Goal: Communication & Community: Answer question/provide support

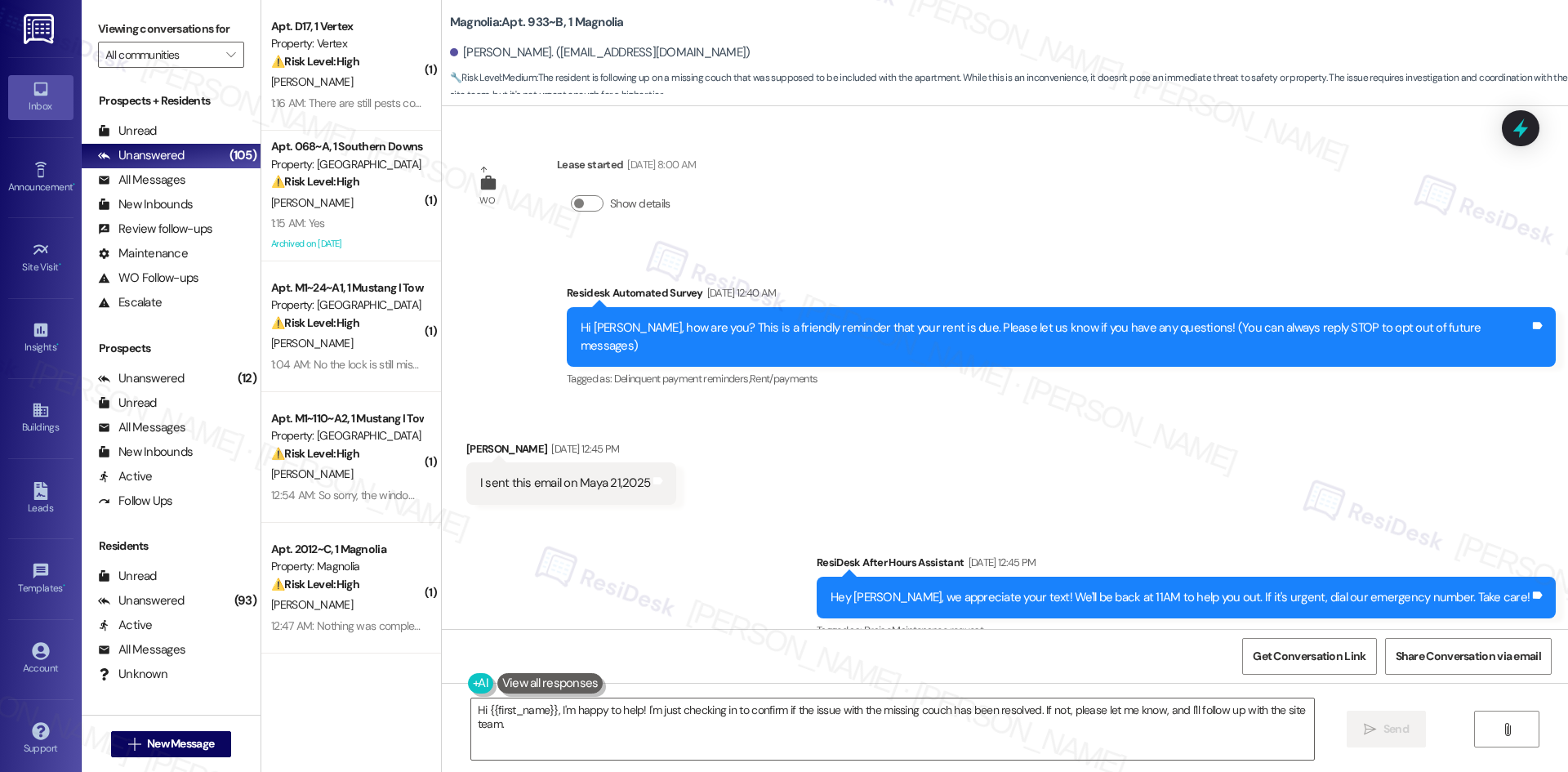
scroll to position [14431, 0]
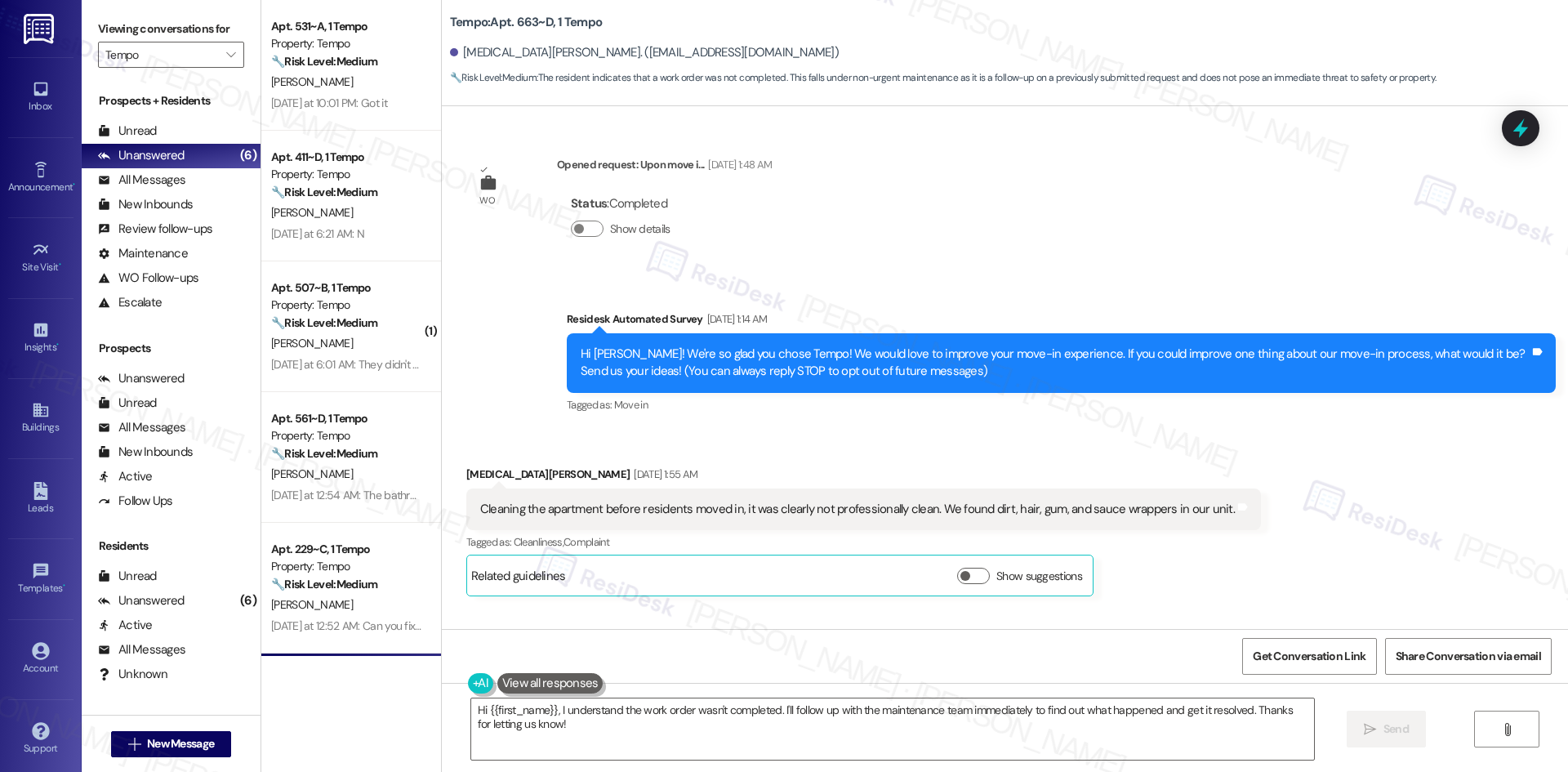
scroll to position [1224, 0]
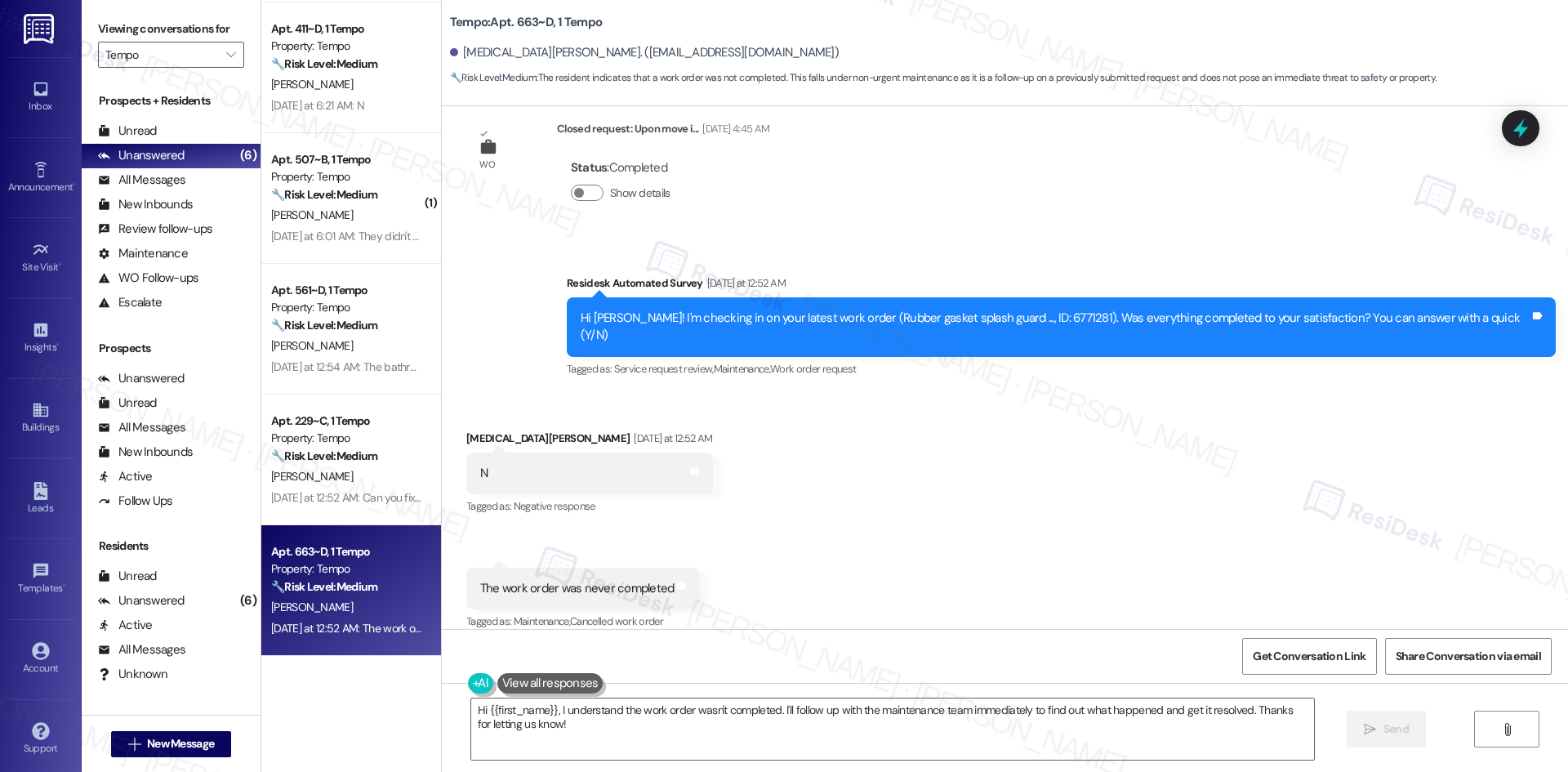
click at [943, 510] on div "Received via SMS Kyra Brockett Yesterday at 12:52 AM N Tags and notes Tagged as…" at bounding box center [1004, 519] width 1126 height 253
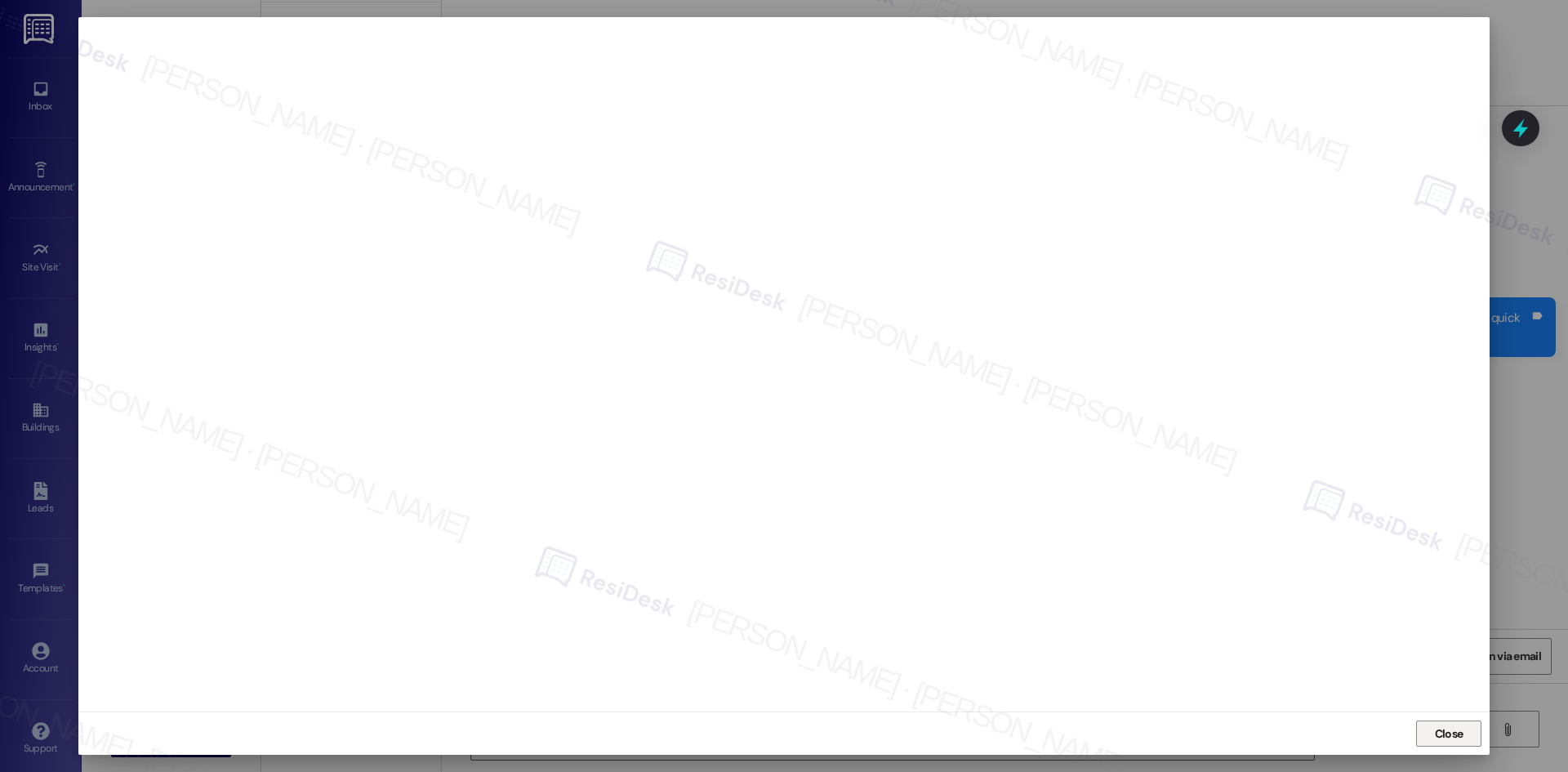
click at [1451, 734] on span "Close" at bounding box center [1449, 734] width 28 height 17
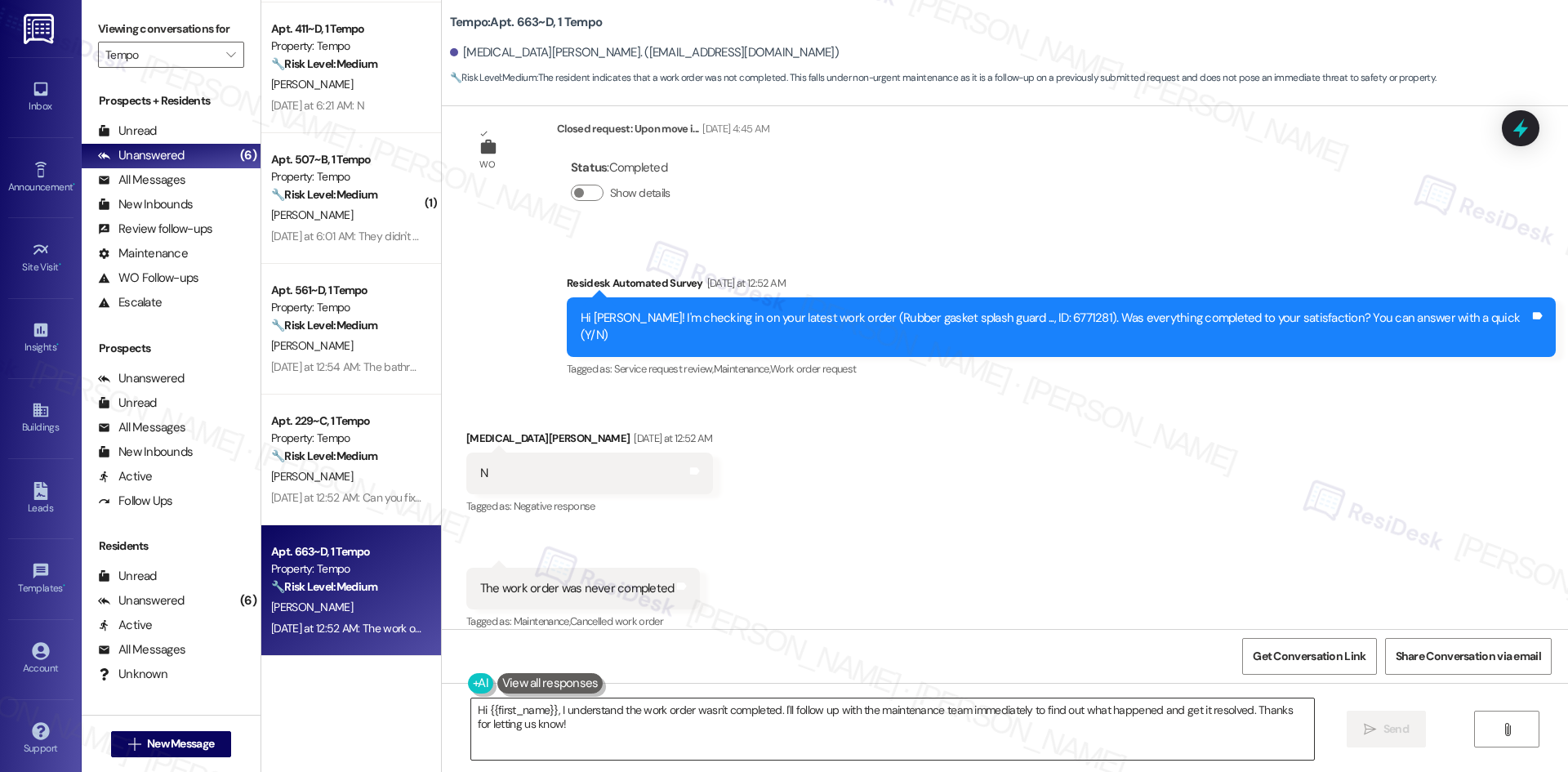
click at [838, 737] on textarea "Hi {{first_name}}, I understand the work order wasn't completed. I'll follow up…" at bounding box center [892, 729] width 843 height 61
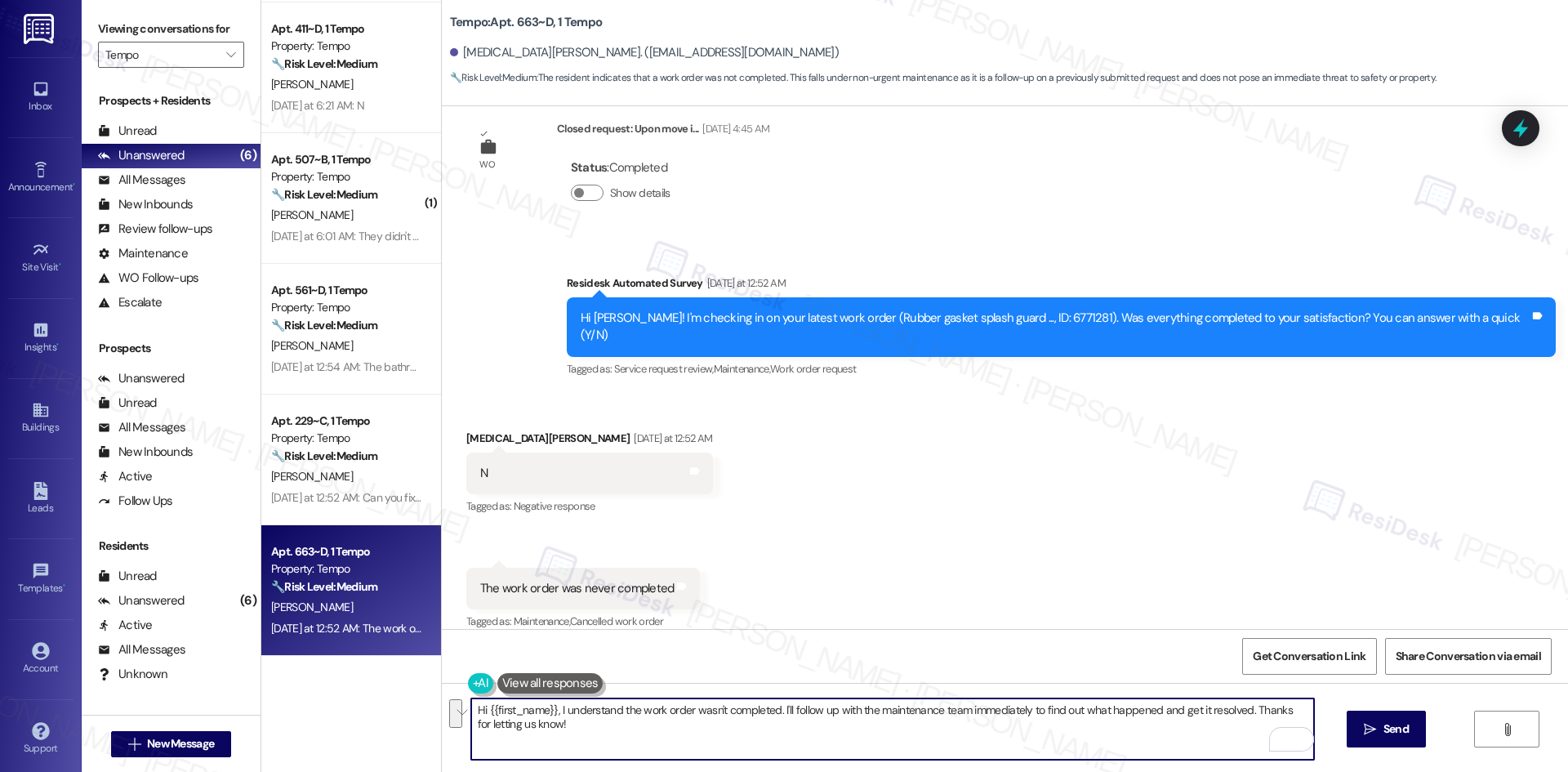
paste textarea "Closing Notes Will be scheduling a deep clean and sanitation on them but will s…"
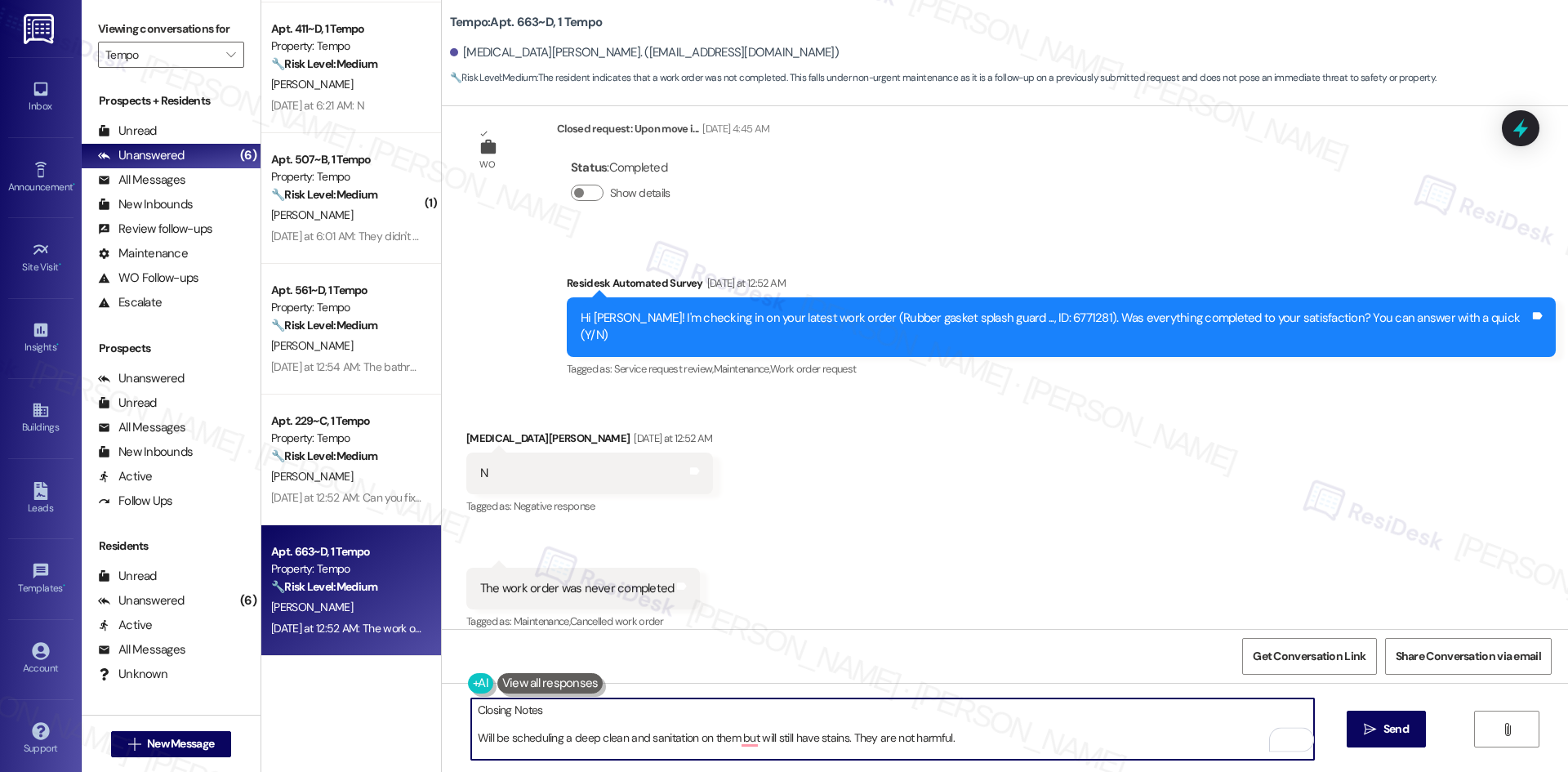
type textarea "Closing Notes Will be scheduling a deep clean and sanitation on them but will s…"
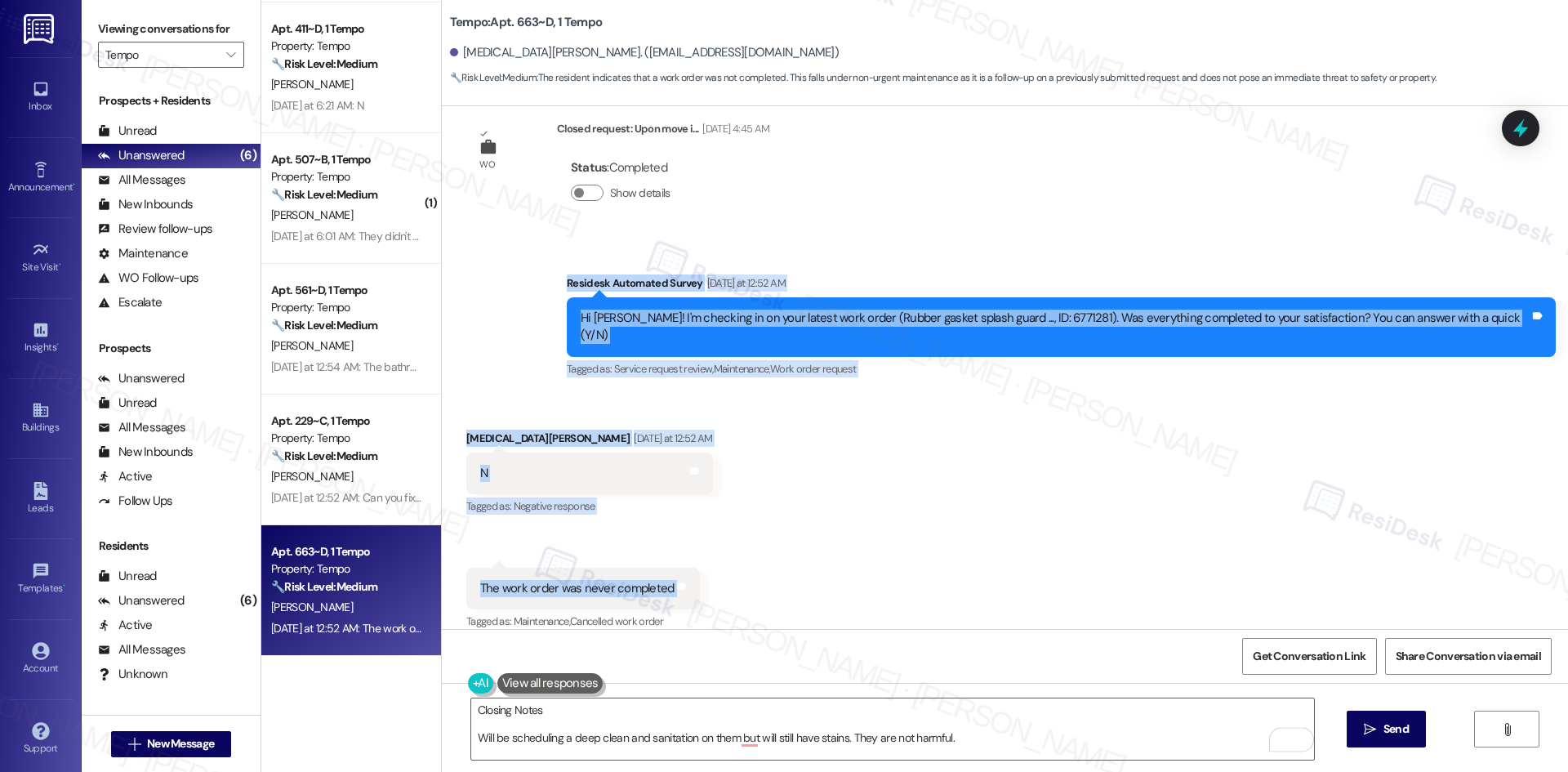
drag, startPoint x: 601, startPoint y: 268, endPoint x: 734, endPoint y: 554, distance: 315.4
click at [734, 554] on div "WO Opened request: Upon move i... Aug 20, 2025 at 1:48 AM Status : Completed Sh…" at bounding box center [1004, 367] width 1126 height 523
copy div "Residesk Automated Survey Yesterday at 12:52 AM Hi Kyra! I'm checking in on you…"
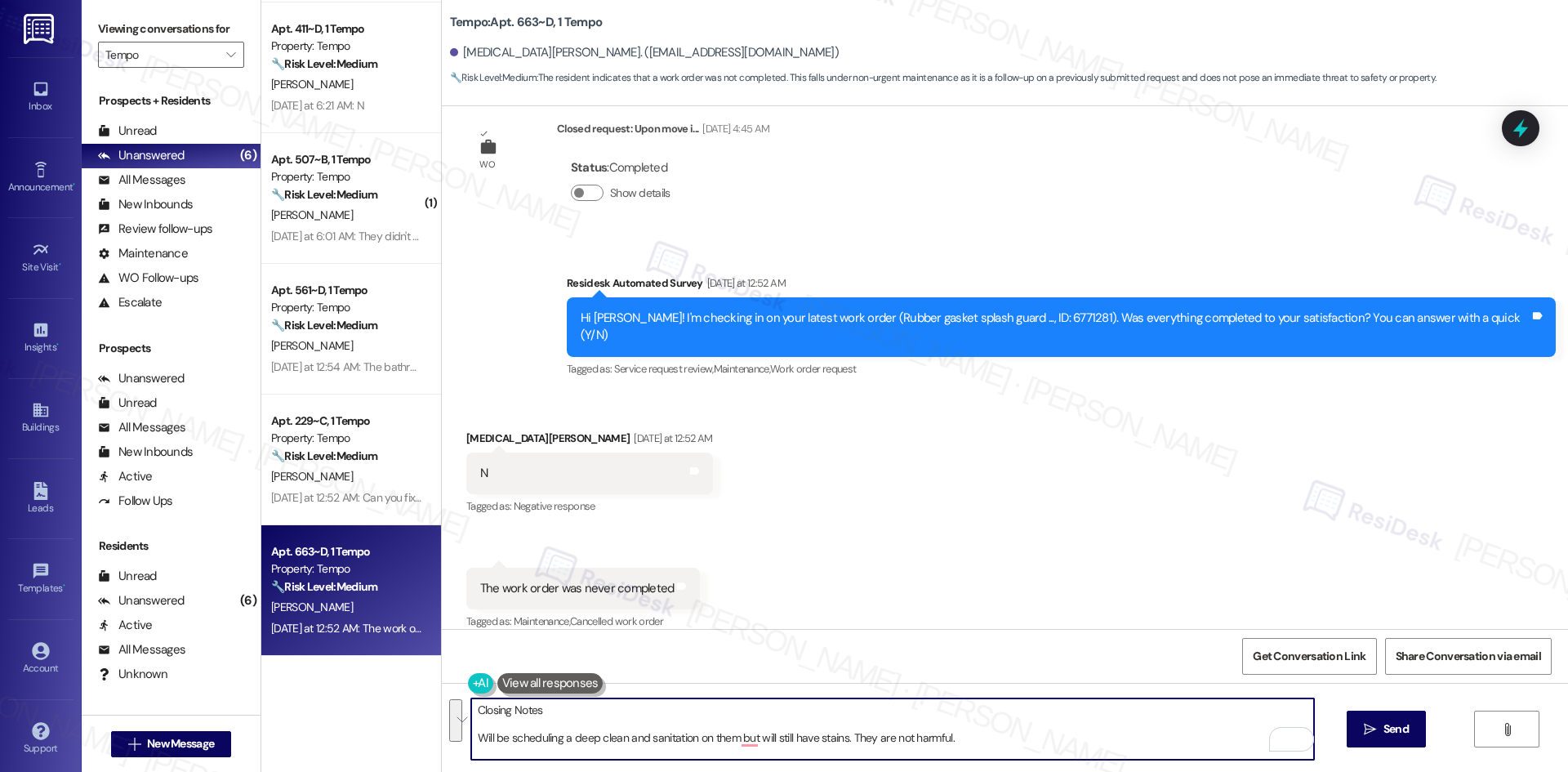
drag, startPoint x: 995, startPoint y: 736, endPoint x: 450, endPoint y: 707, distance: 545.8
click at [462, 707] on div "Closing Notes Will be scheduling a deep clean and sanitation on them but will s…" at bounding box center [884, 729] width 845 height 63
click at [691, 728] on textarea "To enrich screen reader interactions, please activate Accessibility in Grammarl…" at bounding box center [892, 729] width 843 height 61
paste textarea "Hi [PERSON_NAME], I saw the closing notes on your work order: “Will be scheduli…"
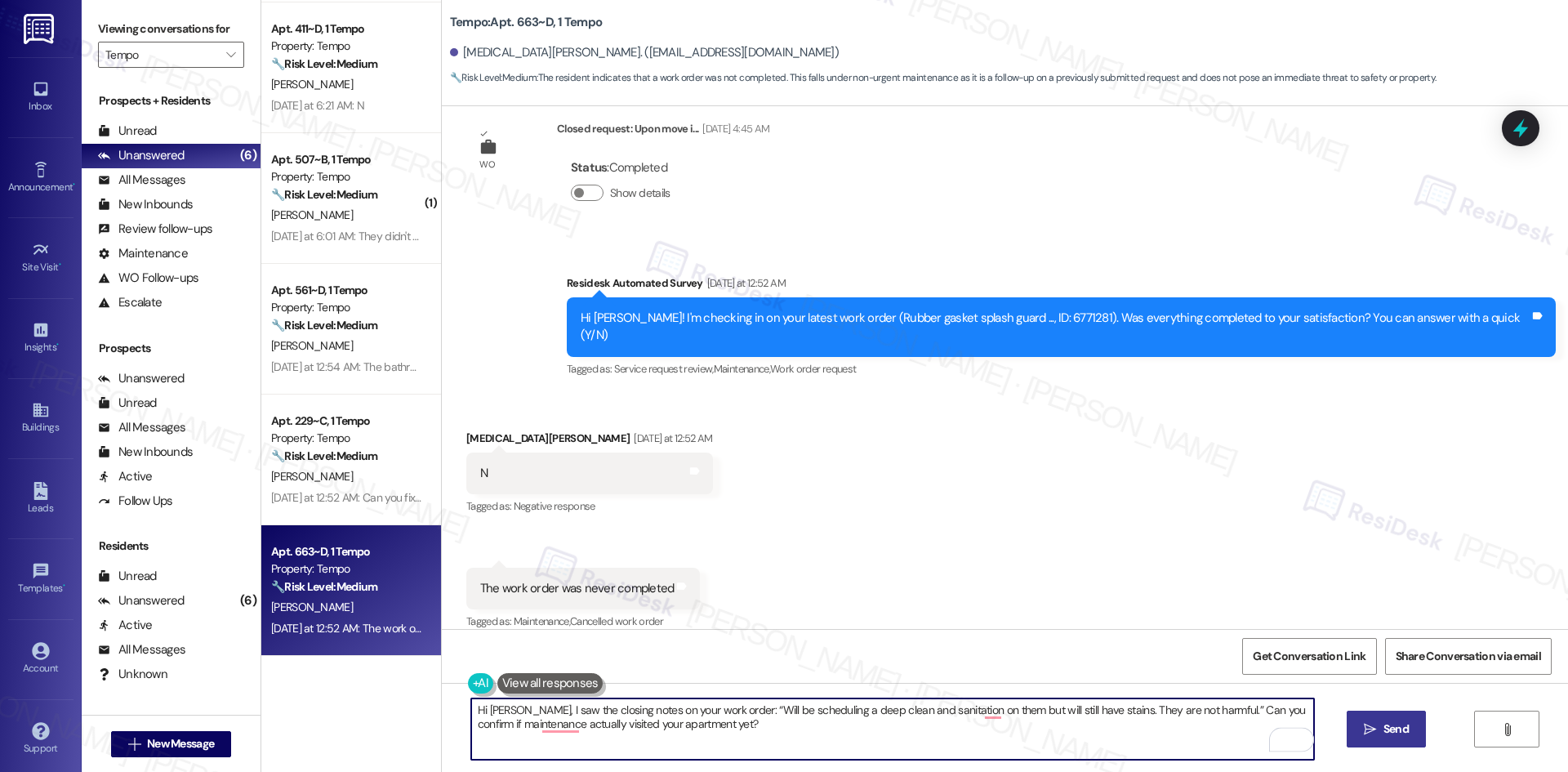
type textarea "Hi [PERSON_NAME], I saw the closing notes on your work order: “Will be scheduli…"
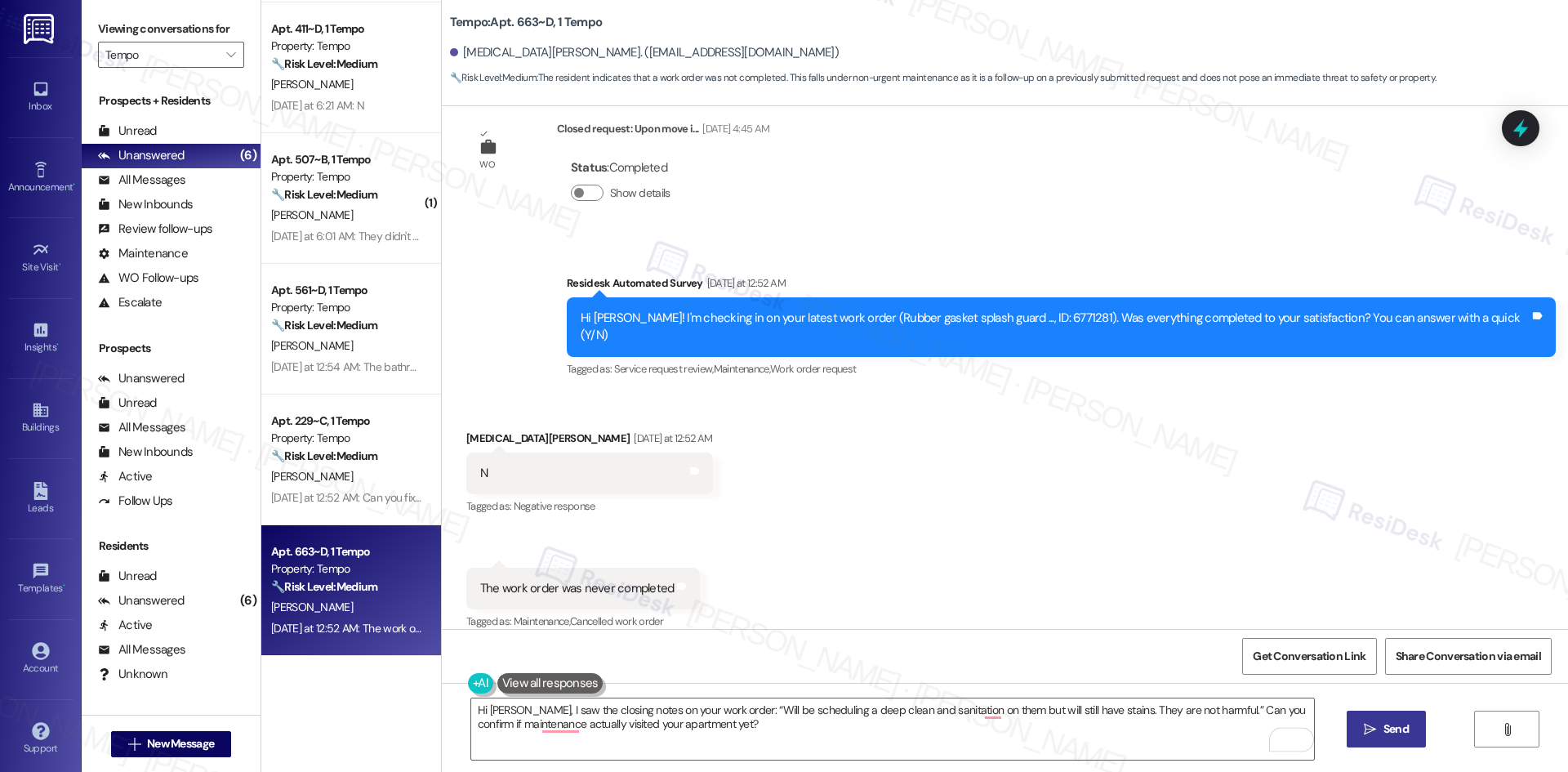
drag, startPoint x: 1408, startPoint y: 741, endPoint x: 1381, endPoint y: 744, distance: 27.2
click at [1407, 741] on button " Send" at bounding box center [1386, 728] width 79 height 37
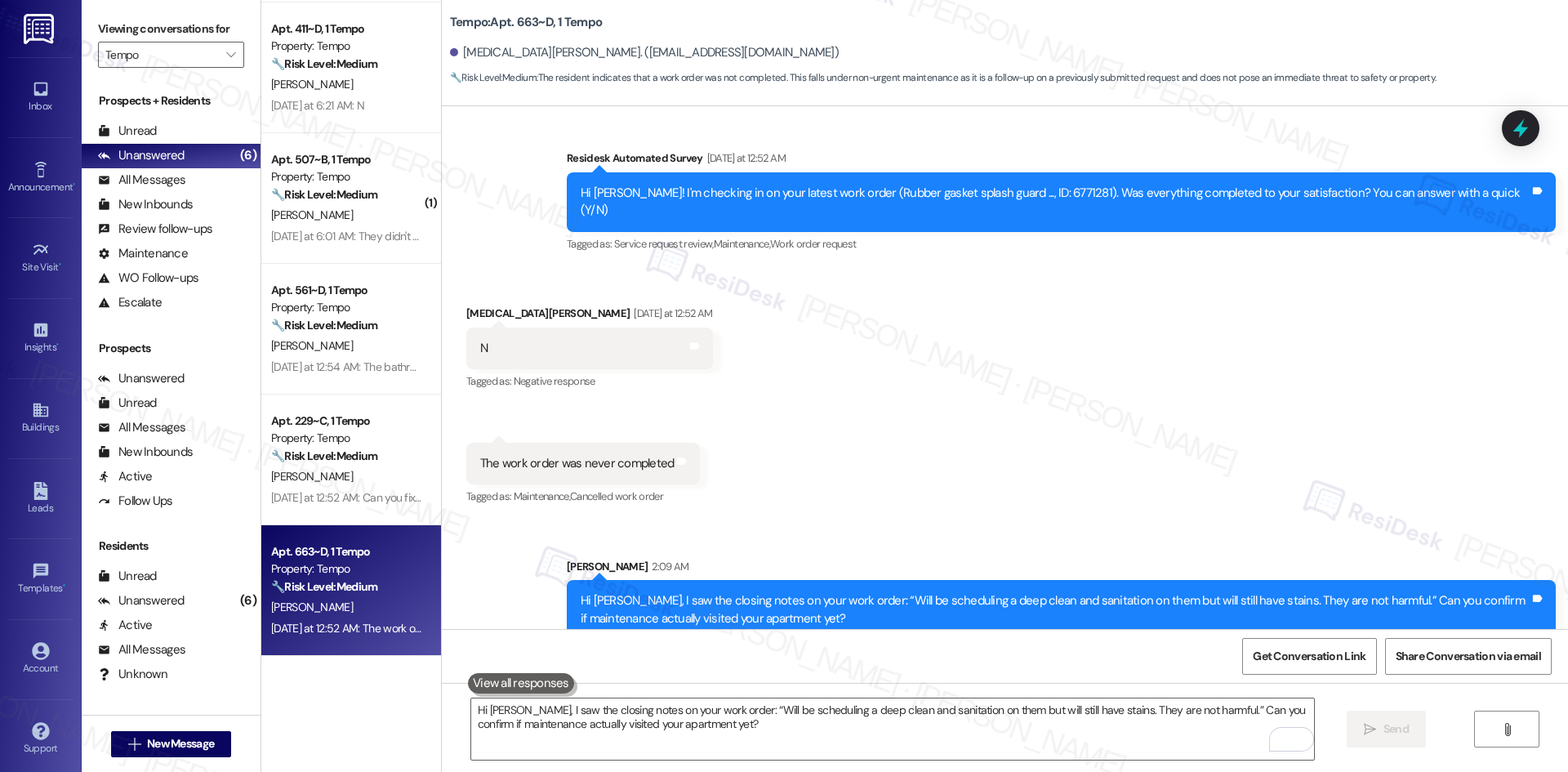
scroll to position [1356, 0]
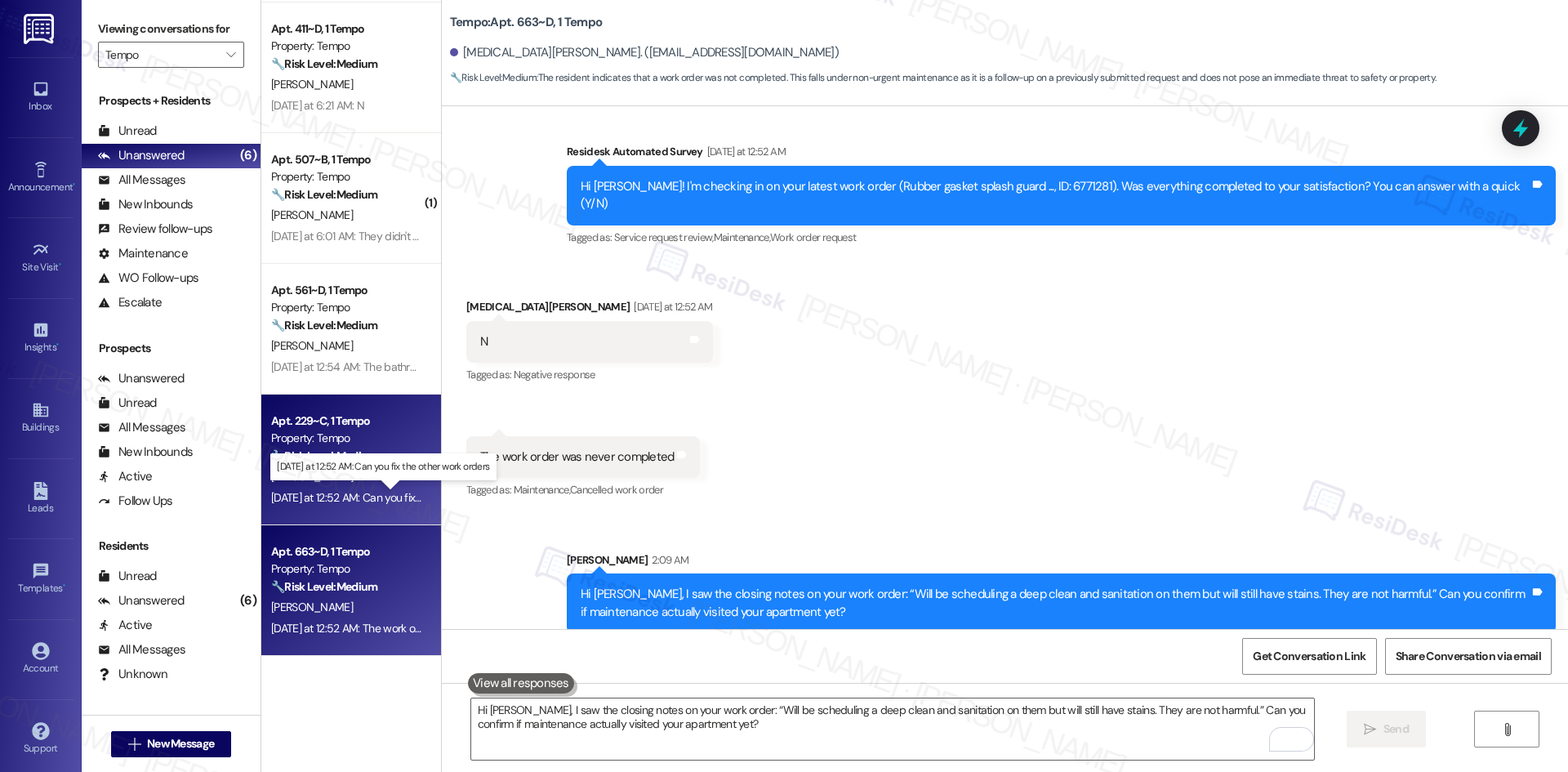
click at [331, 499] on div "Yesterday at 12:52 AM: Can you fix the other work orders Yesterday at 12:52 AM:…" at bounding box center [396, 498] width 249 height 15
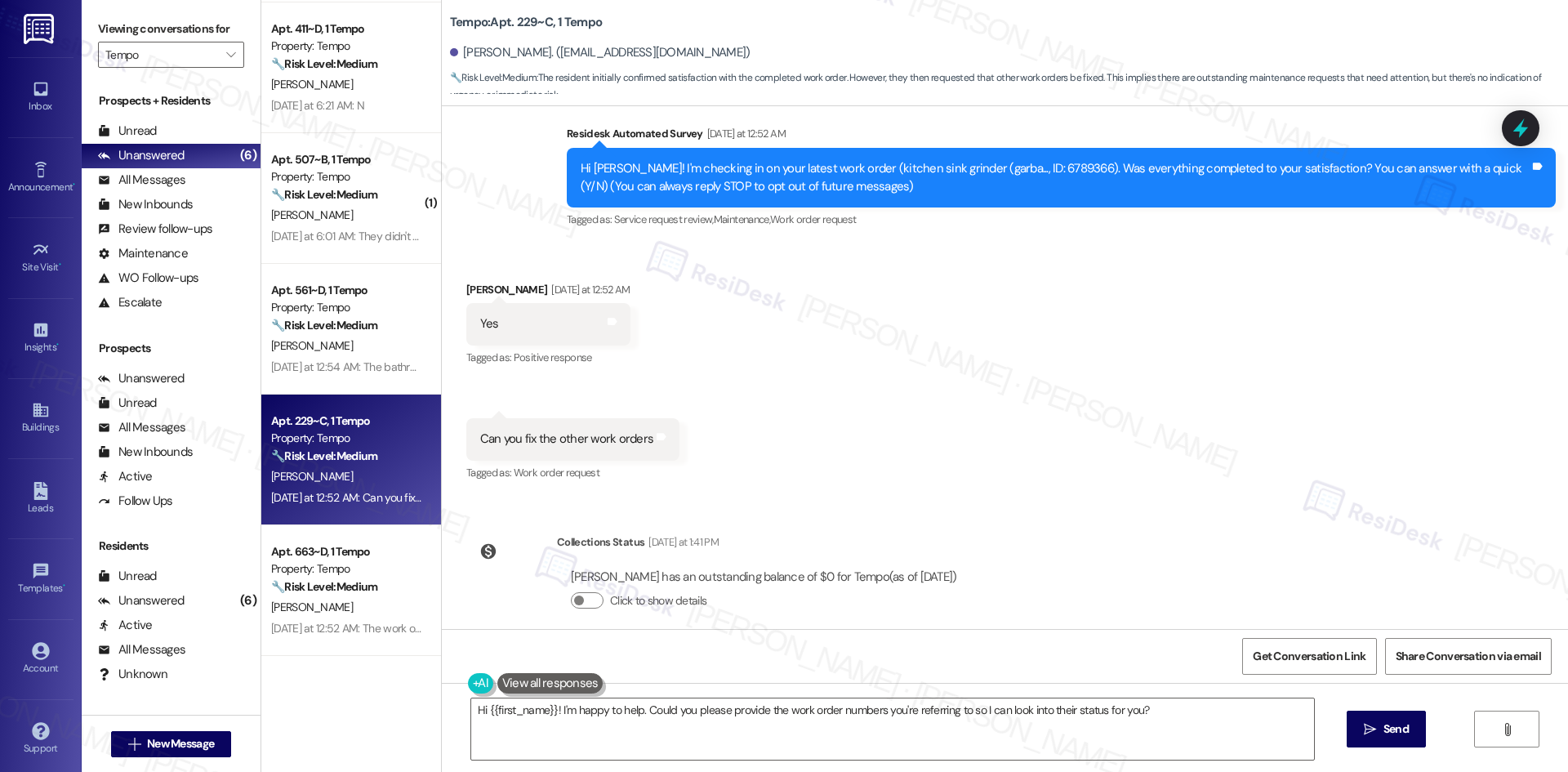
scroll to position [178, 0]
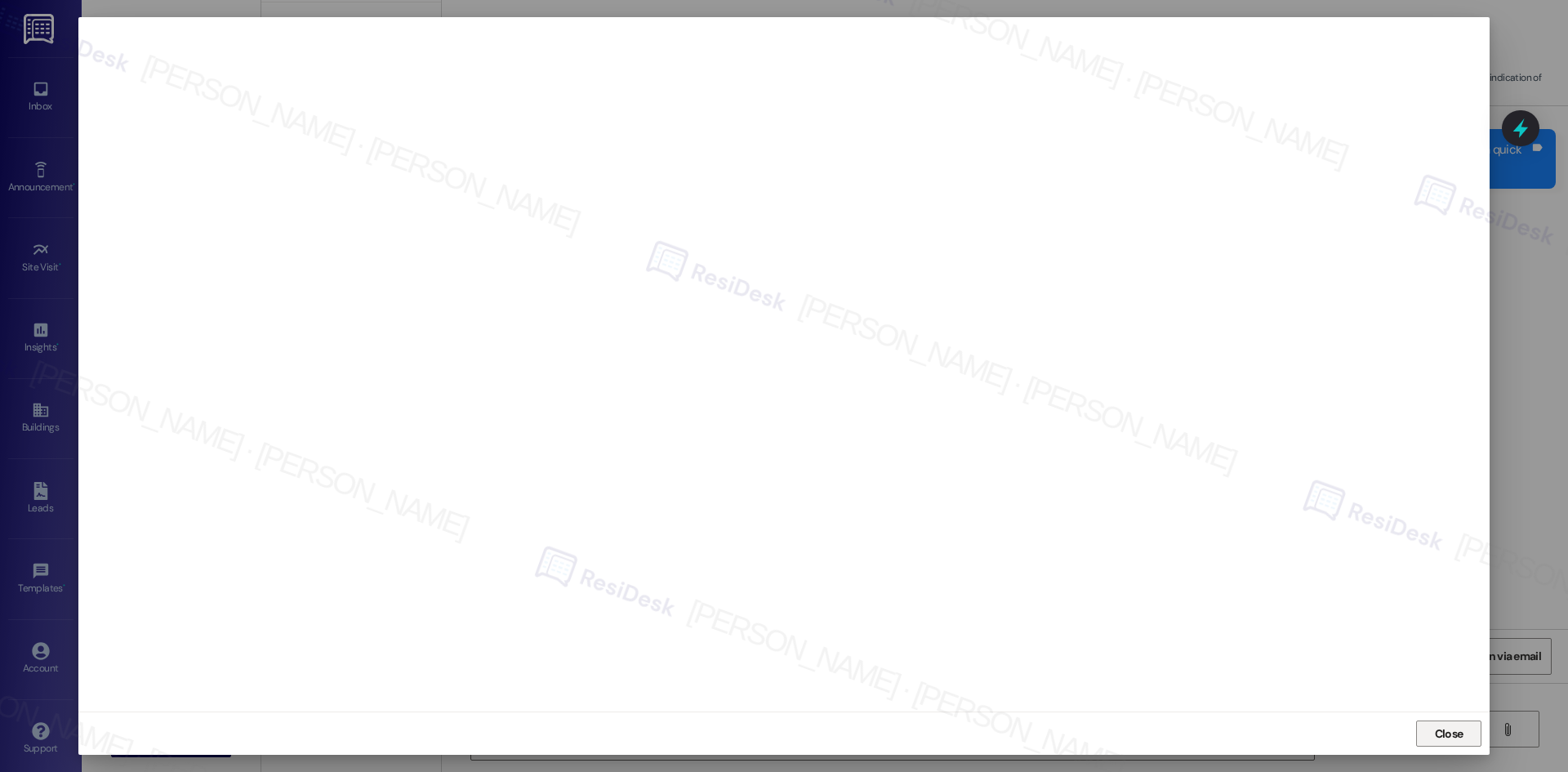
click at [1468, 729] on button "Close" at bounding box center [1448, 733] width 65 height 26
click at [1435, 733] on span "Close" at bounding box center [1449, 734] width 28 height 17
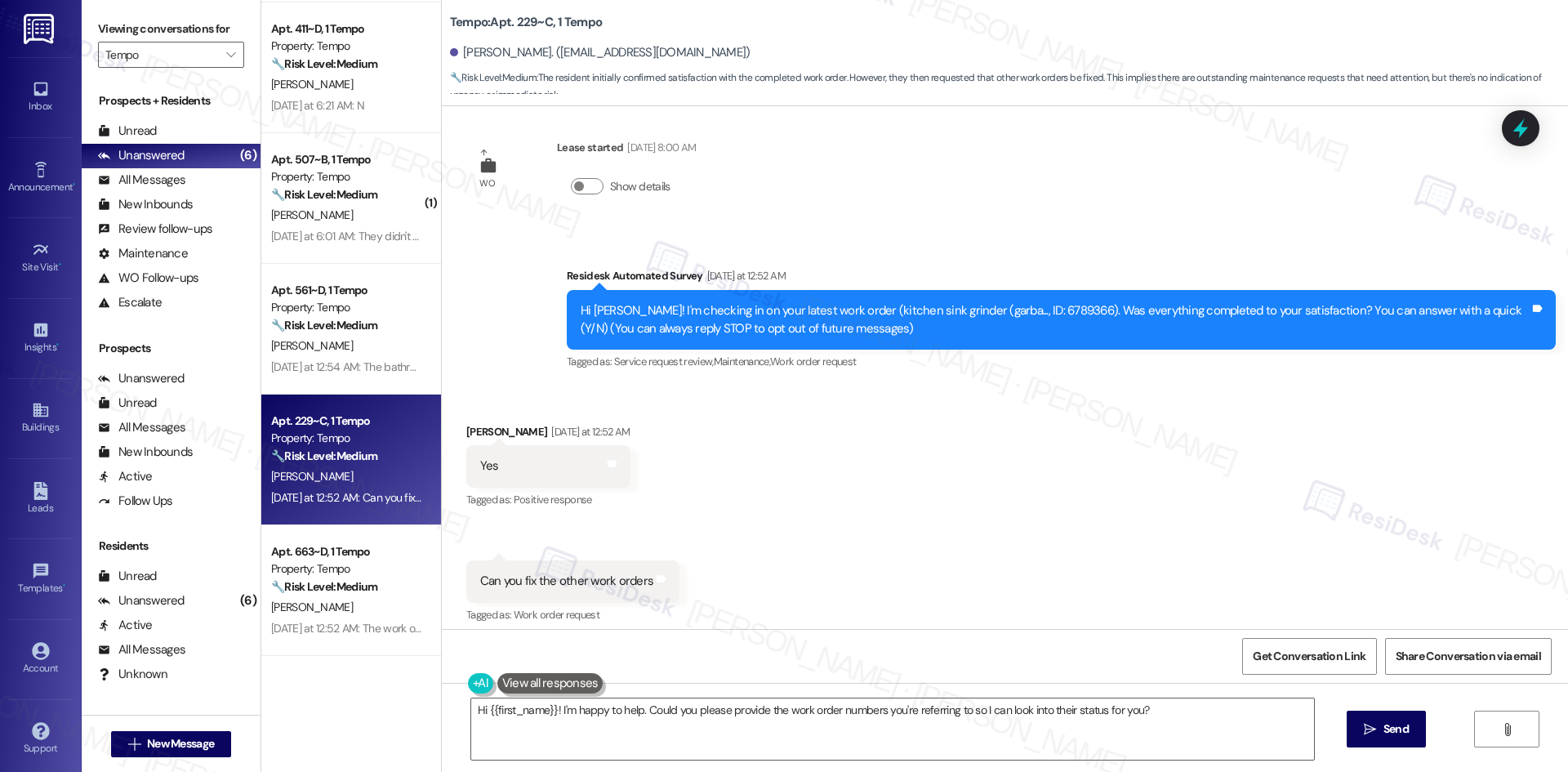
scroll to position [15, 0]
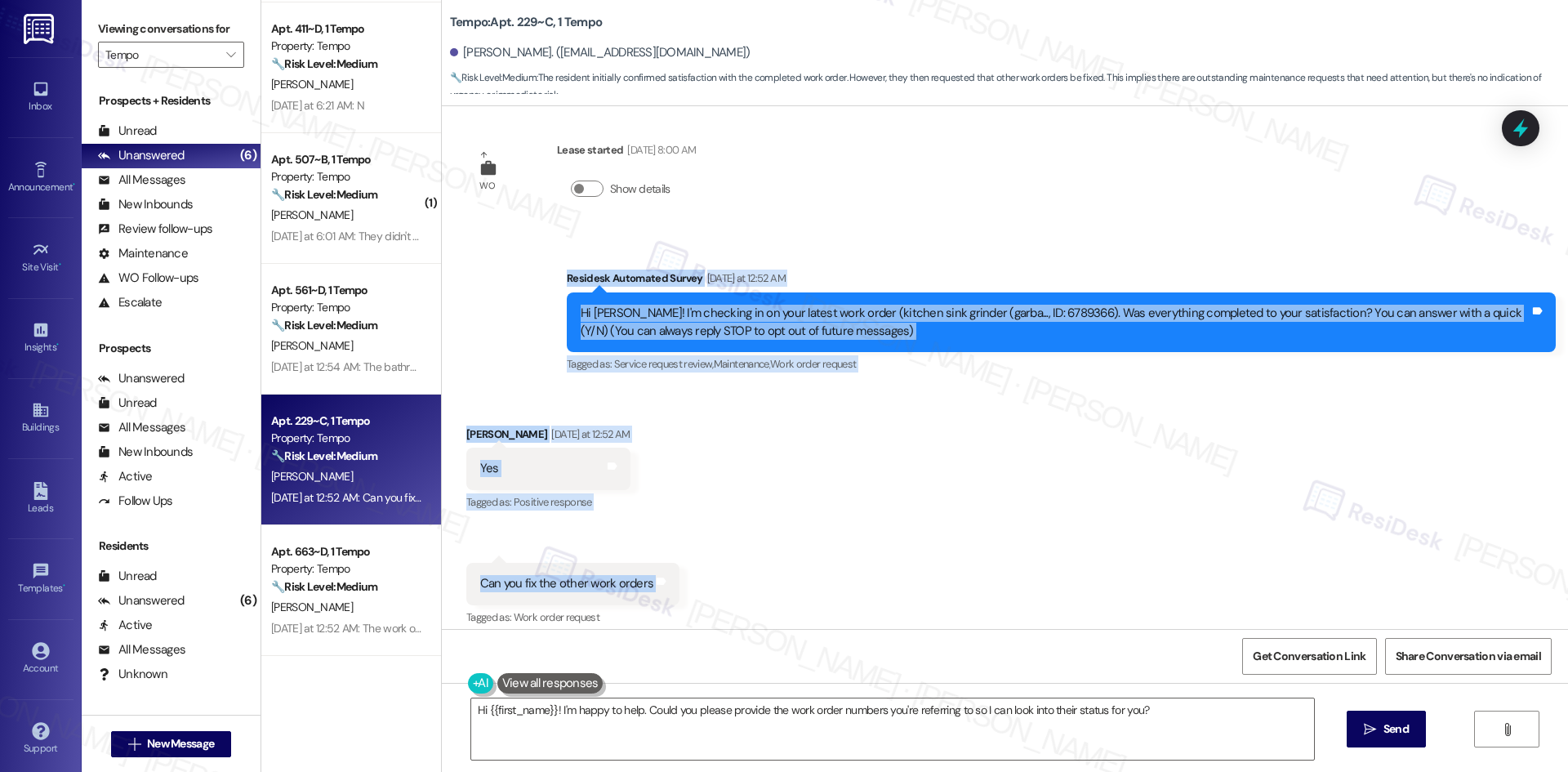
drag, startPoint x: 542, startPoint y: 292, endPoint x: 749, endPoint y: 592, distance: 364.5
click at [749, 592] on div "WO Lease started Aug 18, 2025 at 8:00 AM Show details Survey, sent via SMS Resi…" at bounding box center [1004, 367] width 1126 height 523
copy div "Residesk Automated Survey Yesterday at 12:52 AM Hi Joshua! I'm checking in on y…"
click at [814, 514] on div "Received via SMS Joshua Zheng Yesterday at 12:52 AM Yes Tags and notes Tagged a…" at bounding box center [1004, 516] width 1126 height 253
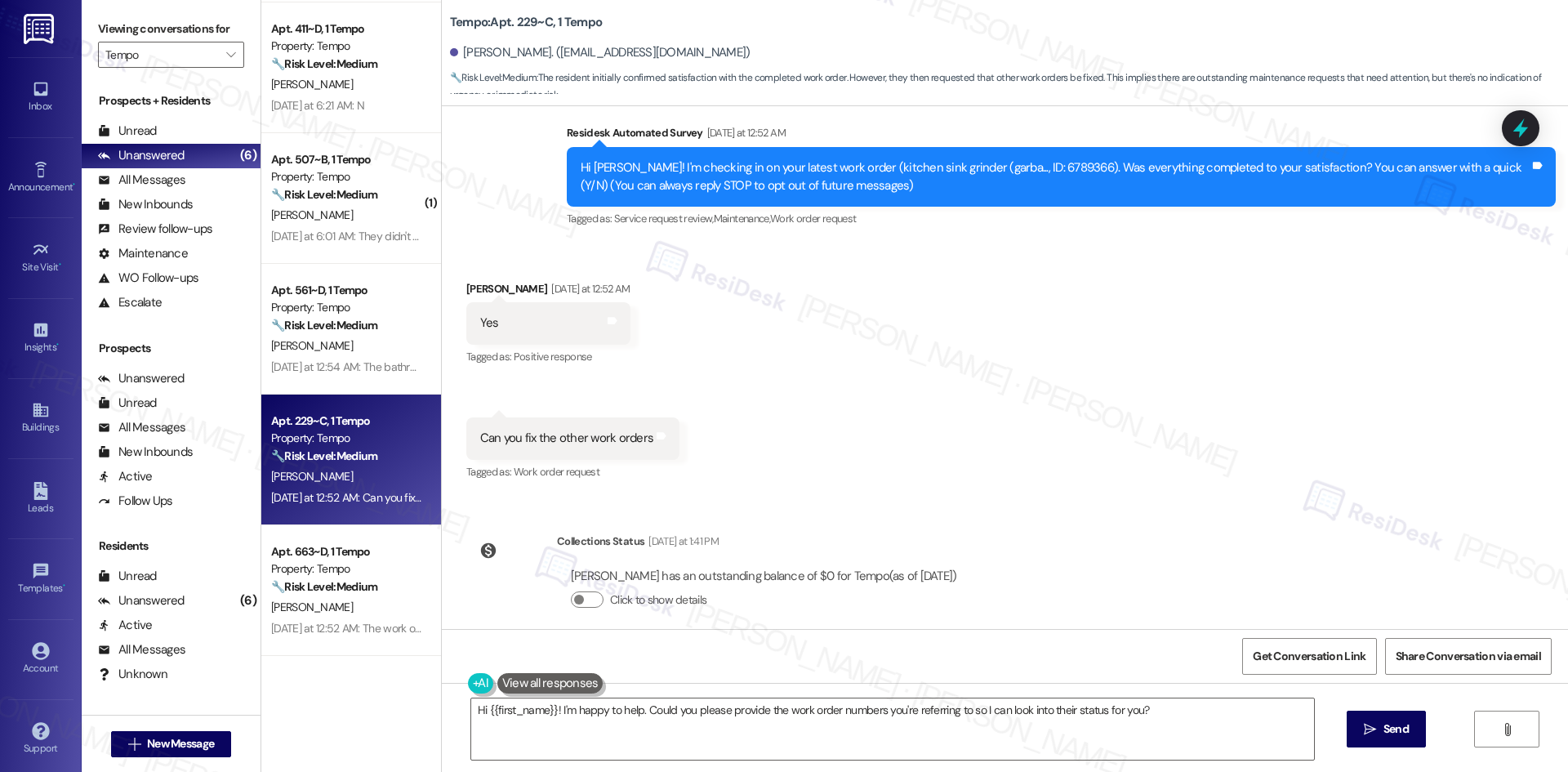
scroll to position [178, 0]
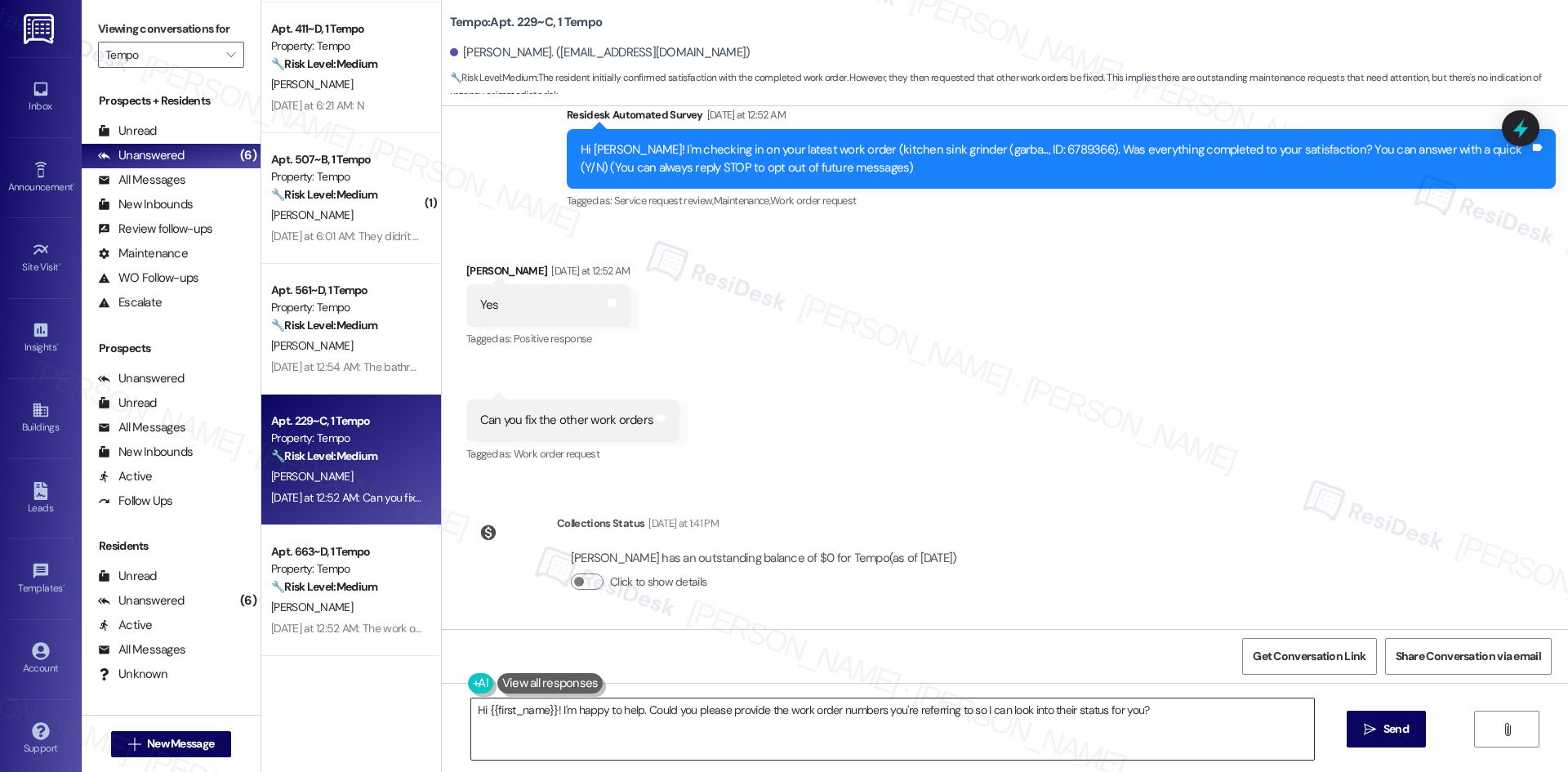
click at [680, 726] on textarea "Hi {{first_name}}! I'm happy to help. Could you please provide the work order n…" at bounding box center [892, 729] width 843 height 61
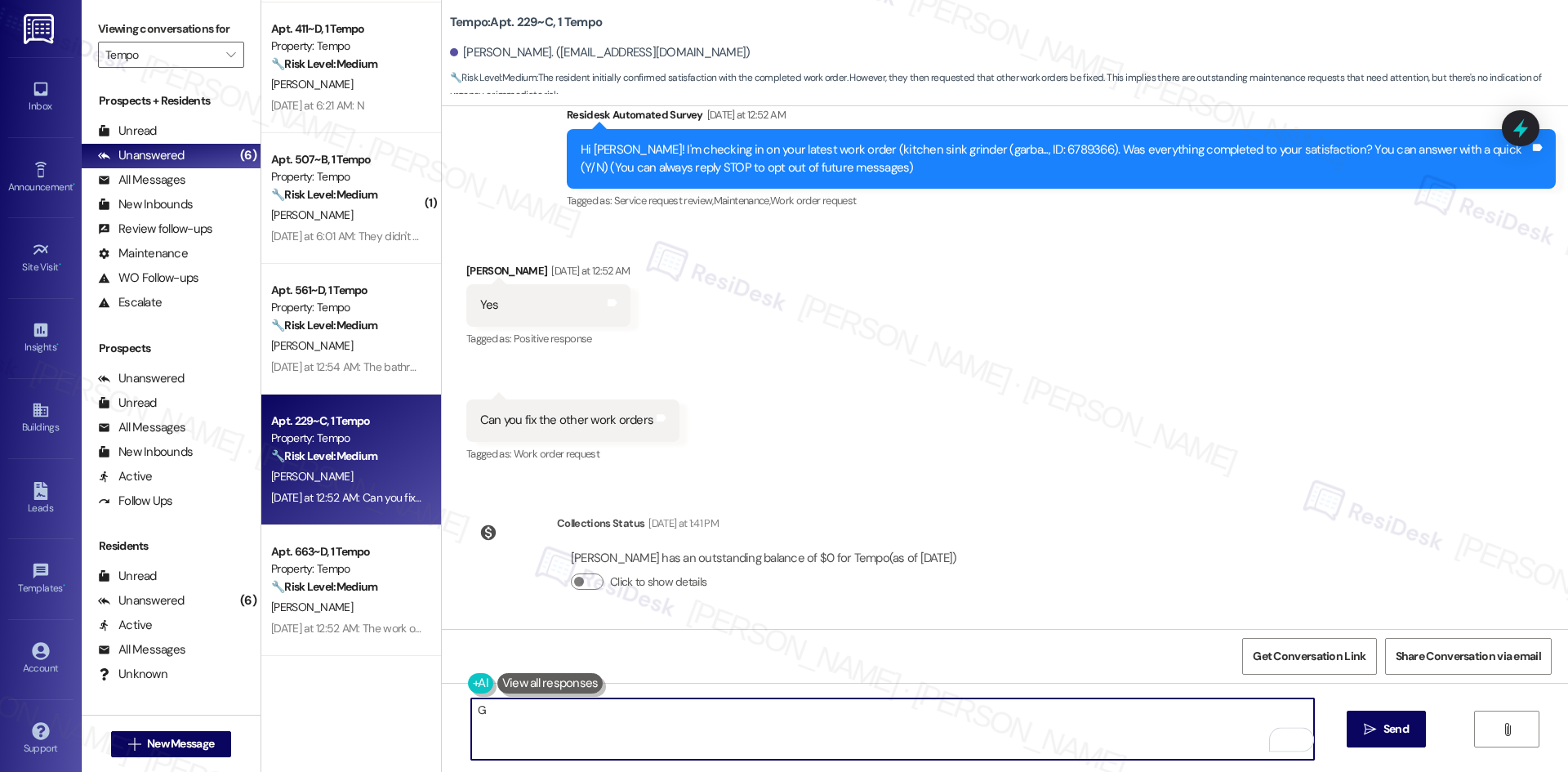
paste textarea "lad to hear the kitchen sink grinder was fixed! Can you let me know what your o…"
type textarea "Glad to hear the kitchen sink grinder was fixed! Can you let me know what your …"
type textarea "Hi {{first_name}}! I'm happy to help. Could you please provide the work order n…"
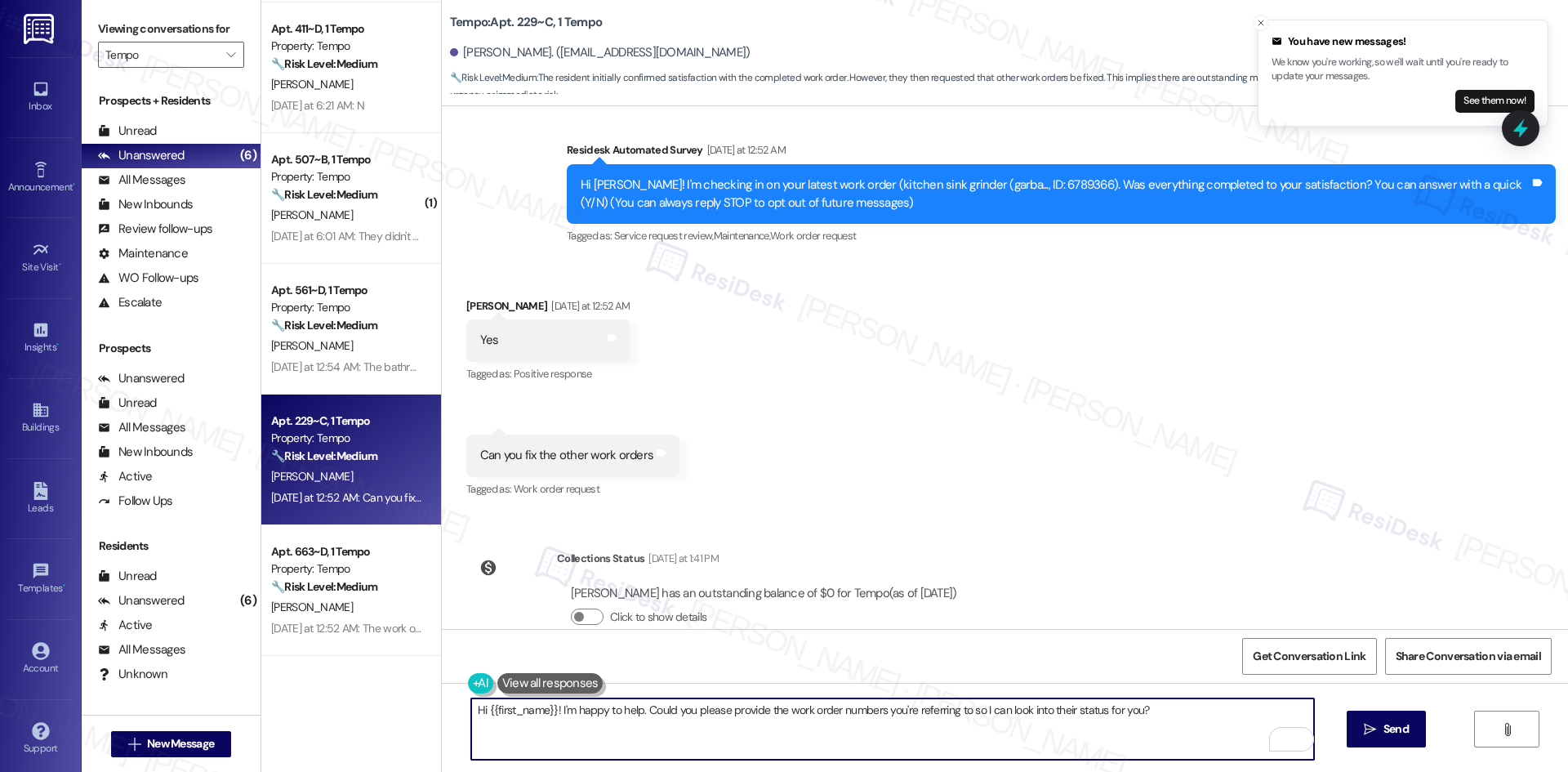
scroll to position [111, 0]
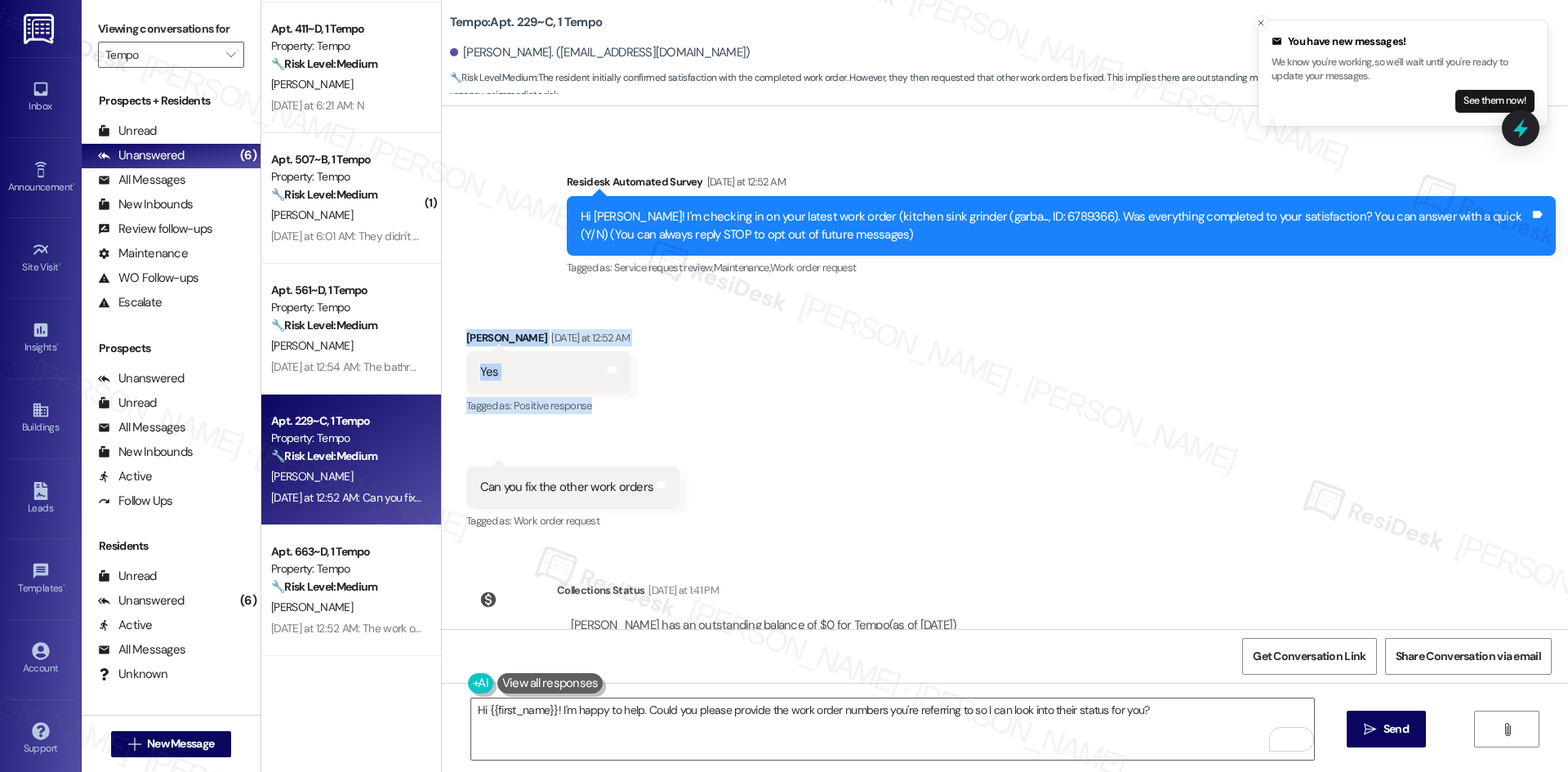
drag, startPoint x: 449, startPoint y: 321, endPoint x: 703, endPoint y: 461, distance: 290.0
click at [679, 457] on div "Received via SMS Joshua Zheng Yesterday at 12:52 AM Yes Tags and notes Tagged a…" at bounding box center [1004, 419] width 1126 height 253
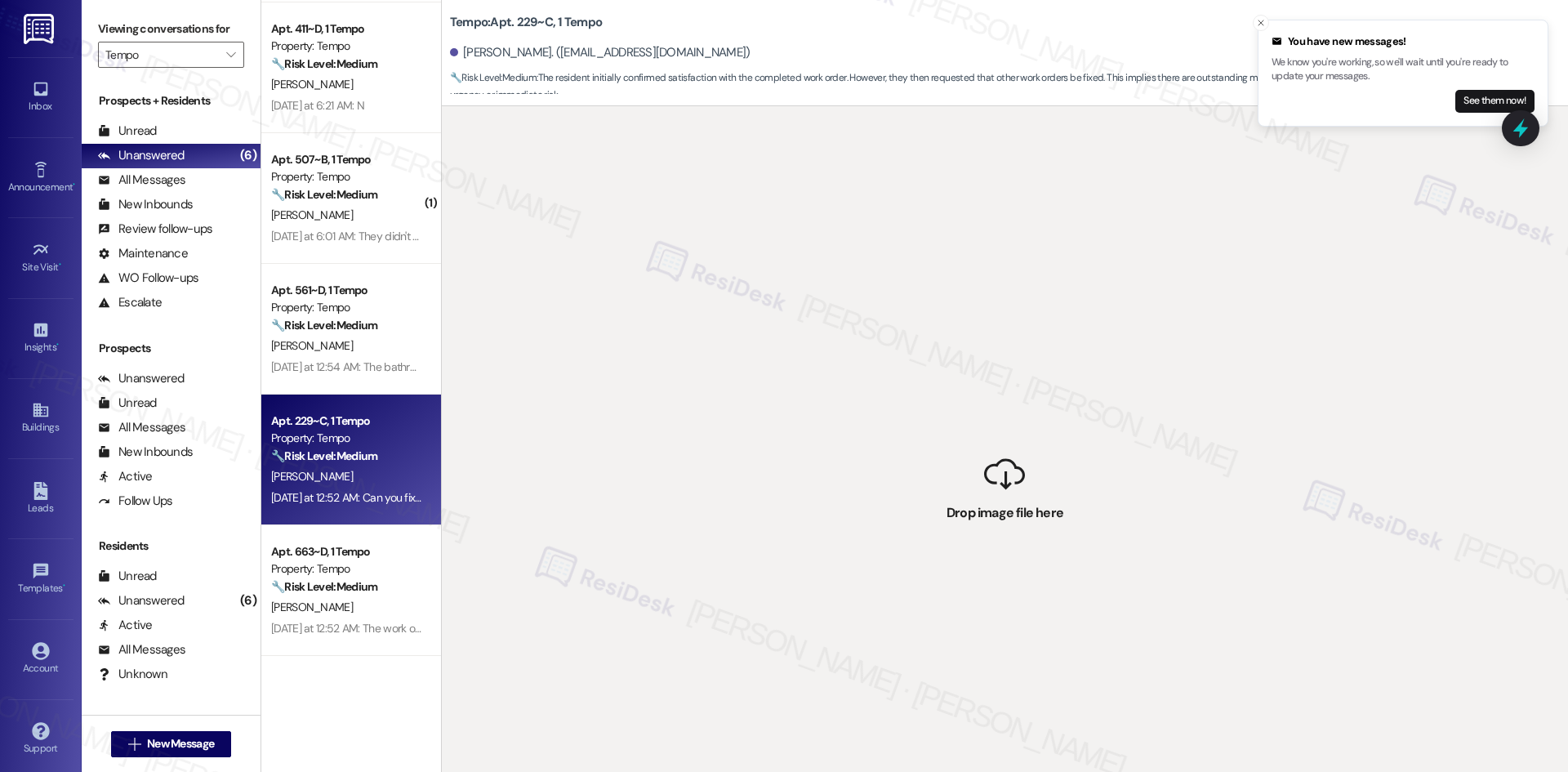
drag, startPoint x: 766, startPoint y: 490, endPoint x: 708, endPoint y: 477, distance: 59.4
click at [708, 477] on div " Drop image file here" at bounding box center [1004, 492] width 1126 height 772
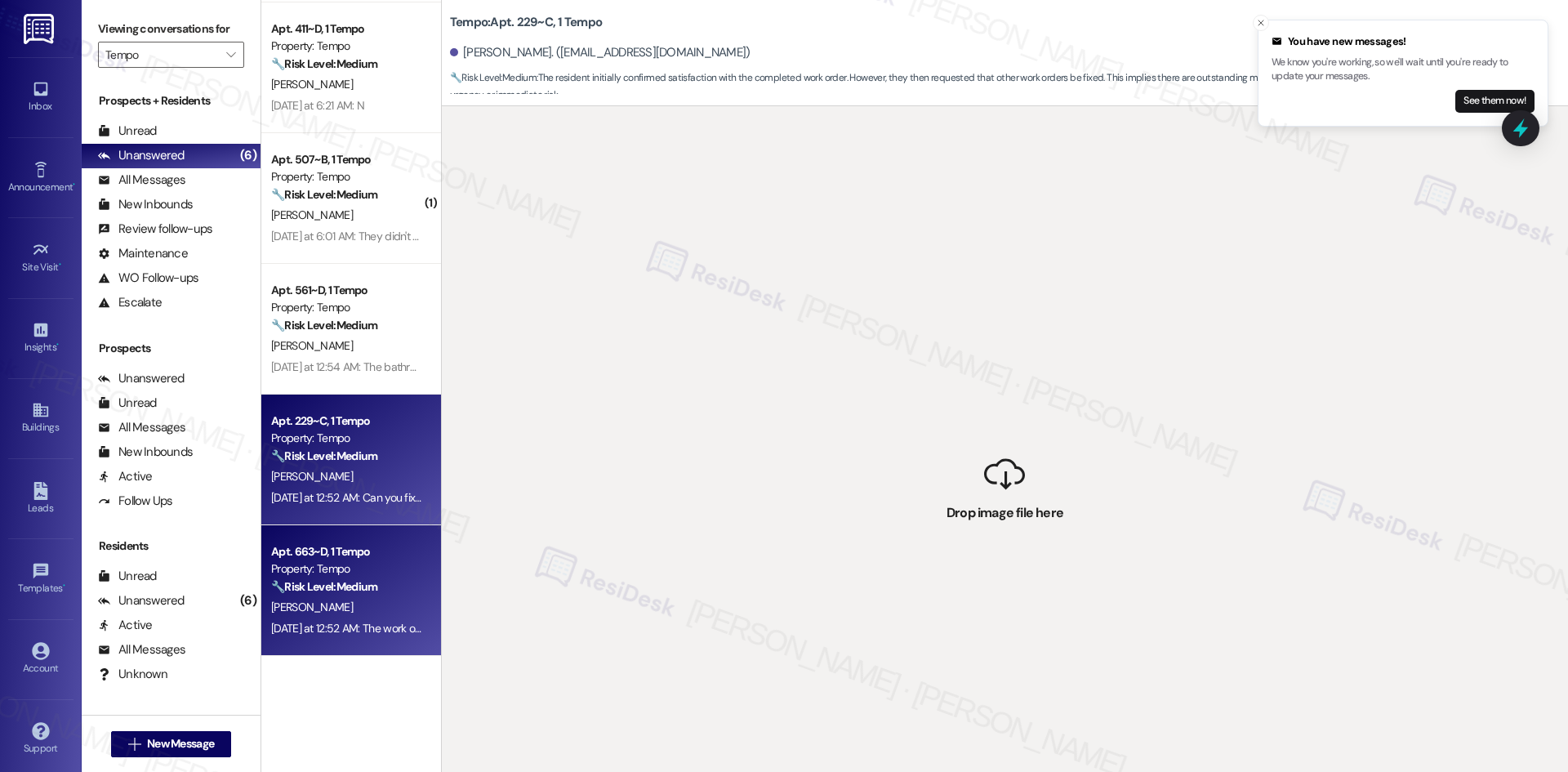
click at [357, 597] on div "Apt. 663~D, 1 Tempo Property: Tempo 🔧 Risk Level: Medium The resident indicates…" at bounding box center [346, 569] width 154 height 55
click at [358, 463] on div "🔧 Risk Level: Medium The resident initially confirmed satisfaction with the com…" at bounding box center [347, 456] width 151 height 17
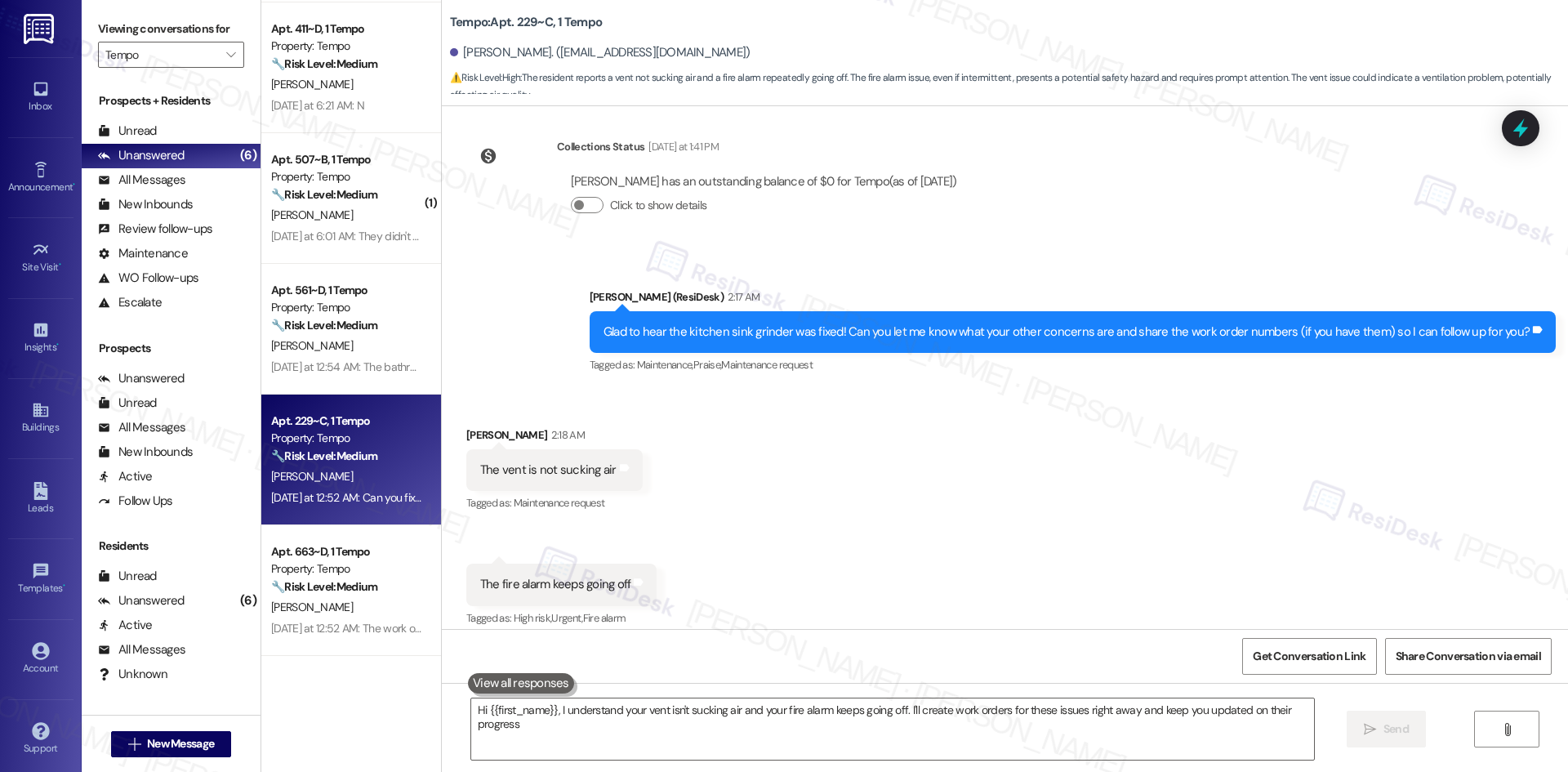
type textarea "Hi {{first_name}}, I understand your vent isn't sucking air and your fire alarm…"
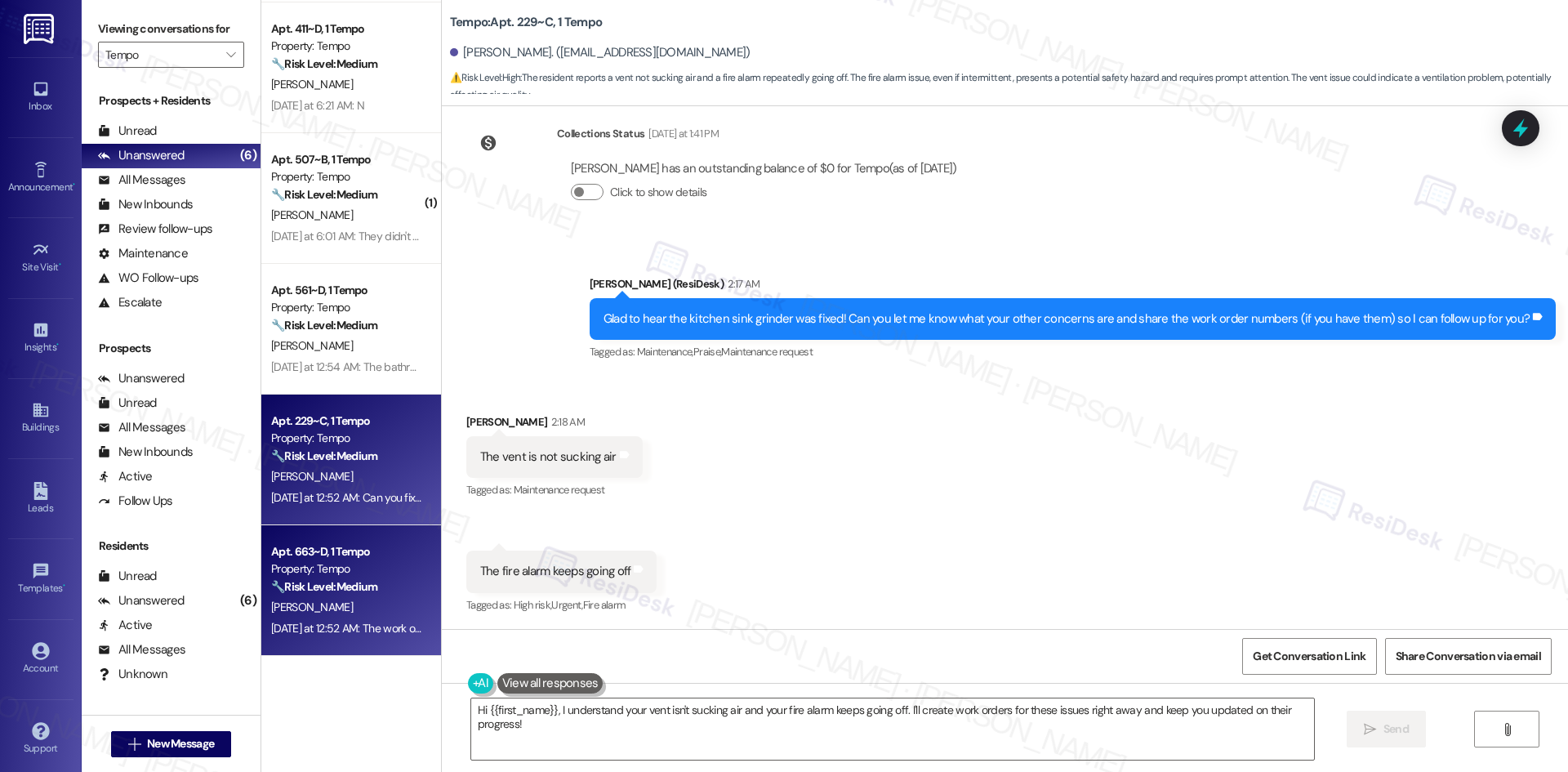
click at [376, 565] on div "Property: Tempo" at bounding box center [347, 568] width 151 height 17
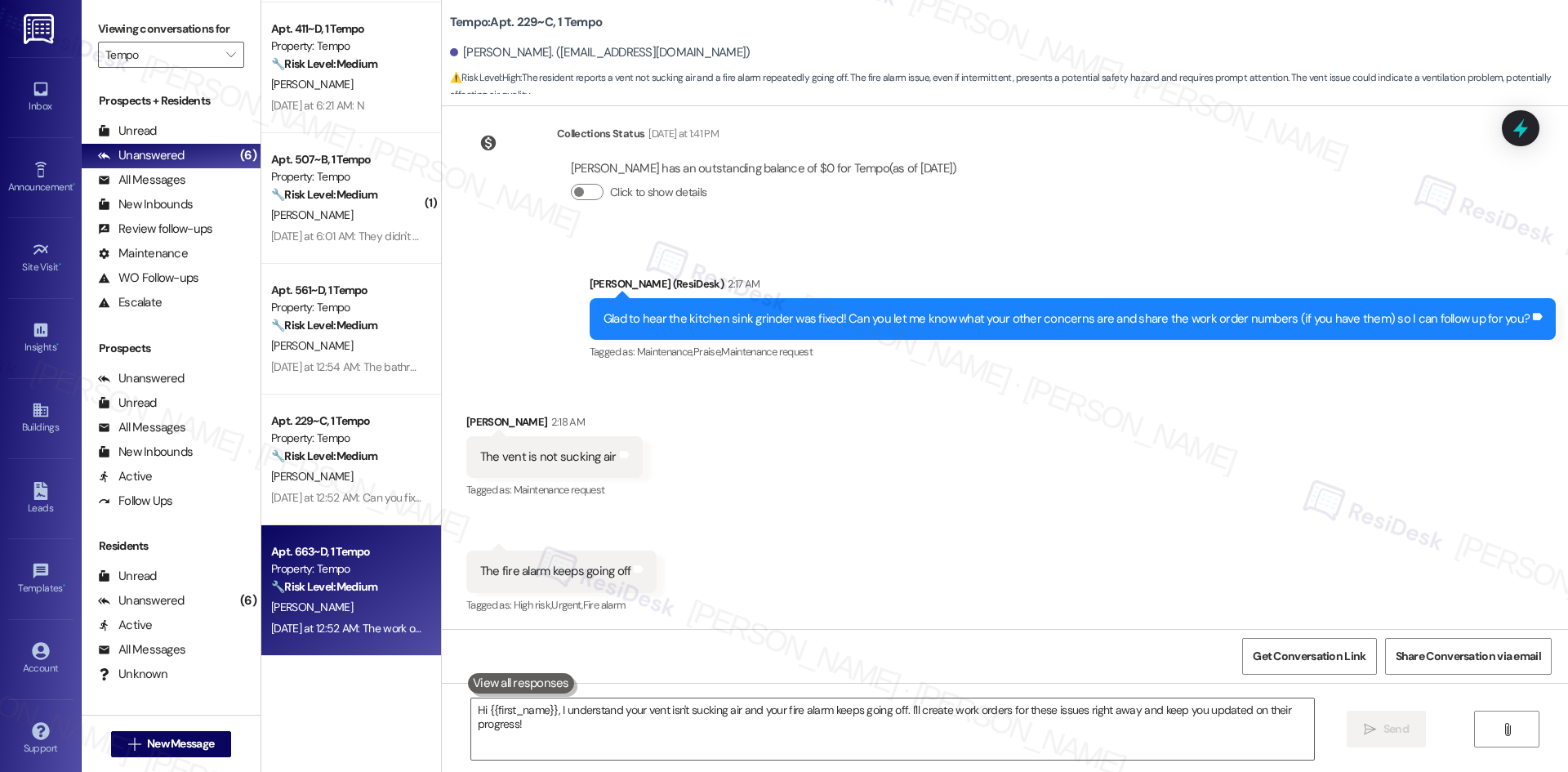
type textarea "Fetching suggested responses. Please feel free to read through the conversation…"
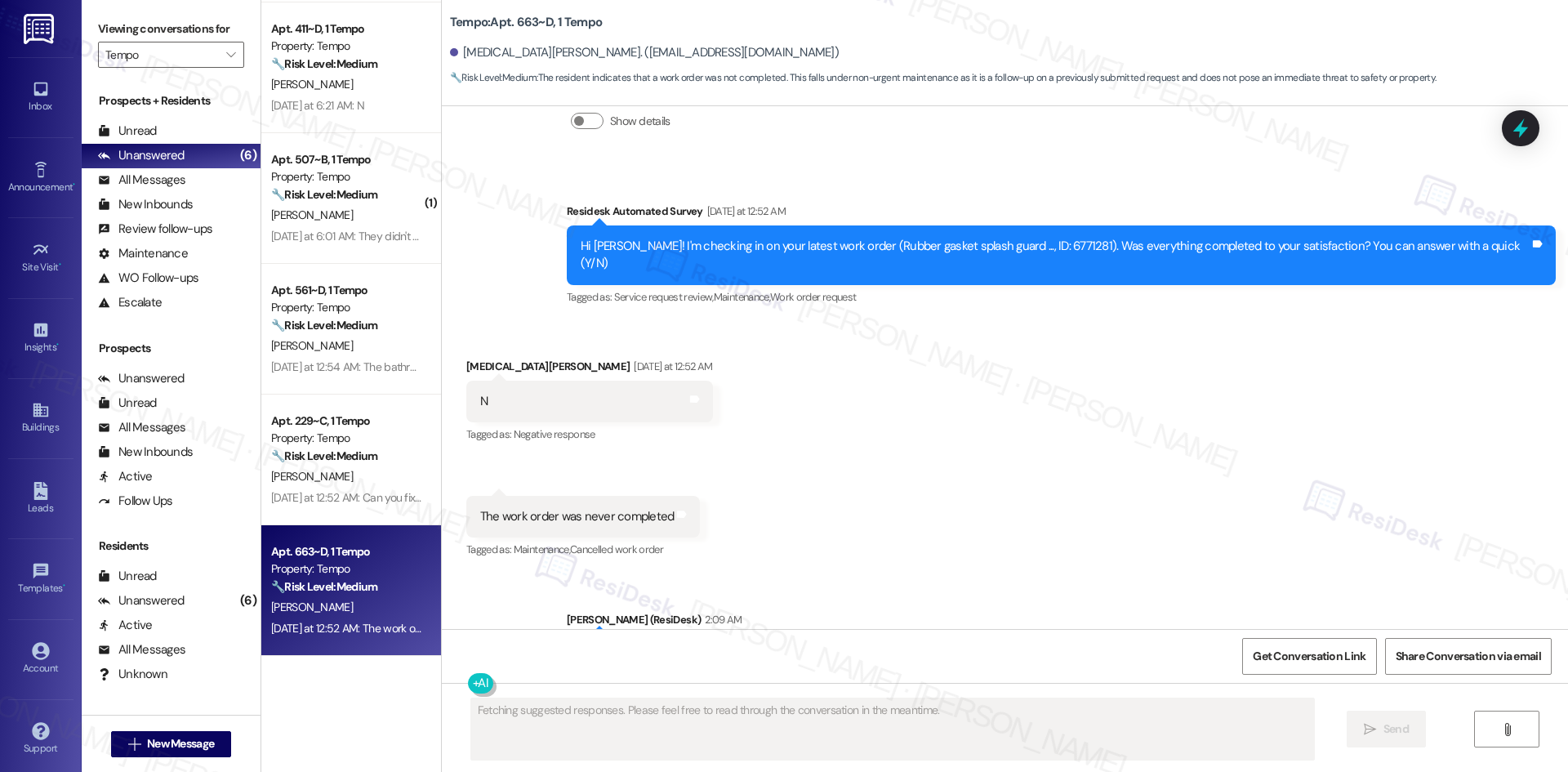
scroll to position [1380, 0]
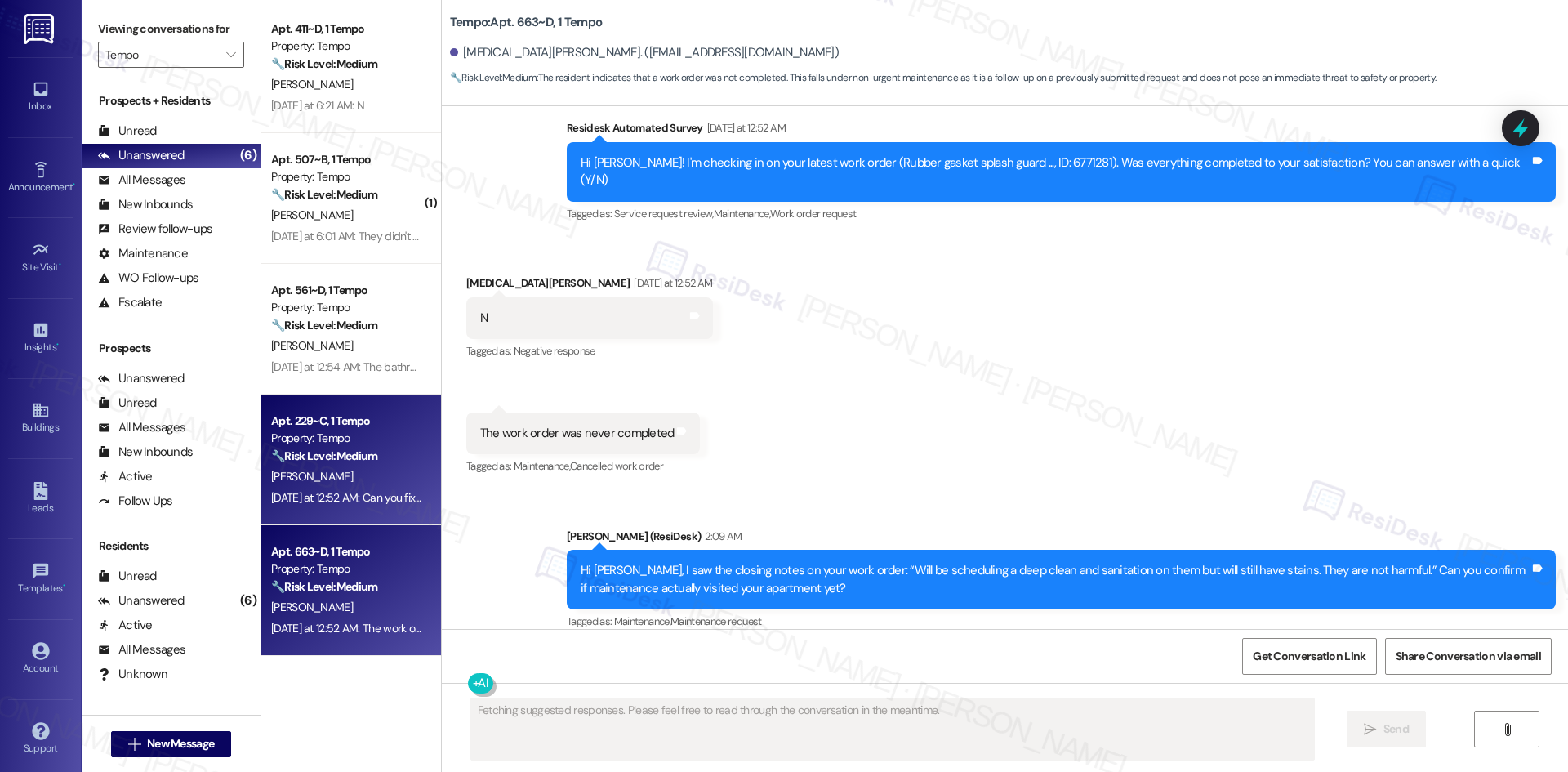
click at [329, 475] on div "J. Zheng" at bounding box center [346, 476] width 154 height 20
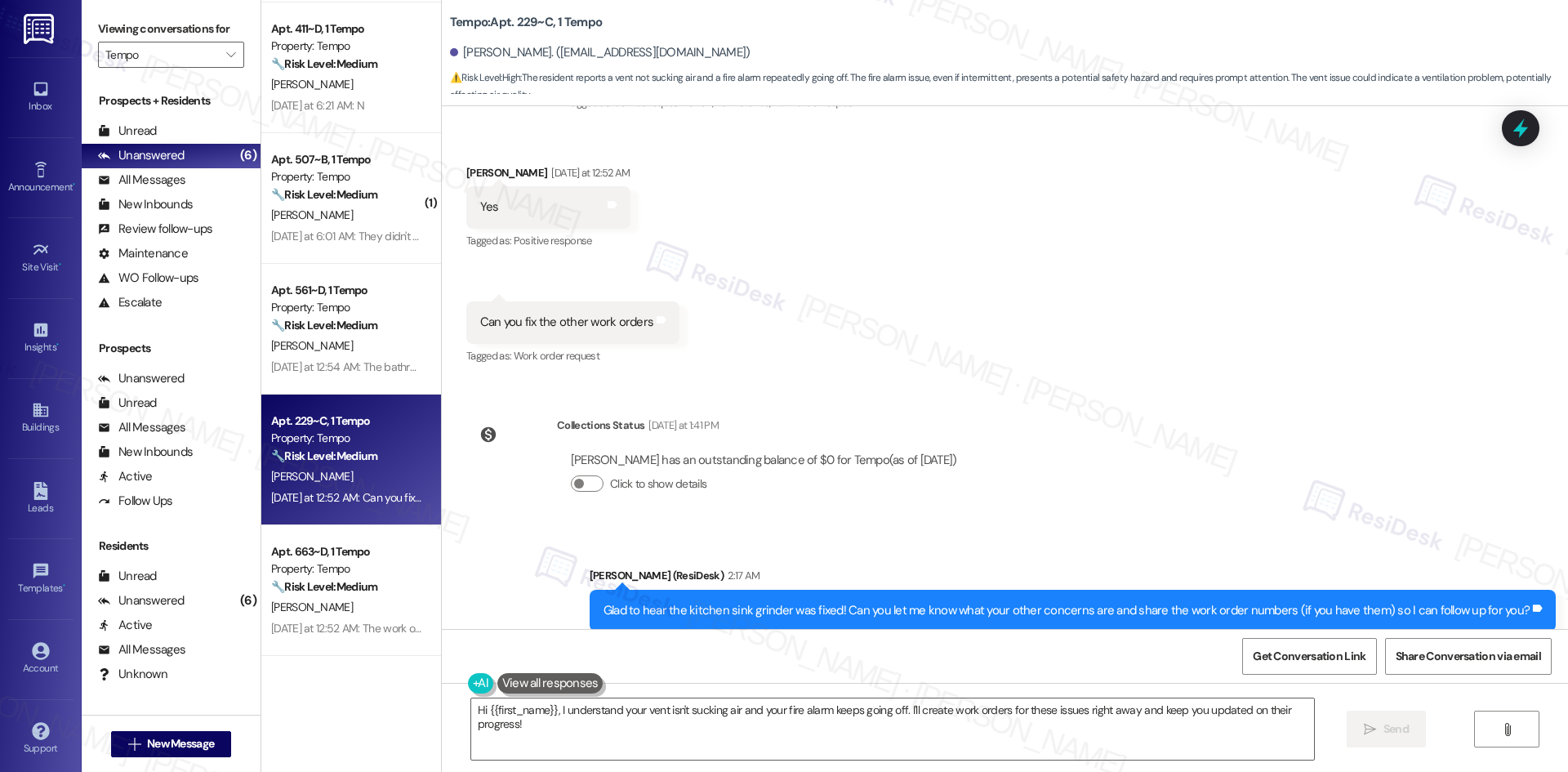
scroll to position [160, 0]
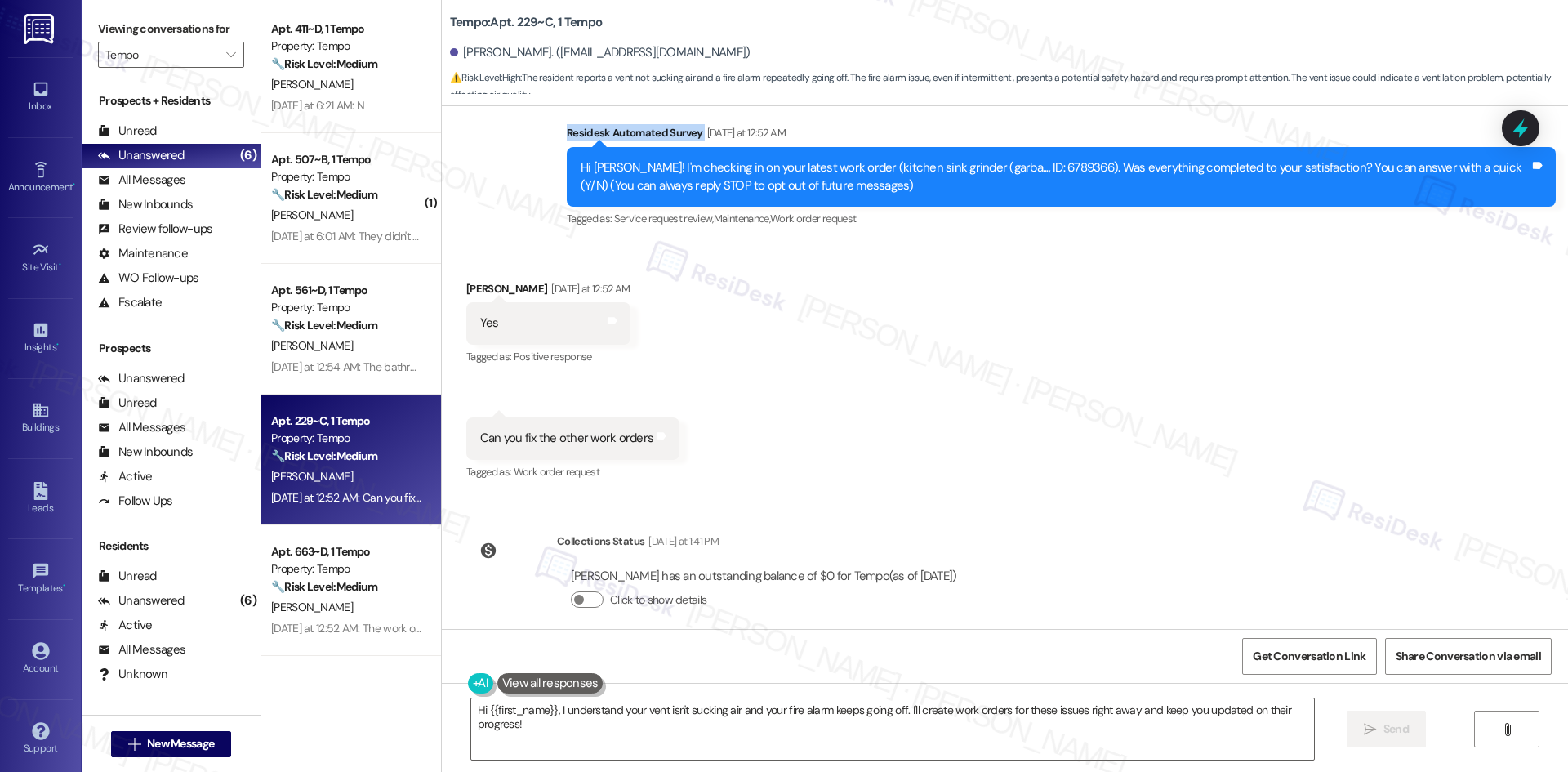
click at [525, 143] on div "Survey, sent via SMS Residesk Automated Survey Yesterday at 12:52 AM Hi Joshua!…" at bounding box center [1004, 165] width 1126 height 155
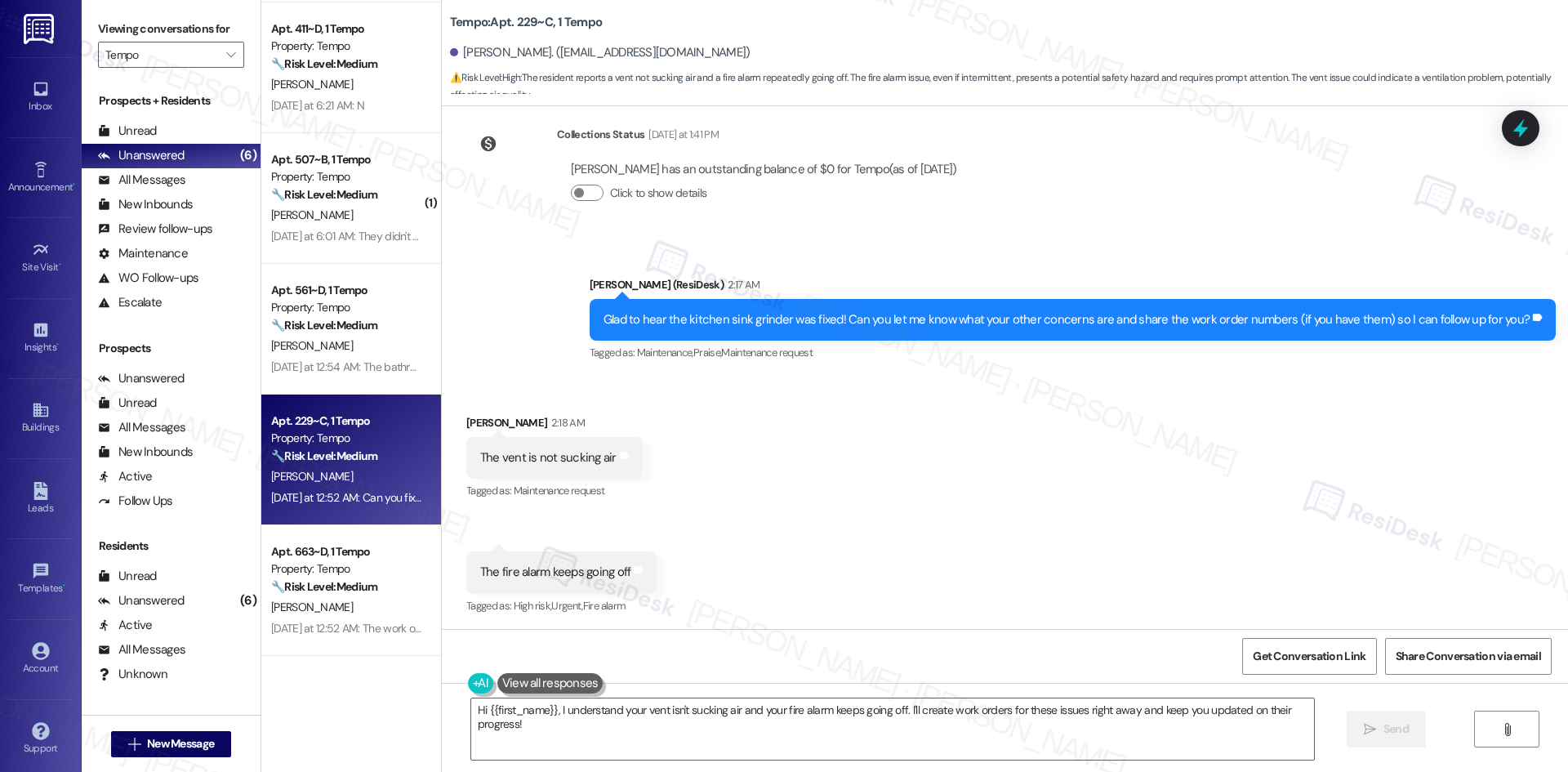
scroll to position [569, 0]
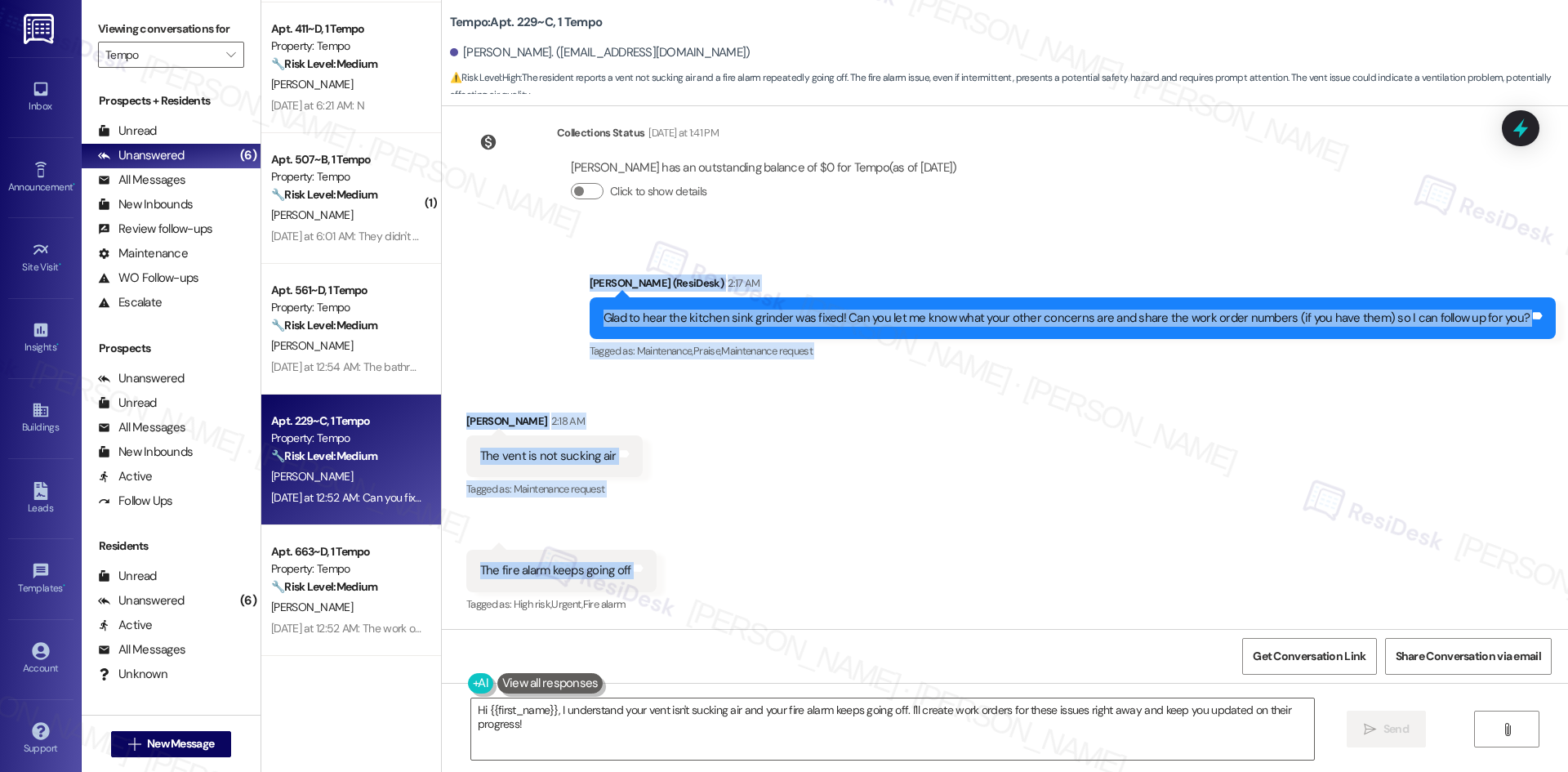
drag, startPoint x: 560, startPoint y: 280, endPoint x: 754, endPoint y: 573, distance: 351.4
click at [754, 573] on div "WO Lease started Aug 18, 2025 at 8:00 AM Show details Survey, sent via SMS Resi…" at bounding box center [1004, 367] width 1126 height 523
click at [754, 573] on div "Received via SMS Joshua Zheng 2:18 AM The vent is not sucking air Tags and note…" at bounding box center [1004, 502] width 1126 height 253
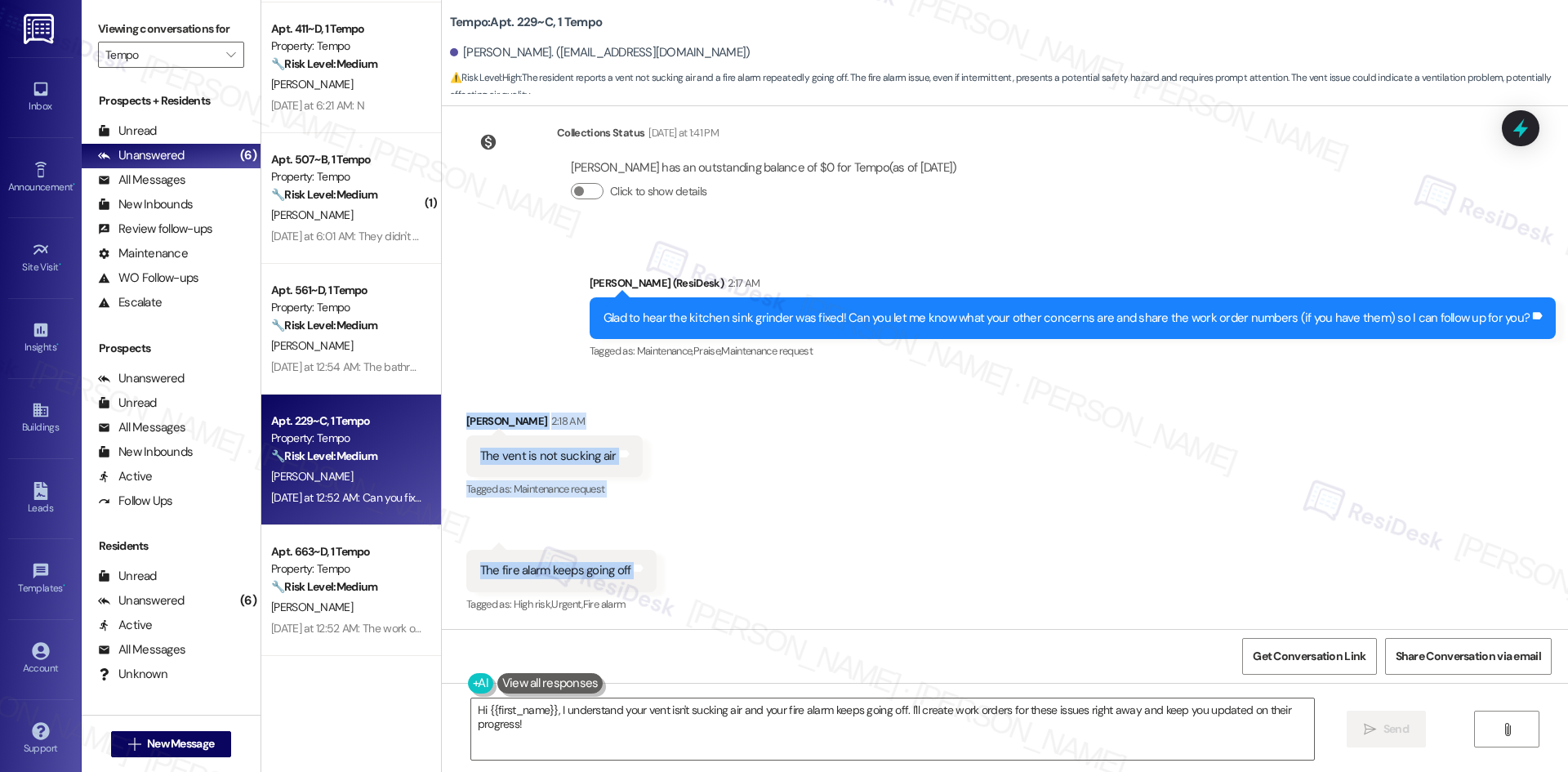
drag, startPoint x: 447, startPoint y: 396, endPoint x: 694, endPoint y: 572, distance: 303.3
click at [694, 572] on div "Received via SMS Joshua Zheng 2:18 AM The vent is not sucking air Tags and note…" at bounding box center [1004, 502] width 1126 height 253
copy div "Joshua Zheng 2:18 AM The vent is not sucking air Tags and notes Tagged as: Main…"
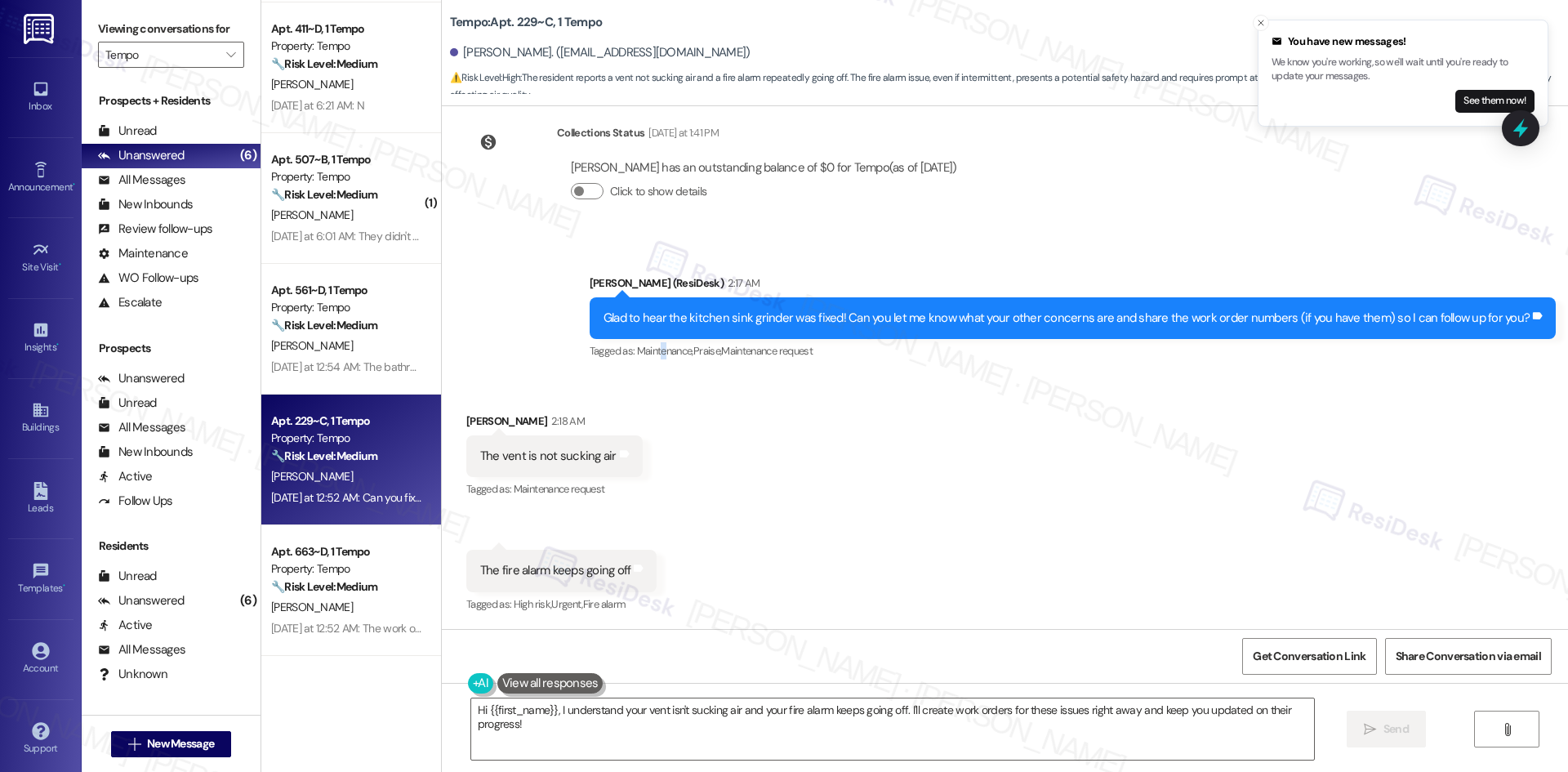
drag, startPoint x: 687, startPoint y: 352, endPoint x: 695, endPoint y: 376, distance: 25.3
click at [689, 360] on div "Tagged as: Maintenance , Click to highlight conversations about Maintenance Pra…" at bounding box center [1071, 351] width 966 height 24
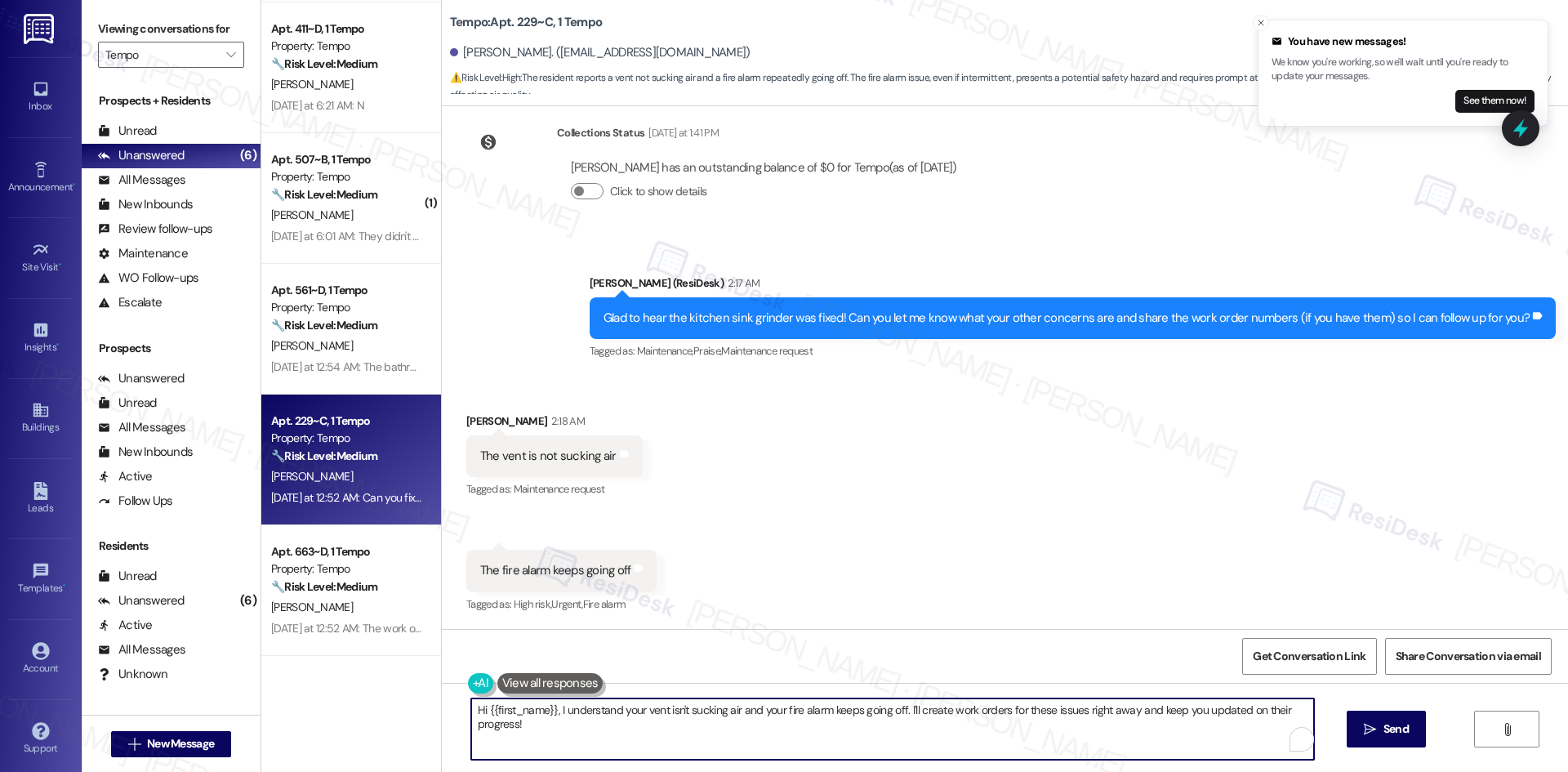
drag, startPoint x: 536, startPoint y: 738, endPoint x: 439, endPoint y: 705, distance: 102.5
click at [441, 706] on div "Hi {{first_name}}, I understand your vent isn't sucking air and your fire alarm…" at bounding box center [1004, 744] width 1126 height 123
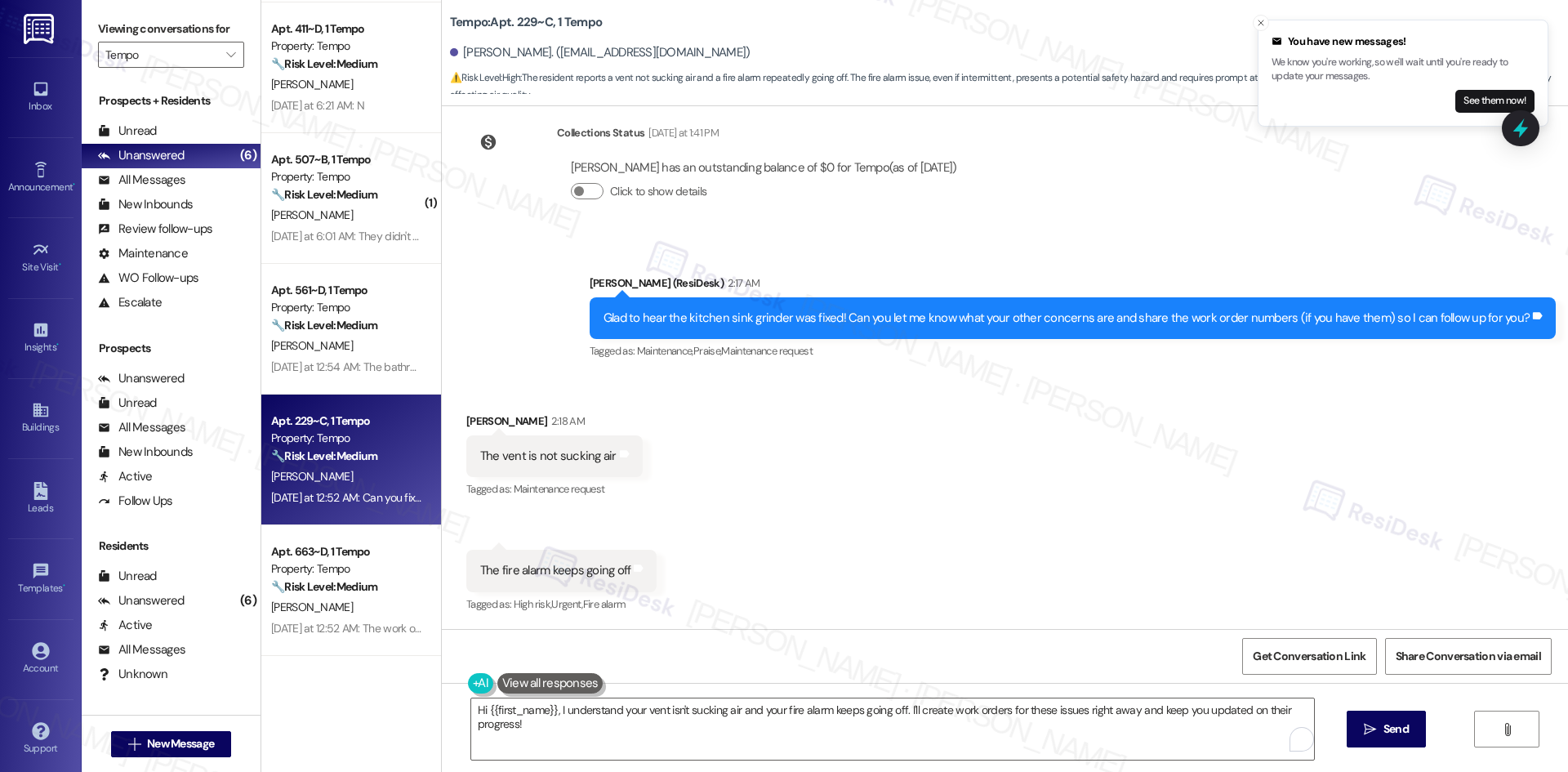
drag, startPoint x: 439, startPoint y: 705, endPoint x: 456, endPoint y: 713, distance: 18.8
click at [441, 704] on div "Hi {{first_name}}, I understand your vent isn't sucking air and your fire alarm…" at bounding box center [1004, 744] width 1126 height 123
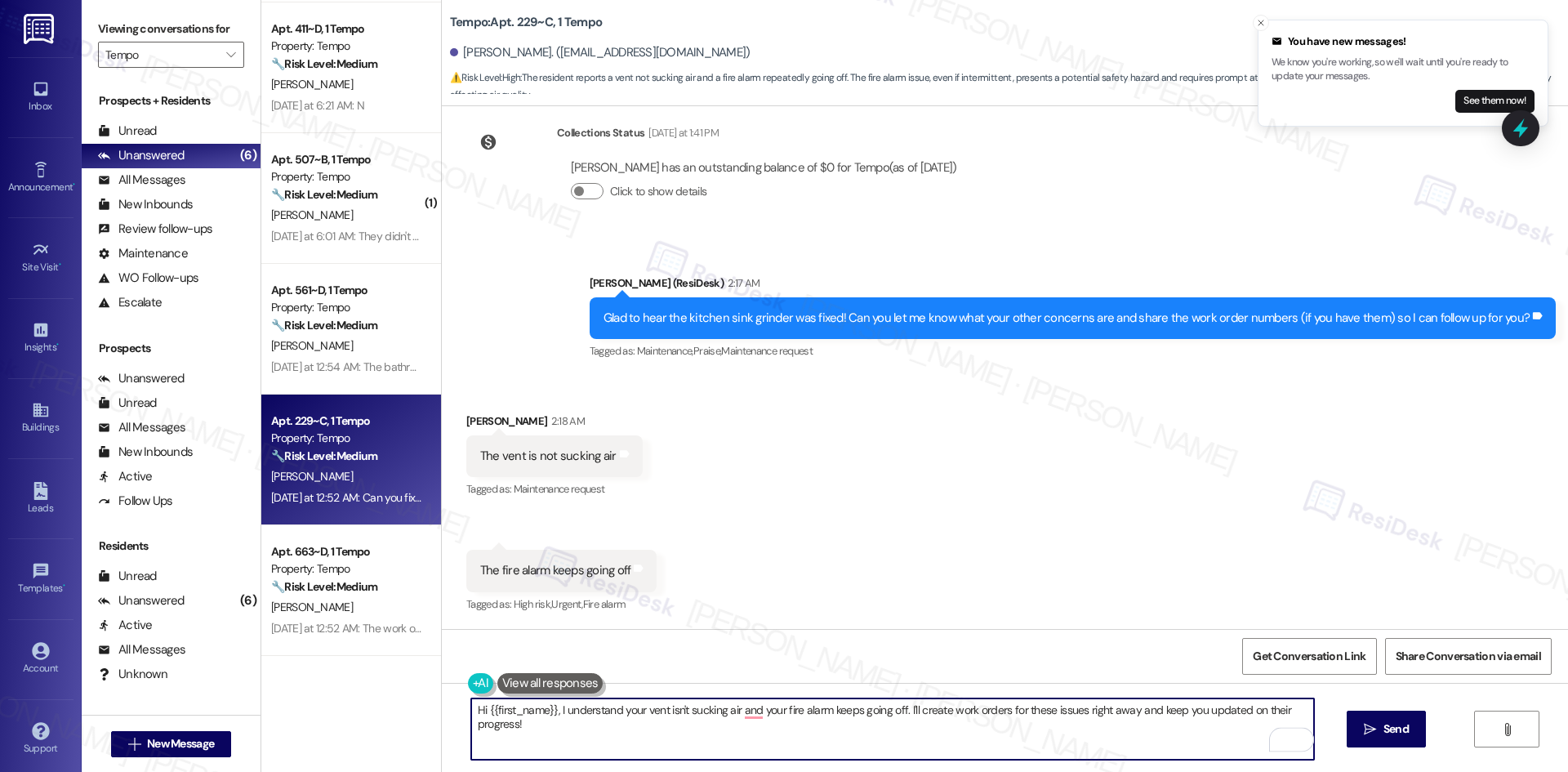
drag, startPoint x: 547, startPoint y: 749, endPoint x: 461, endPoint y: 711, distance: 94.0
click at [471, 711] on textarea "Hi {{first_name}}, I understand your vent isn't sucking air and your fire alarm…" at bounding box center [892, 729] width 843 height 61
paste textarea "I’m sorry to hear about the vent and fire alarm issues. I’ll submit work orders…"
type textarea "I’m sorry to hear about the vent and fire alarm issues. I’ll submit work orders…"
click at [1392, 732] on span "Send" at bounding box center [1395, 728] width 25 height 17
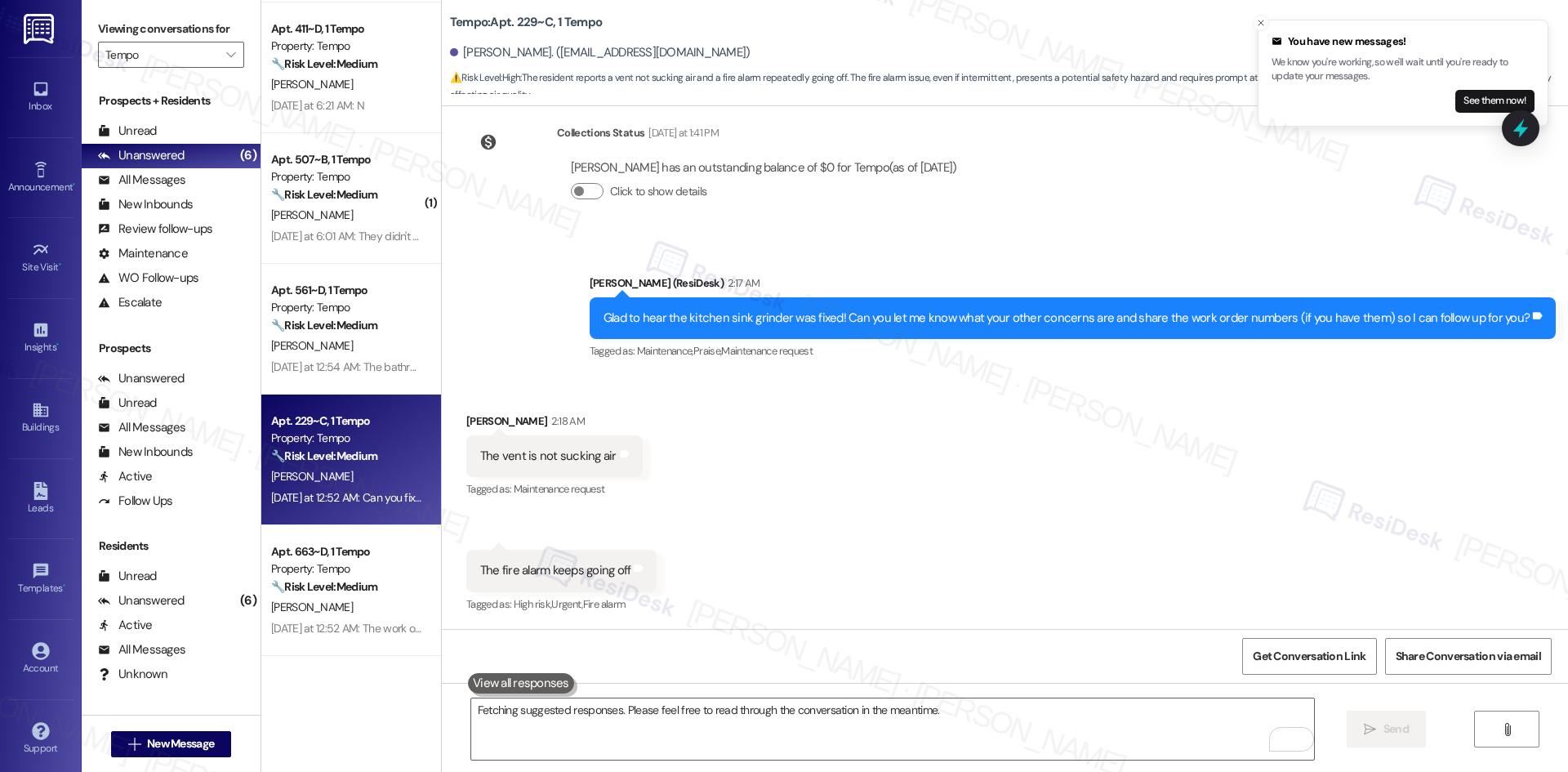
scroll to position [568, 0]
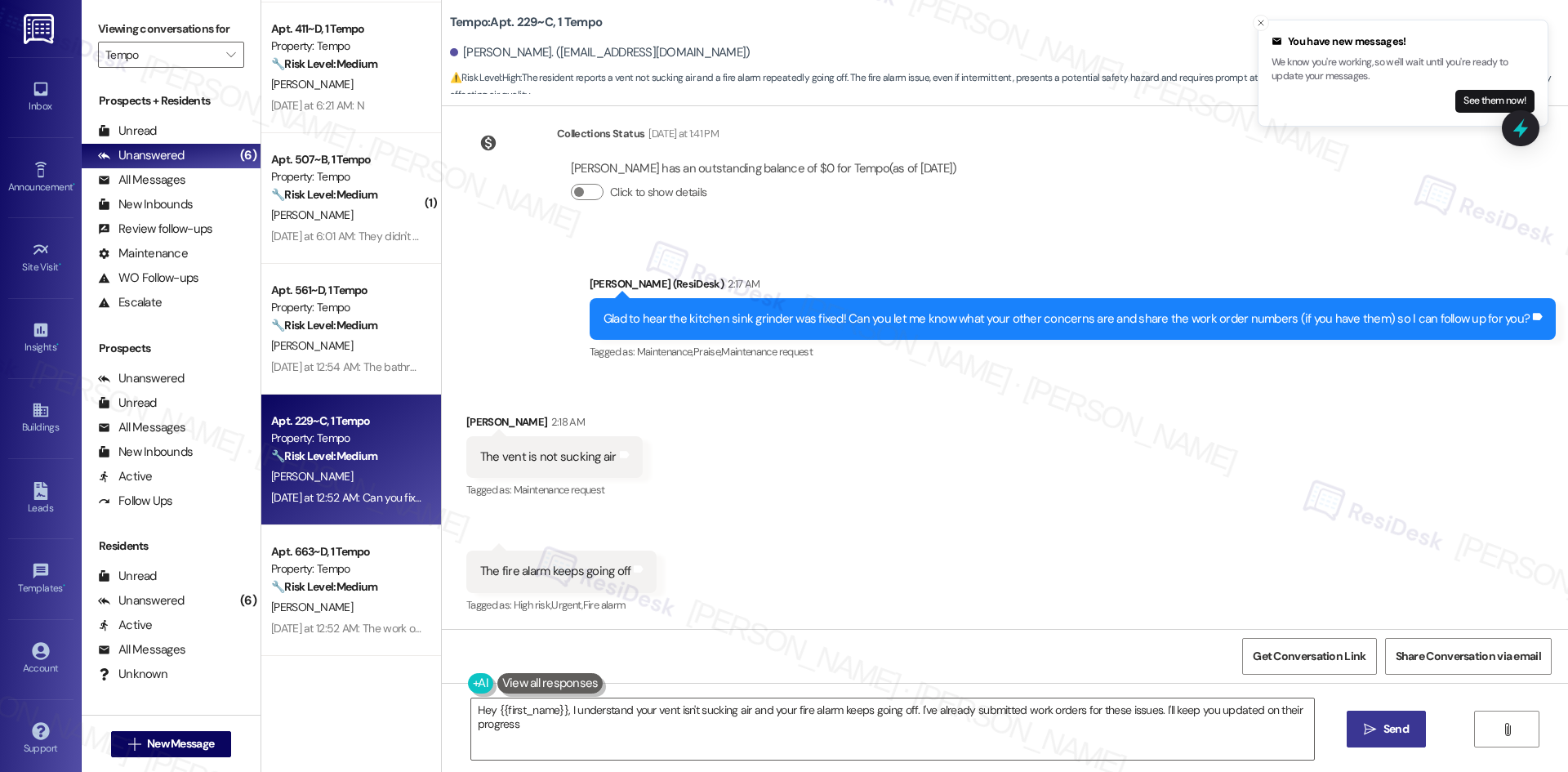
type textarea "Hey {{first_name}}, I understand your vent isn't sucking air and your fire alar…"
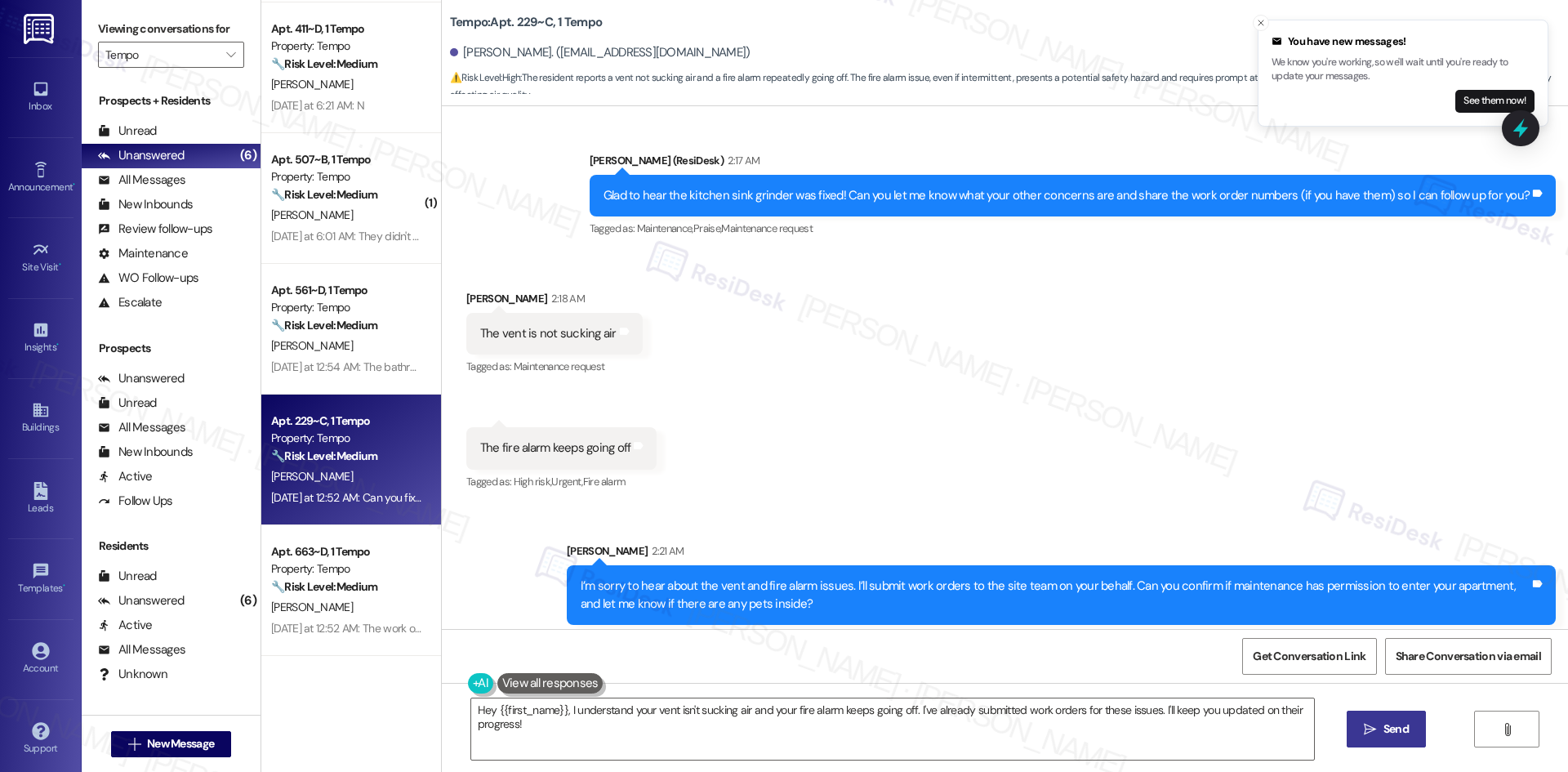
scroll to position [700, 0]
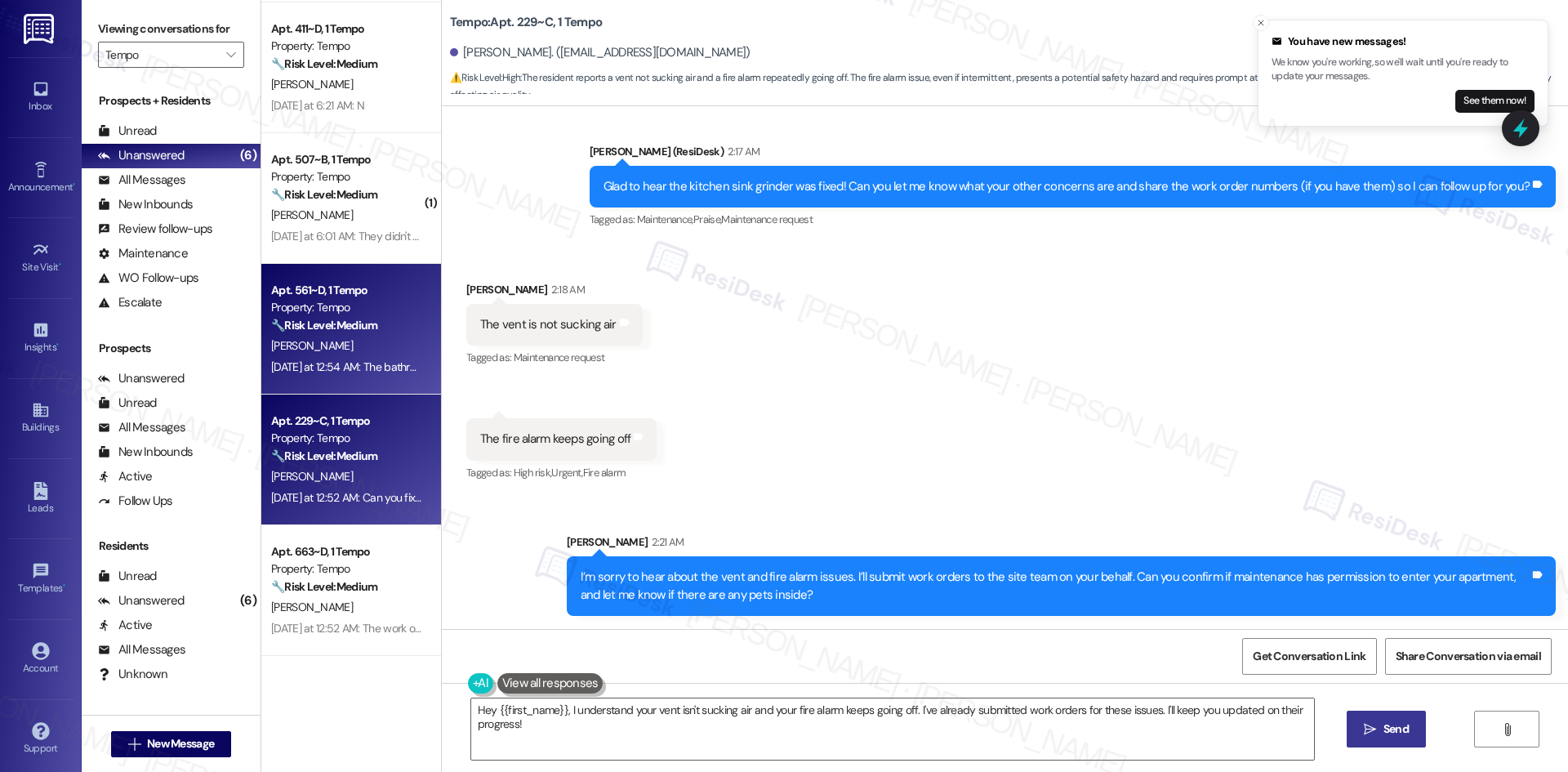
click at [307, 354] on div "L. Yu" at bounding box center [346, 345] width 154 height 20
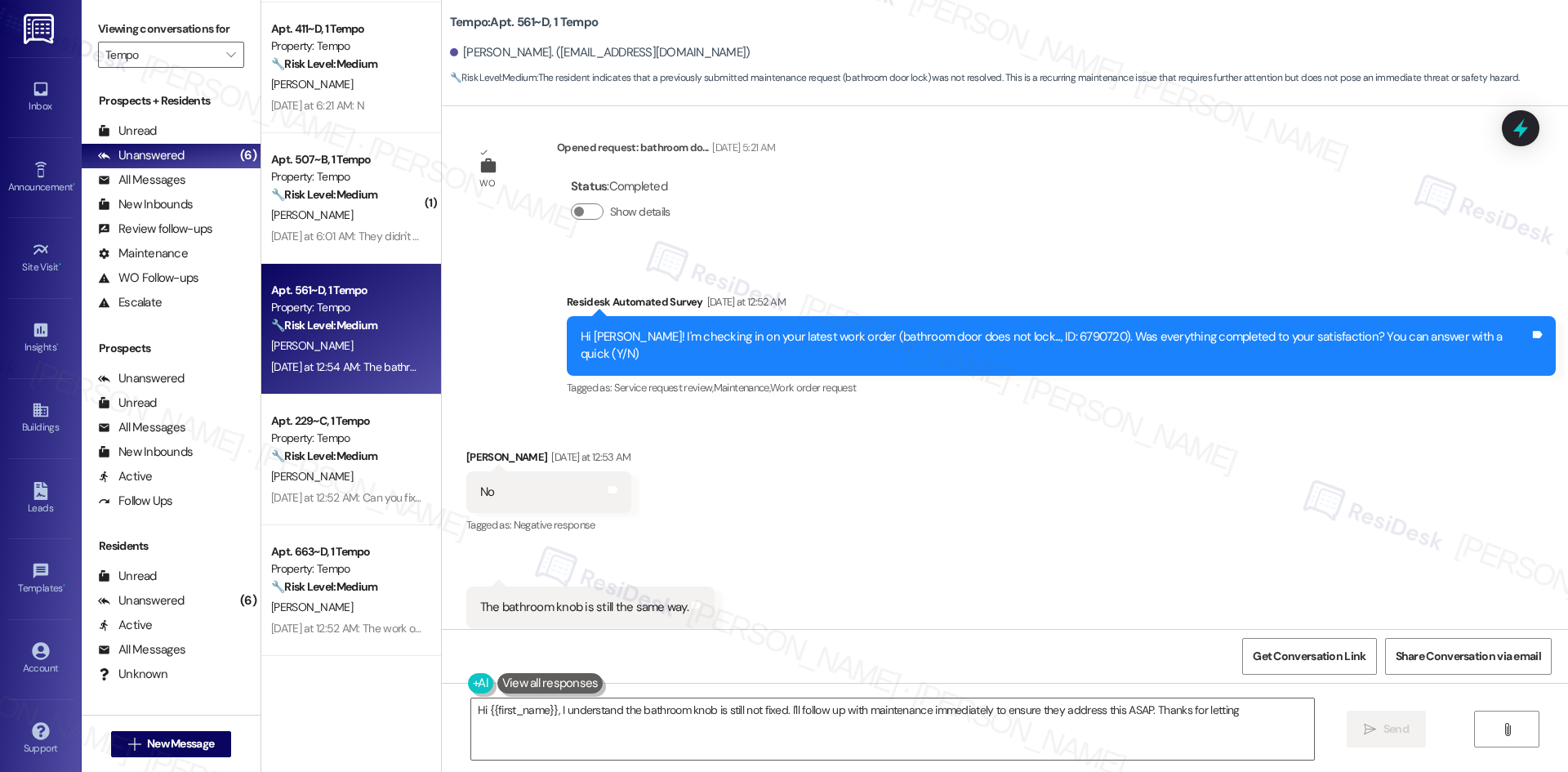
scroll to position [287, 0]
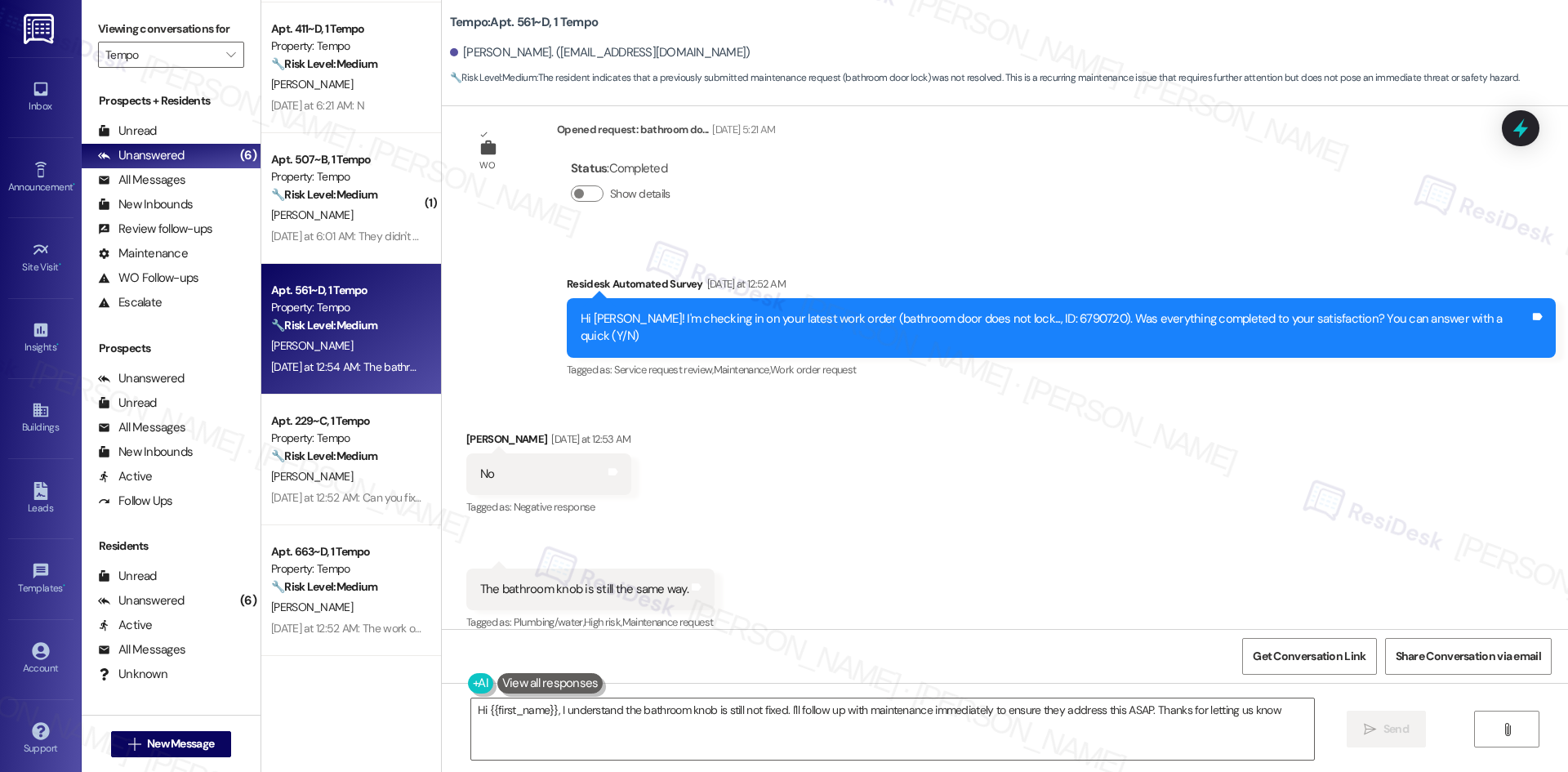
type textarea "Hi {{first_name}}, I understand the bathroom knob is still not fixed. I'll foll…"
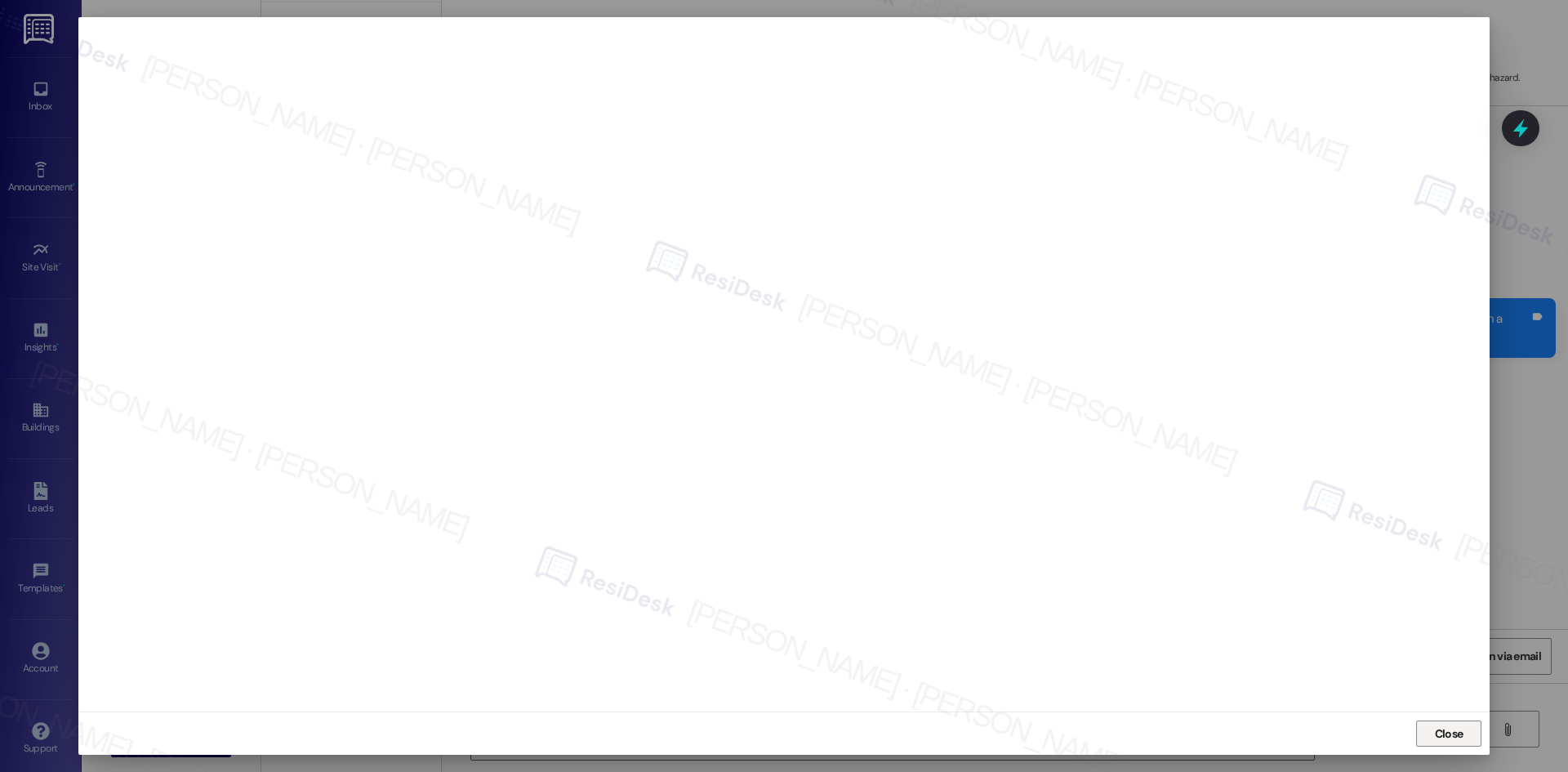
drag, startPoint x: 1432, startPoint y: 734, endPoint x: 1421, endPoint y: 732, distance: 11.2
click at [1432, 733] on span "Close" at bounding box center [1448, 734] width 35 height 17
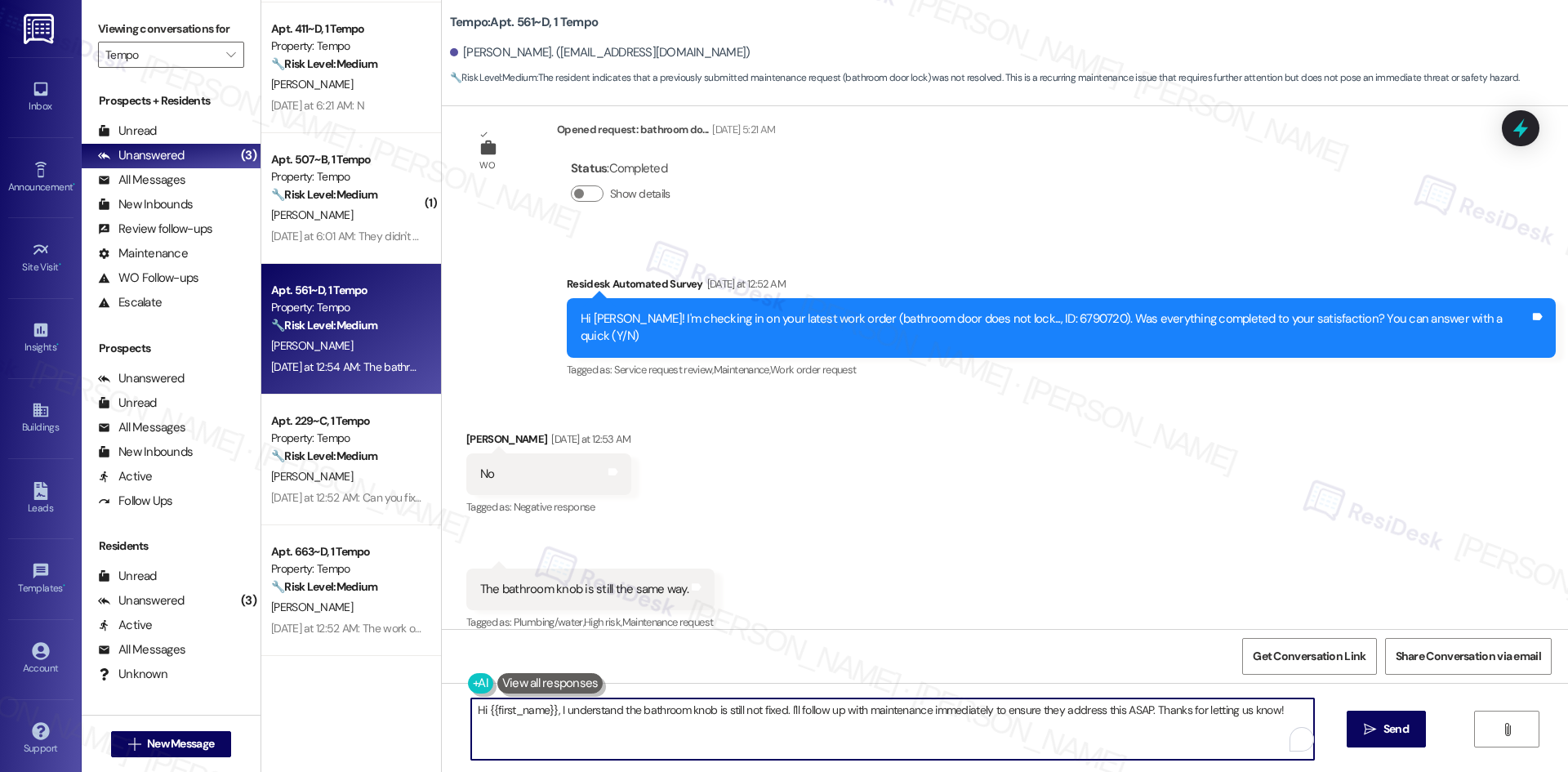
click at [940, 730] on textarea "Hi {{first_name}}, I understand the bathroom knob is still not fixed. I'll foll…" at bounding box center [892, 729] width 843 height 61
click at [1268, 721] on textarea "Hi {{first_name}}, I understand the bathroom knob is still not fixed. I'll foll…" at bounding box center [892, 729] width 843 height 61
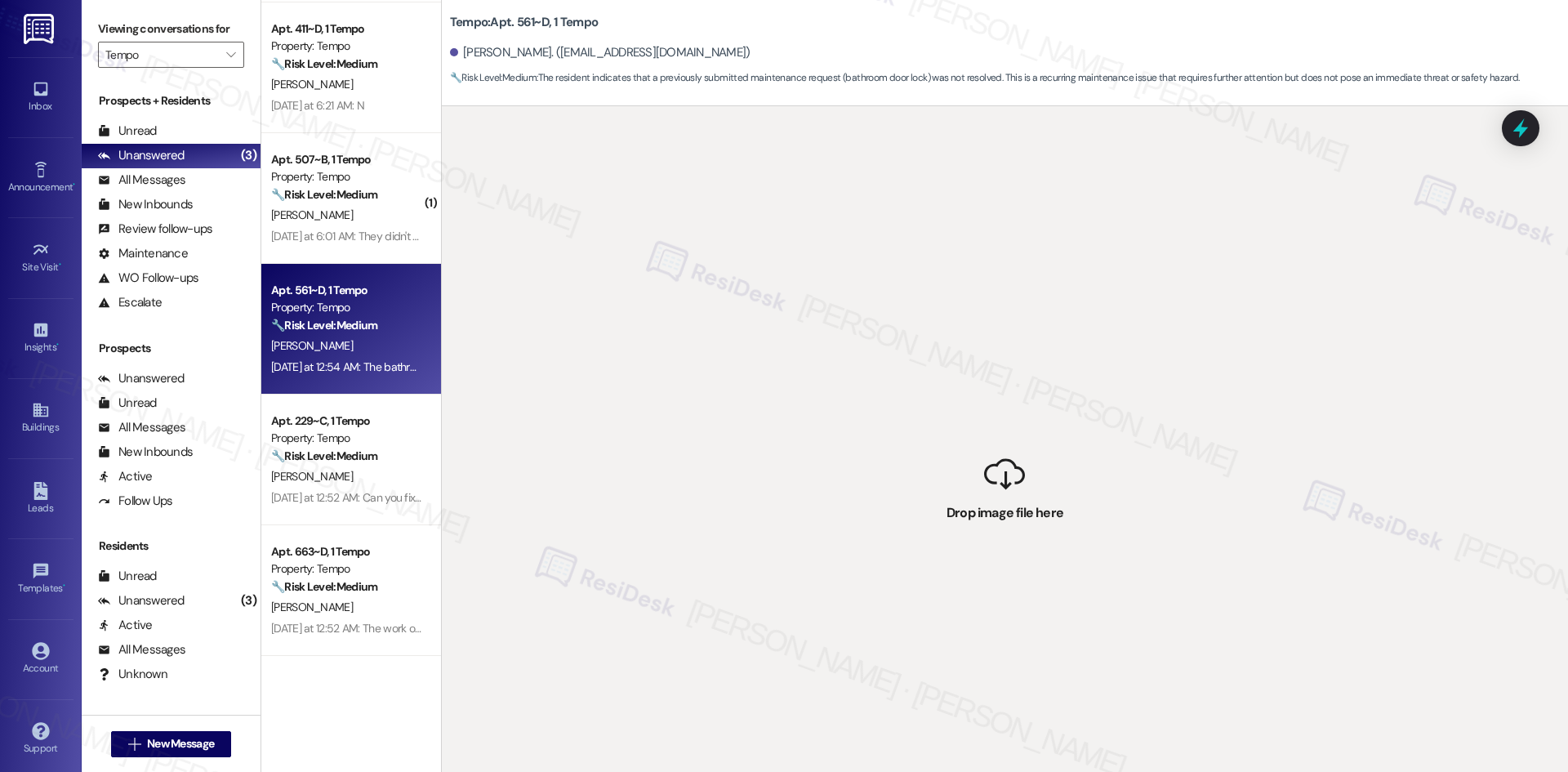
click at [732, 707] on div " Drop image file here" at bounding box center [1004, 492] width 1126 height 772
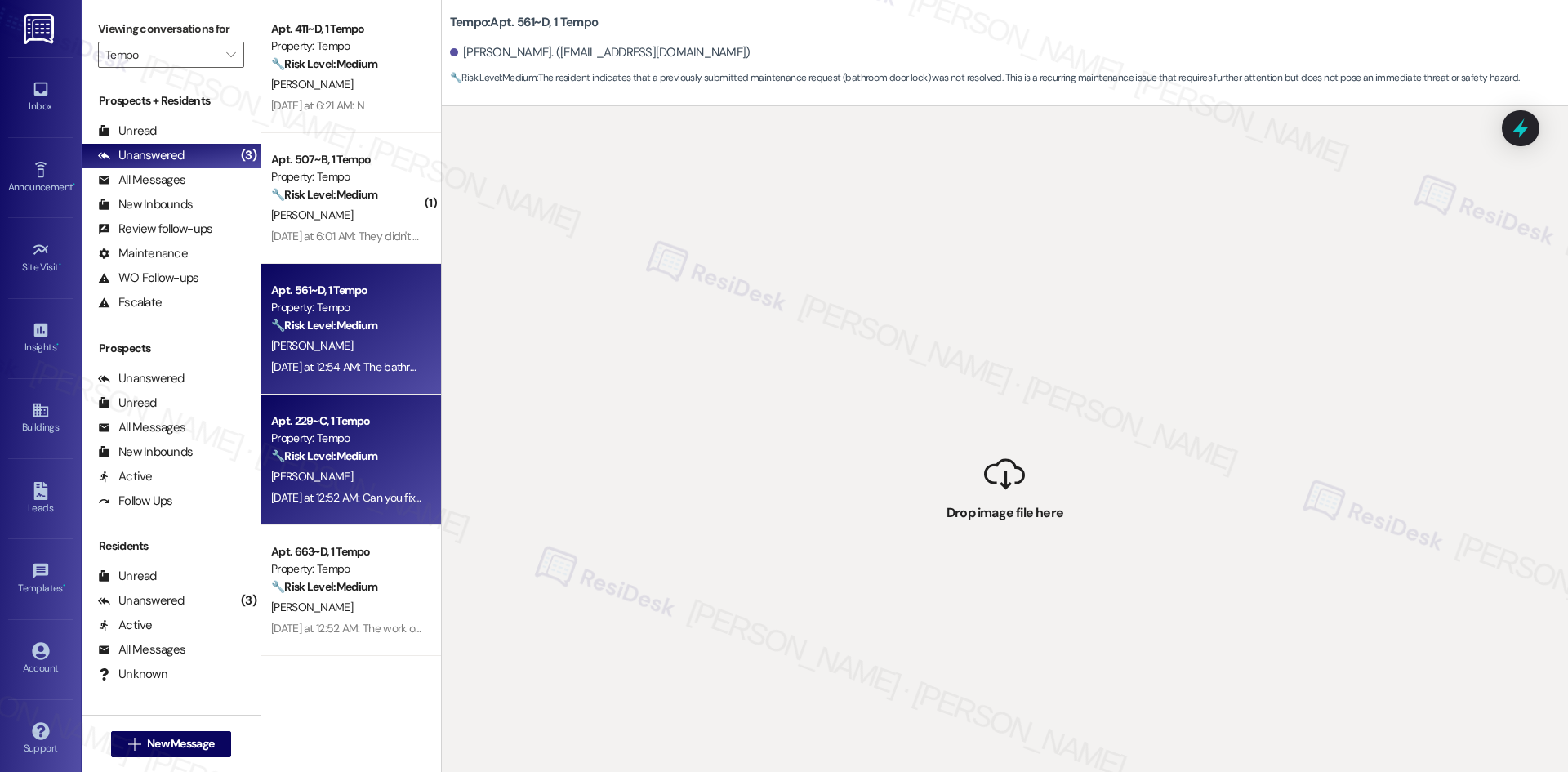
click at [352, 501] on div "Yesterday at 12:52 AM: Can you fix the other work orders Yesterday at 12:52 AM:…" at bounding box center [396, 498] width 249 height 15
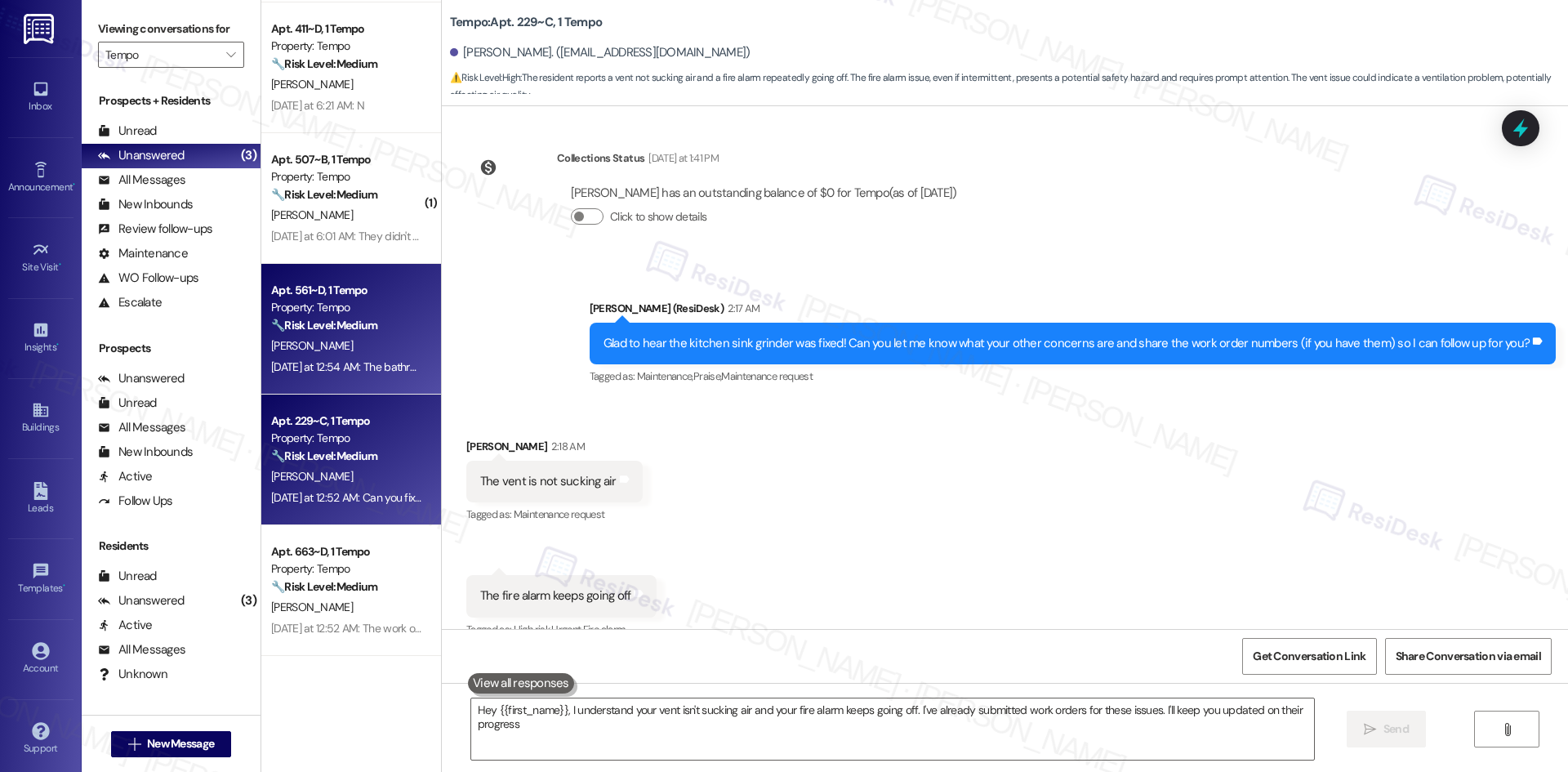
type textarea "Hey {{first_name}}, I understand your vent isn't sucking air and your fire alar…"
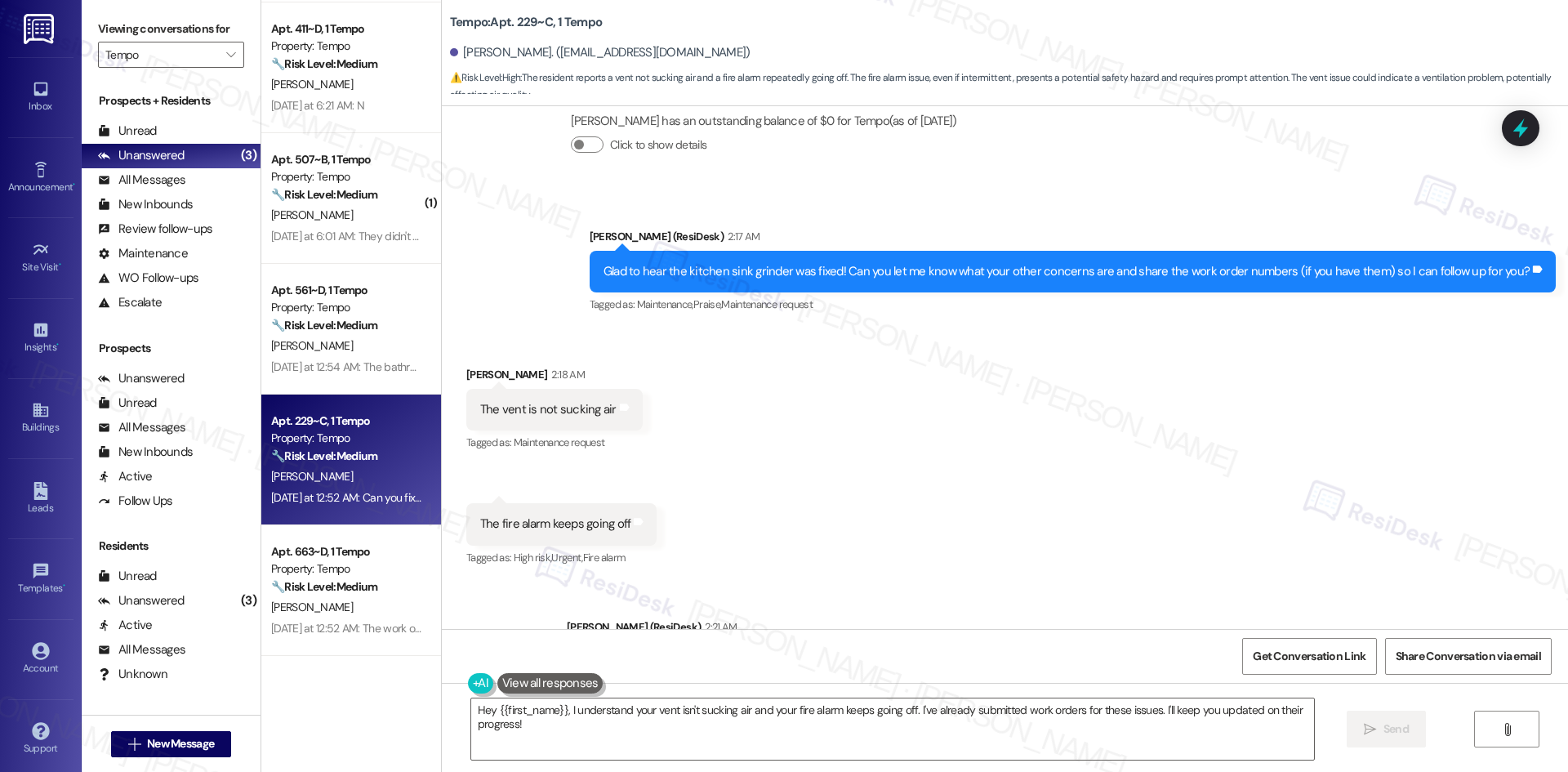
scroll to position [724, 0]
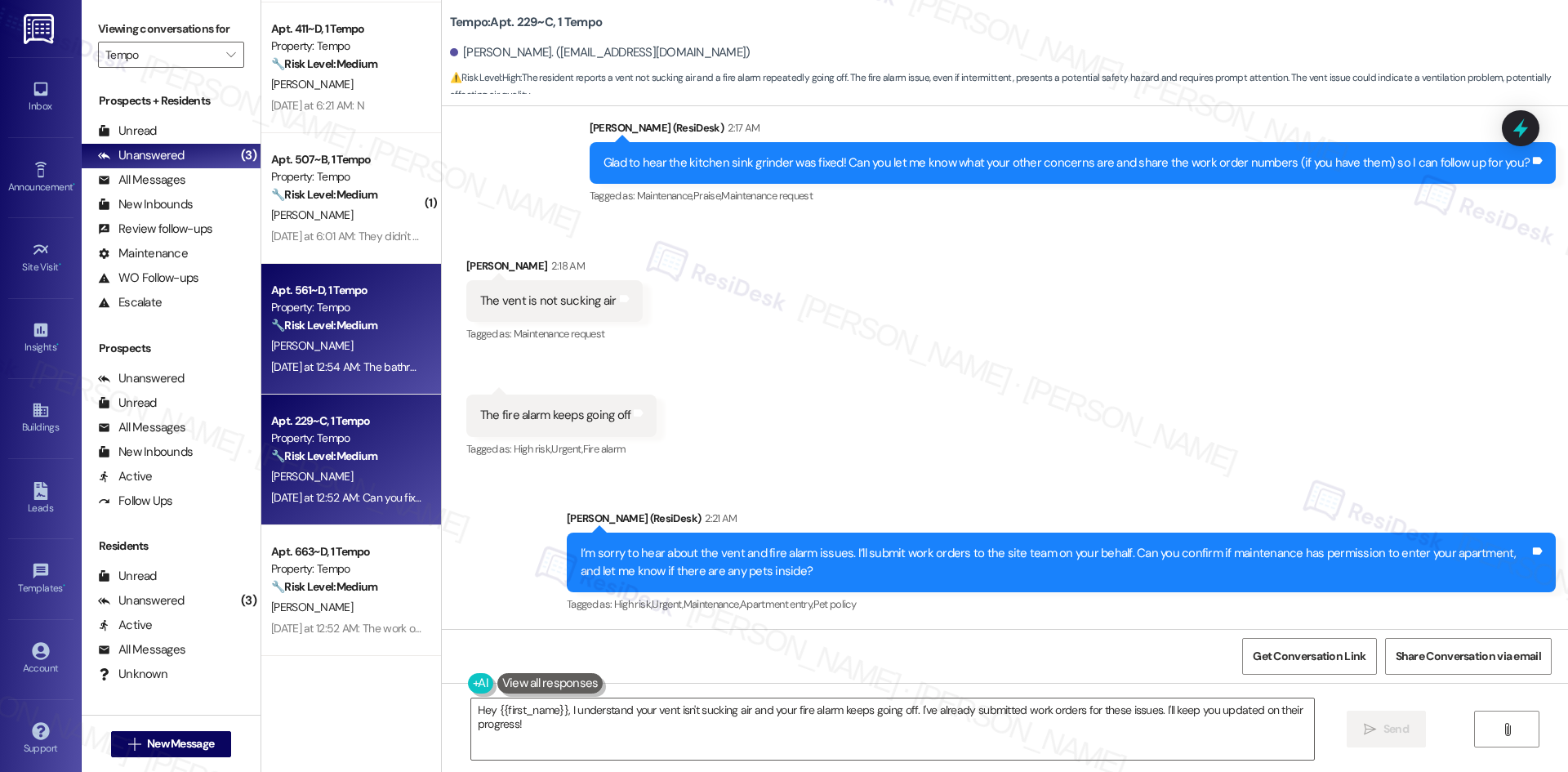
click at [368, 337] on div "L. Yu" at bounding box center [346, 345] width 154 height 20
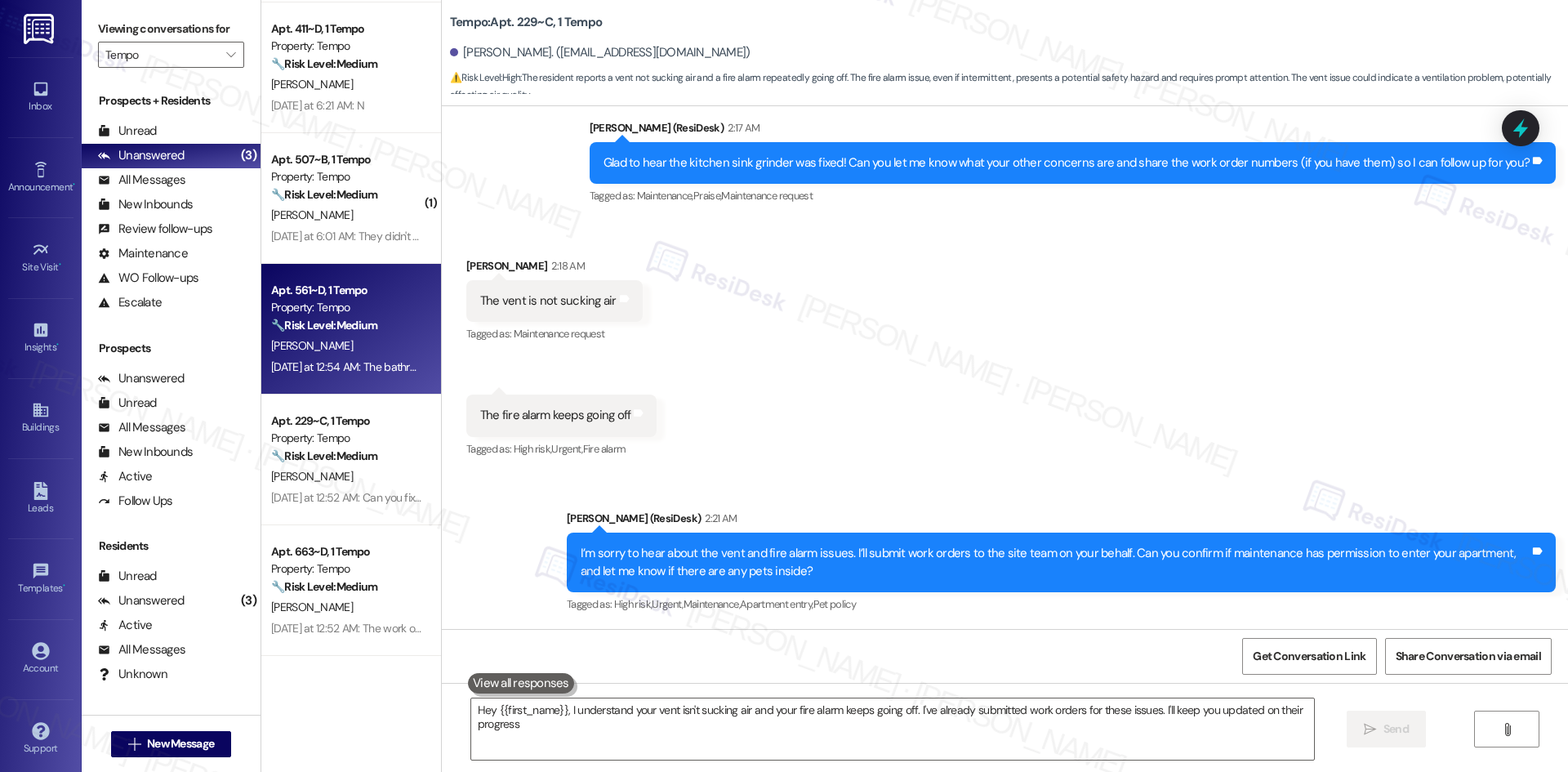
type textarea "Hey {{first_name}}, I understand your vent isn't sucking air and your fire alar…"
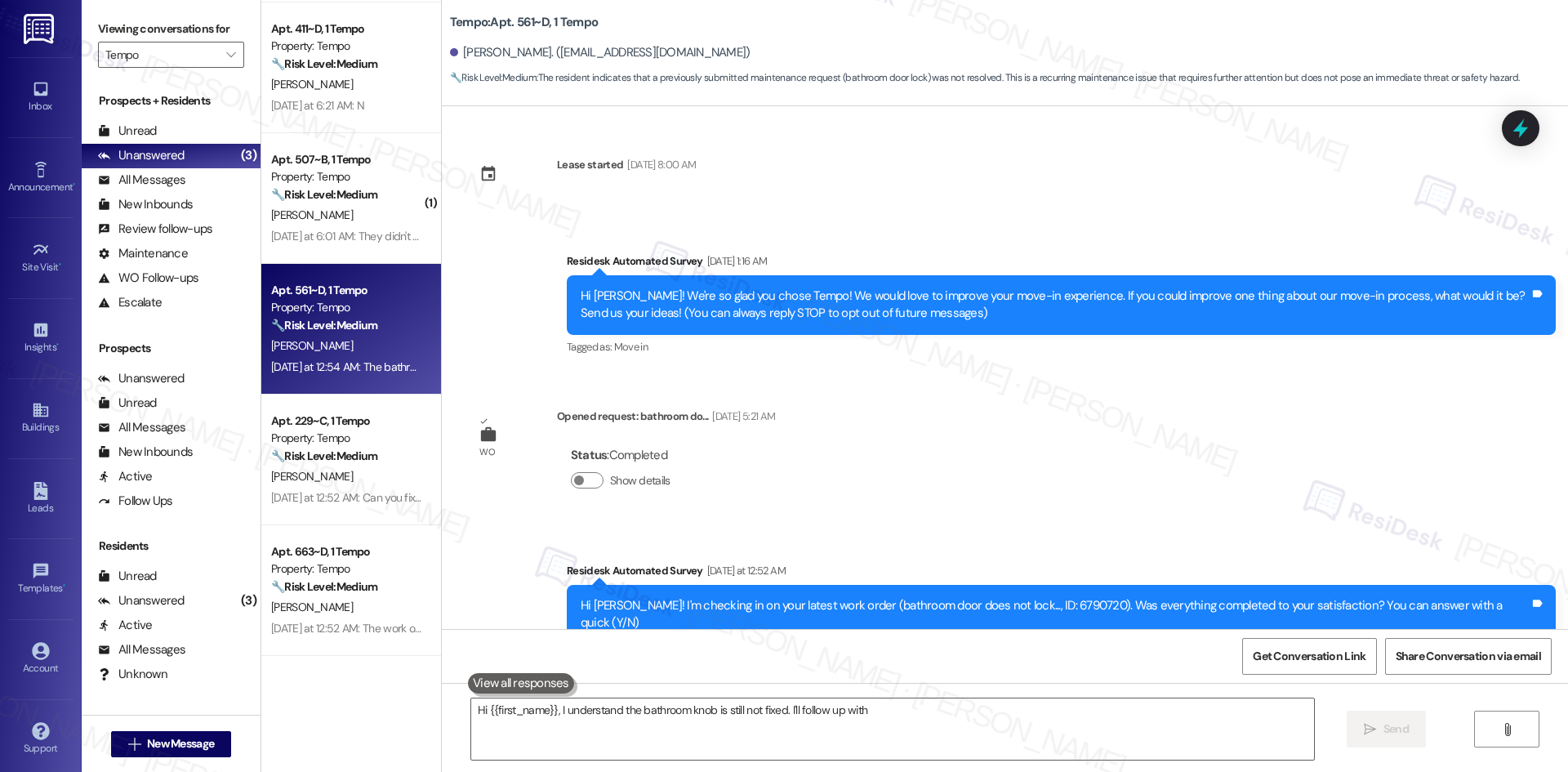
scroll to position [287, 0]
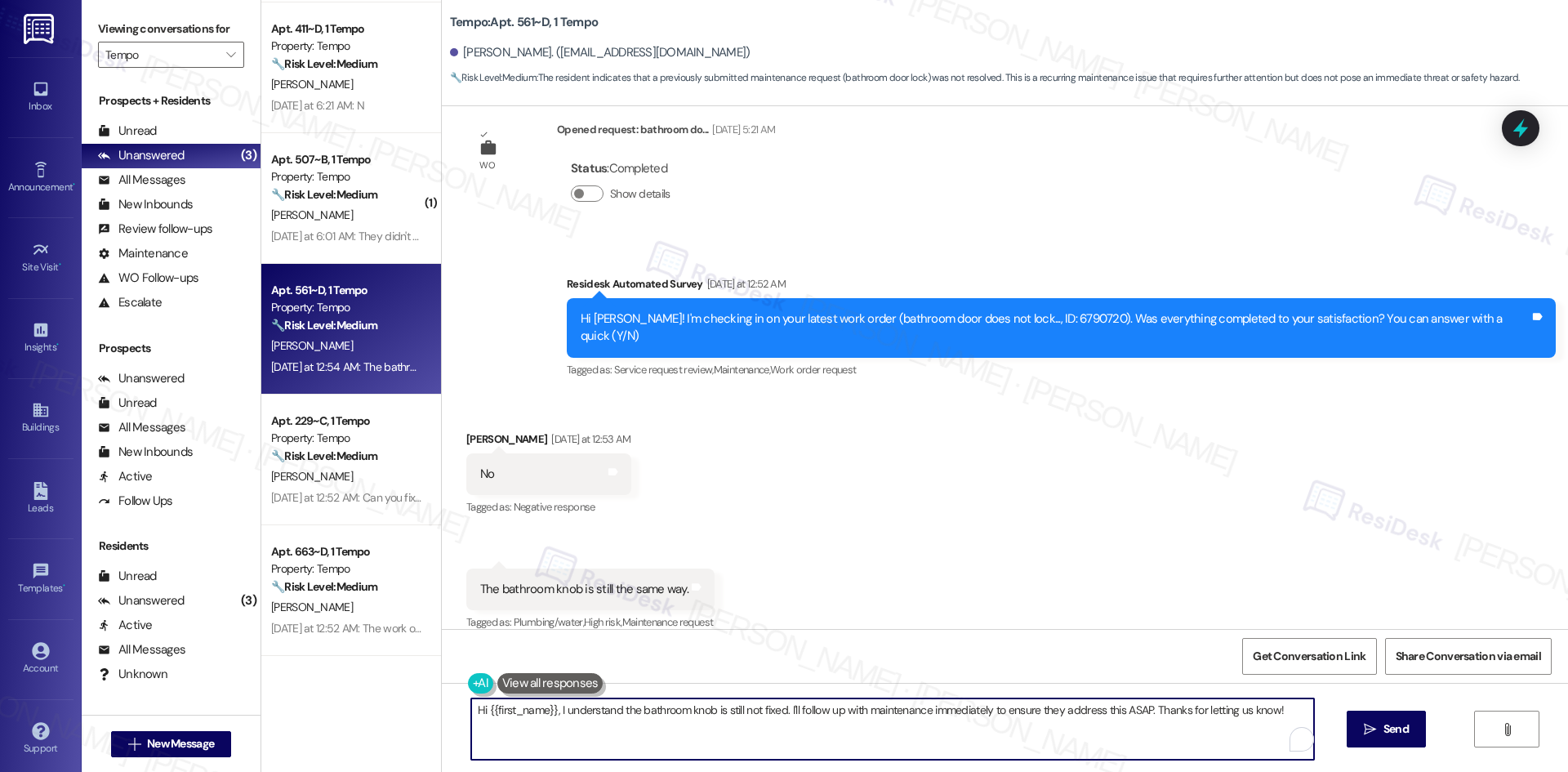
drag, startPoint x: 464, startPoint y: 713, endPoint x: 1306, endPoint y: 716, distance: 842.0
click at [1306, 716] on textarea "Hi {{first_name}}, I understand the bathroom knob is still not fixed. I'll foll…" at bounding box center [892, 729] width 843 height 61
paste textarea "Closing Notes Adjusted"
type textarea "Closing Notes Adjusted"
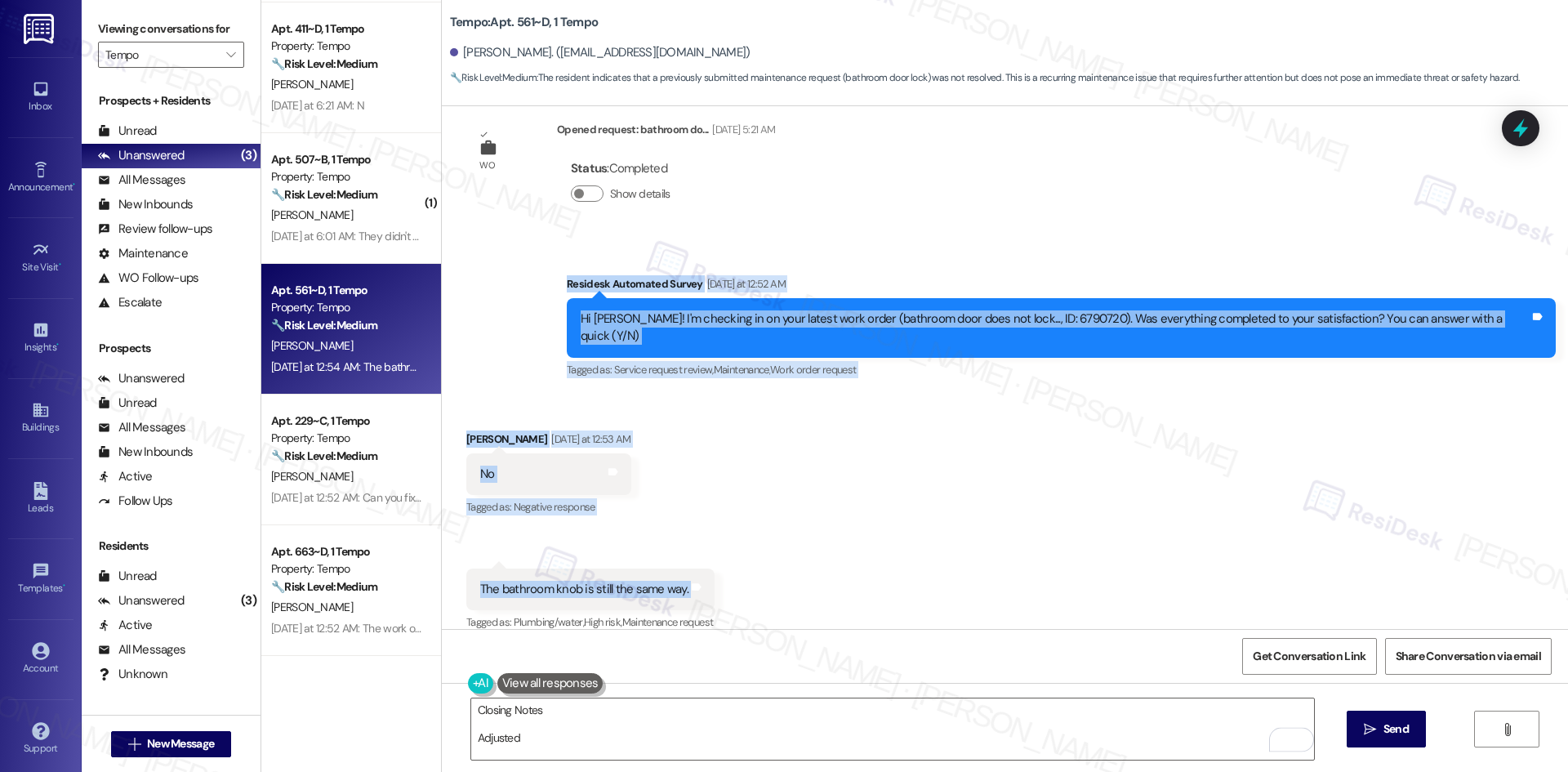
drag, startPoint x: 600, startPoint y: 281, endPoint x: 769, endPoint y: 541, distance: 310.1
click at [769, 541] on div "Lease started Aug 18, 2025 at 8:00 AM Survey, sent via SMS Residesk Automated S…" at bounding box center [1004, 367] width 1126 height 523
copy div "Residesk Automated Survey Yesterday at 12:52 AM Hi Lena! I'm checking in on you…"
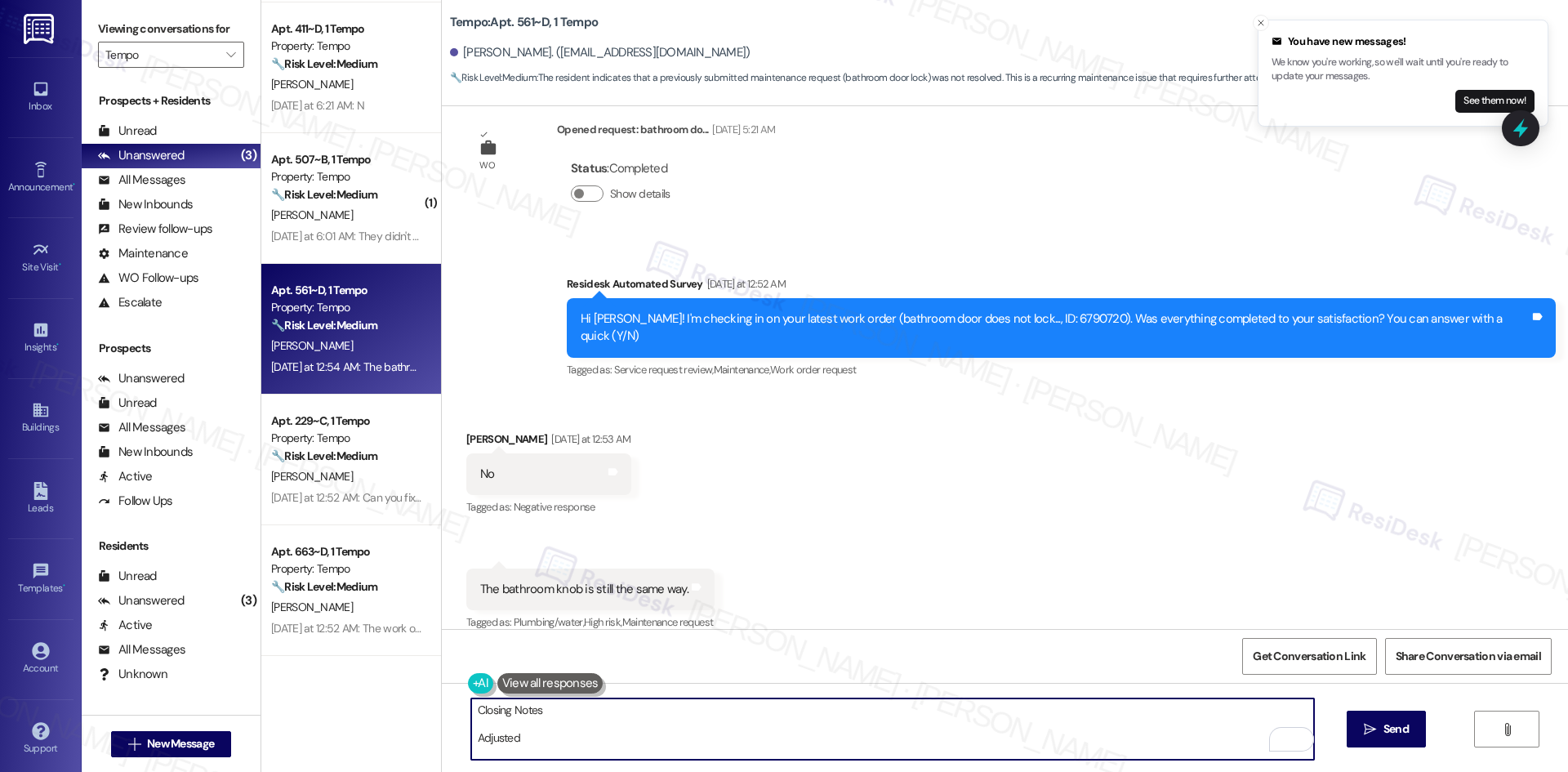
click at [592, 728] on textarea "Closing Notes Adjusted" at bounding box center [892, 729] width 843 height 61
drag, startPoint x: 490, startPoint y: 740, endPoint x: 443, endPoint y: 708, distance: 56.9
click at [443, 708] on div "Closing Notes Adjusted  Send " at bounding box center [1004, 744] width 1126 height 123
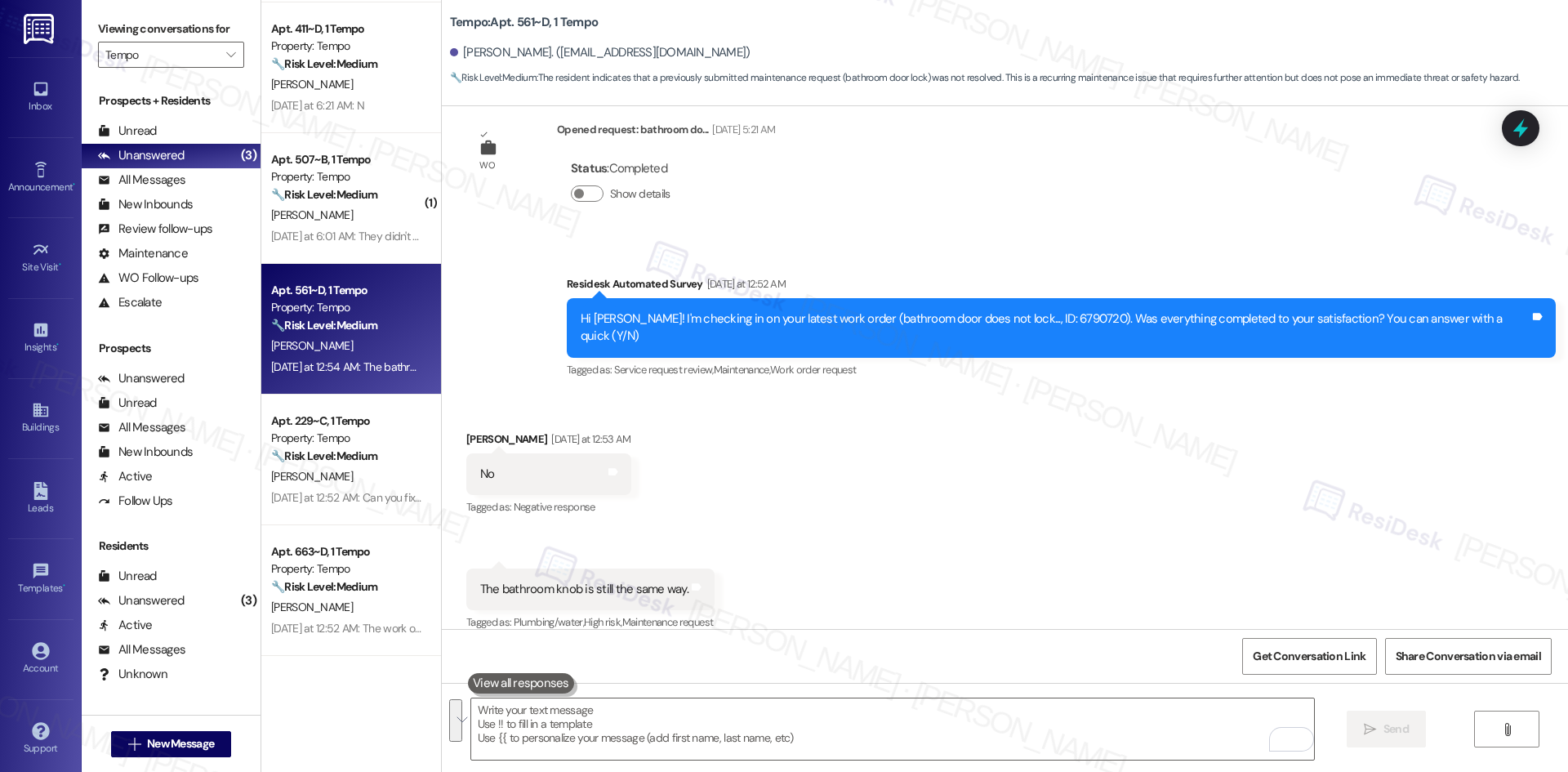
click at [728, 404] on div "Received via SMS Lena Yu Yesterday at 12:53 AM No Tags and notes Tagged as: Neg…" at bounding box center [1004, 520] width 1126 height 253
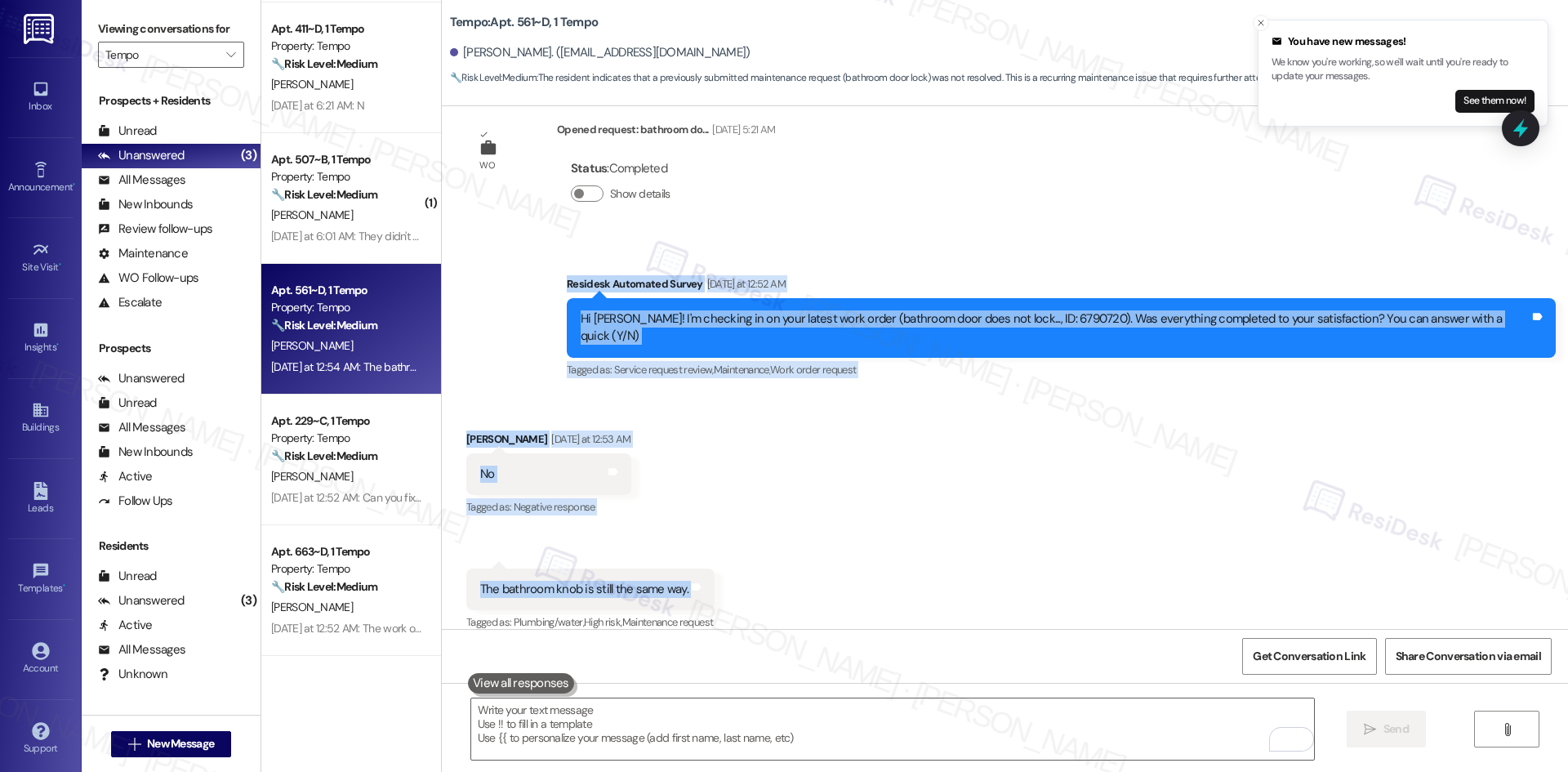
drag, startPoint x: 599, startPoint y: 297, endPoint x: 770, endPoint y: 582, distance: 332.4
click at [770, 582] on div "Lease started Aug 18, 2025 at 8:00 AM Survey, sent via SMS Residesk Automated S…" at bounding box center [1004, 367] width 1126 height 523
copy div "Residesk Automated Survey Yesterday at 12:52 AM Hi Lena! I'm checking in on you…"
click at [632, 433] on div "Received via SMS Lena Yu Yesterday at 12:53 AM No Tags and notes Tagged as: Neg…" at bounding box center [1004, 520] width 1126 height 253
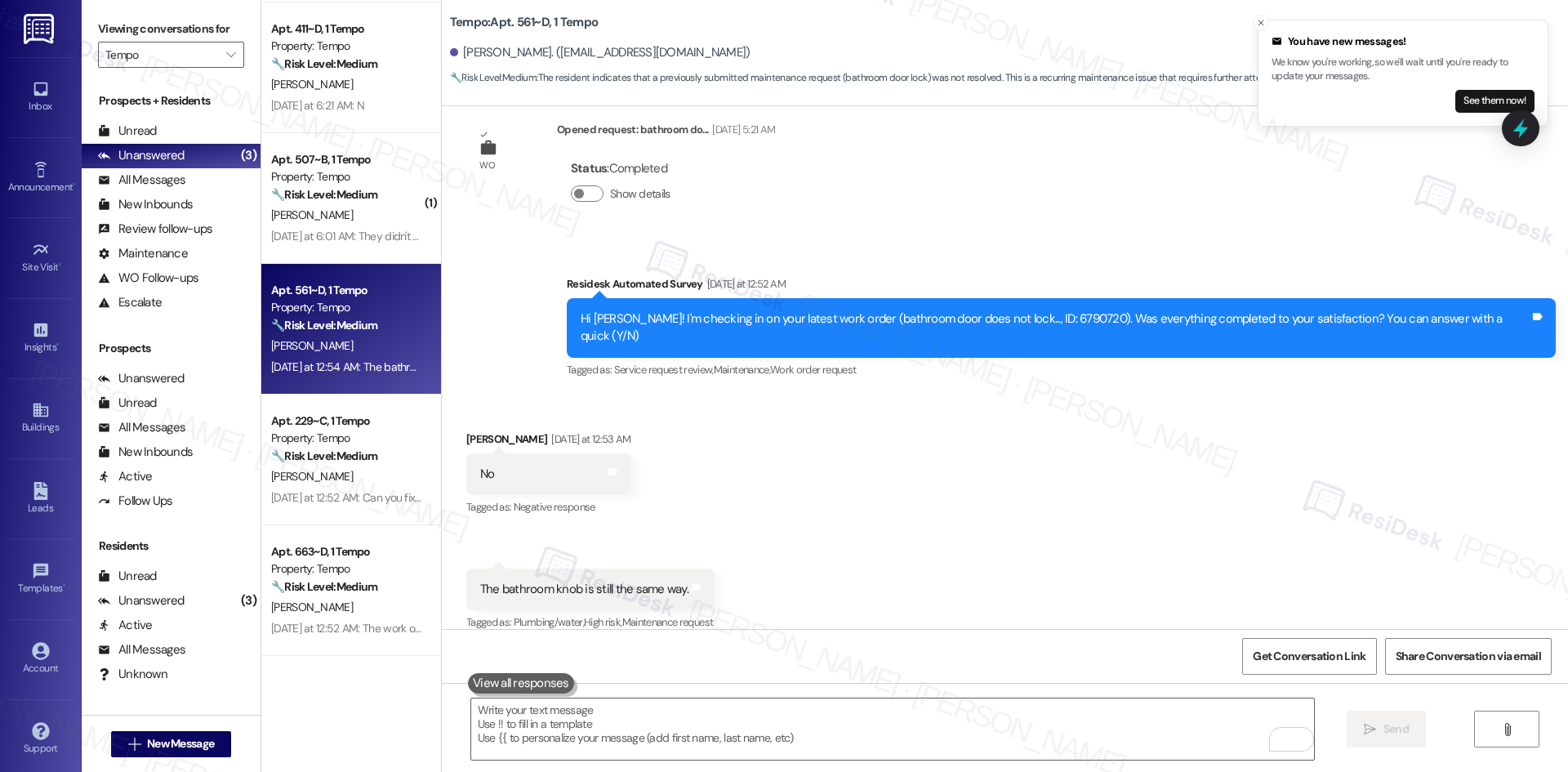
scroll to position [288, 0]
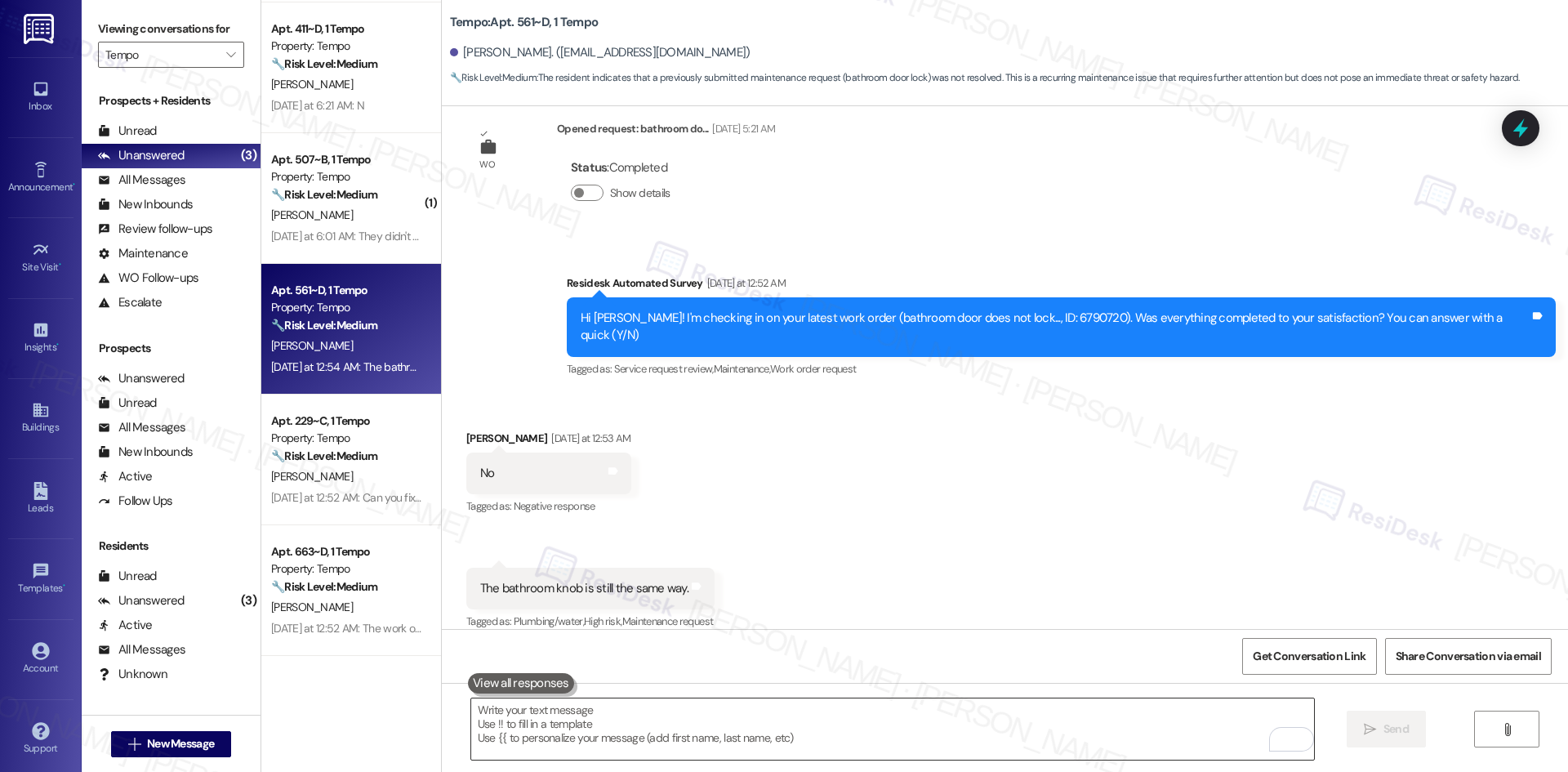
click at [639, 727] on textarea "To enrich screen reader interactions, please activate Accessibility in Grammarl…" at bounding box center [892, 729] width 843 height 61
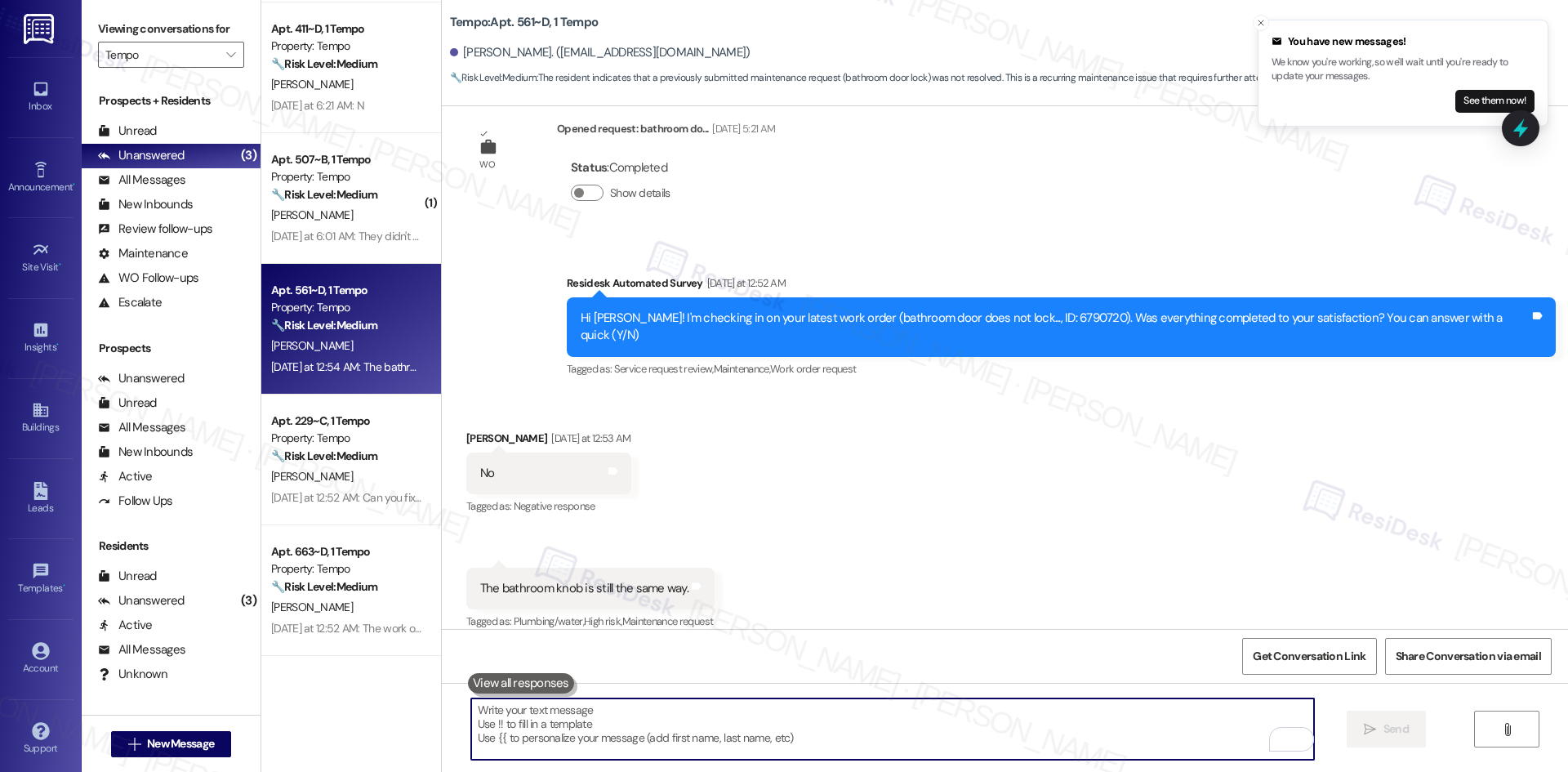
paste textarea "I’m sorry the bathroom knob is still not fixed. I’ll check with the site team a…"
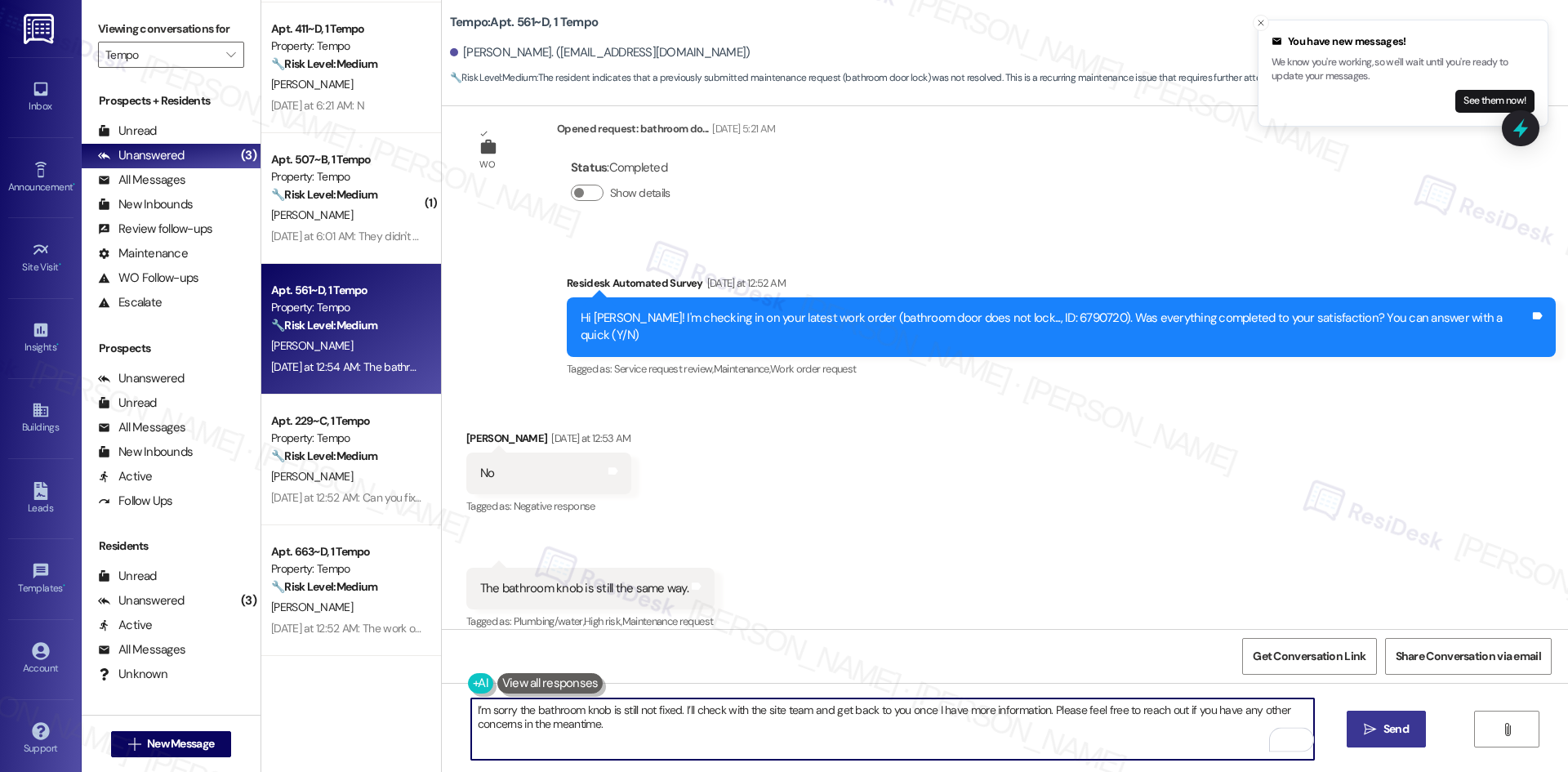
type textarea "I’m sorry the bathroom knob is still not fixed. I’ll check with the site team a…"
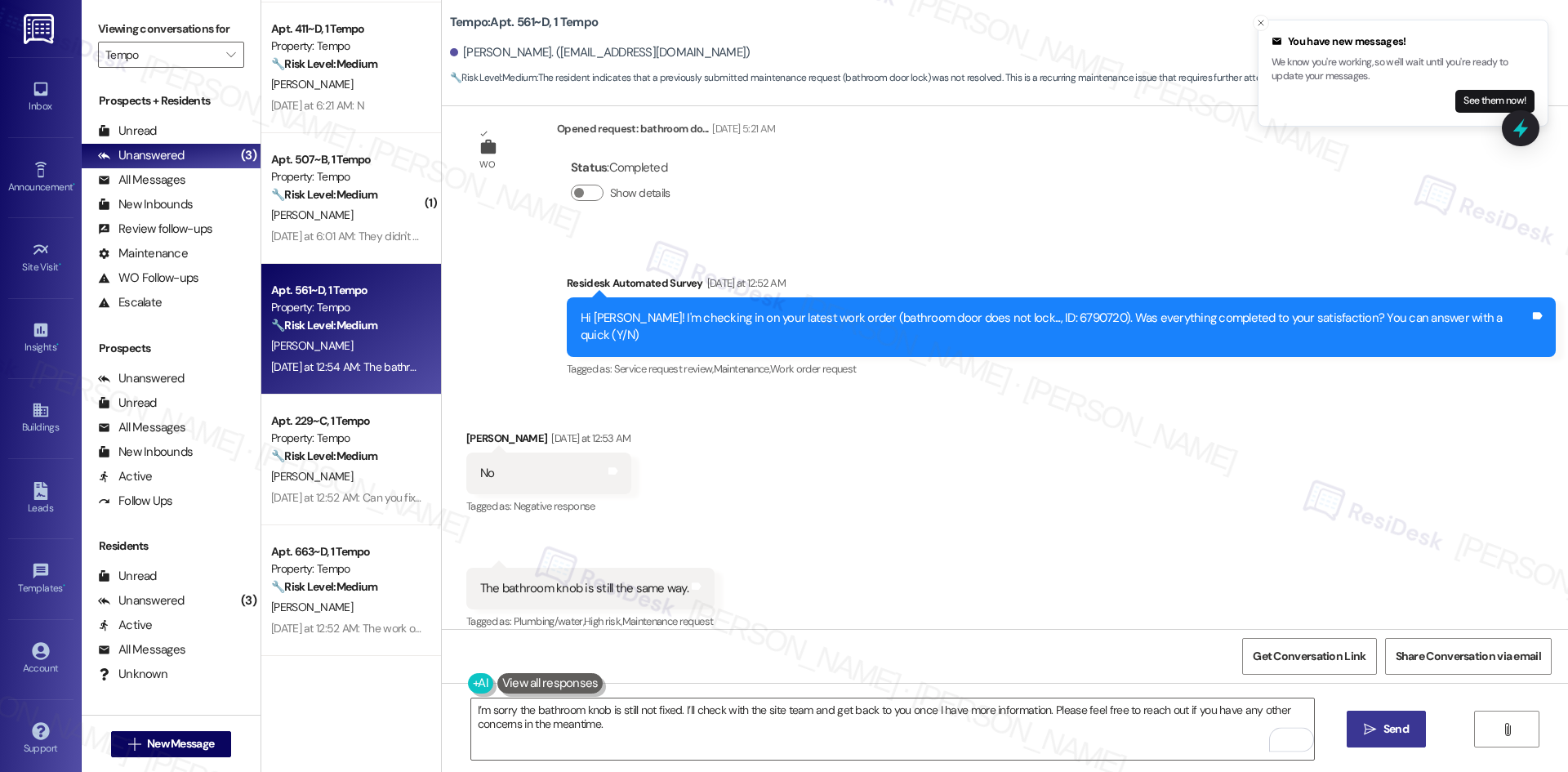
click at [1392, 731] on span "Send" at bounding box center [1395, 728] width 25 height 17
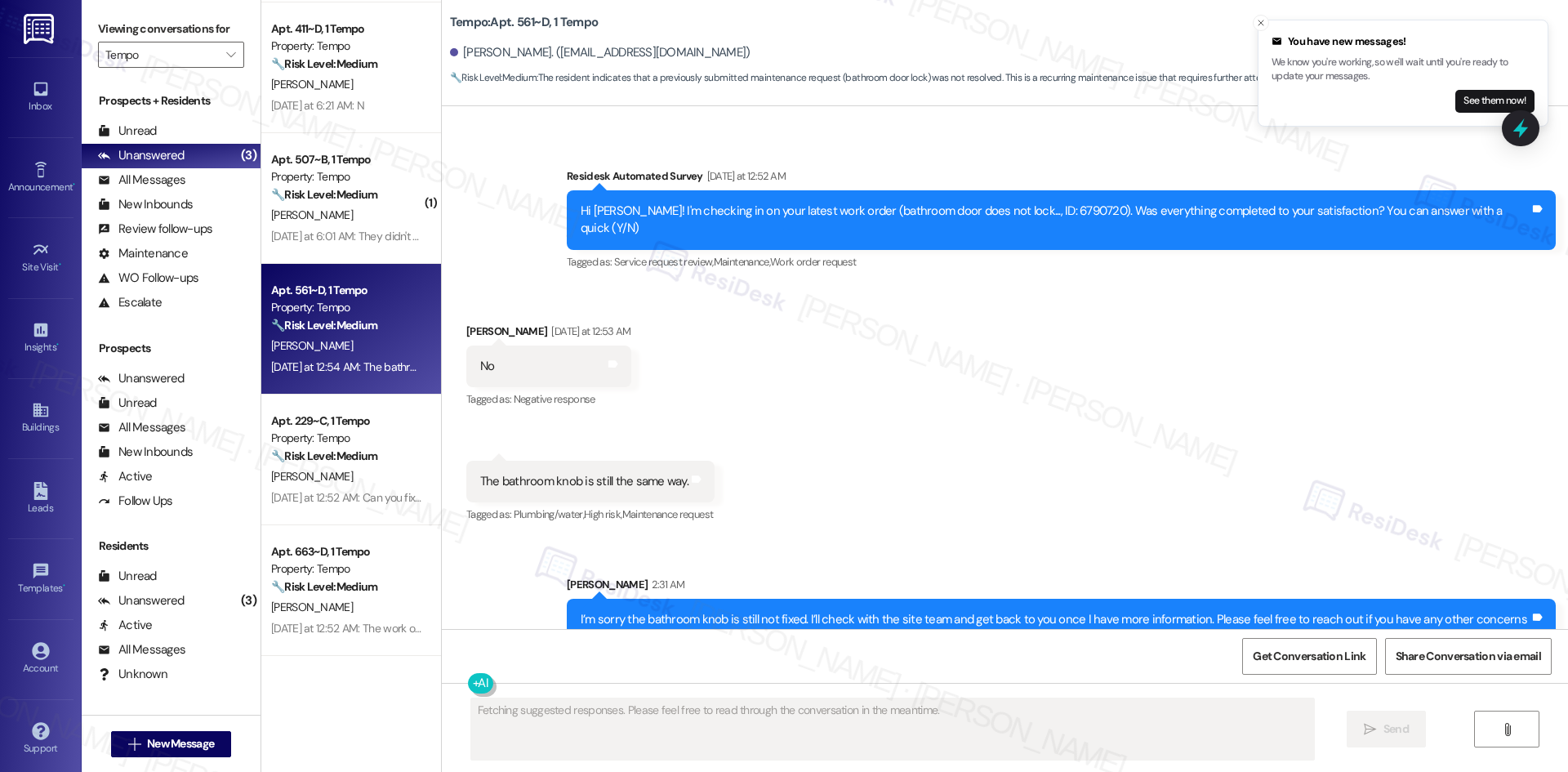
scroll to position [419, 0]
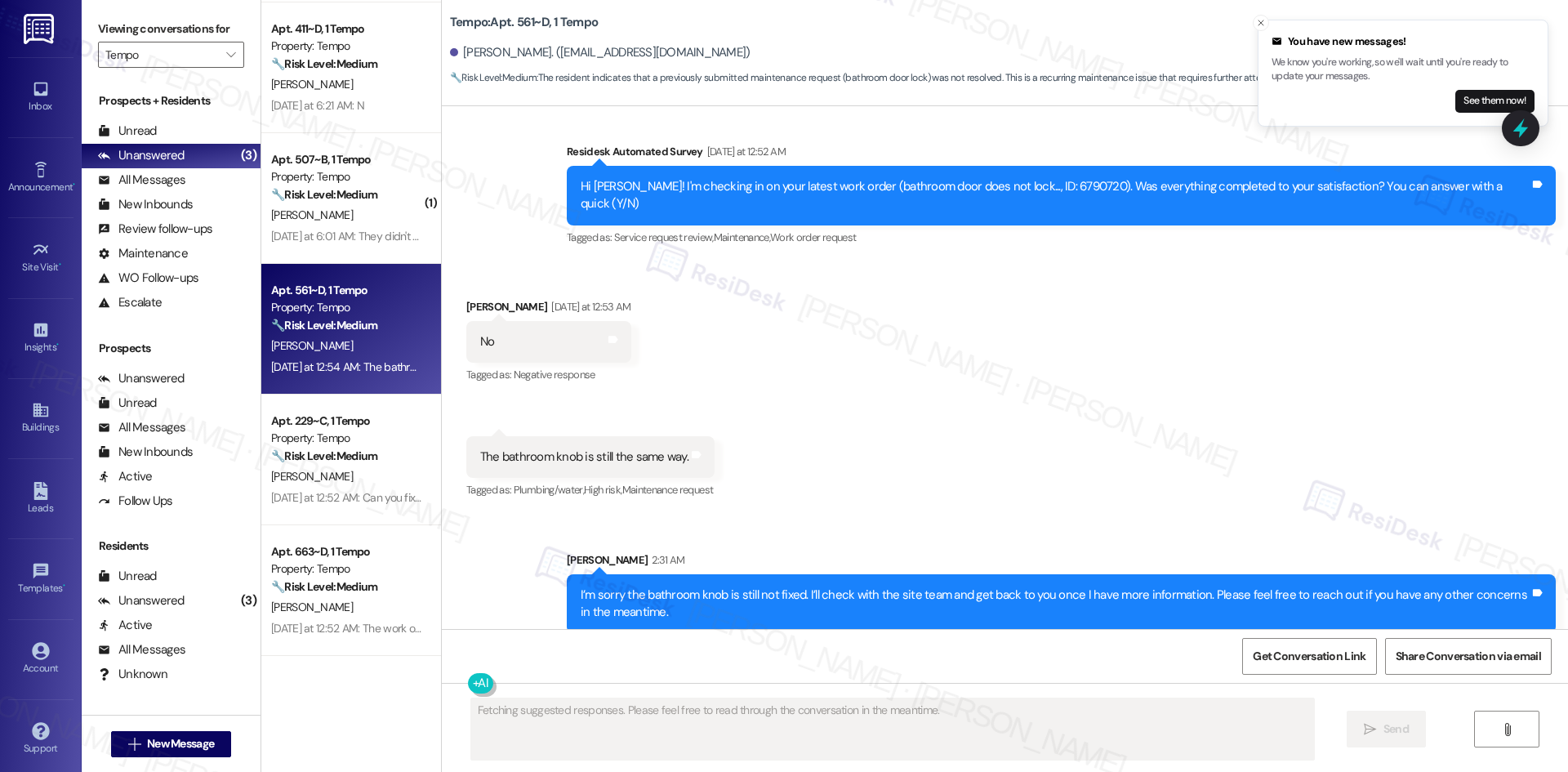
click at [1015, 427] on div "Received via SMS Lena Yu Yesterday at 12:53 AM No Tags and notes Tagged as: Neg…" at bounding box center [1004, 388] width 1126 height 253
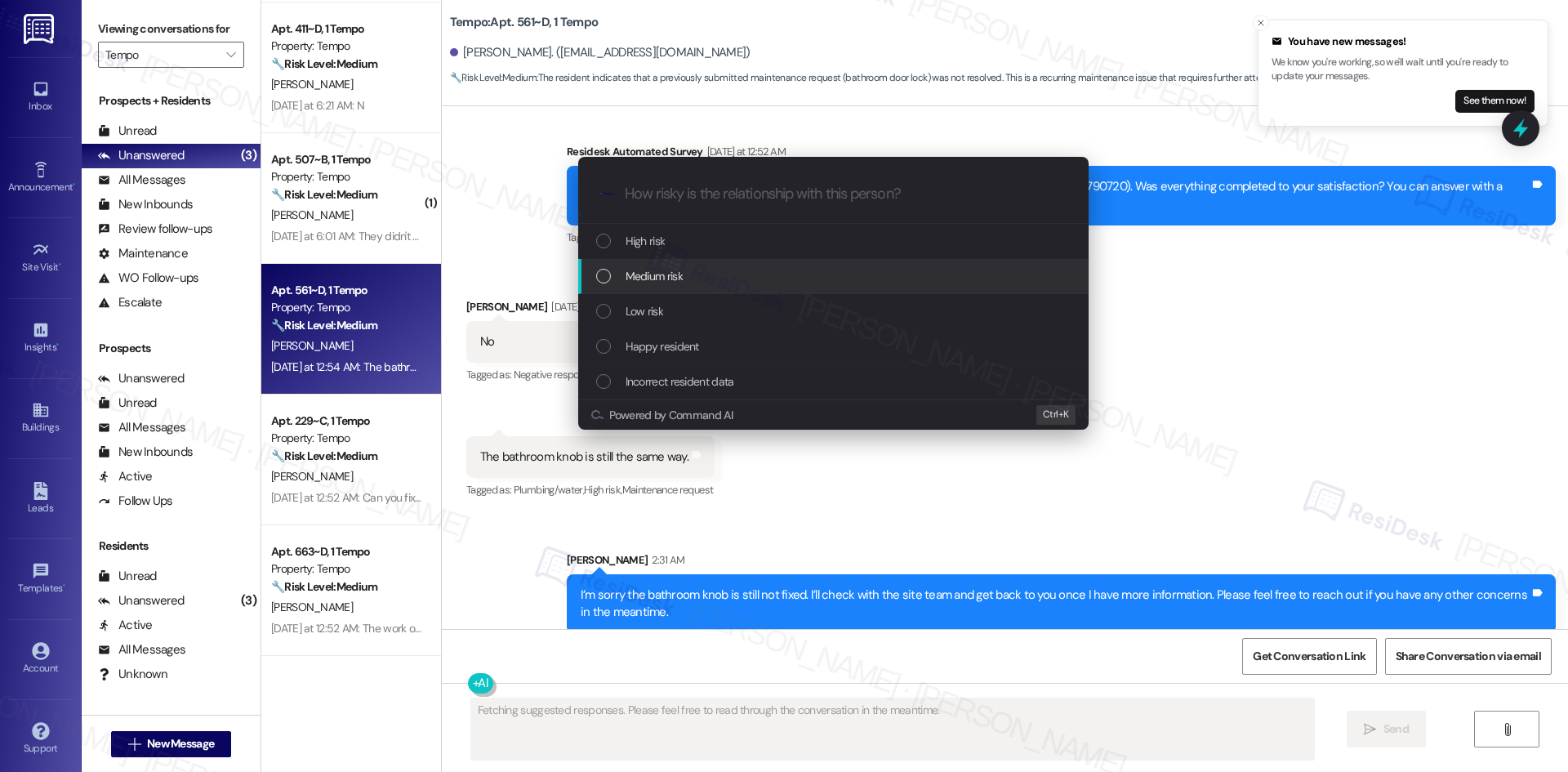
click at [766, 272] on div "Medium risk" at bounding box center [835, 276] width 478 height 18
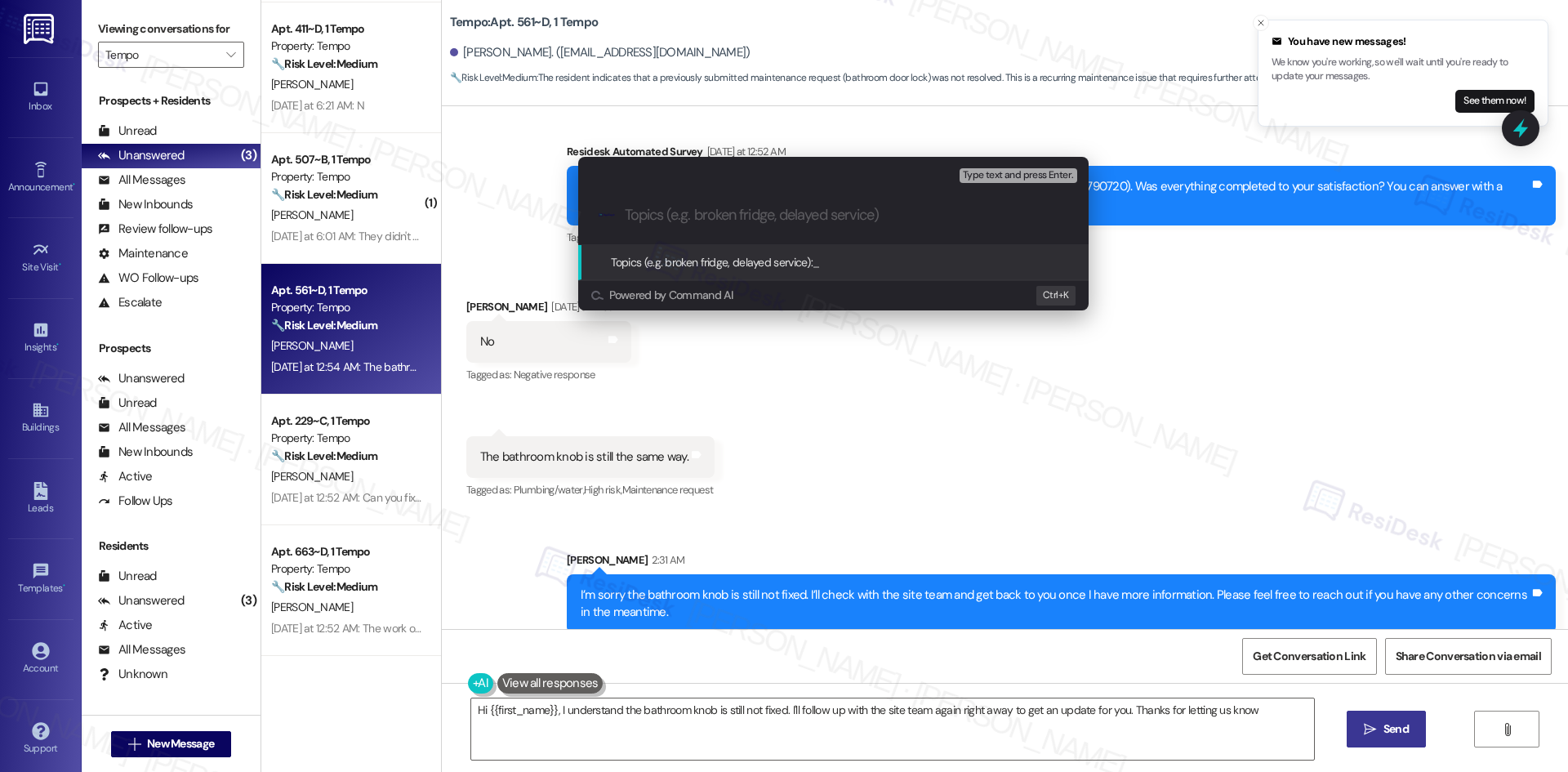
type textarea "Hi {{first_name}}, I understand the bathroom knob is still not fixed. I'll foll…"
click at [715, 207] on input "Topics (e.g. broken fridge, delayed service)" at bounding box center [846, 215] width 443 height 17
paste input "Bathroom Door Knob Still Not Fixed – Lena Yu (Work Order 6790720)"
type input "Bathroom Door Knob Still Not Fixed – Lena Yu (Work Order 6790720)"
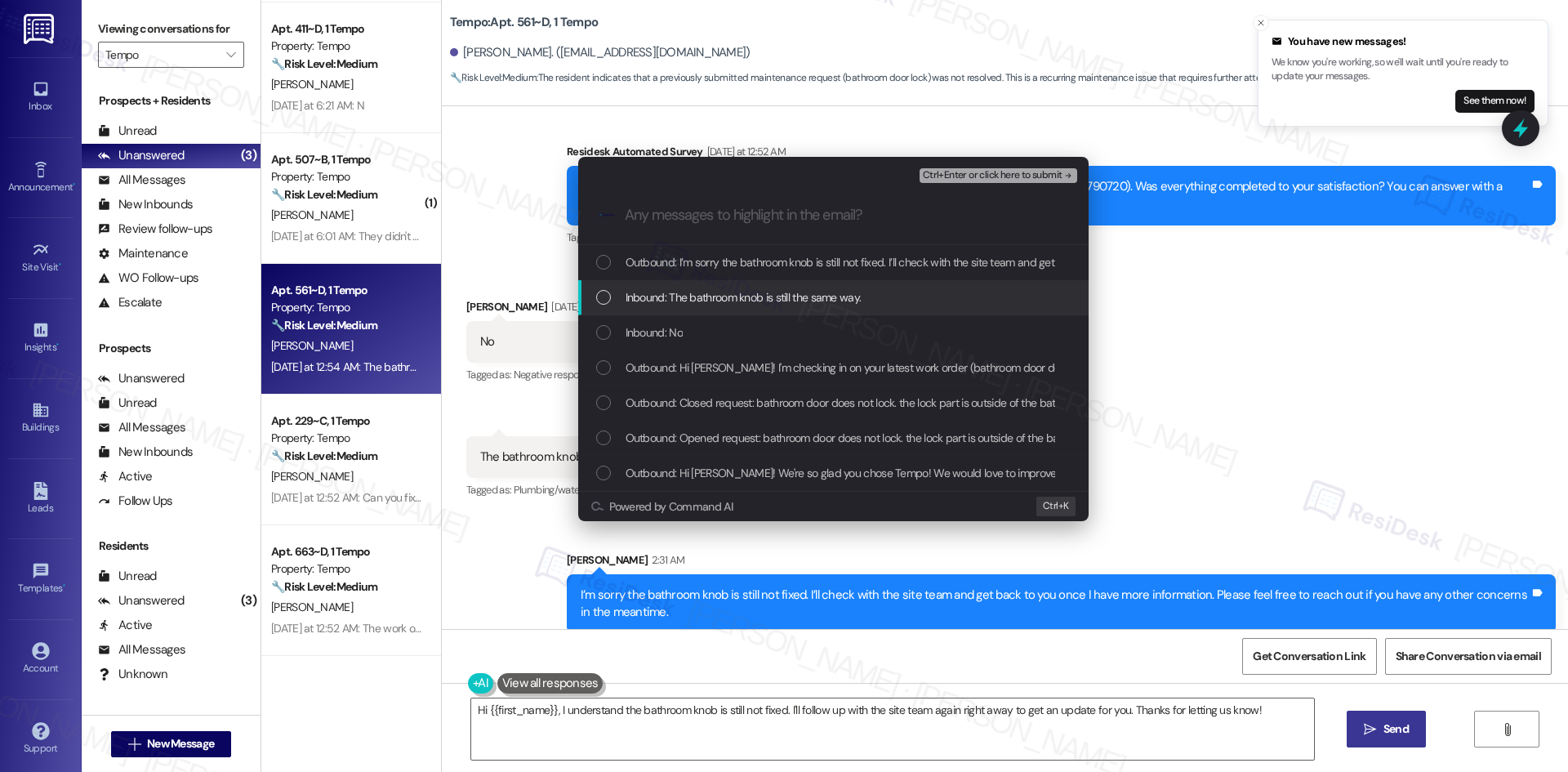
click at [808, 297] on span "Inbound: The bathroom knob is still the same way." at bounding box center [743, 297] width 236 height 18
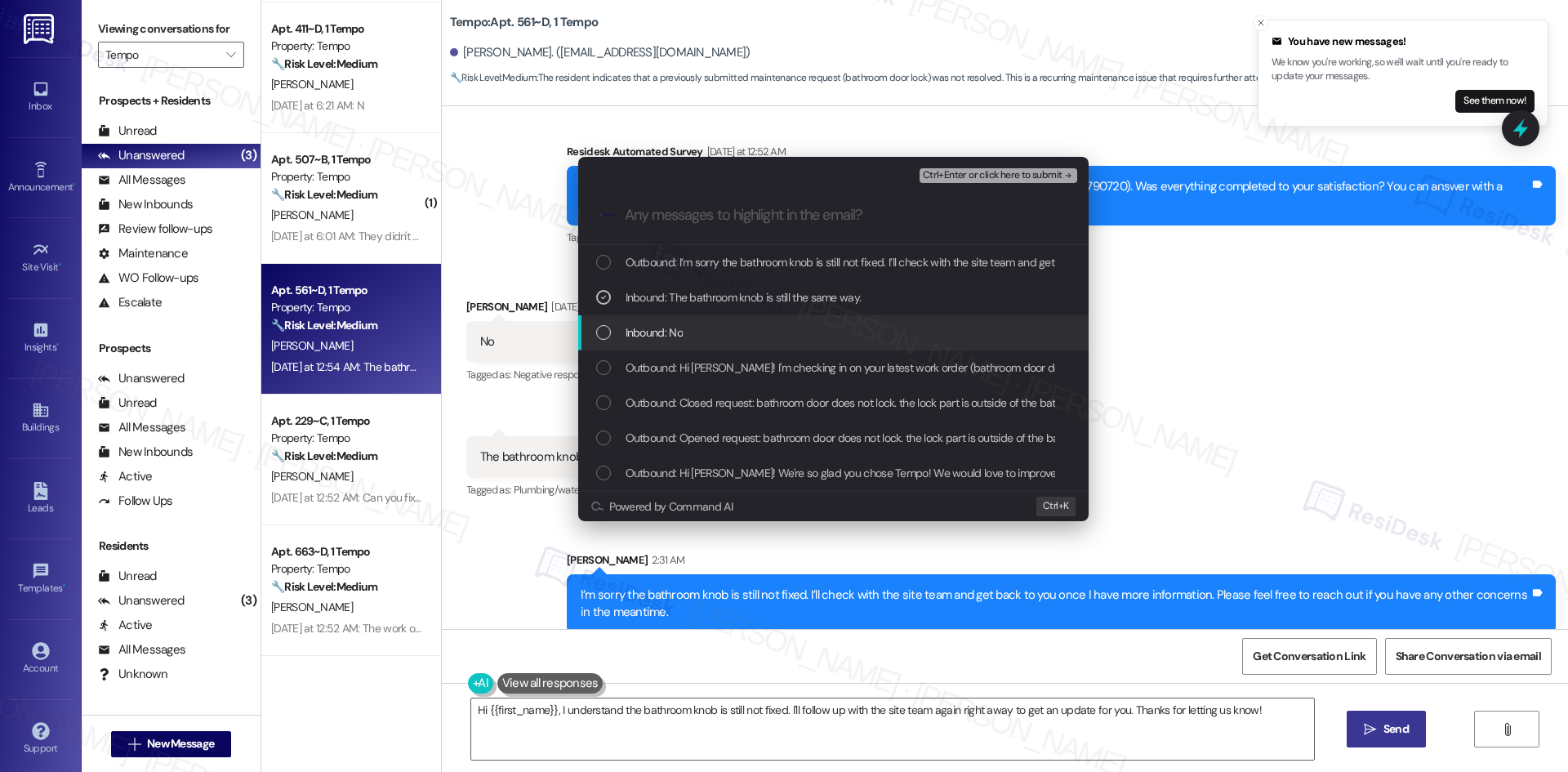
click at [740, 332] on div "Inbound: No" at bounding box center [835, 332] width 478 height 18
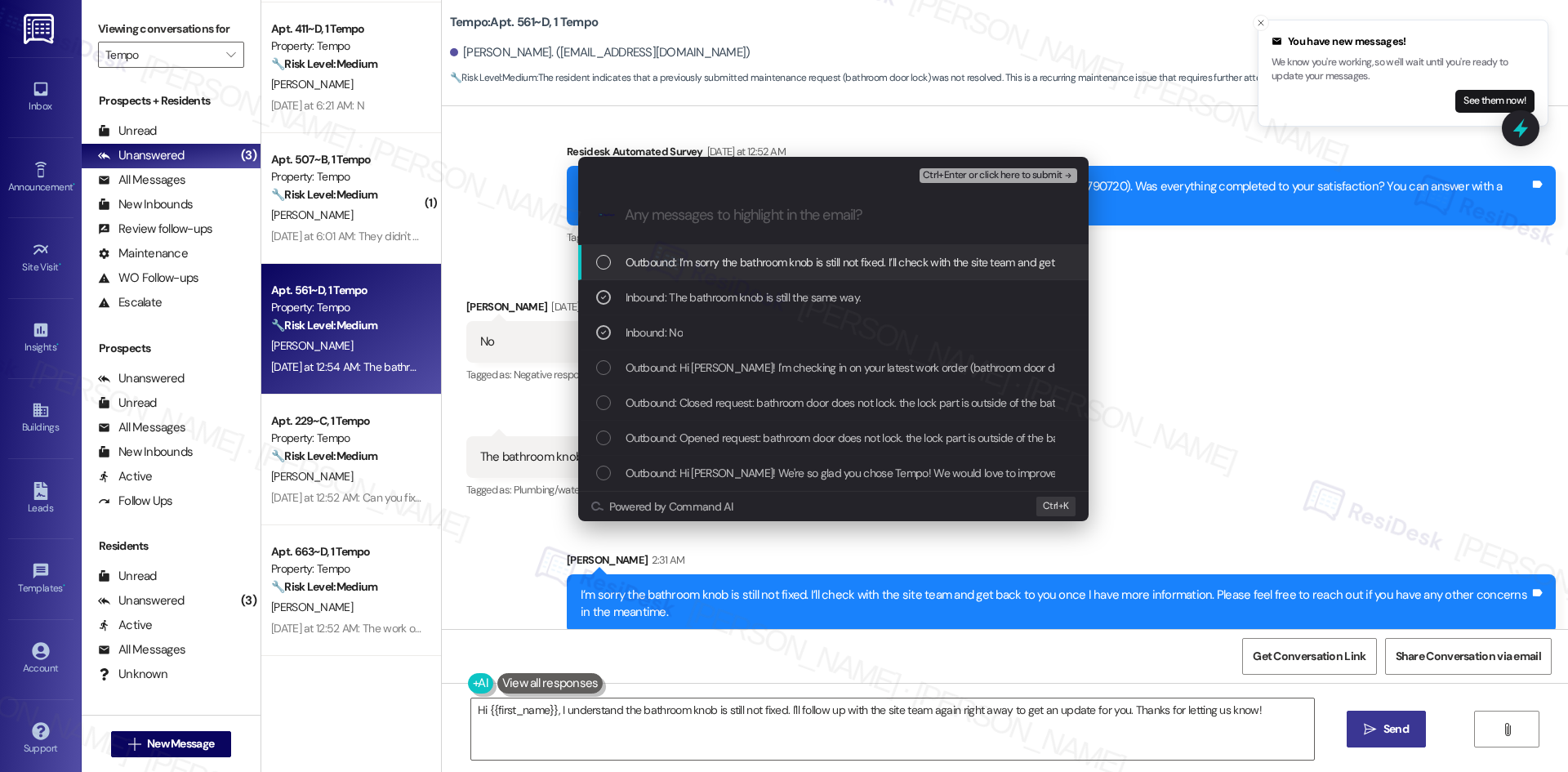
click at [1054, 170] on span "Ctrl+Enter or click here to submit" at bounding box center [992, 175] width 140 height 12
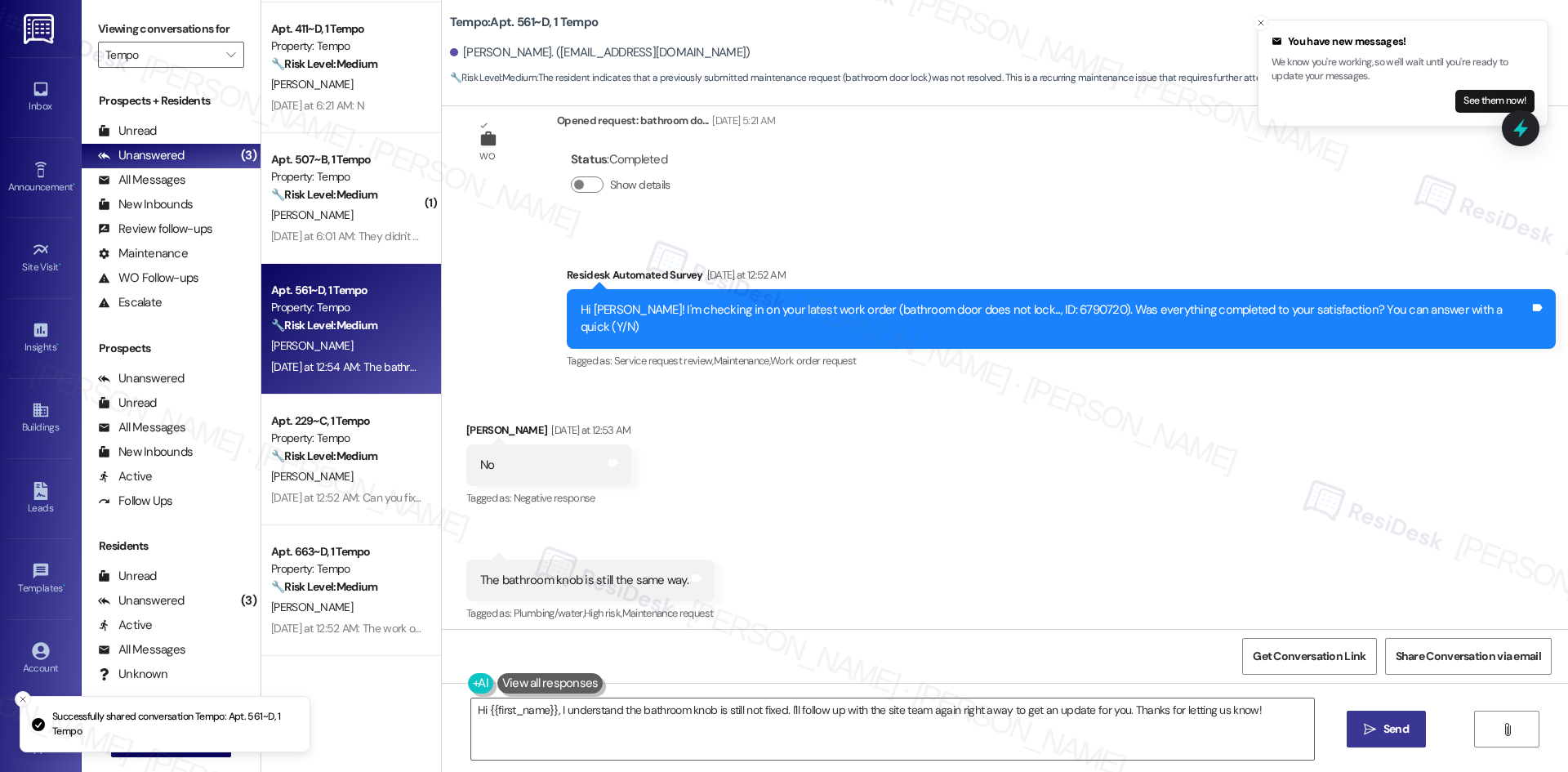
scroll to position [287, 0]
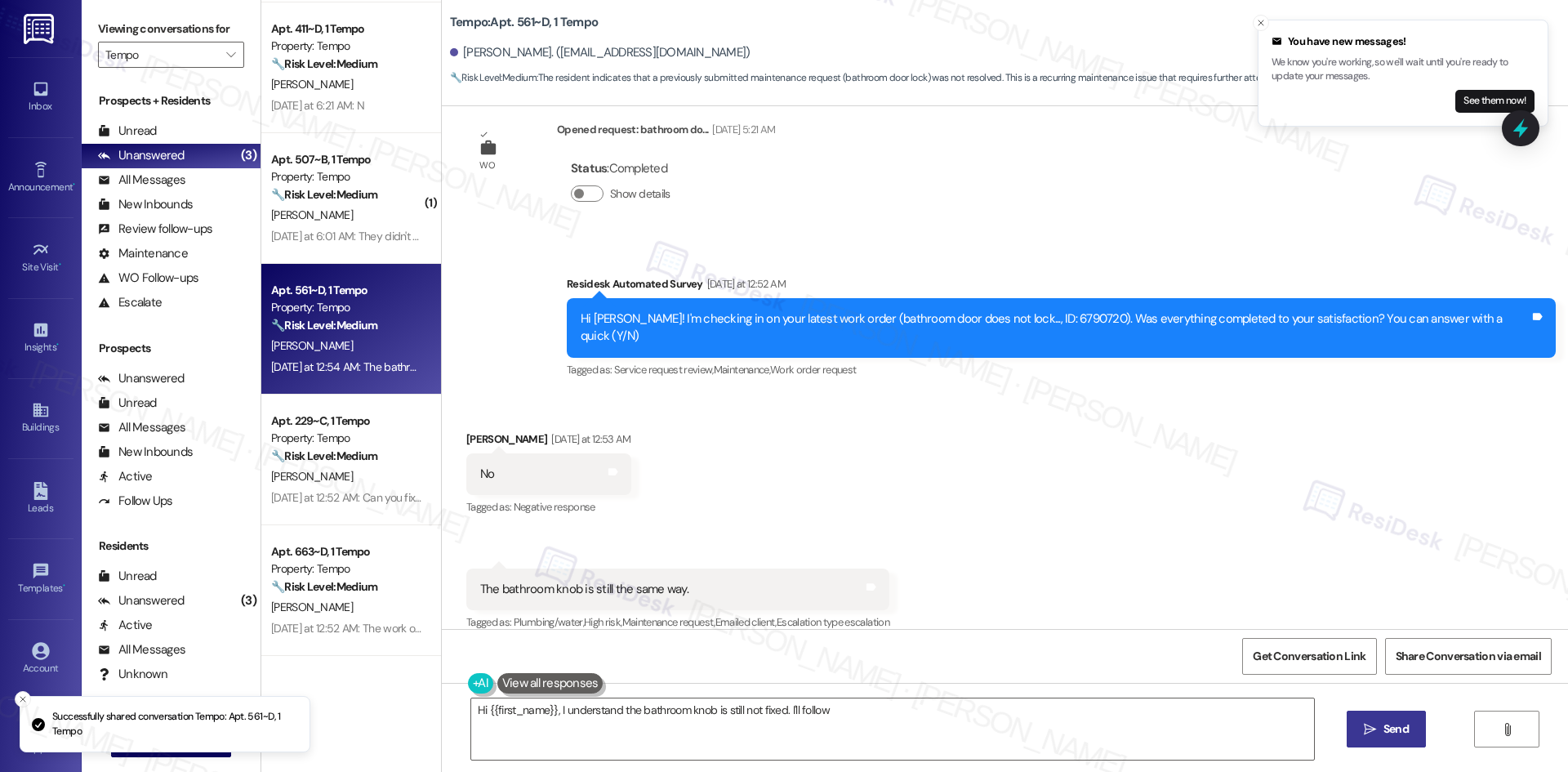
type textarea "Hi {{first_name}}, I understand the bathroom knob is still not fixed. I'll foll…"
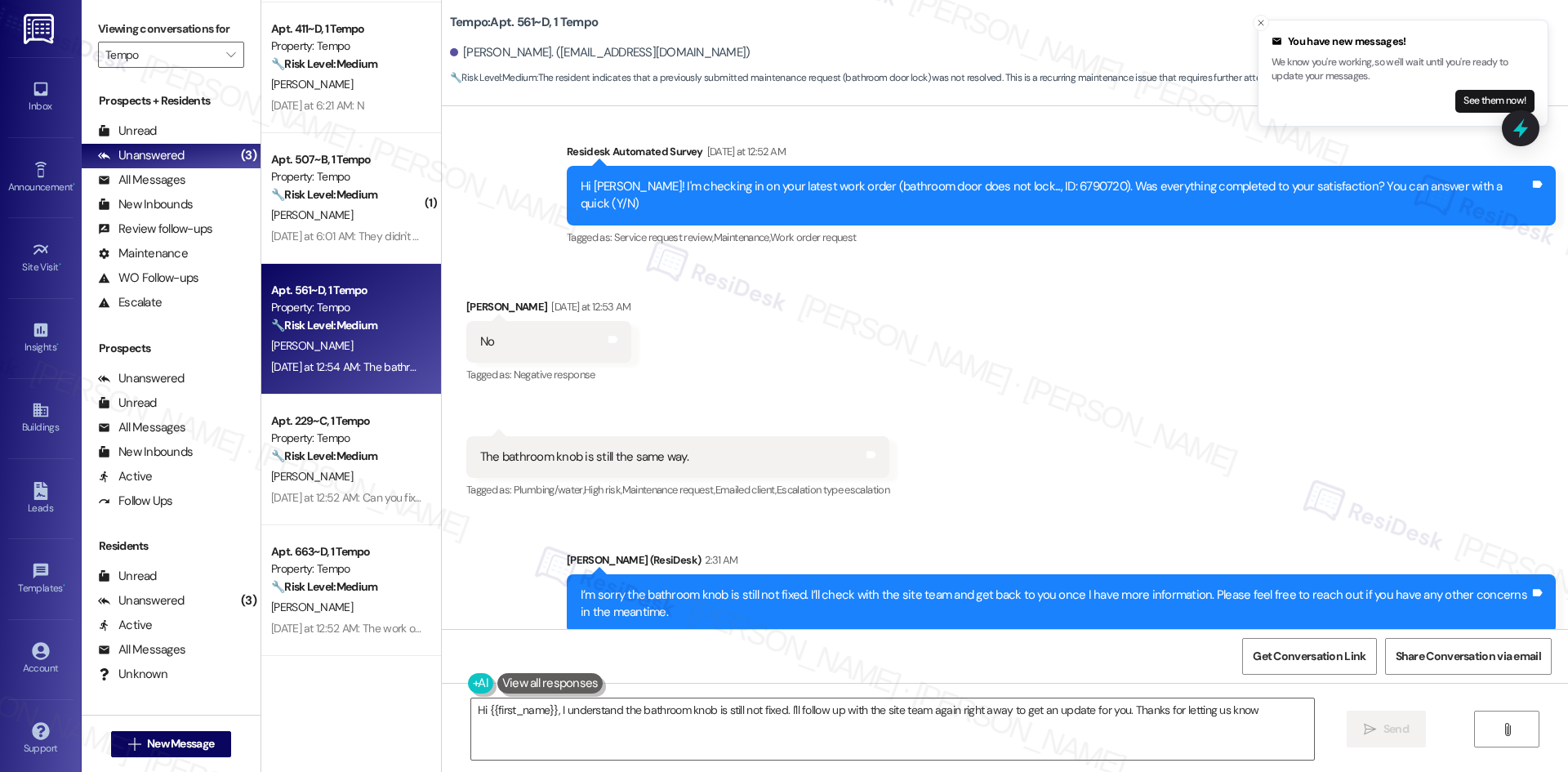
type textarea "Hi {{first_name}}, I understand the bathroom knob is still not fixed. I'll foll…"
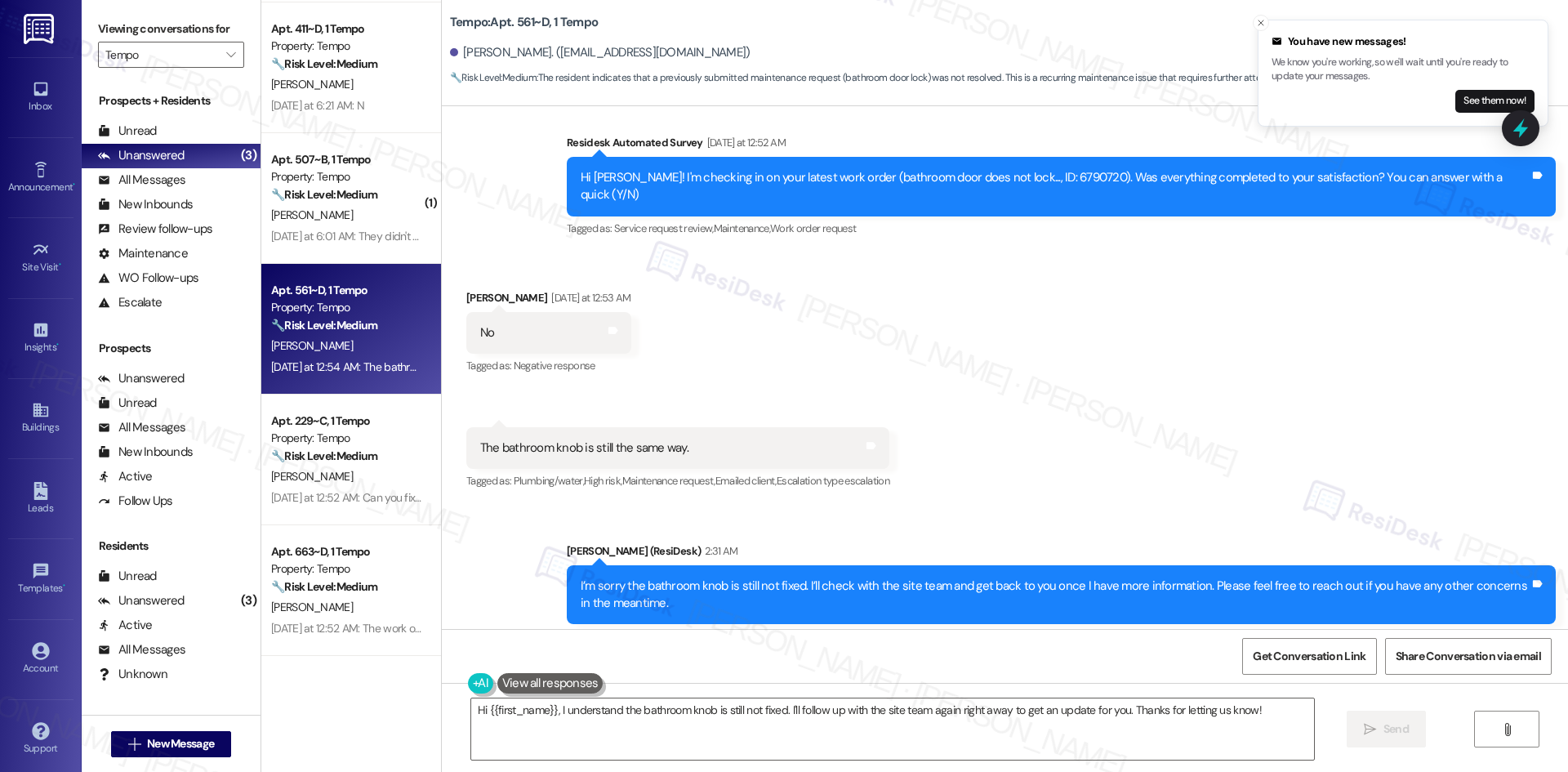
scroll to position [443, 0]
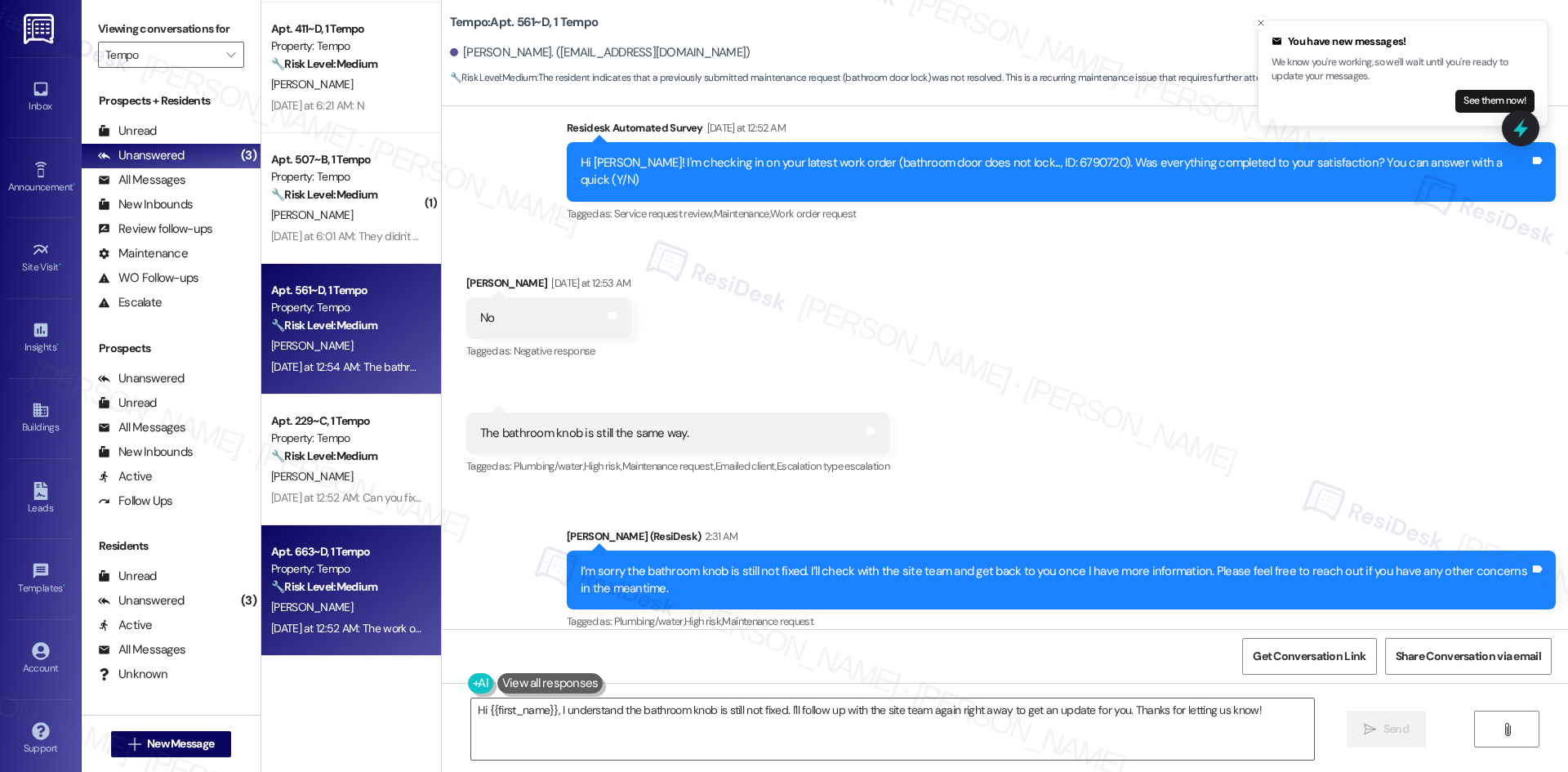
click at [346, 583] on strong "🔧 Risk Level: Medium" at bounding box center [324, 587] width 106 height 15
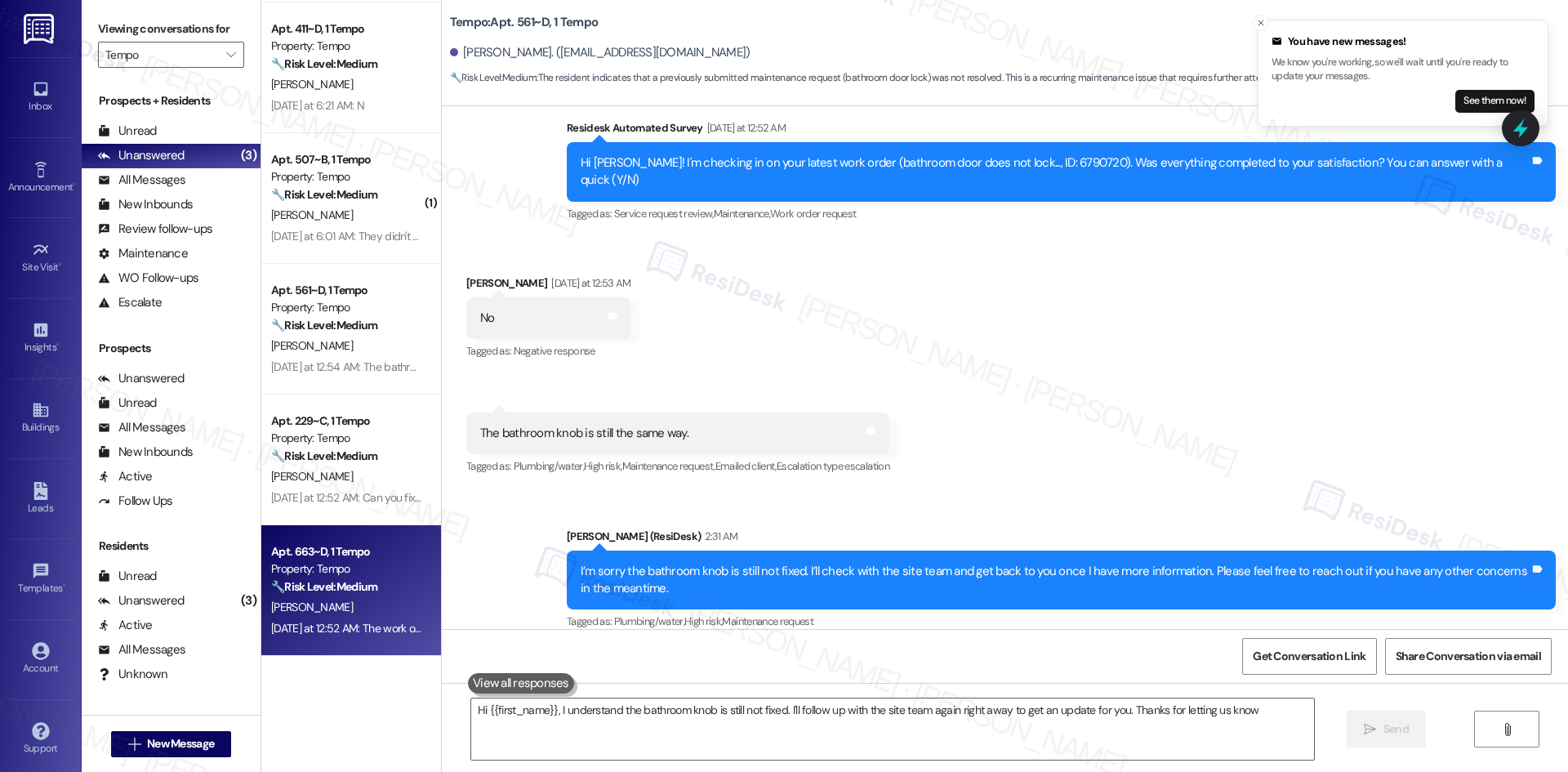
type textarea "Hi {{first_name}}, I understand the bathroom knob is still not fixed. I'll foll…"
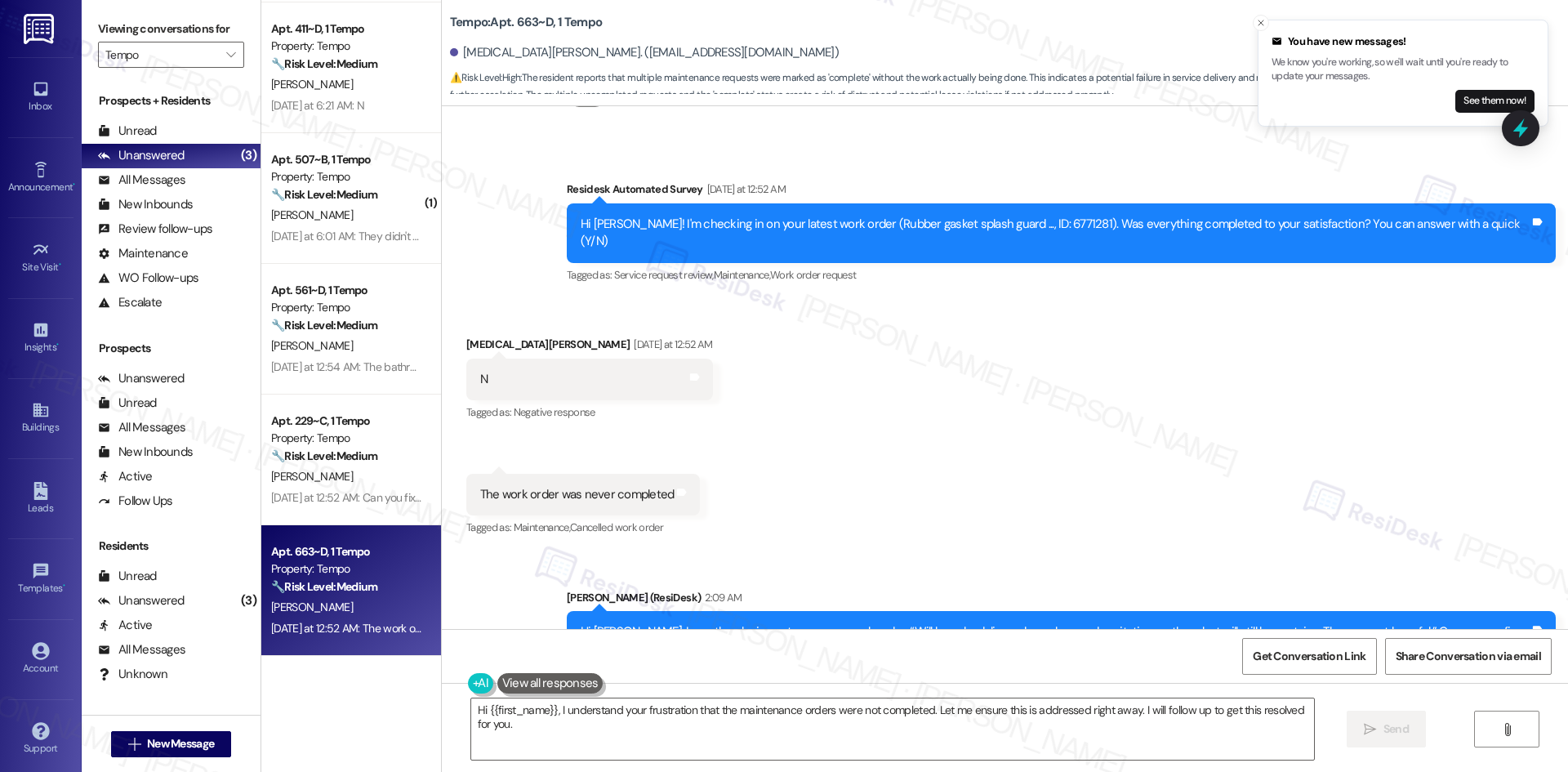
scroll to position [1314, 0]
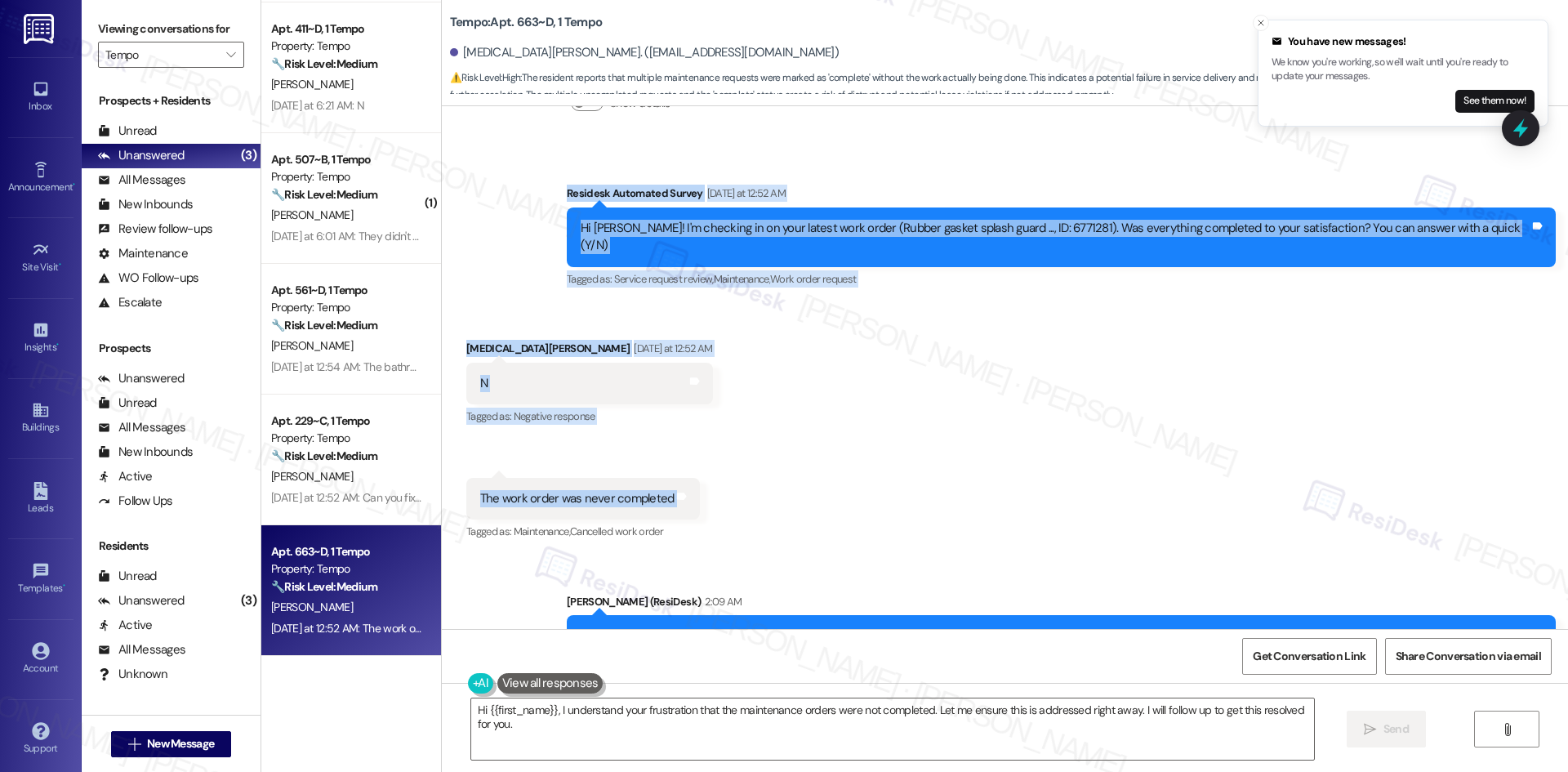
drag, startPoint x: 615, startPoint y: 190, endPoint x: 917, endPoint y: 411, distance: 374.2
click at [897, 401] on div "WO Opened request: Upon move i... Aug 20, 2025 at 1:48 AM Status : Completed Sh…" at bounding box center [1004, 367] width 1126 height 523
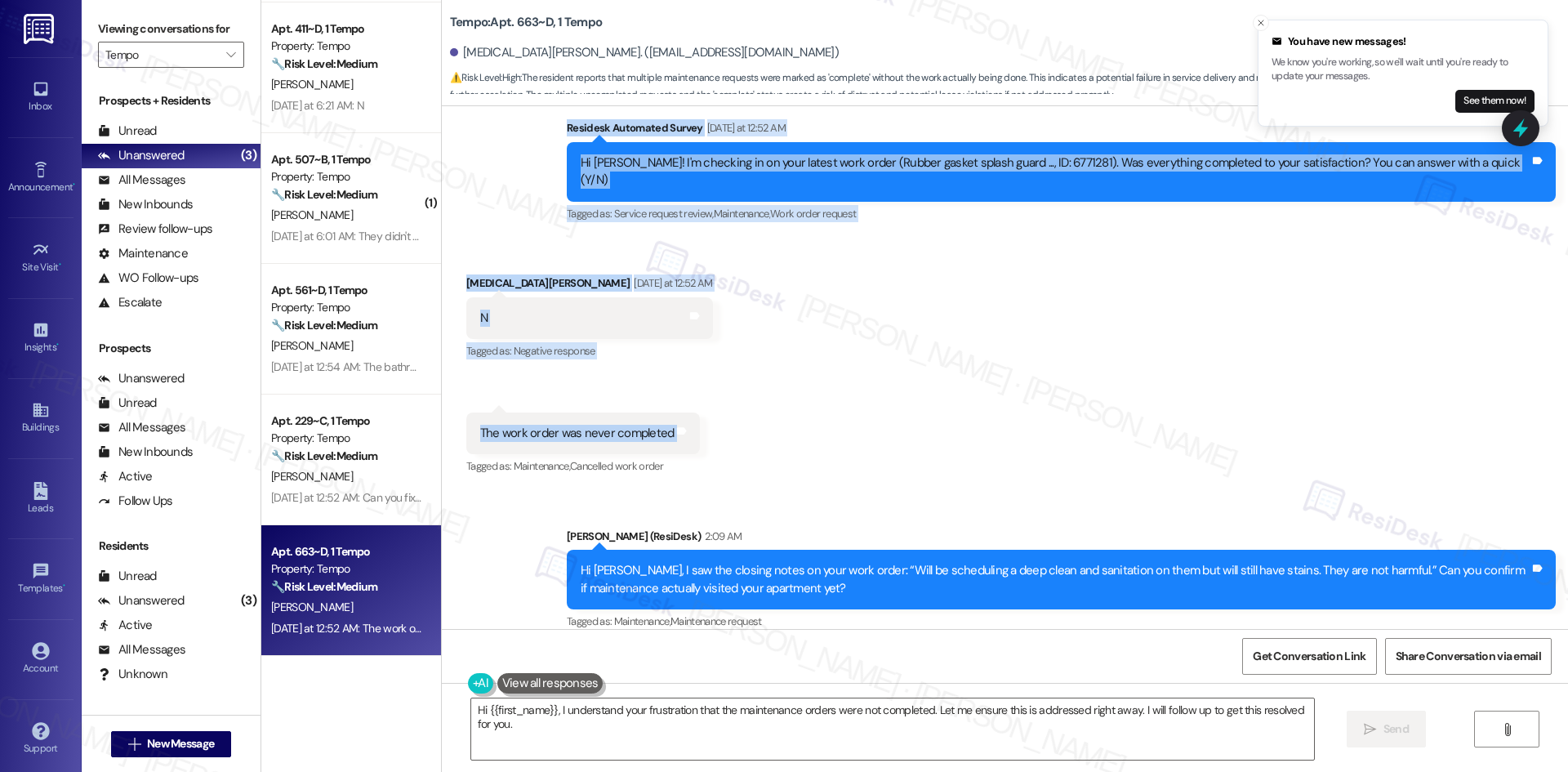
scroll to position [1641, 0]
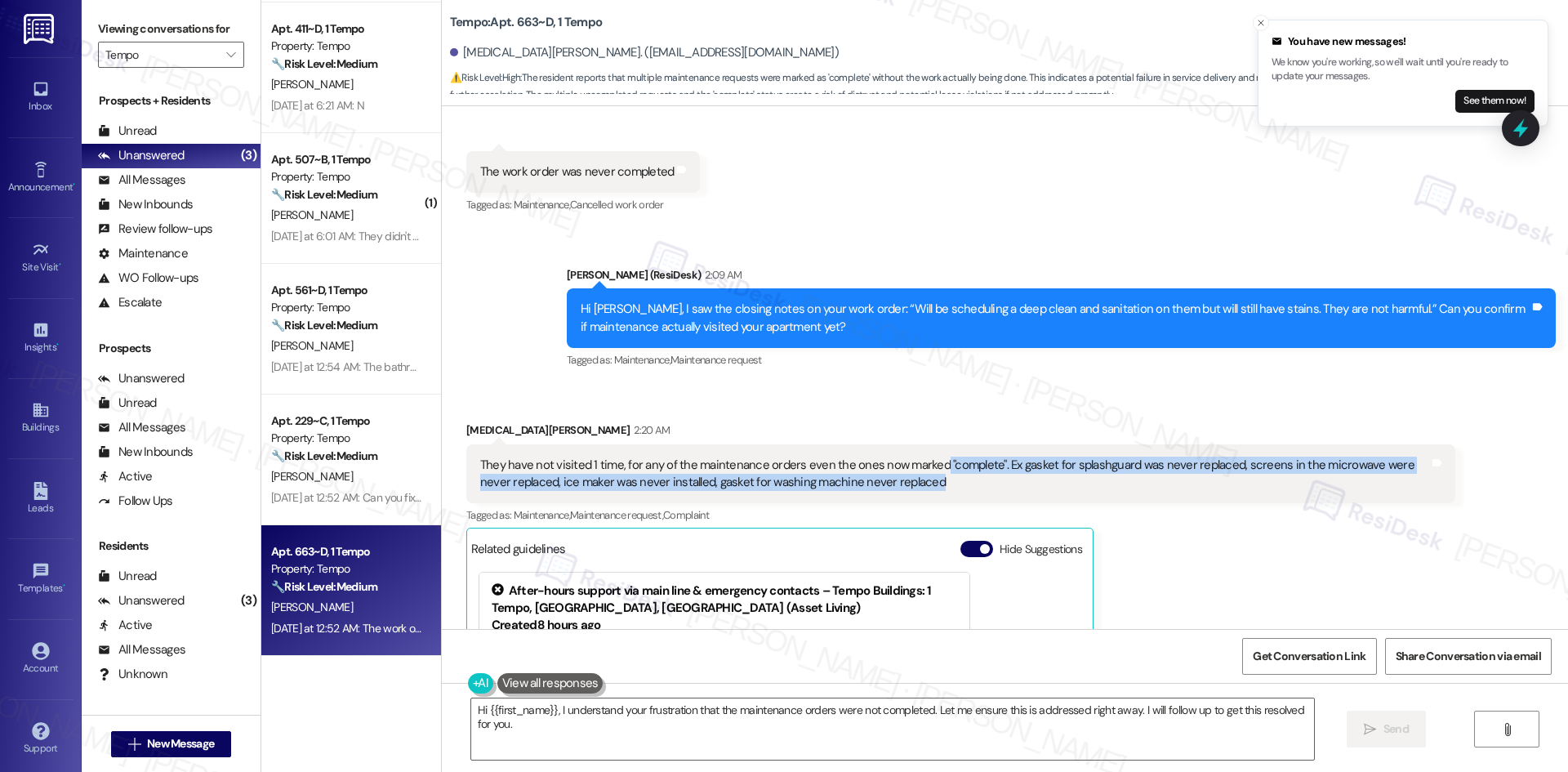
drag, startPoint x: 923, startPoint y: 455, endPoint x: 908, endPoint y: 461, distance: 16.2
click at [908, 461] on div "They have not visited 1 time, for any of the maintenance orders even the ones n…" at bounding box center [955, 474] width 949 height 35
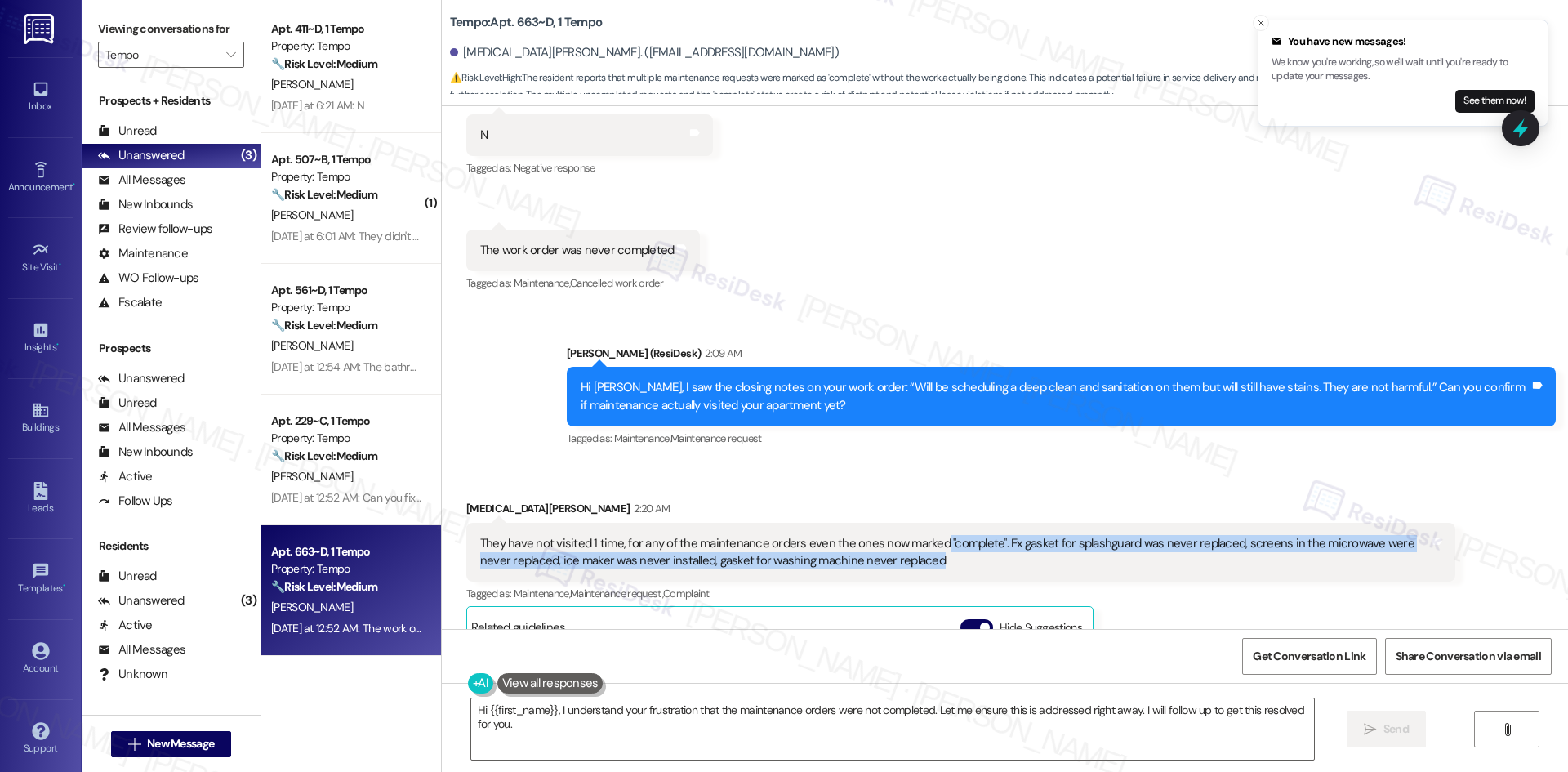
scroll to position [1233, 0]
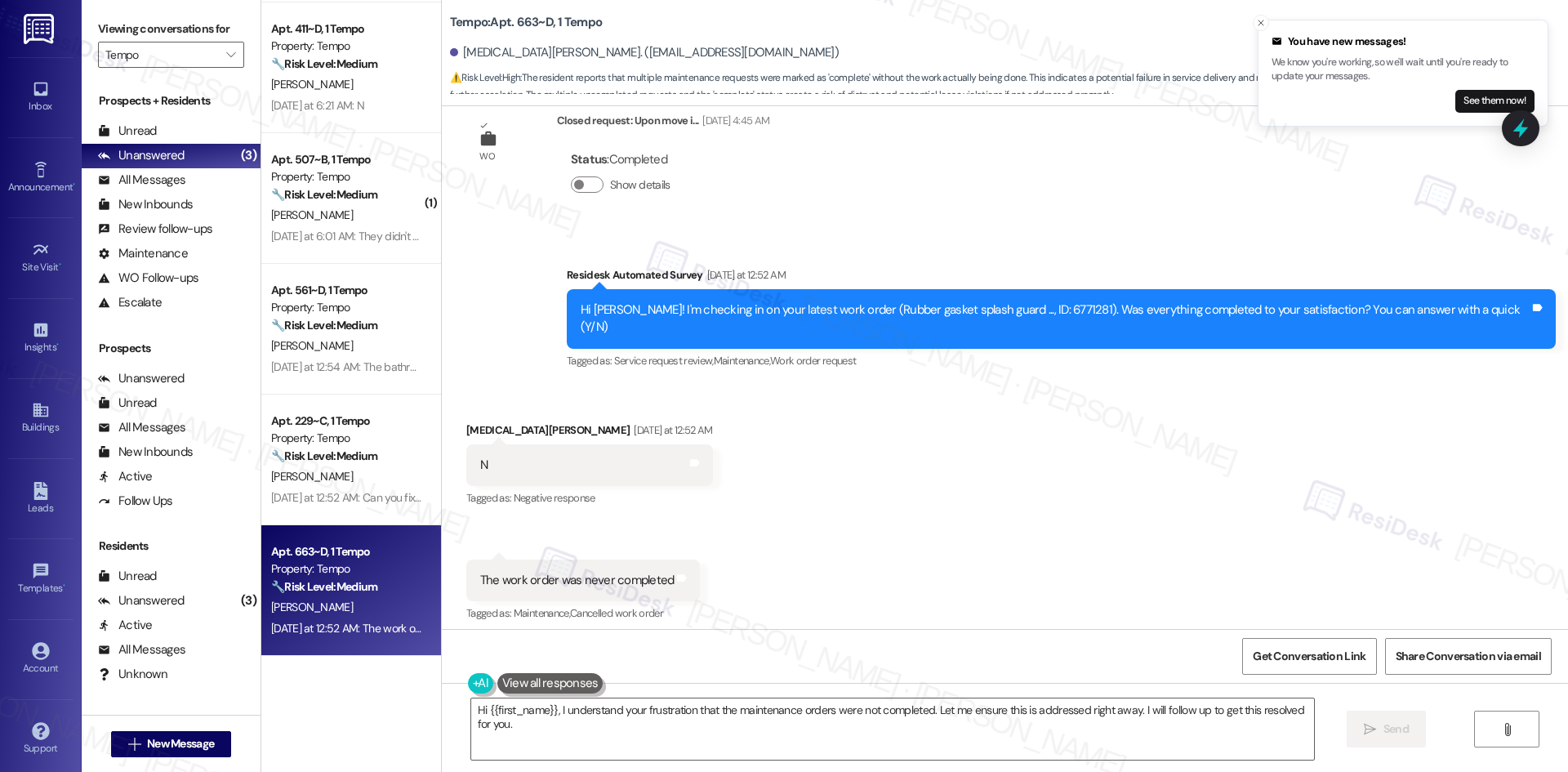
click at [588, 249] on div "Survey, sent via SMS Residesk Automated Survey Yesterday at 12:52 AM Hi Kyra! I…" at bounding box center [1004, 307] width 1126 height 155
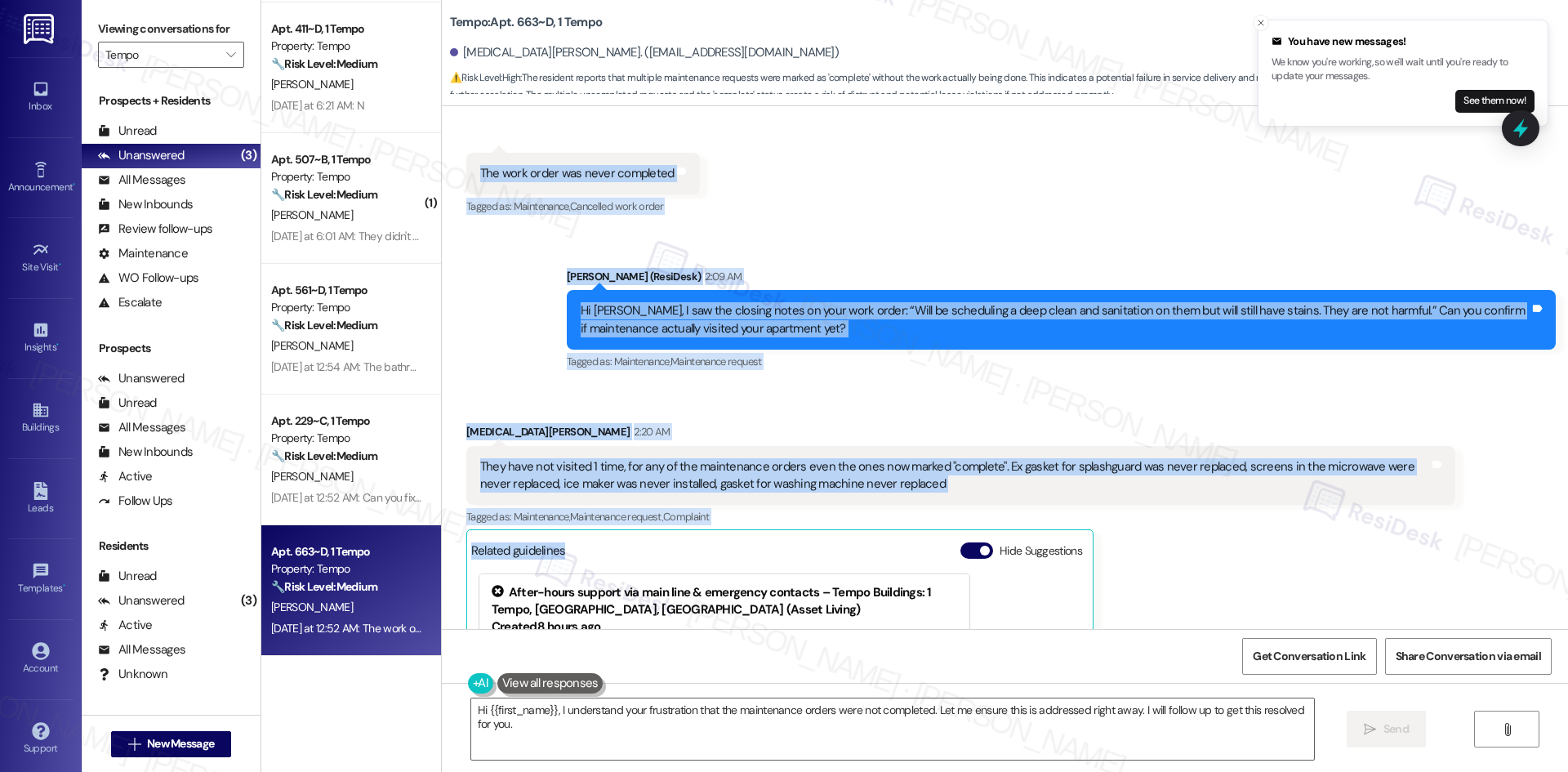
scroll to position [1805, 0]
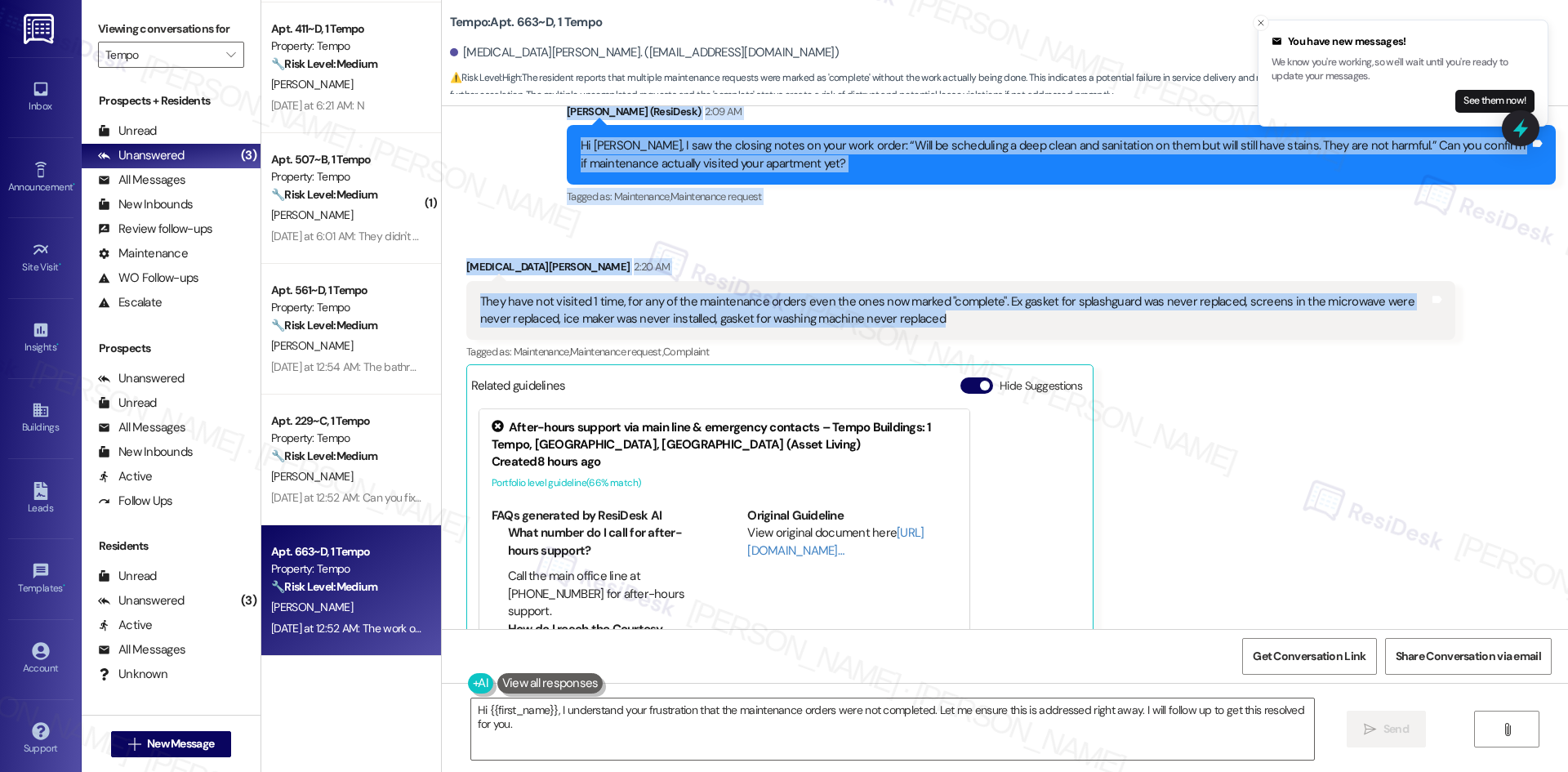
drag, startPoint x: 593, startPoint y: 274, endPoint x: 919, endPoint y: 303, distance: 327.3
click at [919, 303] on div "WO Opened request: Upon move i... Aug 20, 2025 at 1:48 AM Status : Completed Sh…" at bounding box center [1004, 367] width 1126 height 523
click at [919, 303] on div "They have not visited 1 time, for any of the maintenance orders even the ones n…" at bounding box center [955, 310] width 949 height 35
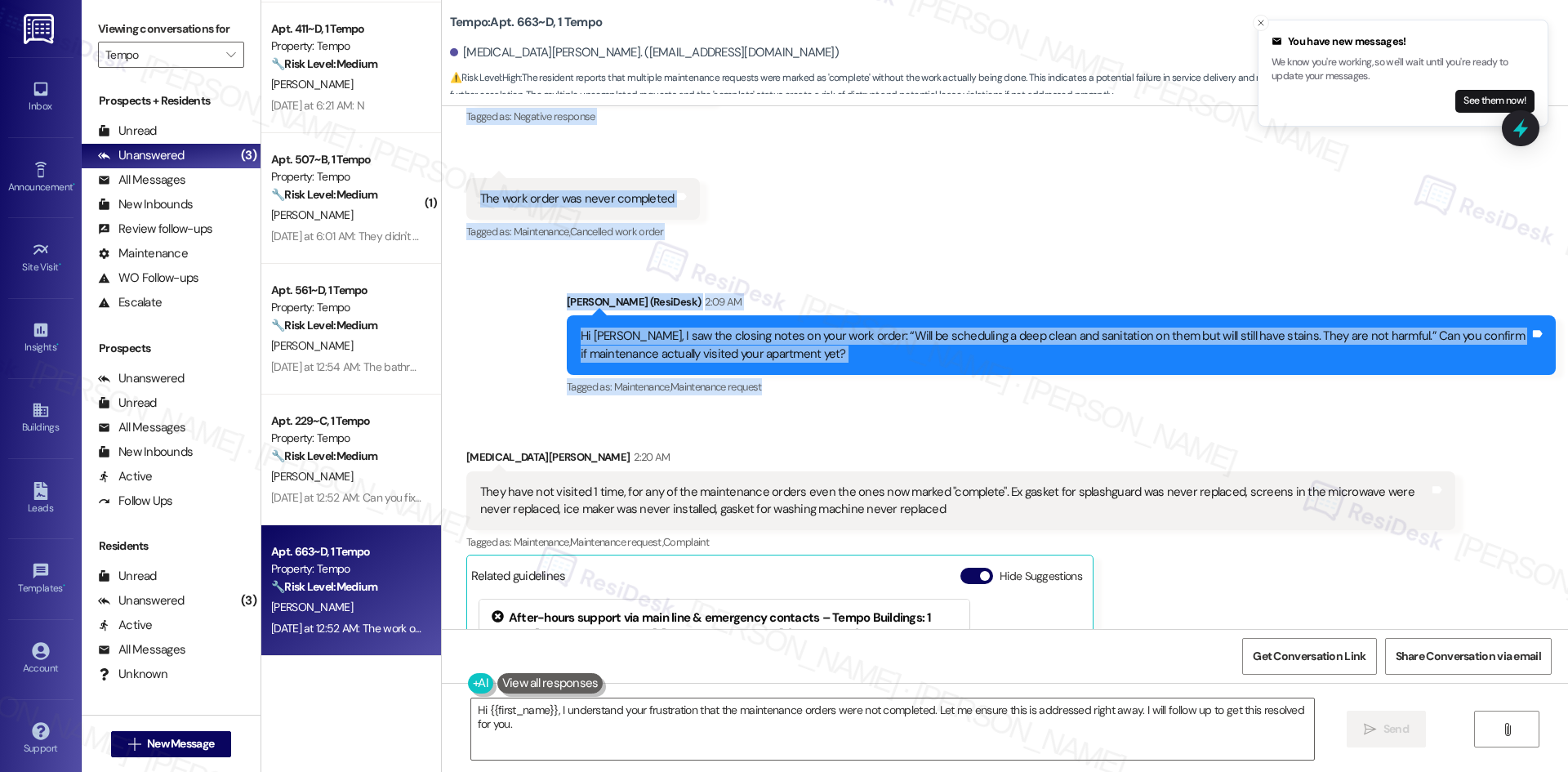
scroll to position [1641, 0]
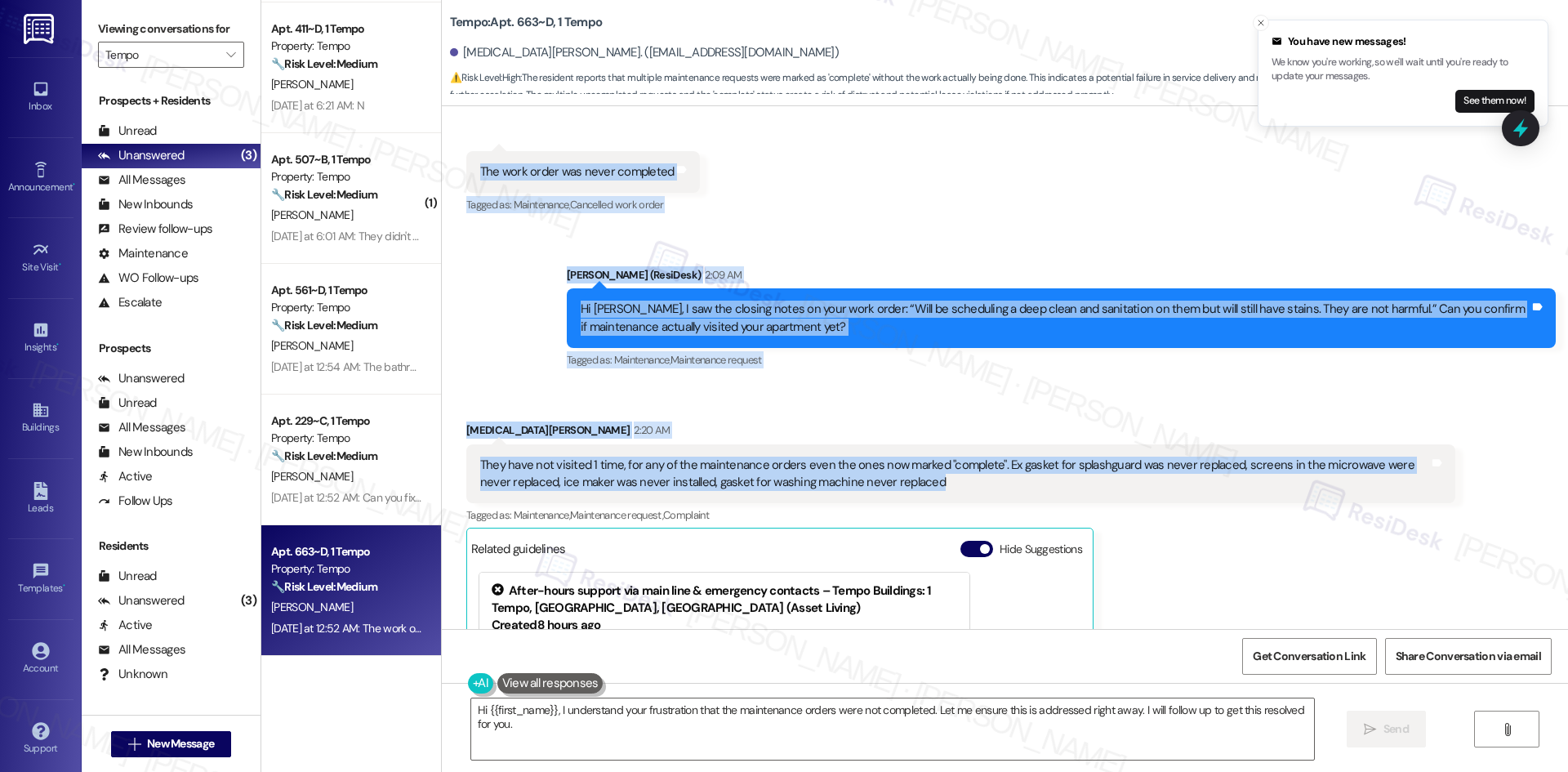
drag, startPoint x: 610, startPoint y: 191, endPoint x: 917, endPoint y: 476, distance: 418.9
click at [917, 476] on div "WO Opened request: Upon move i... Aug 20, 2025 at 1:48 AM Status : Completed Sh…" at bounding box center [1004, 367] width 1126 height 523
copy div "Residesk Automated Survey Yesterday at 12:52 AM Hi Kyra! I'm checking in on you…"
click at [723, 421] on div "Kyra Brockett 2:20 AM" at bounding box center [960, 433] width 989 height 23
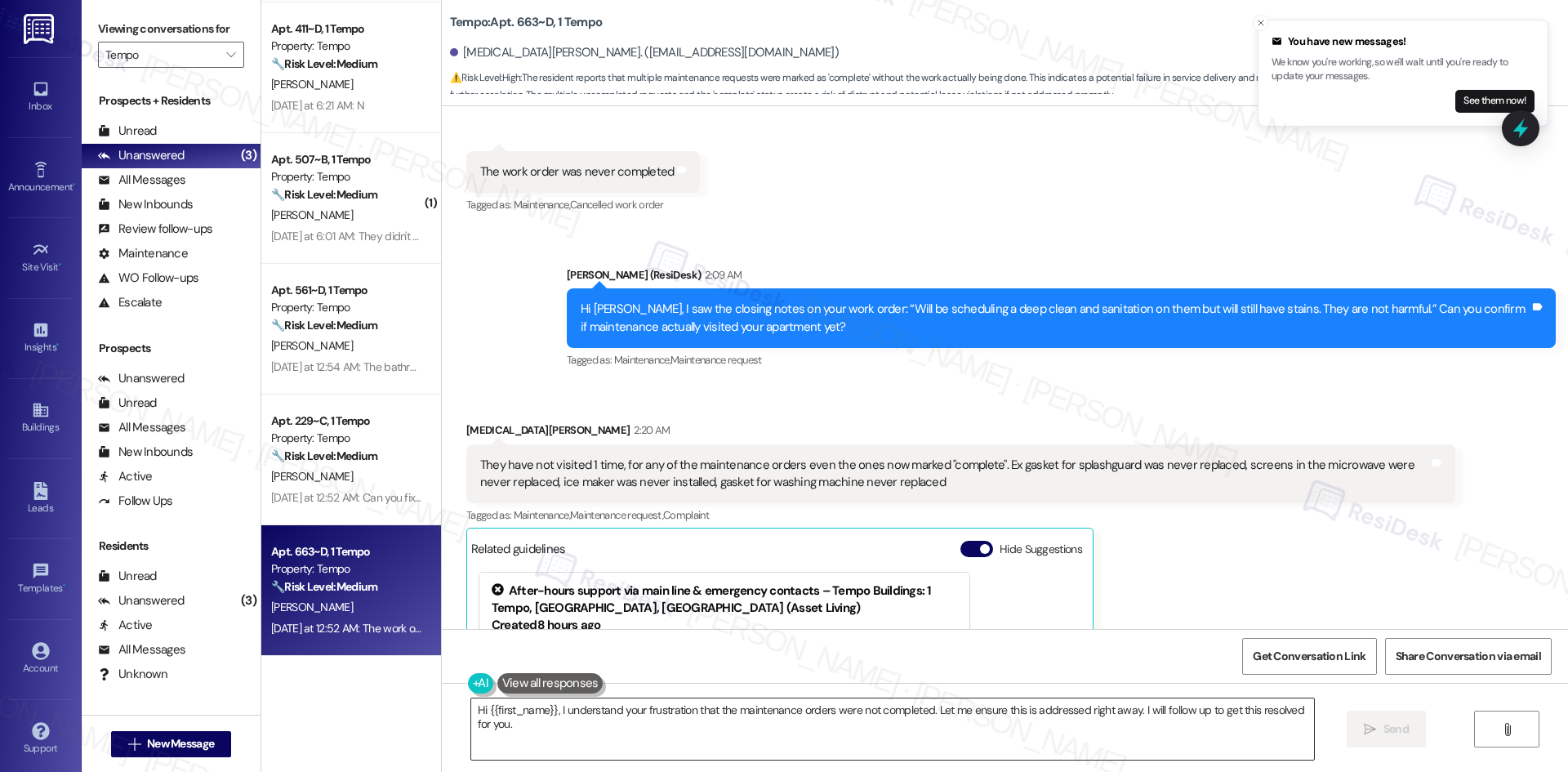
click at [703, 755] on textarea "Hi {{first_name}}, I understand your frustration that the maintenance orders we…" at bounding box center [892, 729] width 843 height 61
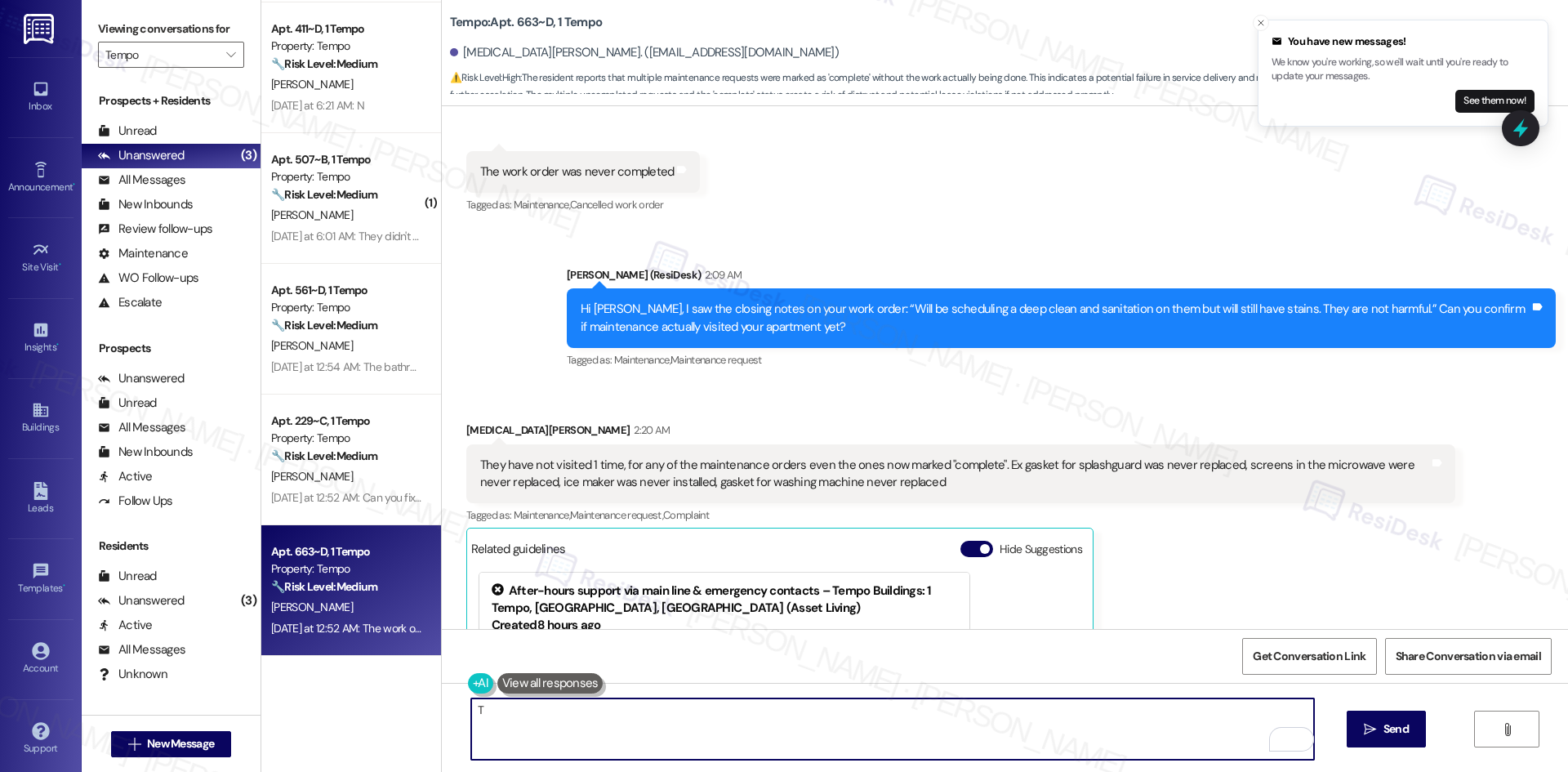
paste textarea "hank you for clarifying. It looks like the work order was closed since it was s…"
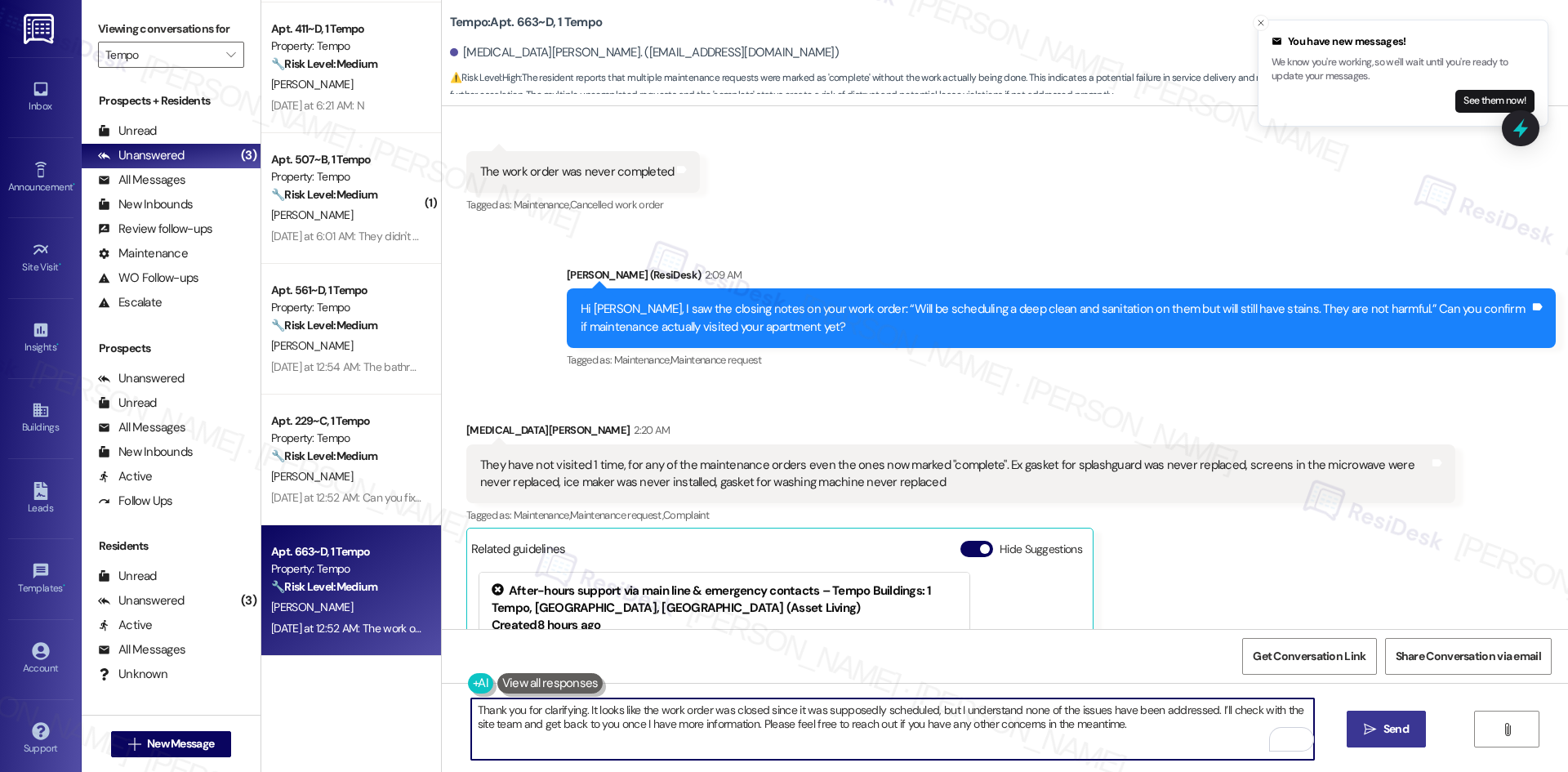
type textarea "Thank you for clarifying. It looks like the work order was closed since it was …"
click at [1395, 728] on span "Send" at bounding box center [1395, 728] width 25 height 17
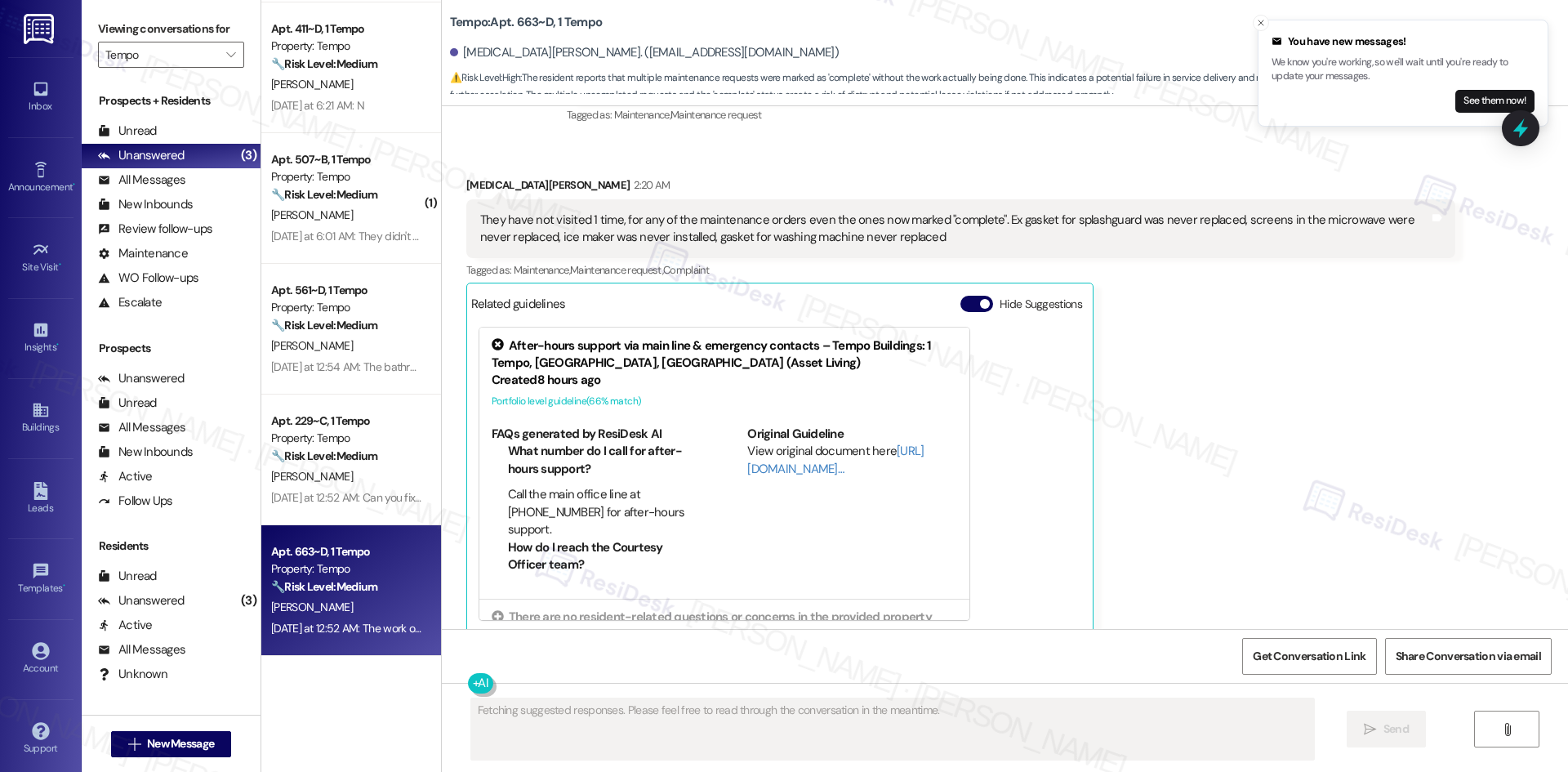
scroll to position [1886, 0]
click at [1231, 544] on div "Kyra Brockett 2:20 AM They have not visited 1 time, for any of the maintenance …" at bounding box center [960, 406] width 989 height 458
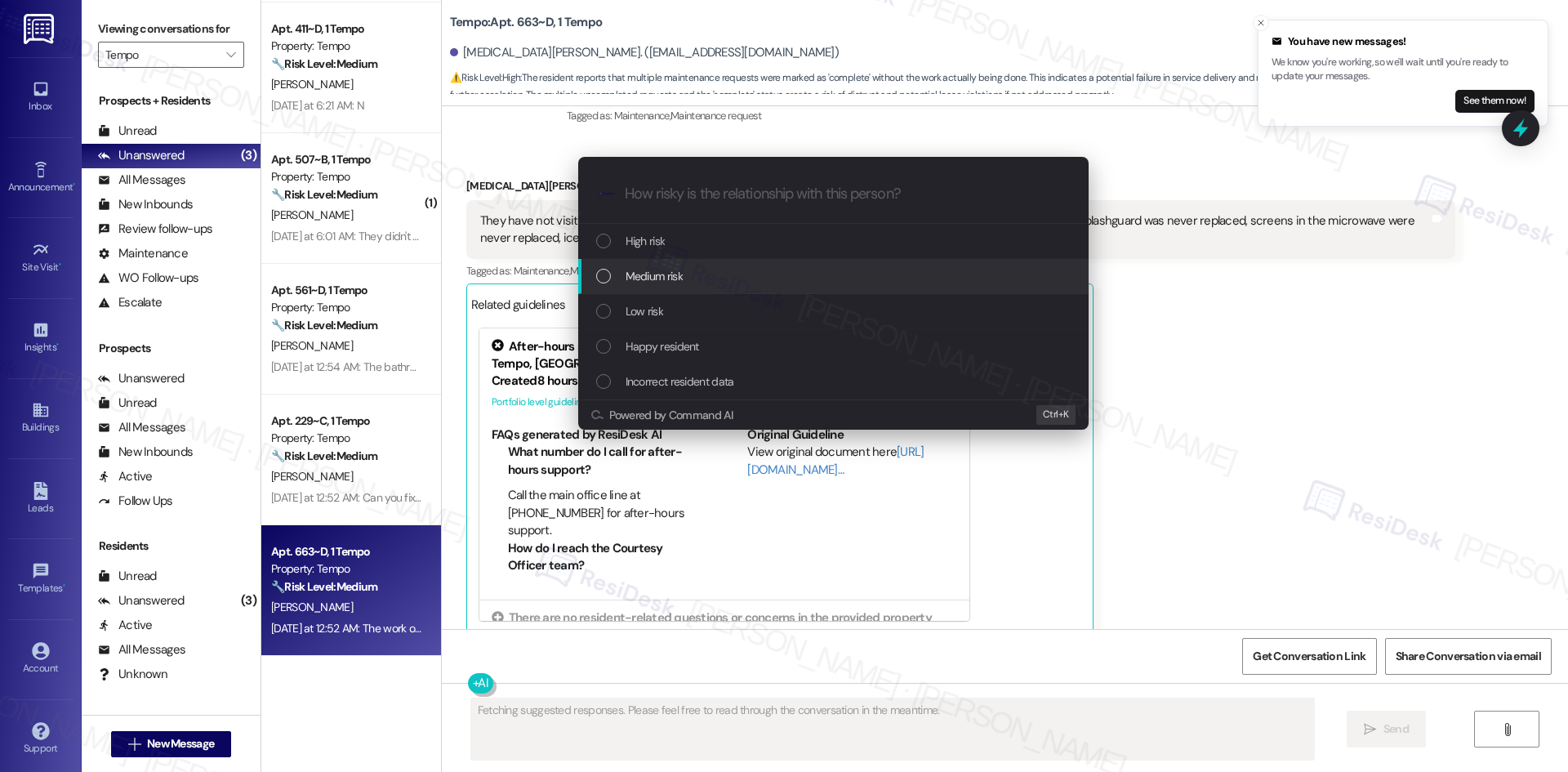
click at [673, 282] on span "Medium risk" at bounding box center [654, 276] width 57 height 18
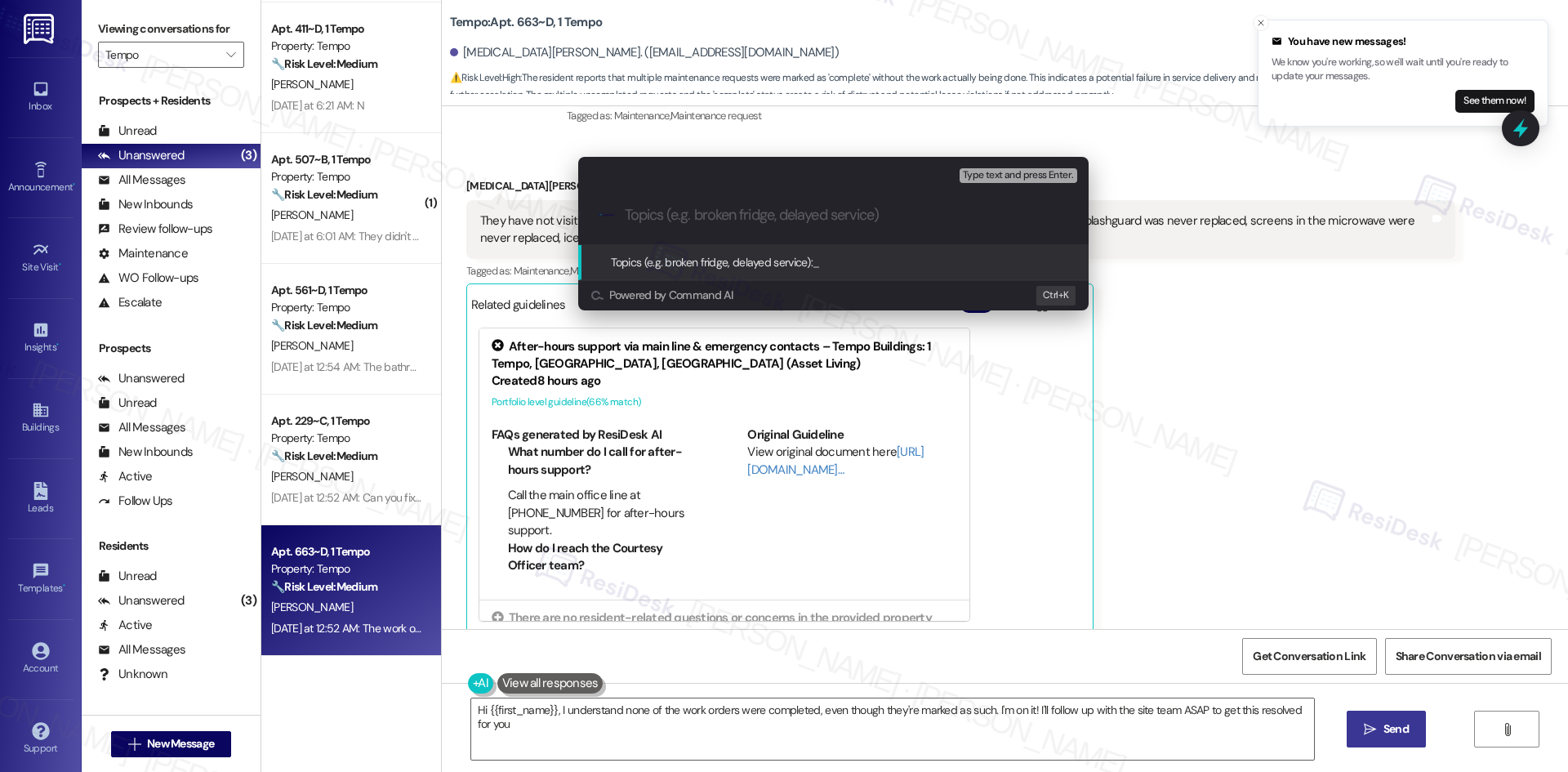
type textarea "Hi {{first_name}}, I understand none of the work orders were completed, even th…"
click at [1114, 500] on div "Escalate Conversation Medium risk Topics (e.g. broken fridge, delayed service) …" at bounding box center [784, 386] width 1568 height 772
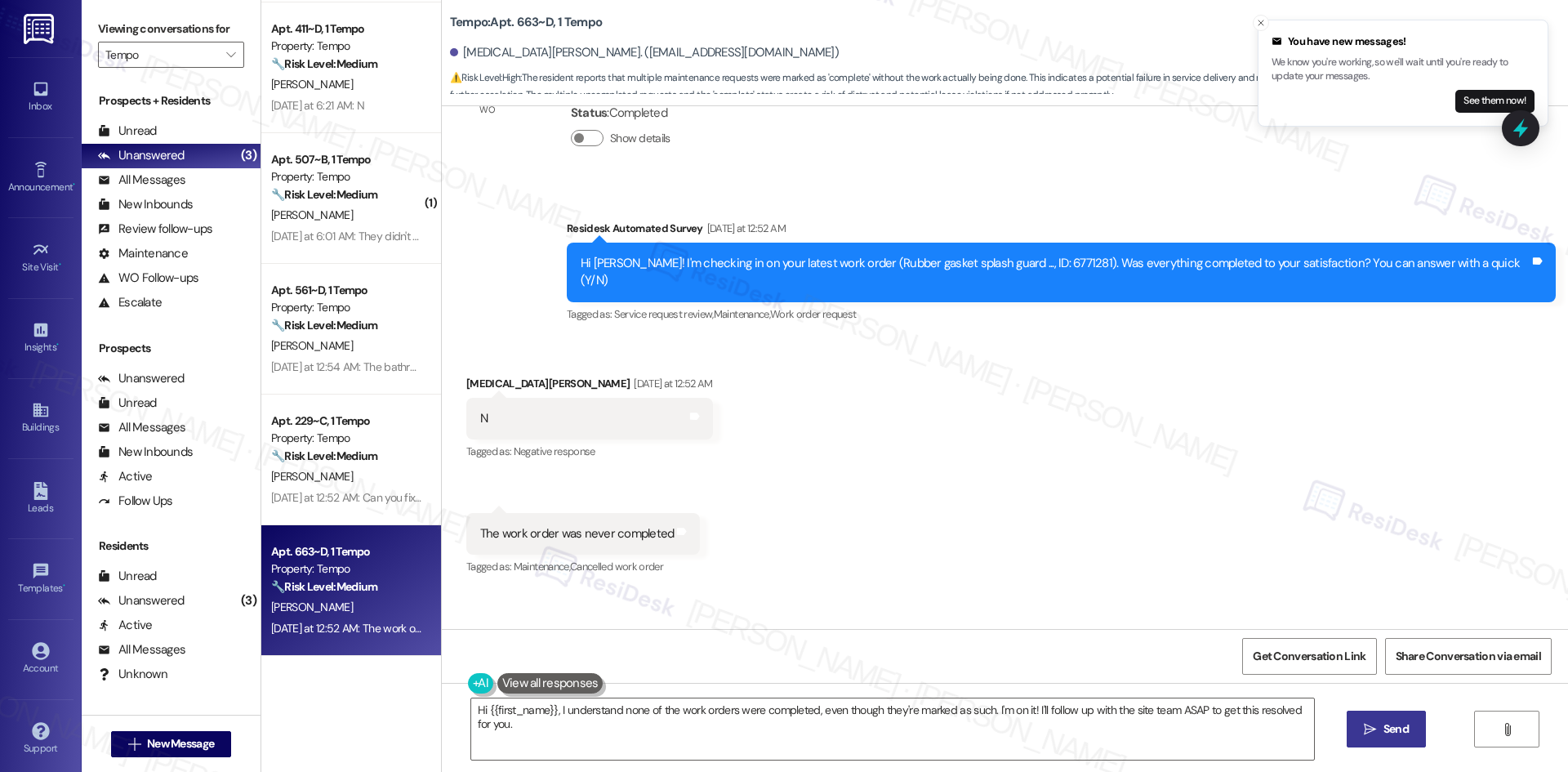
scroll to position [1232, 0]
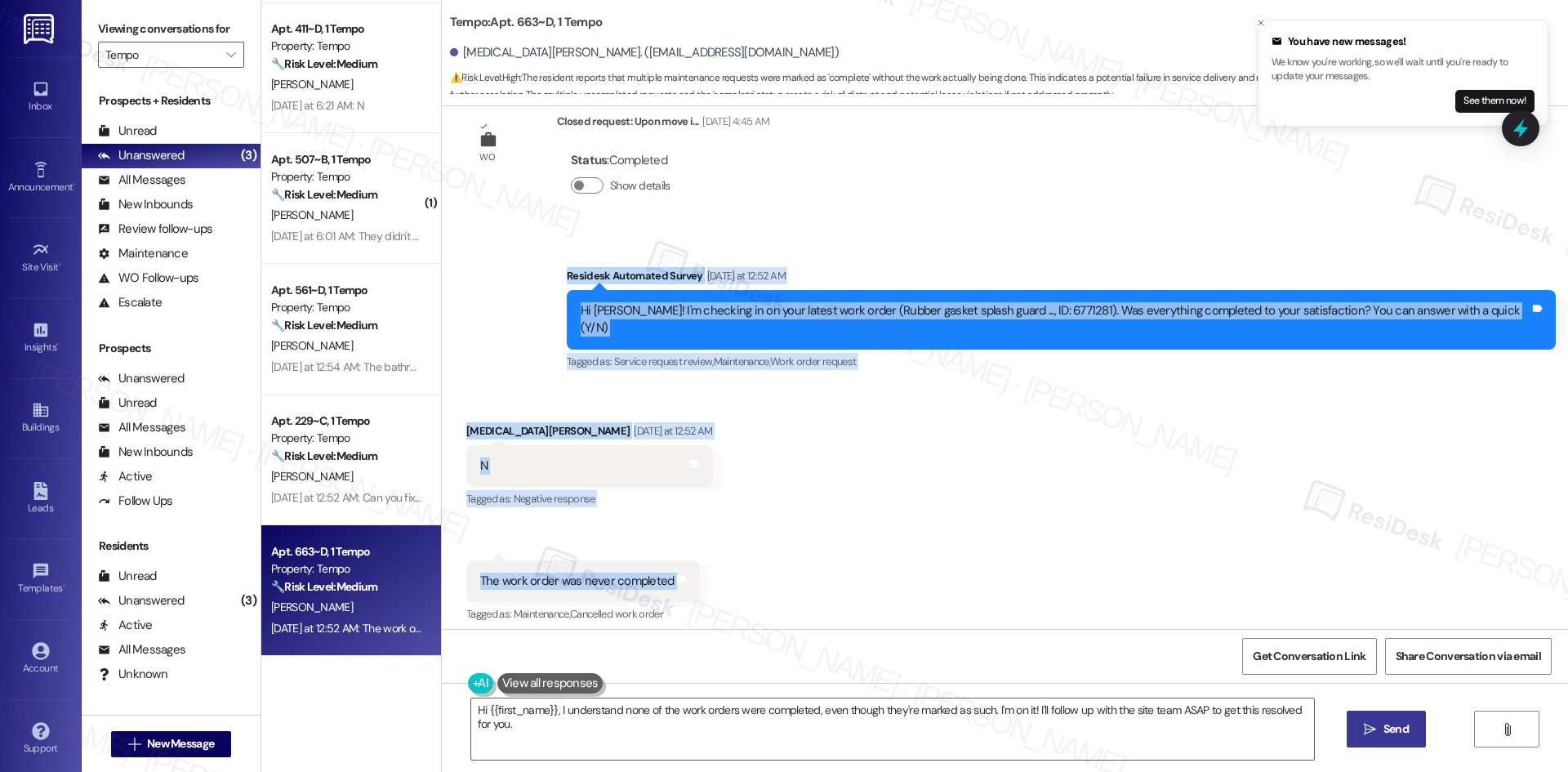
drag, startPoint x: 594, startPoint y: 282, endPoint x: 975, endPoint y: 540, distance: 460.1
click at [966, 540] on div "WO Opened request: Upon move i... Aug 20, 2025 at 1:48 AM Status : Completed Sh…" at bounding box center [1004, 367] width 1126 height 523
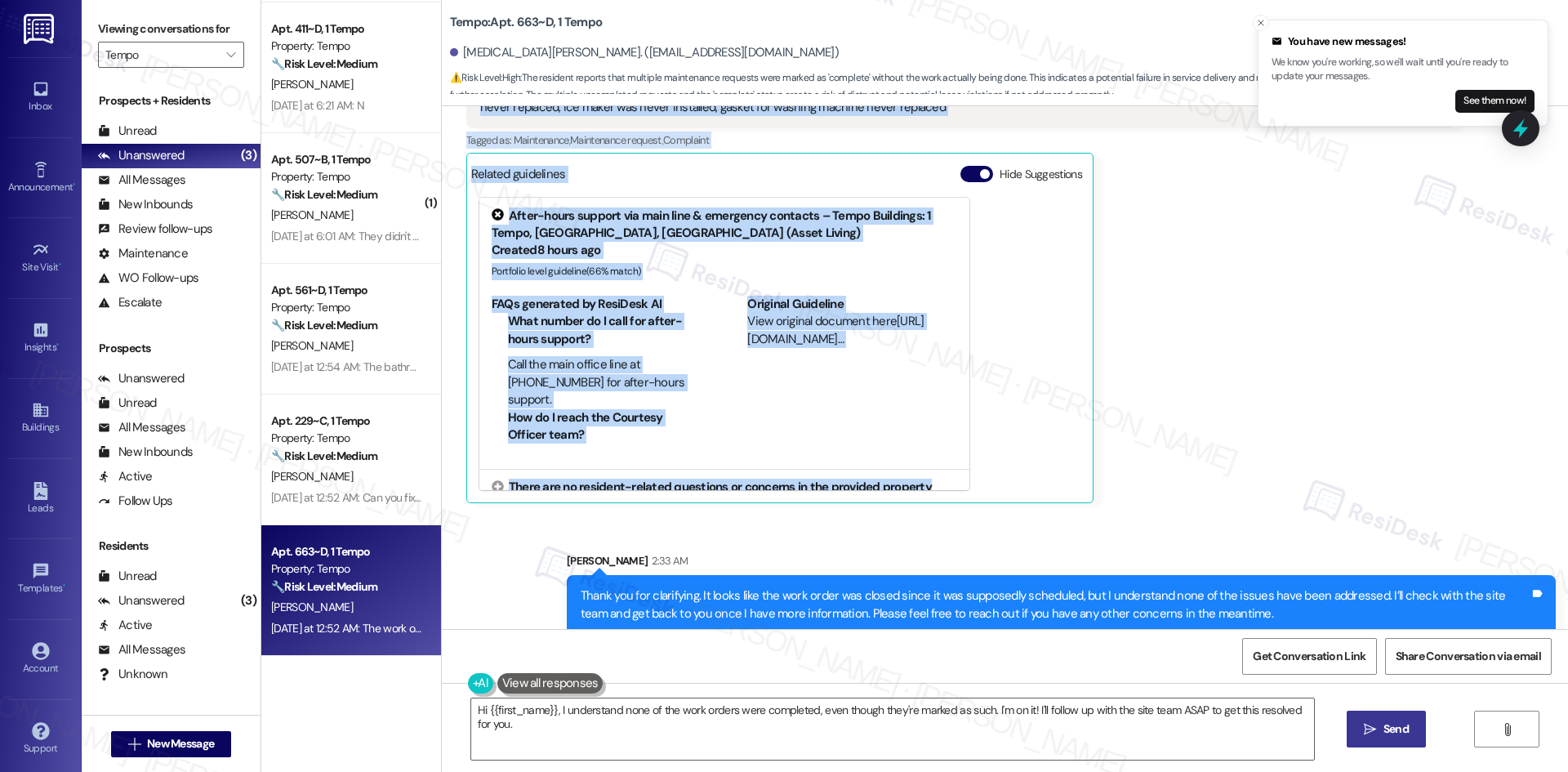
scroll to position [2018, 0]
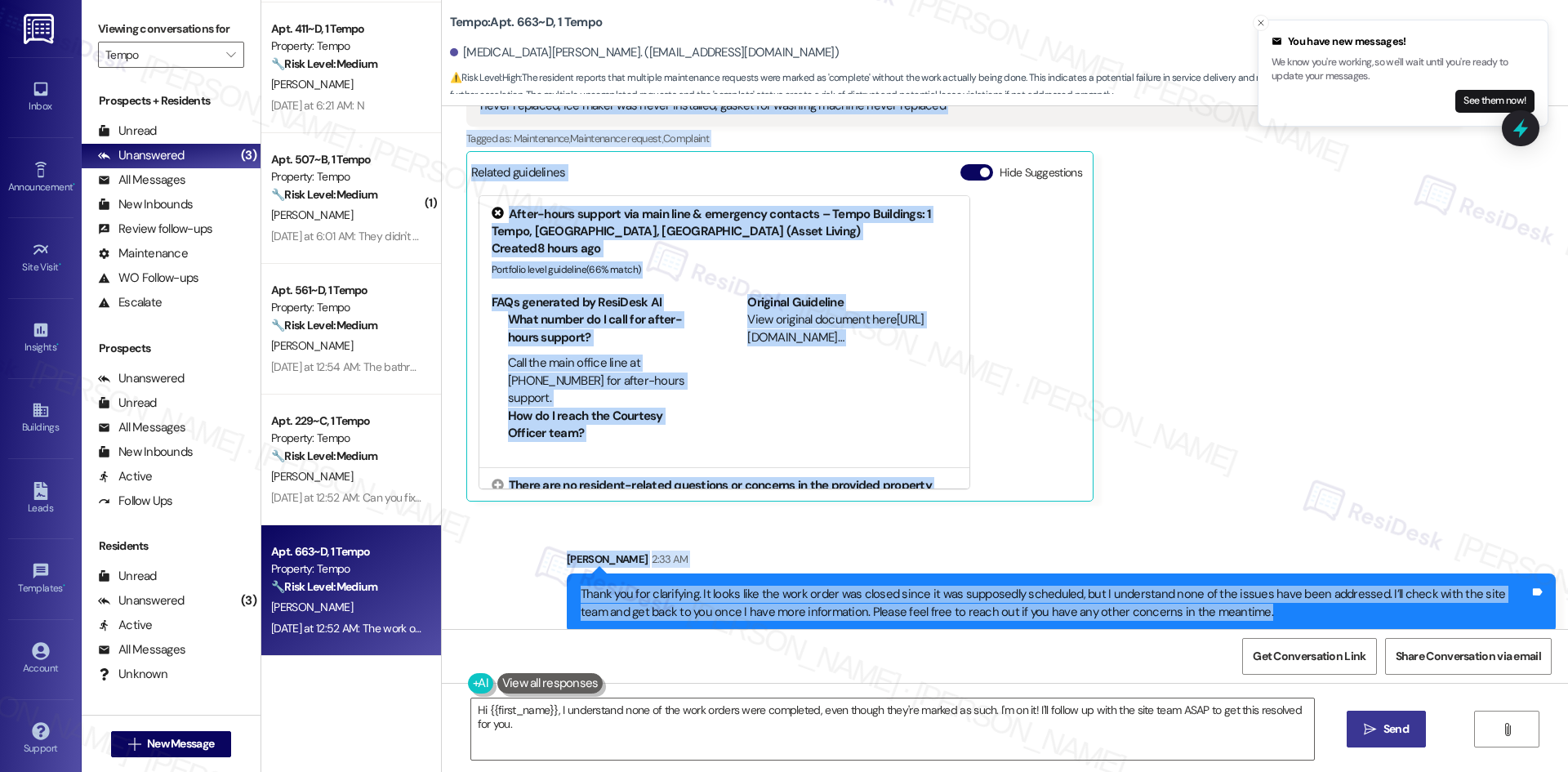
drag, startPoint x: 975, startPoint y: 540, endPoint x: 1252, endPoint y: 602, distance: 283.9
click at [1252, 602] on div "WO Opened request: Upon move i... Aug 20, 2025 at 1:48 AM Status : Completed Sh…" at bounding box center [1004, 367] width 1126 height 523
copy div "Hi Kyra, I saw the closing notes on your work order: “Will be scheduling a deep…"
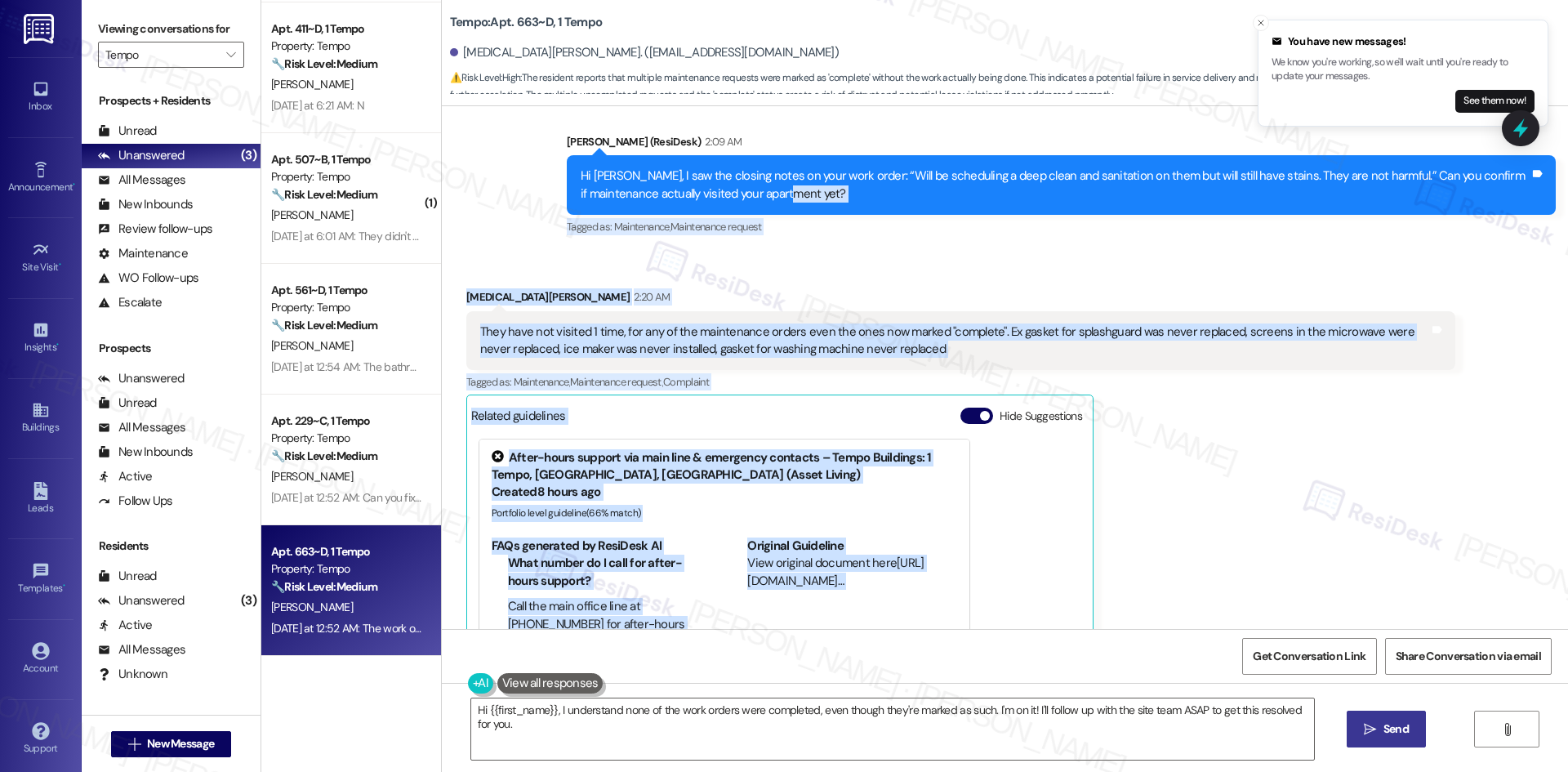
scroll to position [1691, 0]
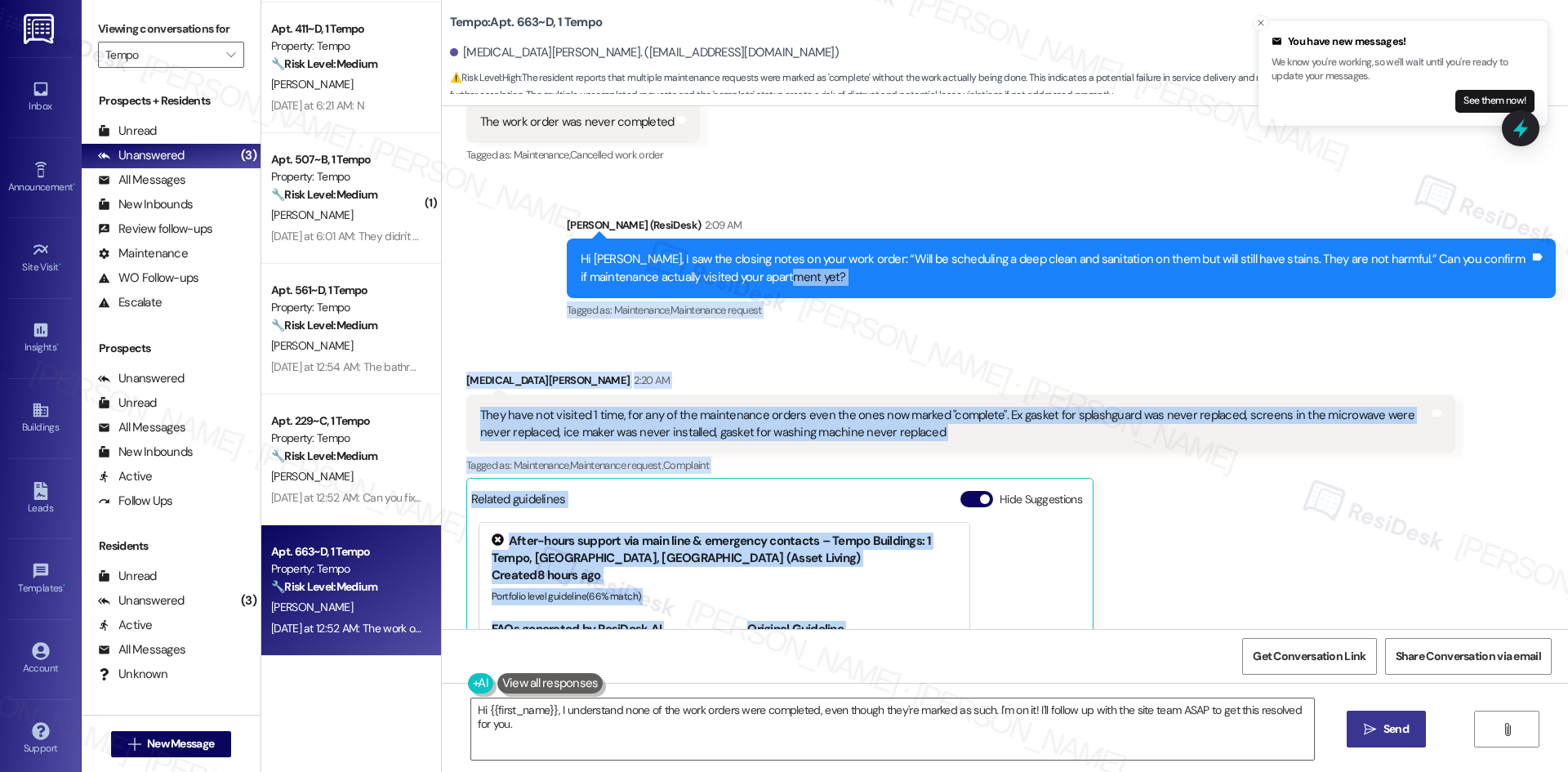
click at [812, 418] on div "They have not visited 1 time, for any of the maintenance orders even the ones n…" at bounding box center [955, 424] width 949 height 35
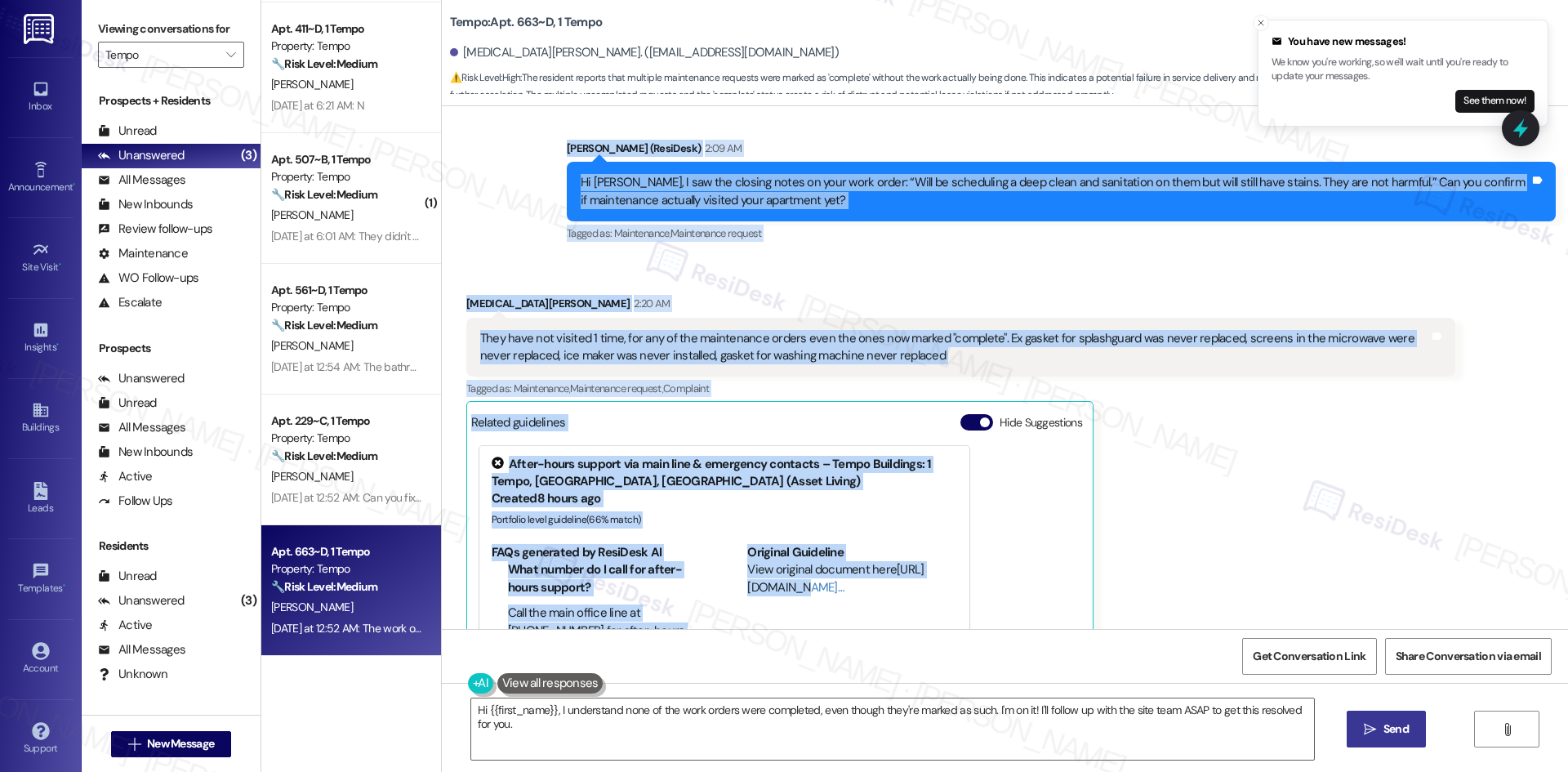
scroll to position [1773, 0]
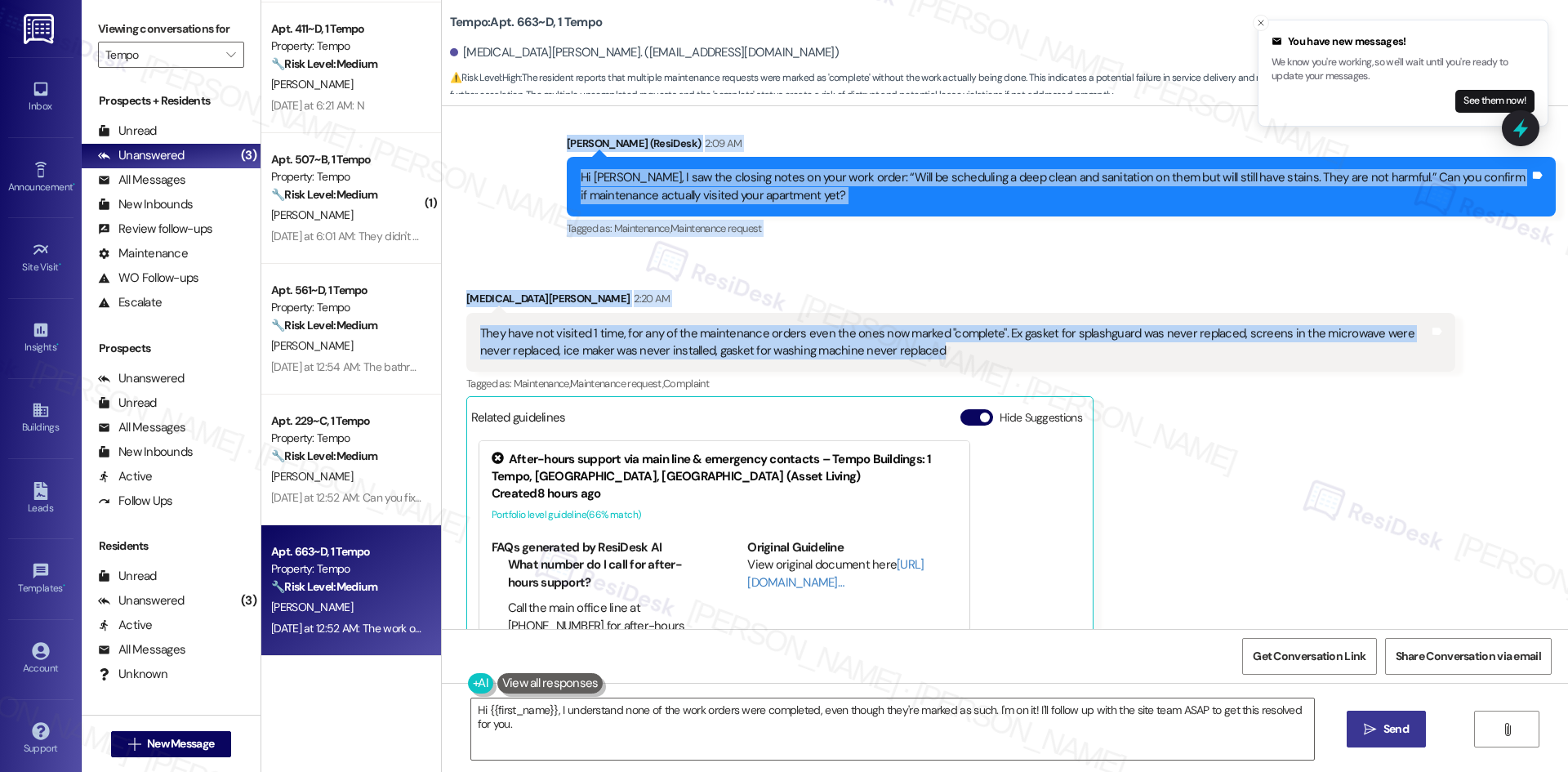
drag, startPoint x: 587, startPoint y: 449, endPoint x: 1071, endPoint y: 341, distance: 495.9
click at [1071, 341] on div "WO Opened request: Upon move i... Aug 20, 2025 at 1:48 AM Status : Completed Sh…" at bounding box center [1004, 367] width 1126 height 523
copy div "Residesk Automated Survey Yesterday at 12:52 AM Hi Kyra! I'm checking in on you…"
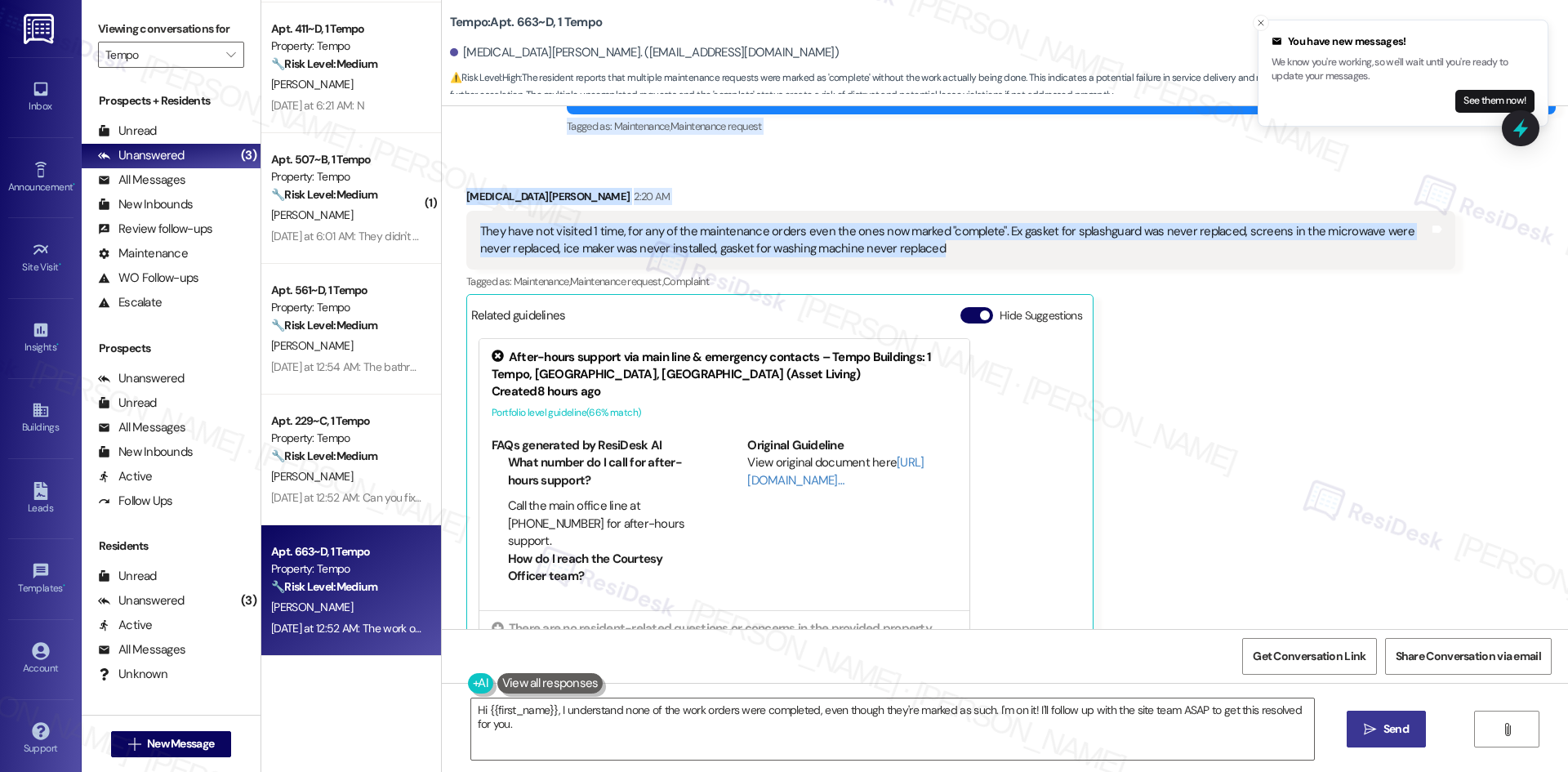
scroll to position [2018, 0]
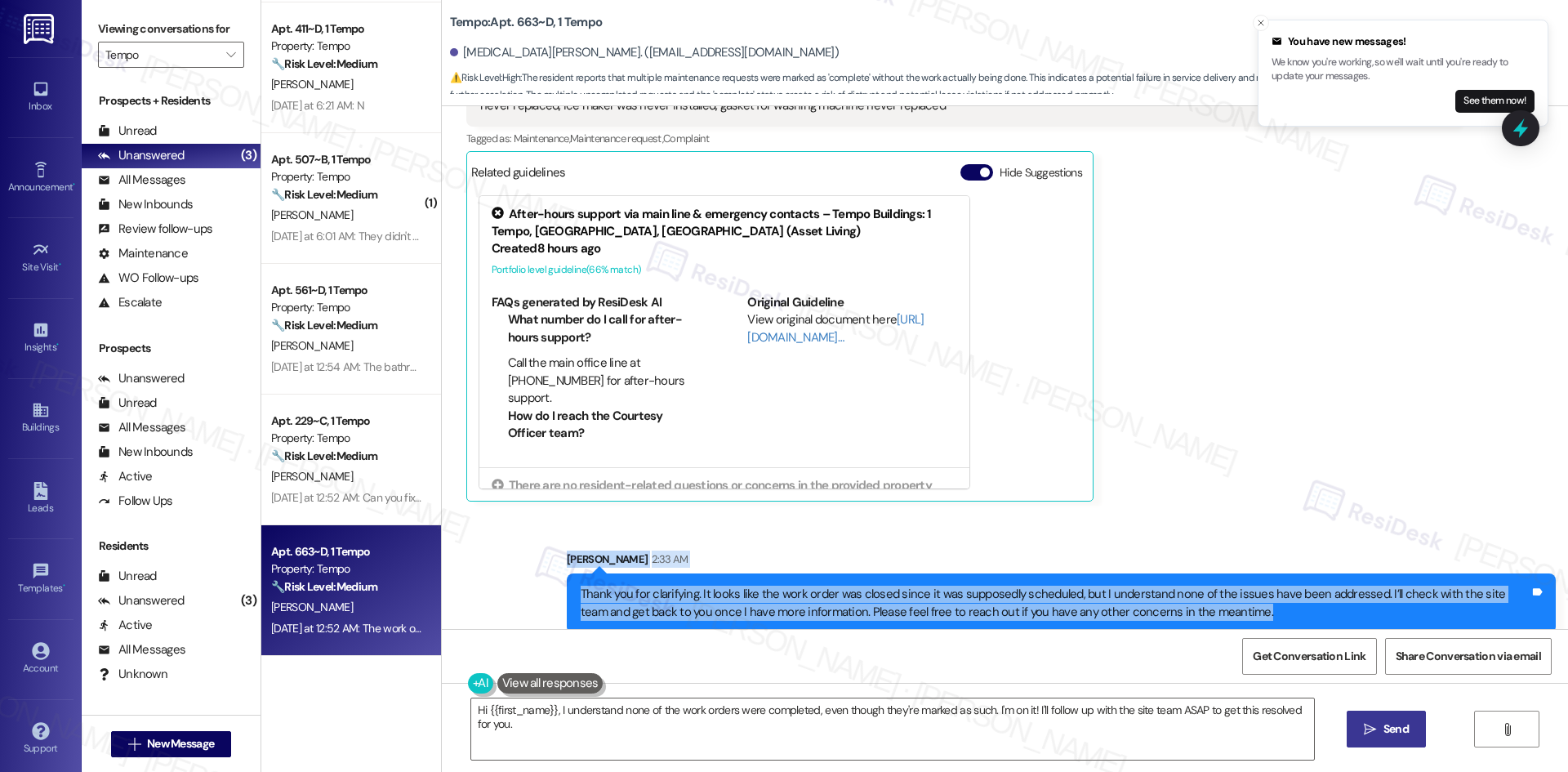
drag, startPoint x: 539, startPoint y: 531, endPoint x: 1347, endPoint y: 606, distance: 811.5
click at [1347, 606] on div "Sent via SMS Sarah 2:33 AM Thank you for clarifying. It looks like the work ord…" at bounding box center [1004, 580] width 1126 height 132
copy div "Sarah 2:33 AM Thank you for clarifying. It looks like the work order was closed…"
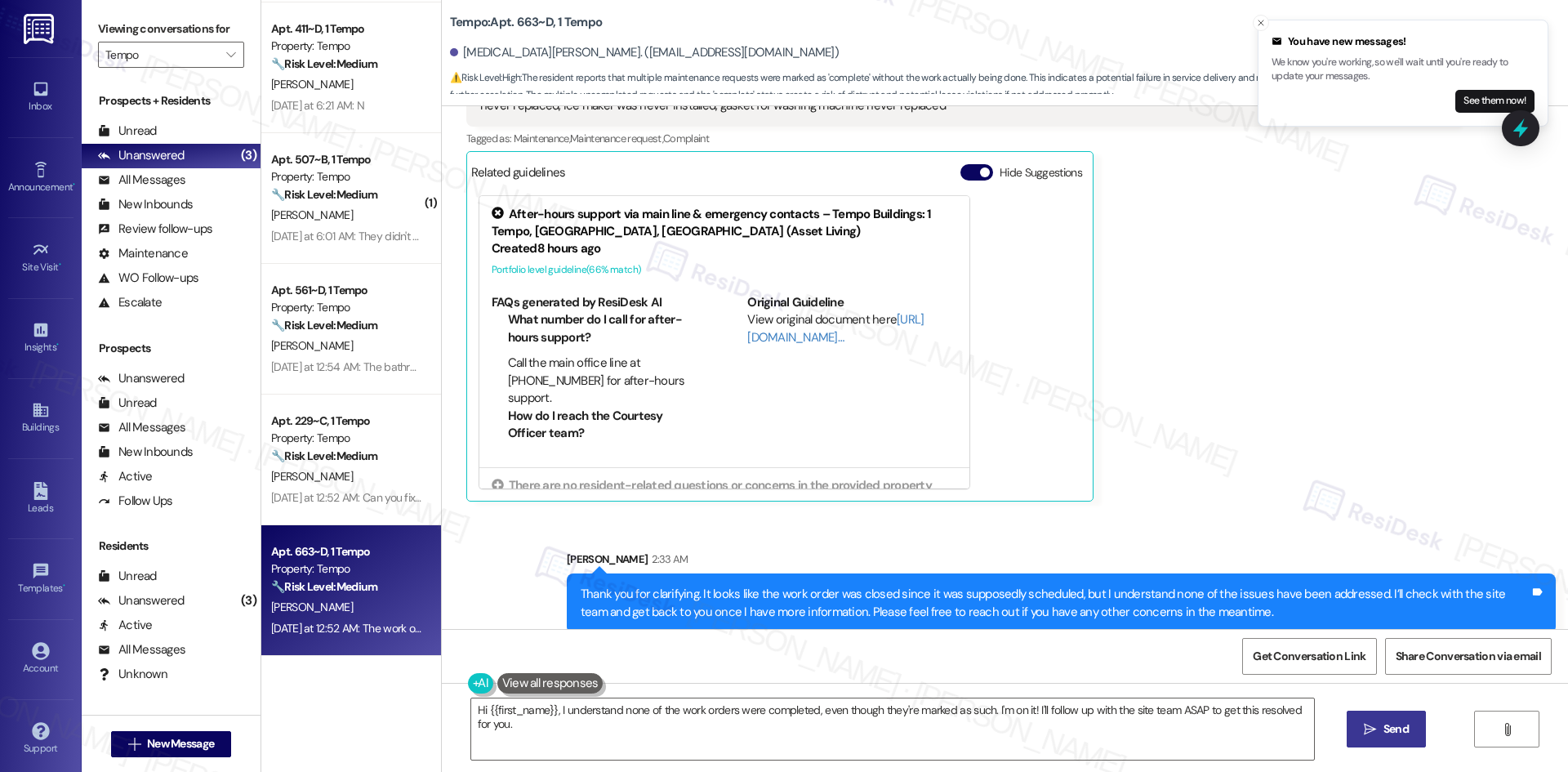
click at [1088, 380] on div "Kyra Brockett 2:20 AM They have not visited 1 time, for any of the maintenance …" at bounding box center [960, 273] width 989 height 458
click at [1160, 454] on div "Kyra Brockett 2:20 AM They have not visited 1 time, for any of the maintenance …" at bounding box center [960, 273] width 989 height 458
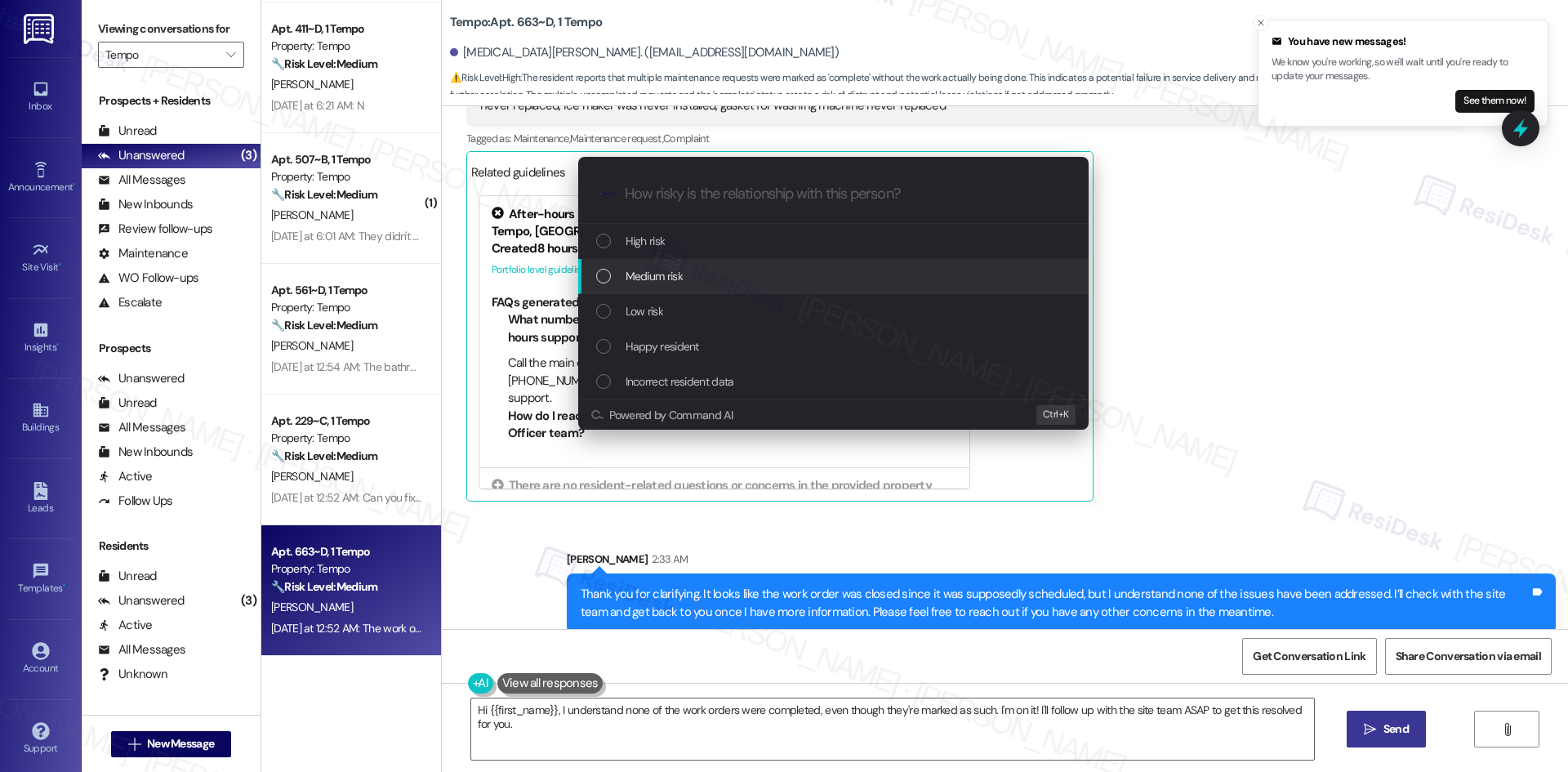
click at [751, 271] on div "Medium risk" at bounding box center [835, 276] width 478 height 18
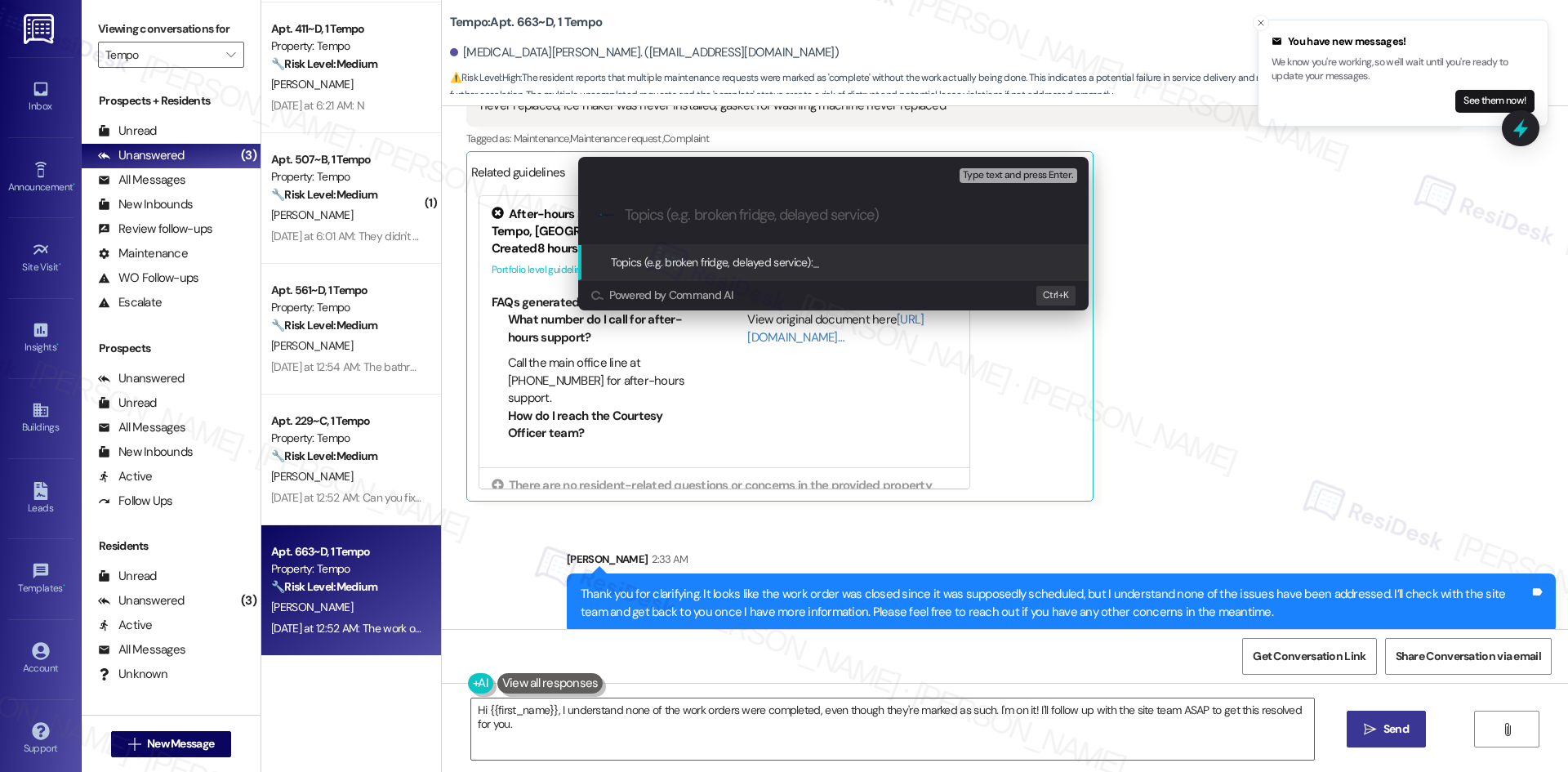
click at [1002, 425] on div "Escalate Conversation Medium risk Topics (e.g. broken fridge, delayed service) …" at bounding box center [784, 386] width 1568 height 772
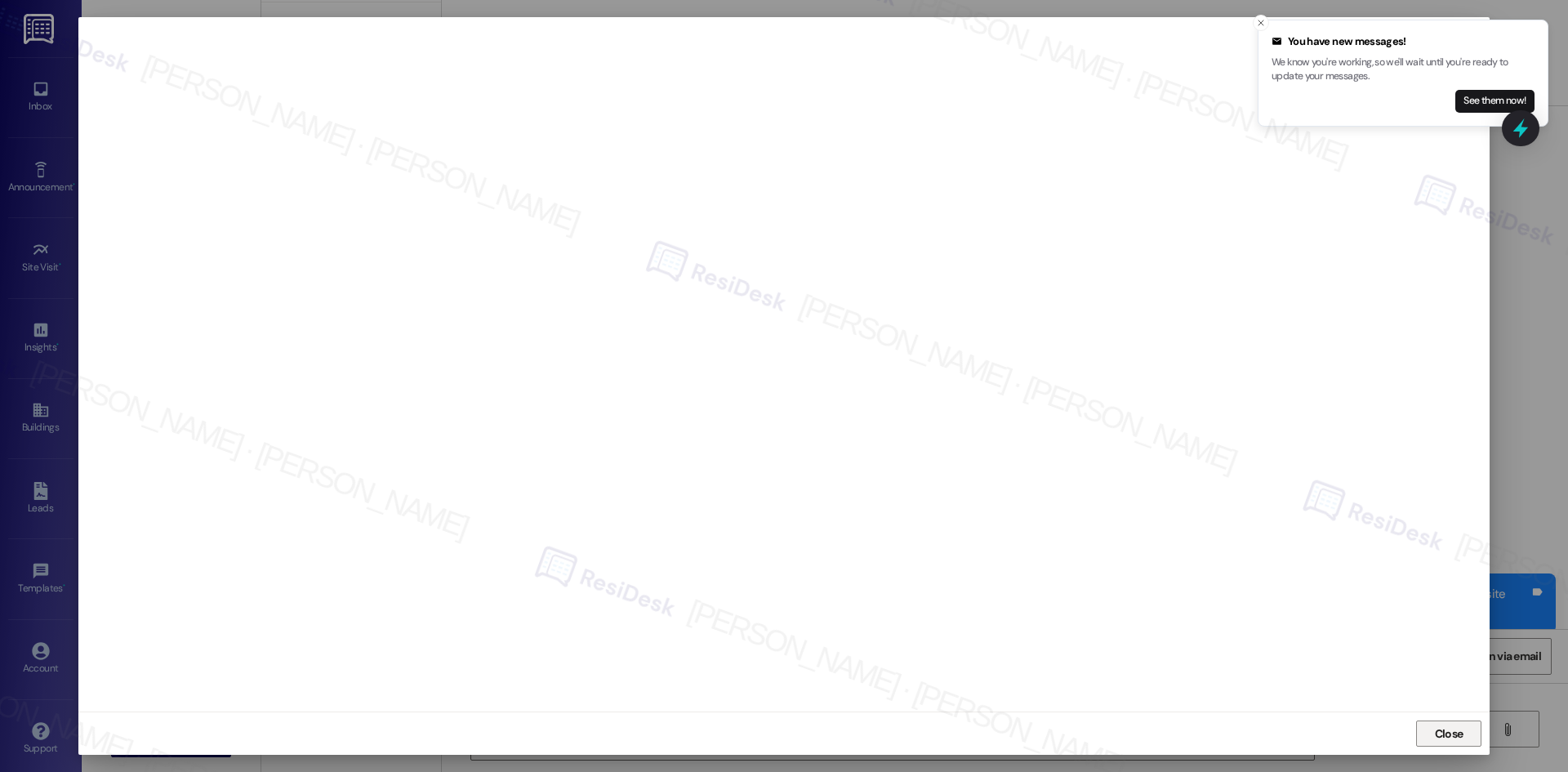
click at [1450, 728] on span "Close" at bounding box center [1449, 734] width 28 height 17
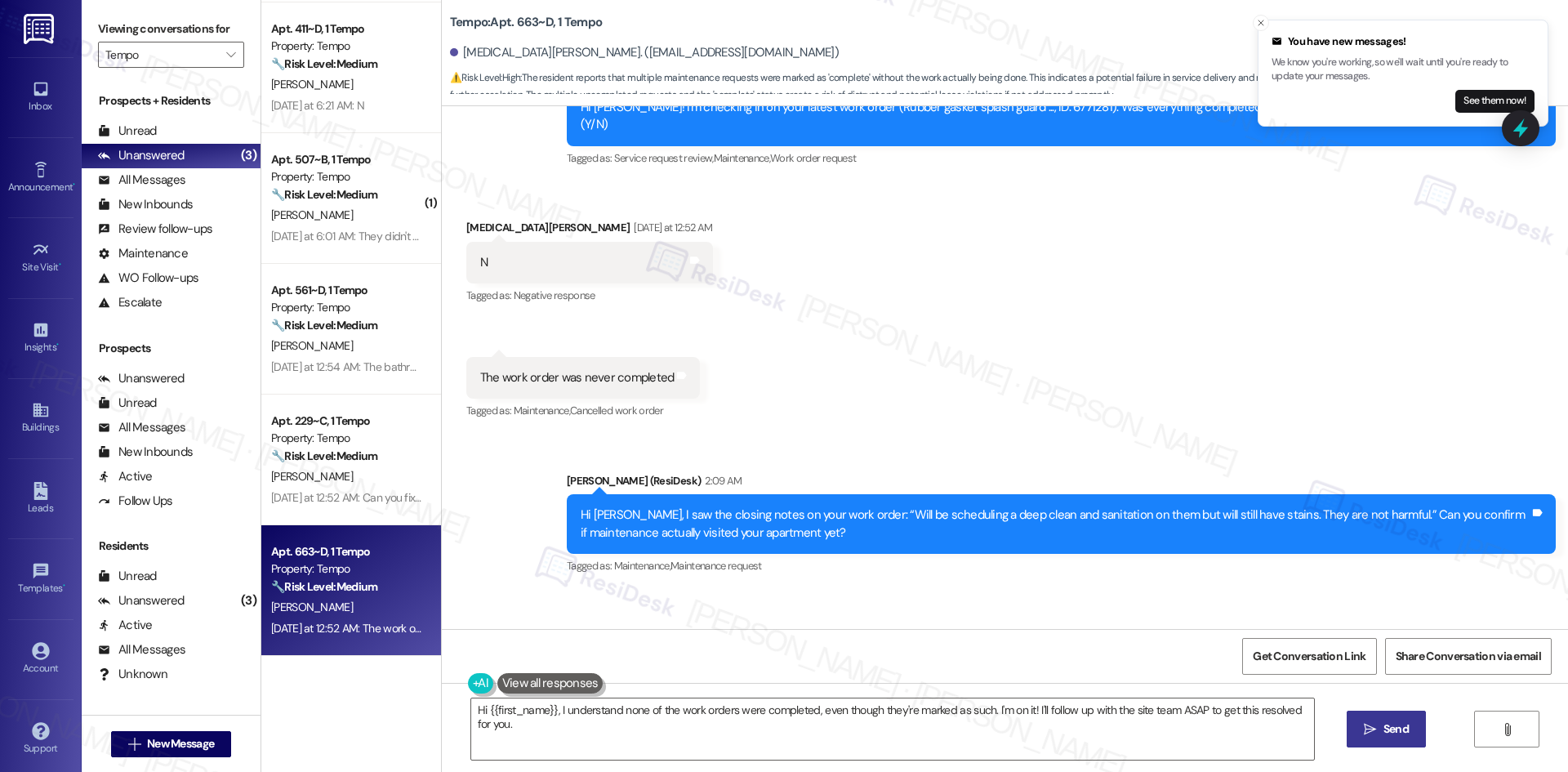
scroll to position [1364, 0]
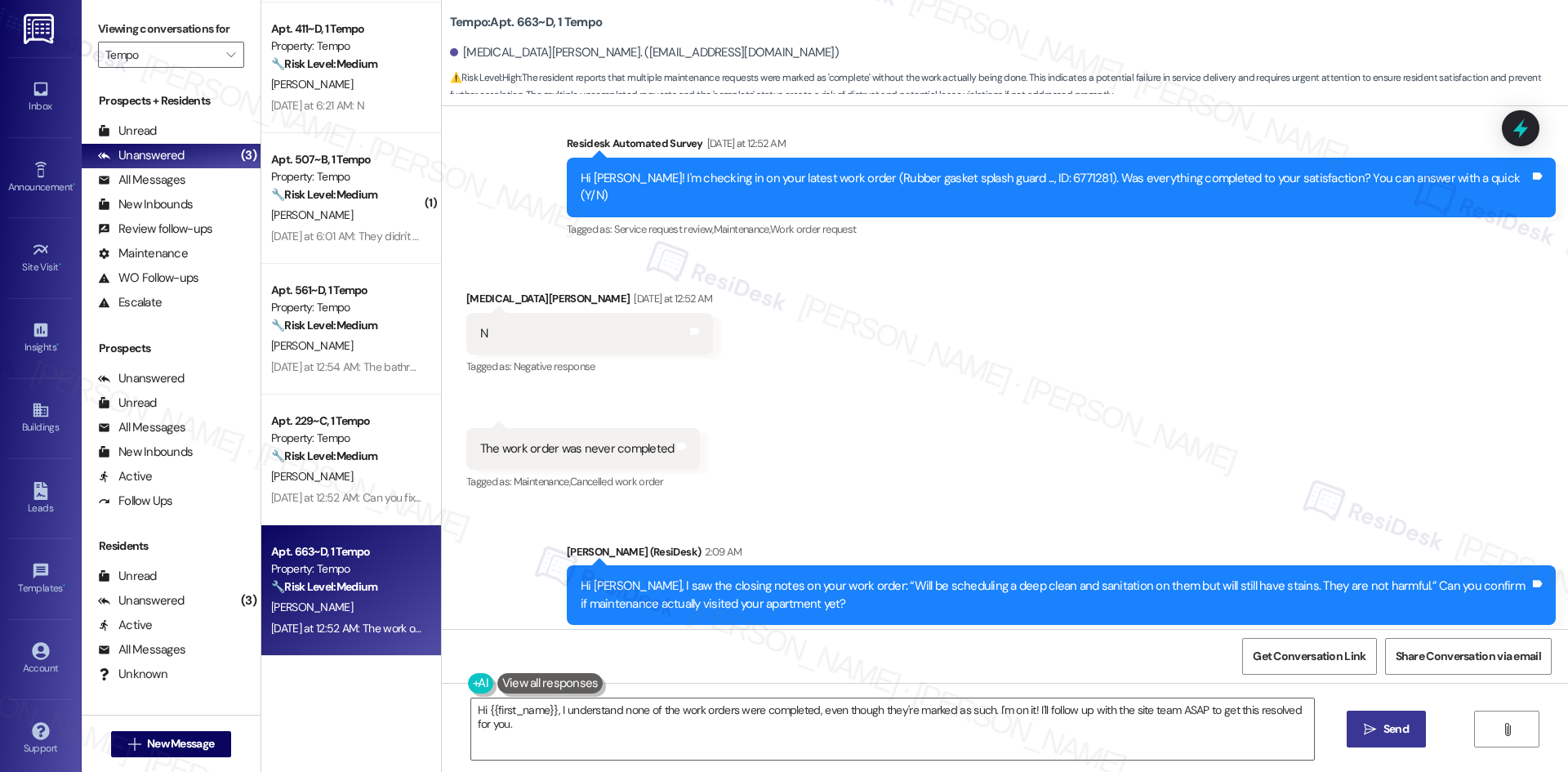
click at [961, 363] on div "Received via SMS Kyra Brockett Yesterday at 12:52 AM N Tags and notes Tagged as…" at bounding box center [1004, 379] width 1126 height 253
drag, startPoint x: 961, startPoint y: 363, endPoint x: 963, endPoint y: 372, distance: 9.2
click at [961, 363] on div "Received via SMS Kyra Brockett Yesterday at 12:52 AM N Tags and notes Tagged as…" at bounding box center [1004, 379] width 1126 height 253
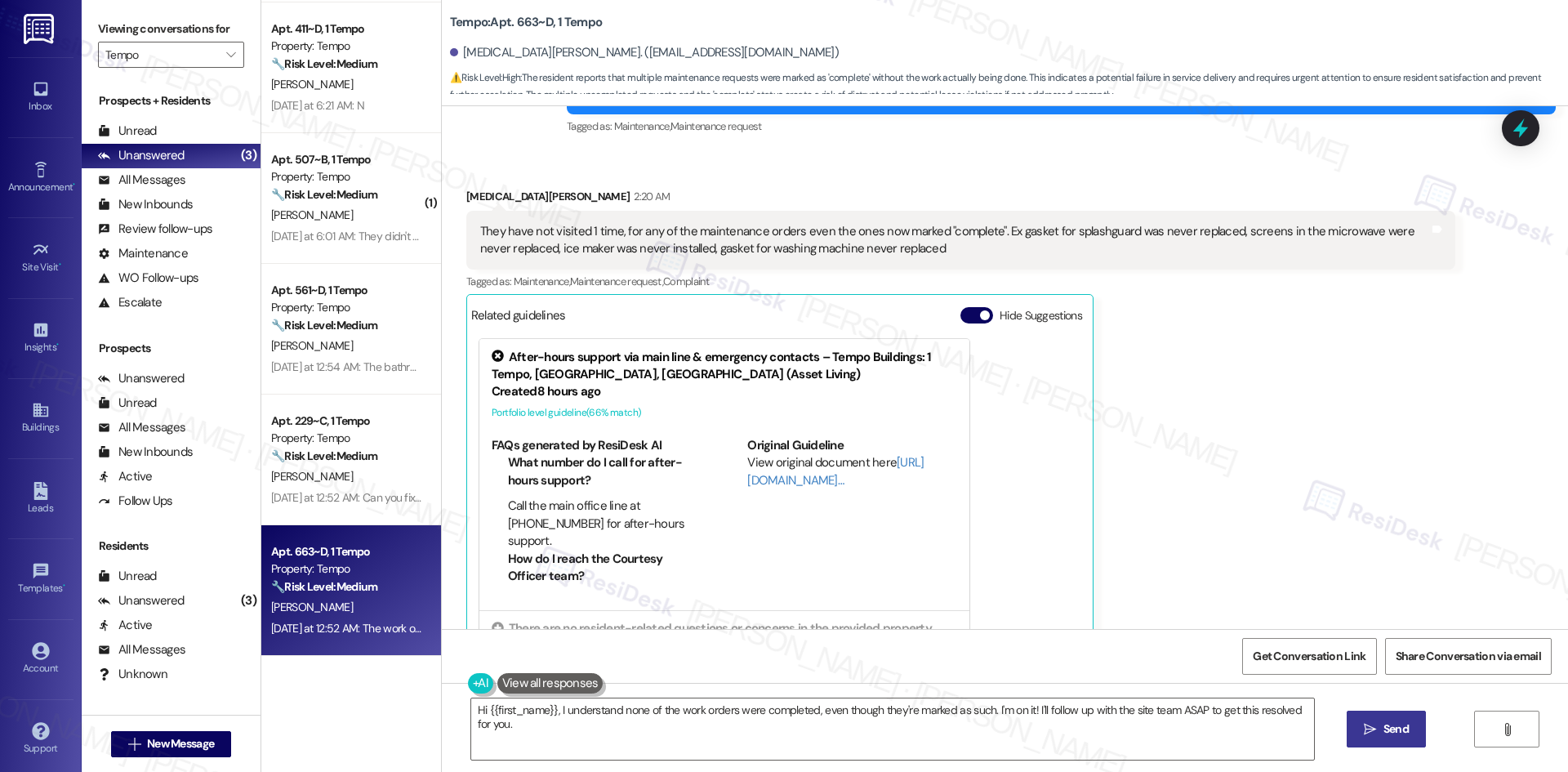
scroll to position [2018, 0]
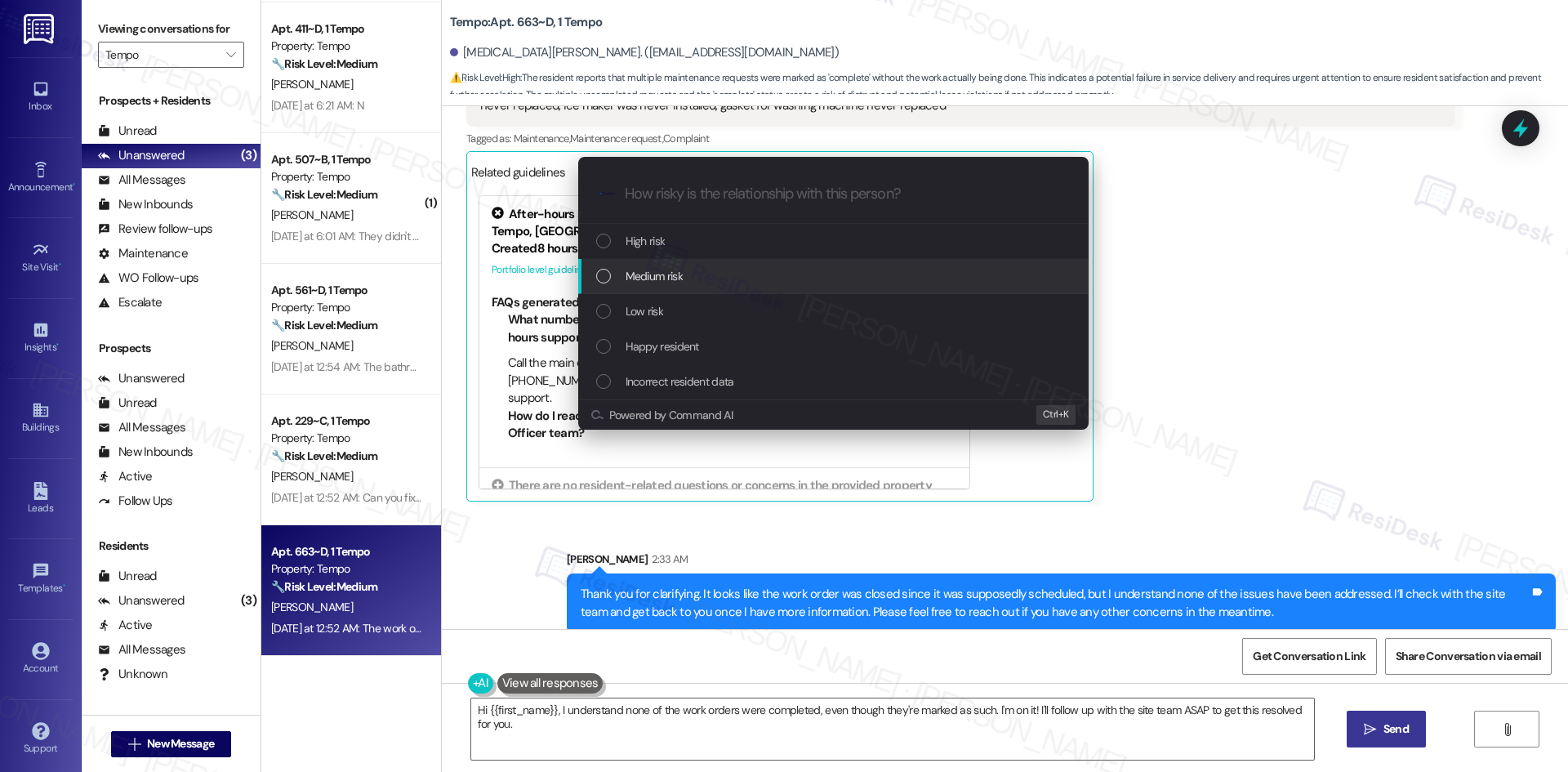
click at [699, 277] on div "Medium risk" at bounding box center [835, 276] width 478 height 18
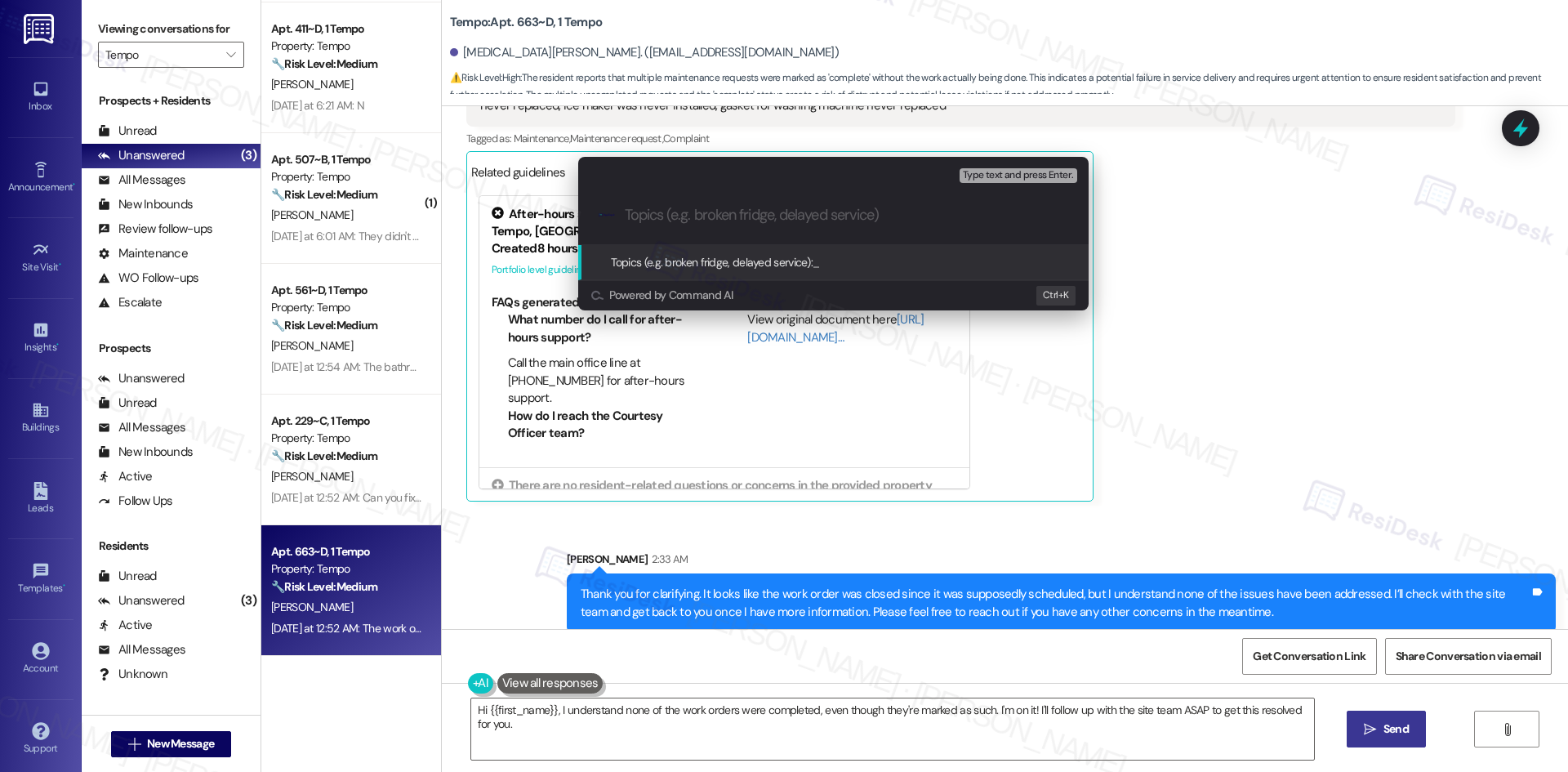
click at [737, 215] on input "Topics (e.g. broken fridge, delayed service)" at bounding box center [846, 215] width 443 height 17
paste input "Rubber Gasket Splash Guard Replacement – Kyra Brockett (Work Order 6771281)"
type input "Rubber Gasket Splash Guard Replacement – Kyra Brockett (Work Order 6771281)"
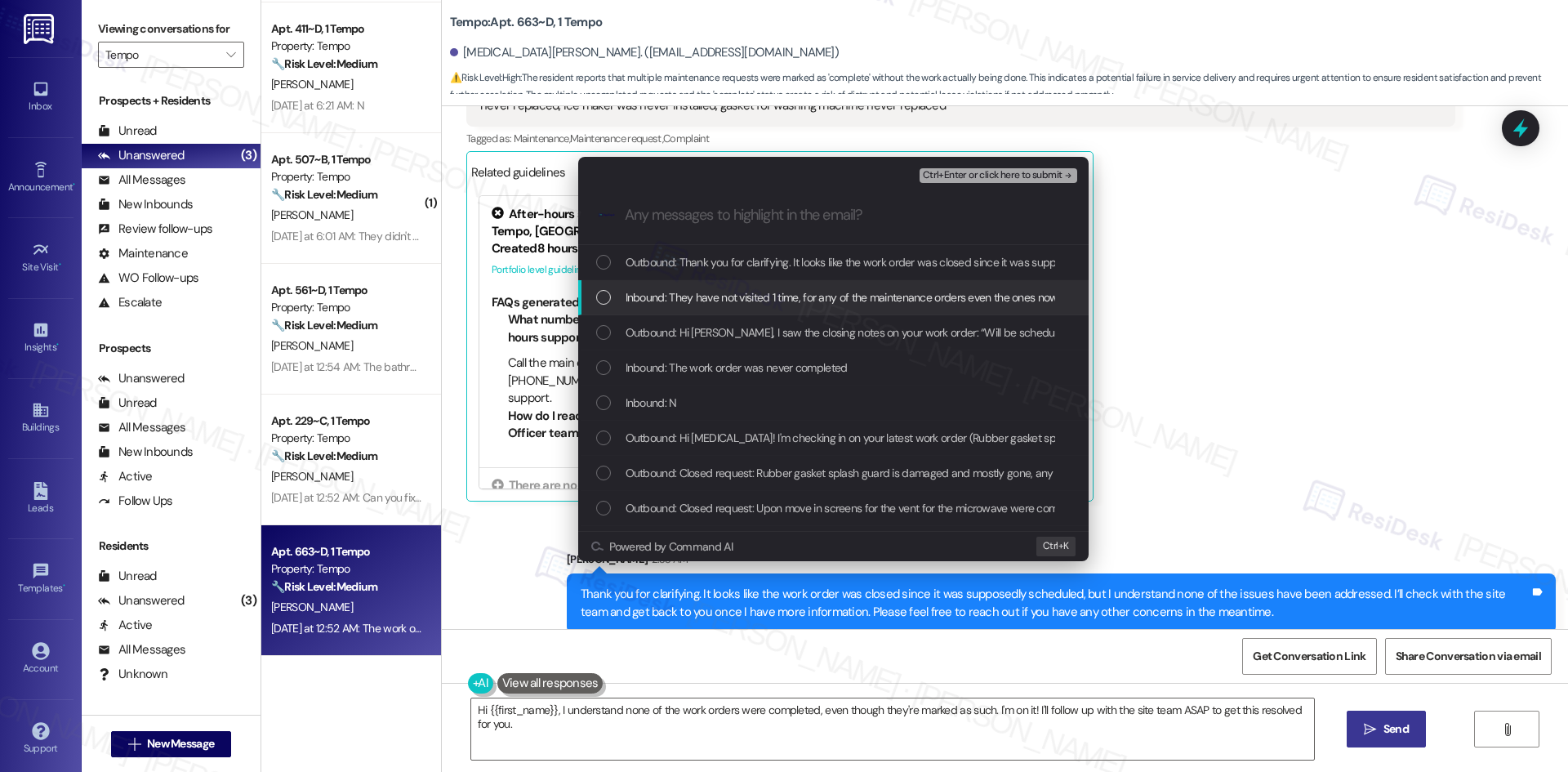
click at [738, 294] on span "Inbound: They have not visited 1 time, for any of the maintenance orders even t…" at bounding box center [1289, 297] width 1328 height 18
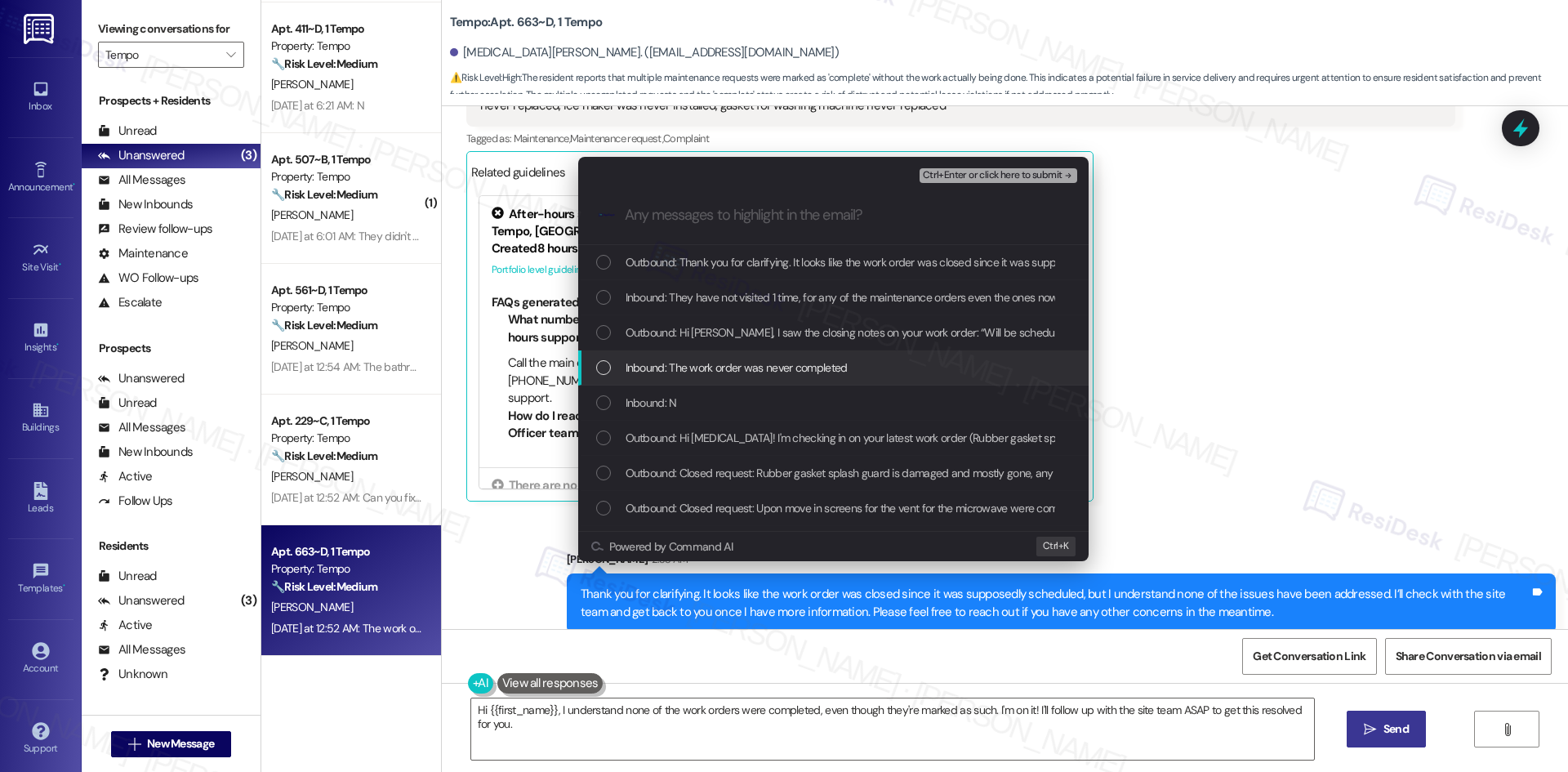
click at [742, 364] on span "Inbound: The work order was never completed" at bounding box center [737, 368] width 222 height 18
click at [716, 397] on div "Inbound: N" at bounding box center [835, 402] width 478 height 18
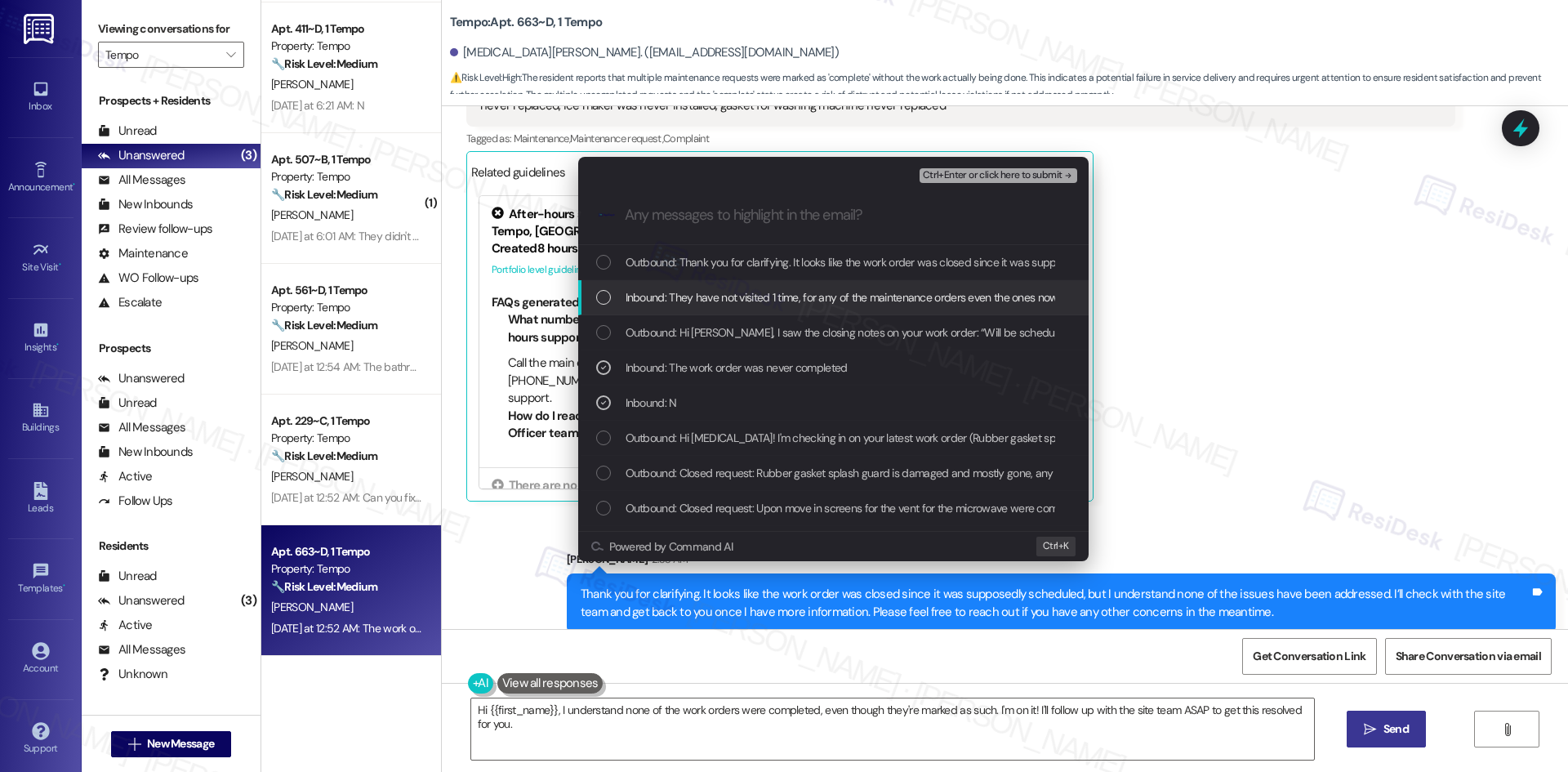
click at [817, 291] on span "Inbound: They have not visited 1 time, for any of the maintenance orders even t…" at bounding box center [1289, 297] width 1328 height 18
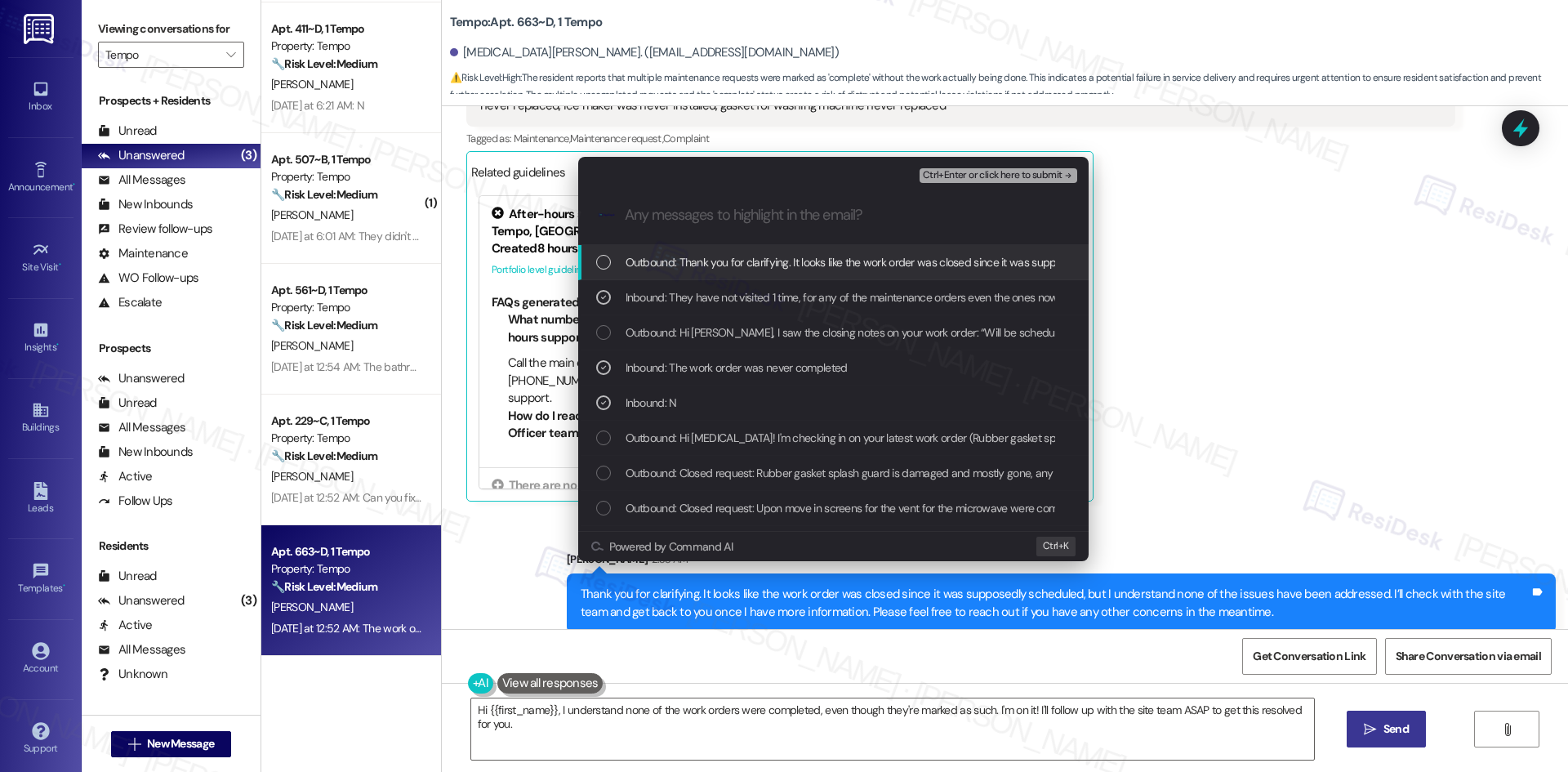
click at [1035, 175] on span "Ctrl+Enter or click here to submit" at bounding box center [992, 175] width 140 height 12
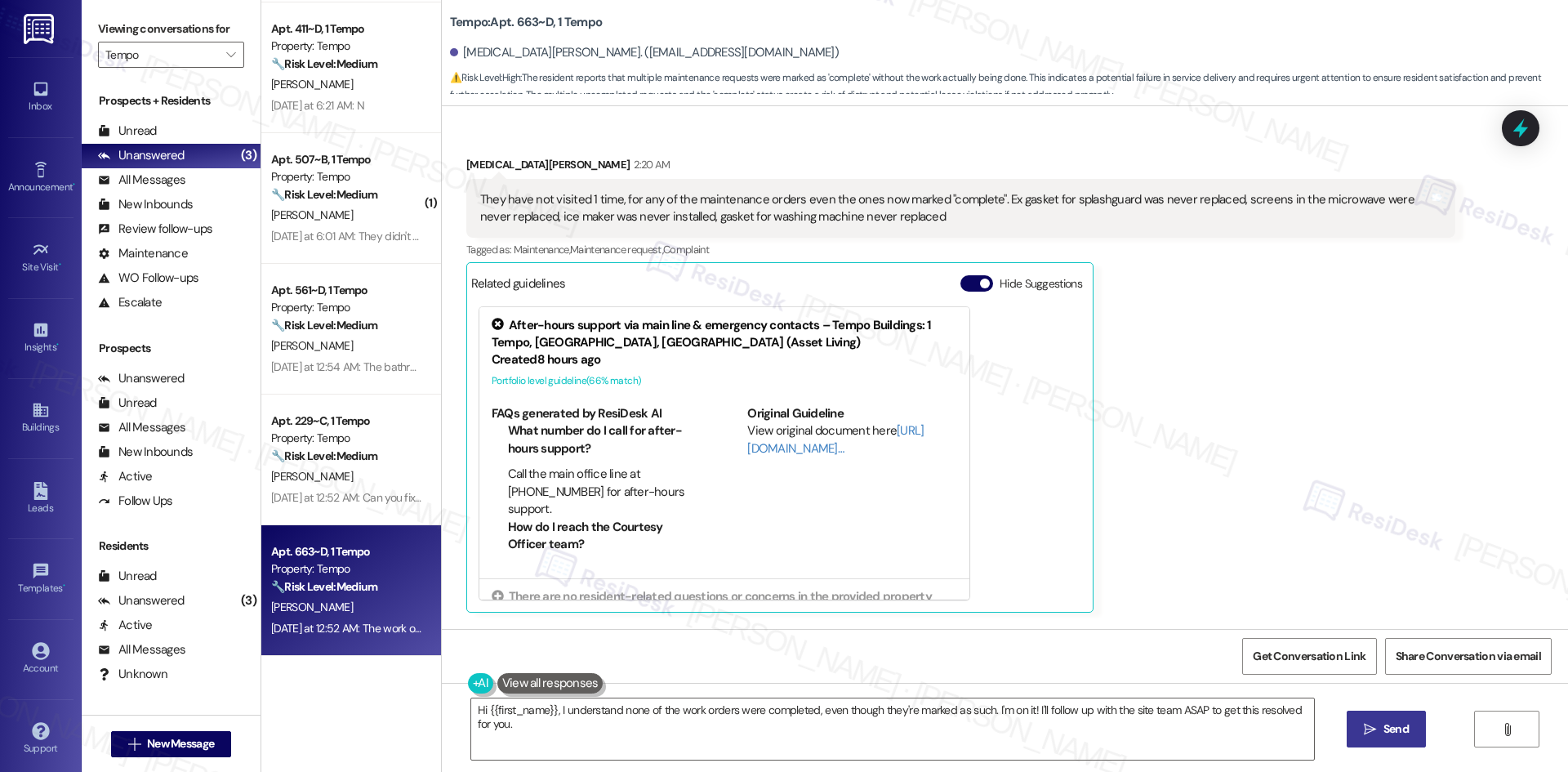
scroll to position [1886, 0]
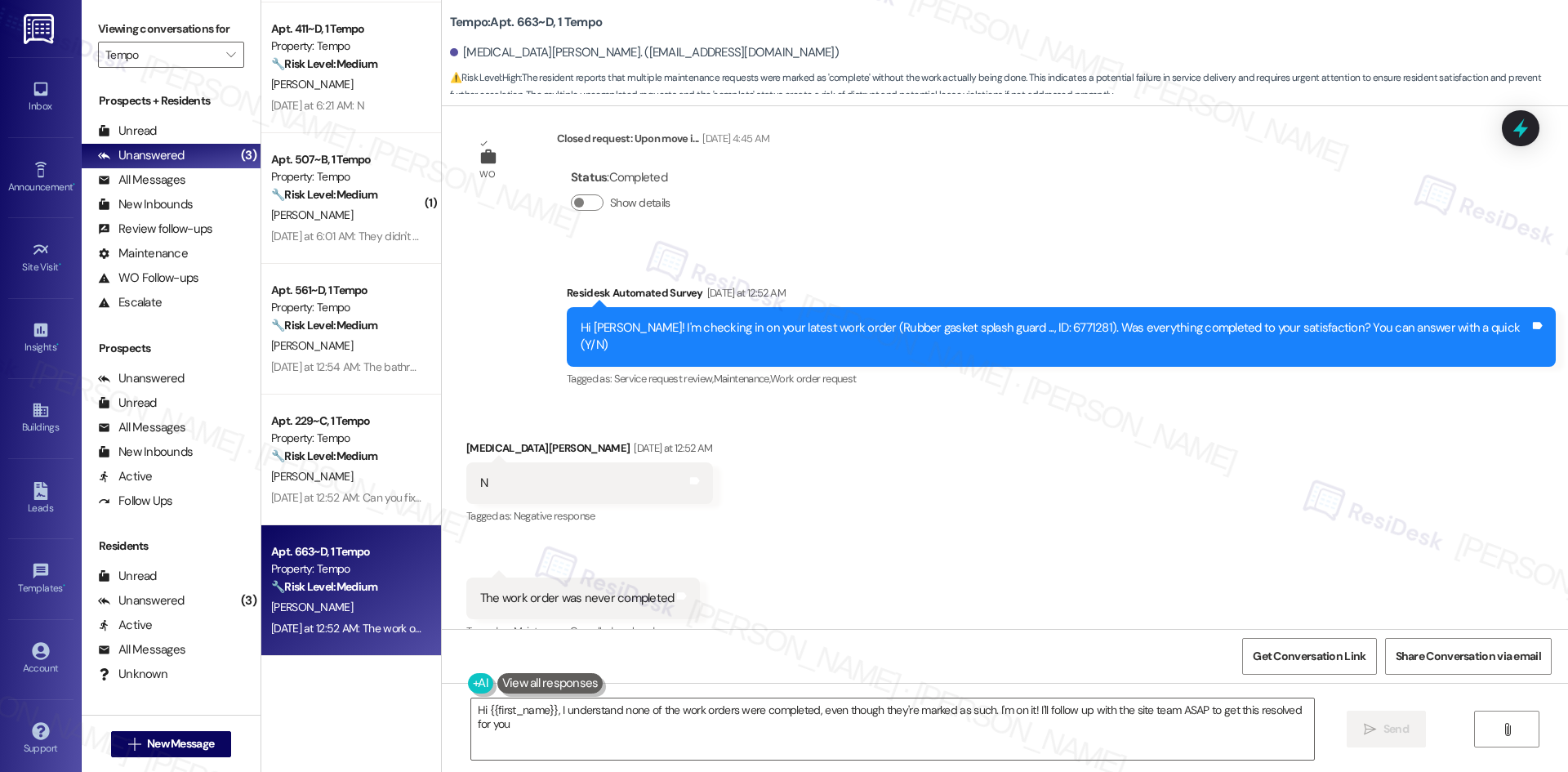
type textarea "Hi {{first_name}}, I understand none of the work orders were completed, even th…"
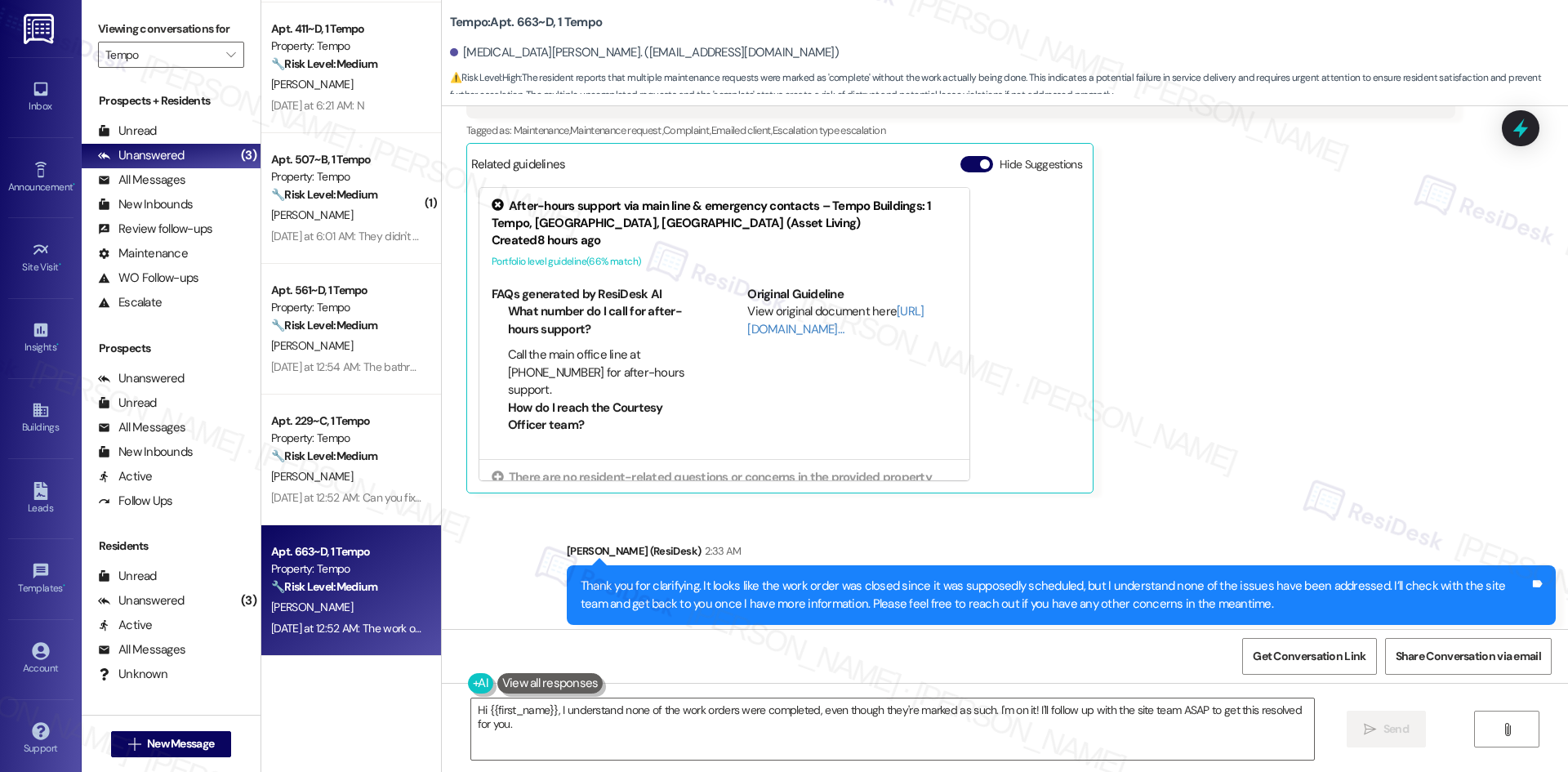
scroll to position [2042, 0]
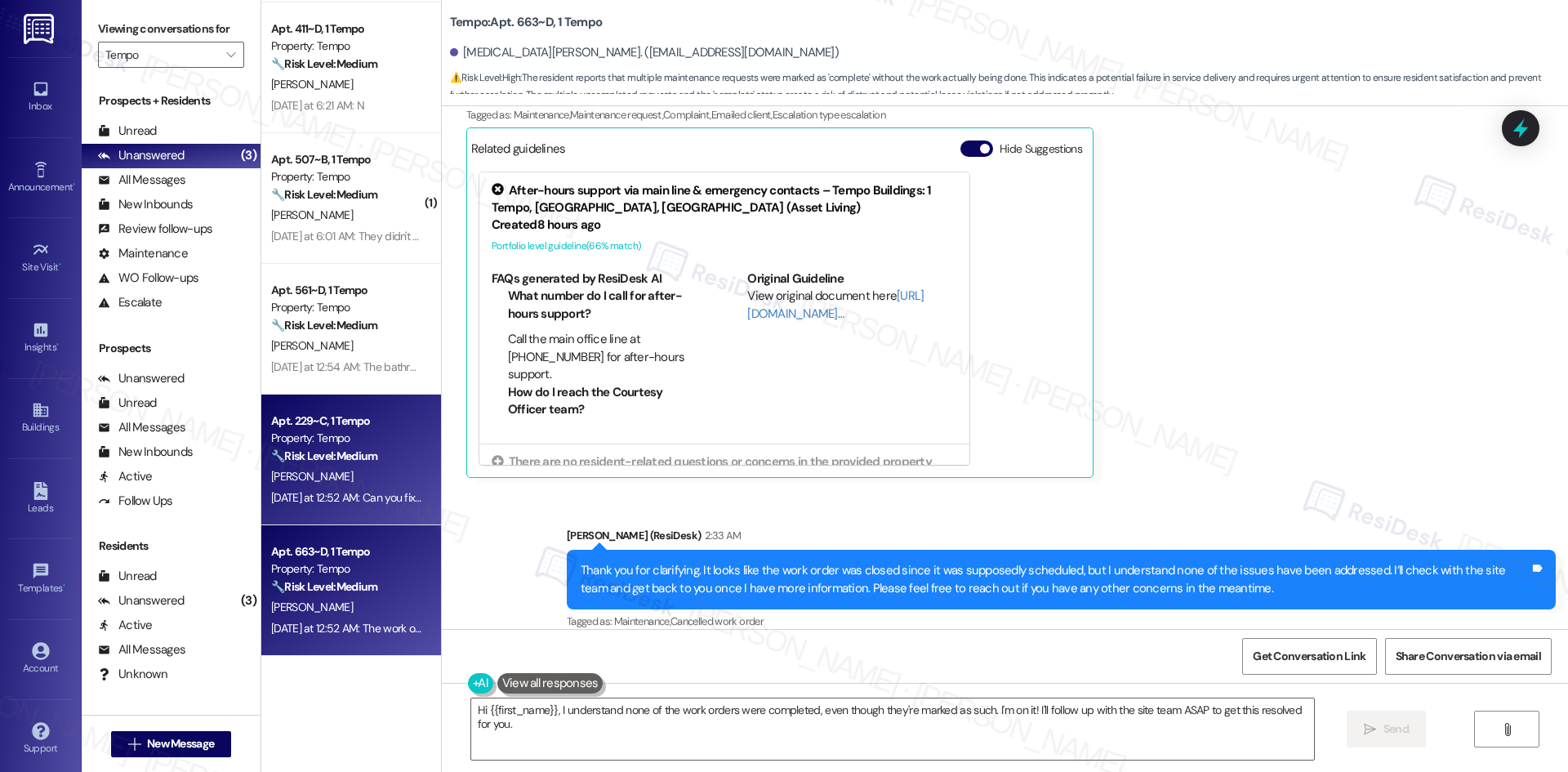
click at [321, 444] on div "Property: Tempo" at bounding box center [347, 438] width 151 height 17
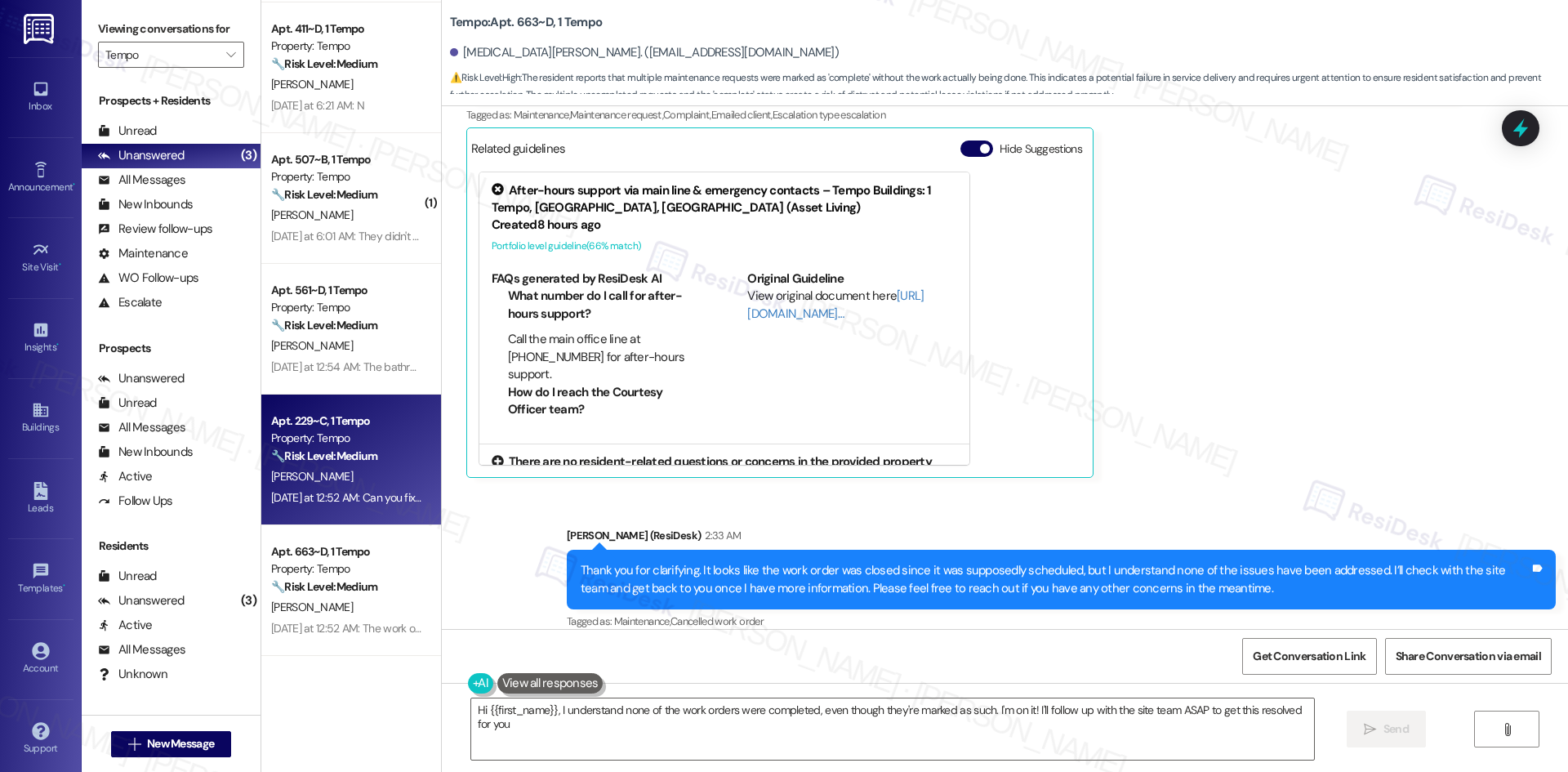
type textarea "Hi {{first_name}}, I understand none of the work orders were completed, even th…"
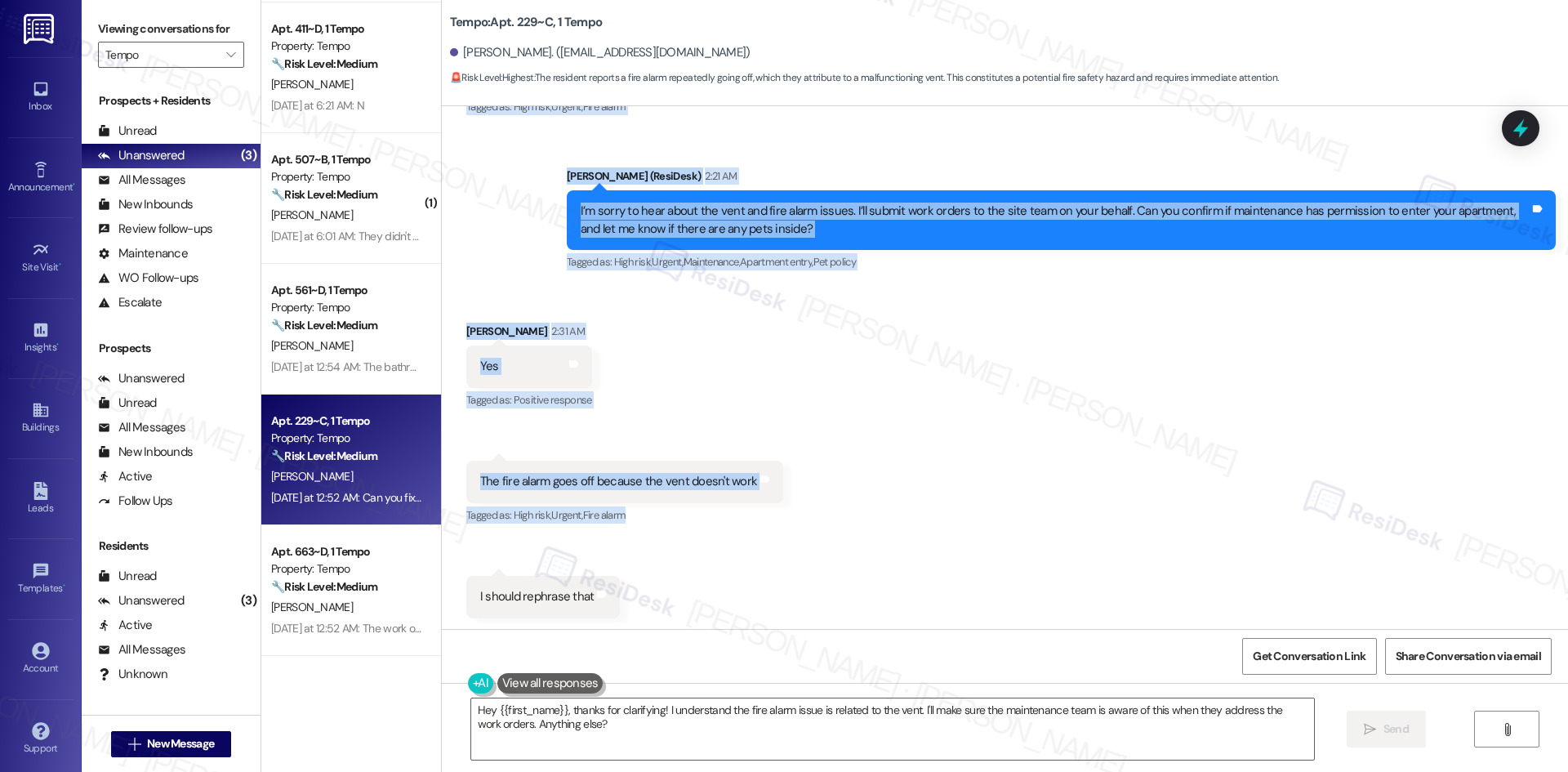
scroll to position [1069, 0]
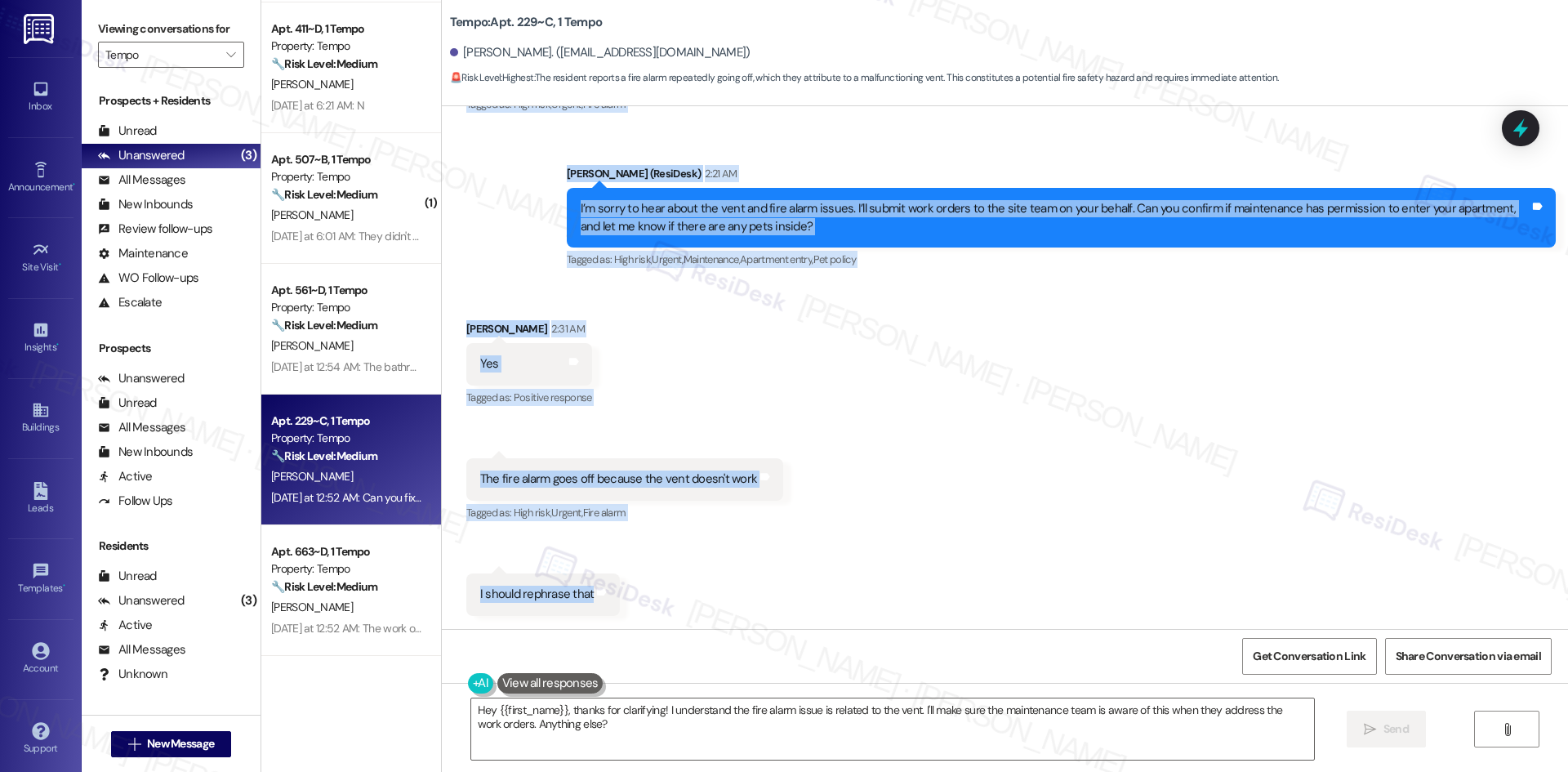
drag, startPoint x: 535, startPoint y: 275, endPoint x: 621, endPoint y: 608, distance: 343.9
click at [621, 608] on div "WO Lease started Aug 18, 2025 at 8:00 AM Show details Survey, sent via SMS Resi…" at bounding box center [1004, 367] width 1126 height 523
click at [780, 386] on div "Received via SMS Joshua Zheng 2:31 AM Yes Tags and notes Tagged as: Positive re…" at bounding box center [1004, 455] width 1126 height 344
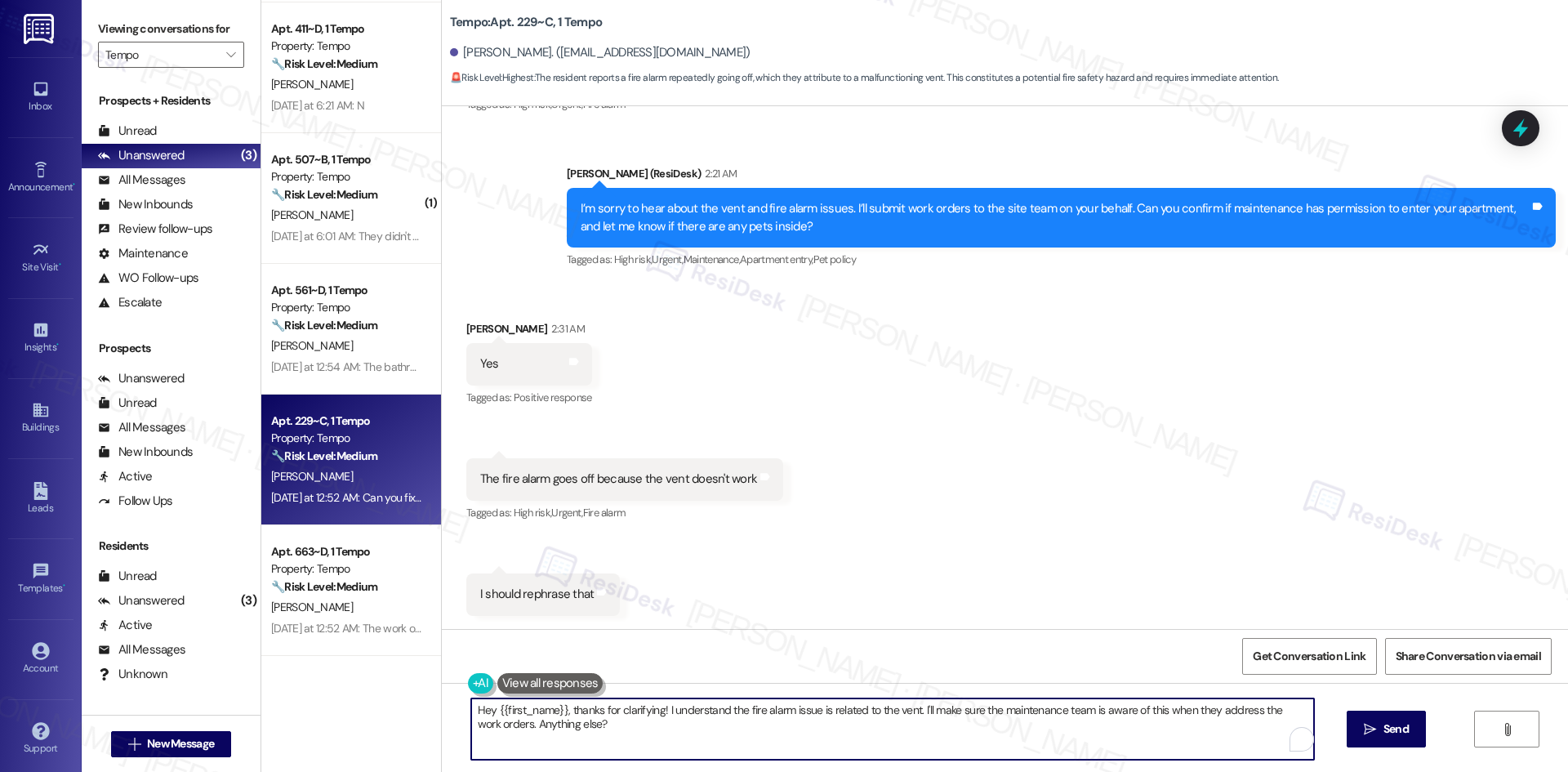
drag, startPoint x: 792, startPoint y: 571, endPoint x: 454, endPoint y: 695, distance: 360.0
click at [454, 695] on div "Hey {{first_name}}, thanks for clarifying! I understand the fire alarm issue is…" at bounding box center [1004, 744] width 1126 height 123
paste textarea "Got it, thank you for clarifying, Joshua. I’ll let the site team know and get b…"
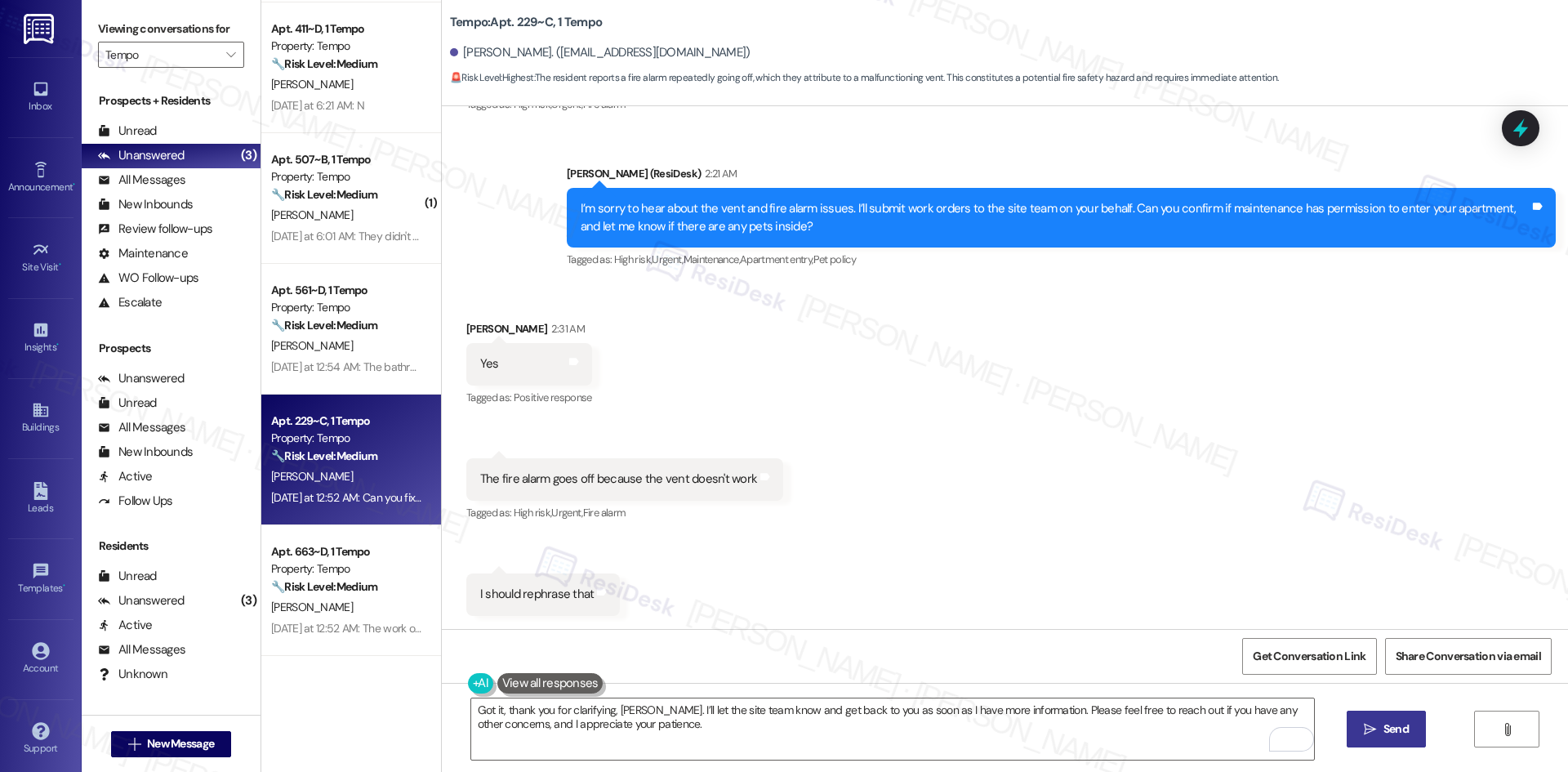
click at [1362, 735] on span " Send" at bounding box center [1386, 728] width 52 height 17
type textarea "Fetching suggested responses. Please feel free to read through the conversation…"
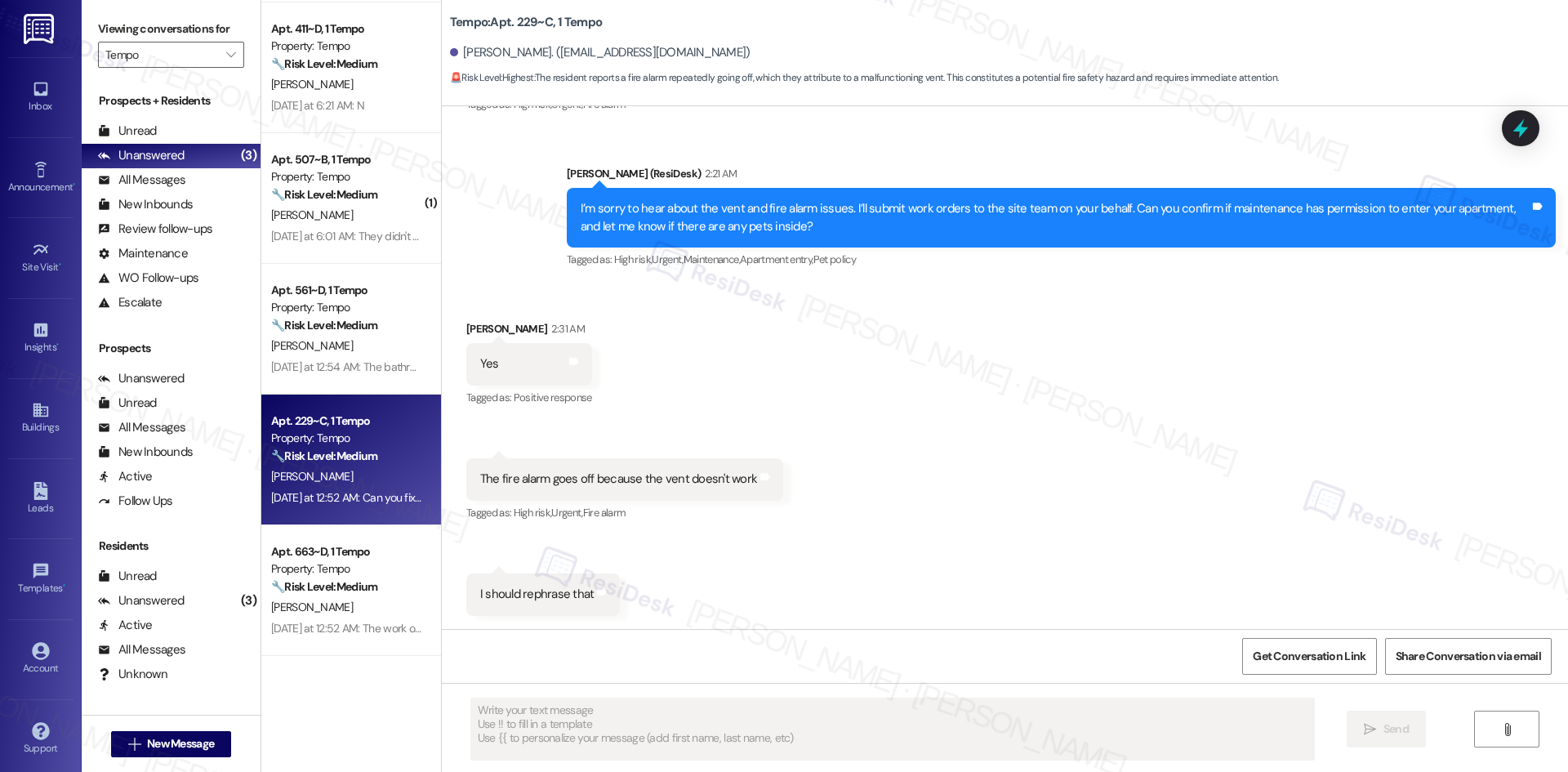
scroll to position [1068, 0]
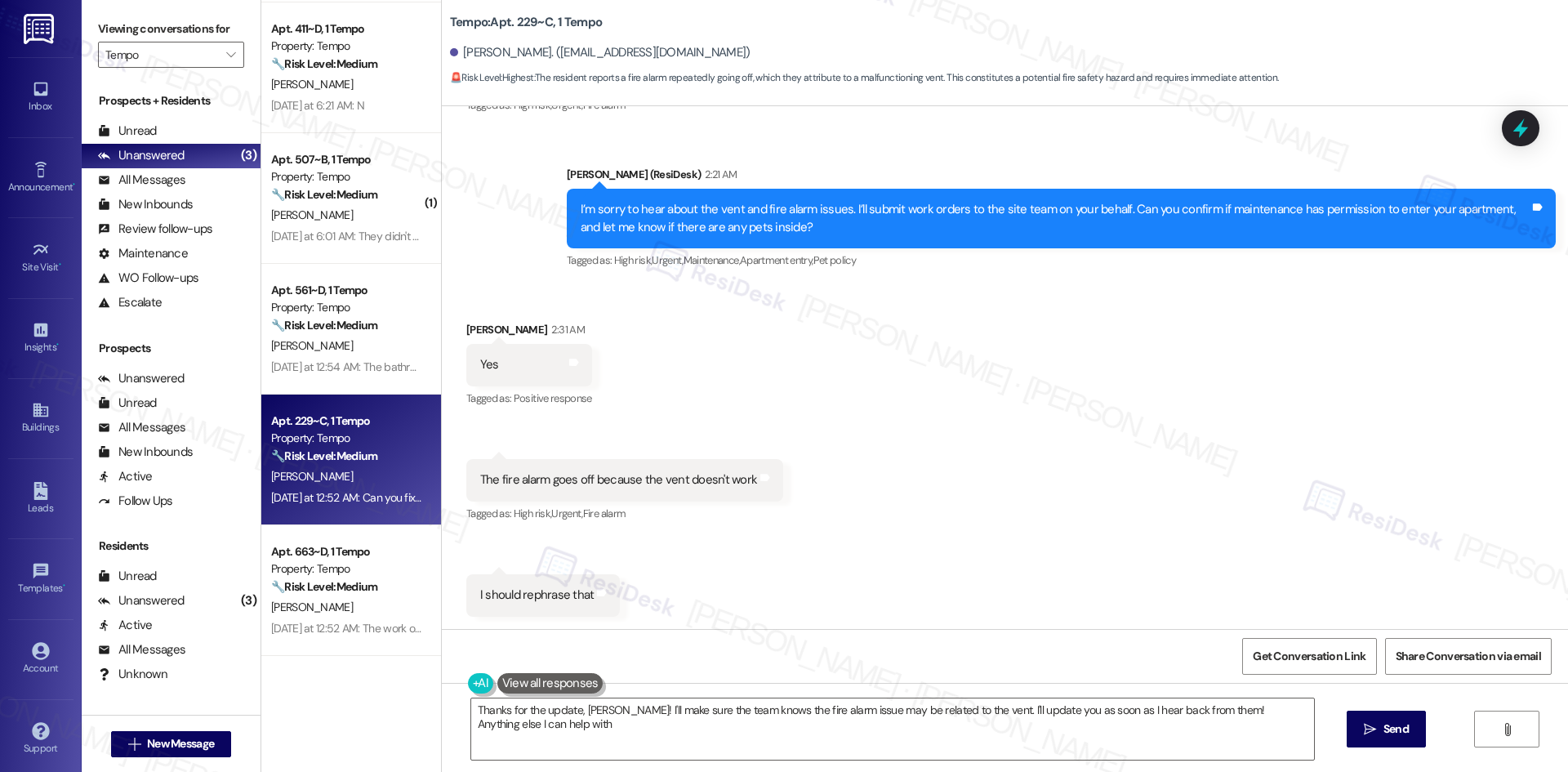
type textarea "Thanks for the update, Joshua! I'll make sure the team knows the fire alarm iss…"
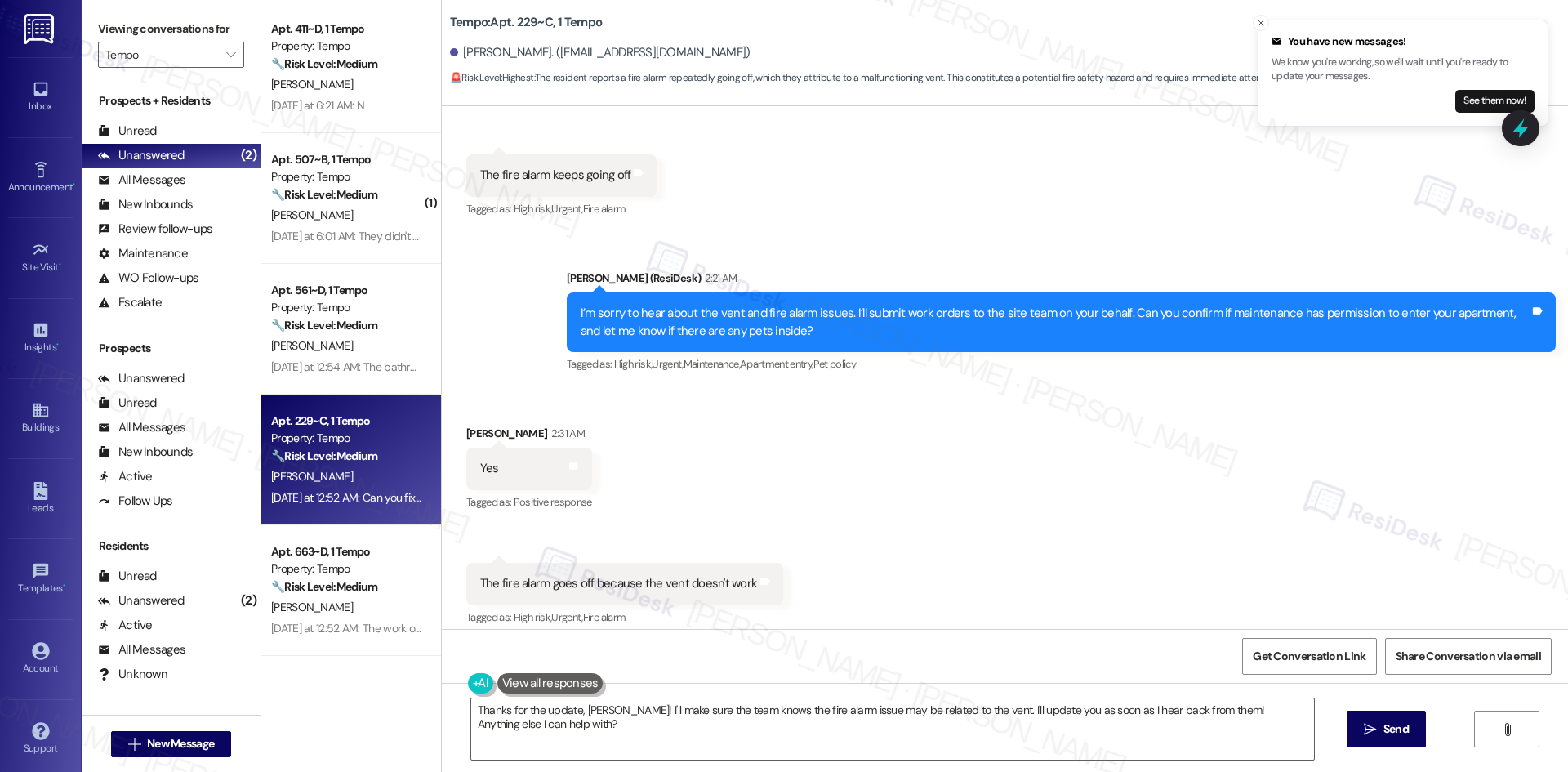
scroll to position [1199, 0]
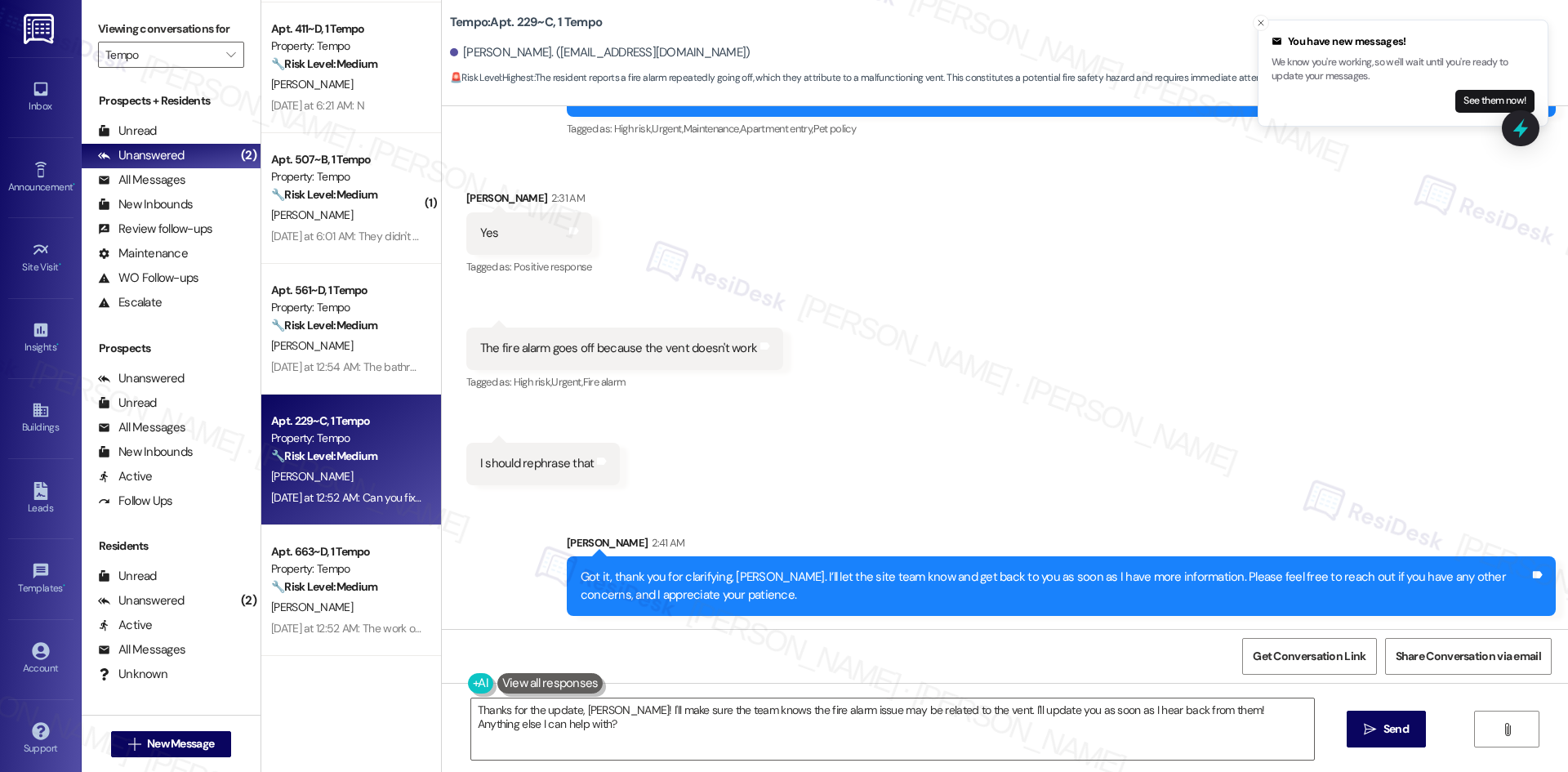
click at [948, 500] on div "Sent via SMS Sarah 2:41 AM Got it, thank you for clarifying, Joshua. I’ll let t…" at bounding box center [1004, 564] width 1126 height 132
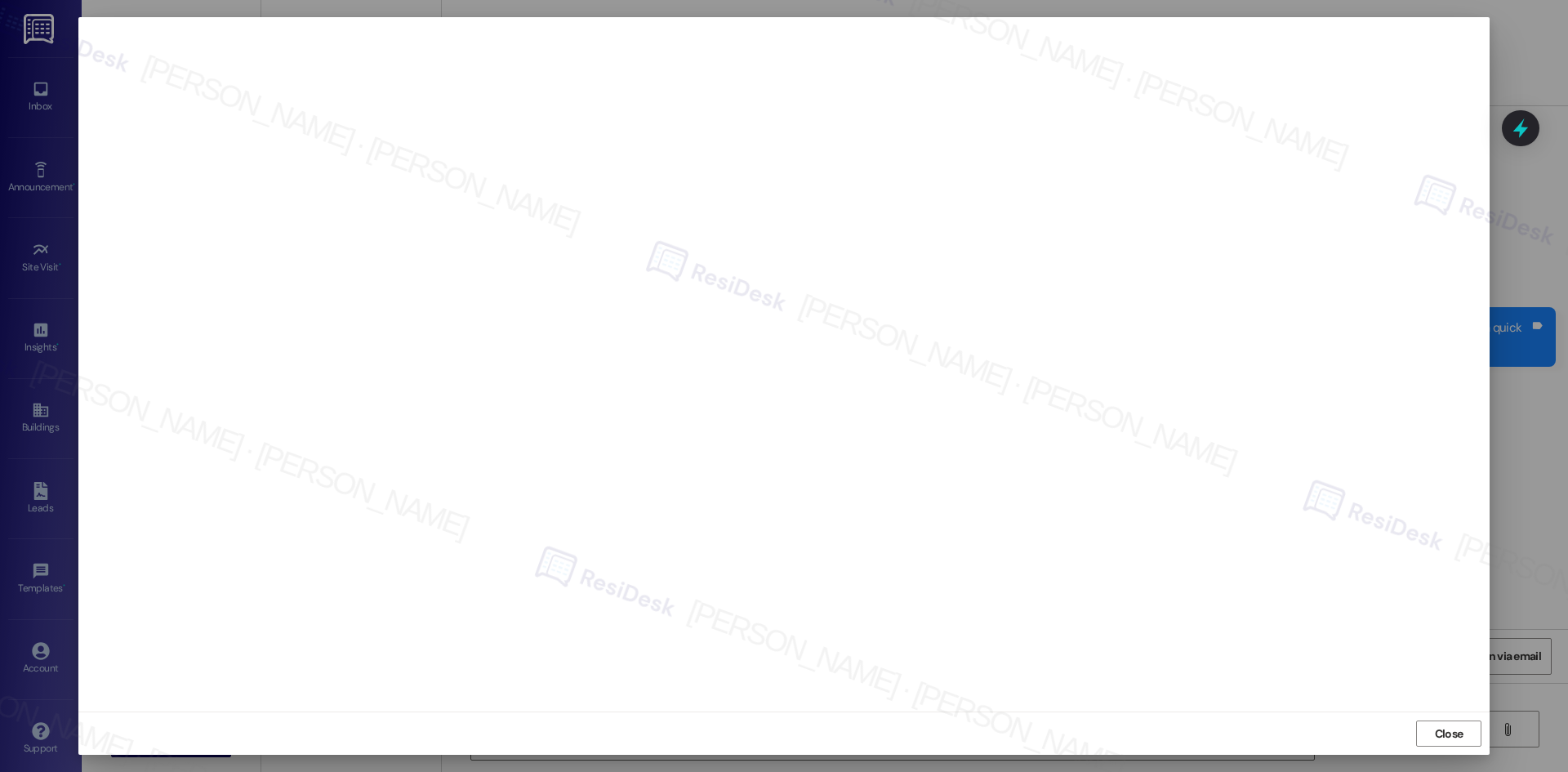
scroll to position [1199, 0]
click at [849, 721] on div "Close" at bounding box center [784, 733] width 1411 height 44
click at [1445, 742] on span "Close" at bounding box center [1449, 734] width 28 height 17
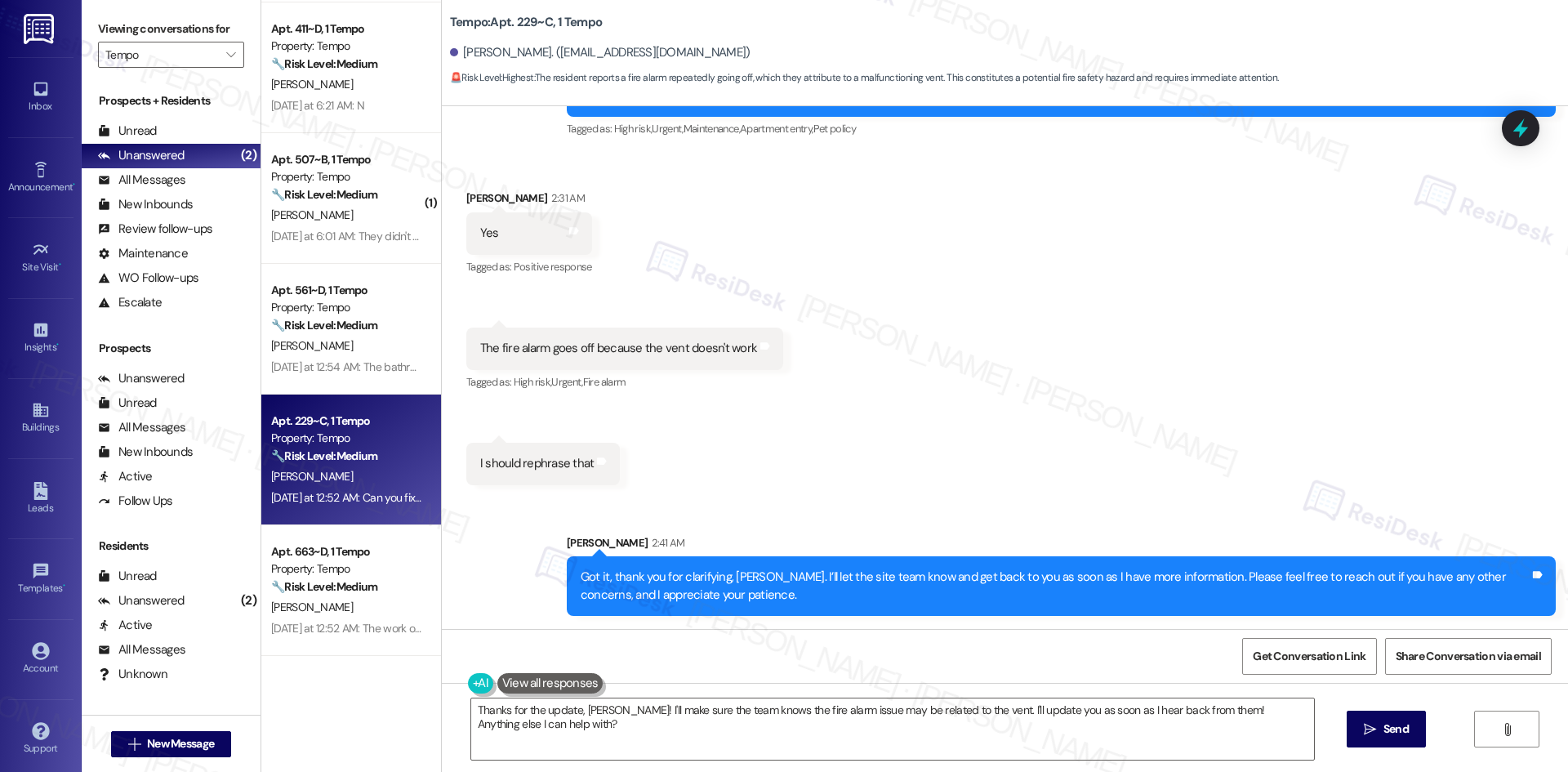
click at [1287, 500] on div "Sent via SMS Sarah 2:41 AM Got it, thank you for clarifying, Joshua. I’ll let t…" at bounding box center [1004, 564] width 1126 height 132
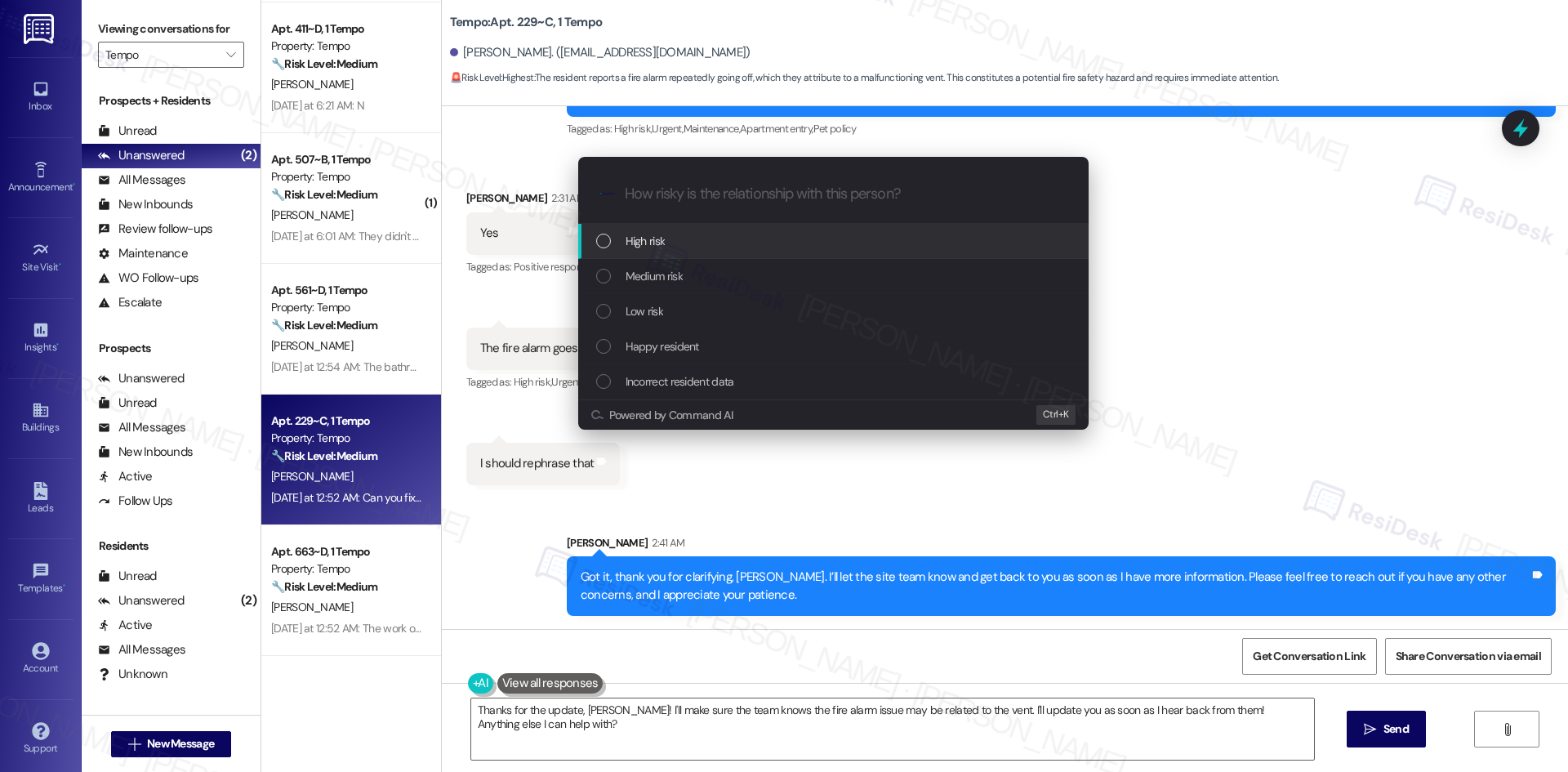
click at [784, 244] on div "High risk" at bounding box center [835, 241] width 478 height 18
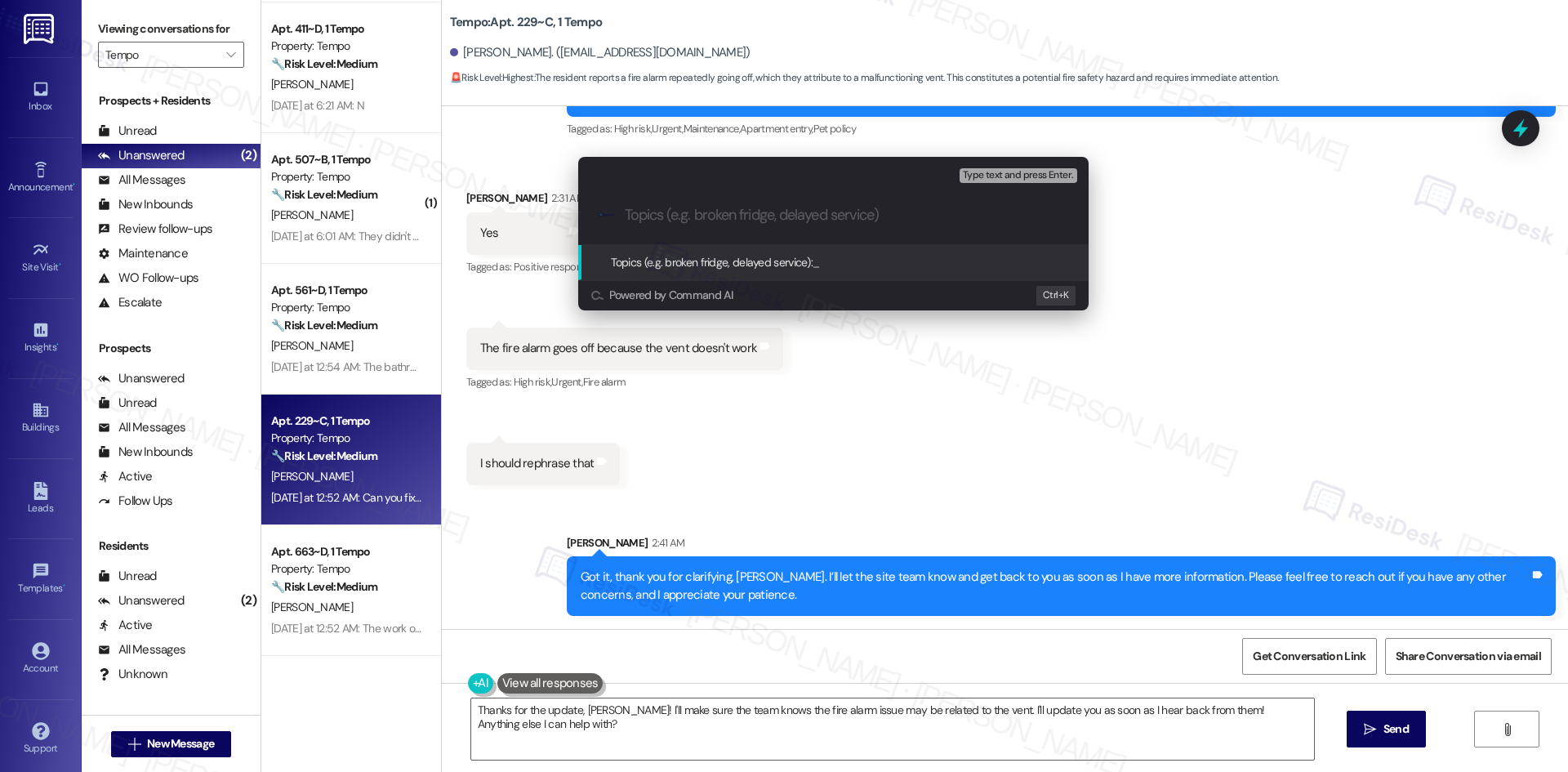
click at [728, 224] on div ".cls-1{fill:#0a055f;}.cls-2{fill:#0cc4c4;} resideskLogoBlueOrange" at bounding box center [833, 215] width 510 height 58
click at [734, 219] on input "Topics (e.g. broken fridge, delayed service)" at bounding box center [846, 215] width 443 height 17
paste input "Vent and Fire Alarm Issues – Joshua Zheng (Work Order 6824554)"
type input "Vent and Fire Alarm Issues – Joshua Zheng (Work Order 6824554)"
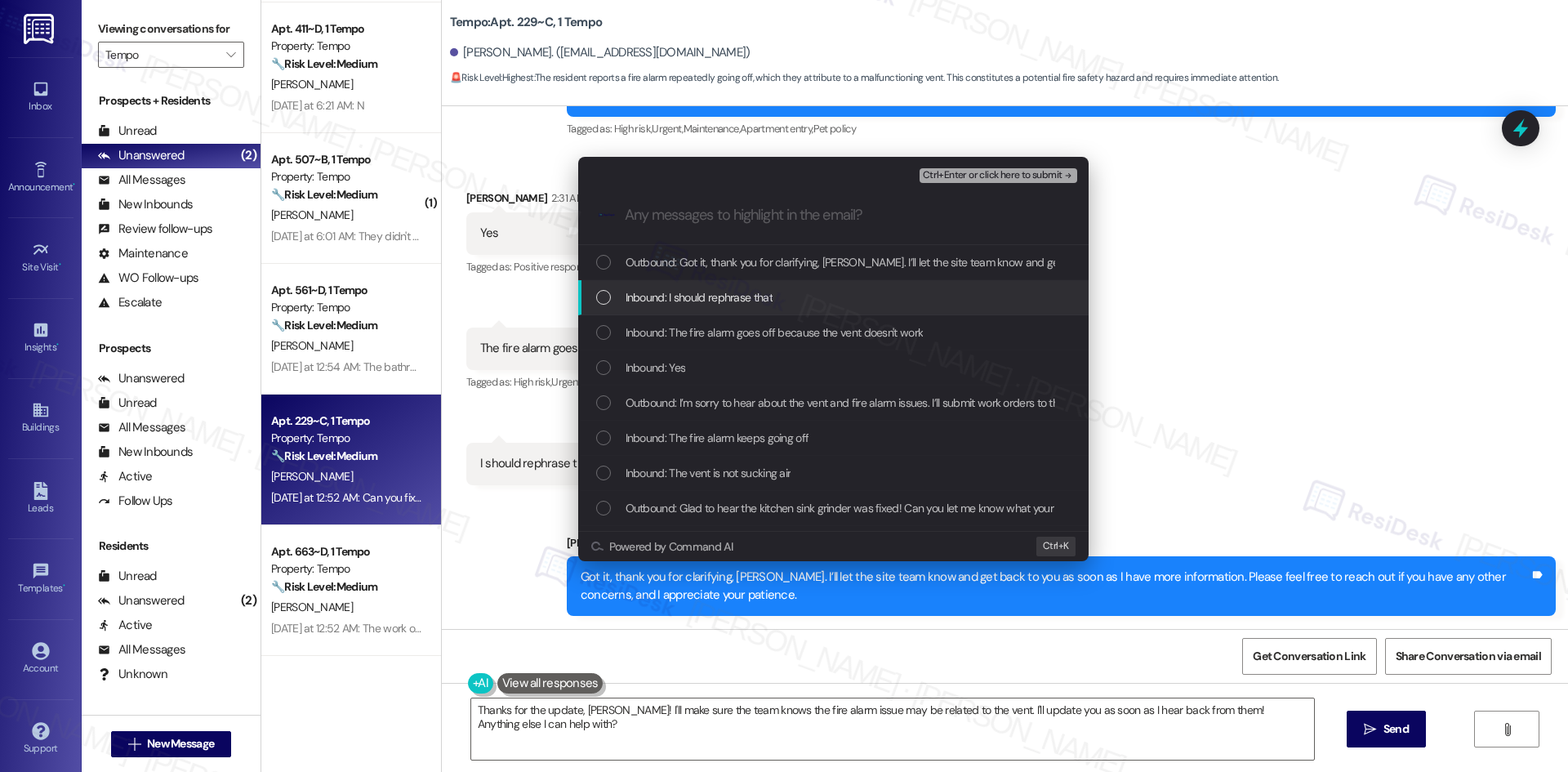
click at [692, 297] on span "Inbound: I should rephrase that" at bounding box center [699, 297] width 147 height 18
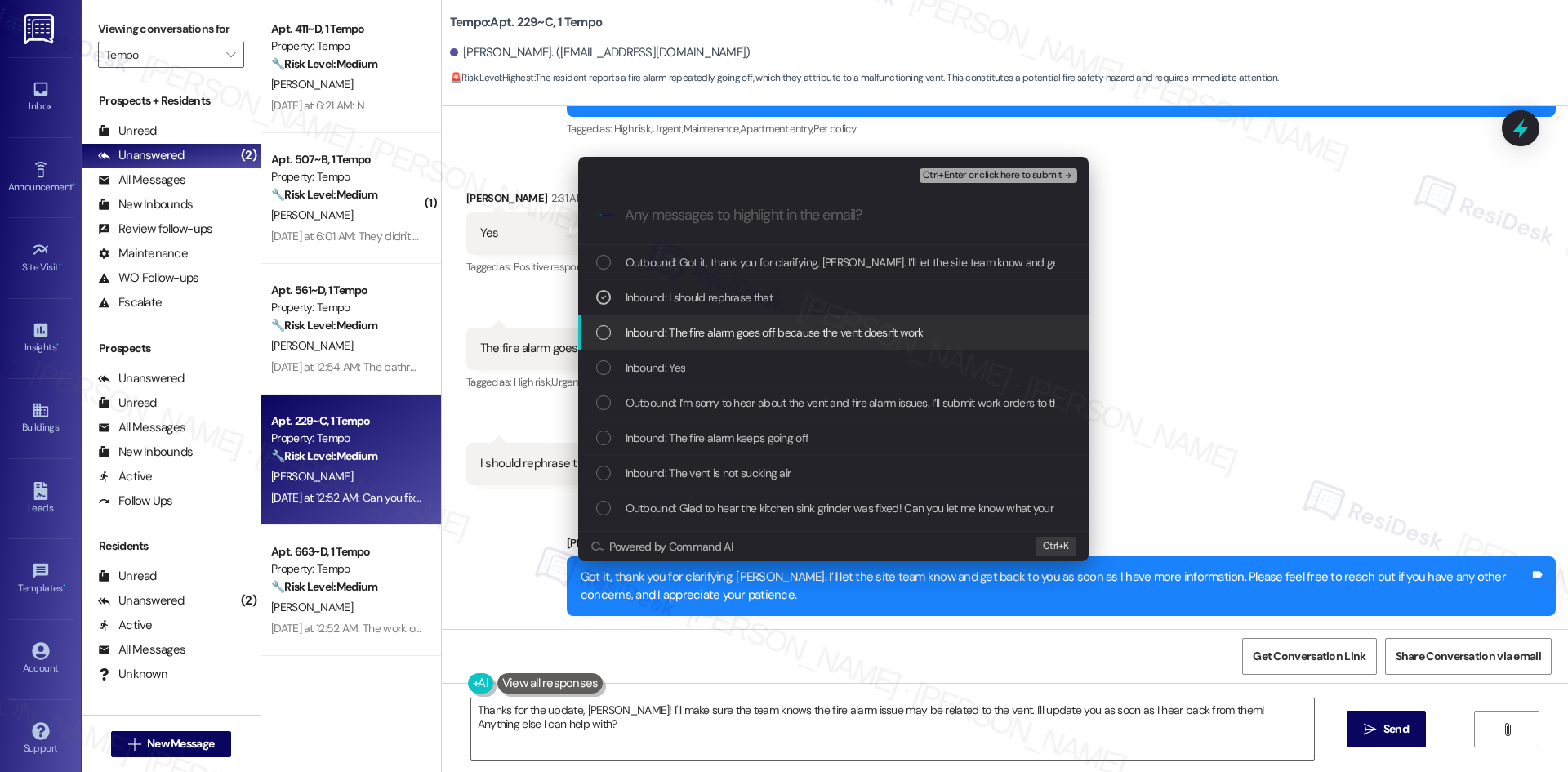
click at [700, 336] on span "Inbound: The fire alarm goes off because the vent doesn't work" at bounding box center [774, 332] width 298 height 18
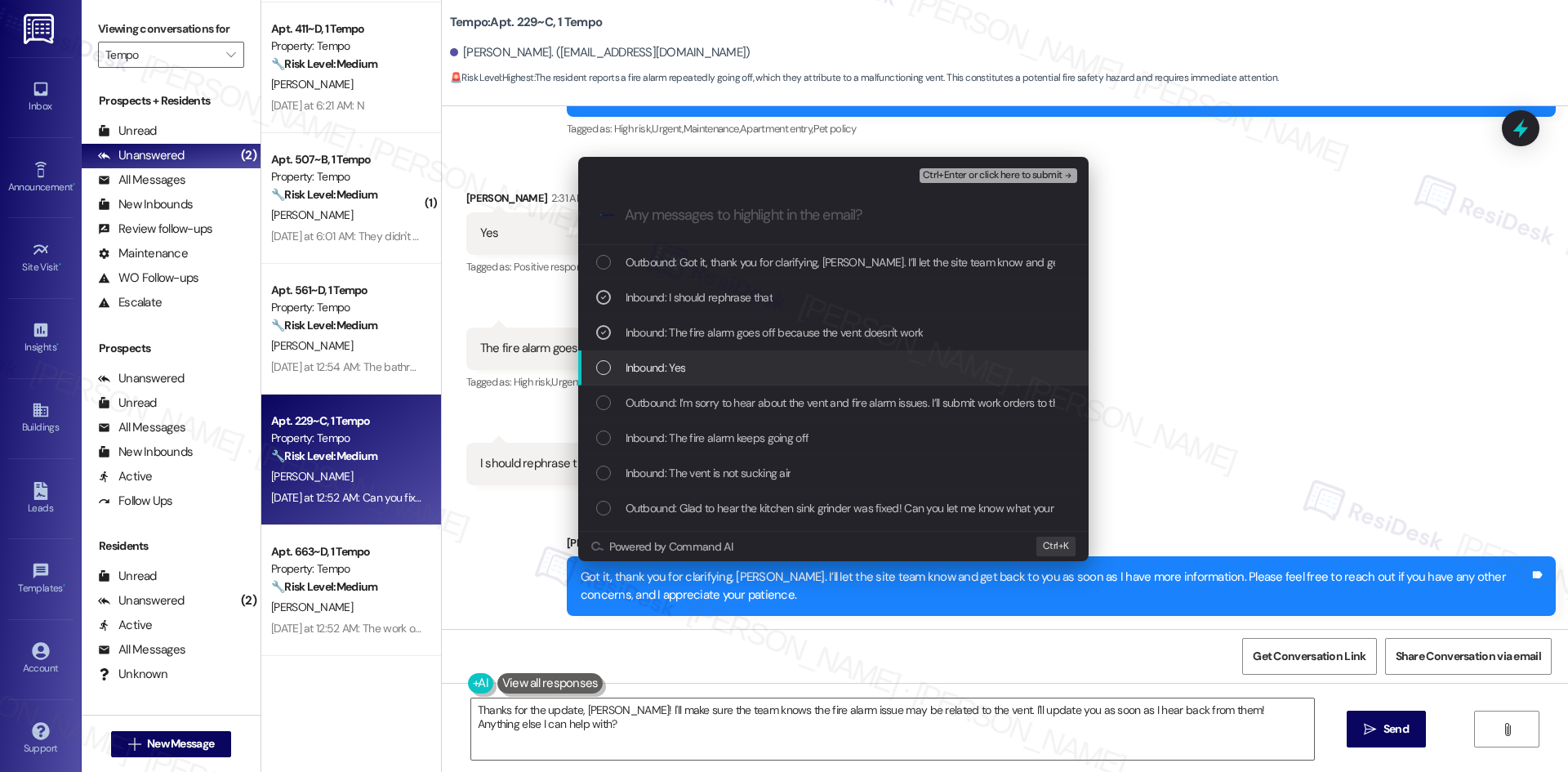
click at [704, 370] on div "Inbound: Yes" at bounding box center [835, 368] width 478 height 18
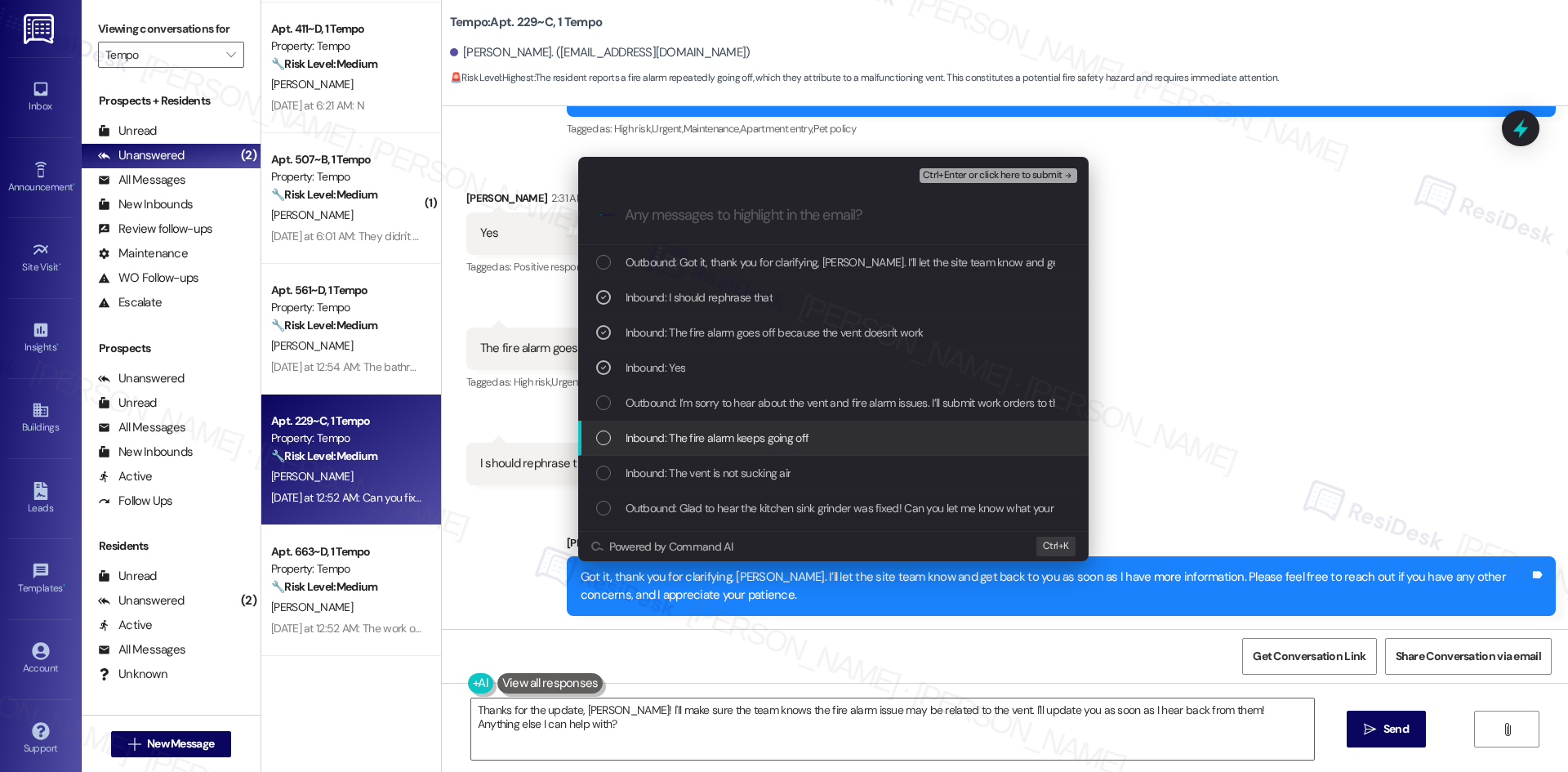
click at [770, 440] on span "Inbound: The fire alarm keeps going off" at bounding box center [717, 438] width 183 height 18
click at [770, 441] on span "Inbound: The fire alarm keeps going off" at bounding box center [717, 438] width 183 height 18
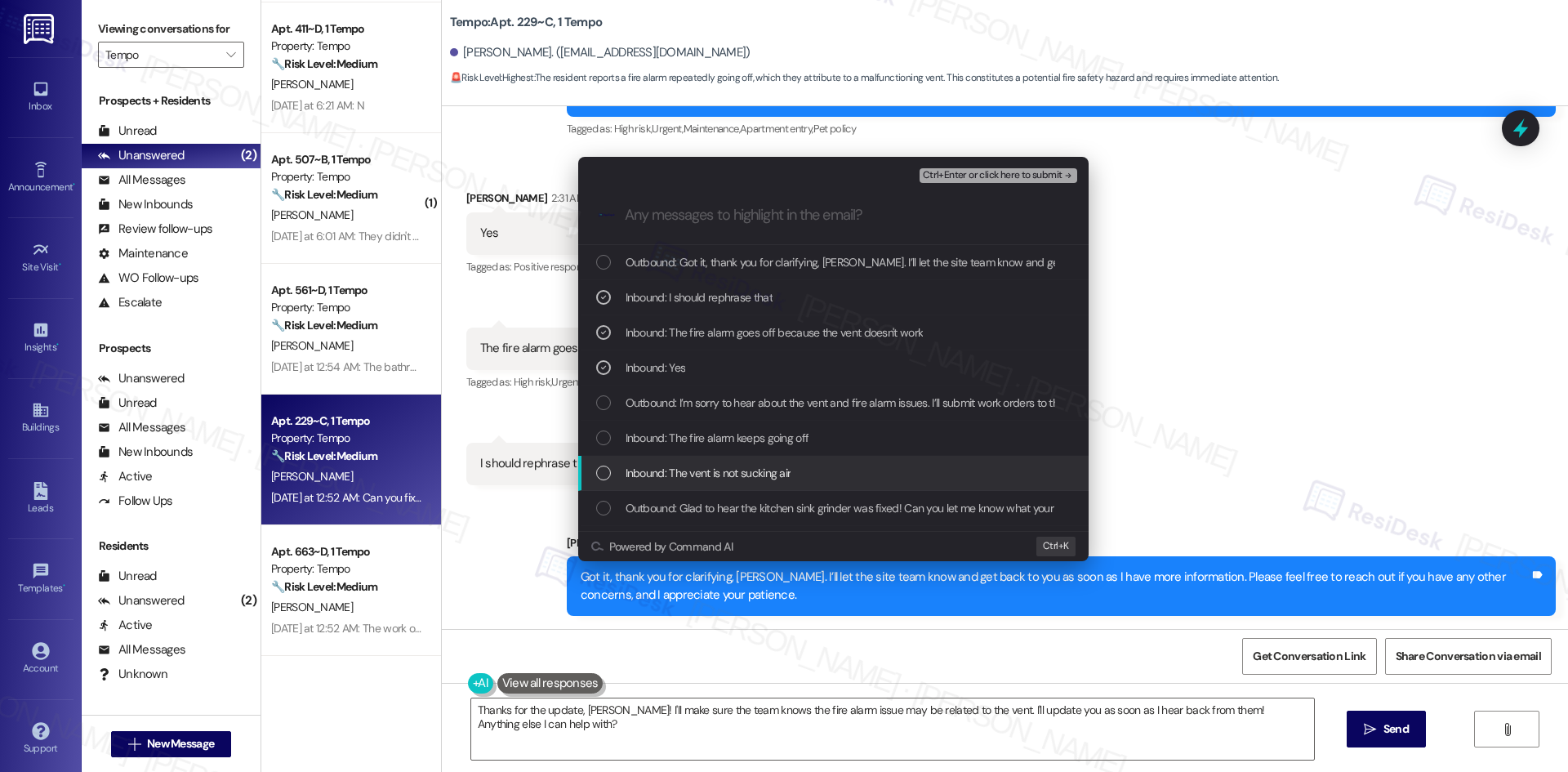
click at [764, 472] on span "Inbound: The vent is not sucking air" at bounding box center [708, 473] width 166 height 18
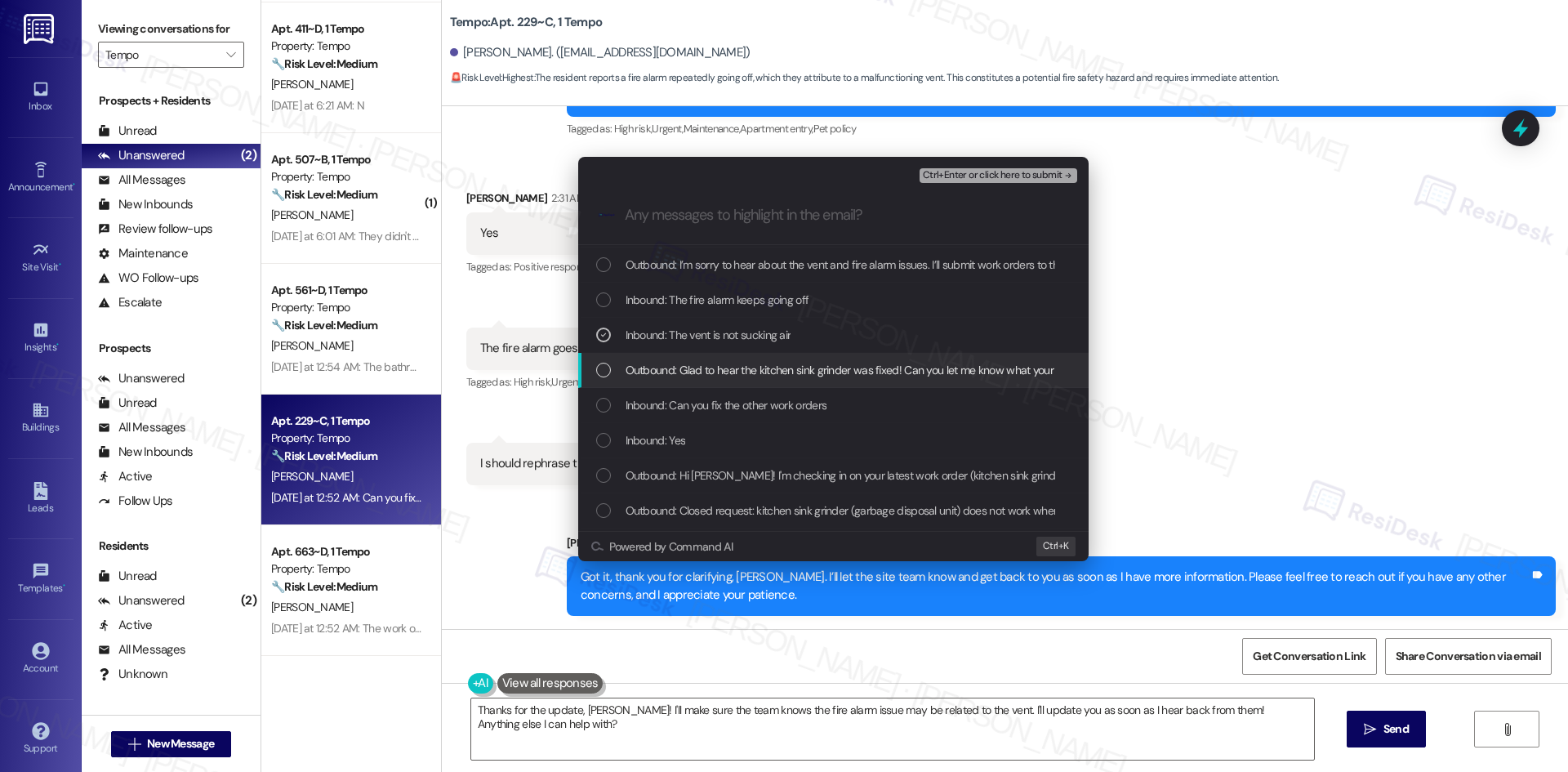
scroll to position [164, 0]
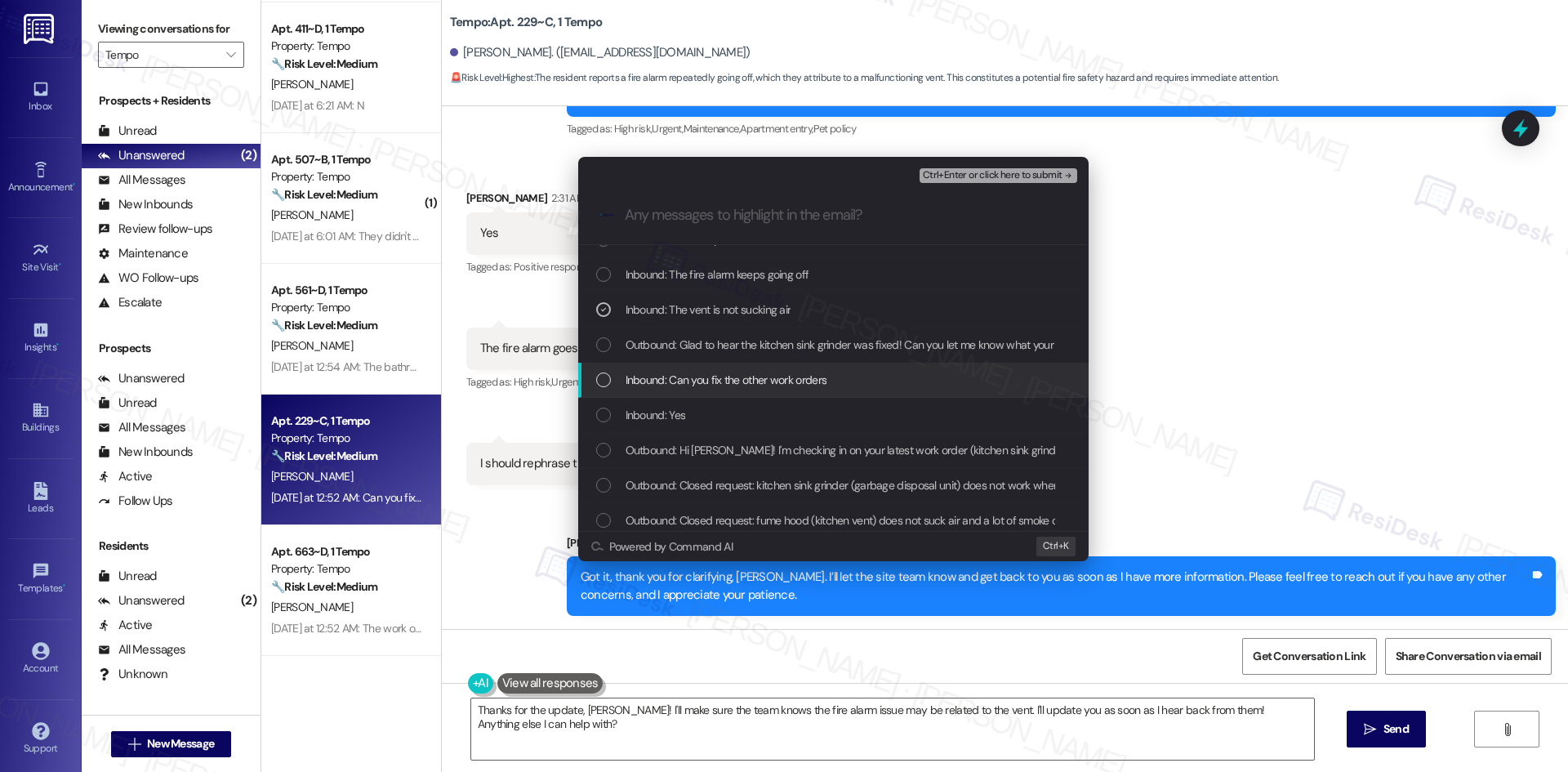
click at [846, 381] on div "Inbound: Can you fix the other work orders" at bounding box center [835, 380] width 478 height 18
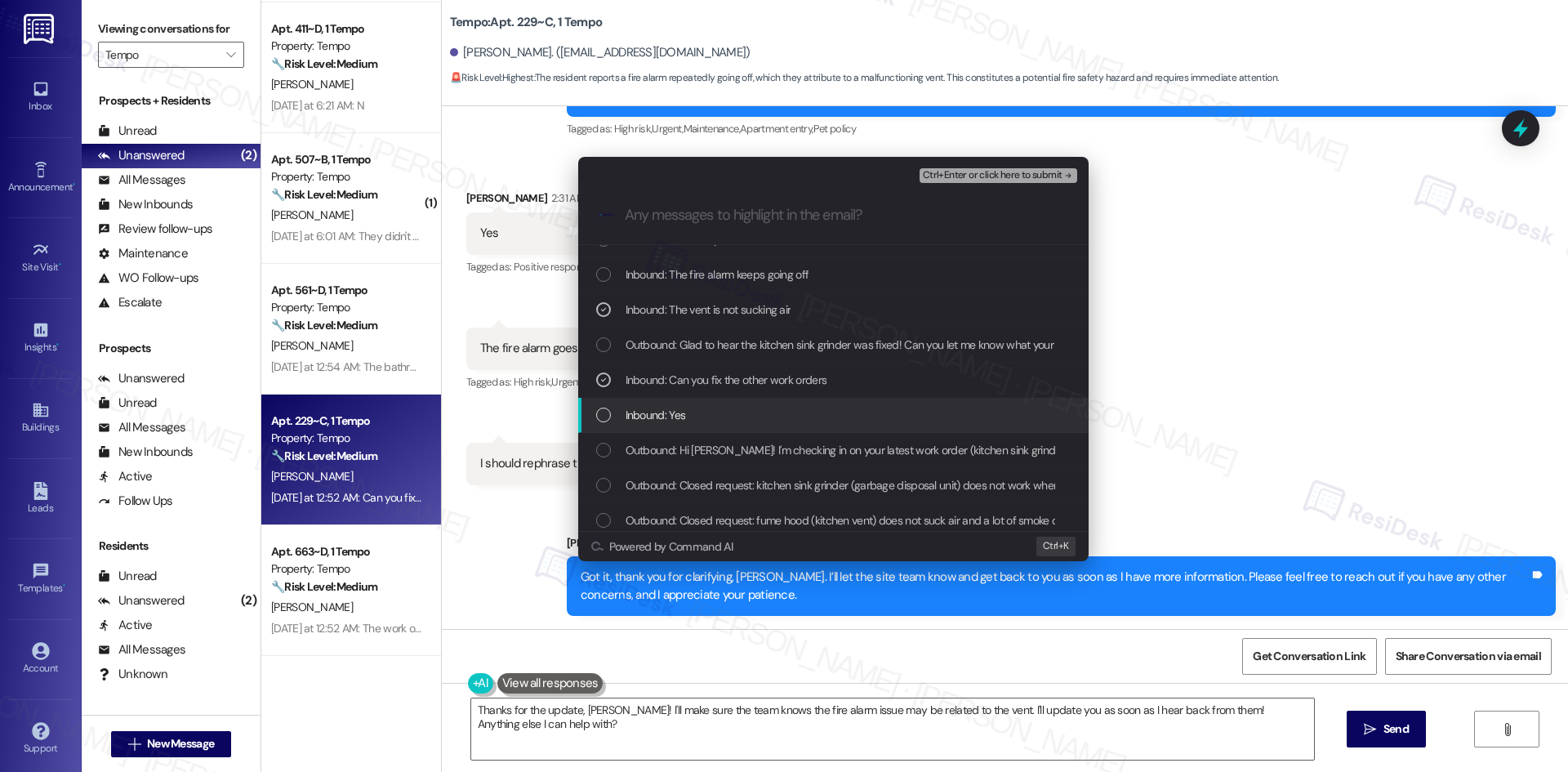
click at [785, 422] on div "Inbound: Yes" at bounding box center [835, 415] width 478 height 18
click at [1022, 170] on span "Ctrl+Enter or click here to submit" at bounding box center [992, 175] width 140 height 12
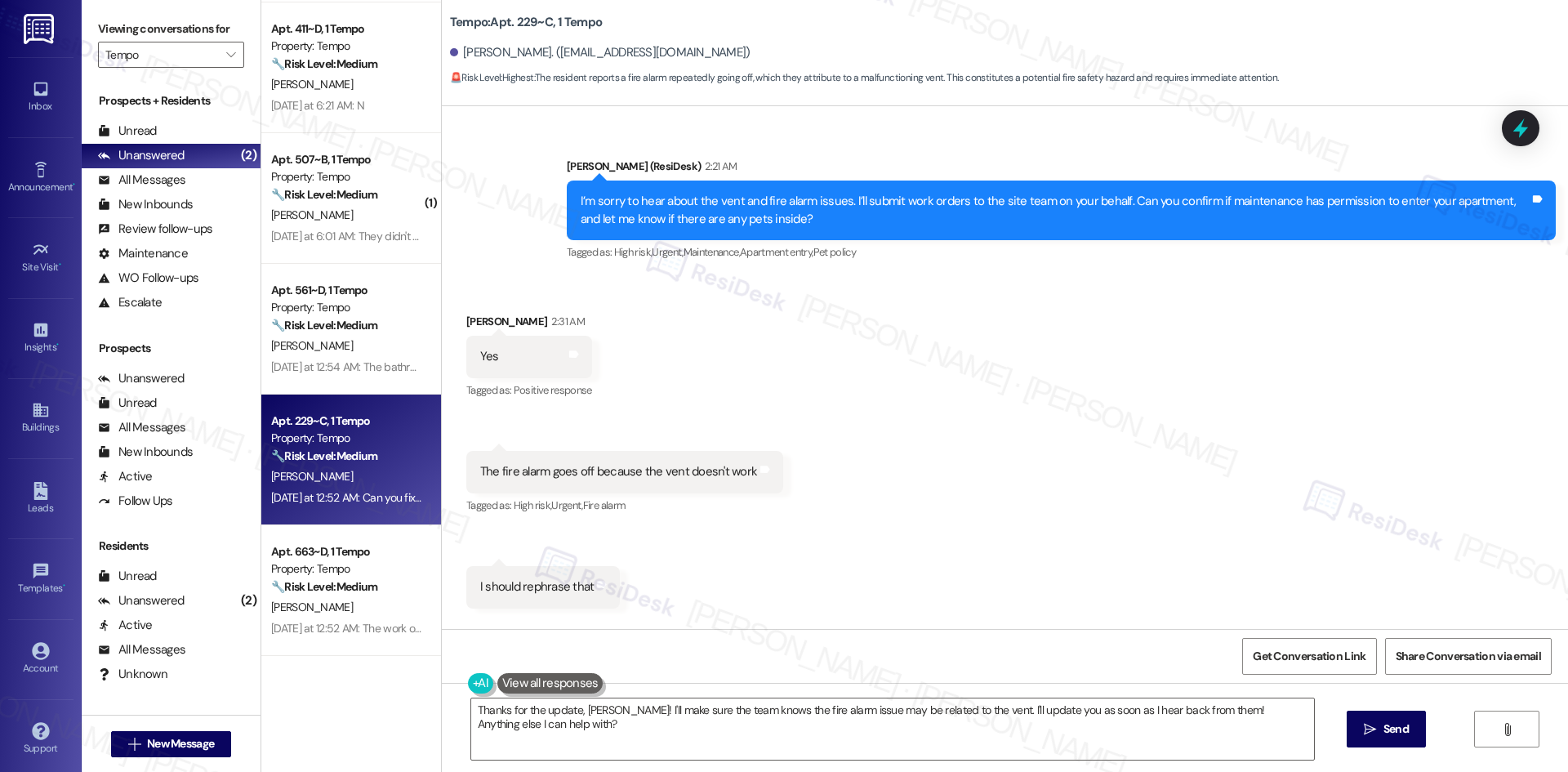
scroll to position [1068, 0]
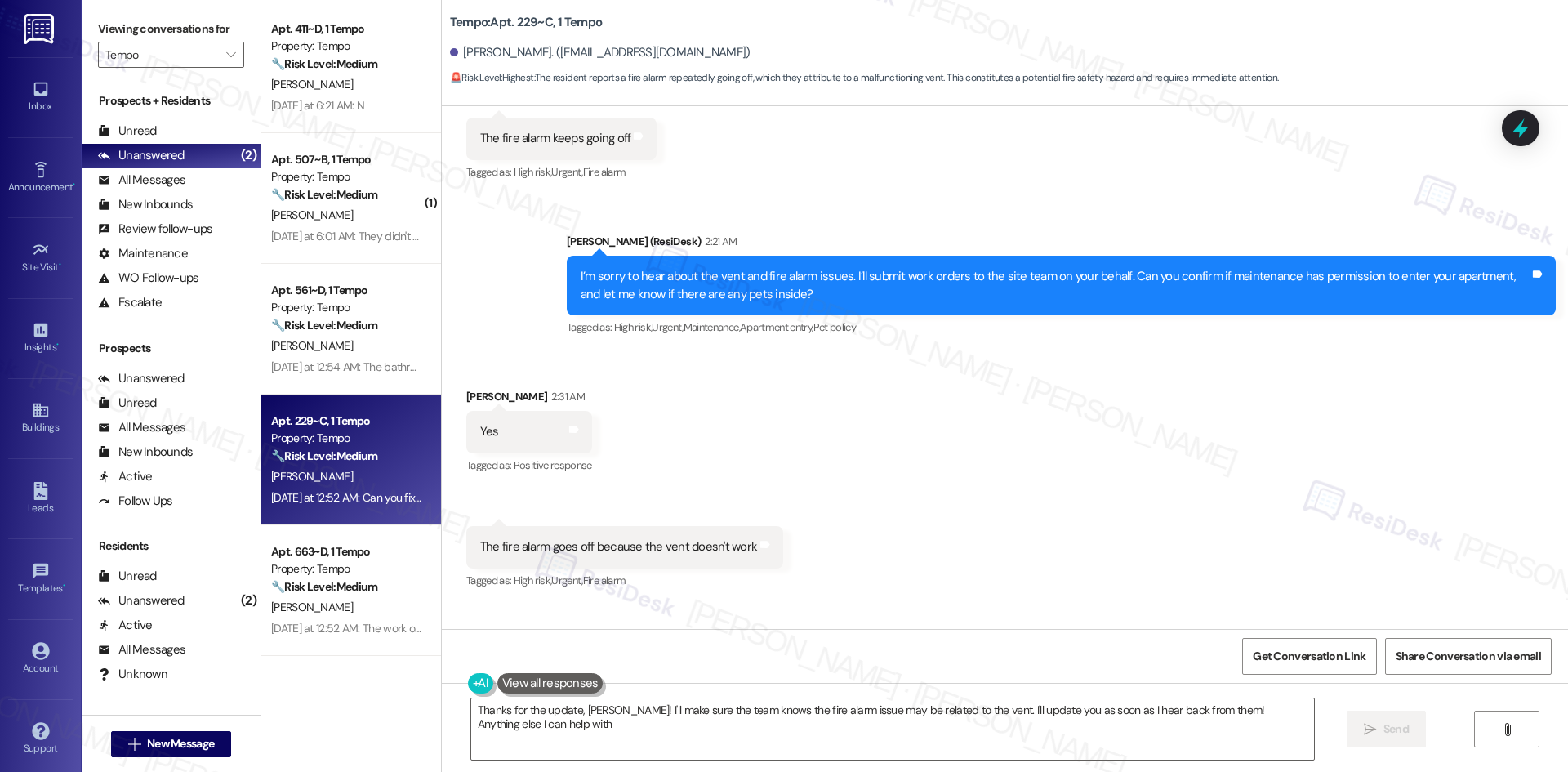
type textarea "Thanks for the update, Joshua! I'll make sure the team knows the fire alarm iss…"
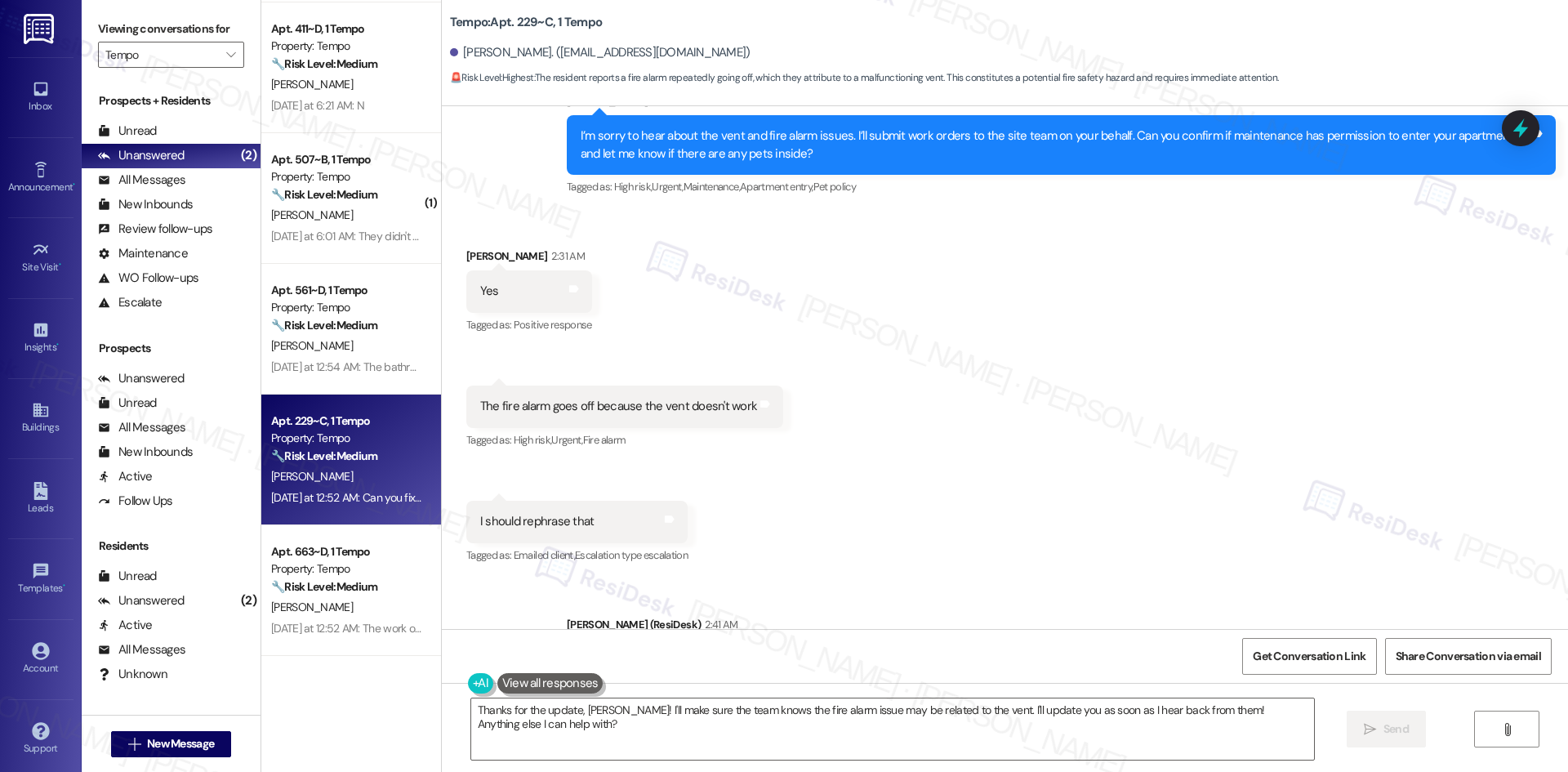
scroll to position [1247, 0]
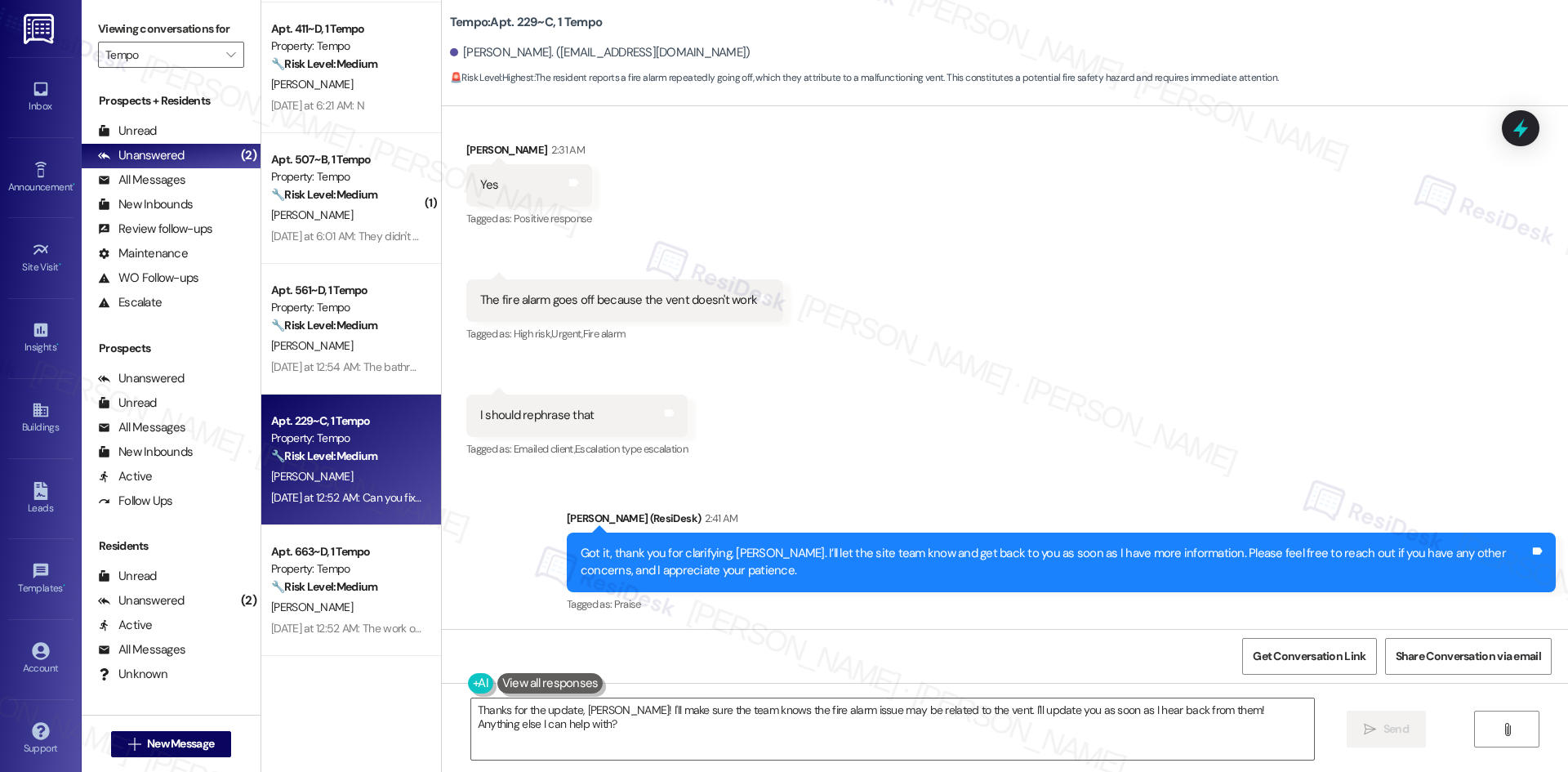
click at [846, 495] on div "Sent via SMS Sarah (ResiDesk) 2:41 AM Got it, thank you for clarifying, Joshua.…" at bounding box center [1004, 550] width 1126 height 155
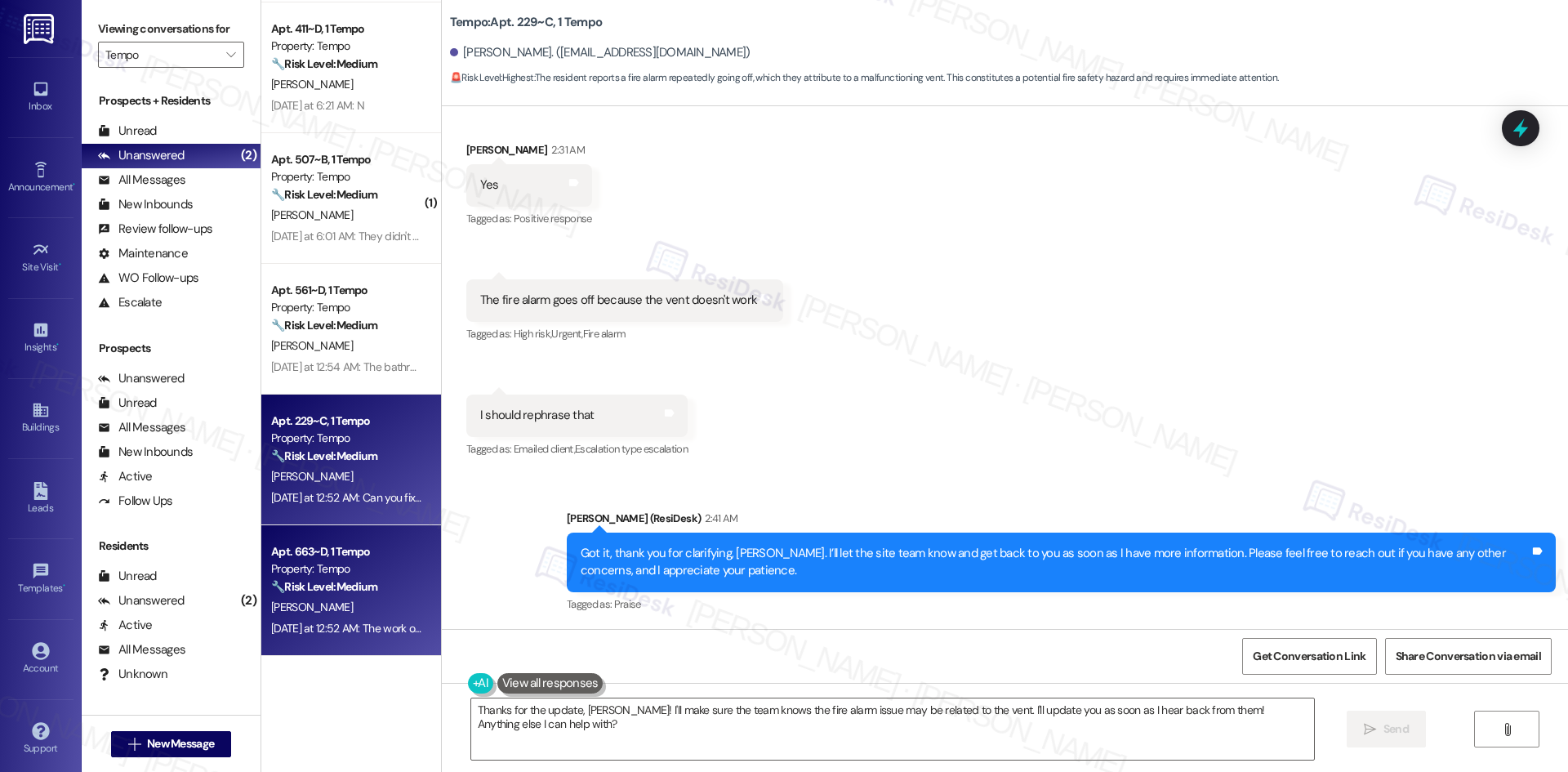
click at [346, 589] on strong "🔧 Risk Level: Medium" at bounding box center [324, 587] width 106 height 15
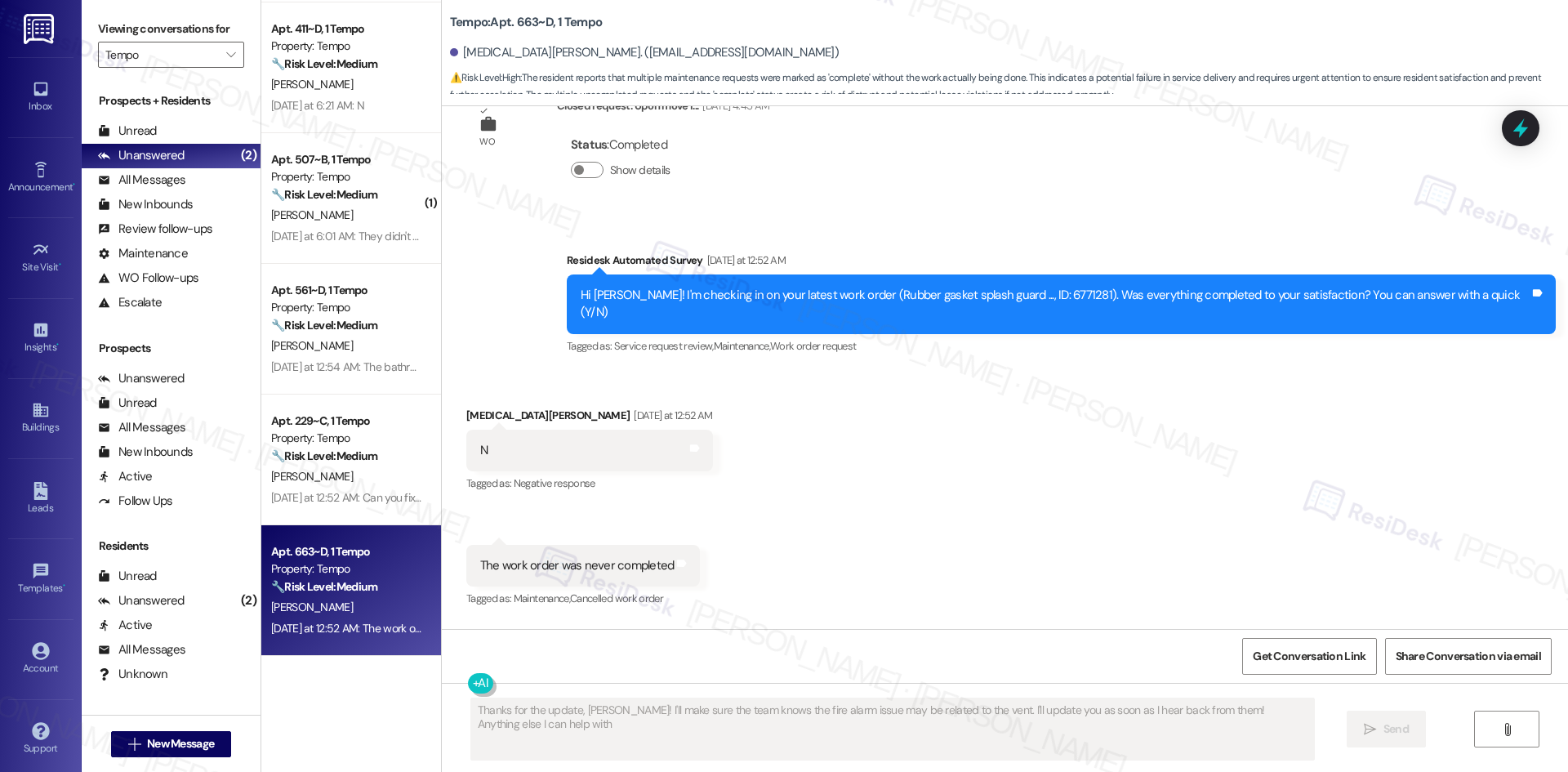
type textarea "Thanks for the update, Joshua! I'll make sure the team knows the fire alarm iss…"
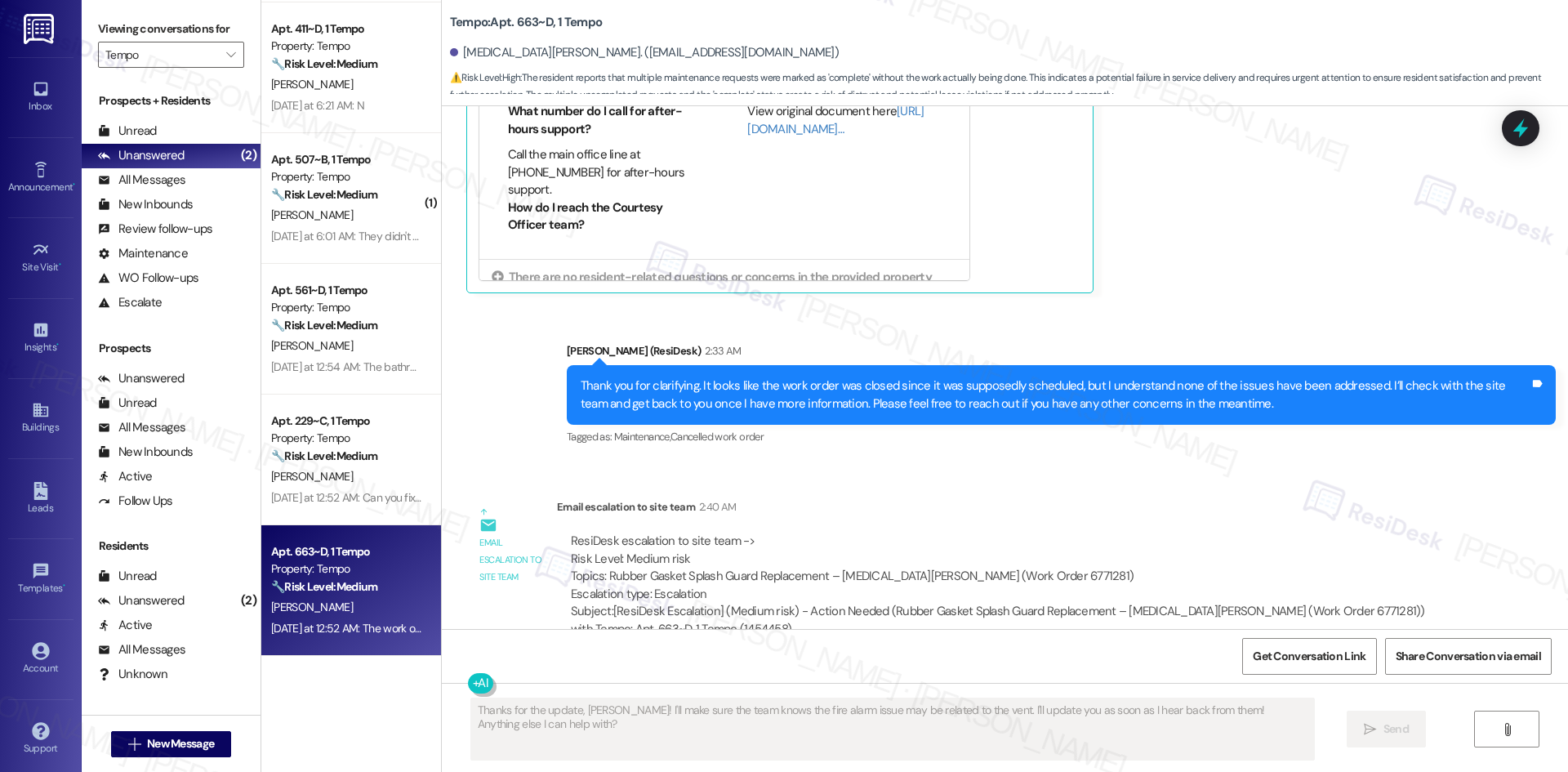
scroll to position [2244, 0]
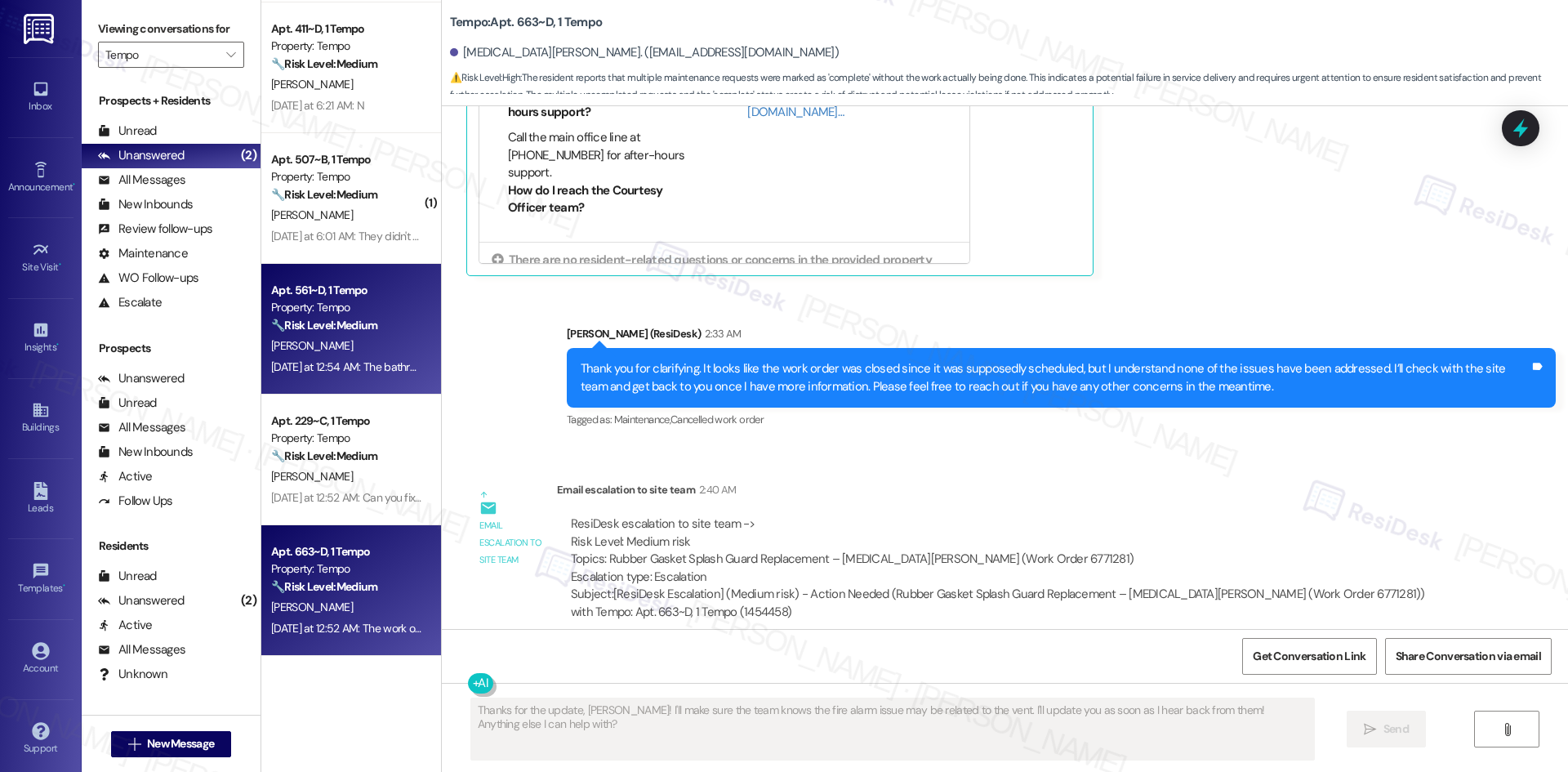
click at [355, 353] on div "L. Yu" at bounding box center [346, 345] width 154 height 20
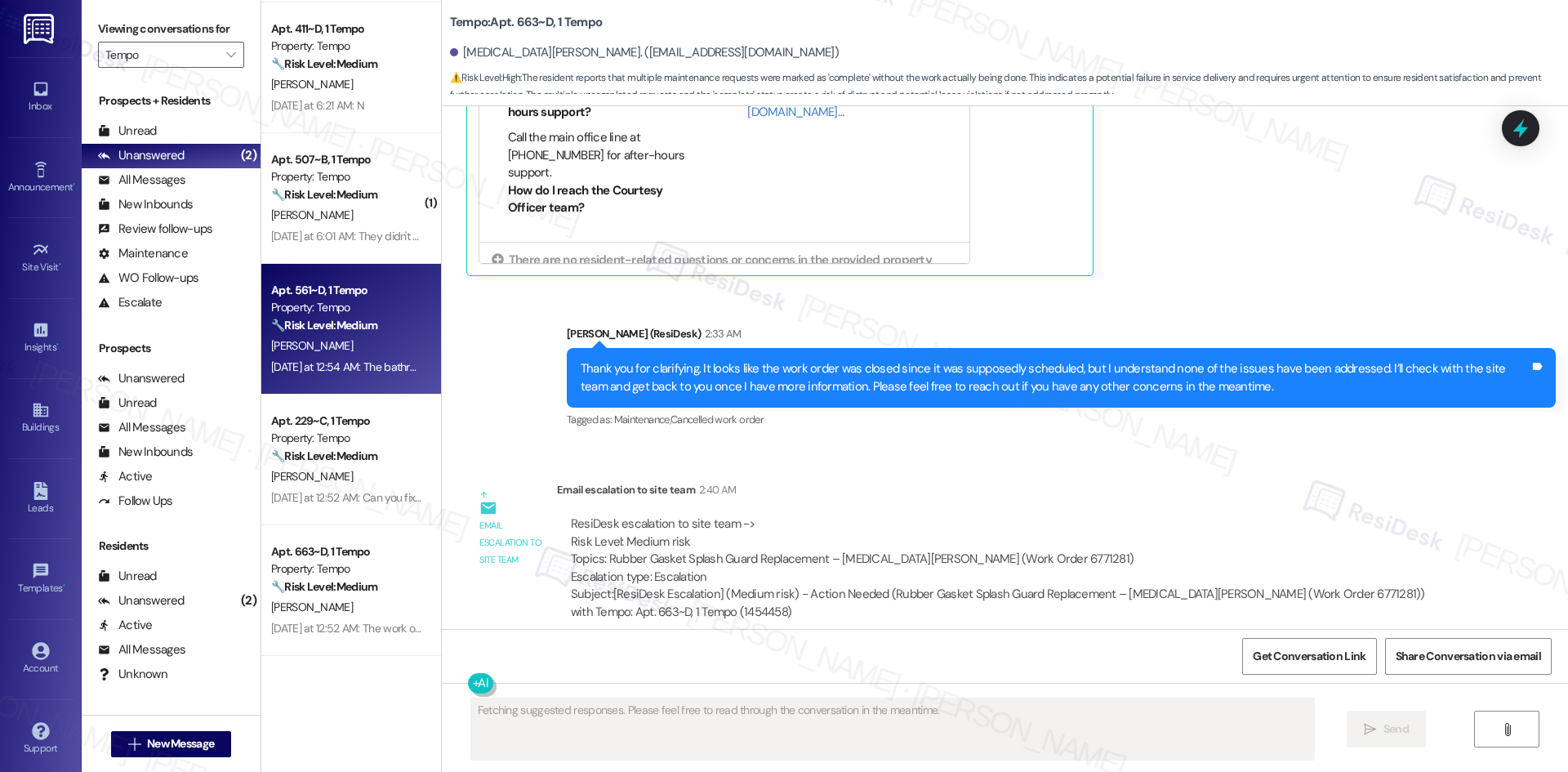
scroll to position [846, 0]
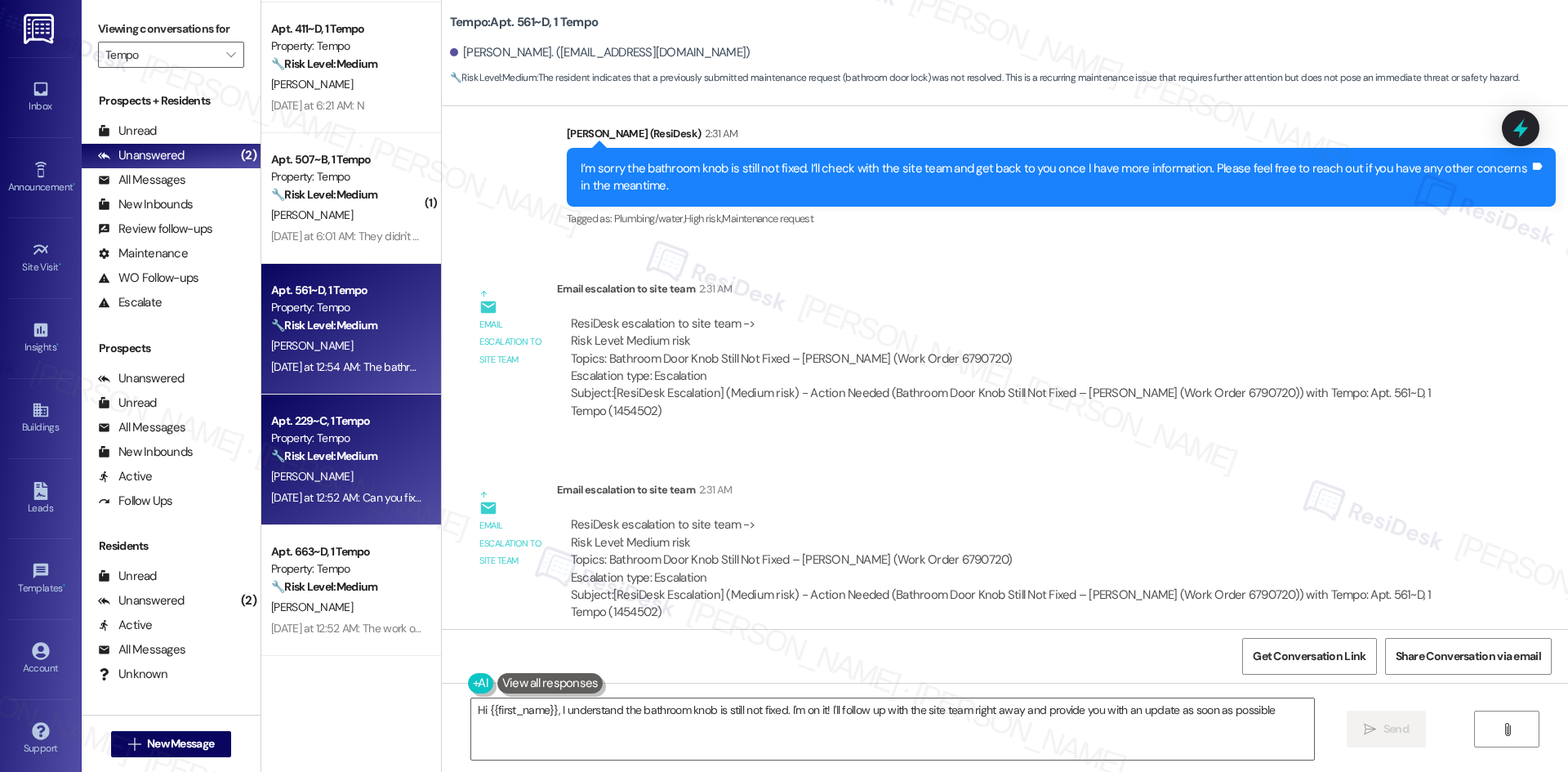
type textarea "Hi {{first_name}}, I understand the bathroom knob is still not fixed. I'm on it…"
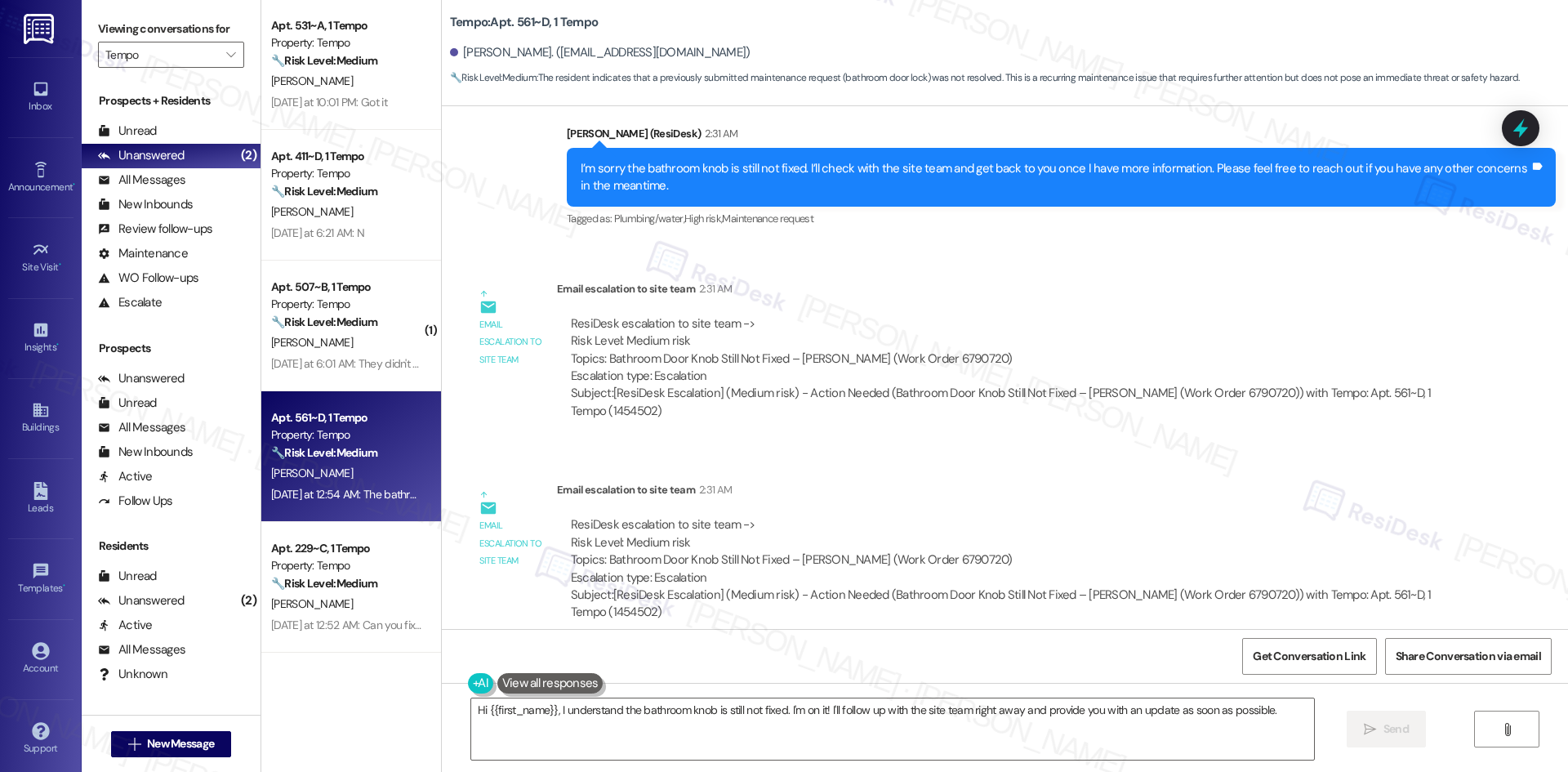
scroll to position [0, 0]
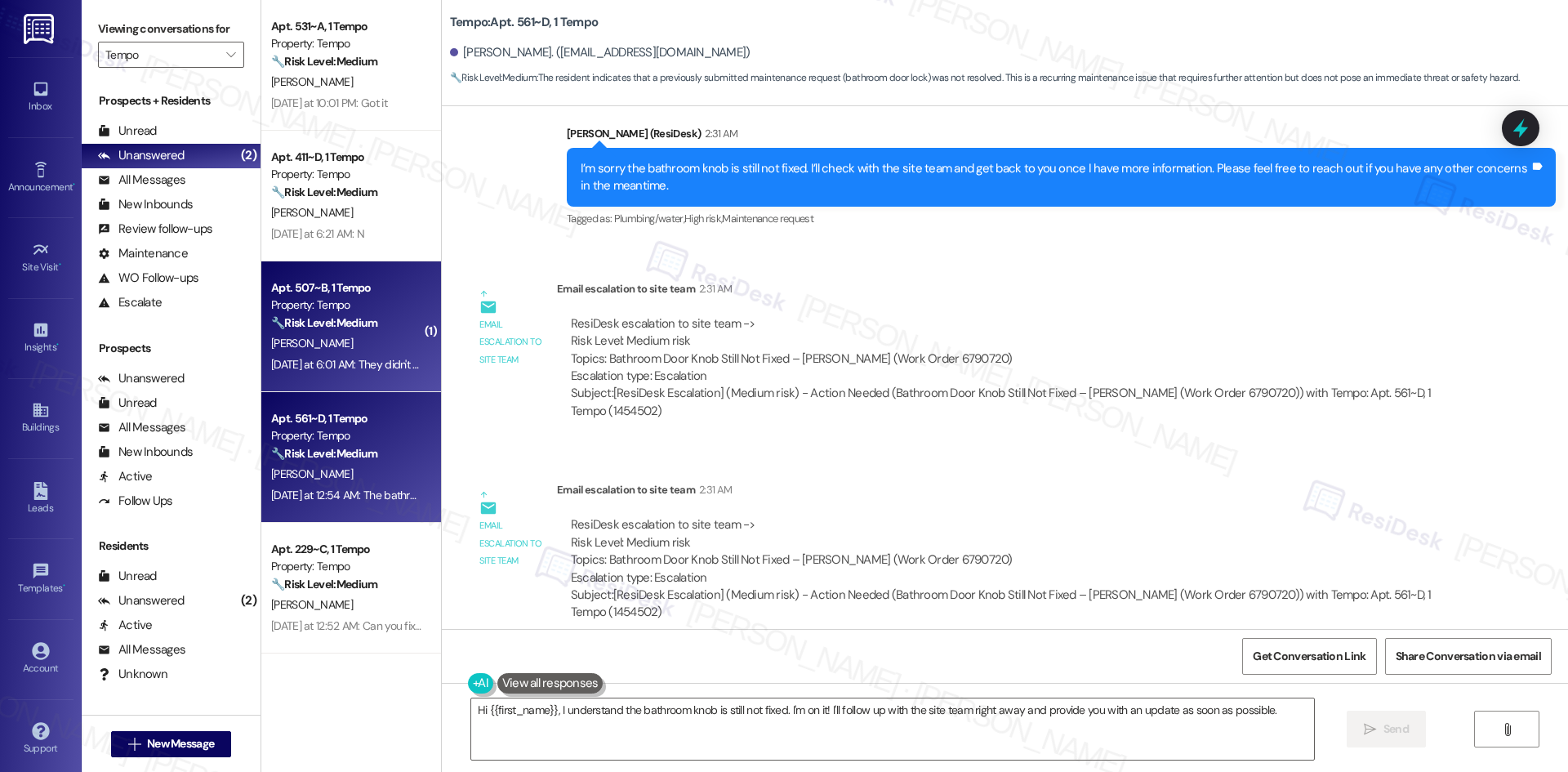
click at [378, 350] on div "M. Lakshmanan" at bounding box center [346, 343] width 154 height 20
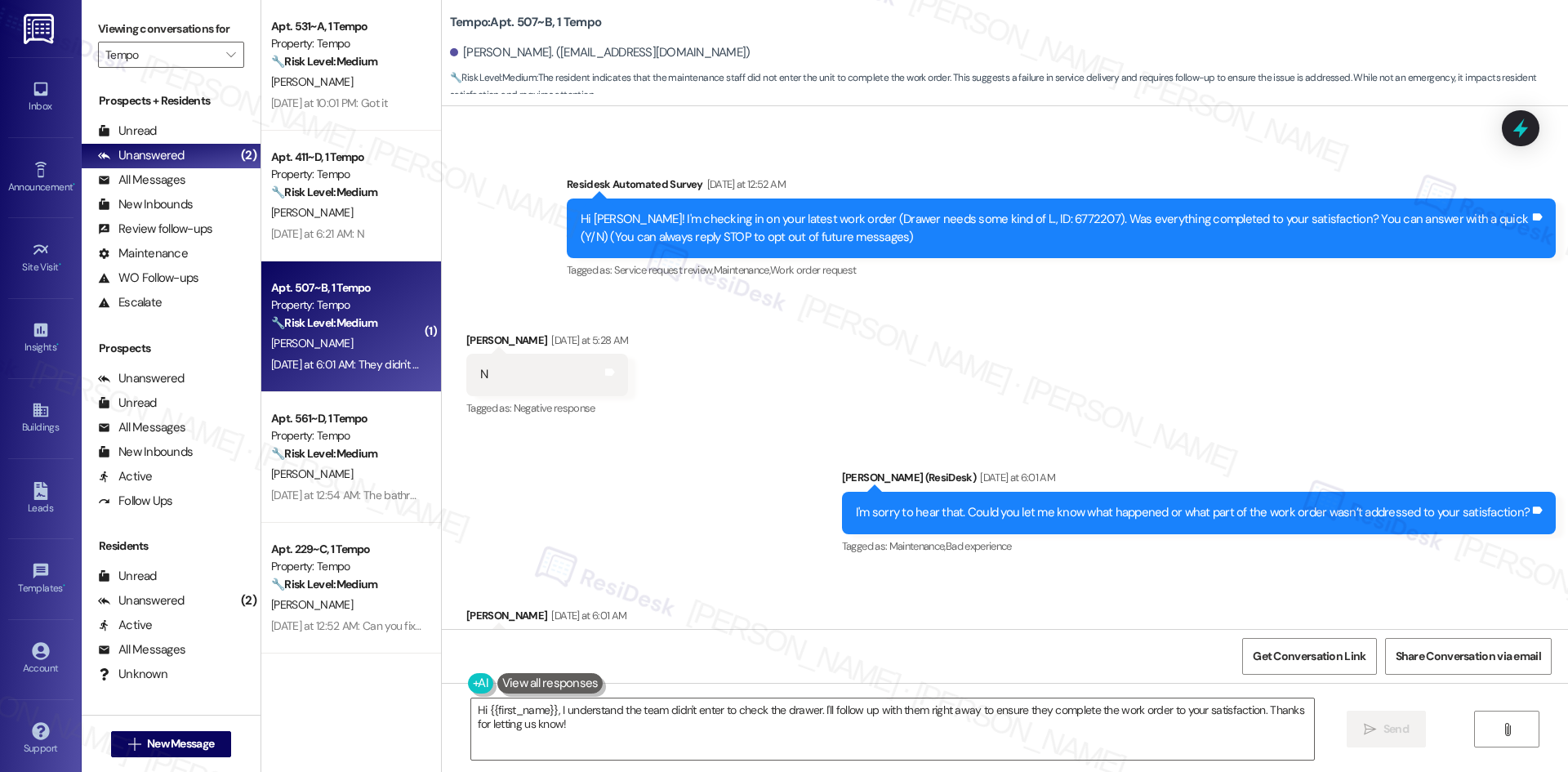
scroll to position [107, 0]
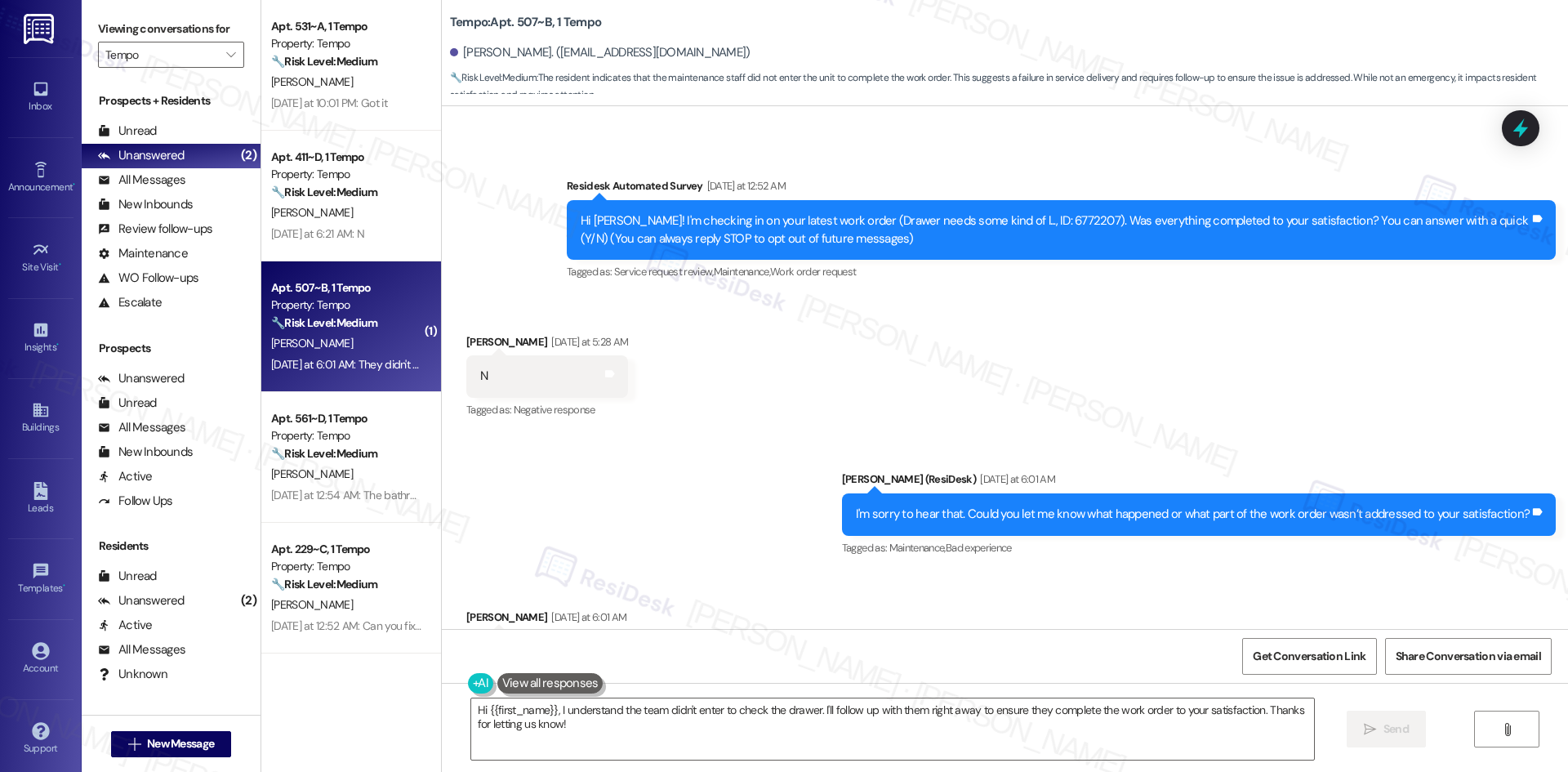
click at [825, 394] on div "Received via SMS Madhur Lakshmanan Yesterday at 5:28 AM N Tags and notes Tagged…" at bounding box center [1004, 365] width 1126 height 138
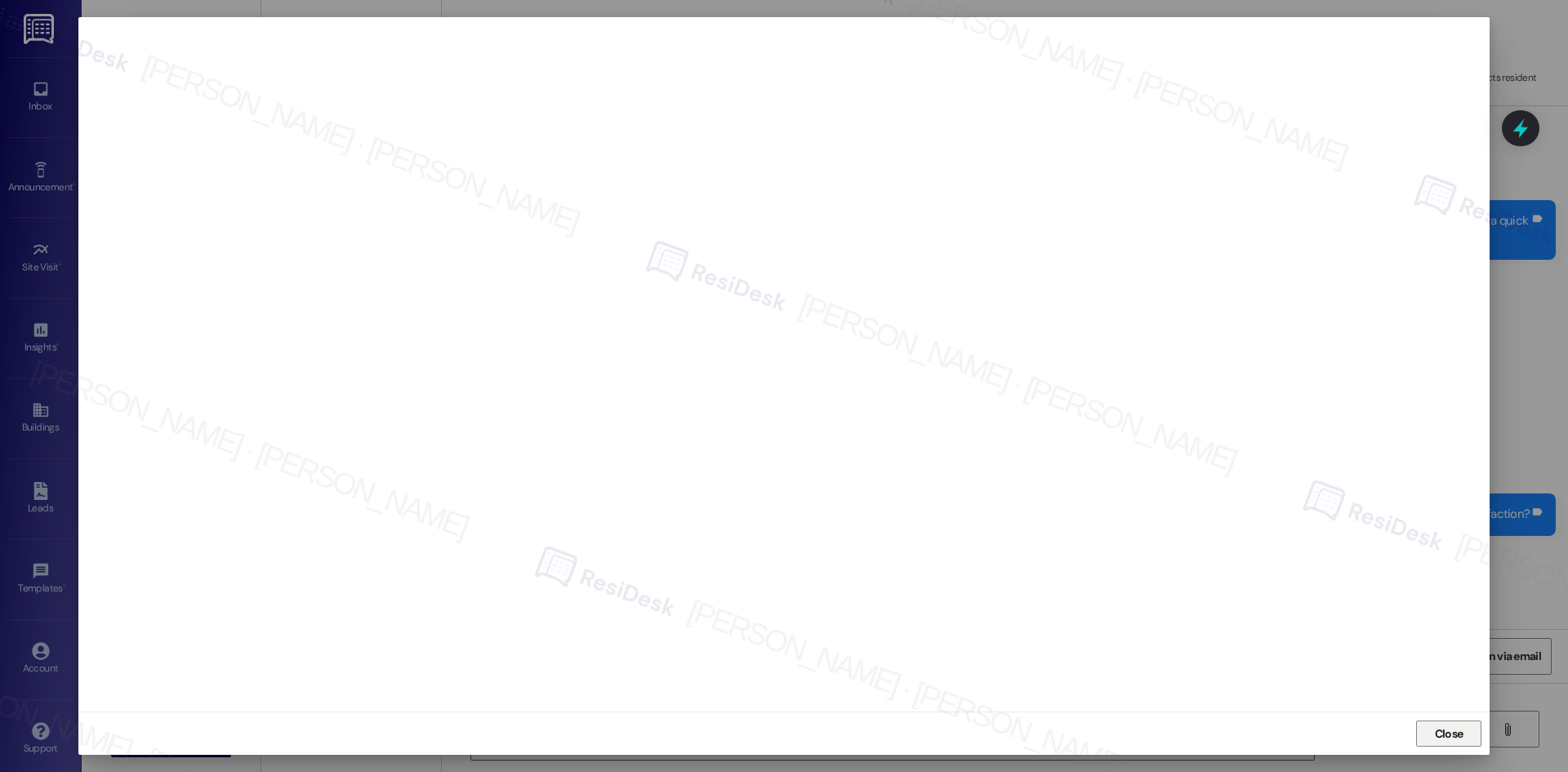
click at [1446, 731] on span "Close" at bounding box center [1449, 734] width 28 height 17
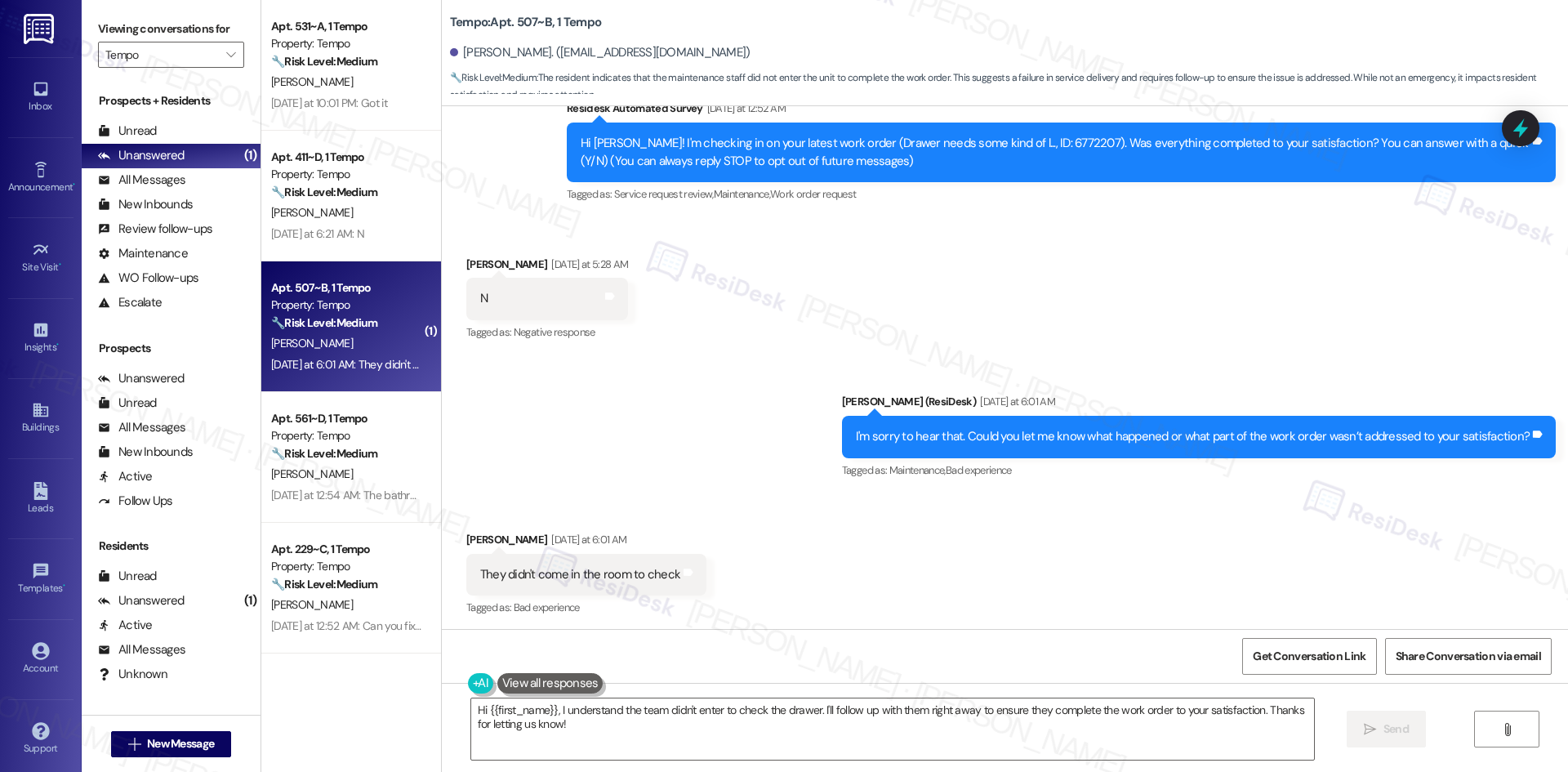
scroll to position [189, 0]
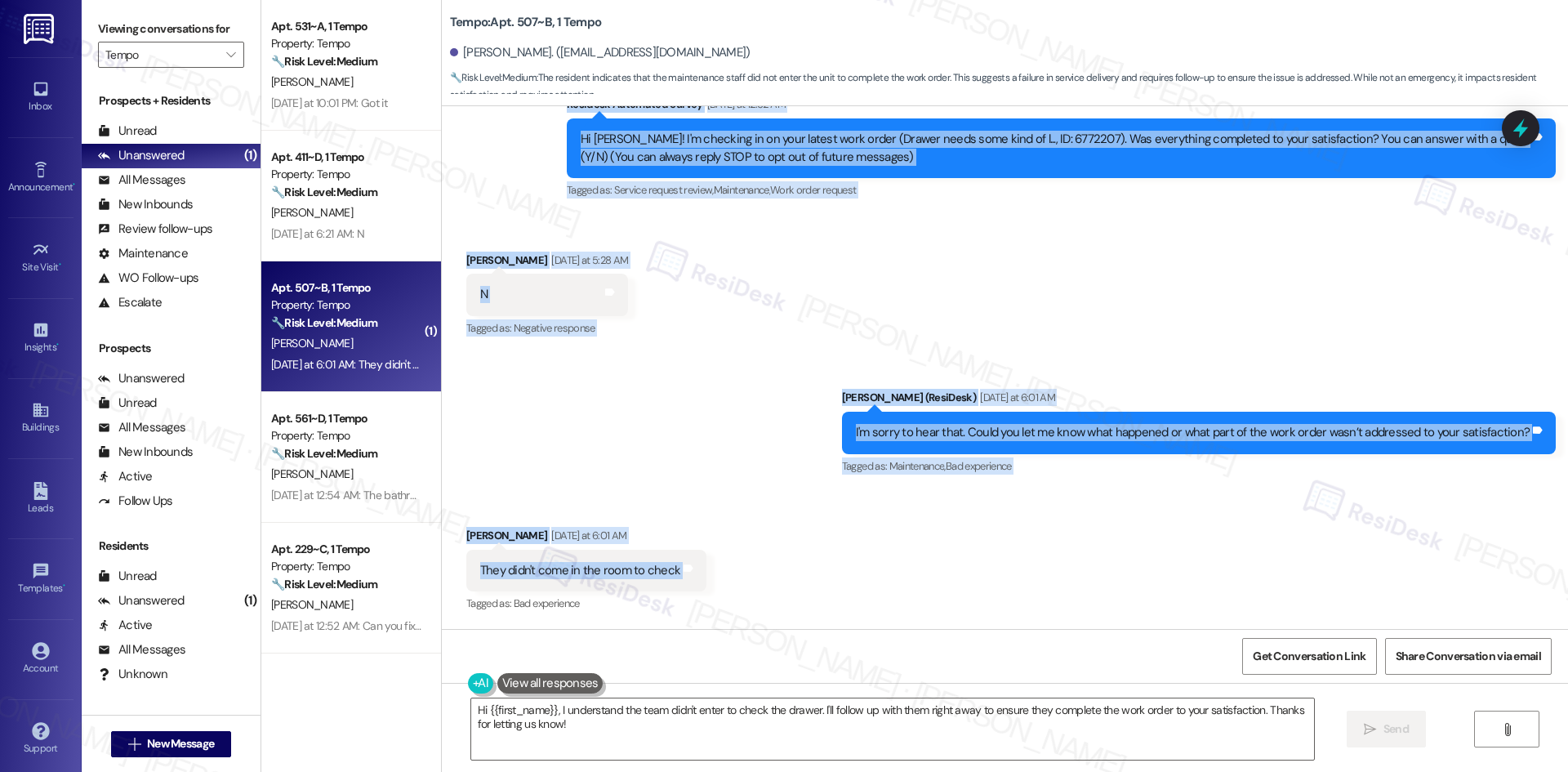
drag, startPoint x: 535, startPoint y: 174, endPoint x: 741, endPoint y: 571, distance: 447.3
click at [741, 571] on div "WO Lease started Aug 18, 2025 at 8:00 AM Show details Survey, sent via SMS Resi…" at bounding box center [1004, 367] width 1126 height 523
copy div "Residesk Automated Survey Yesterday at 12:52 AM Hi Madhur! I'm checking in on y…"
click at [713, 352] on div "Sent via SMS Sarah (ResiDesk) Yesterday at 6:01 AM I'm sorry to hear that. Coul…" at bounding box center [1004, 420] width 1126 height 138
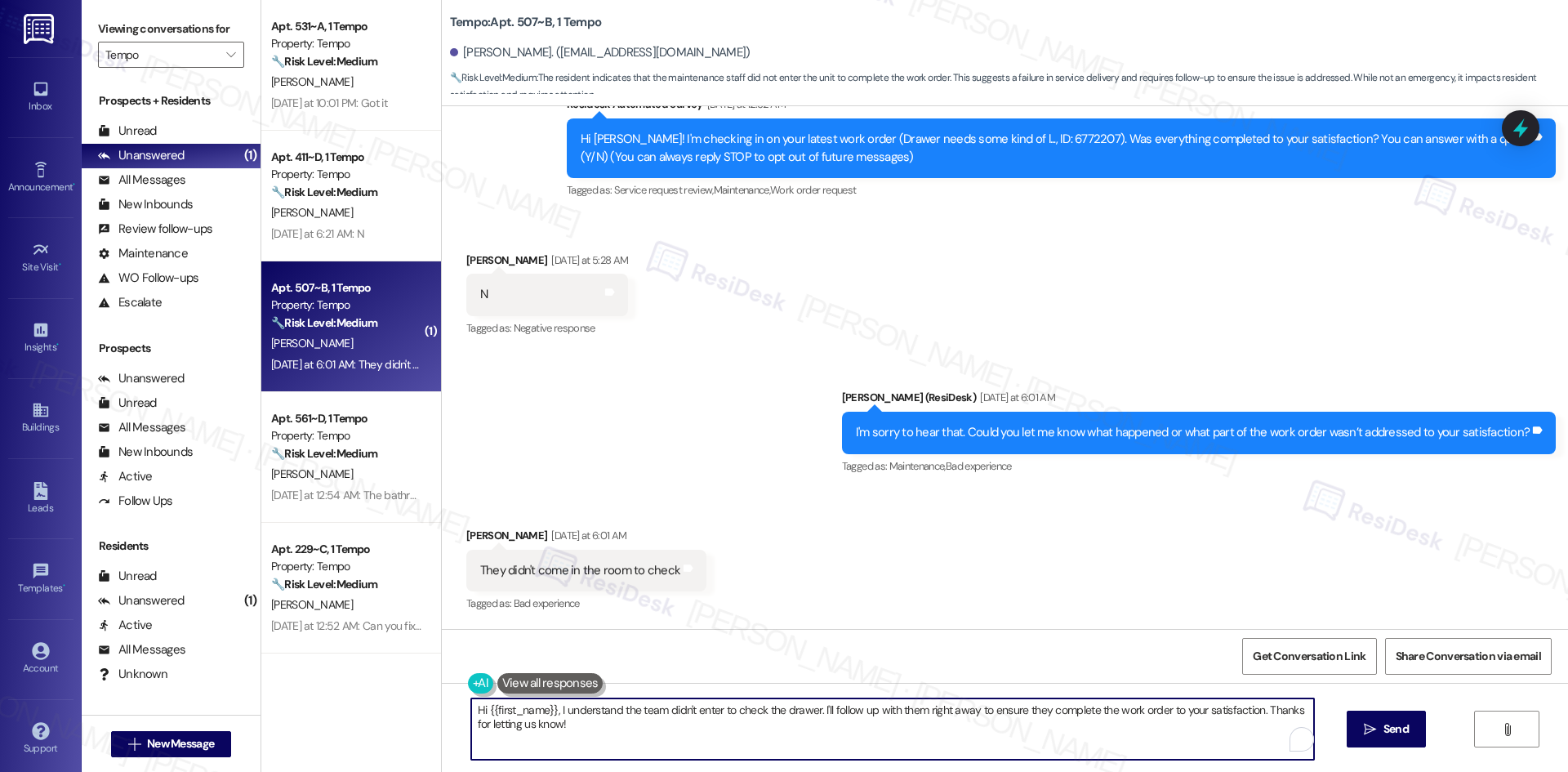
click at [732, 737] on textarea "Hi {{first_name}}, I understand the team didn't enter to check the drawer. I'll…" at bounding box center [892, 729] width 843 height 61
paste textarea "I’m sorry to hear no one came in to check the drawer. I’ll check with the site …"
type textarea "I’m sorry to hear no one came in to check the drawer. I’ll check with the site …"
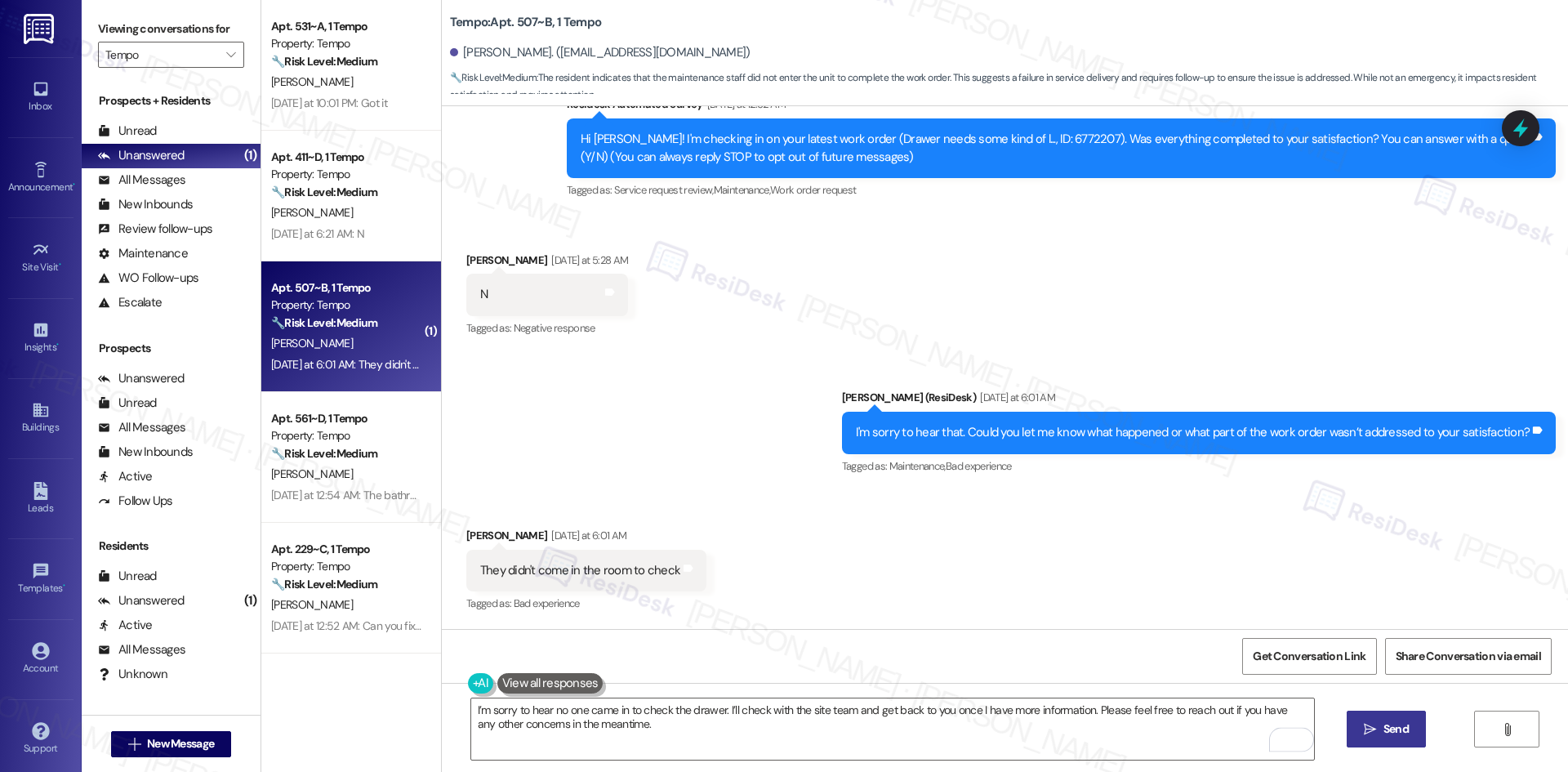
click at [1383, 729] on span "Send" at bounding box center [1395, 728] width 25 height 17
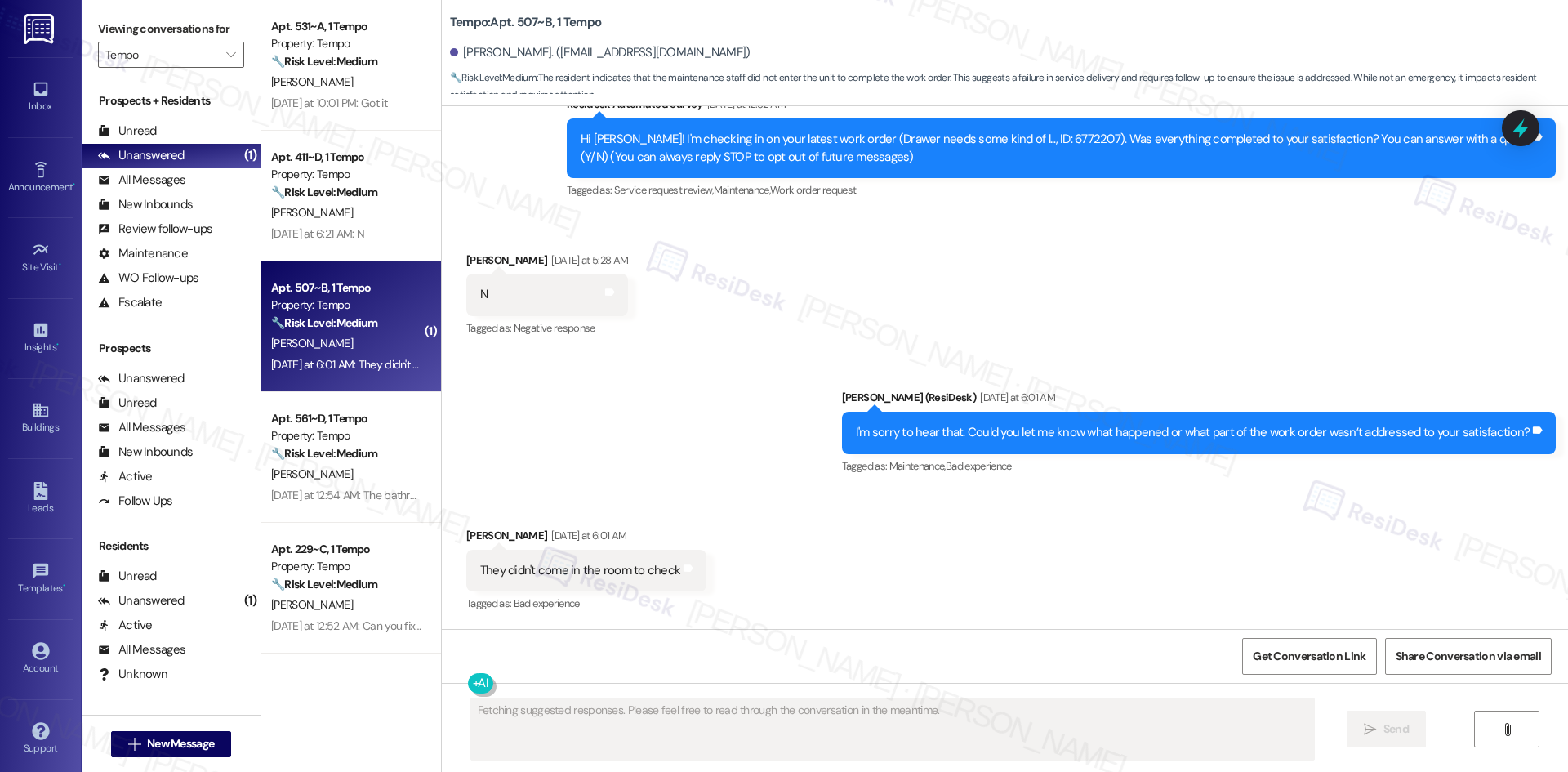
scroll to position [188, 0]
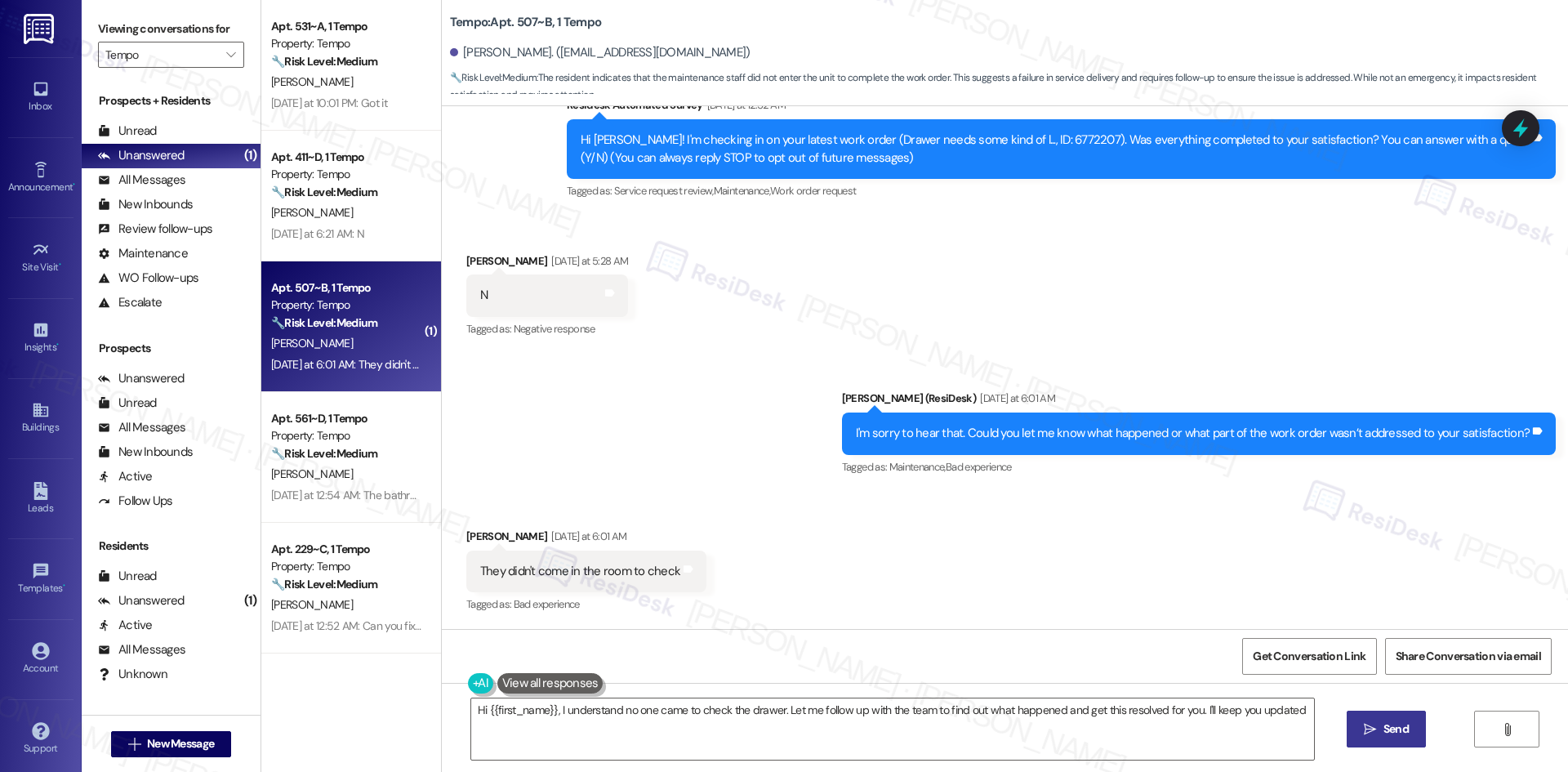
type textarea "Hi {{first_name}}, I understand no one came to check the drawer. Let me follow …"
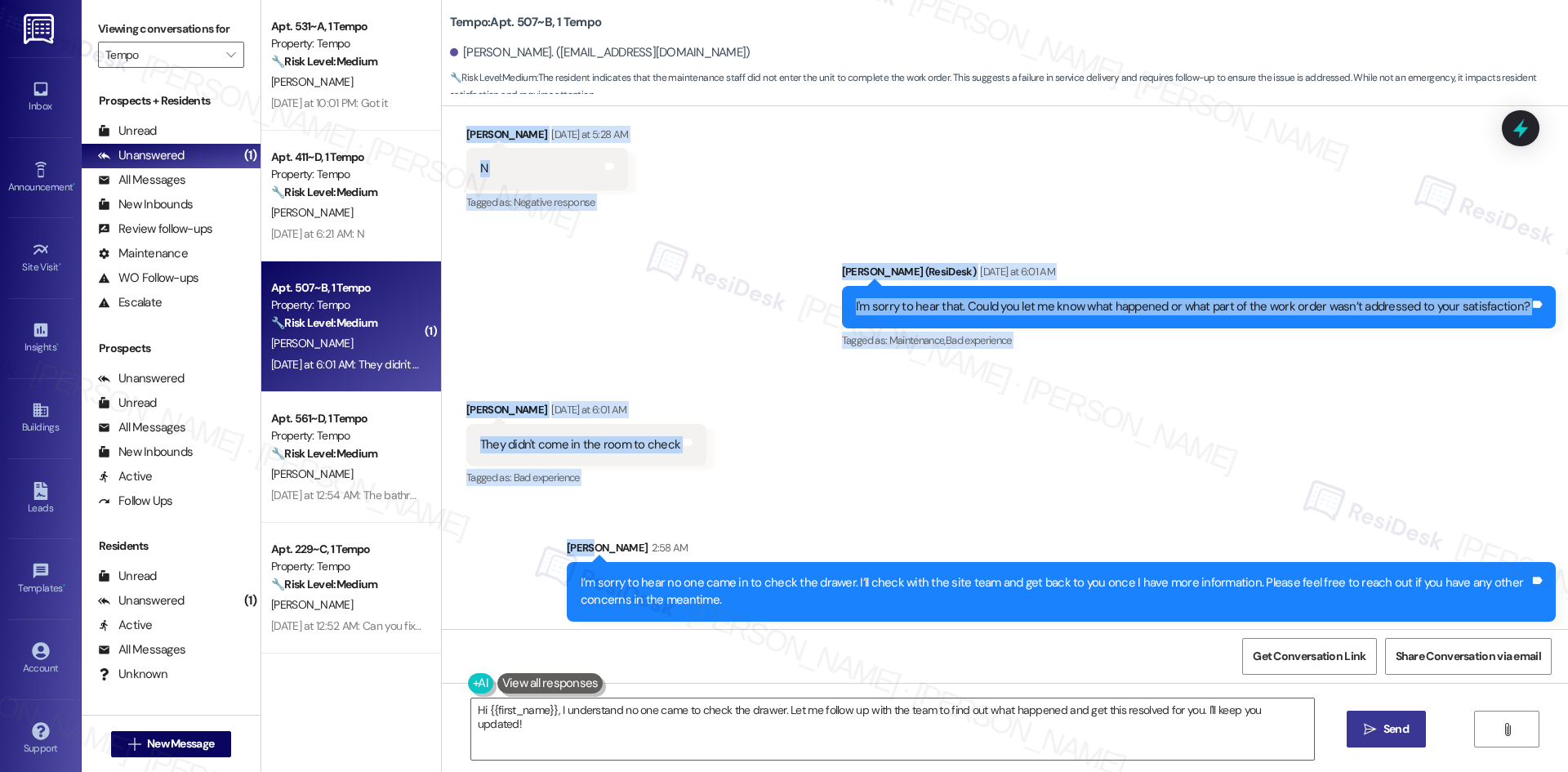
scroll to position [321, 0]
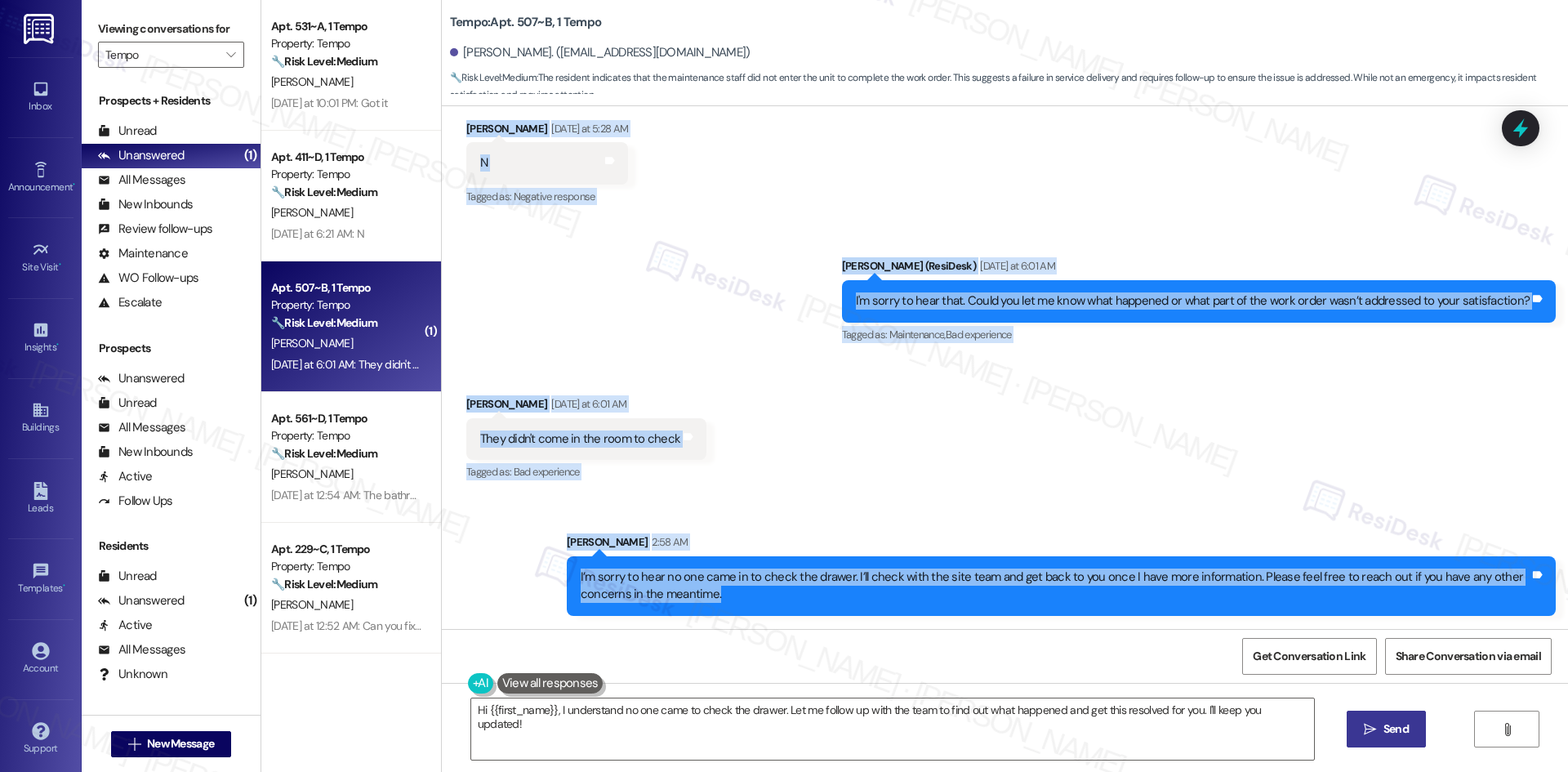
drag, startPoint x: 520, startPoint y: 212, endPoint x: 759, endPoint y: 595, distance: 451.5
click at [759, 595] on div "WO Lease started Aug 18, 2025 at 8:00 AM Show details Survey, sent via SMS Resi…" at bounding box center [1004, 367] width 1126 height 523
copy div "Residesk Automated Survey Yesterday at 12:52 AM Hi Madhur! I'm checking in on y…"
click at [827, 416] on div "Received via SMS Madhur Lakshmanan Yesterday at 6:01 AM They didn't come in the…" at bounding box center [1004, 427] width 1126 height 138
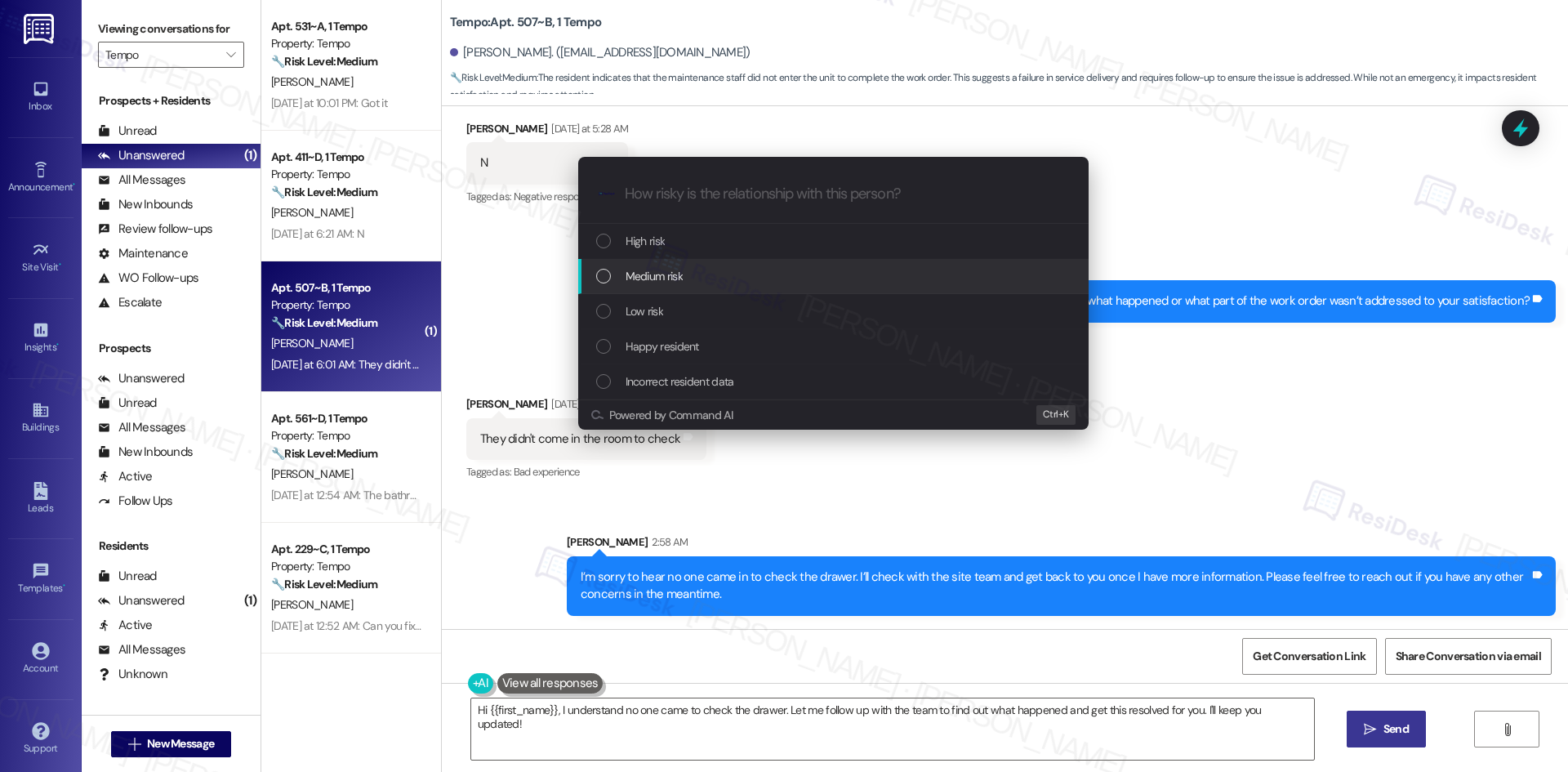
click at [705, 284] on div "Medium risk" at bounding box center [835, 276] width 478 height 18
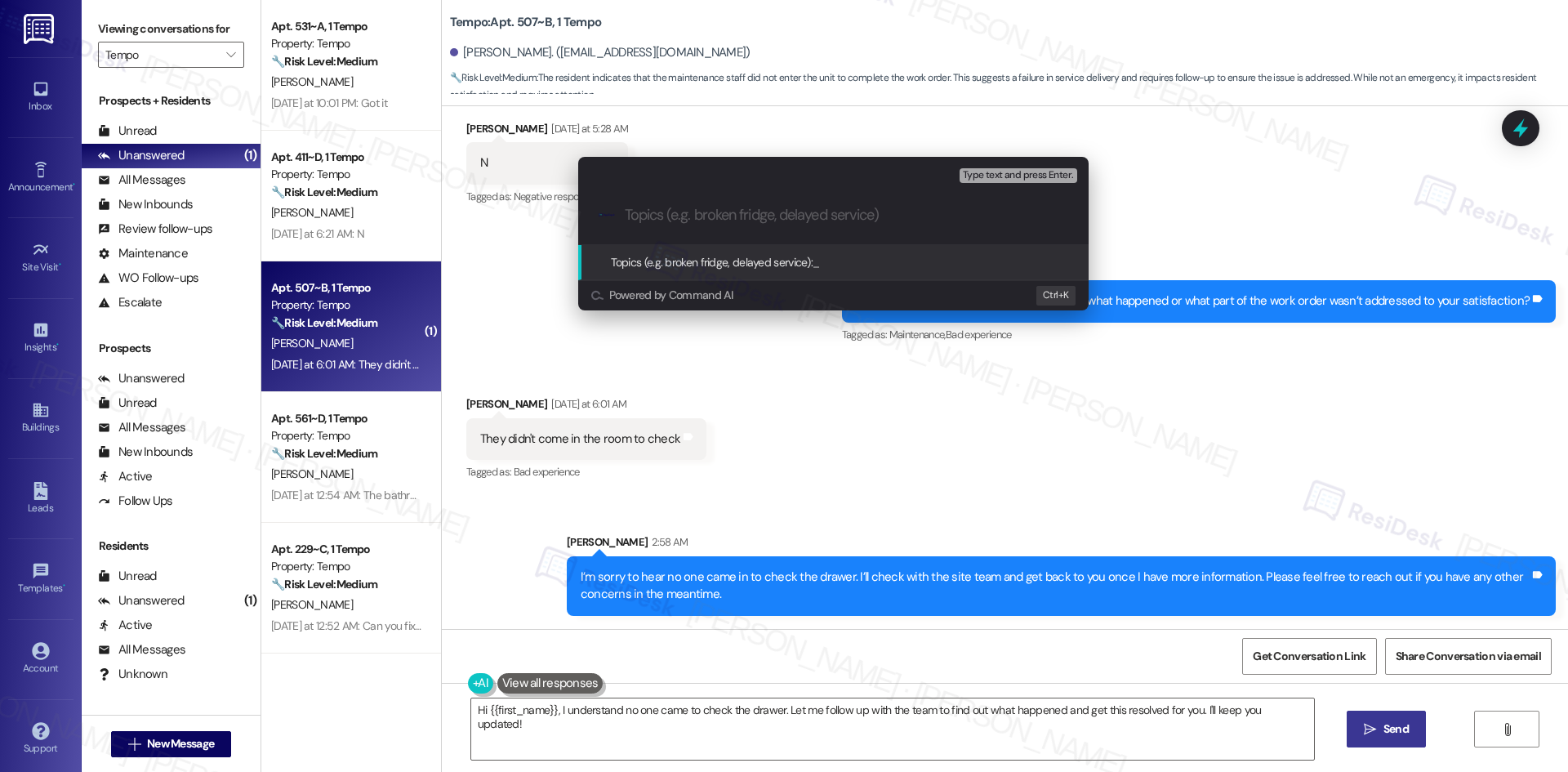
click at [711, 213] on input "Topics (e.g. broken fridge, delayed service)" at bounding box center [846, 215] width 443 height 17
paste input "Drawer Repair Not Completed – Madhur Lakshmanan (Work Order 6772207)"
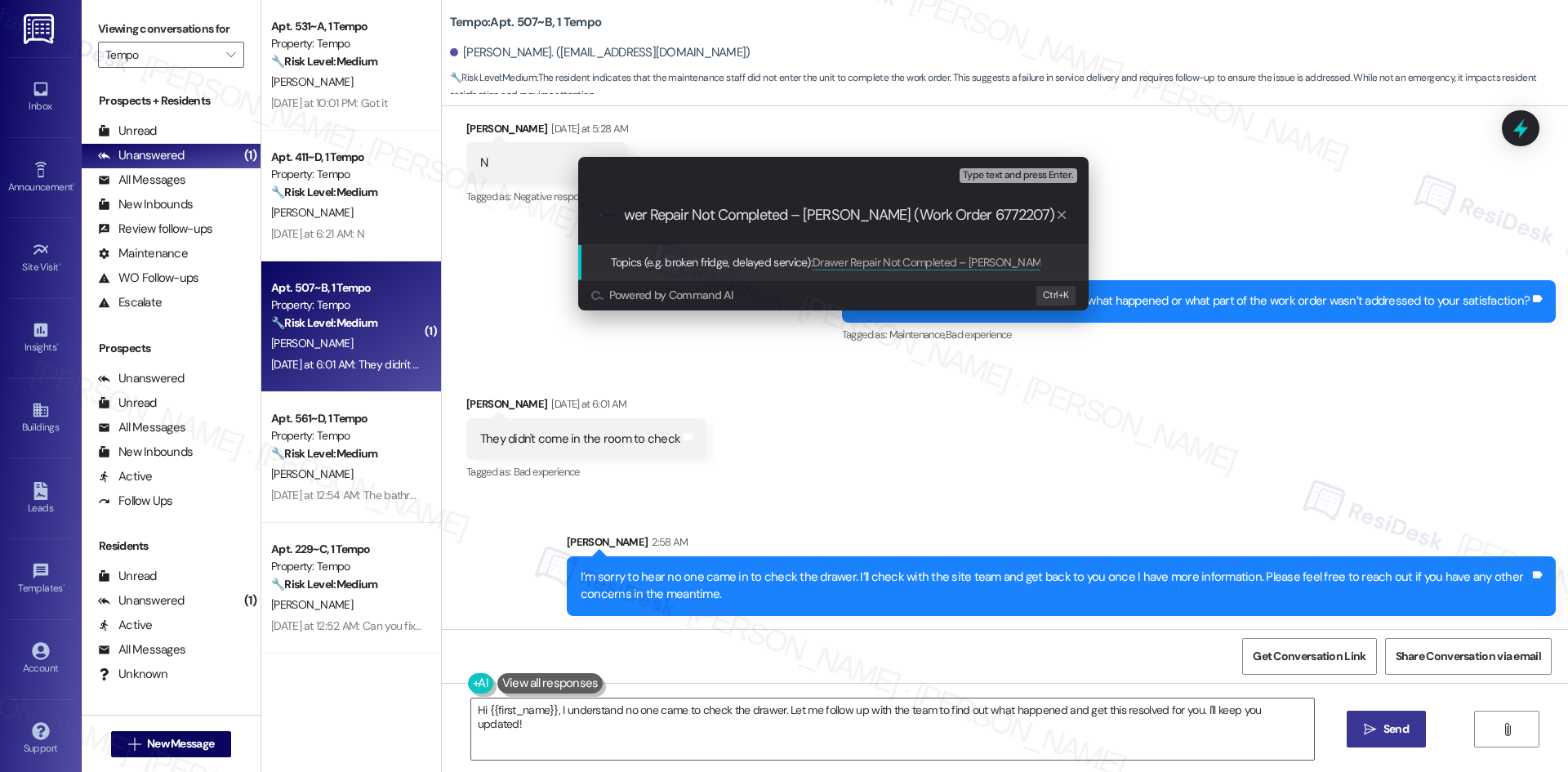
scroll to position [0, 0]
drag, startPoint x: 707, startPoint y: 213, endPoint x: 582, endPoint y: 215, distance: 125.0
click at [582, 215] on div ".cls-1{fill:#0a055f;}.cls-2{fill:#0cc4c4;} resideskLogoBlueOrange Drawer Repair…" at bounding box center [833, 215] width 510 height 58
click at [845, 221] on input "Drawer Repair Not Completed – Madhur Lakshmanan (Work Order 6772207)" at bounding box center [840, 215] width 431 height 17
drag, startPoint x: 827, startPoint y: 214, endPoint x: 956, endPoint y: 257, distance: 136.0
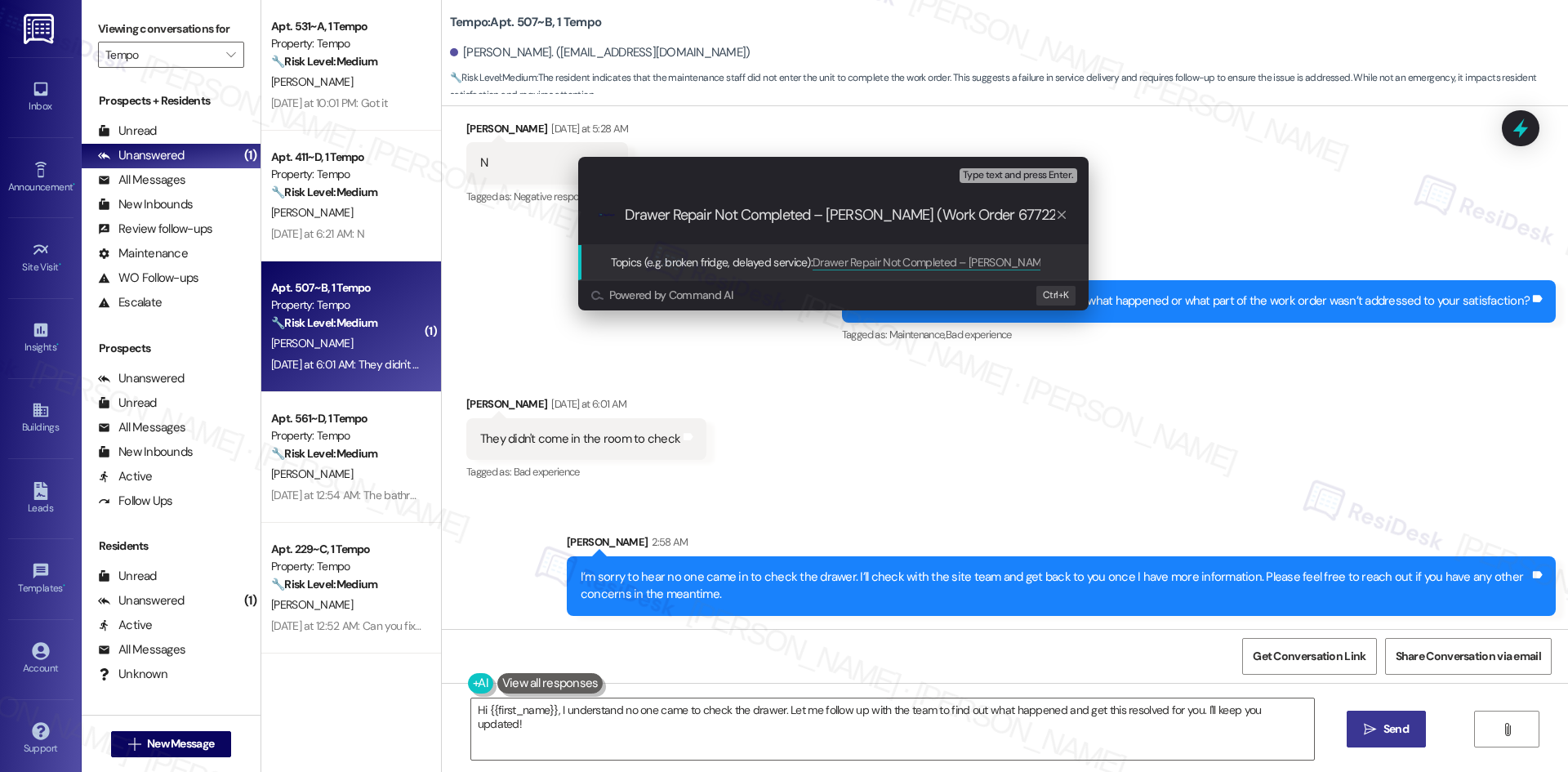
click at [954, 216] on input "Drawer Repair Not Completed – Madhur Lakshmanan (Work Order 6772207)" at bounding box center [840, 215] width 431 height 17
type input "Drawer Repair Not Completed – (Work Order 6772207)"
click at [708, 214] on input "Drawer Repair Not Completed – (Work Order 6772207)" at bounding box center [840, 215] width 431 height 17
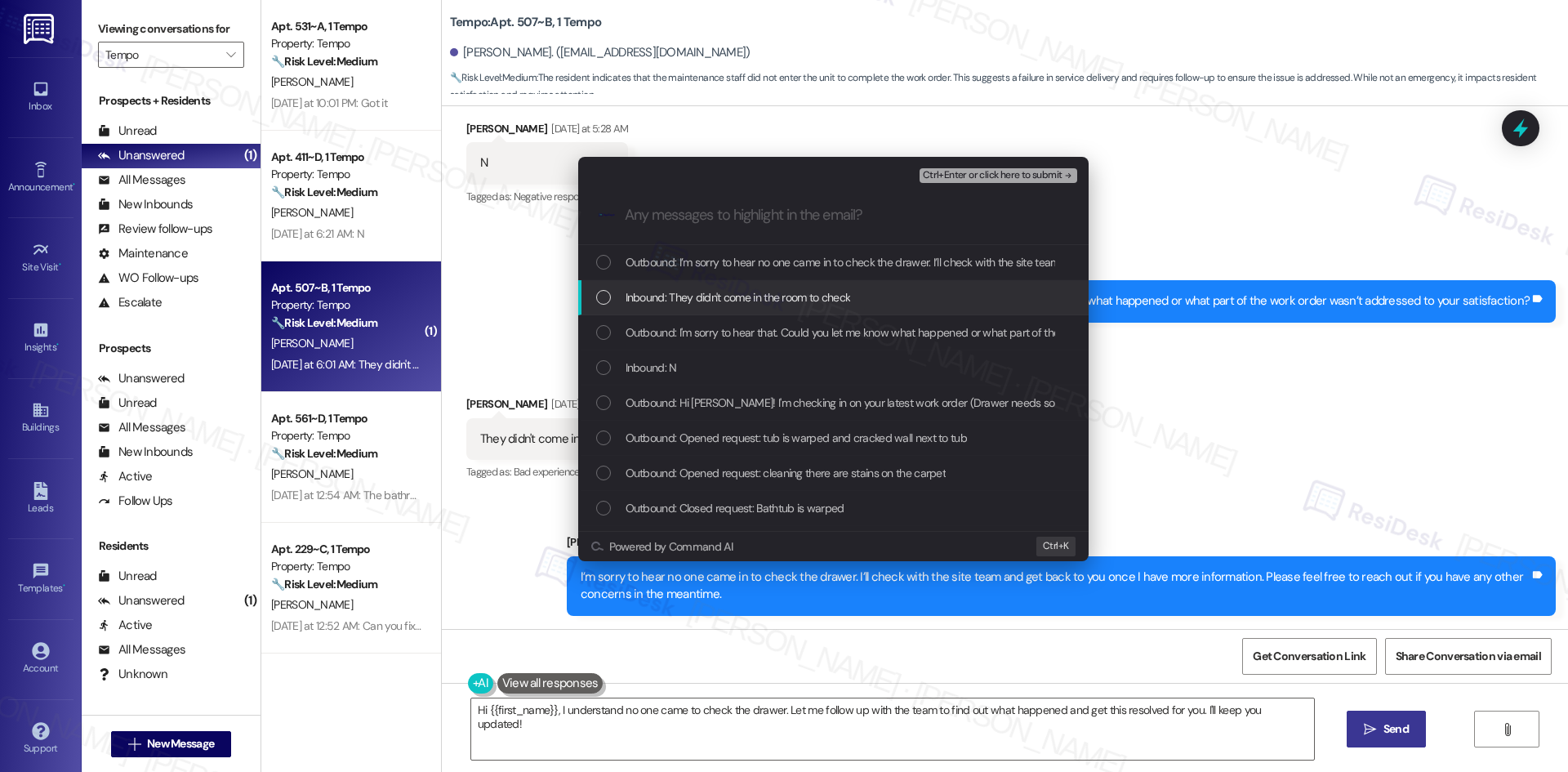
click at [778, 295] on span "Inbound: They didn't come in the room to check" at bounding box center [738, 297] width 225 height 18
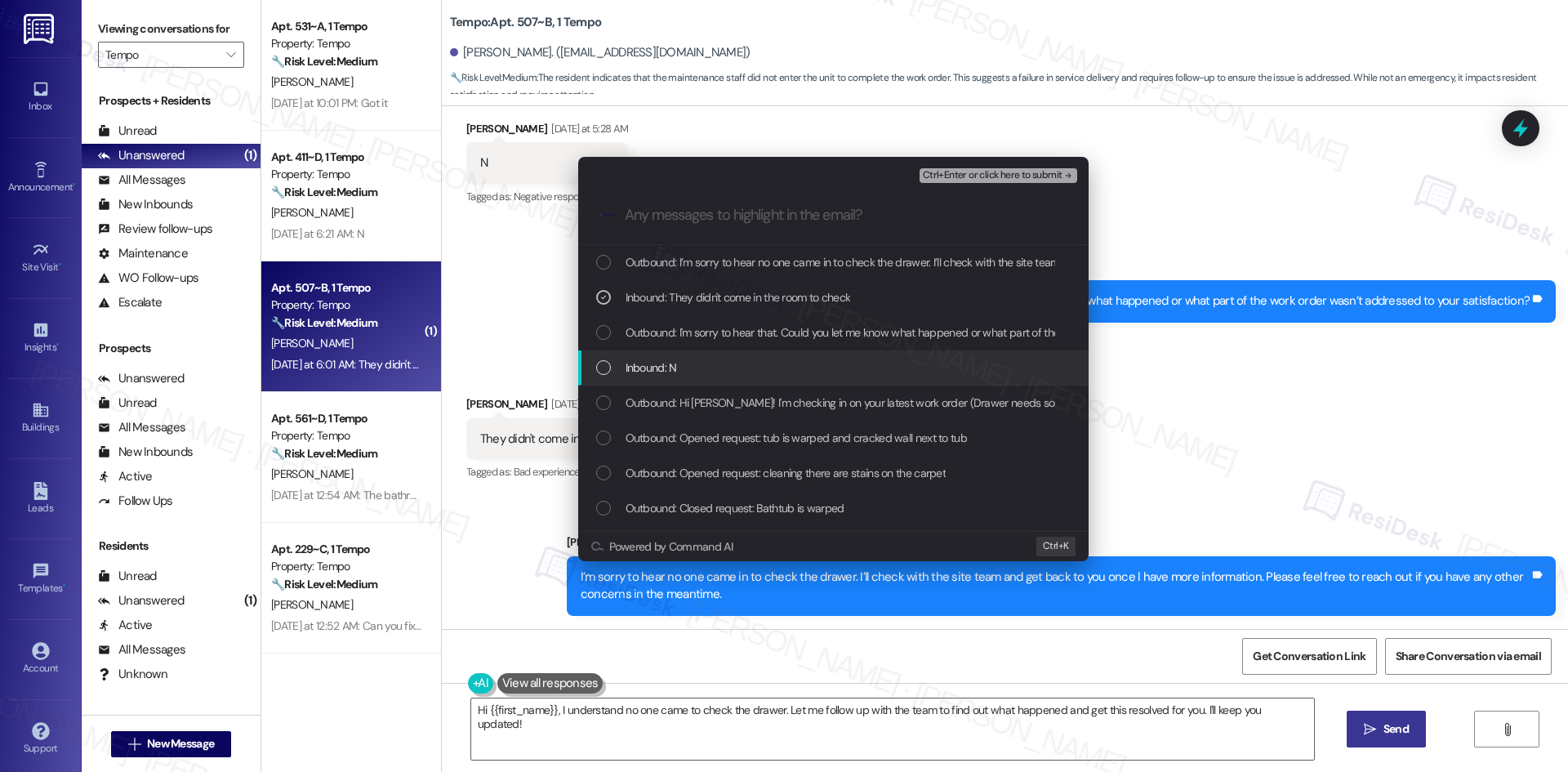
click at [718, 362] on div "Inbound: N" at bounding box center [835, 368] width 478 height 18
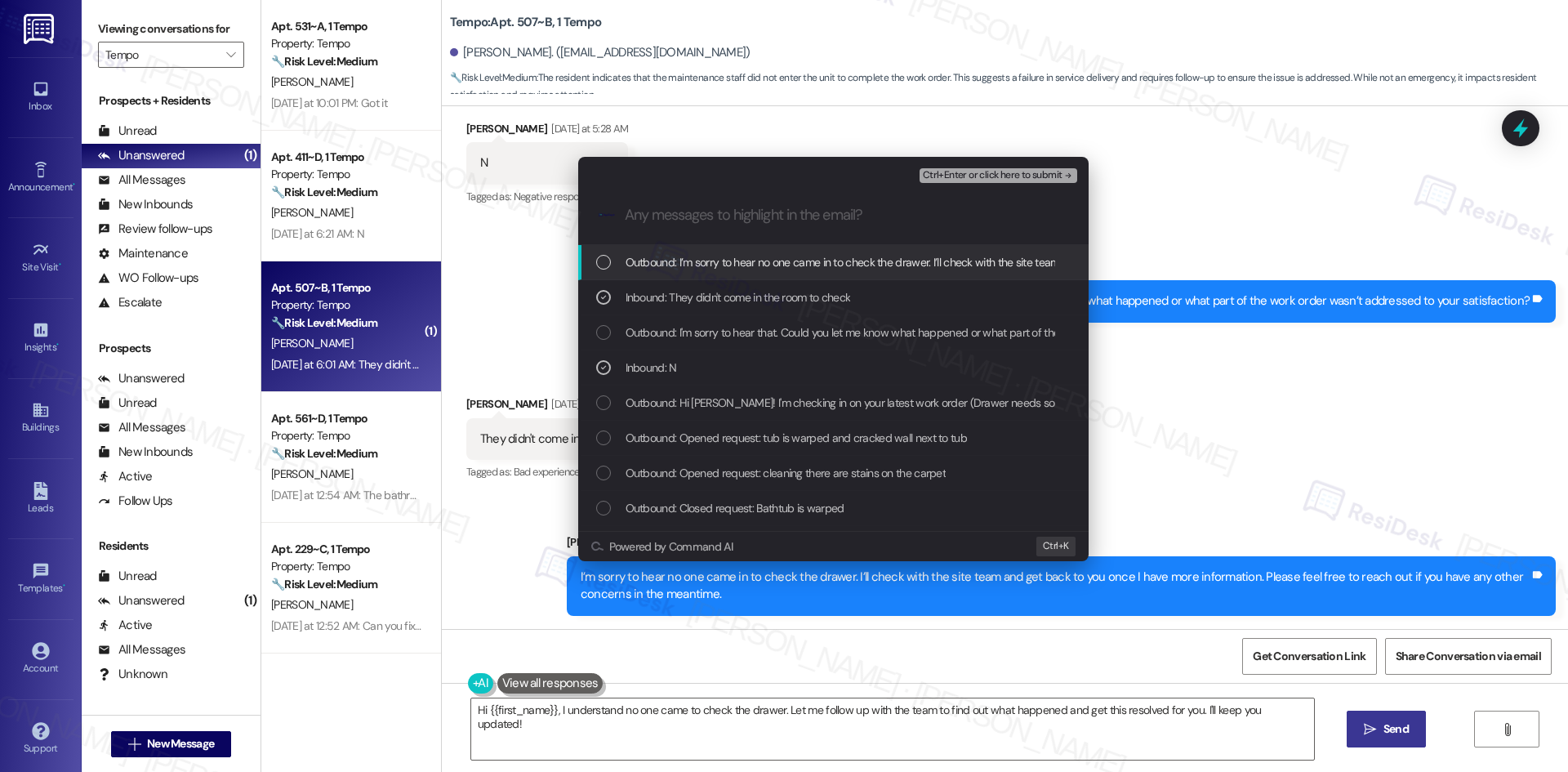
click at [1055, 175] on span "Ctrl+Enter or click here to submit" at bounding box center [992, 175] width 140 height 12
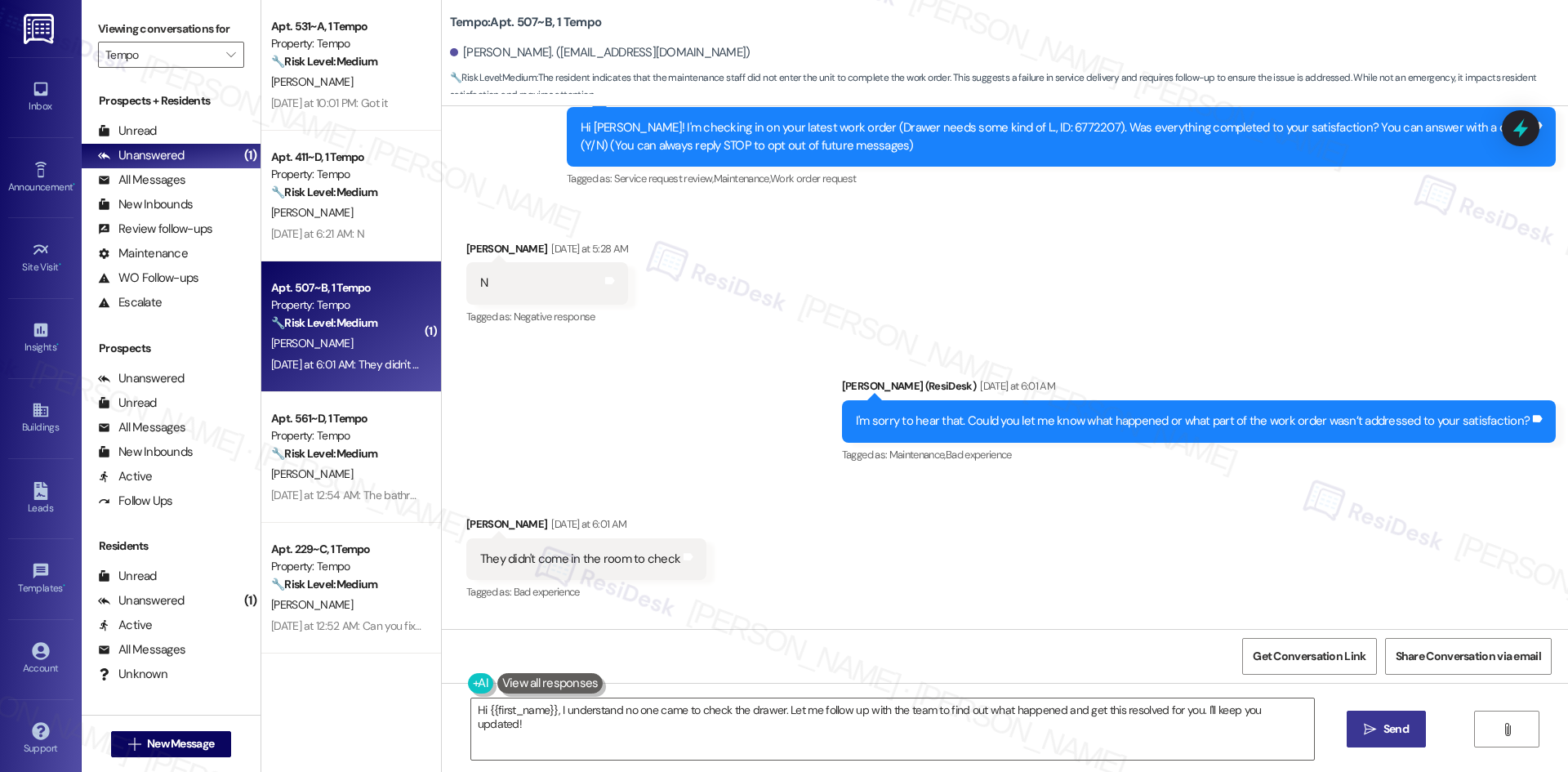
scroll to position [188, 0]
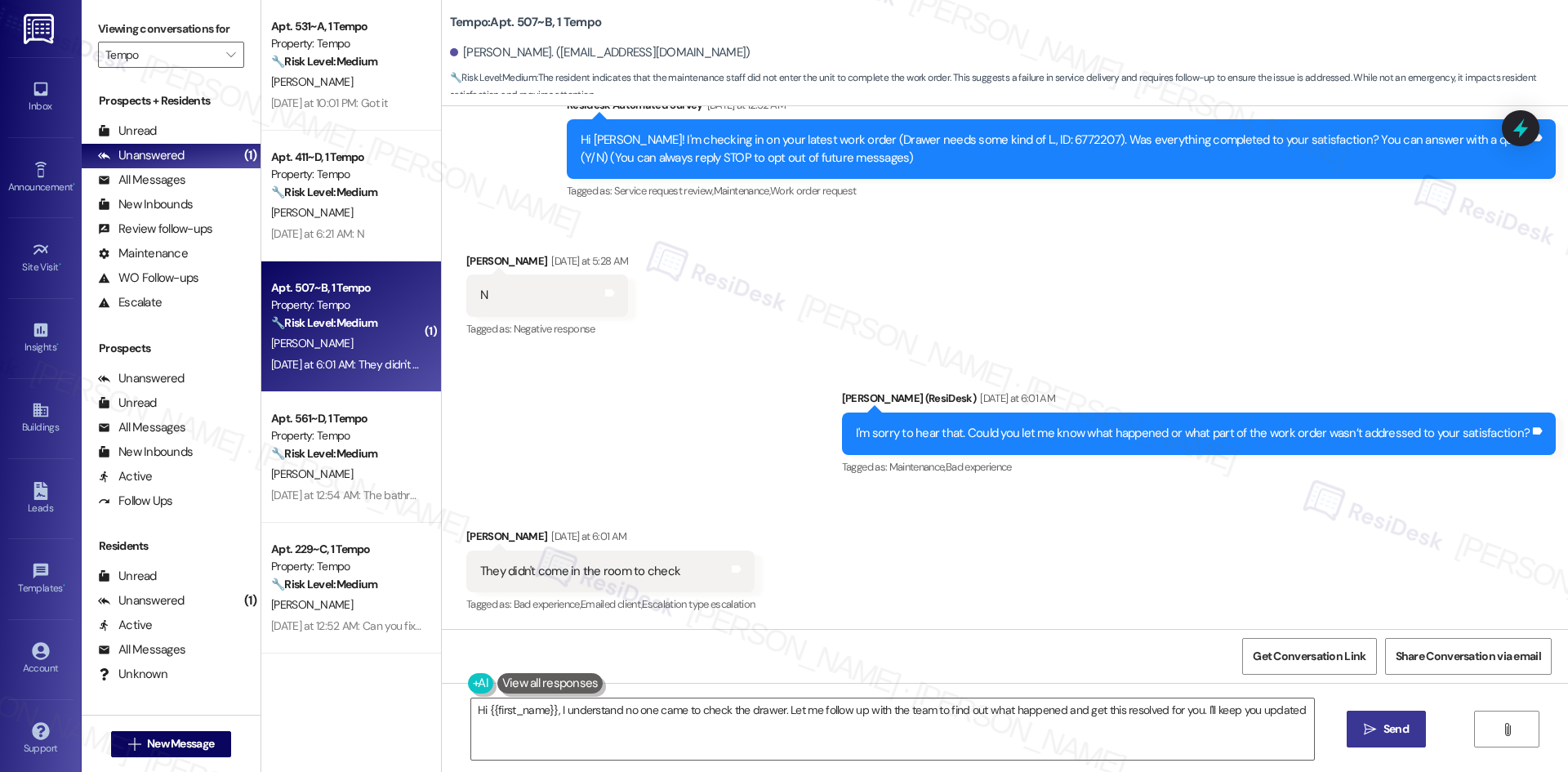
type textarea "Hi {{first_name}}, I understand no one came to check the drawer. Let me follow …"
click at [631, 421] on div "Sent via SMS Sarah (ResiDesk) Yesterday at 6:01 AM I'm sorry to hear that. Coul…" at bounding box center [1004, 421] width 1126 height 138
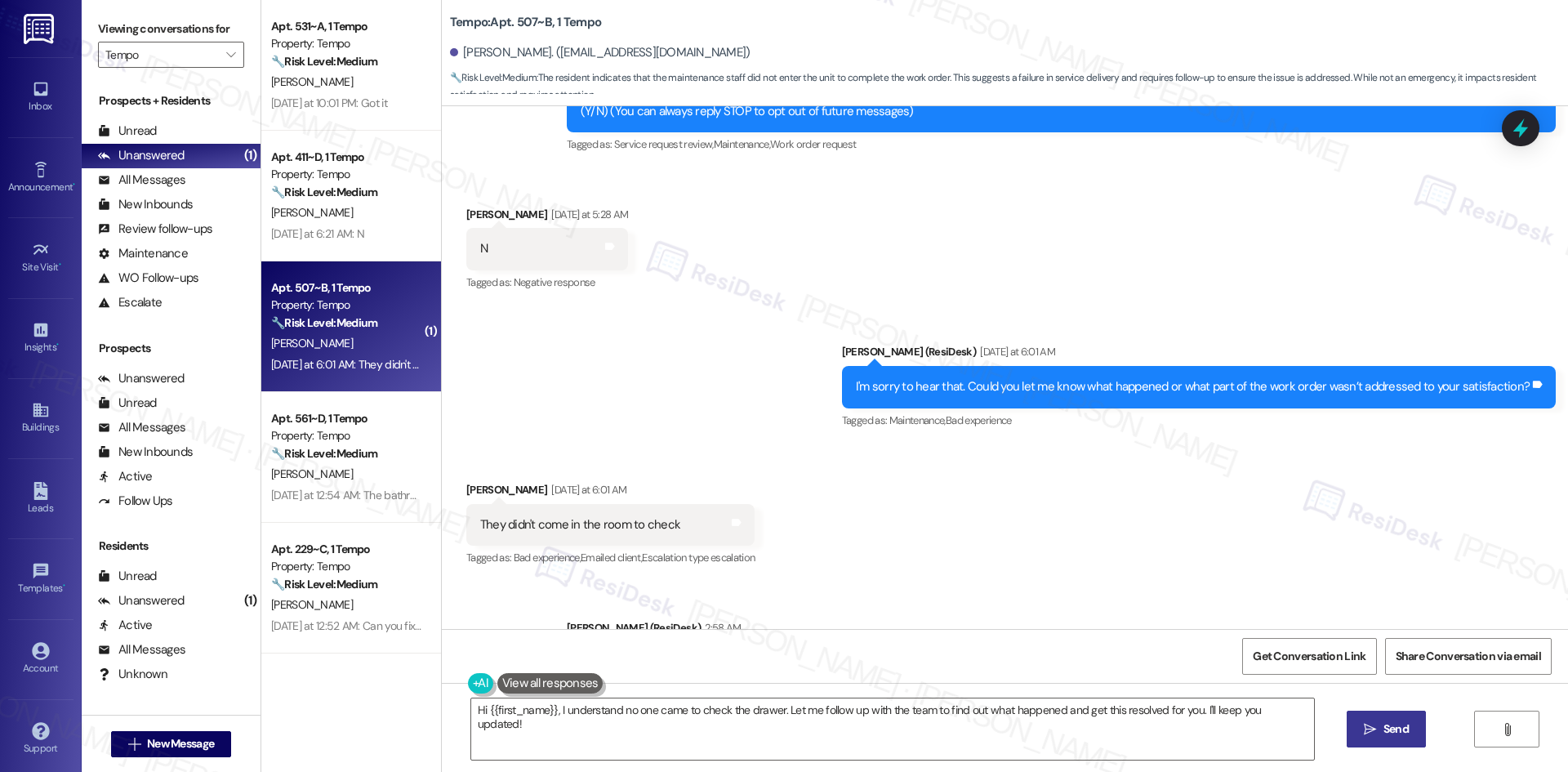
scroll to position [344, 0]
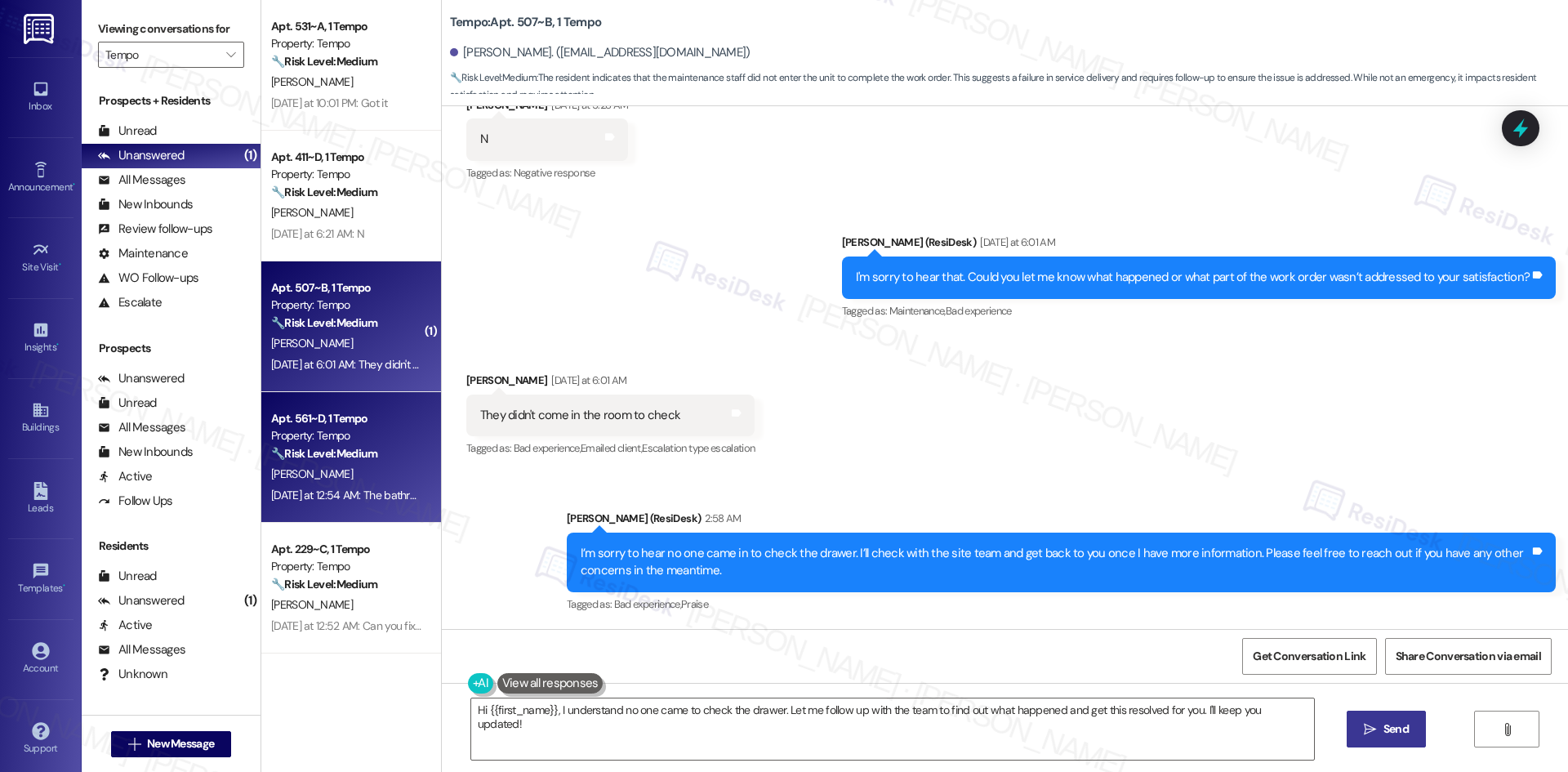
click at [340, 471] on div "L. Yu" at bounding box center [346, 474] width 154 height 20
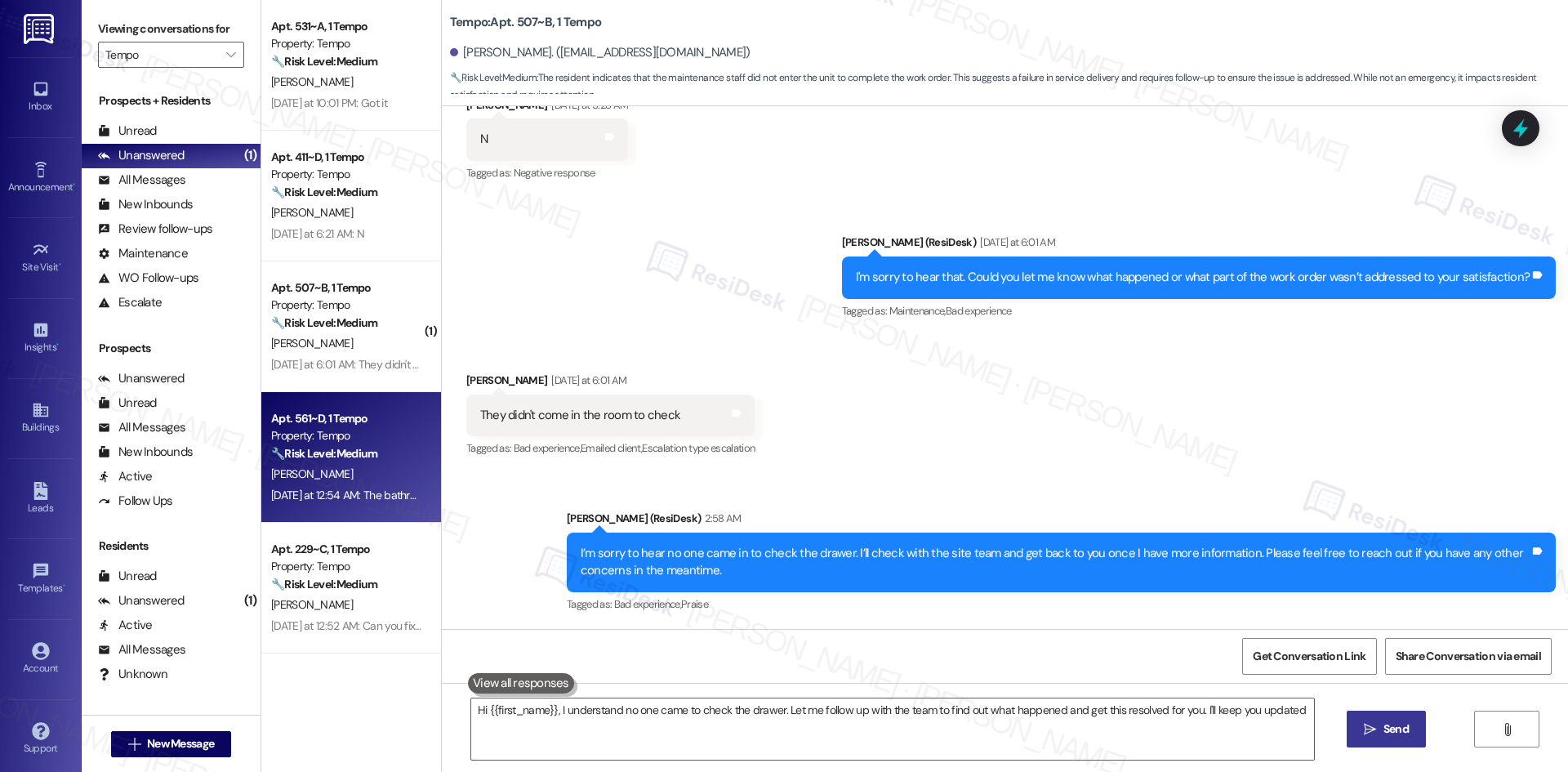
type textarea "Hi {{first_name}}, I understand no one came to check the drawer. Let me follow …"
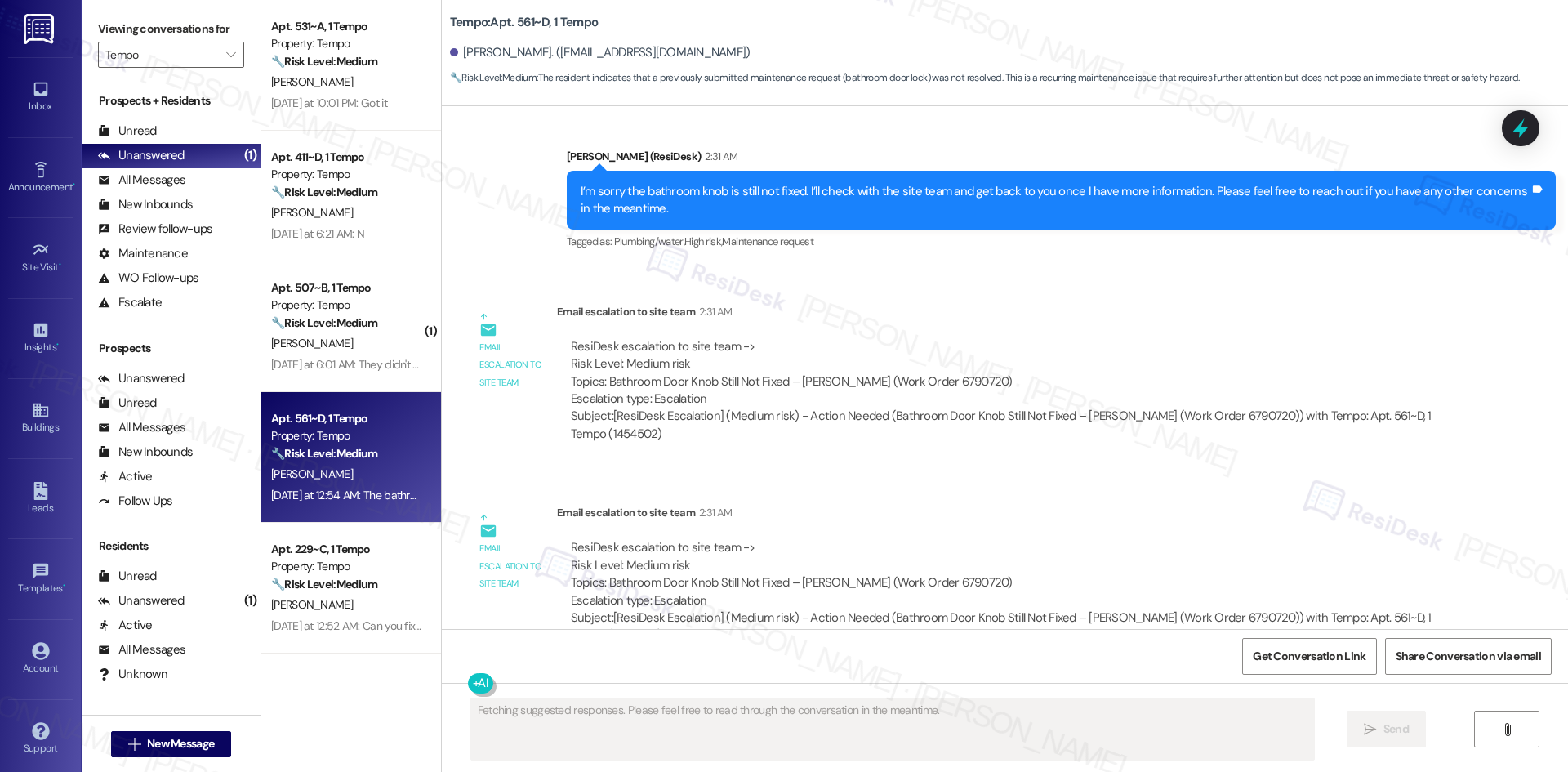
scroll to position [846, 0]
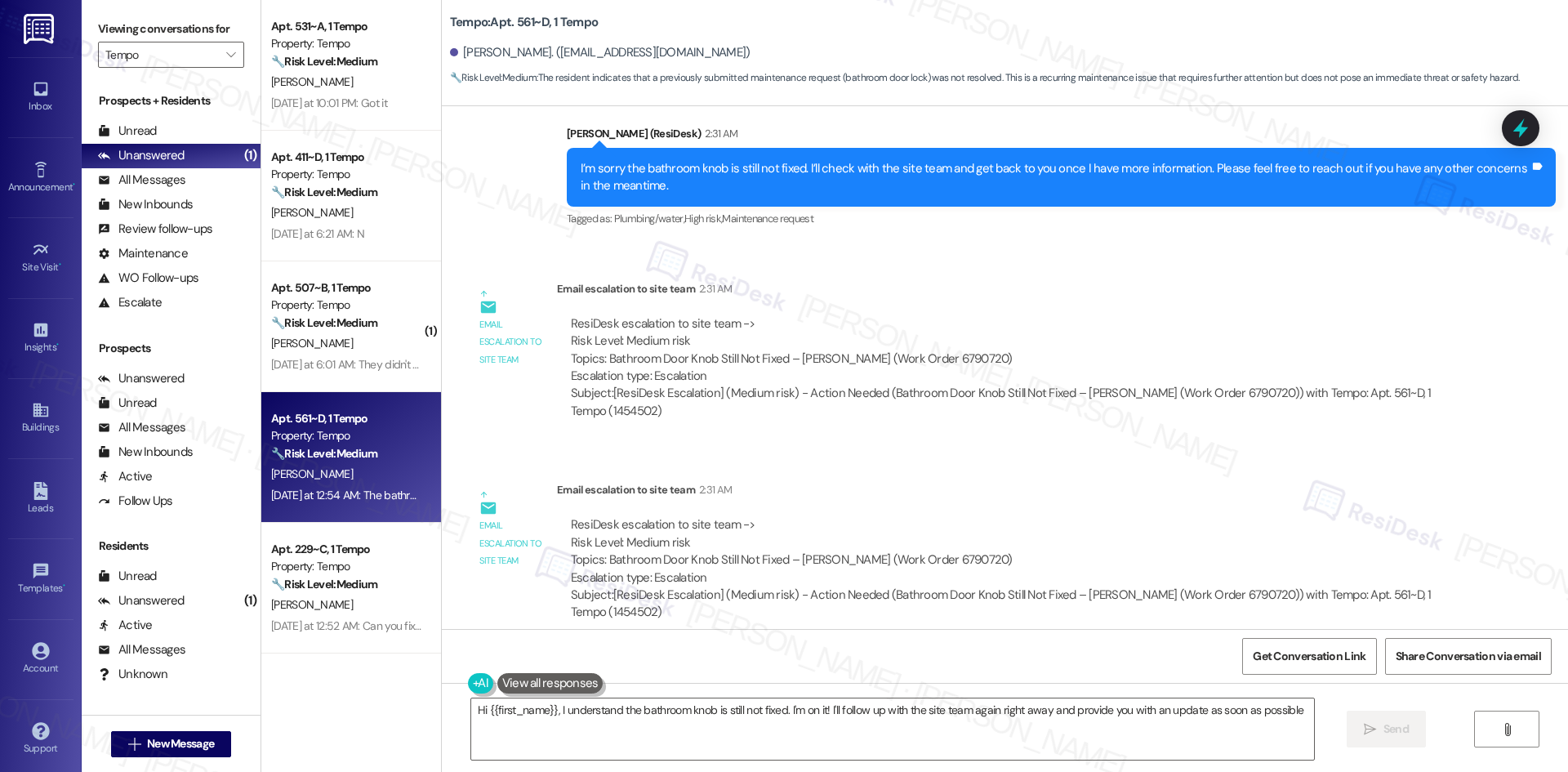
type textarea "Hi {{first_name}}, I understand the bathroom knob is still not fixed. I'm on it…"
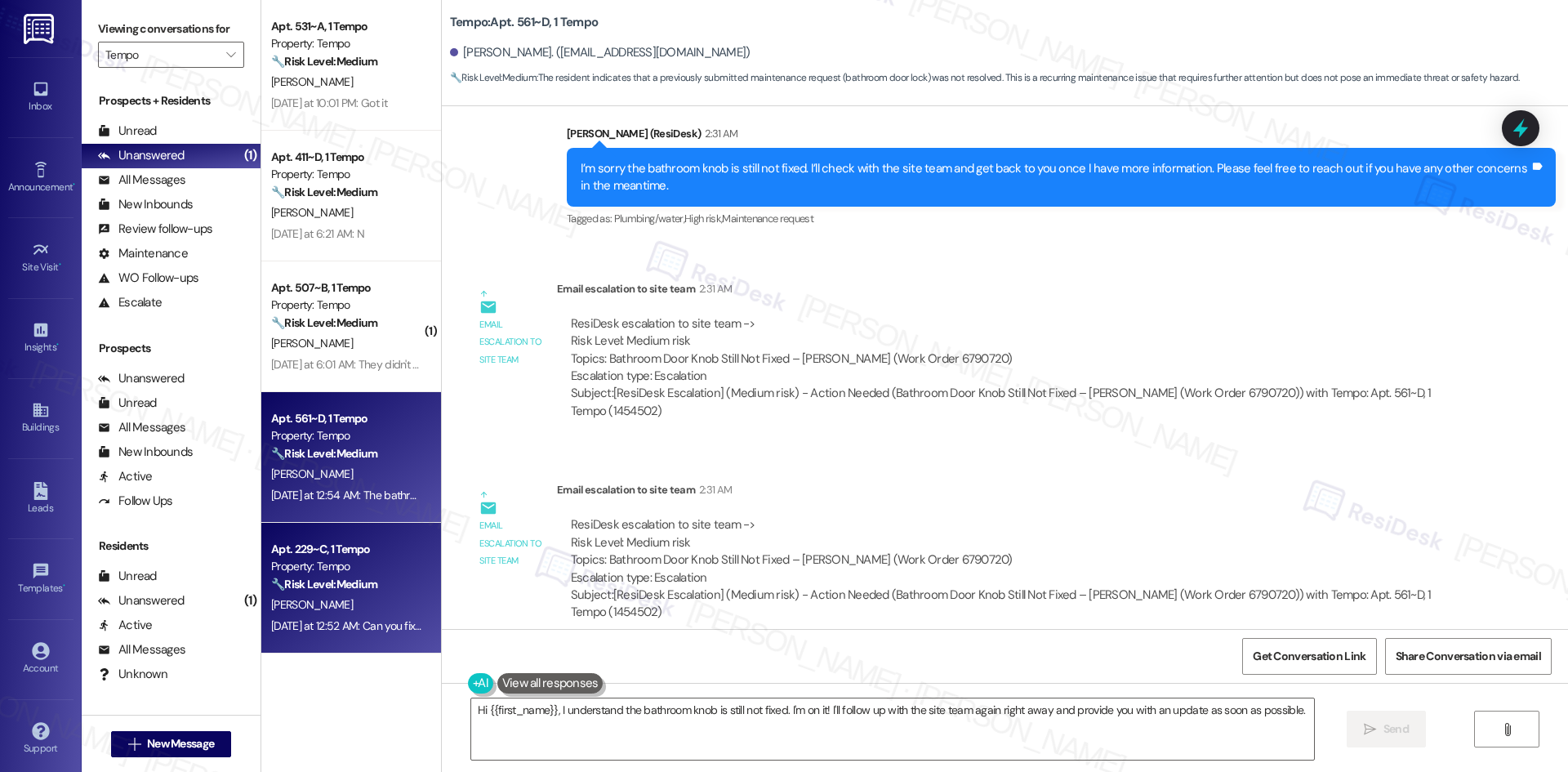
click at [299, 583] on strong "🔧 Risk Level: Medium" at bounding box center [324, 584] width 106 height 15
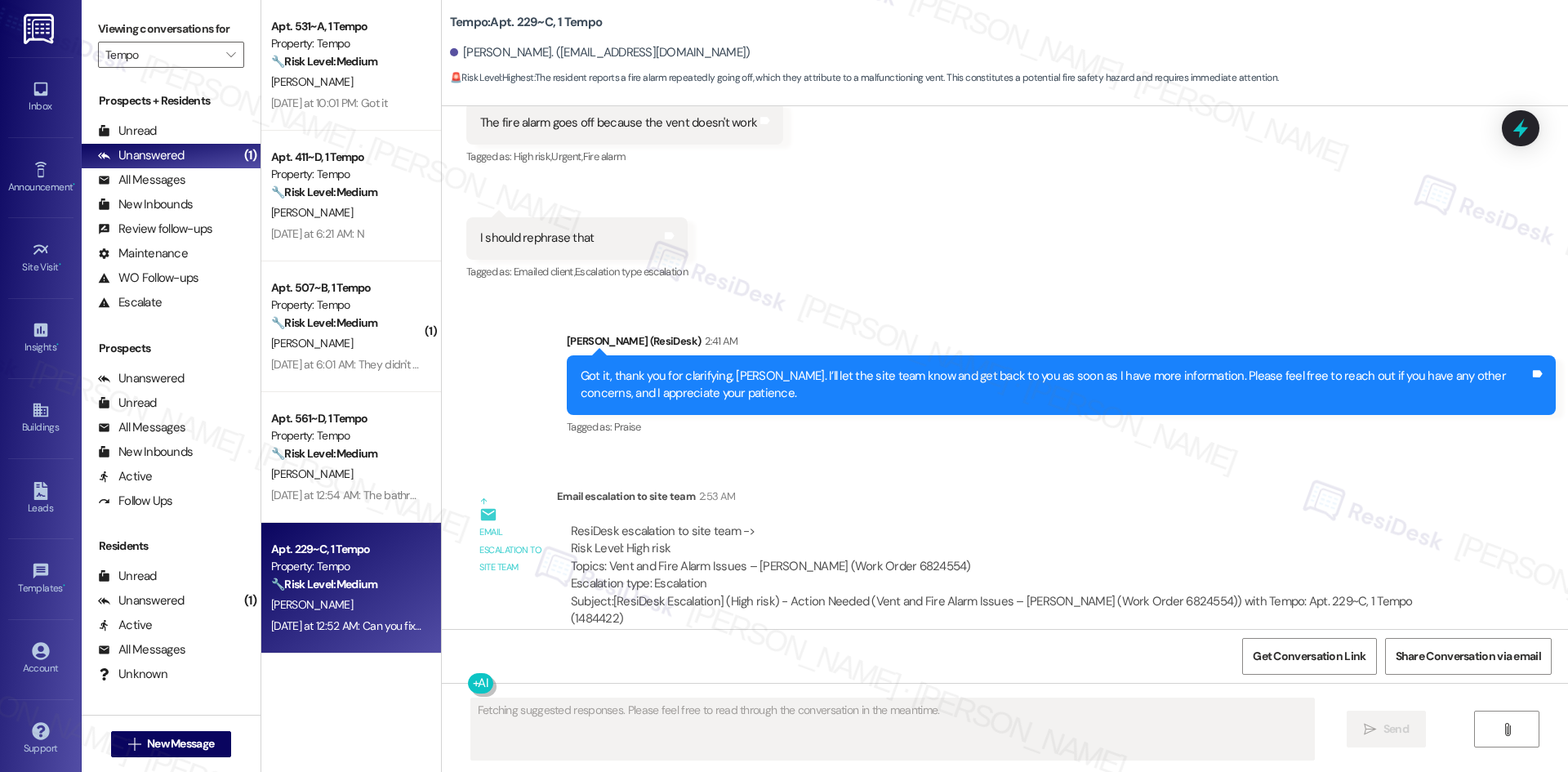
scroll to position [1432, 0]
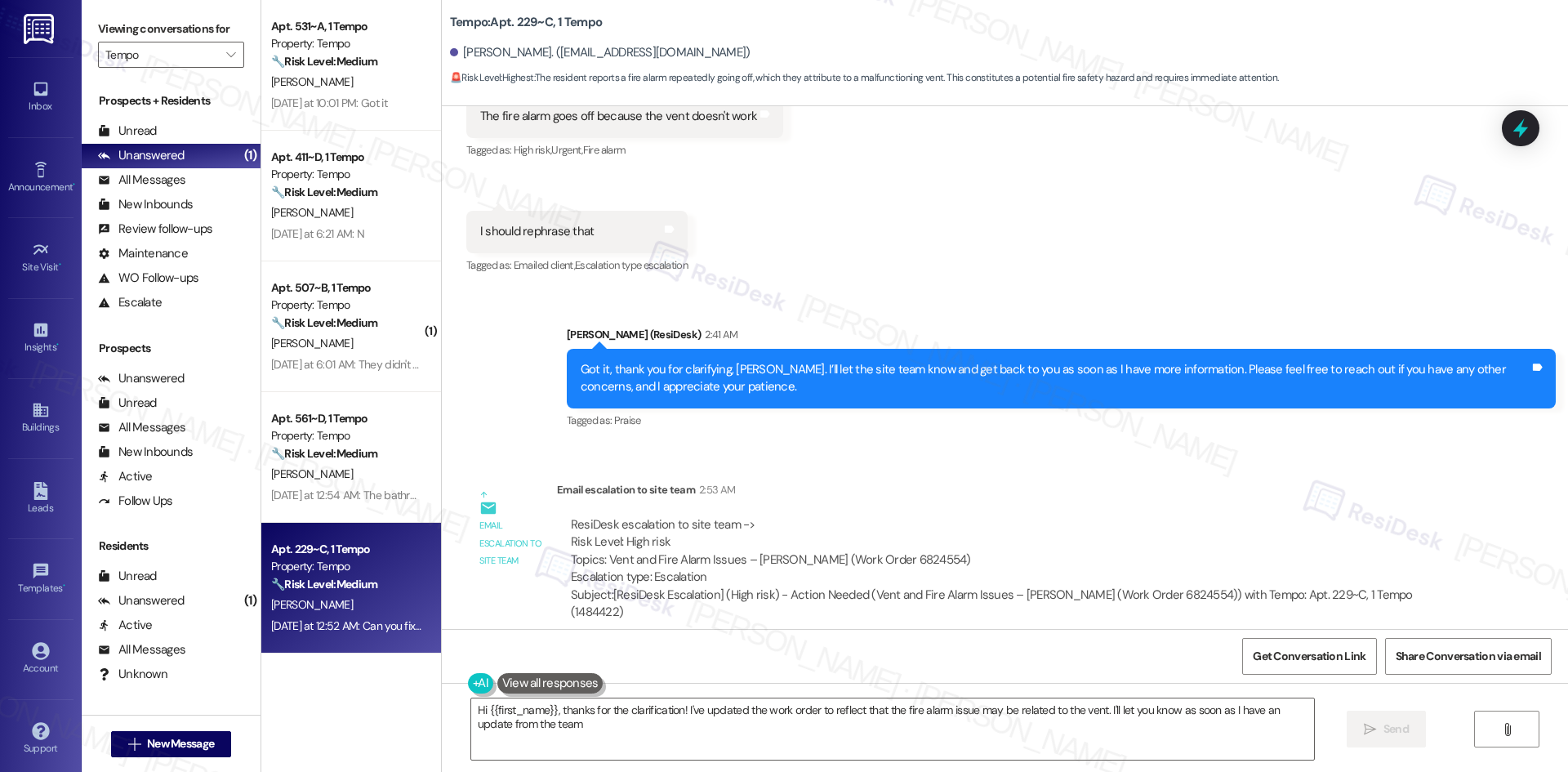
type textarea "Hi {{first_name}}, thanks for the clarification! I've updated the work order to…"
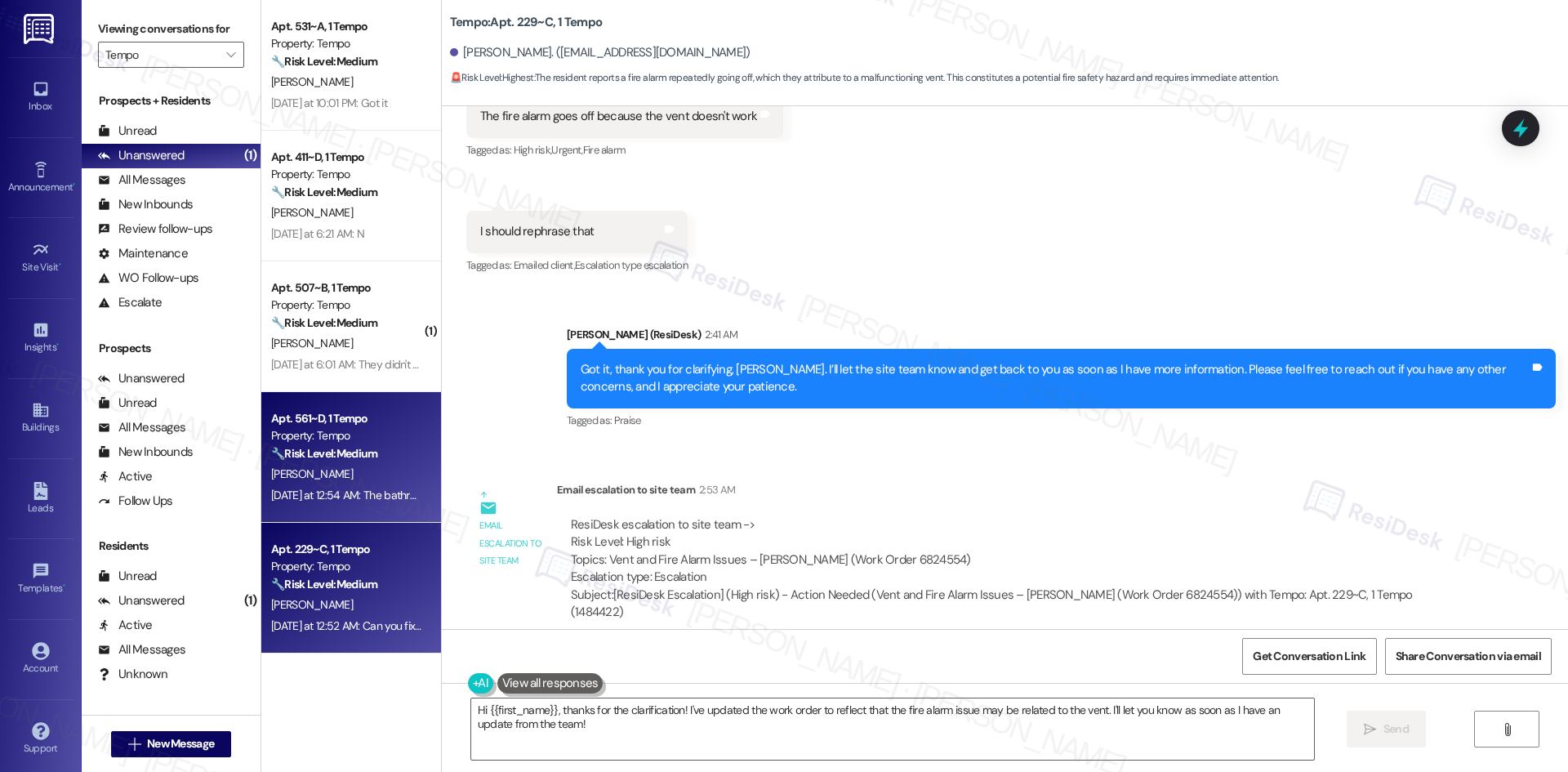
click at [308, 471] on div "L. Yu" at bounding box center [346, 474] width 154 height 20
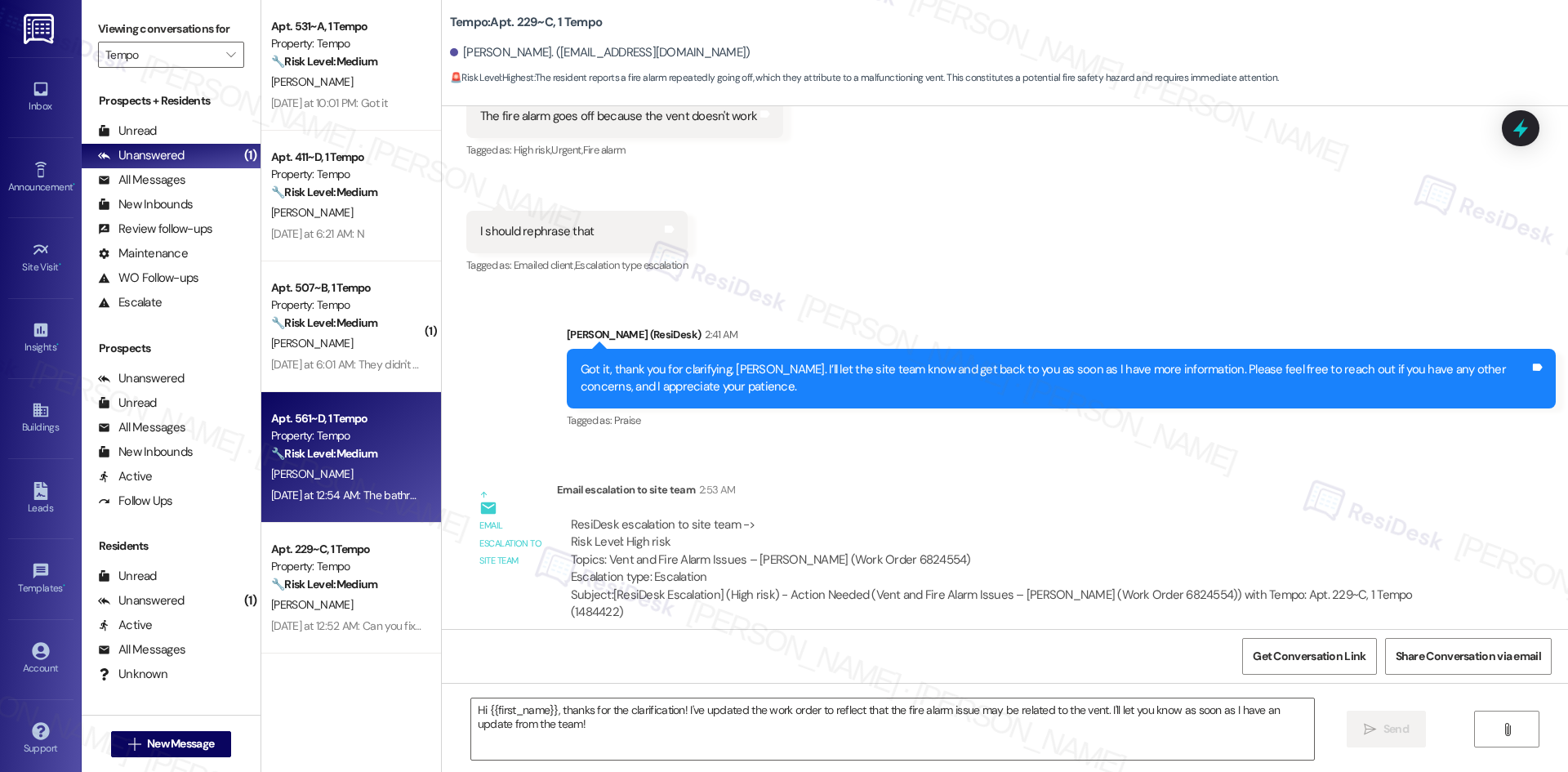
type textarea "Fetching suggested responses. Please feel free to read through the conversation…"
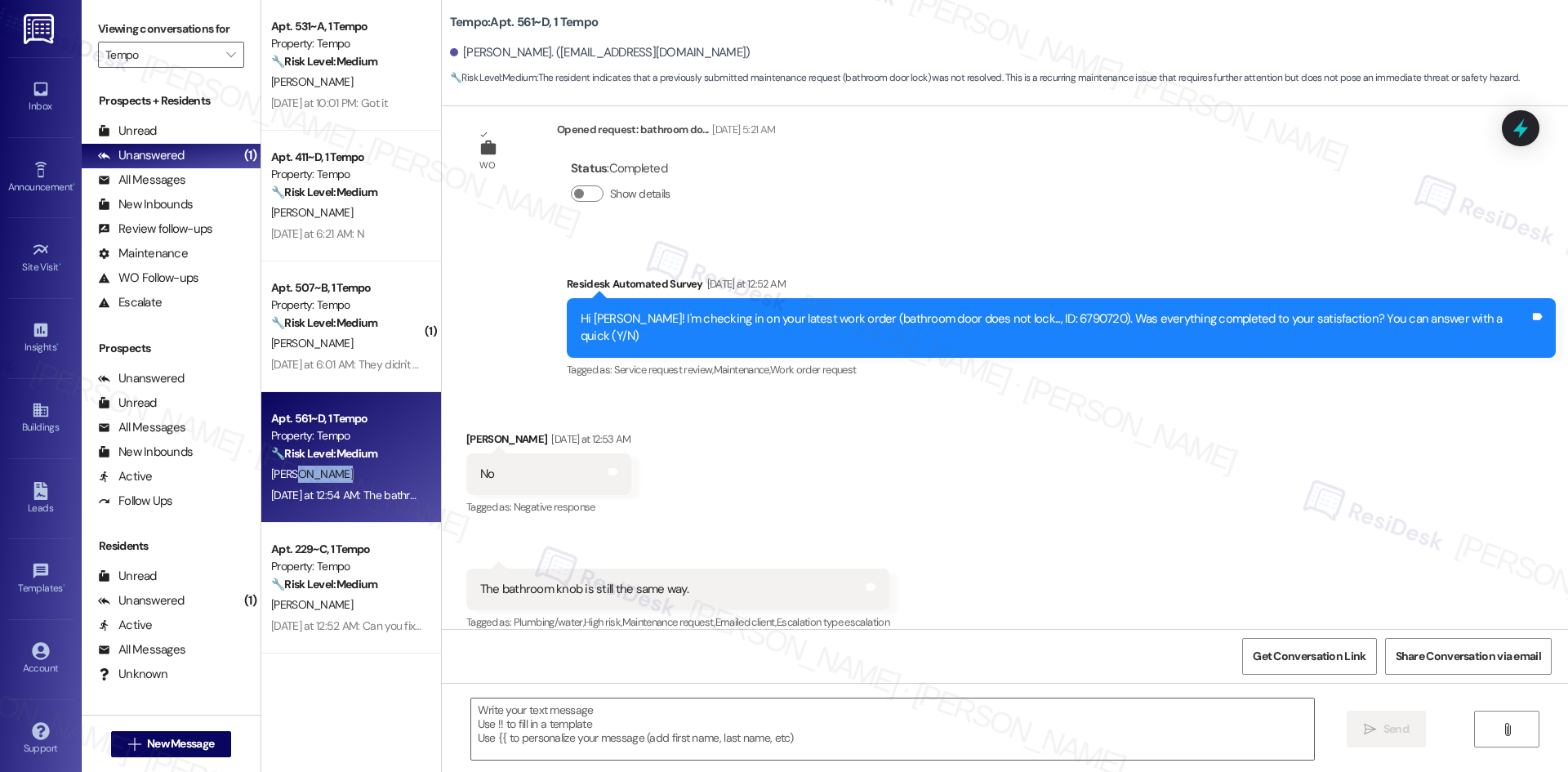
type textarea "Fetching suggested responses. Please feel free to read through the conversation…"
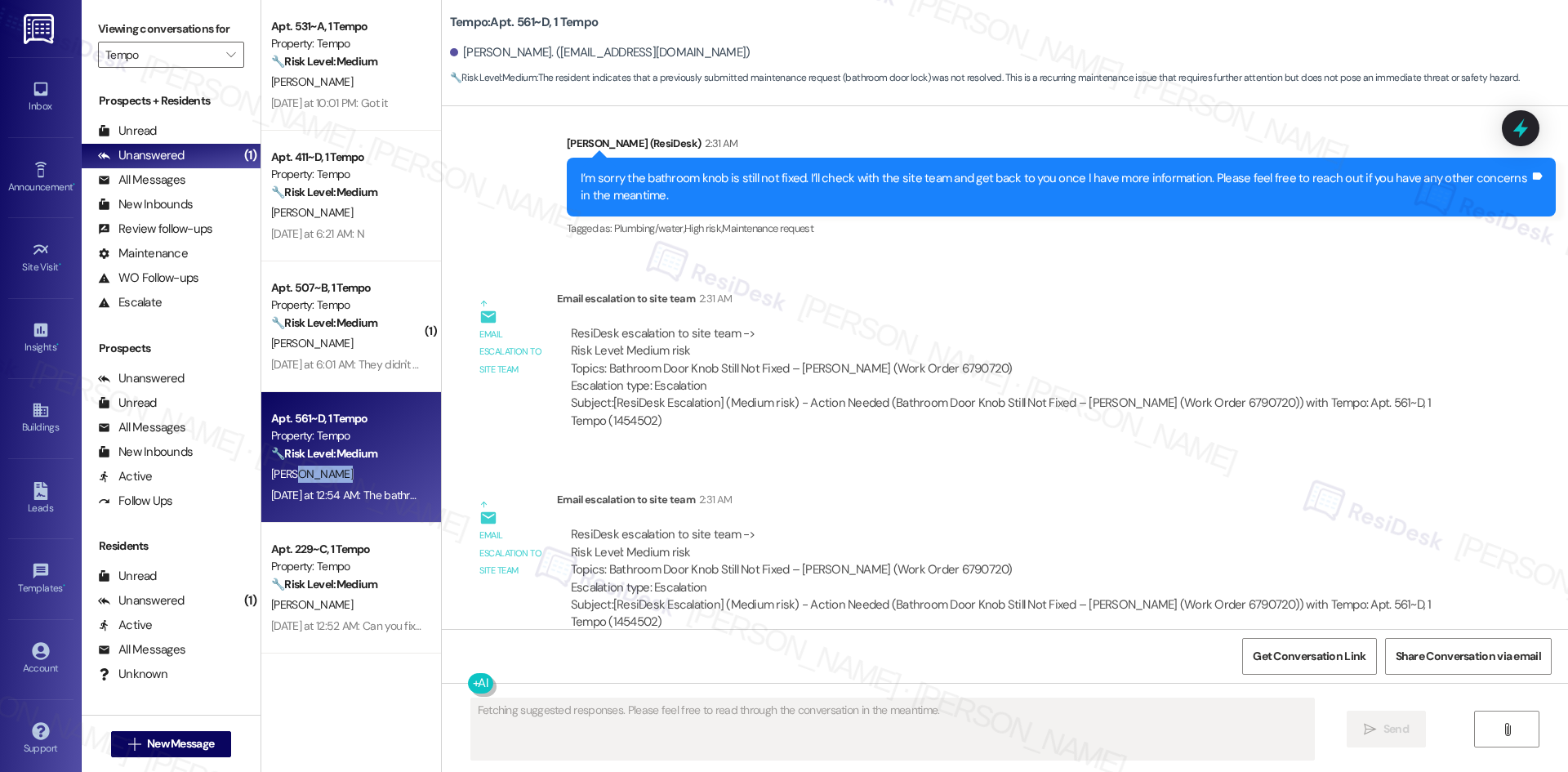
scroll to position [846, 0]
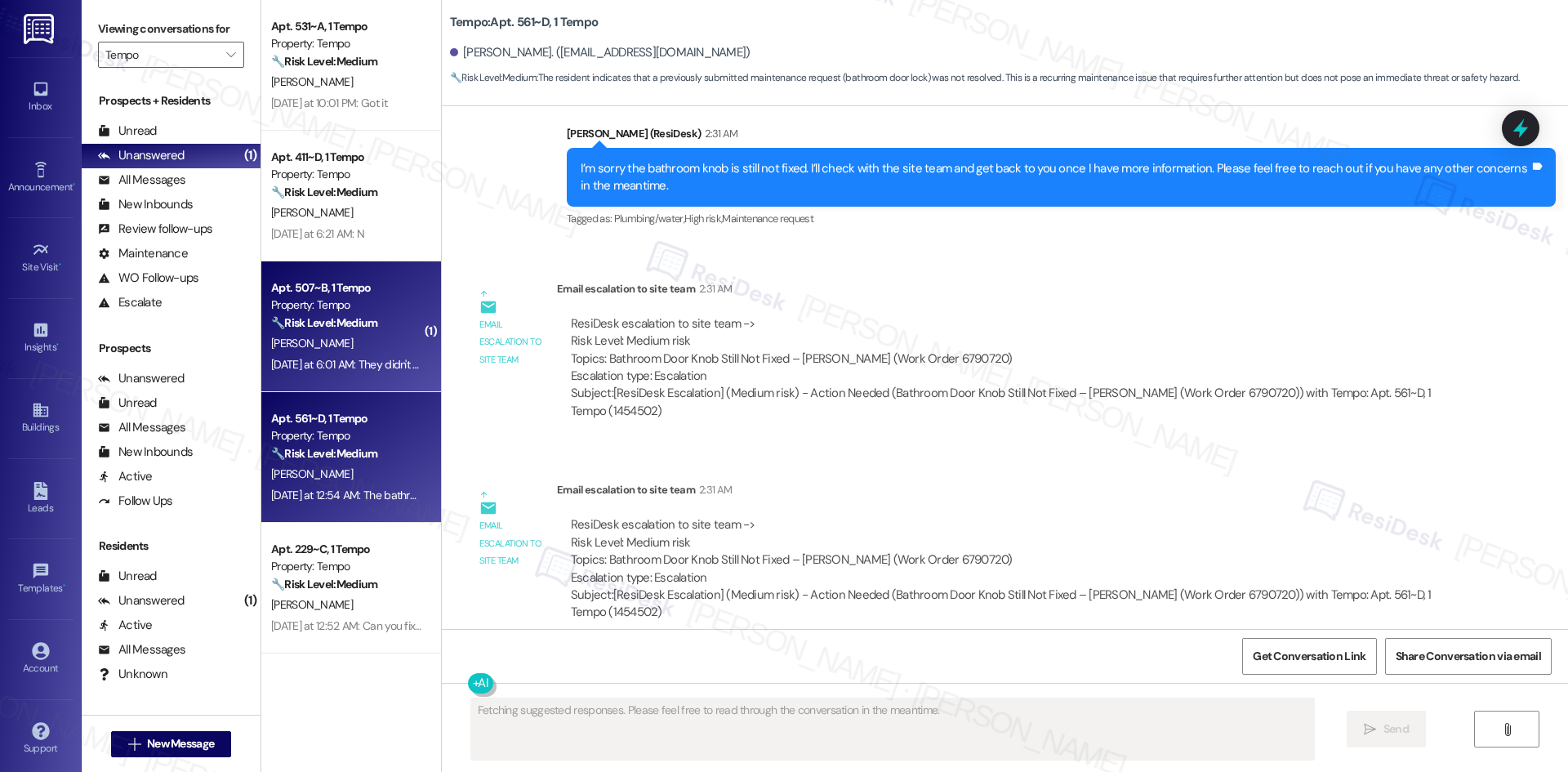
click at [360, 327] on strong "🔧 Risk Level: Medium" at bounding box center [324, 322] width 106 height 15
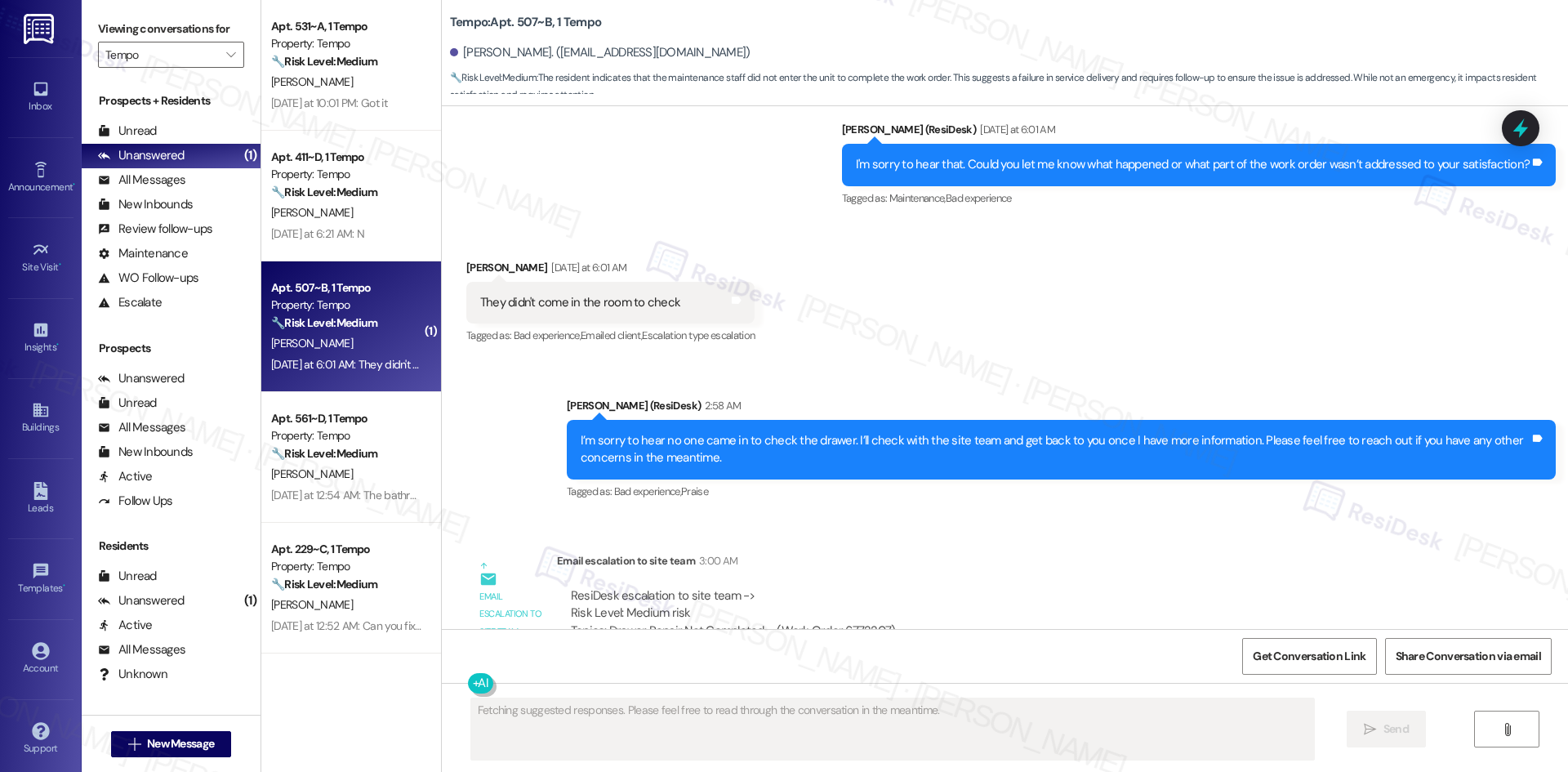
scroll to position [528, 0]
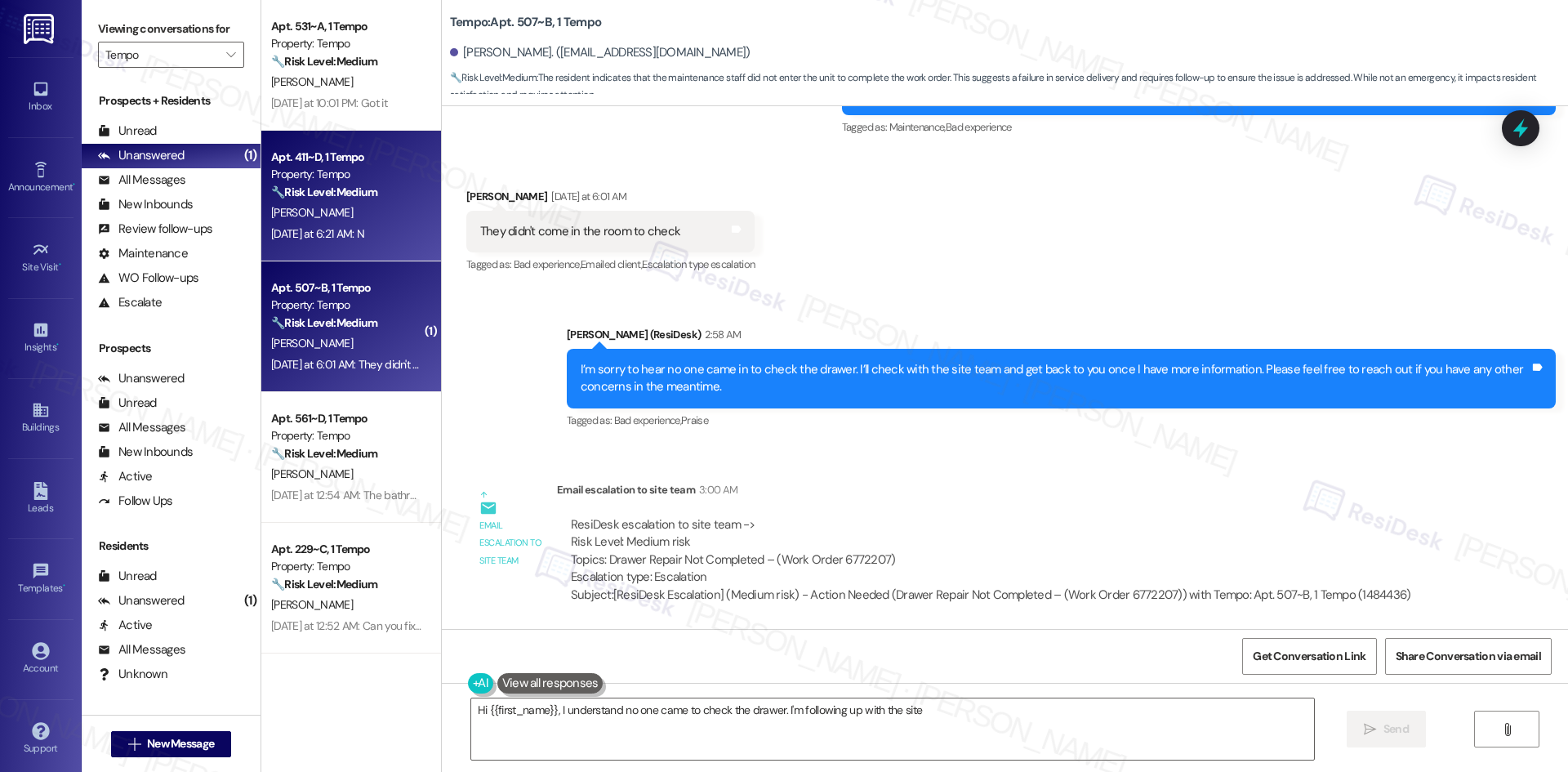
type textarea "Hi {{first_name}}, I understand no one came to check the drawer. I'm following …"
click at [341, 226] on div "Yesterday at 6:21 AM: N Yesterday at 6:21 AM: N" at bounding box center [318, 233] width 93 height 15
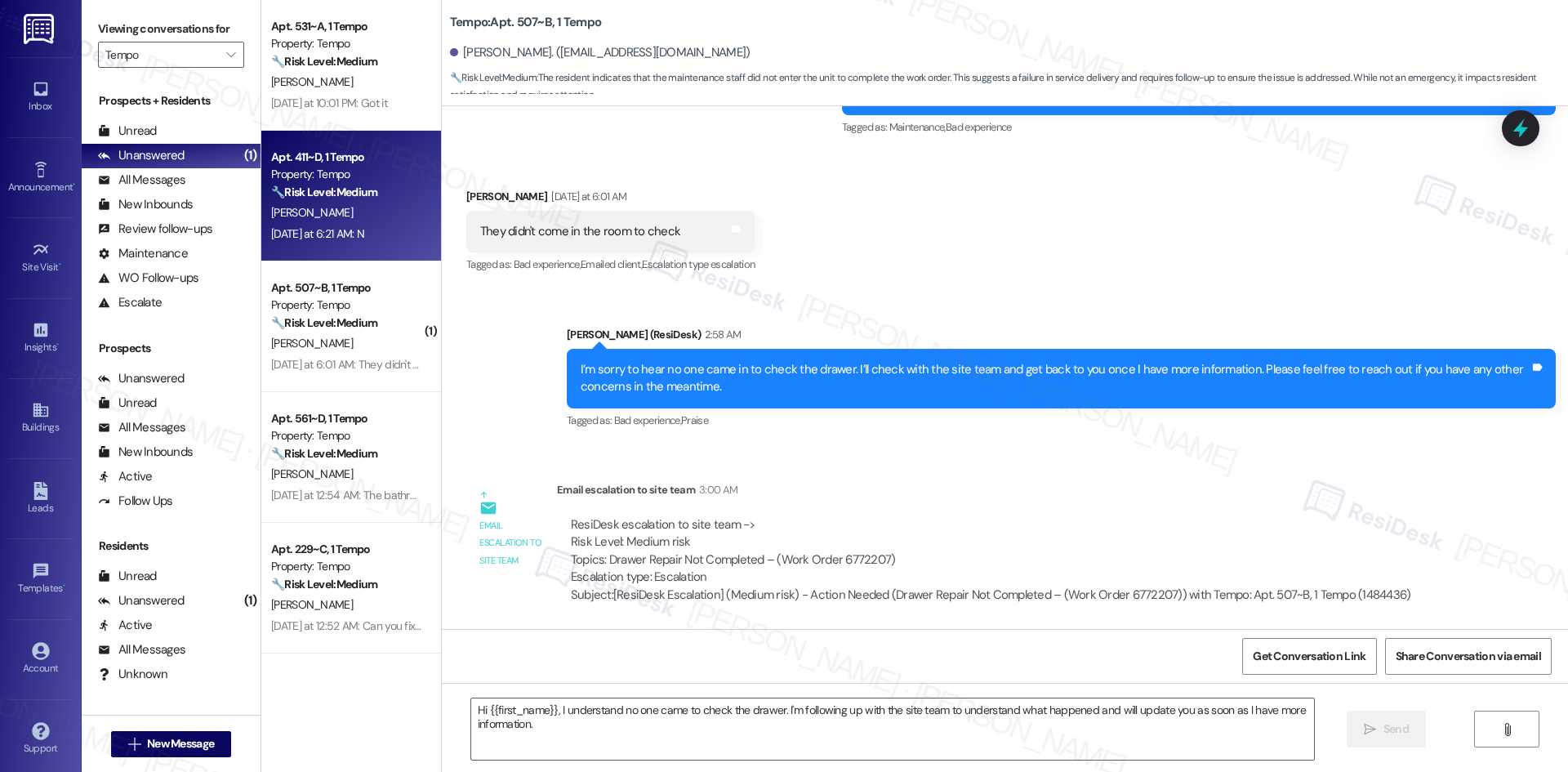
type textarea "Fetching suggested responses. Please feel free to read through the conversation…"
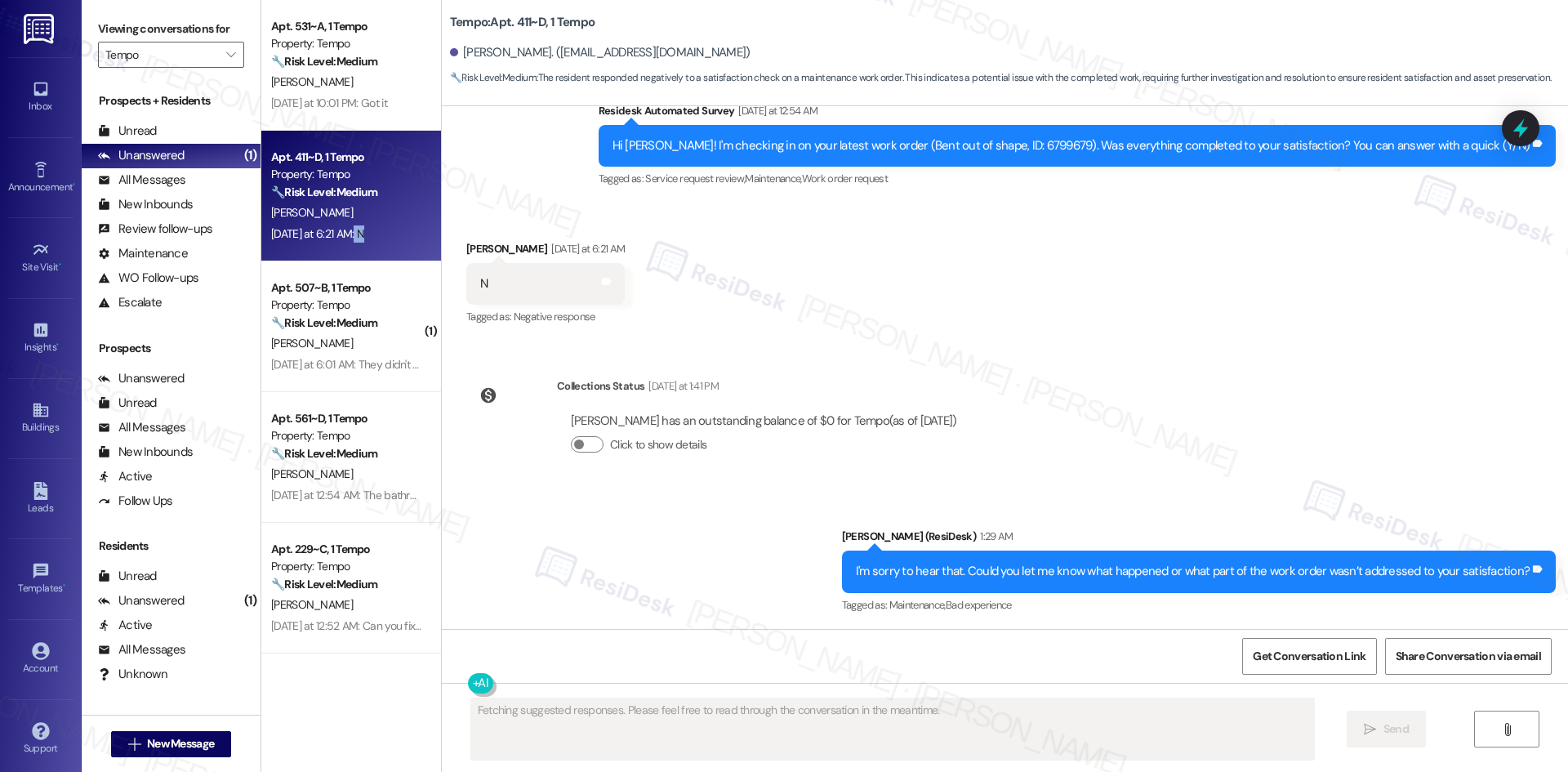
scroll to position [461, 0]
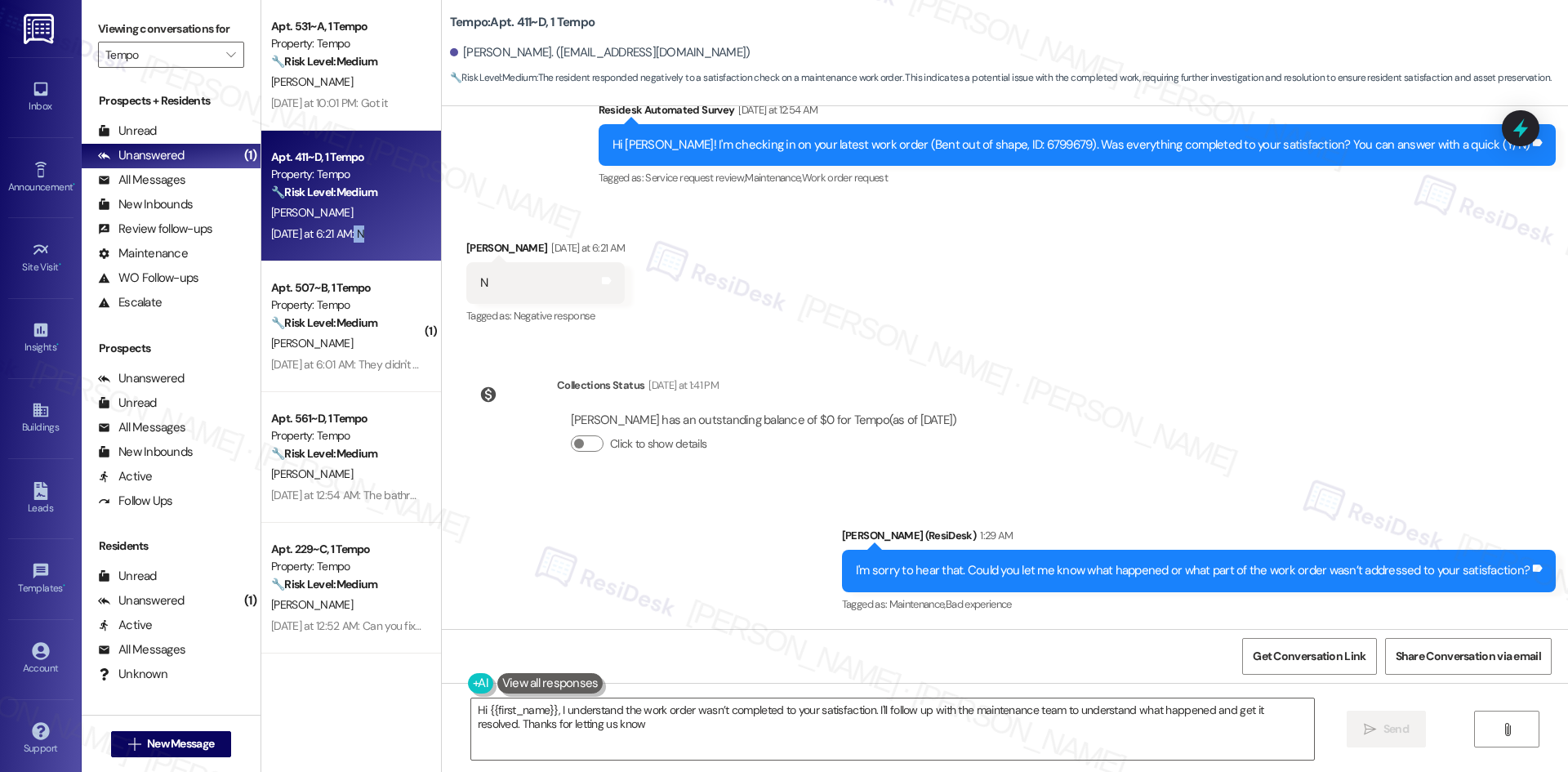
type textarea "Hi {{first_name}}, I understand the work order wasn’t completed to your satisfa…"
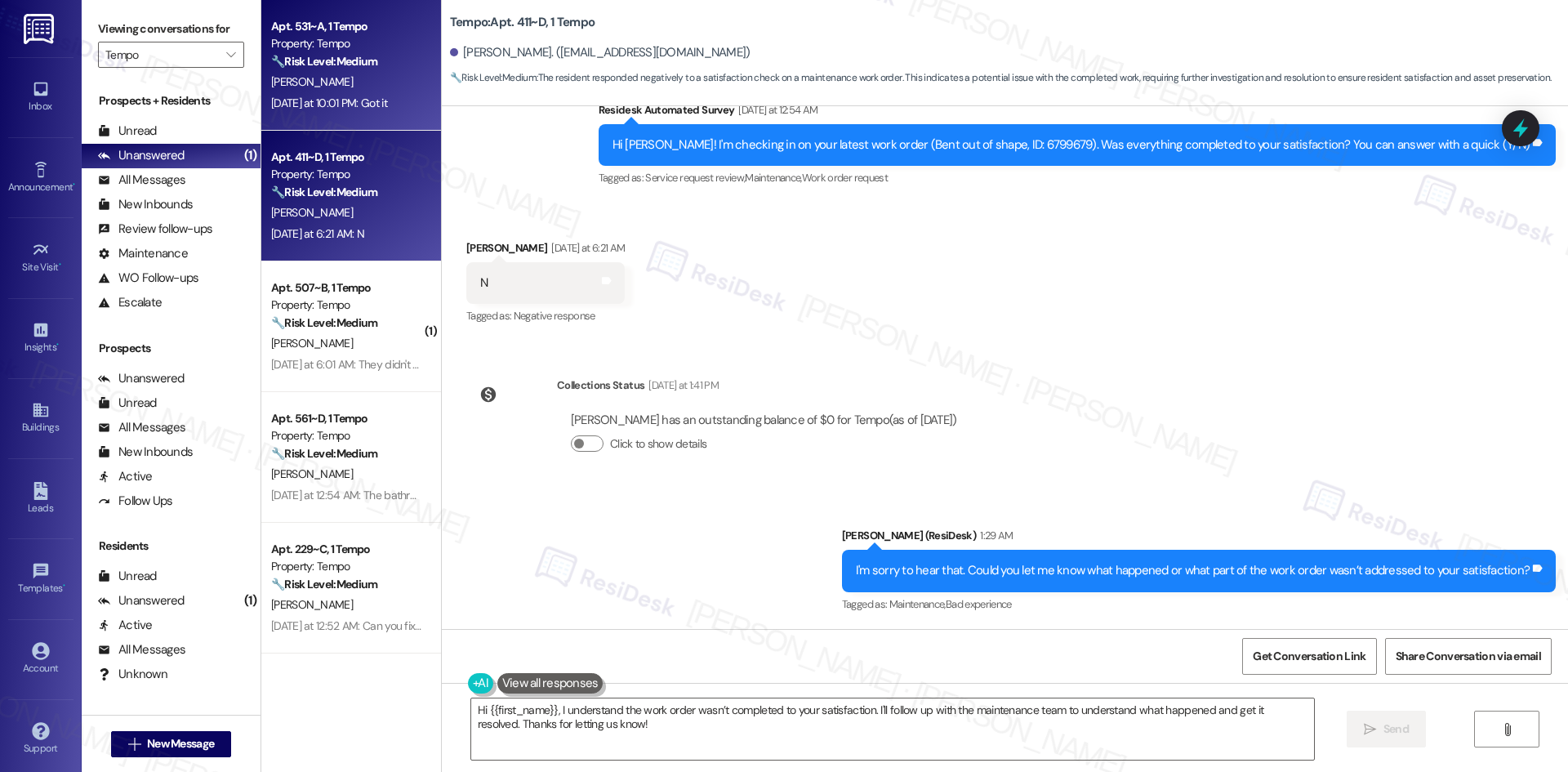
click at [319, 92] on div "P. Sasikumar" at bounding box center [346, 82] width 154 height 20
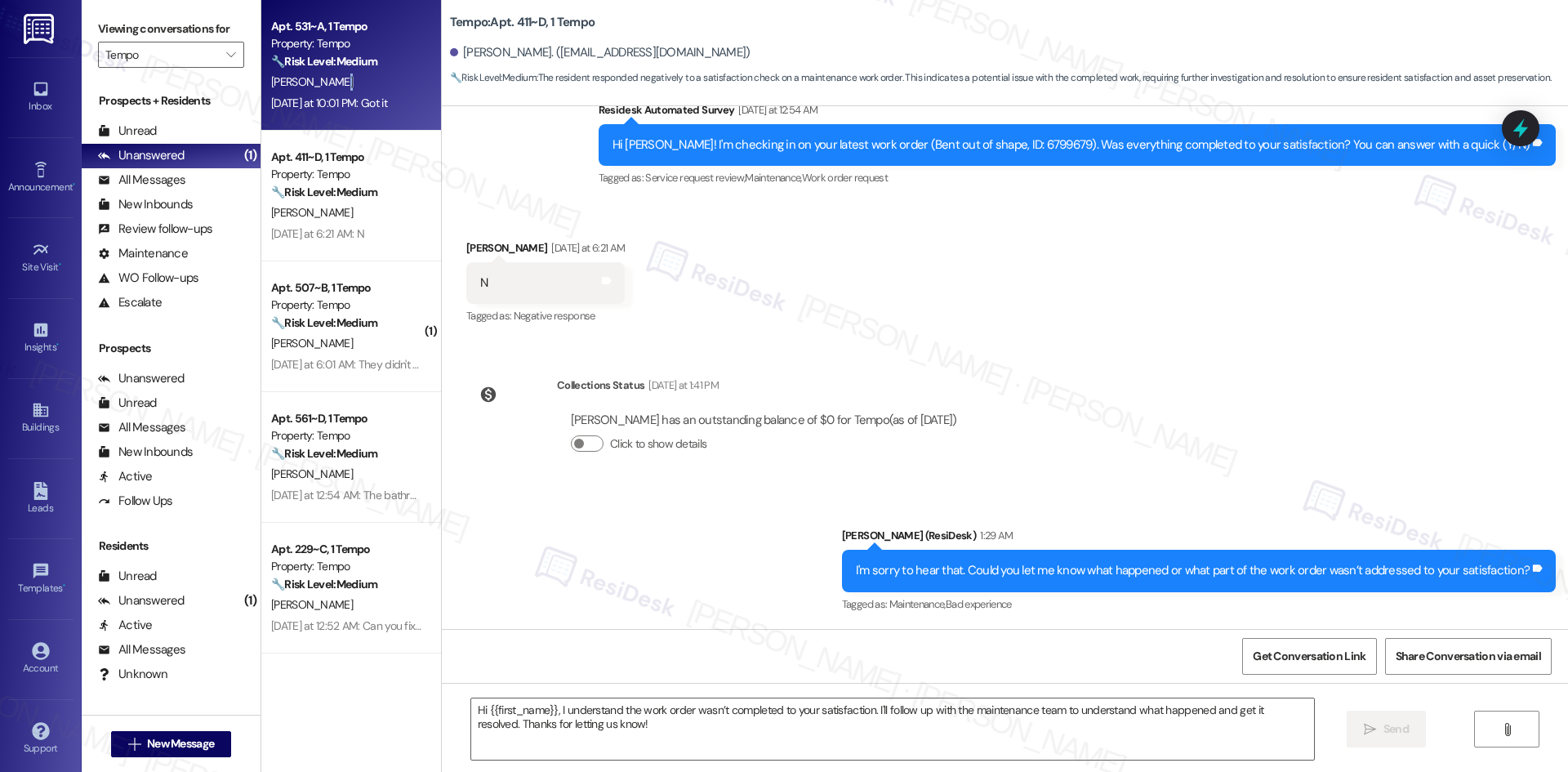
type textarea "Fetching suggested responses. Please feel free to read through the conversation…"
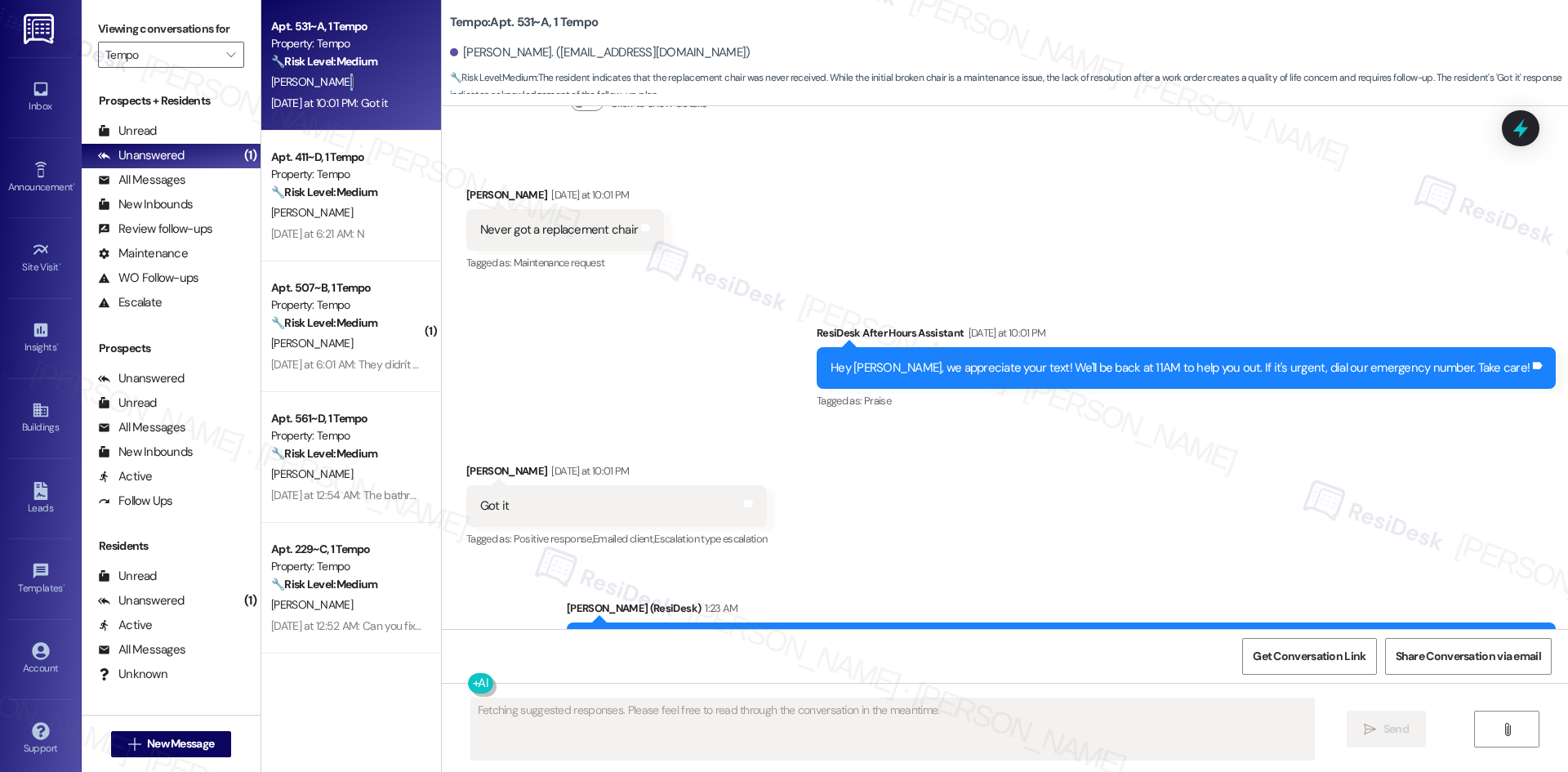
scroll to position [1679, 0]
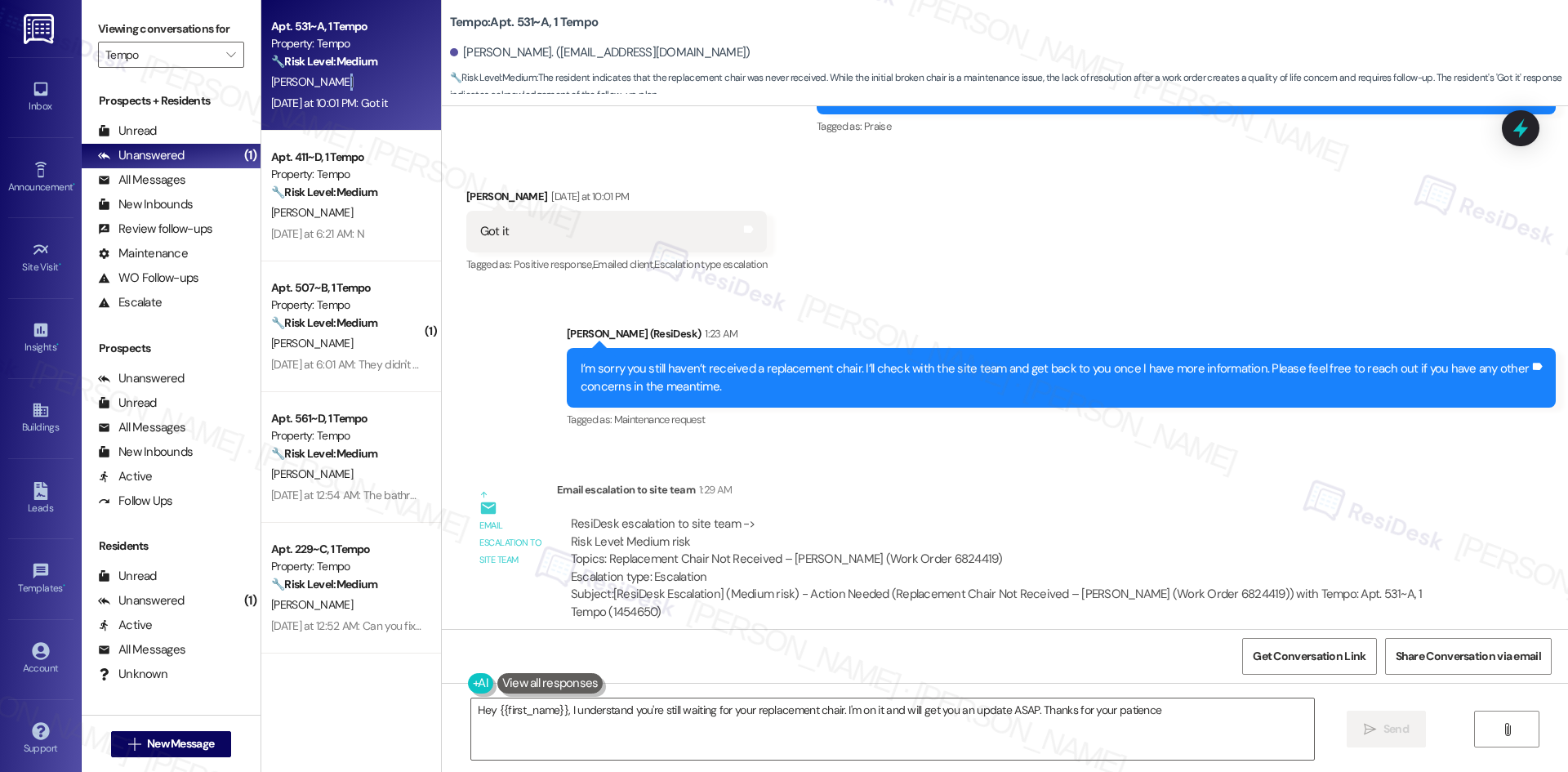
type textarea "Hey {{first_name}}, I understand you're still waiting for your replacement chai…"
click at [188, 50] on input "Tempo" at bounding box center [161, 54] width 113 height 26
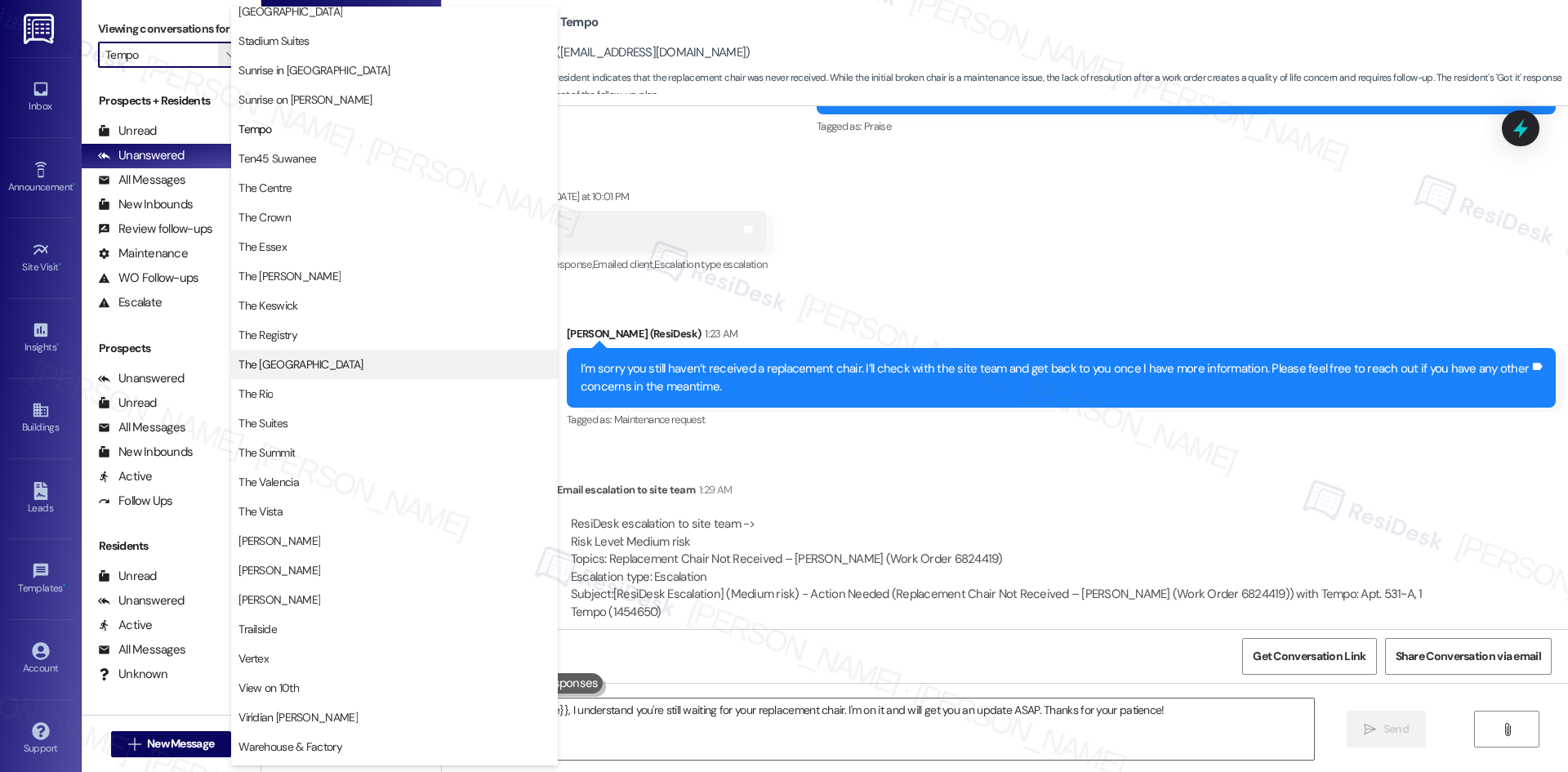
scroll to position [1448, 0]
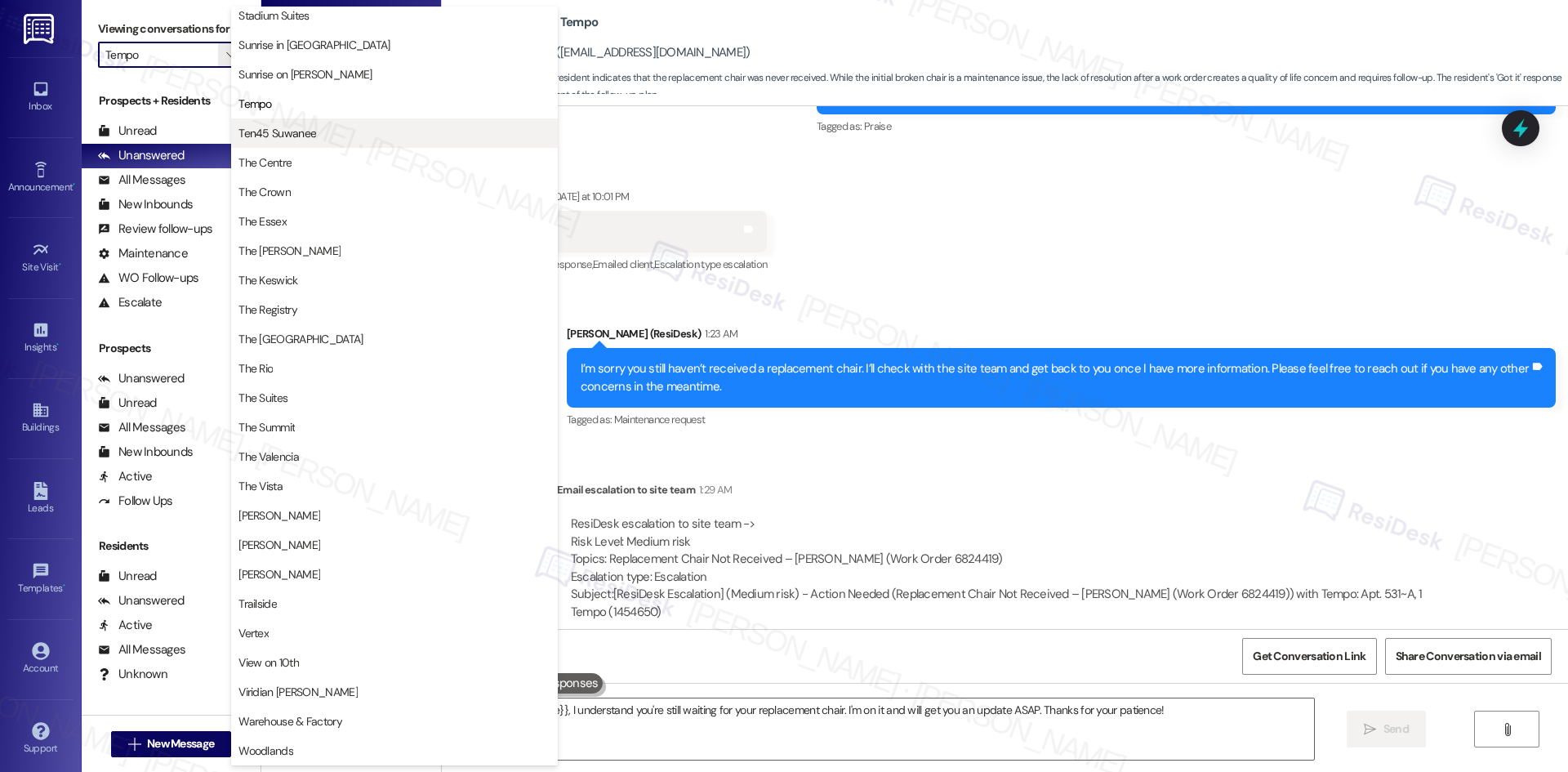
click at [371, 136] on span "Ten45 Suwanee" at bounding box center [394, 133] width 312 height 16
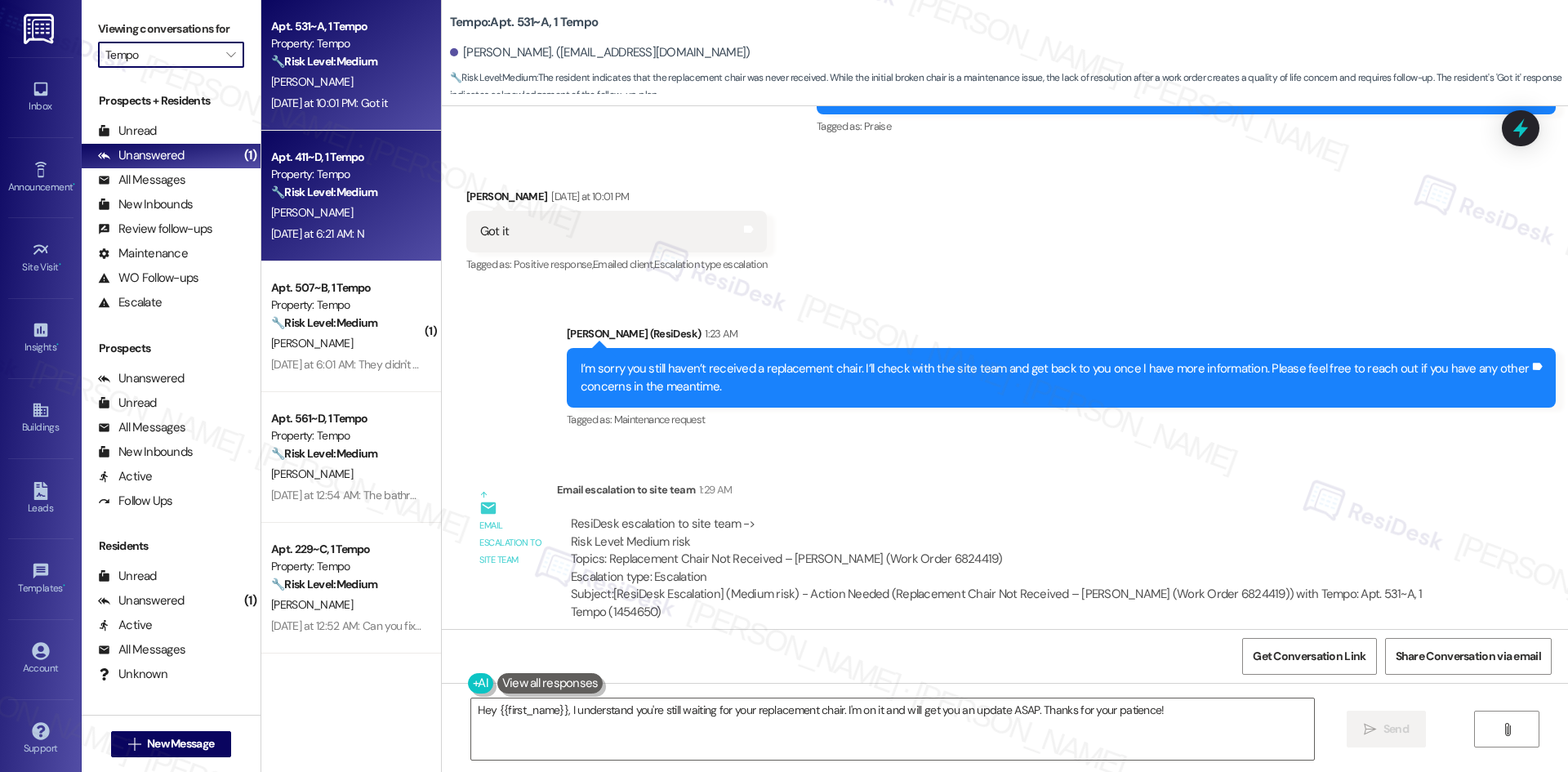
type input "Ten45 Suwanee"
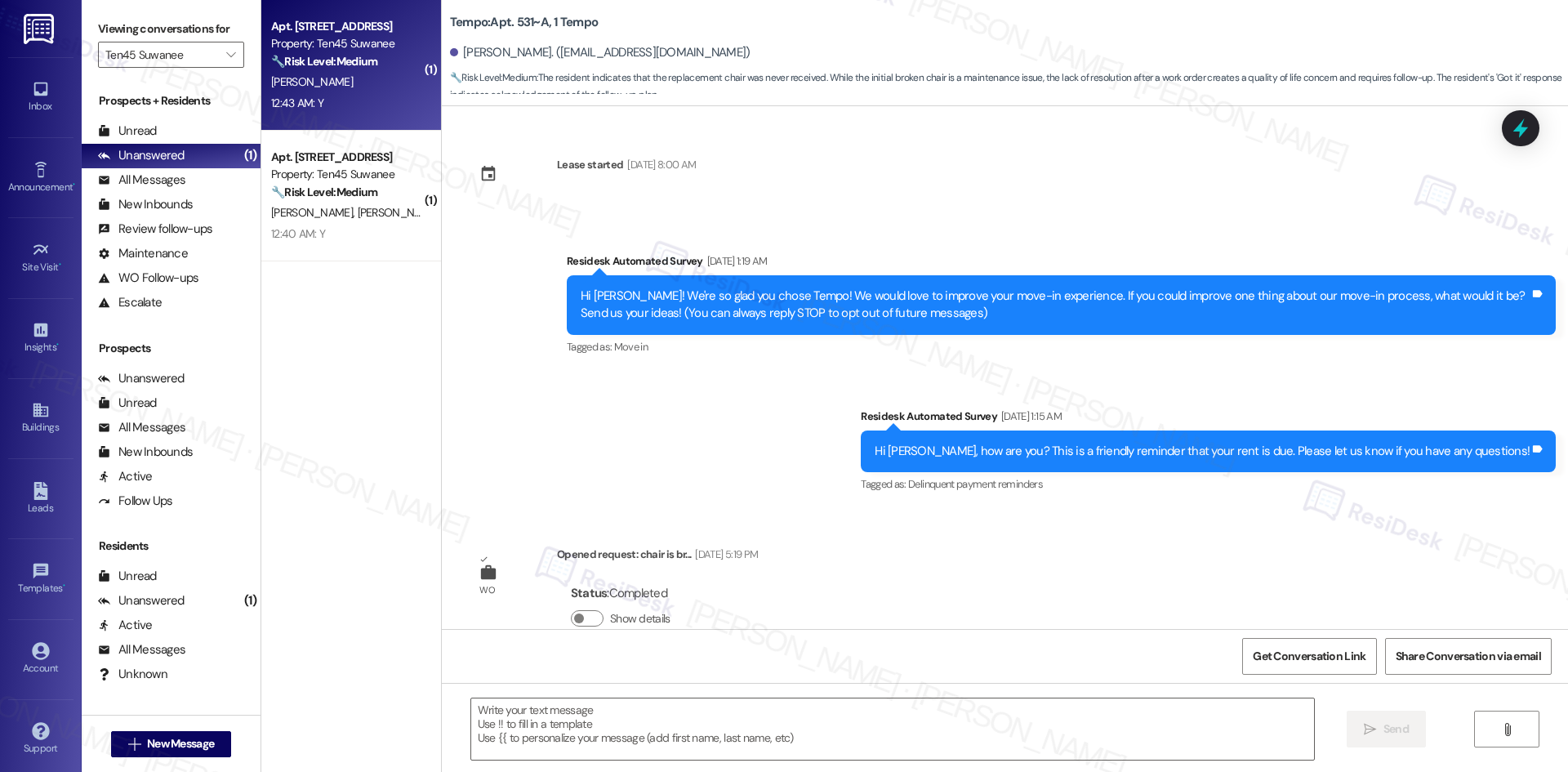
click at [378, 98] on div "12:43 AM: Y 12:43 AM: Y" at bounding box center [346, 103] width 154 height 20
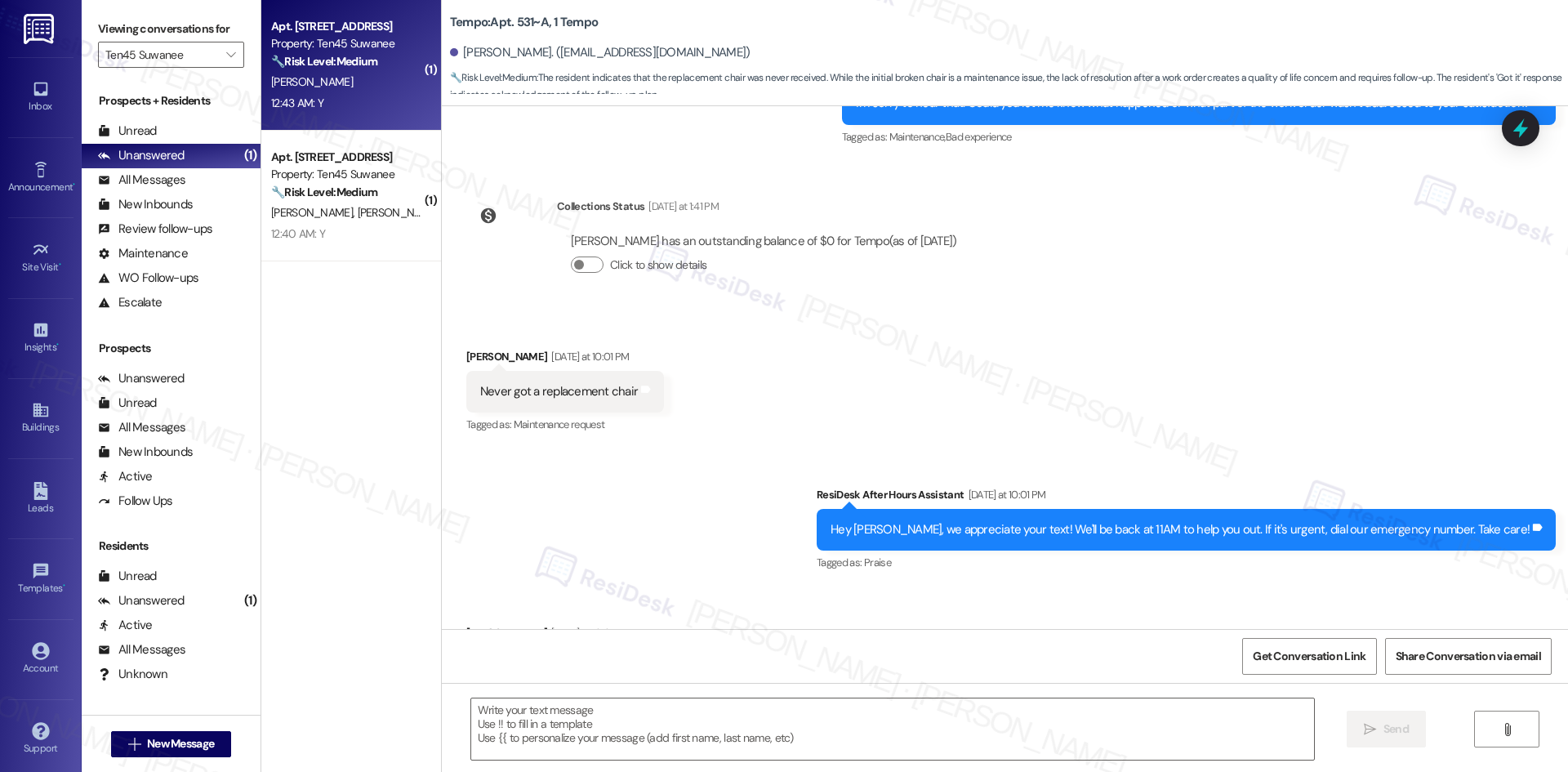
scroll to position [496, 0]
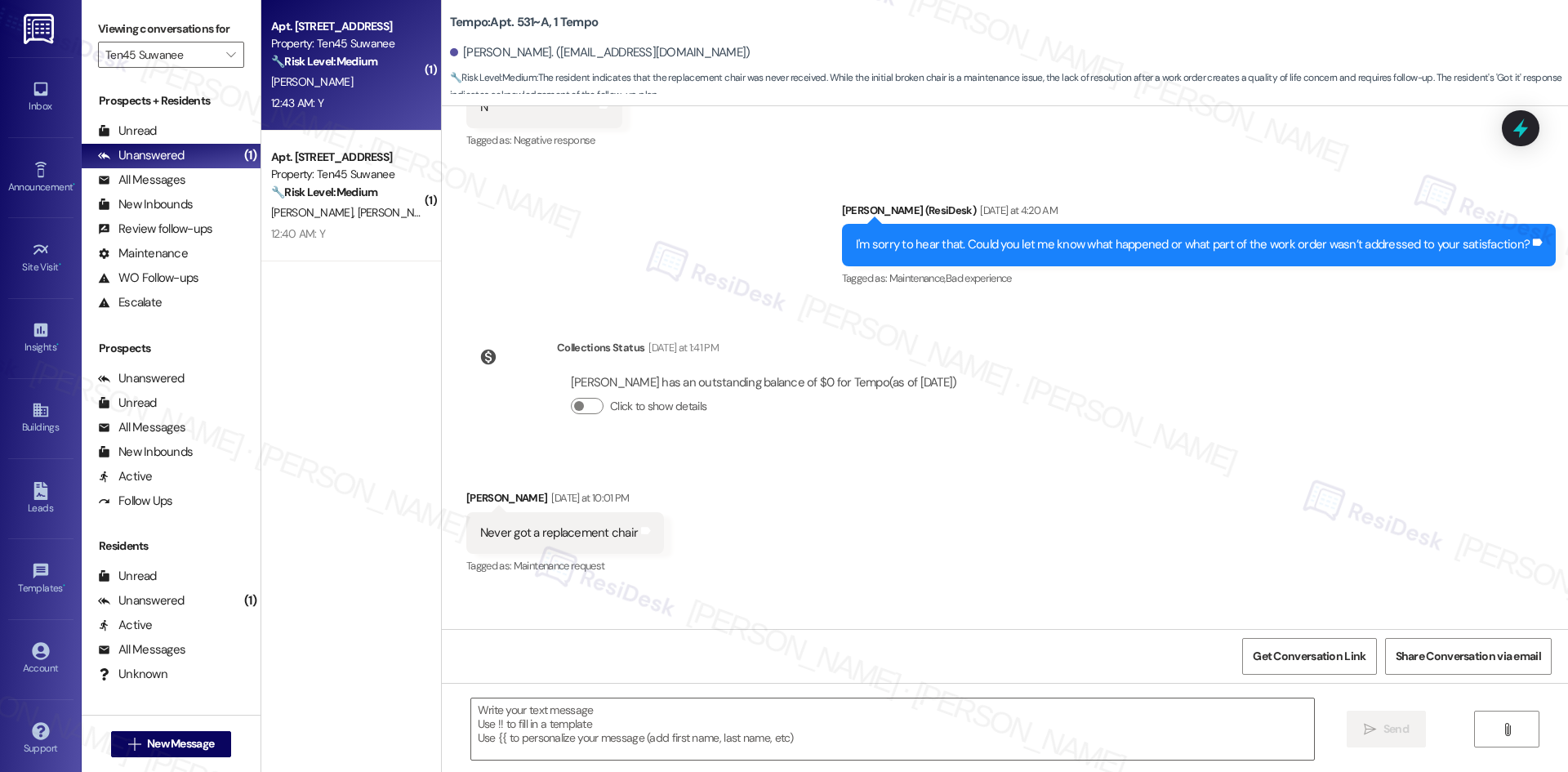
type textarea "Fetching suggested responses. Please feel free to read through the conversation…"
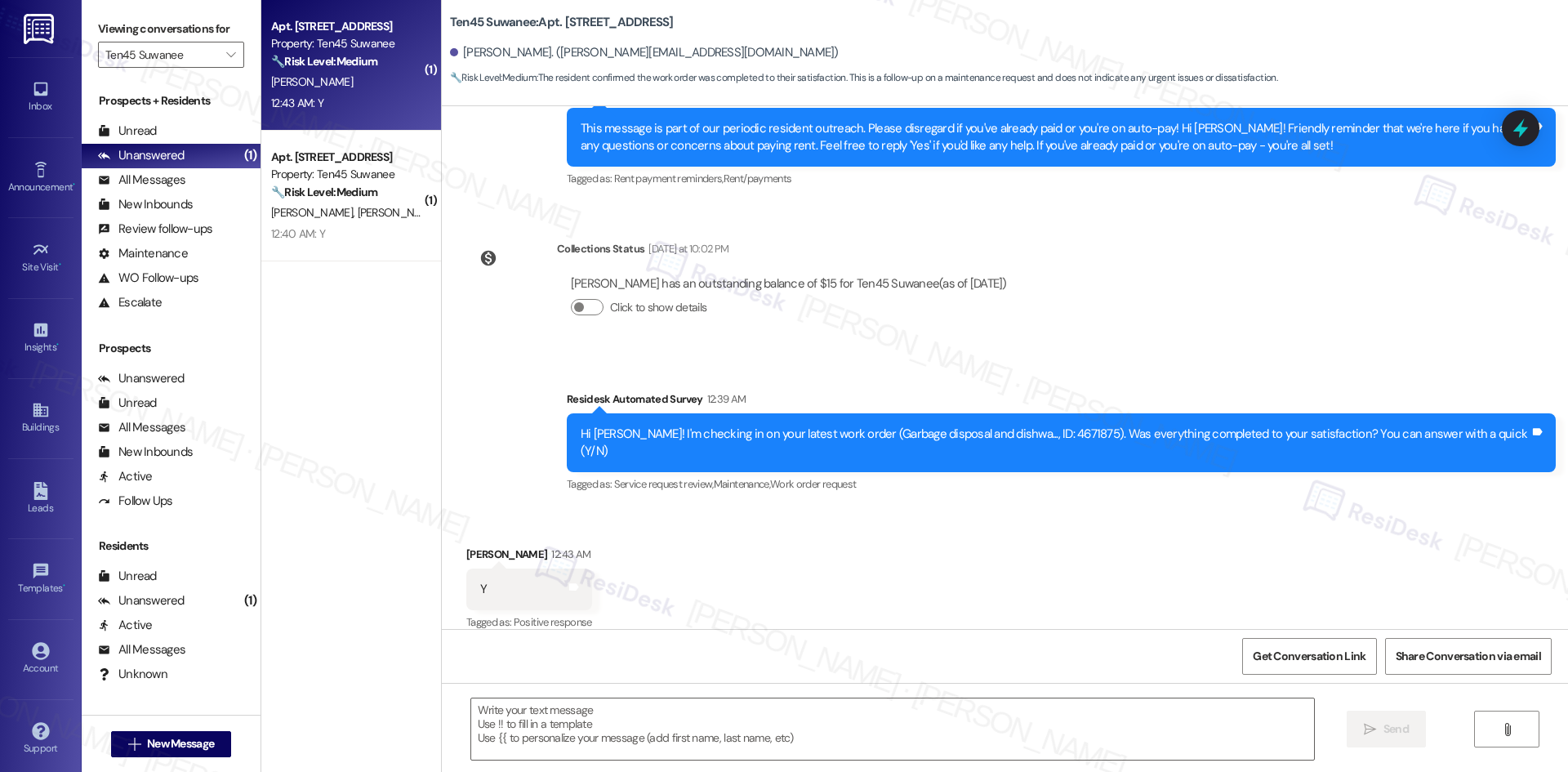
click at [857, 382] on div "Survey, sent via SMS Residesk Automated Survey 12:39 AM Hi Farren! I'm checking…" at bounding box center [1061, 443] width 1014 height 131
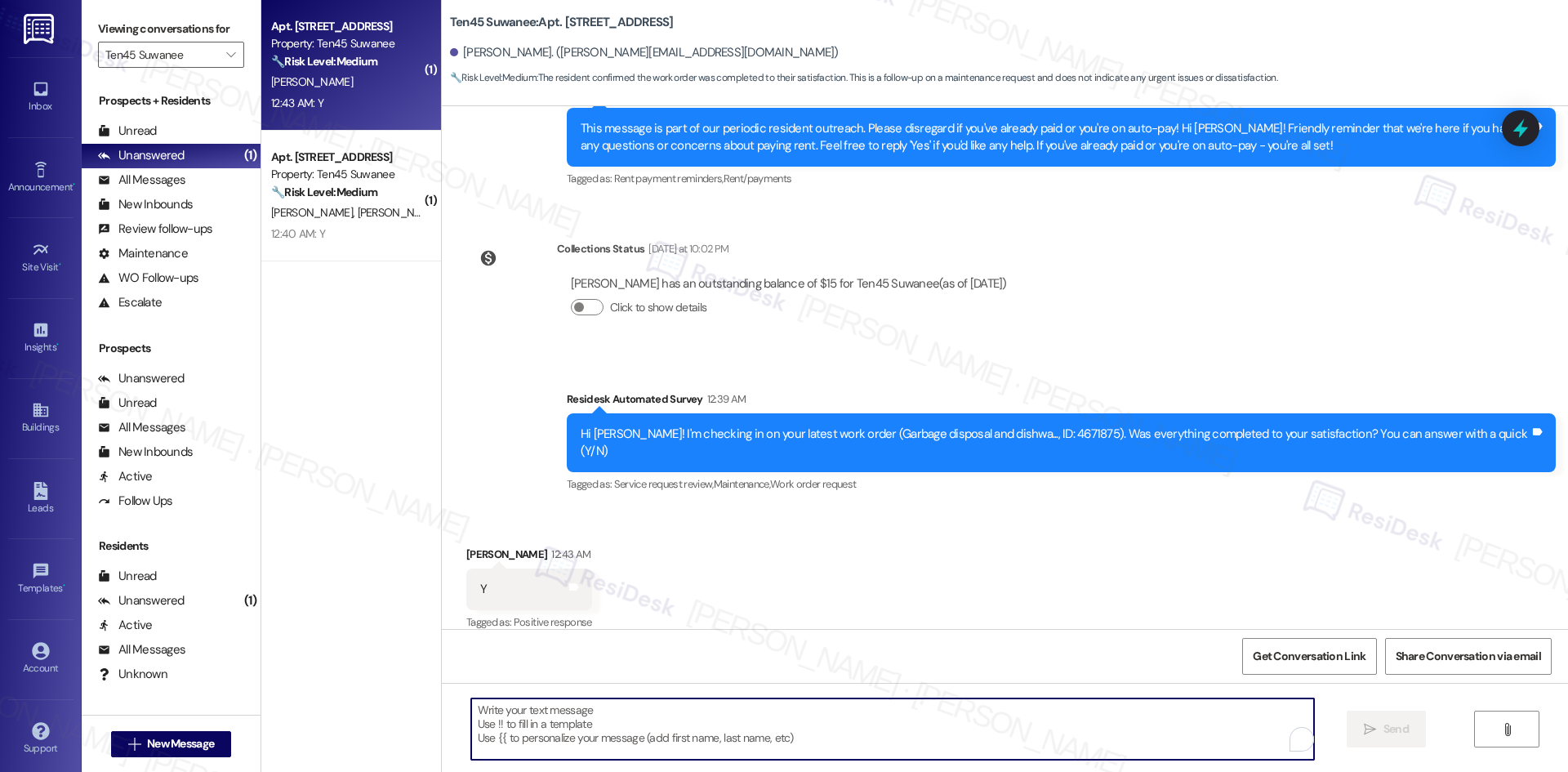
click at [711, 732] on textarea "To enrich screen reader interactions, please activate Accessibility in Grammarl…" at bounding box center [892, 729] width 843 height 61
paste textarea "I'm glad to hear the issues have been resolved! If {{property}} met your expect…"
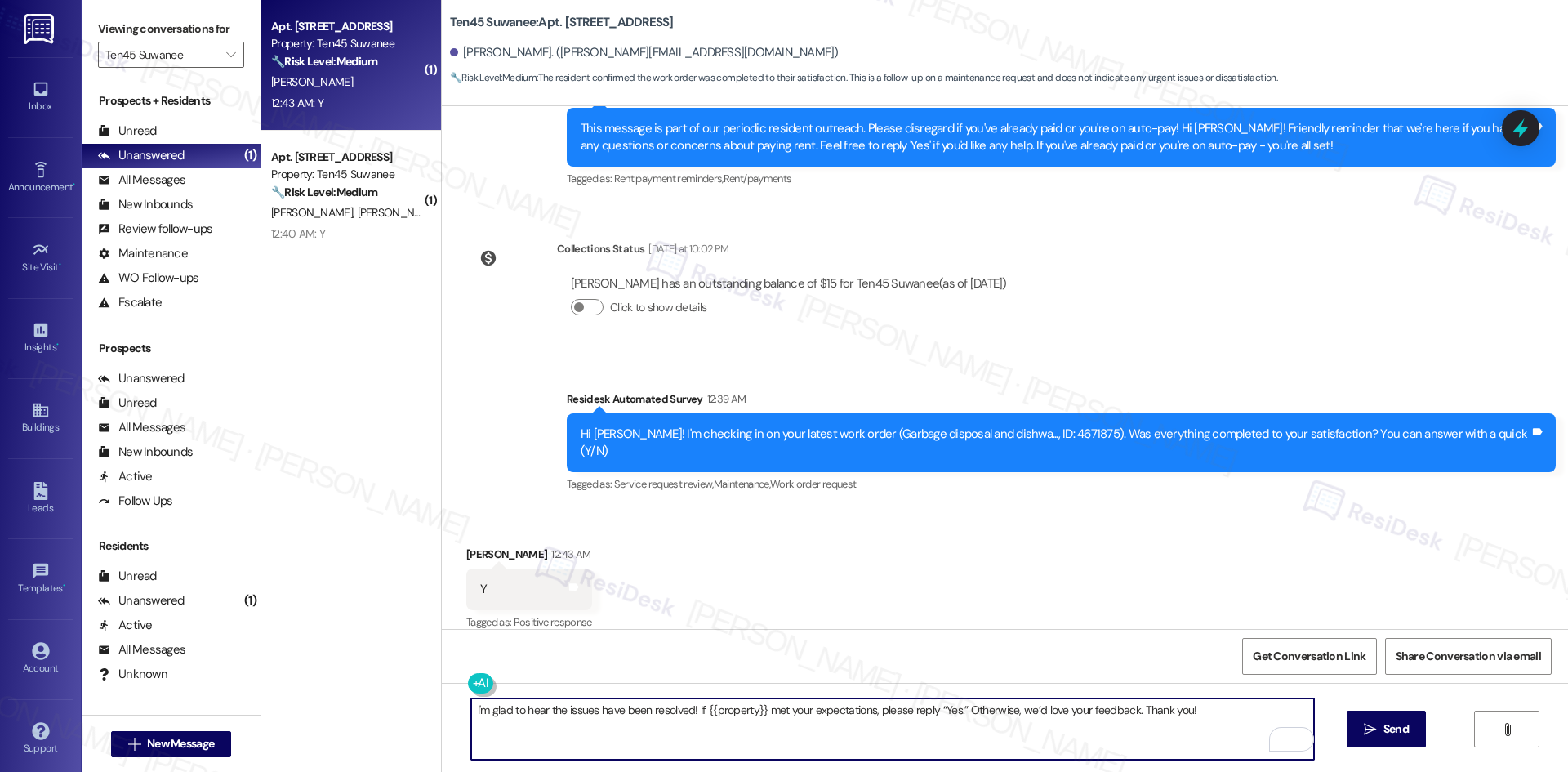
scroll to position [497, 0]
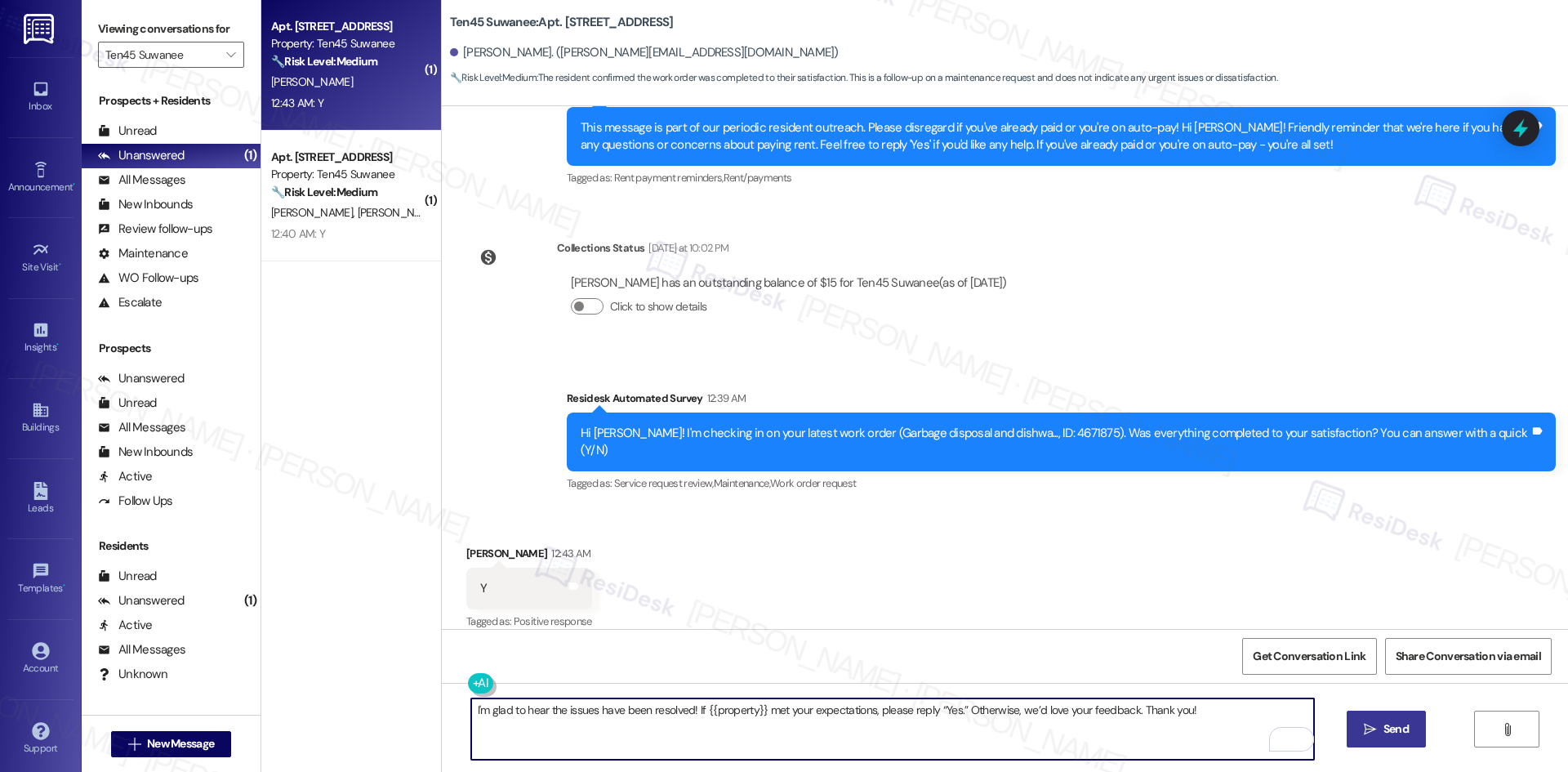
type textarea "I'm glad to hear the issues have been resolved! If {{property}} met your expect…"
click at [1386, 727] on span "Send" at bounding box center [1395, 728] width 25 height 17
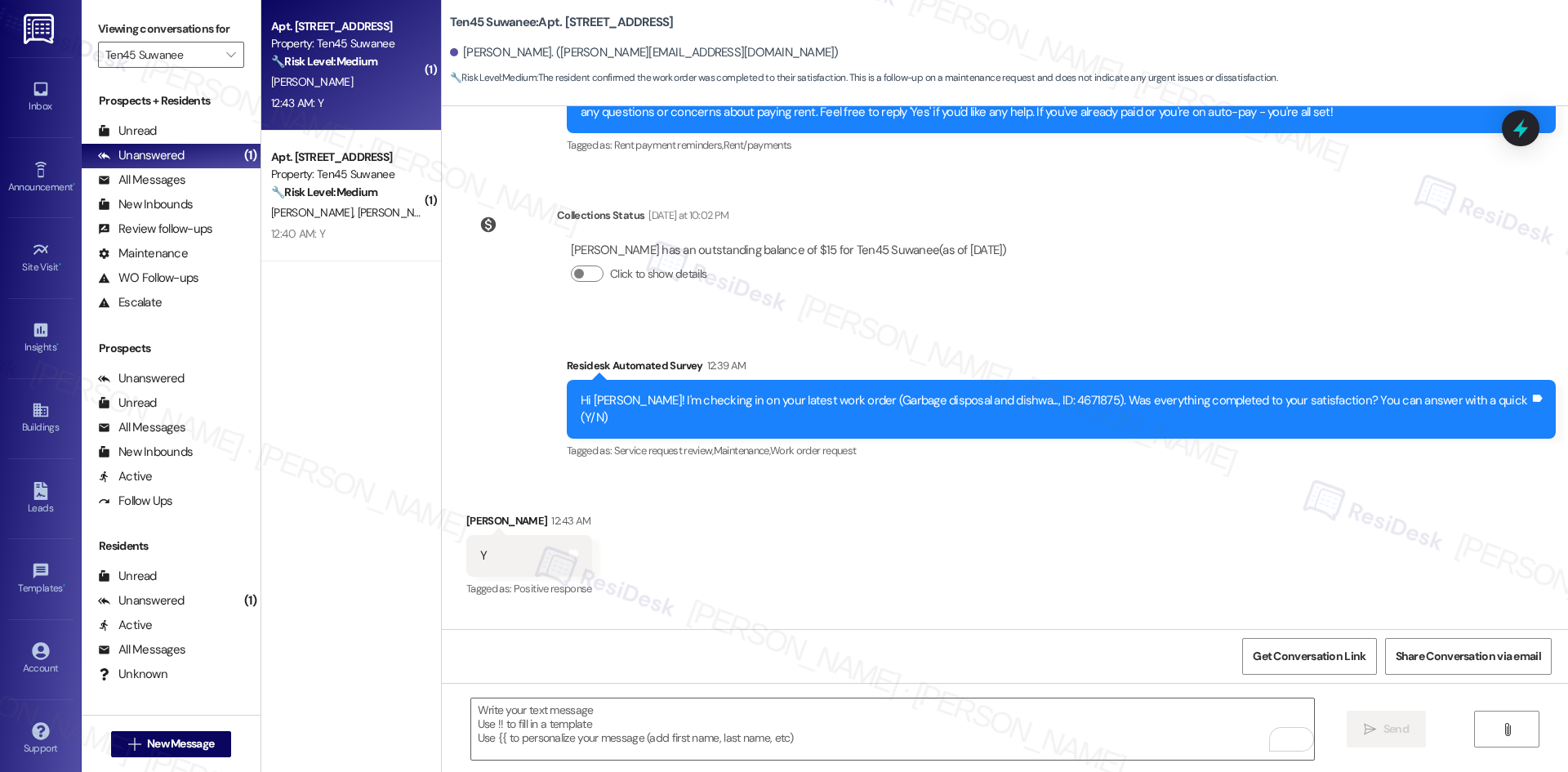
scroll to position [611, 0]
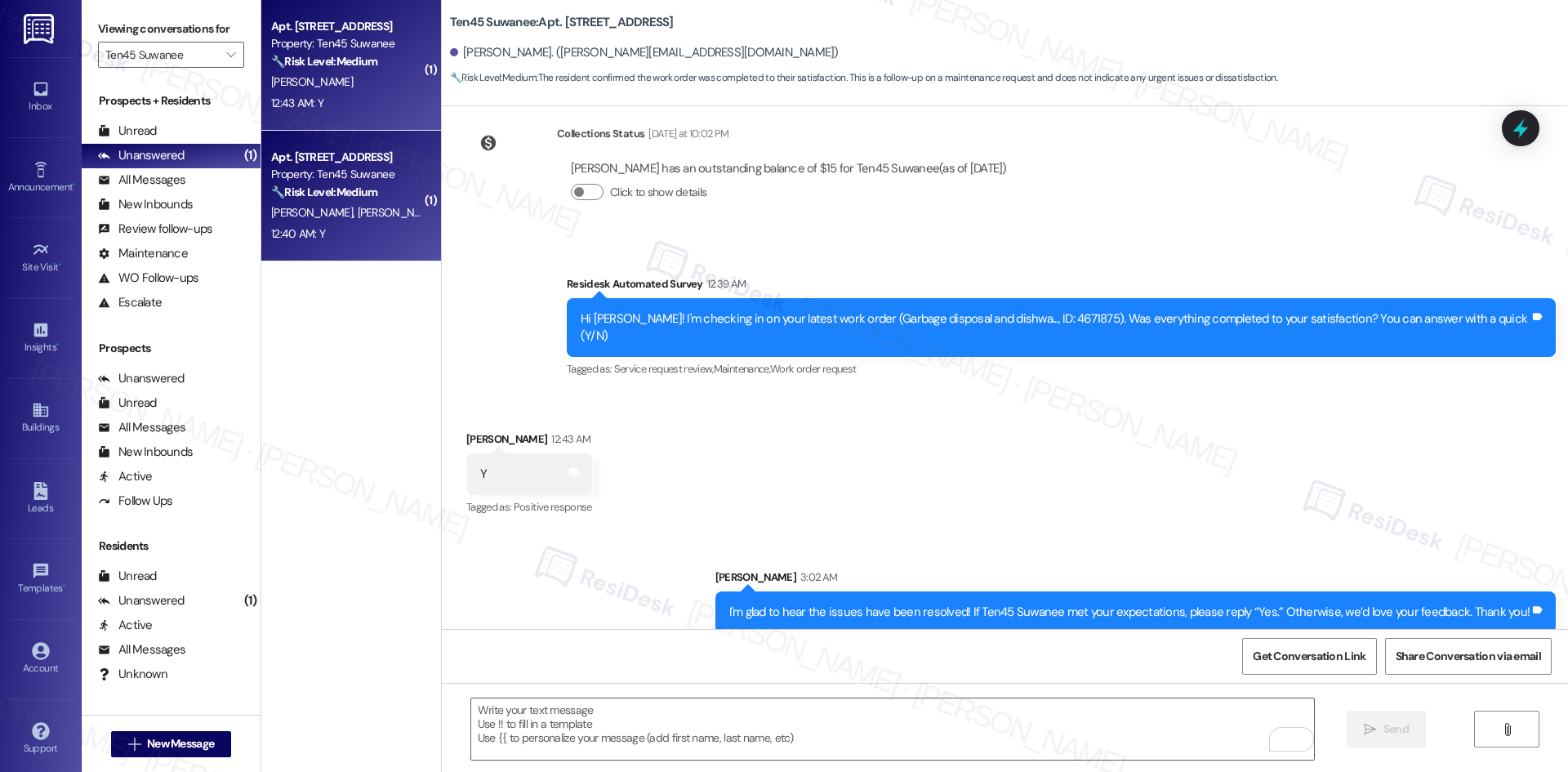
click at [311, 215] on span "M. Hargrove" at bounding box center [314, 212] width 86 height 15
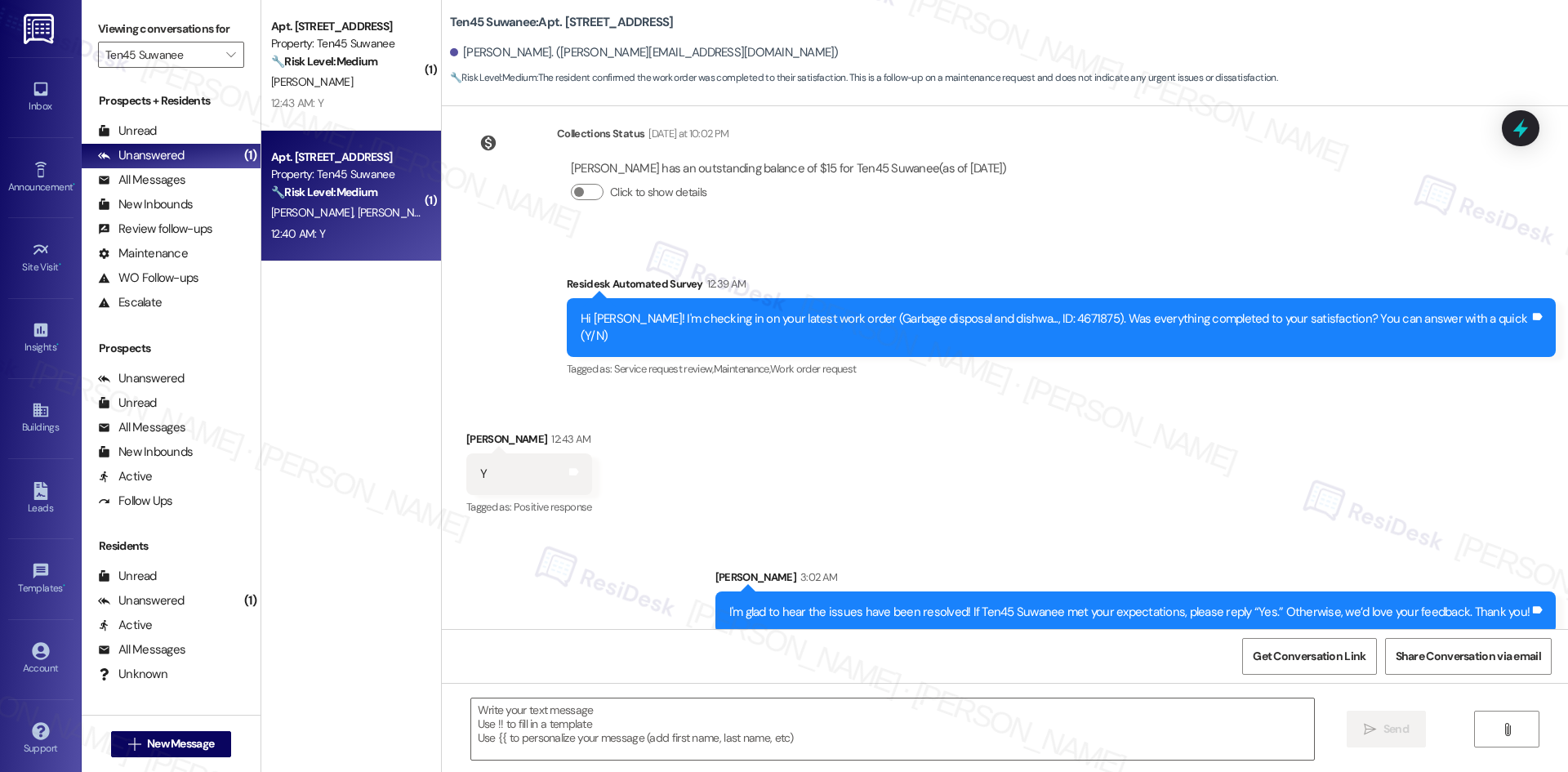
type textarea "Fetching suggested responses. Please feel free to read through the conversation…"
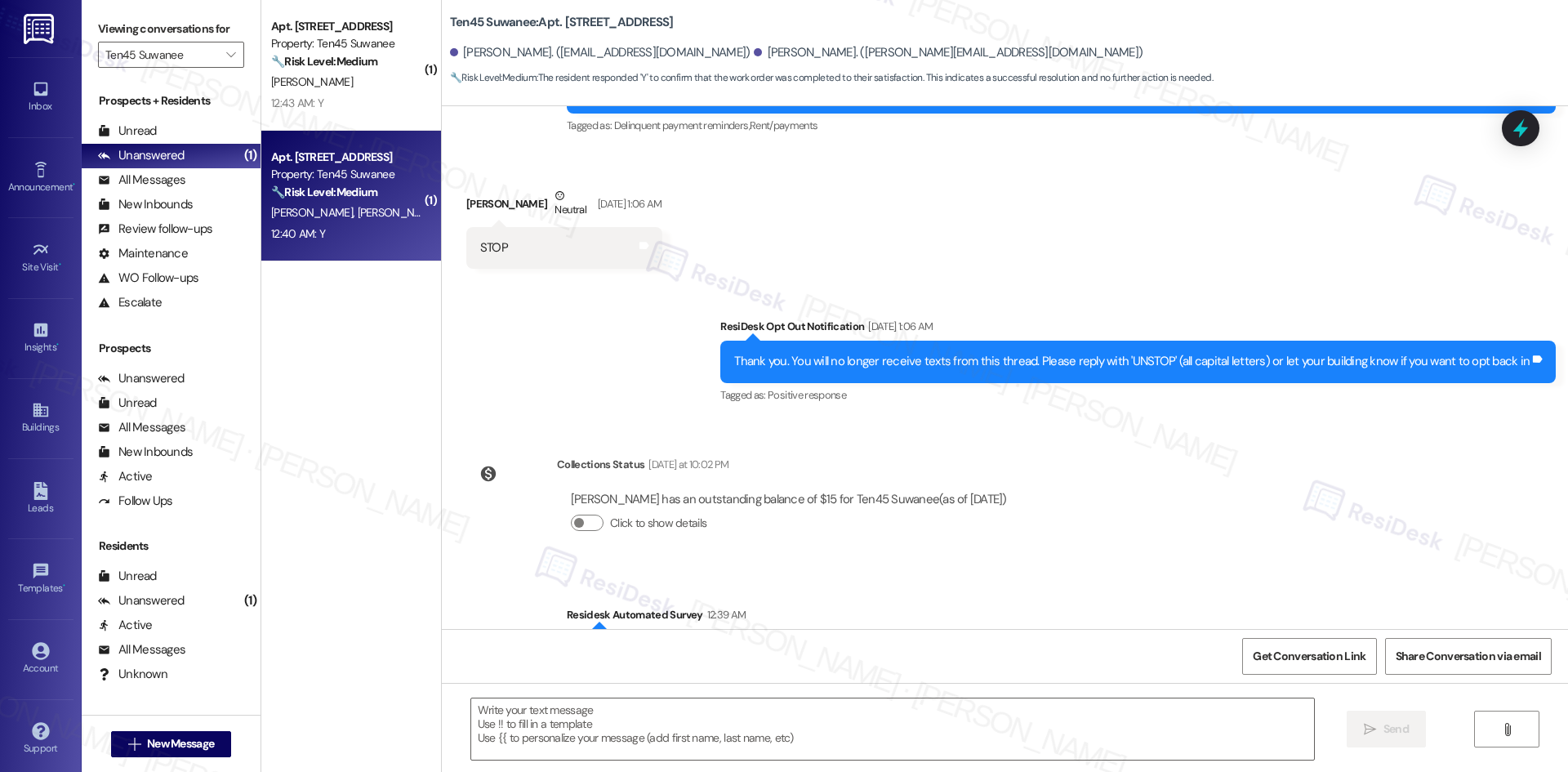
type textarea "Fetching suggested responses. Please feel free to read through the conversation…"
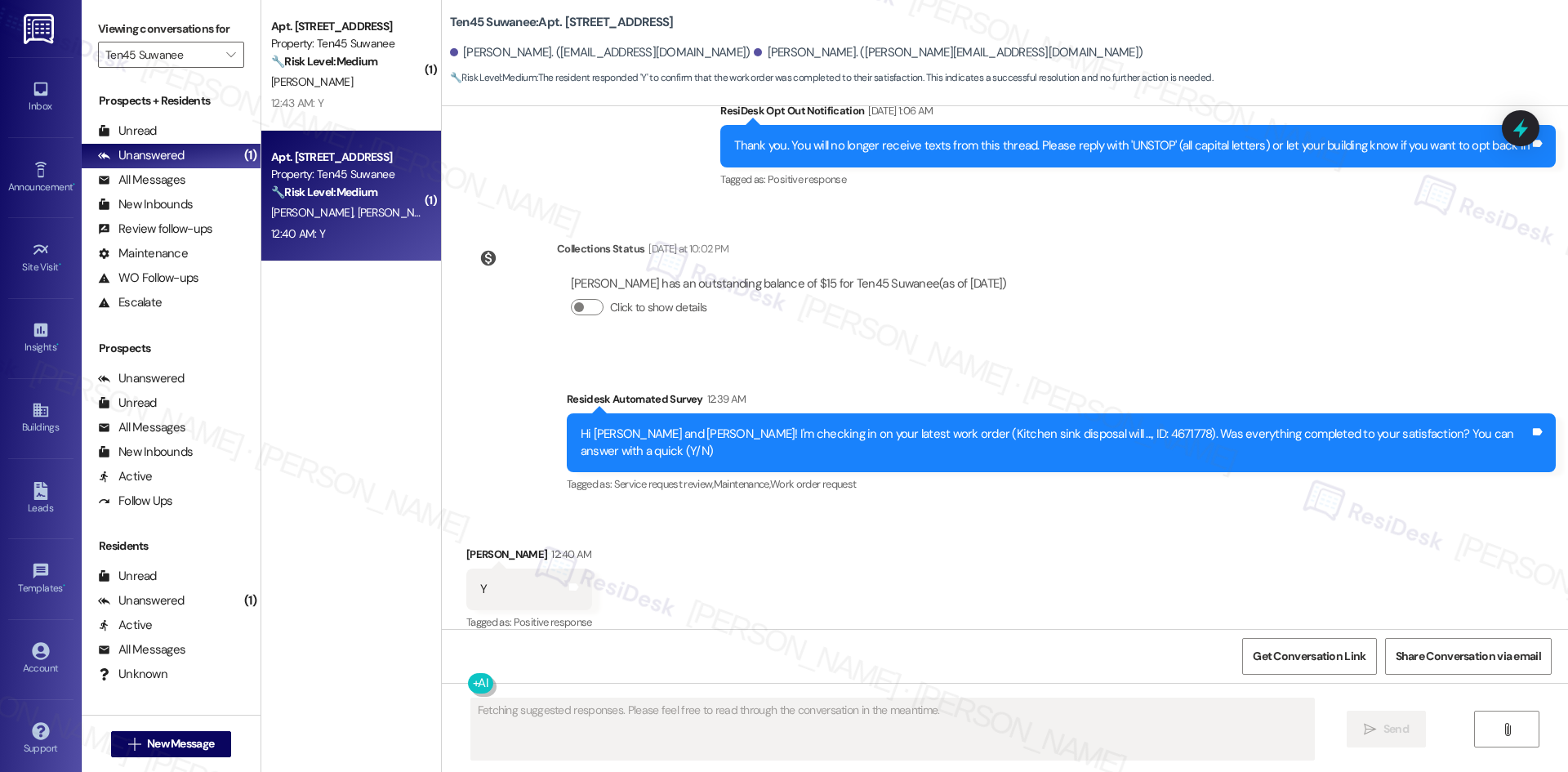
scroll to position [886, 0]
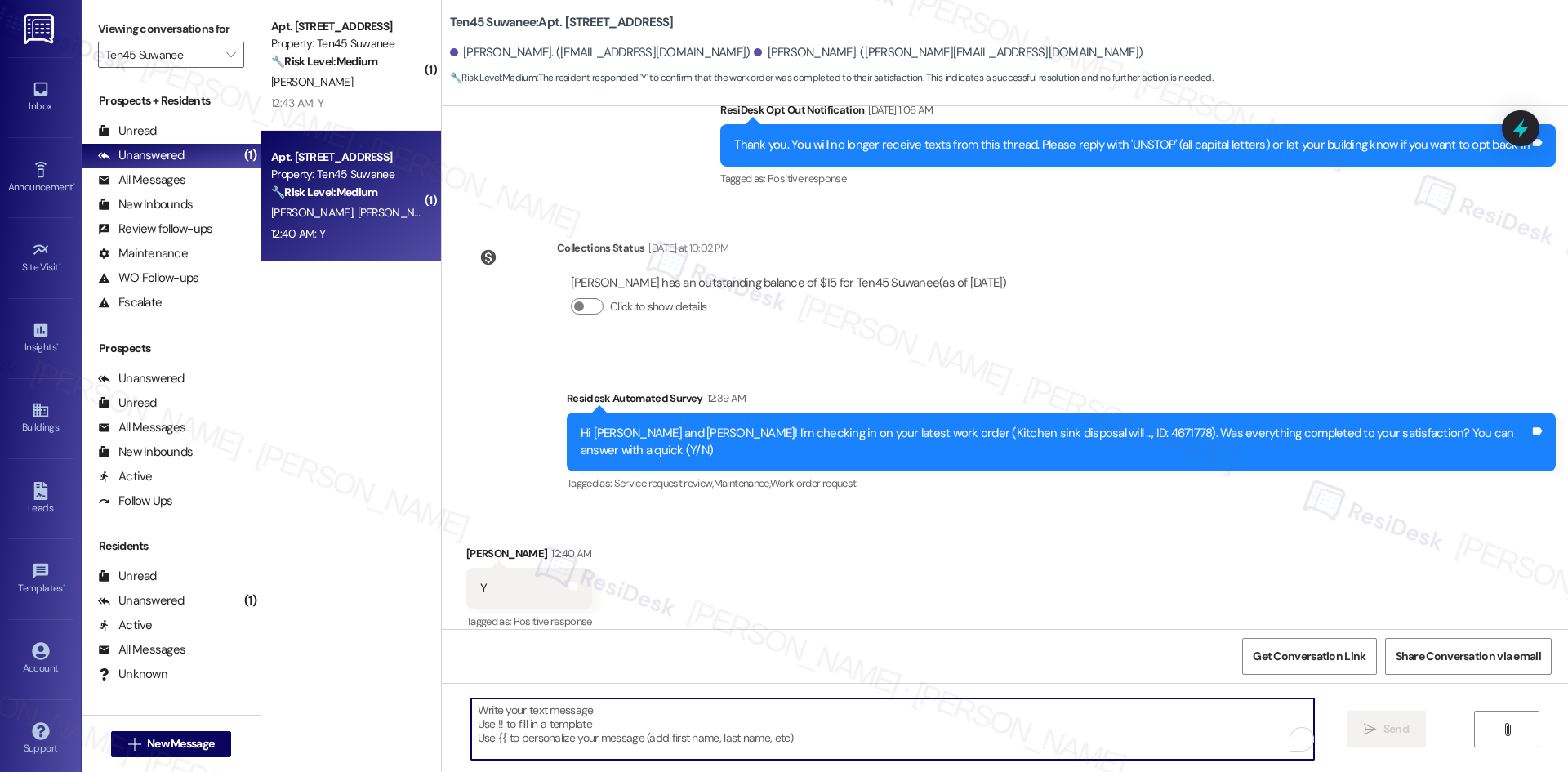
click at [820, 726] on textarea "To enrich screen reader interactions, please activate Accessibility in Grammarl…" at bounding box center [892, 729] width 843 height 61
paste textarea "I'm glad to hear the issues have been resolved! If {{property}} met your expect…"
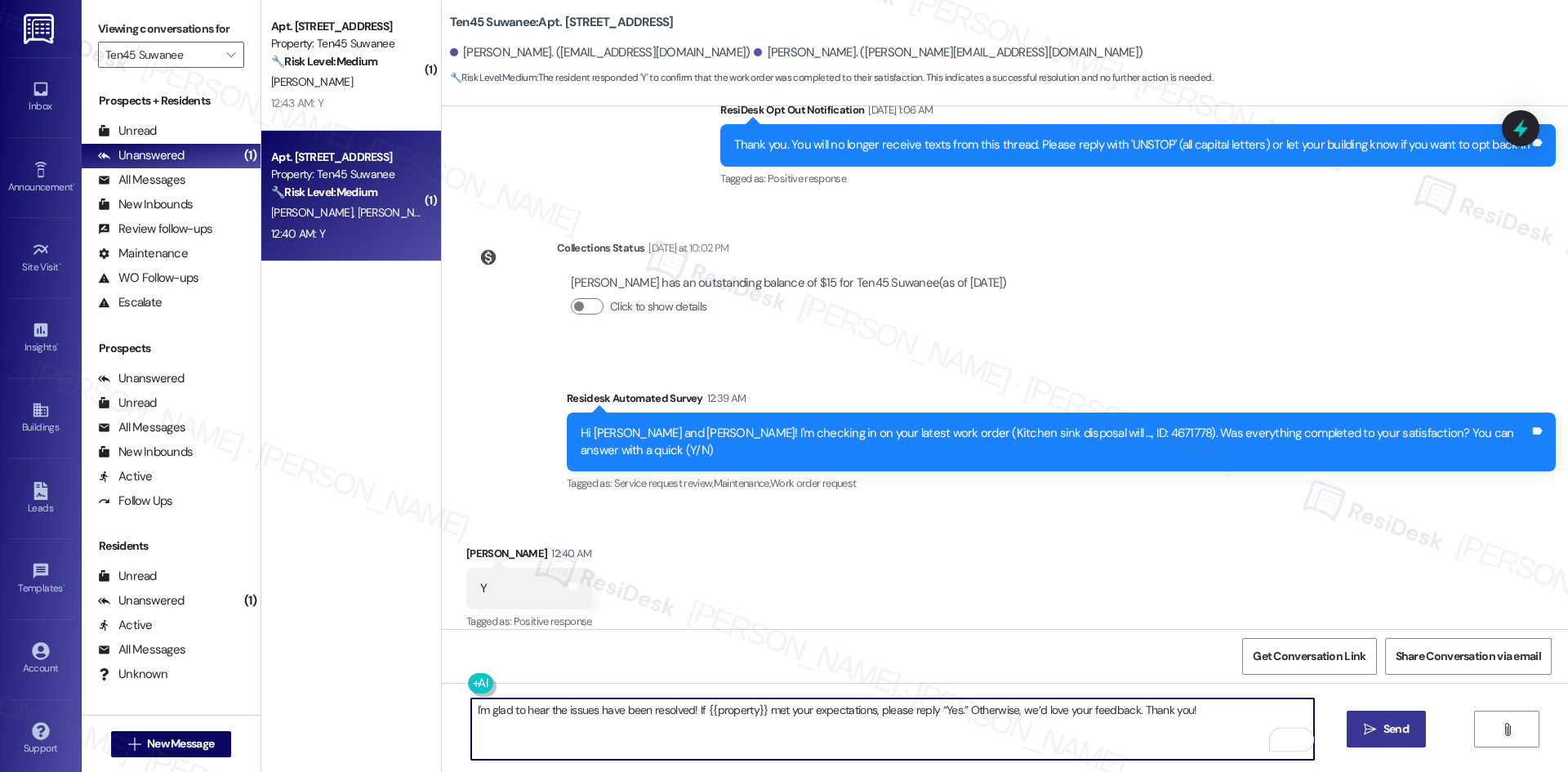
type textarea "I'm glad to hear the issues have been resolved! If {{property}} met your expect…"
click at [1380, 727] on span "Send" at bounding box center [1396, 728] width 32 height 17
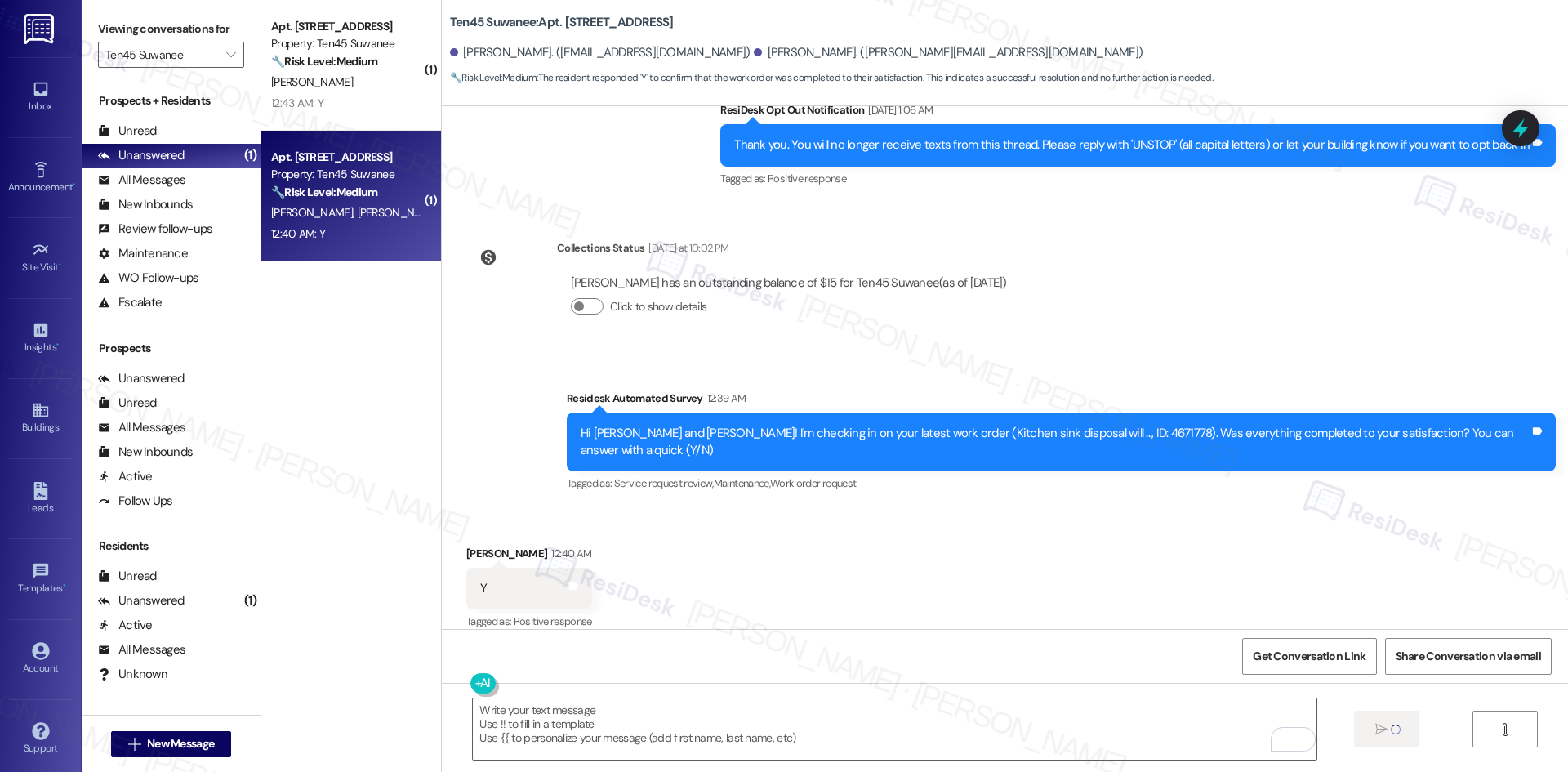
scroll to position [885, 0]
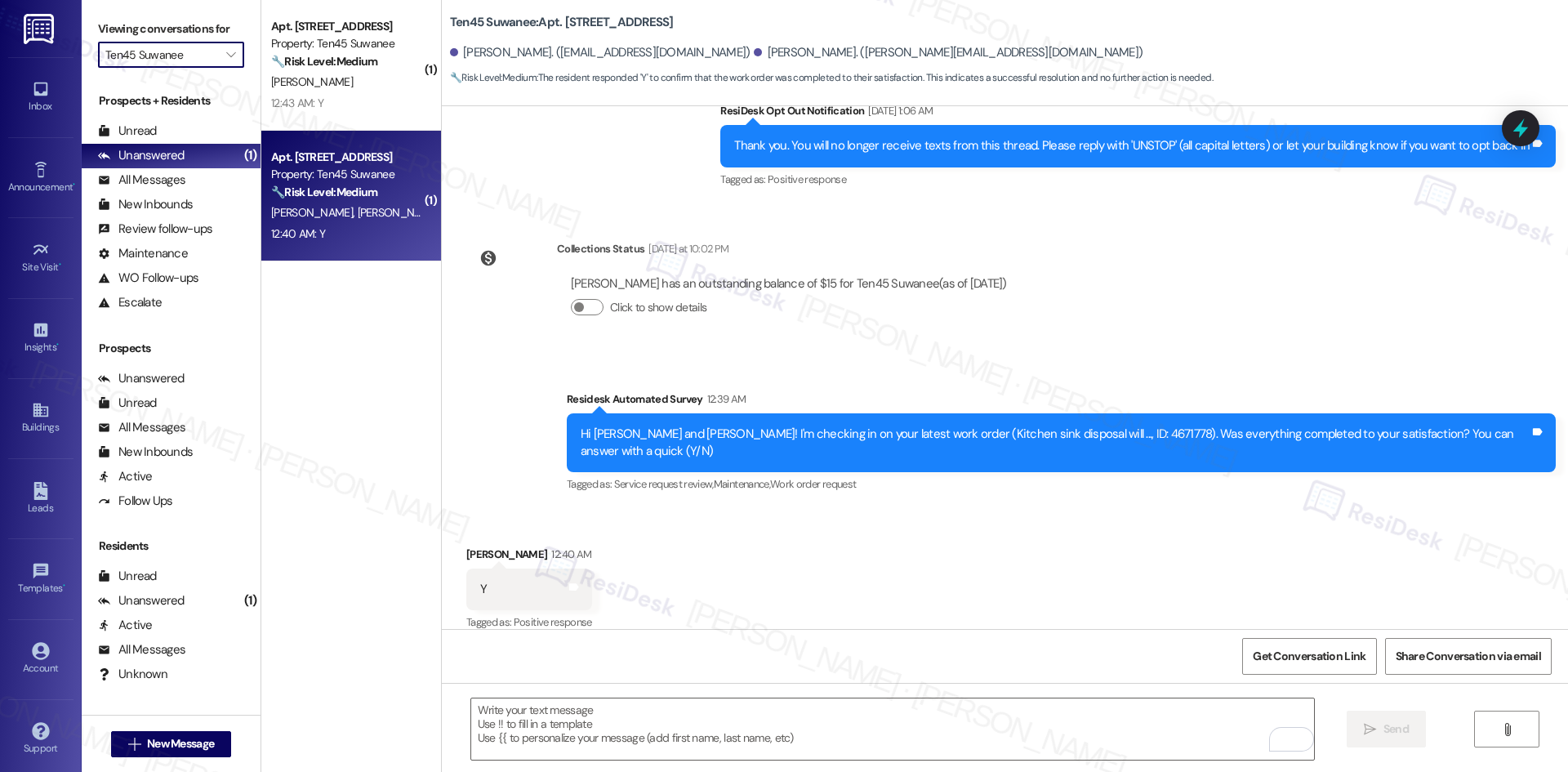
click at [175, 53] on input "Ten45 Suwanee" at bounding box center [161, 54] width 113 height 26
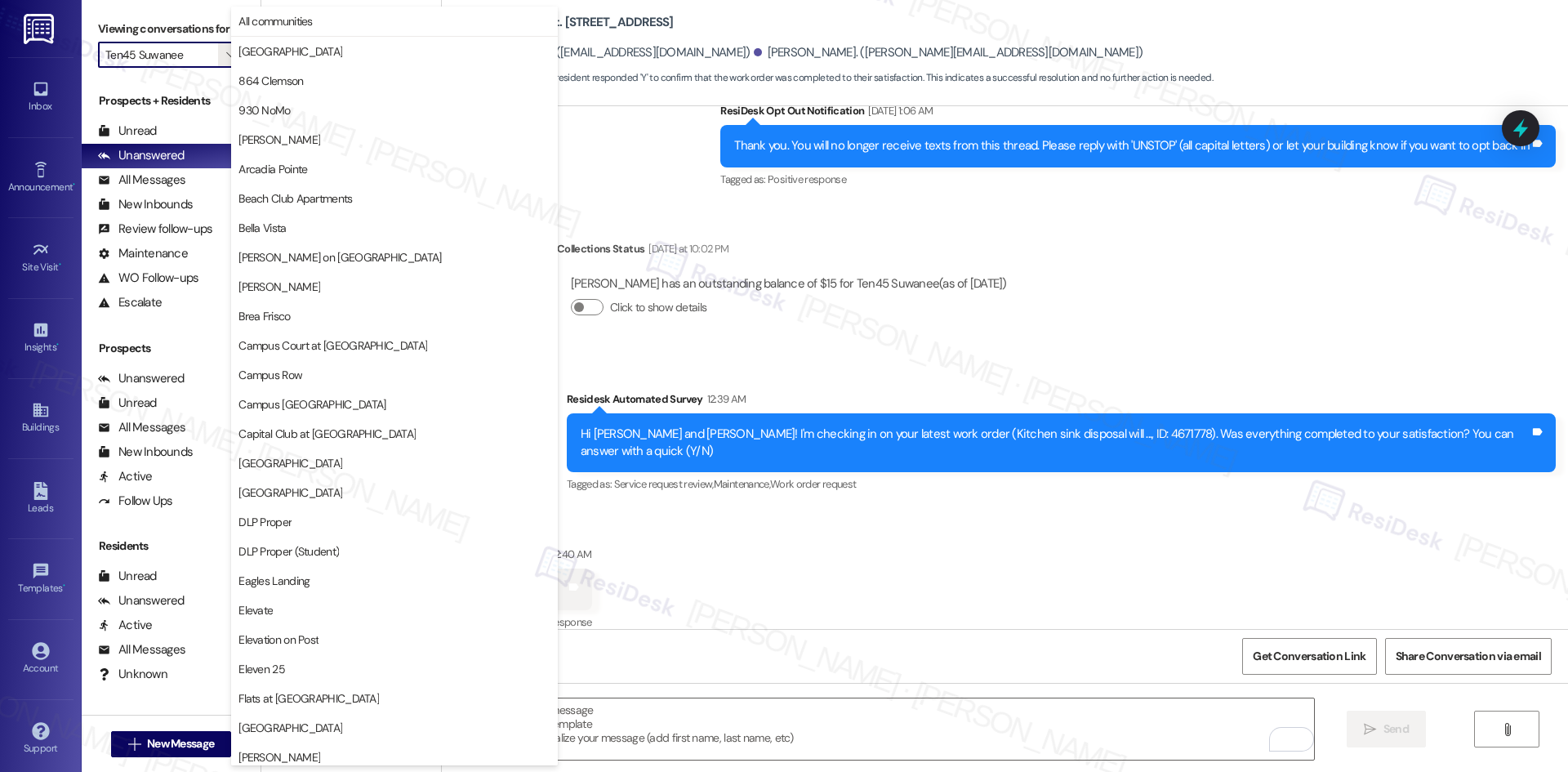
scroll to position [1422, 0]
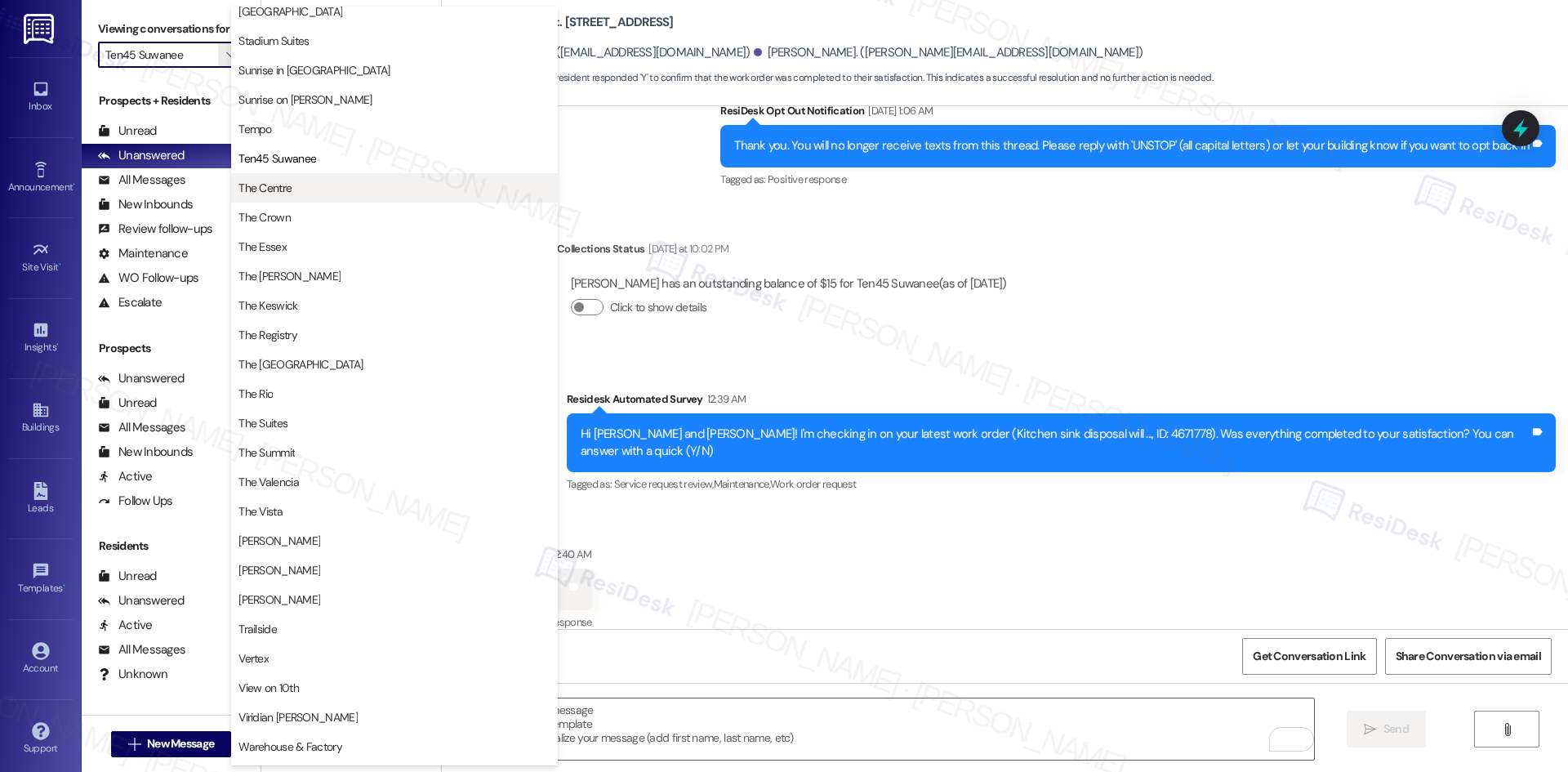
click at [319, 189] on span "The Centre" at bounding box center [394, 188] width 312 height 16
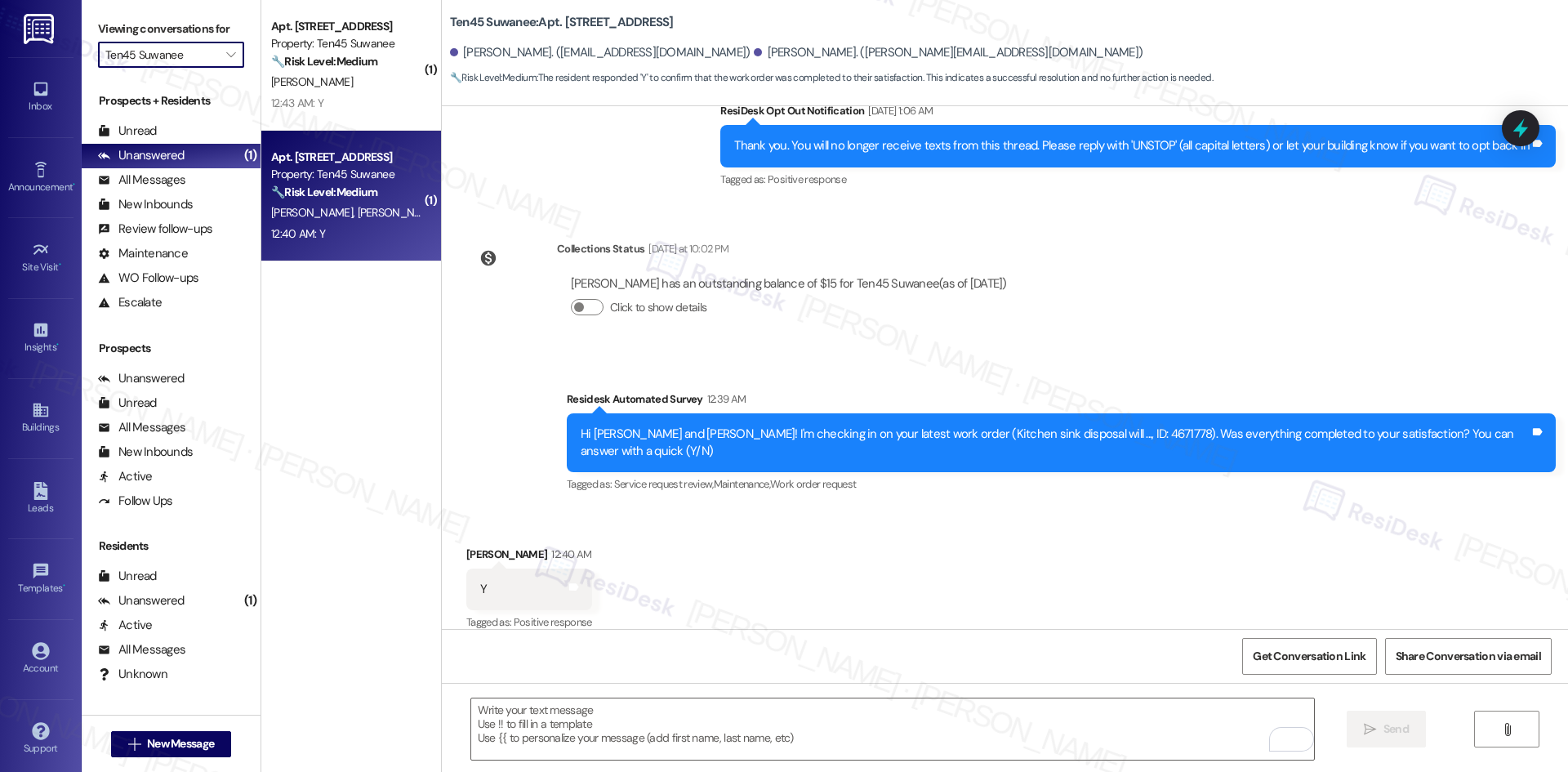
type input "The Centre"
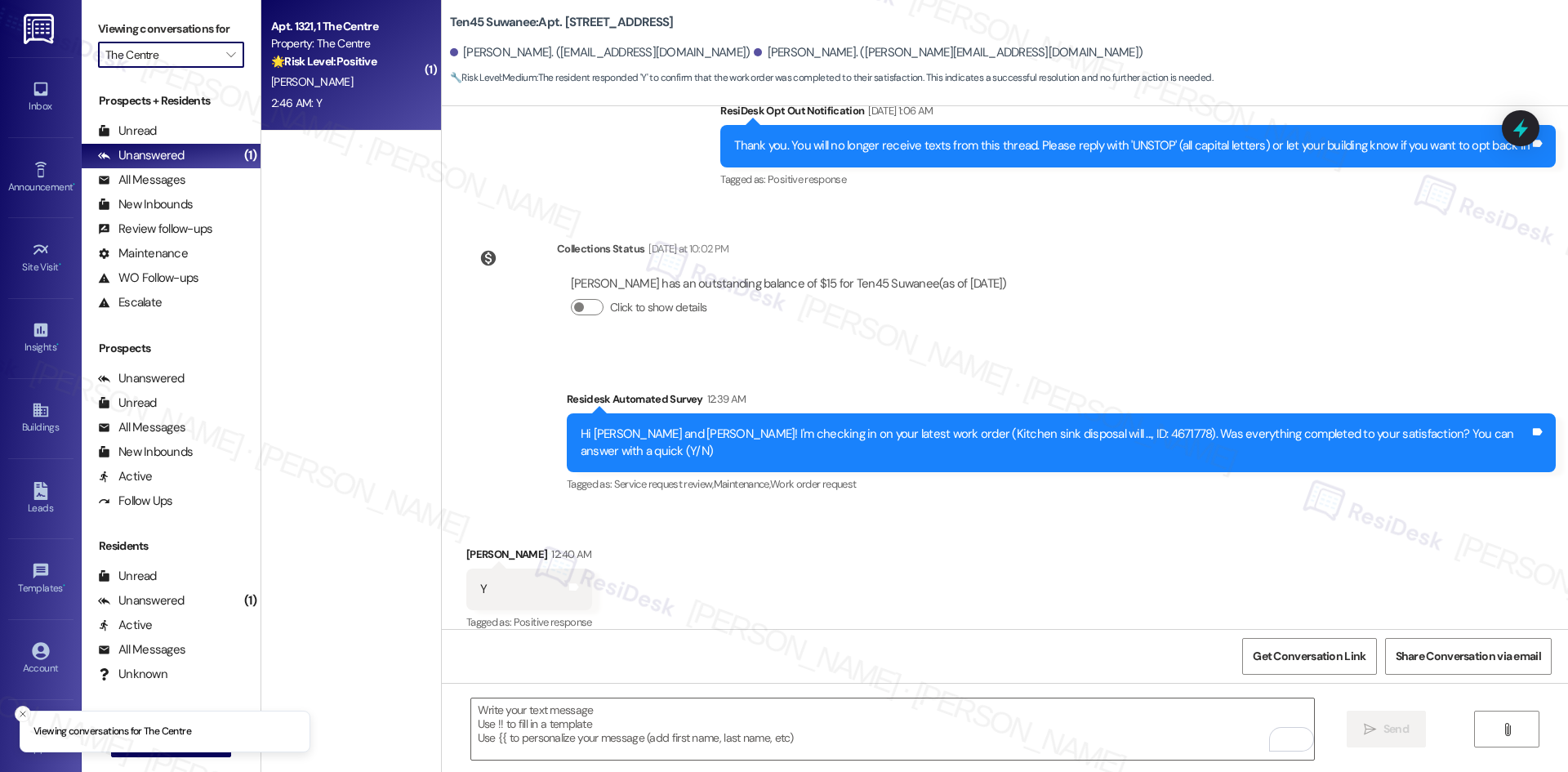
click at [361, 102] on div "2:46 AM: Y 2:46 AM: Y" at bounding box center [346, 103] width 154 height 20
type textarea "Fetching suggested responses. Please feel free to read through the conversation…"
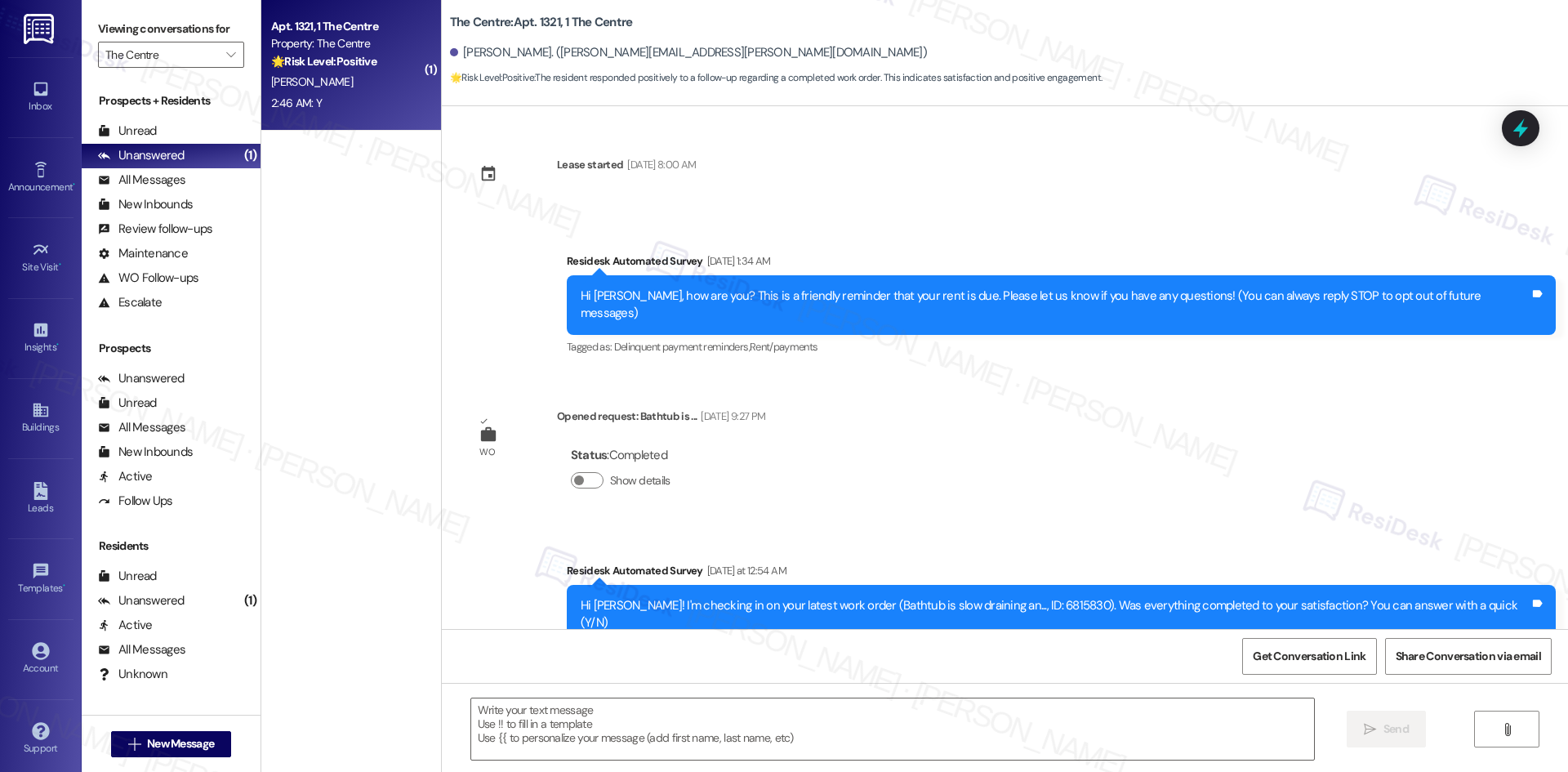
scroll to position [154, 0]
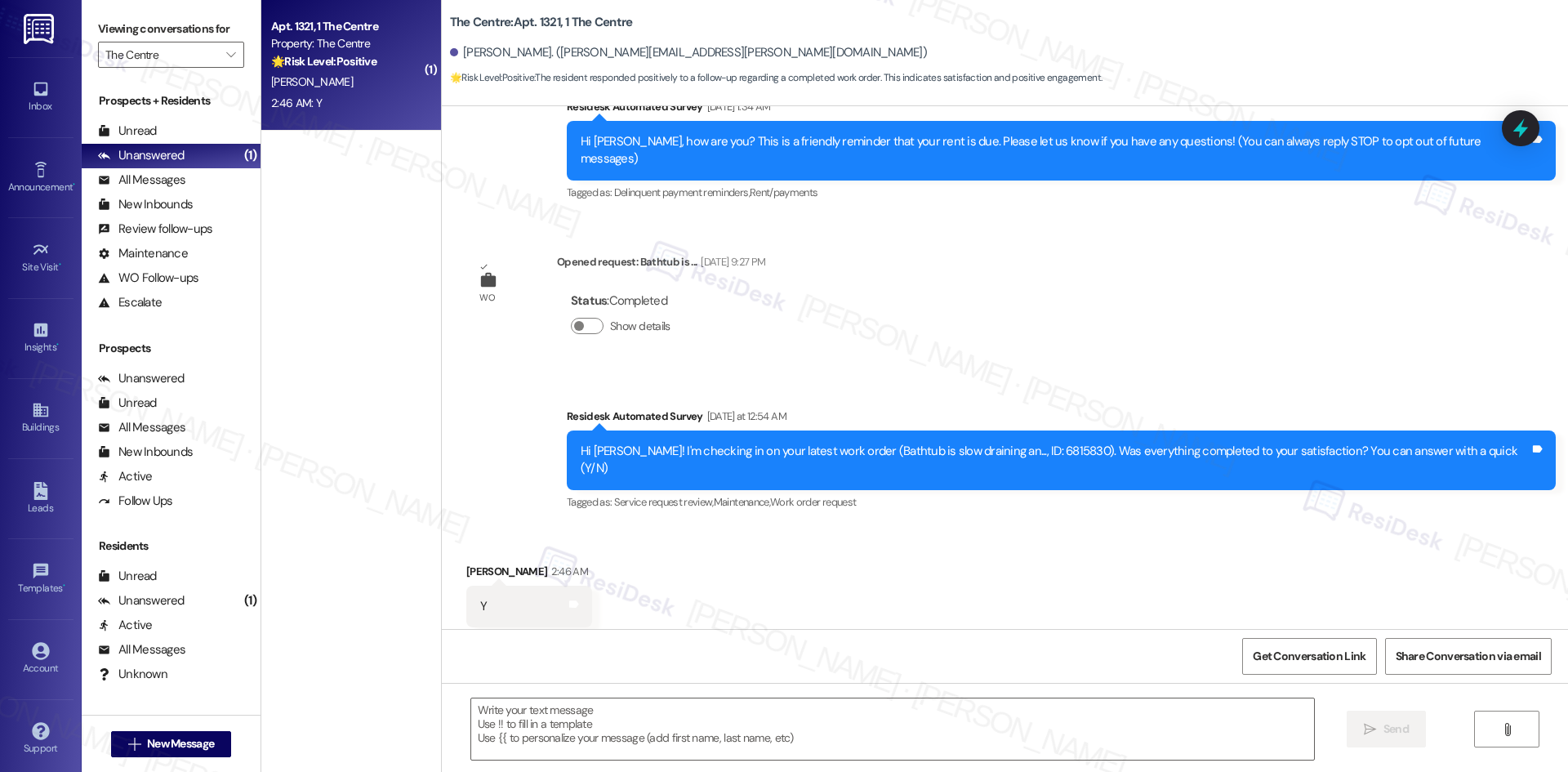
type textarea "Fetching suggested responses. Please feel free to read through the conversation…"
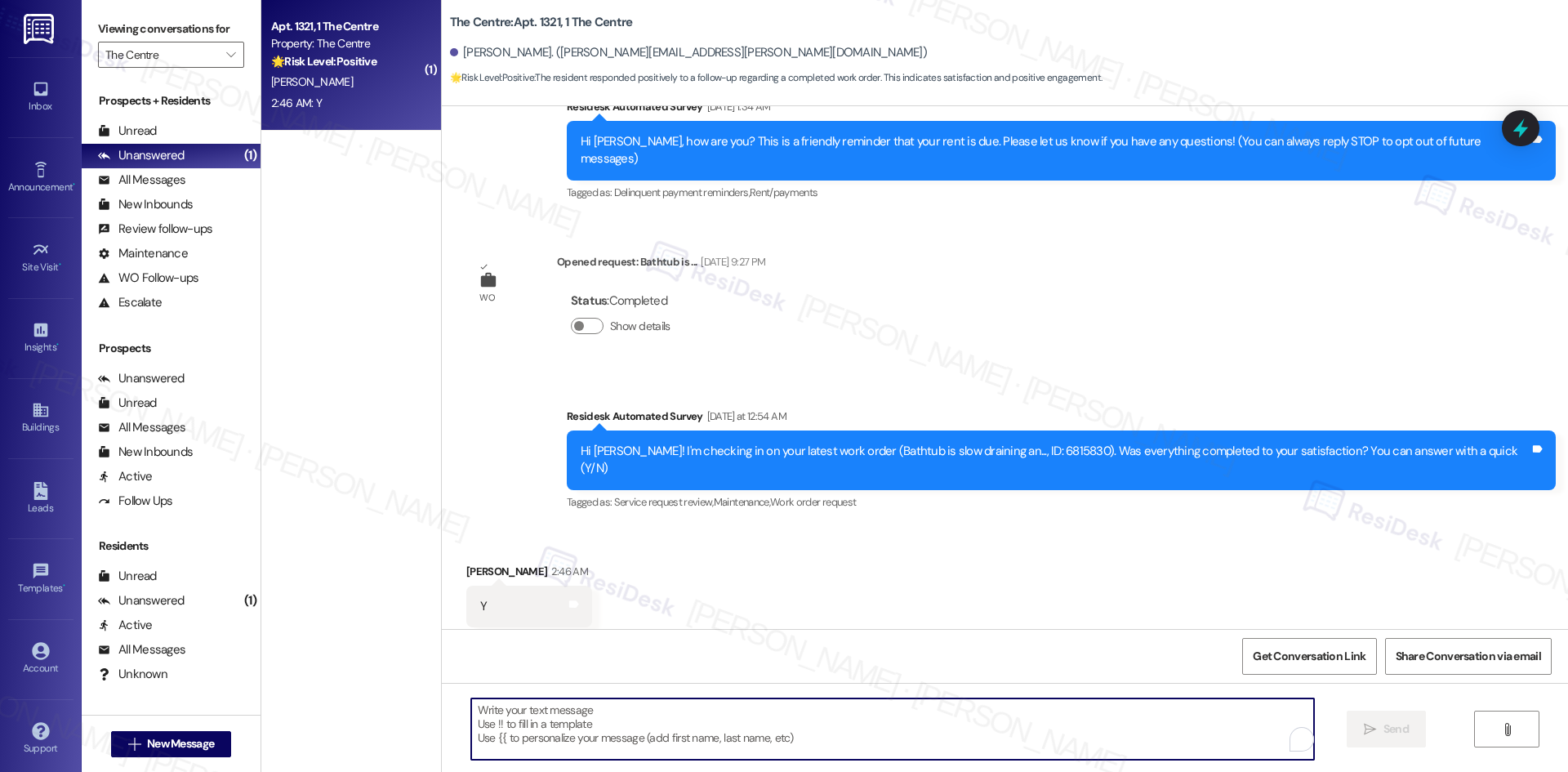
click at [793, 728] on textarea "To enrich screen reader interactions, please activate Accessibility in Grammarl…" at bounding box center [892, 729] width 843 height 61
paste textarea "I'm glad to hear the issues have been resolved! If {{property}} met your expect…"
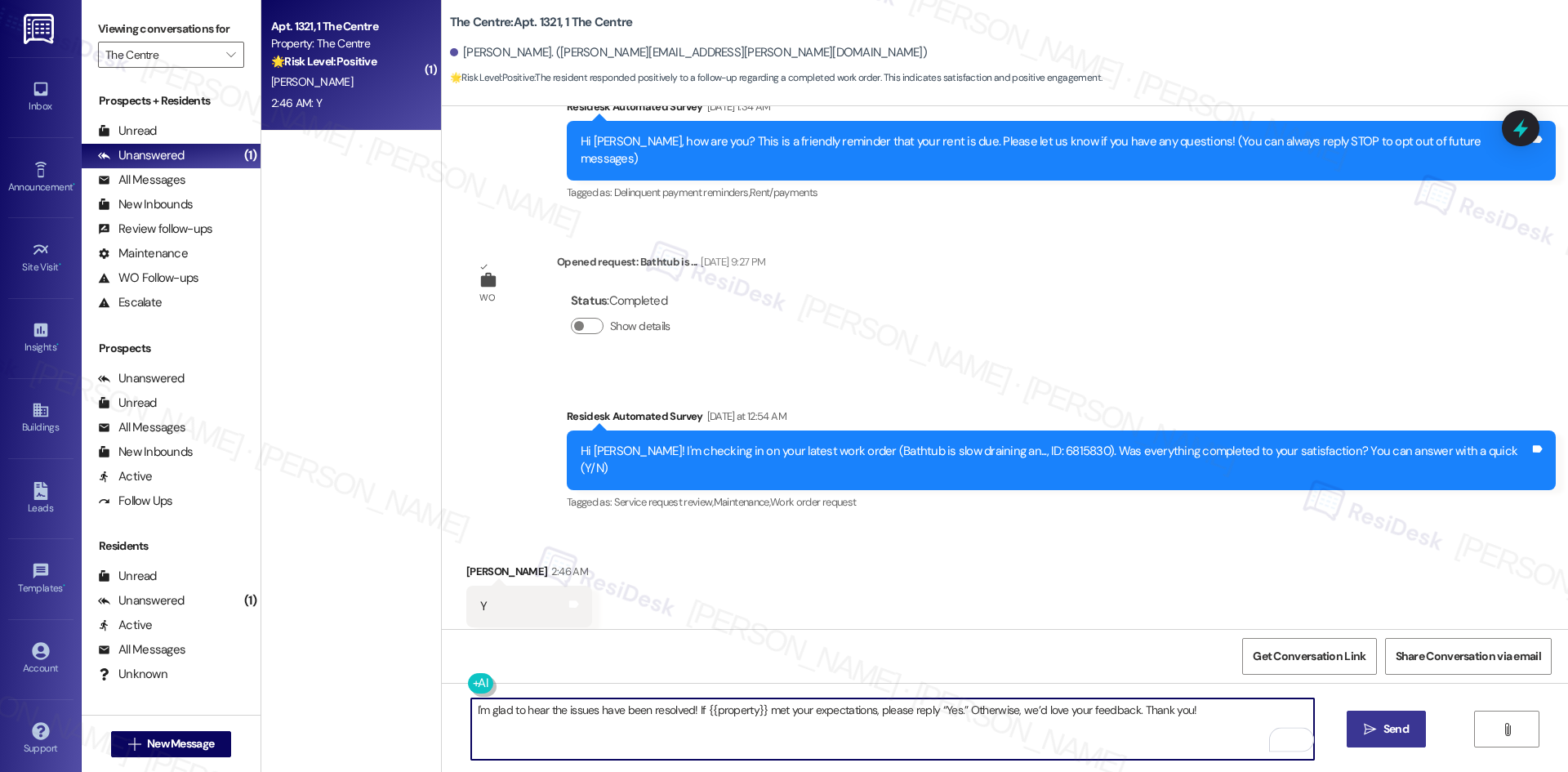
type textarea "I'm glad to hear the issues have been resolved! If {{property}} met your expect…"
click at [1399, 729] on span "Send" at bounding box center [1395, 728] width 25 height 17
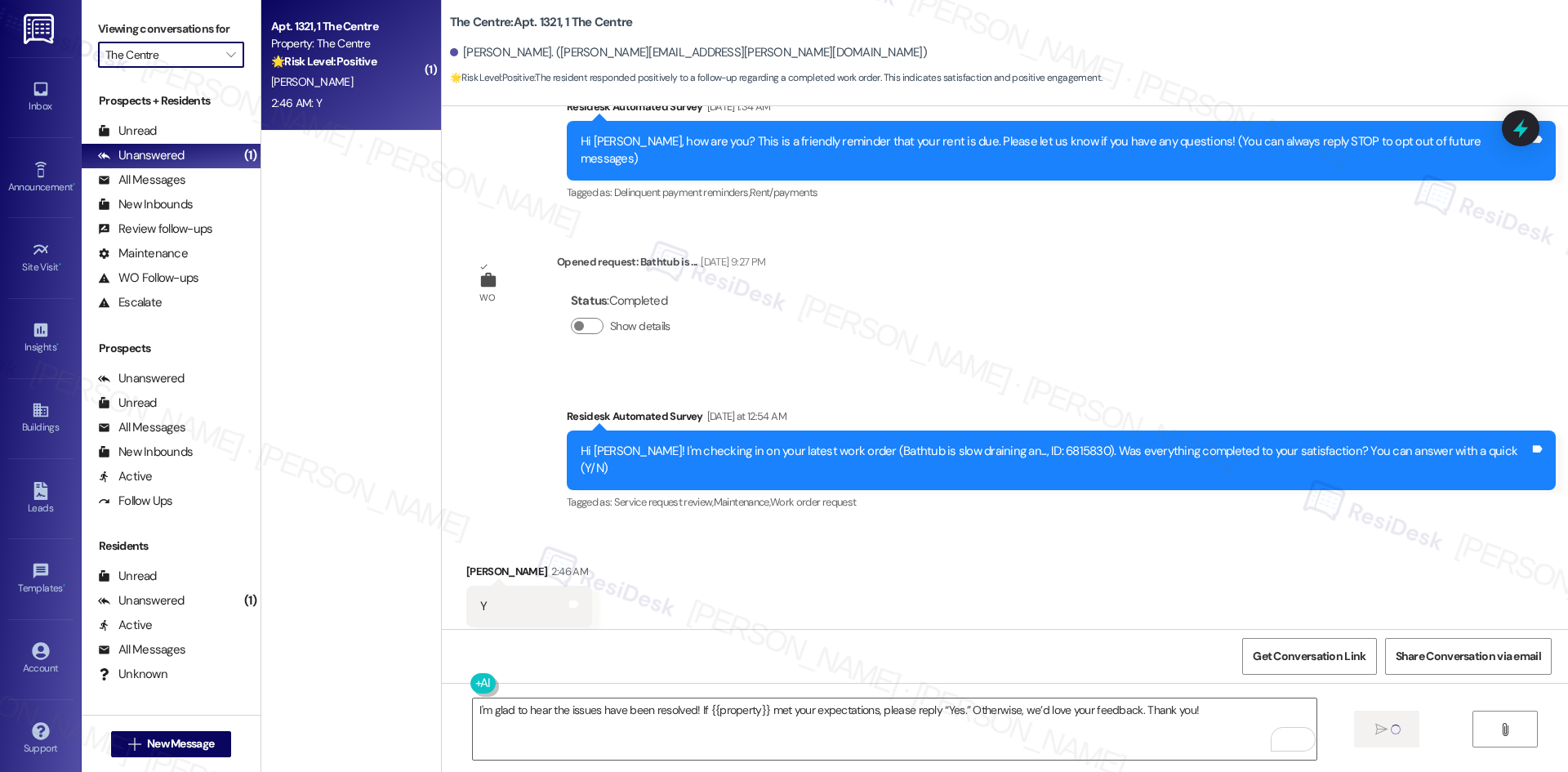
click at [189, 54] on input "The Centre" at bounding box center [161, 54] width 113 height 26
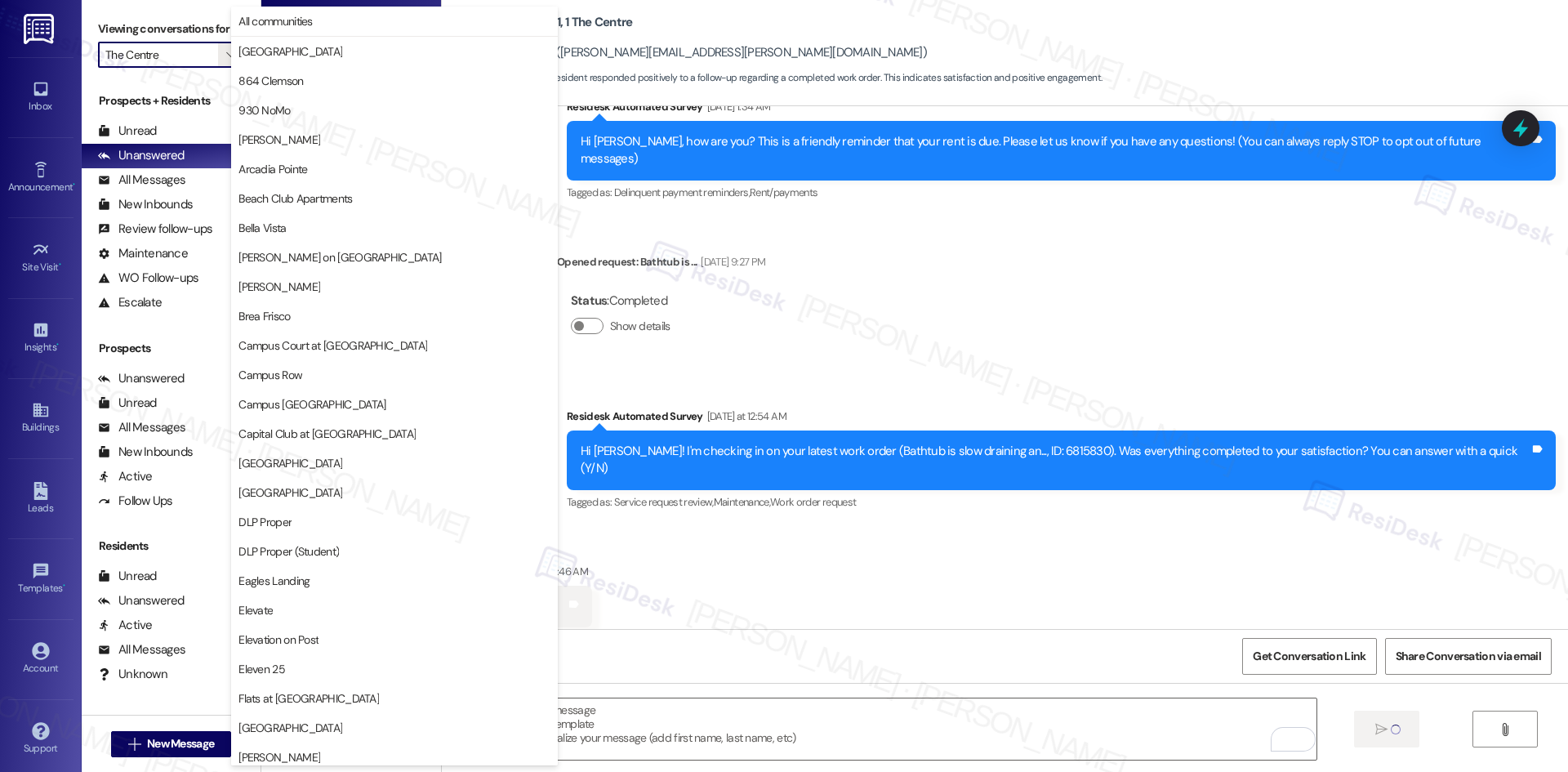
scroll to position [1422, 0]
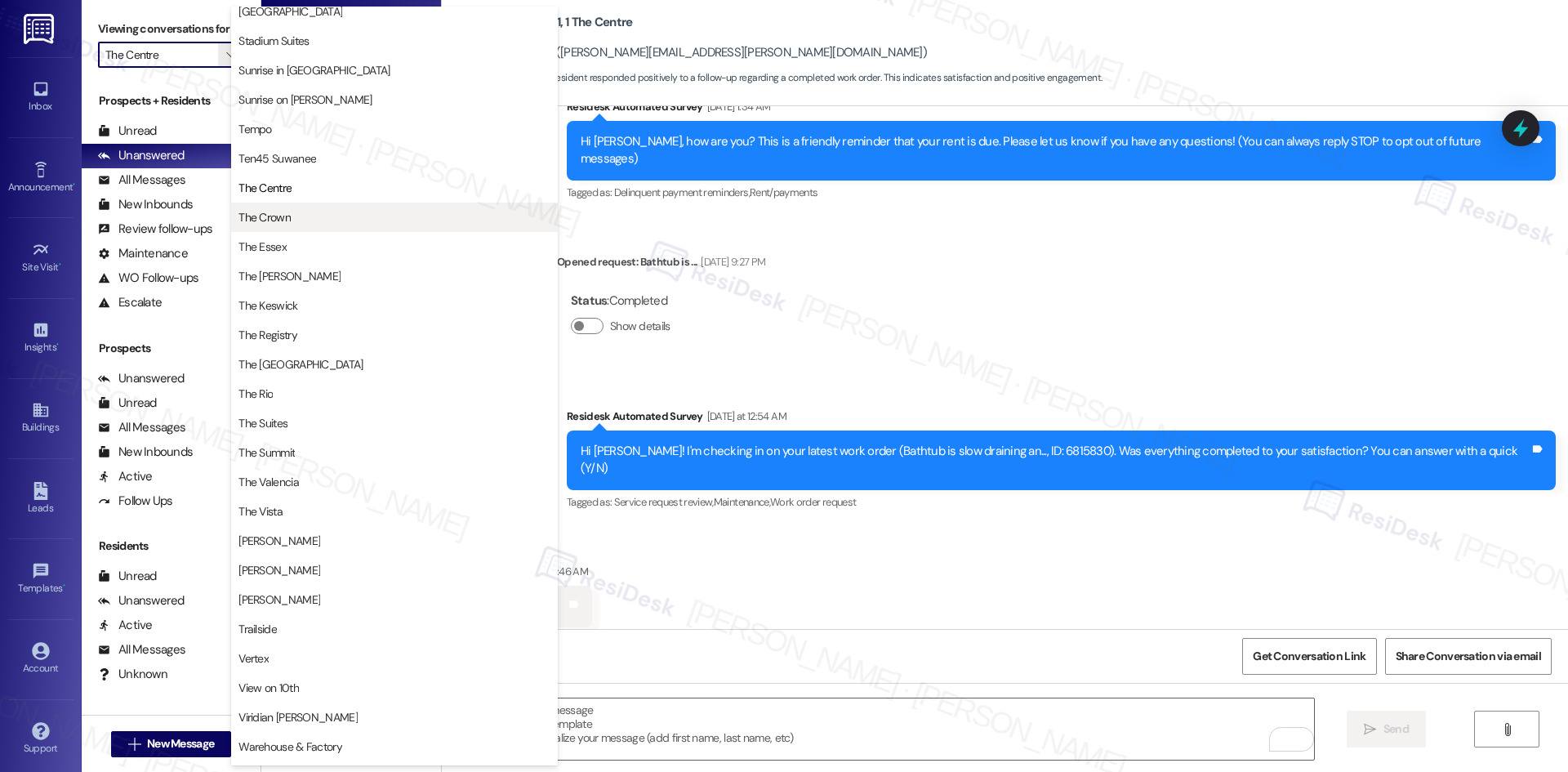
click at [322, 217] on span "The Crown" at bounding box center [394, 217] width 312 height 16
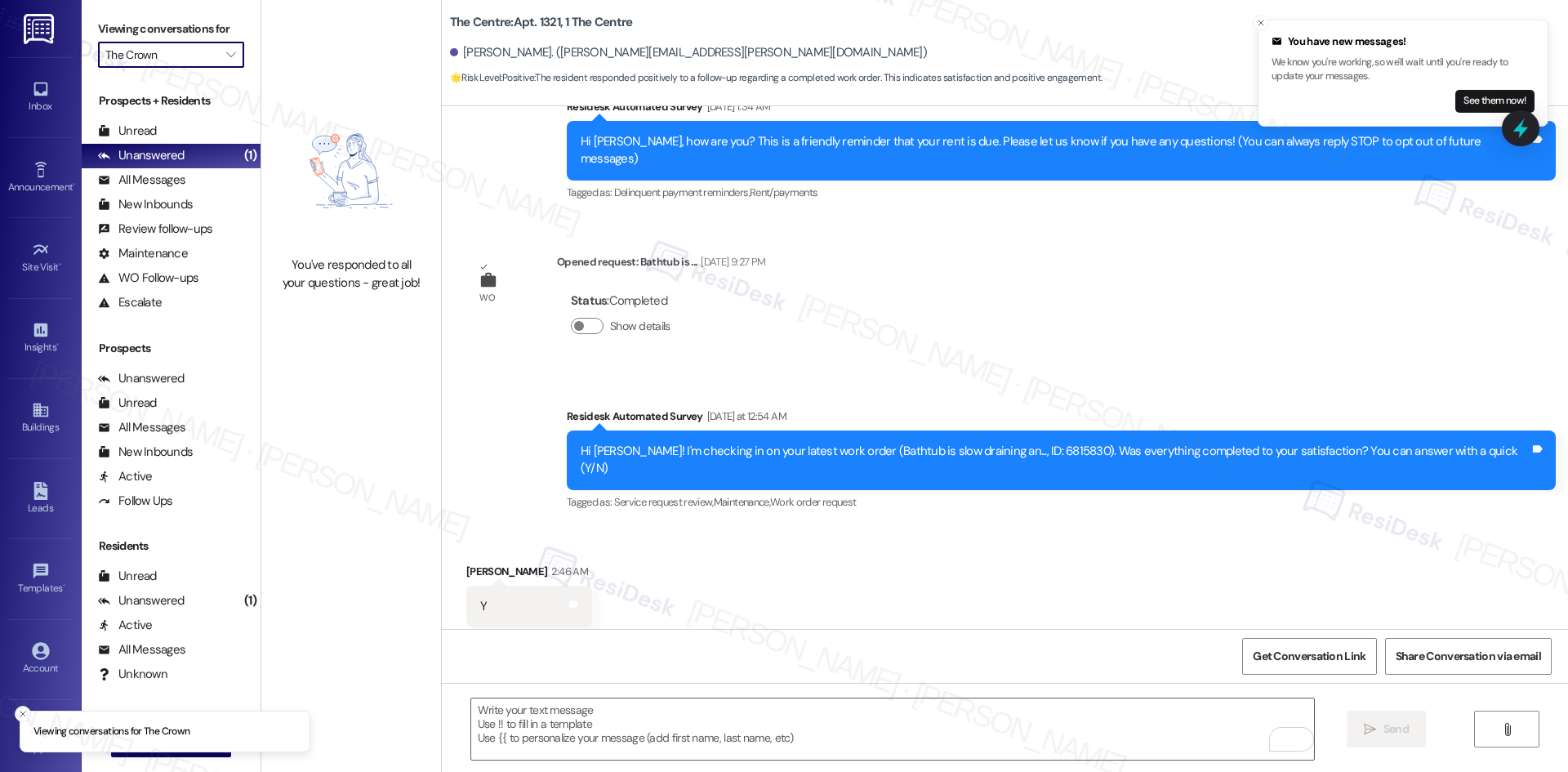
click at [169, 47] on input "The Crown" at bounding box center [161, 54] width 113 height 26
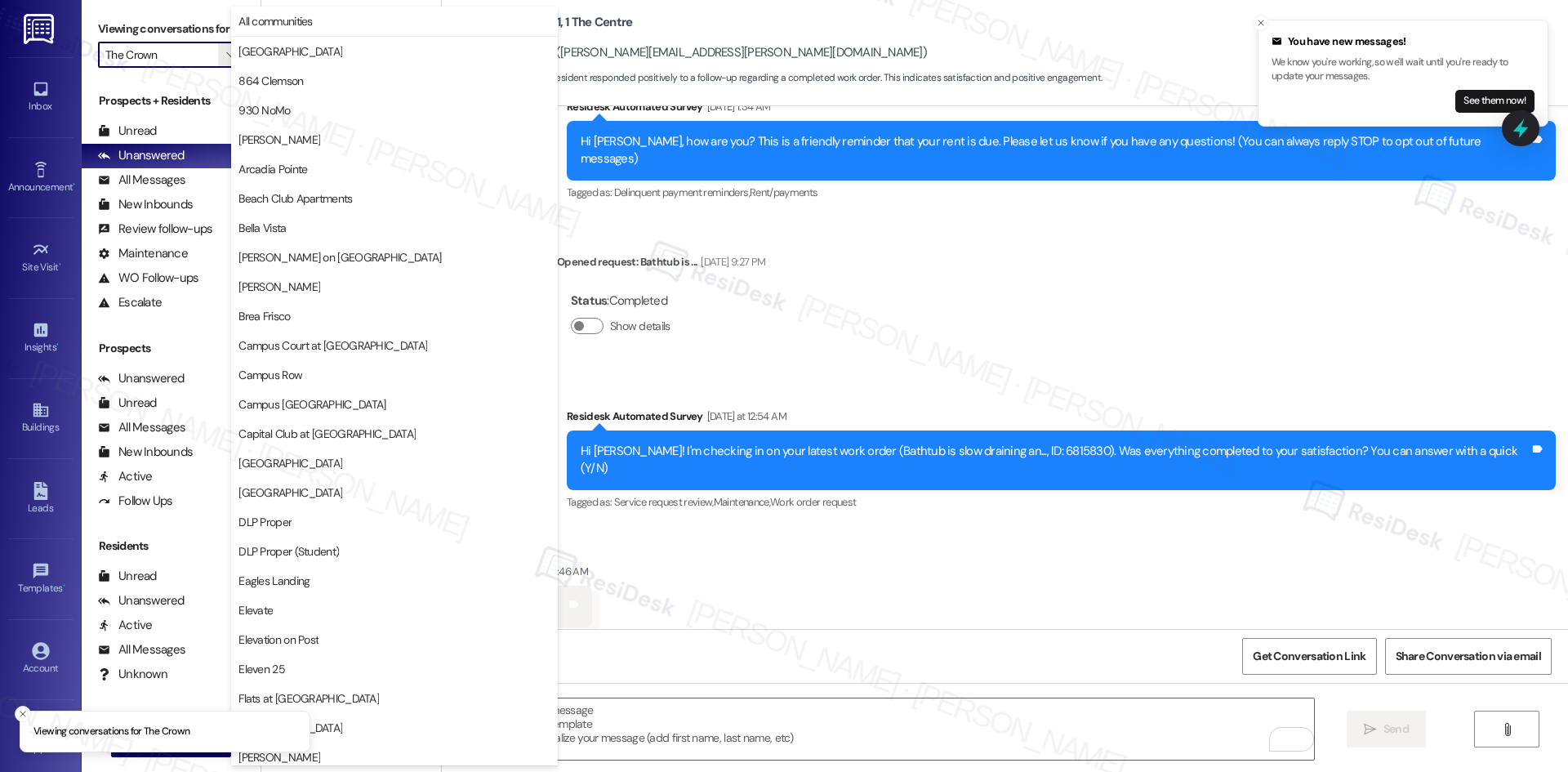
scroll to position [1422, 0]
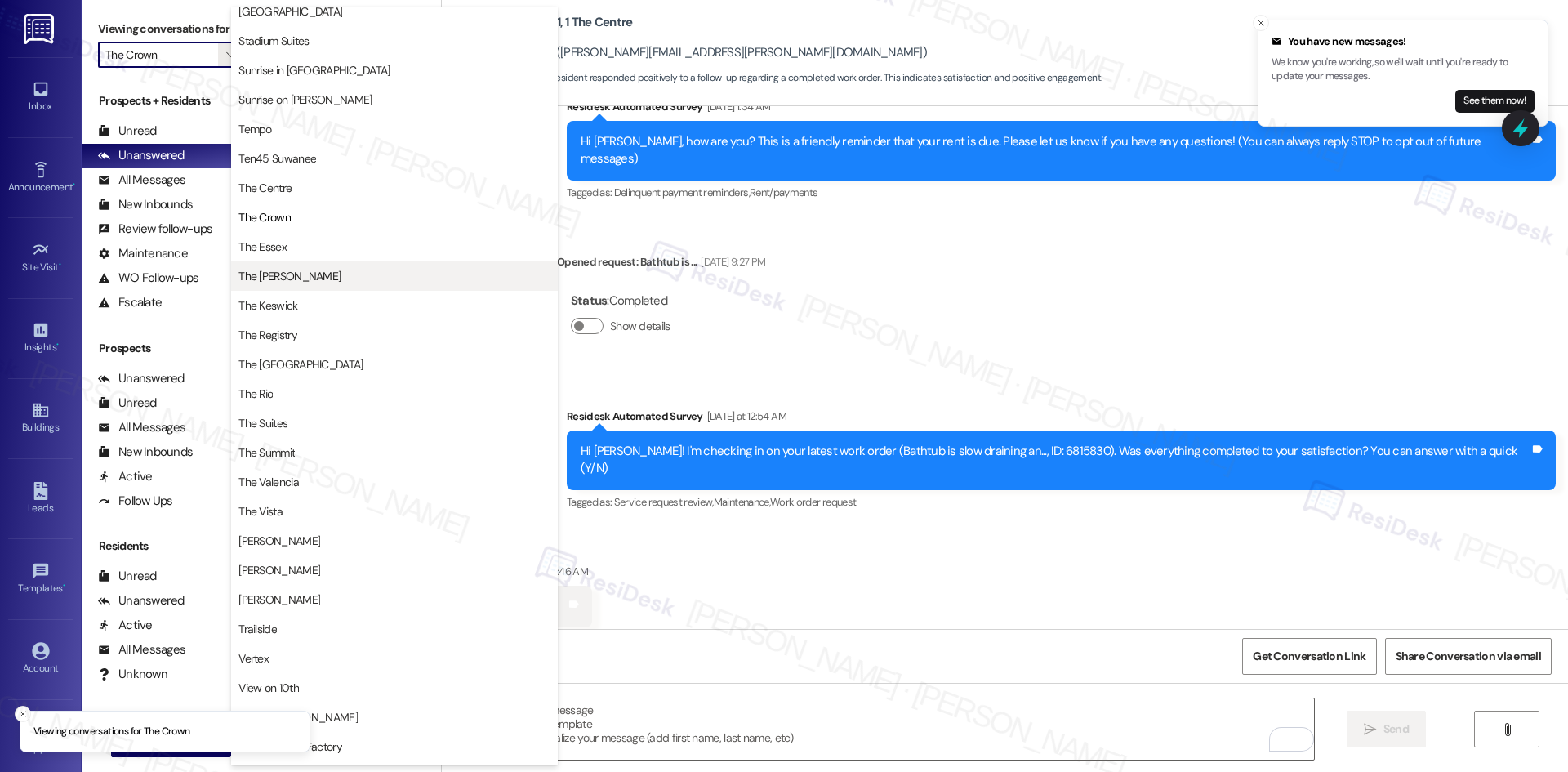
click at [318, 282] on span "The Griffin" at bounding box center [394, 276] width 312 height 16
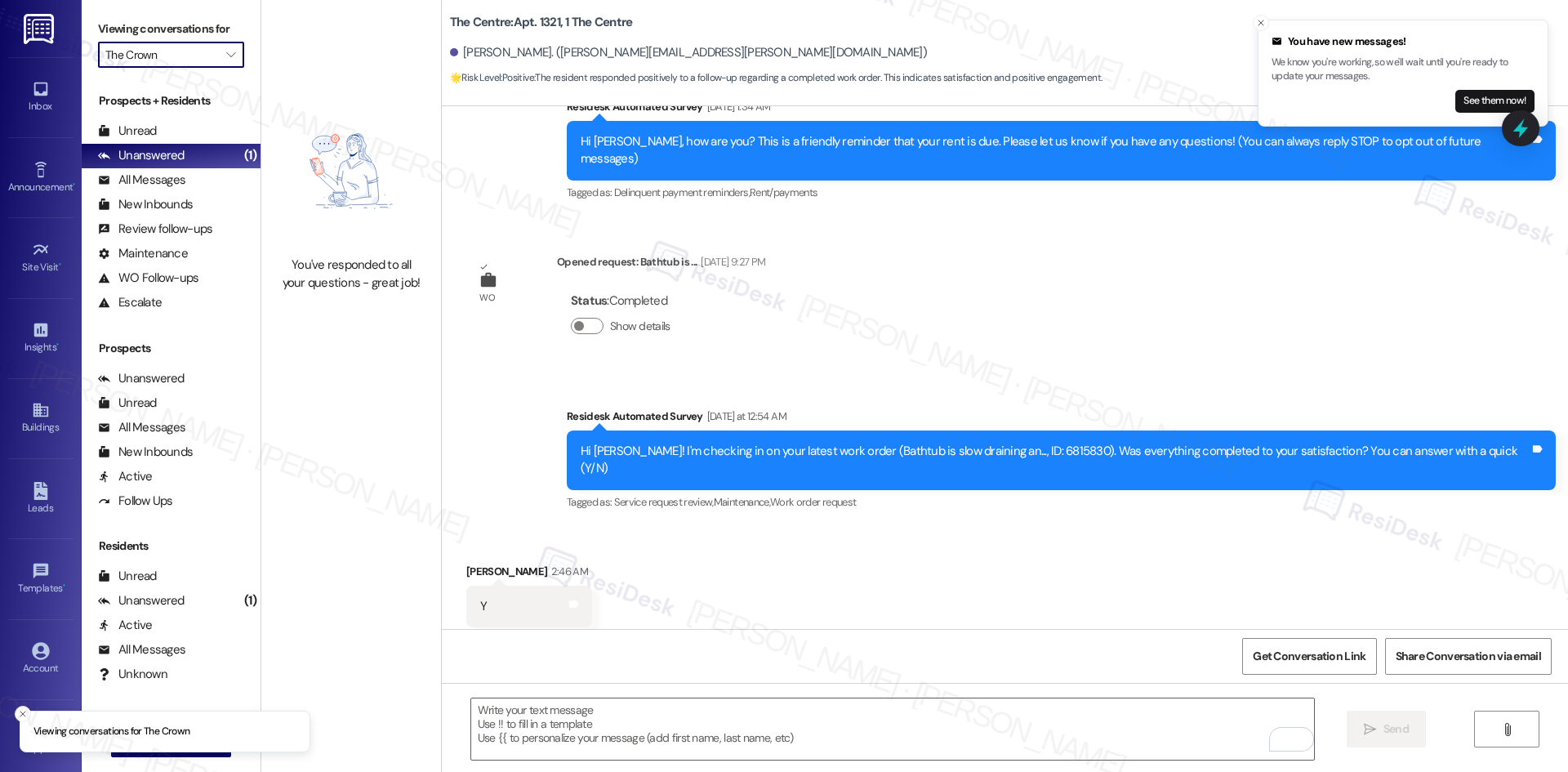
type input "The Griffin"
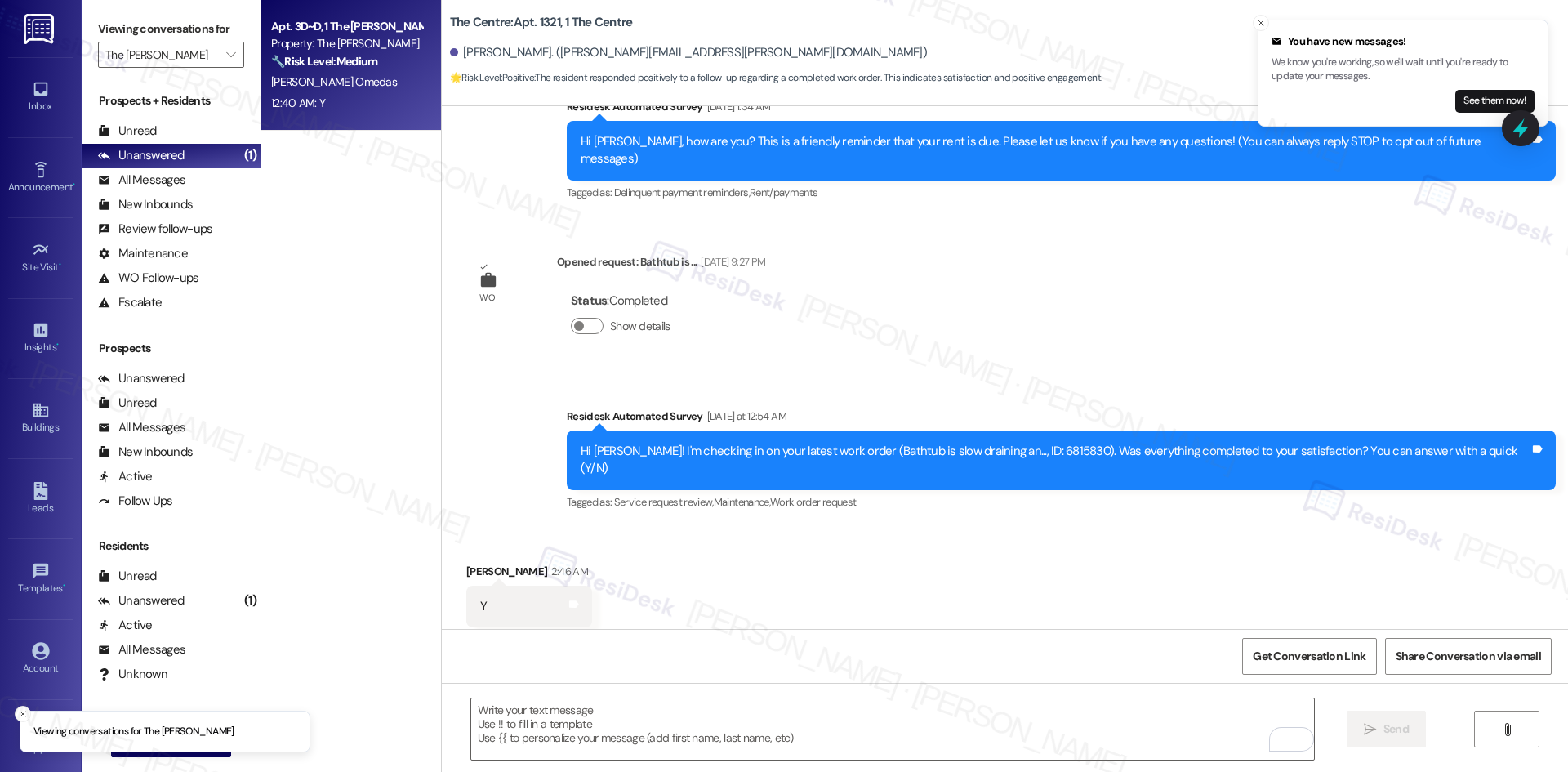
click at [352, 87] on div "L. Suarez Omedas" at bounding box center [346, 82] width 154 height 20
type textarea "Fetching suggested responses. Please feel free to read through the conversation…"
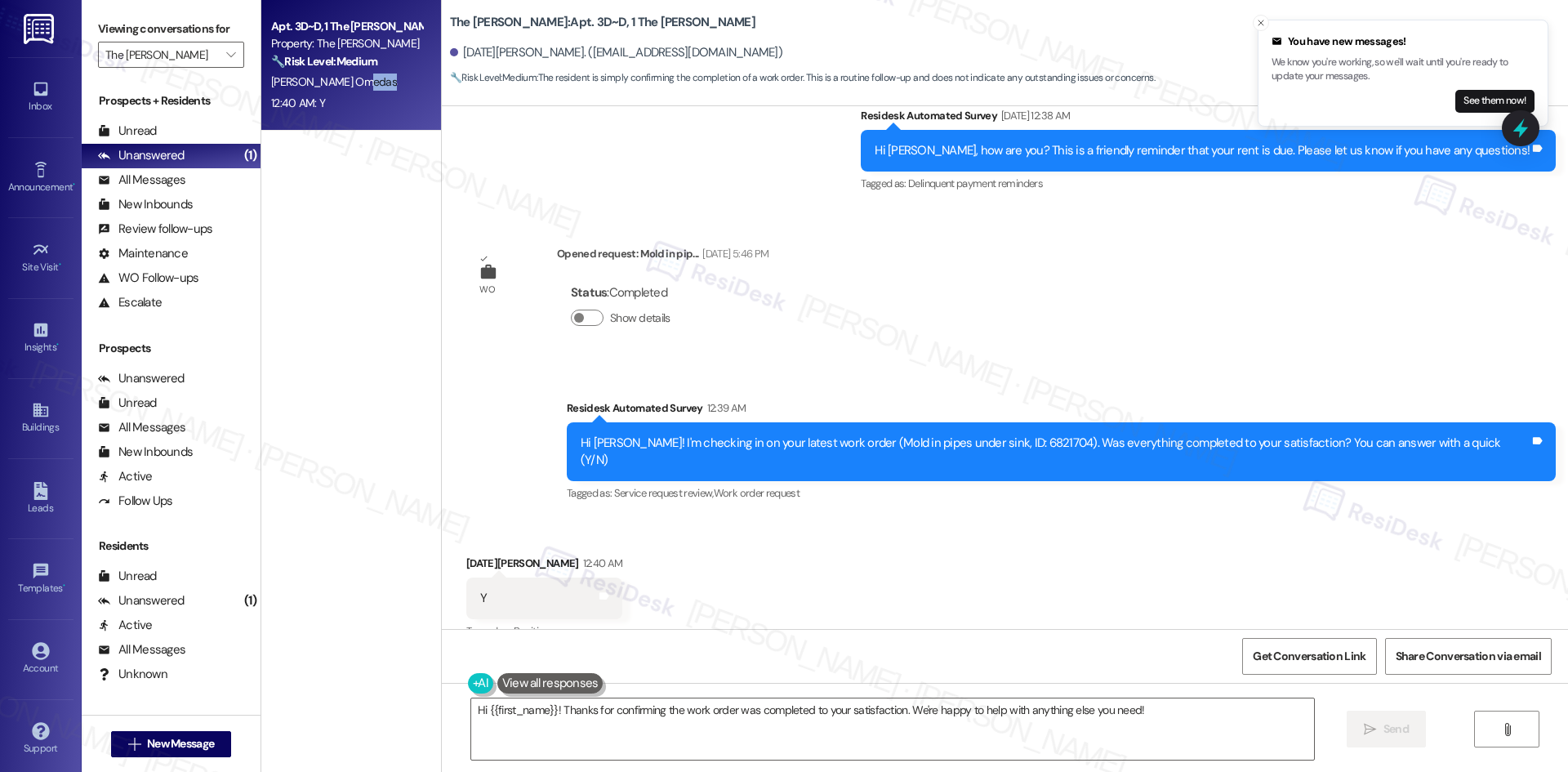
scroll to position [310, 0]
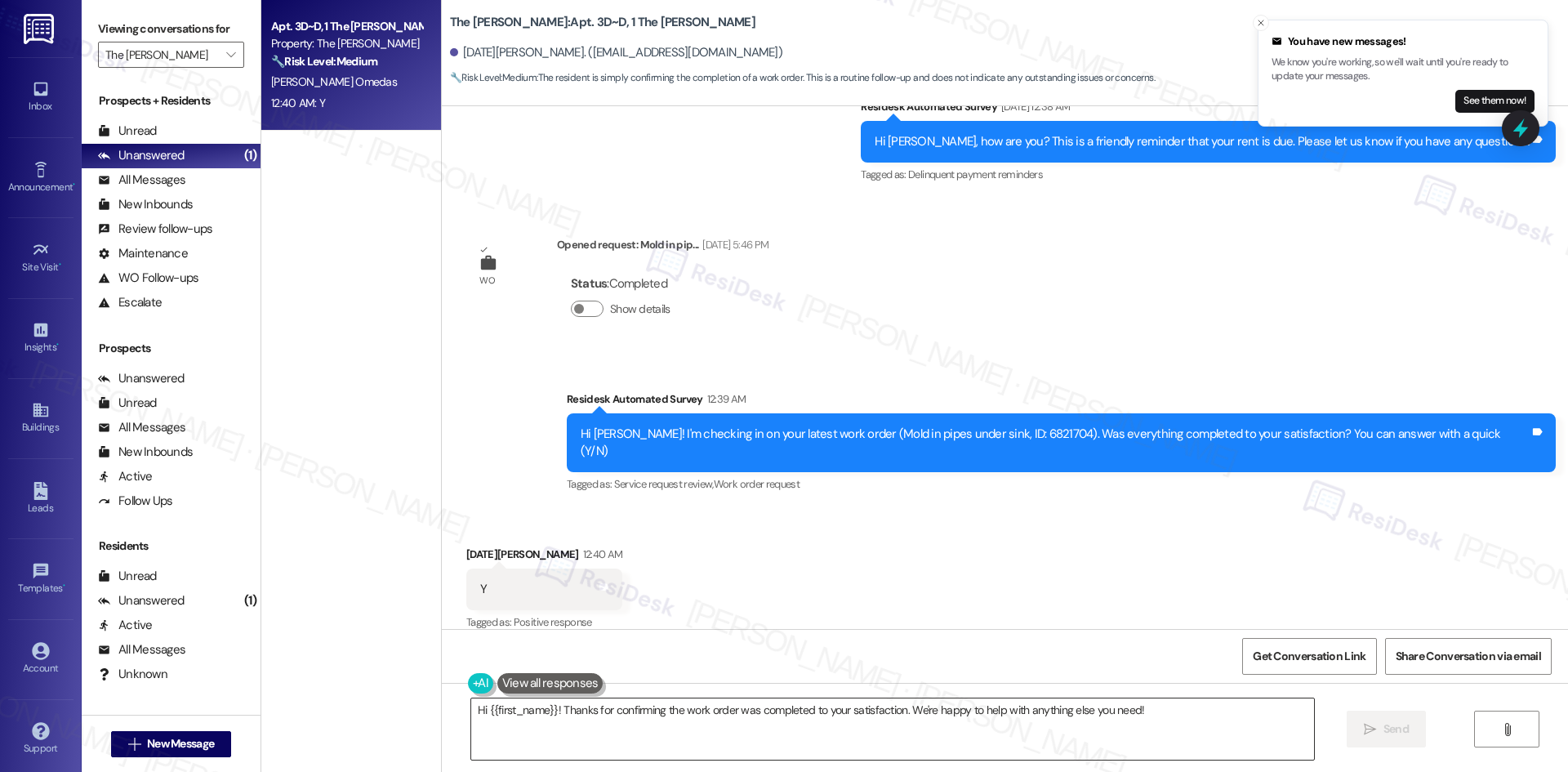
click at [783, 727] on textarea "Hi {{first_name}}! Thanks for confirming the work order was completed to your s…" at bounding box center [892, 729] width 843 height 61
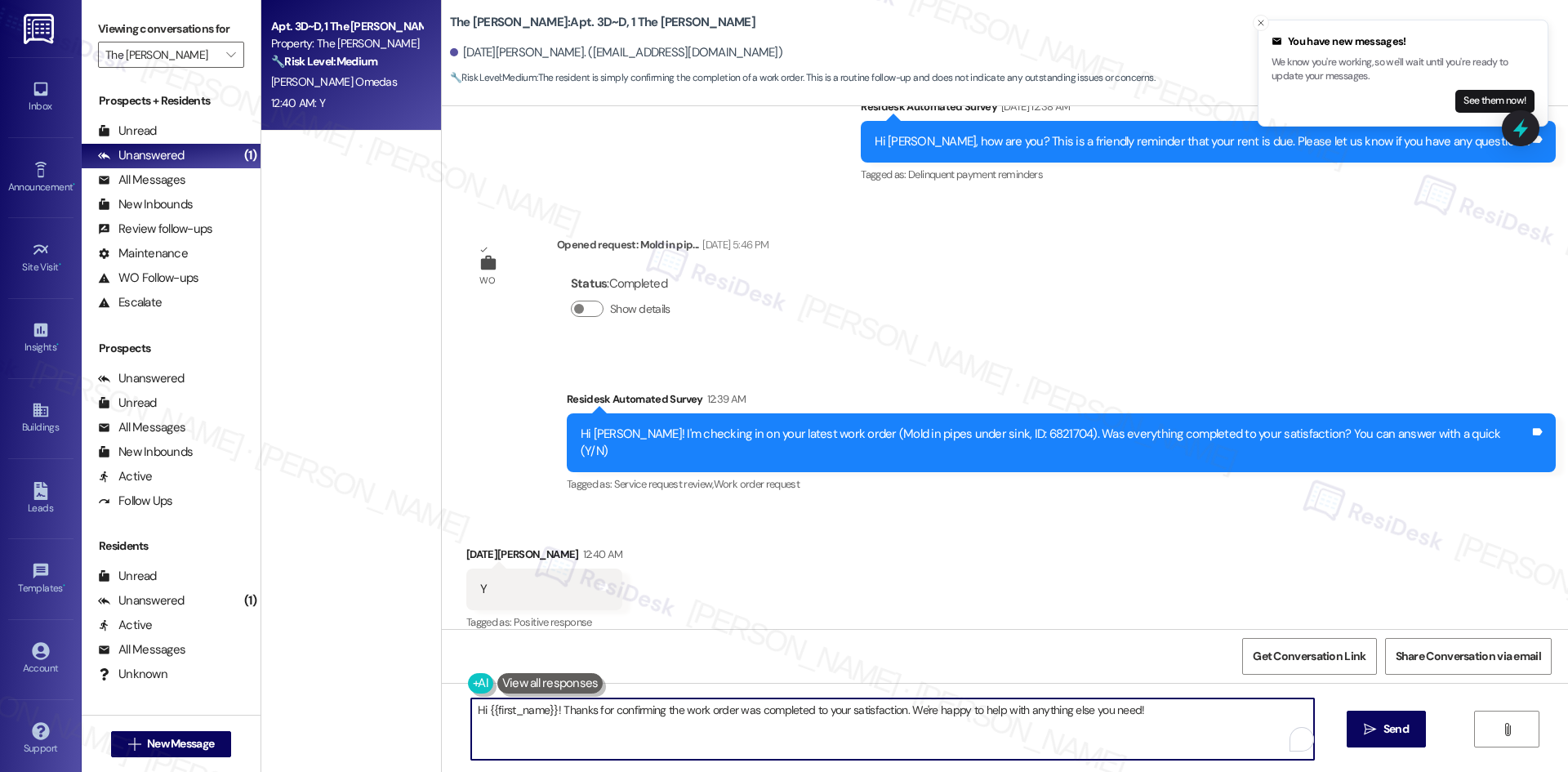
paste textarea "I'm glad to hear the issues have been resolved! If {{property}} met your expect…"
type textarea "I'm glad to hear the issues have been resolved! If {{property}} met your expect…"
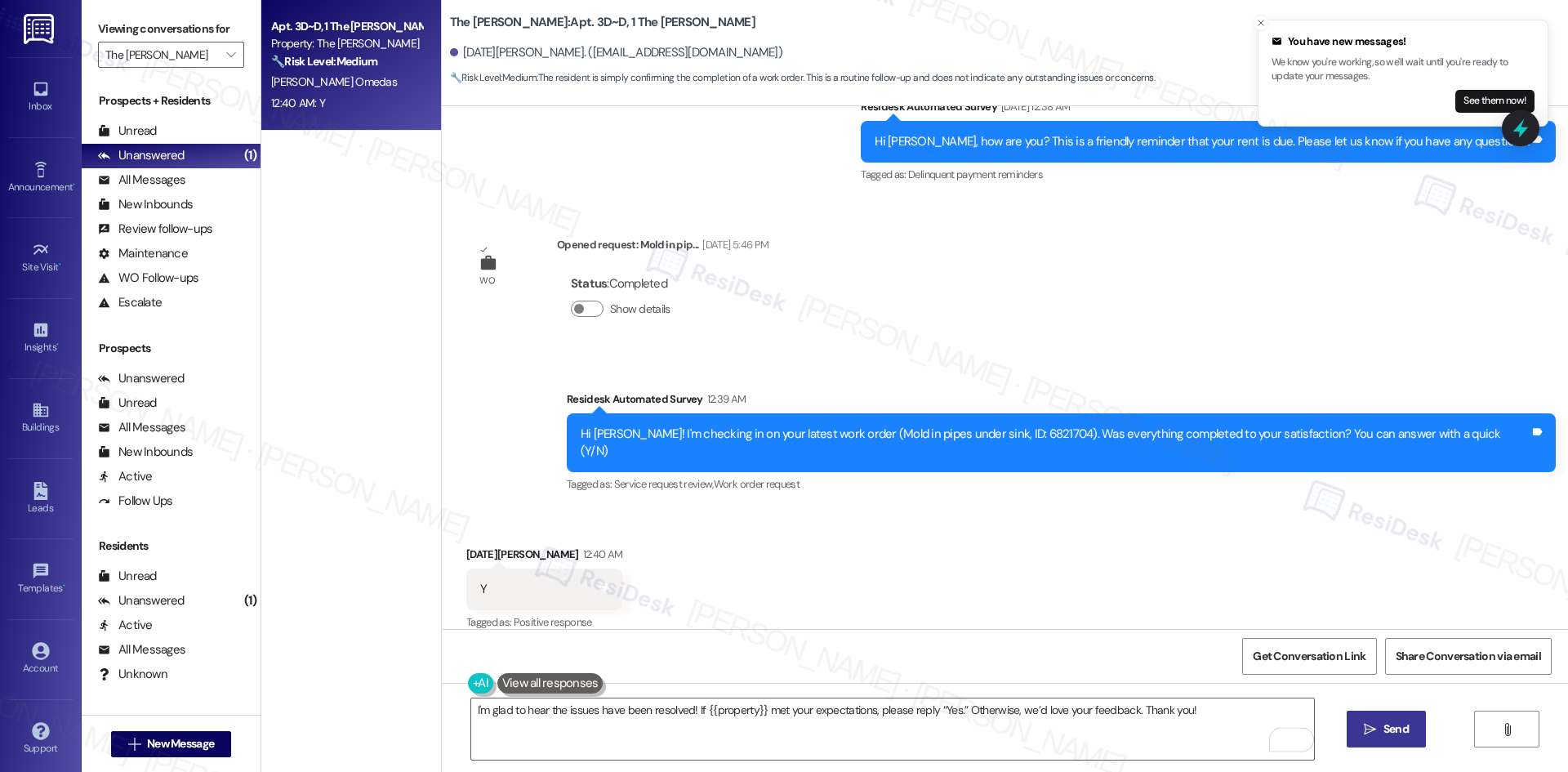
click at [1363, 736] on span " Send" at bounding box center [1386, 728] width 52 height 17
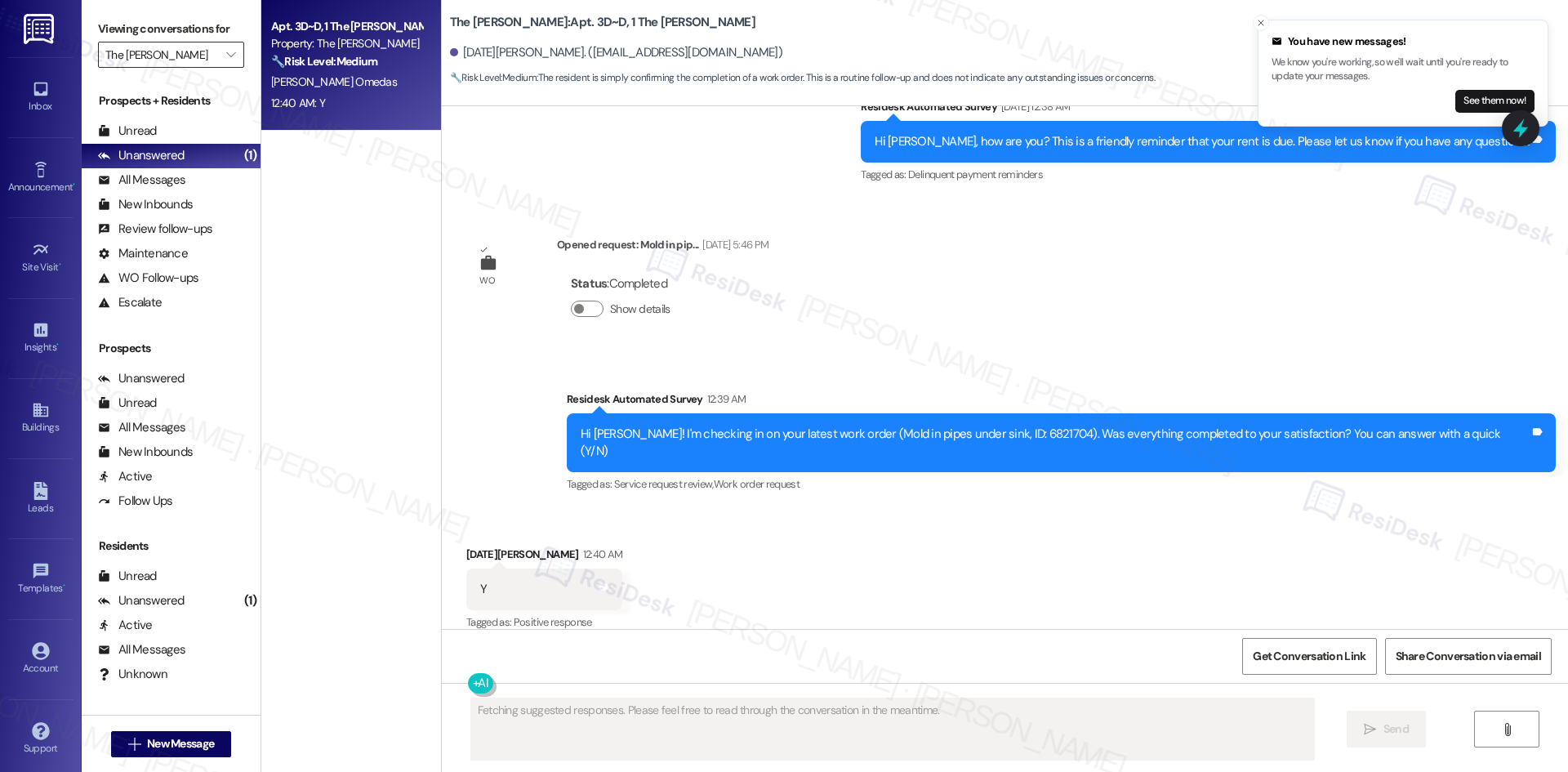
click at [193, 54] on input "The Griffin" at bounding box center [161, 54] width 113 height 26
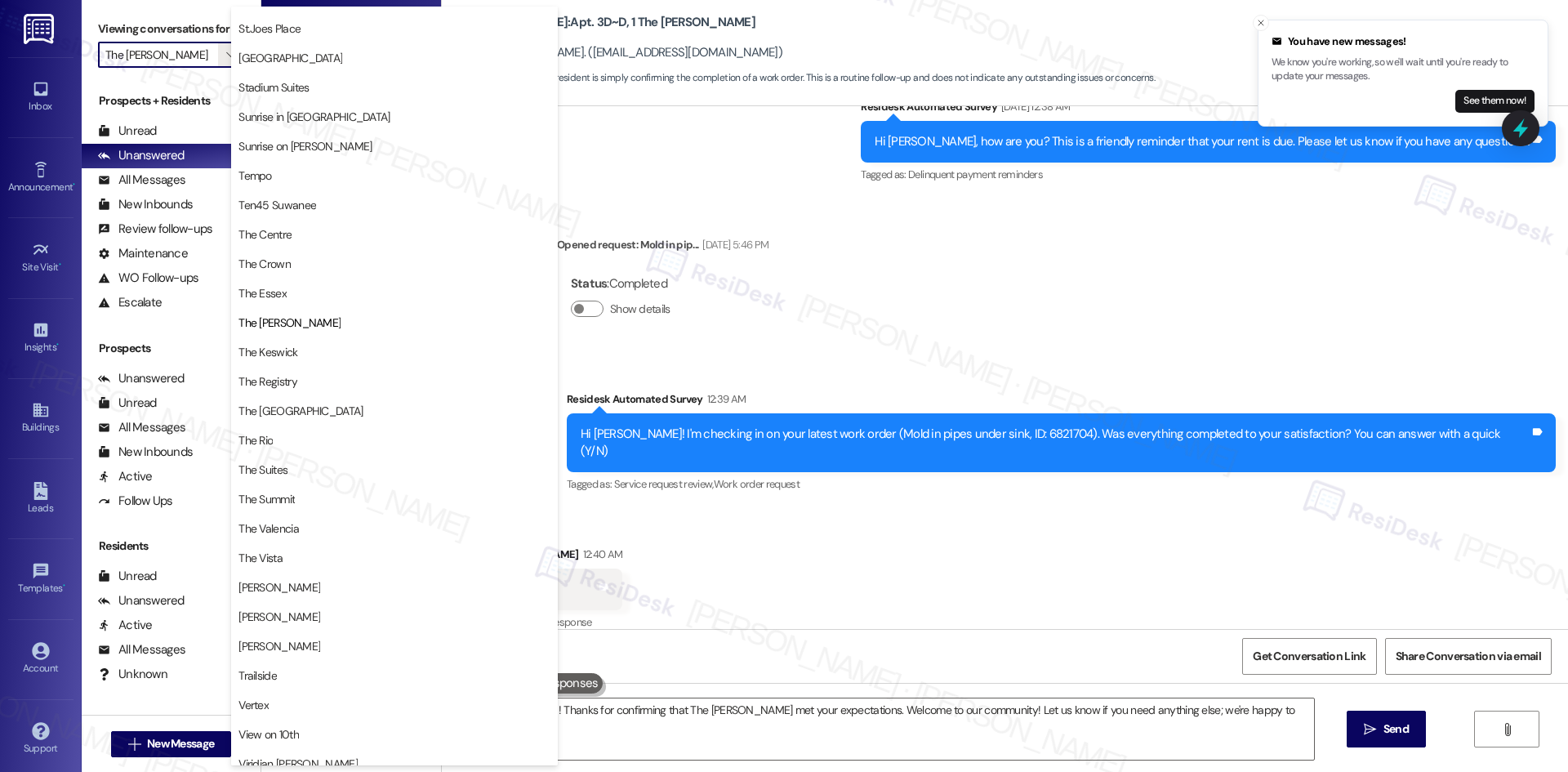
type textarea "Hi {{first_name}}! Thanks for confirming that The Griffin met your expectations…"
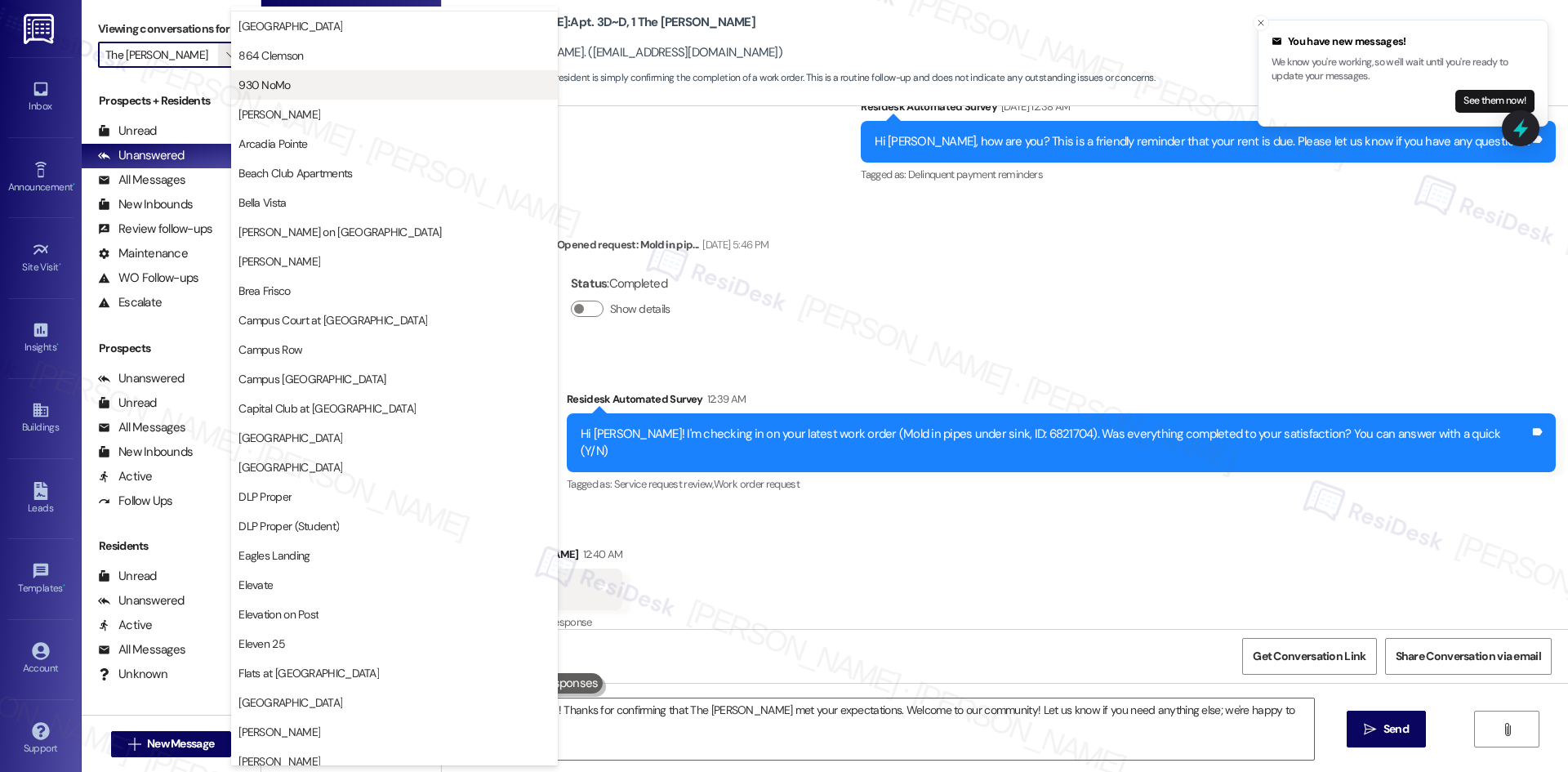
scroll to position [0, 0]
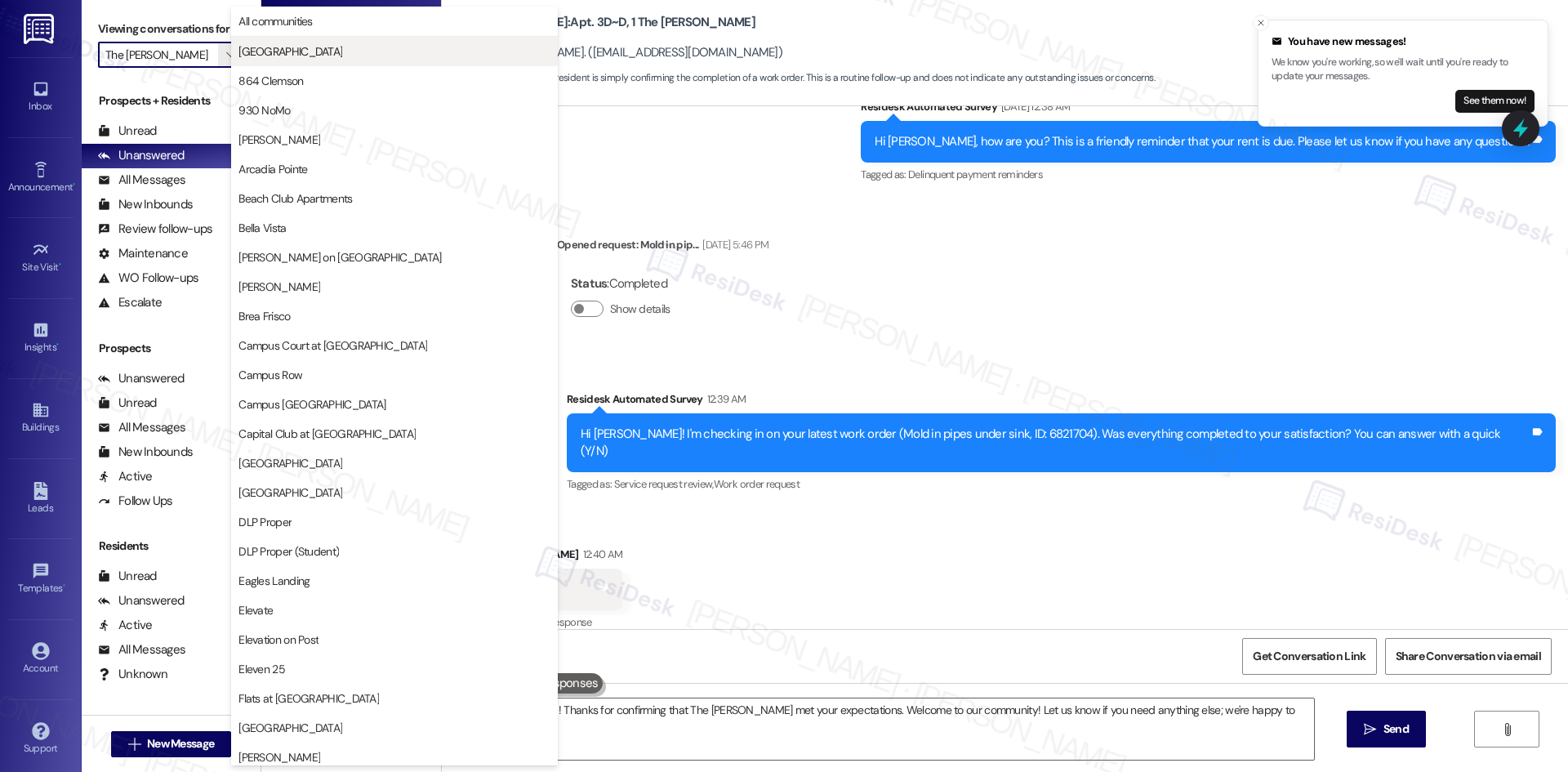
click at [330, 46] on span "4th Street Commons" at bounding box center [290, 52] width 104 height 16
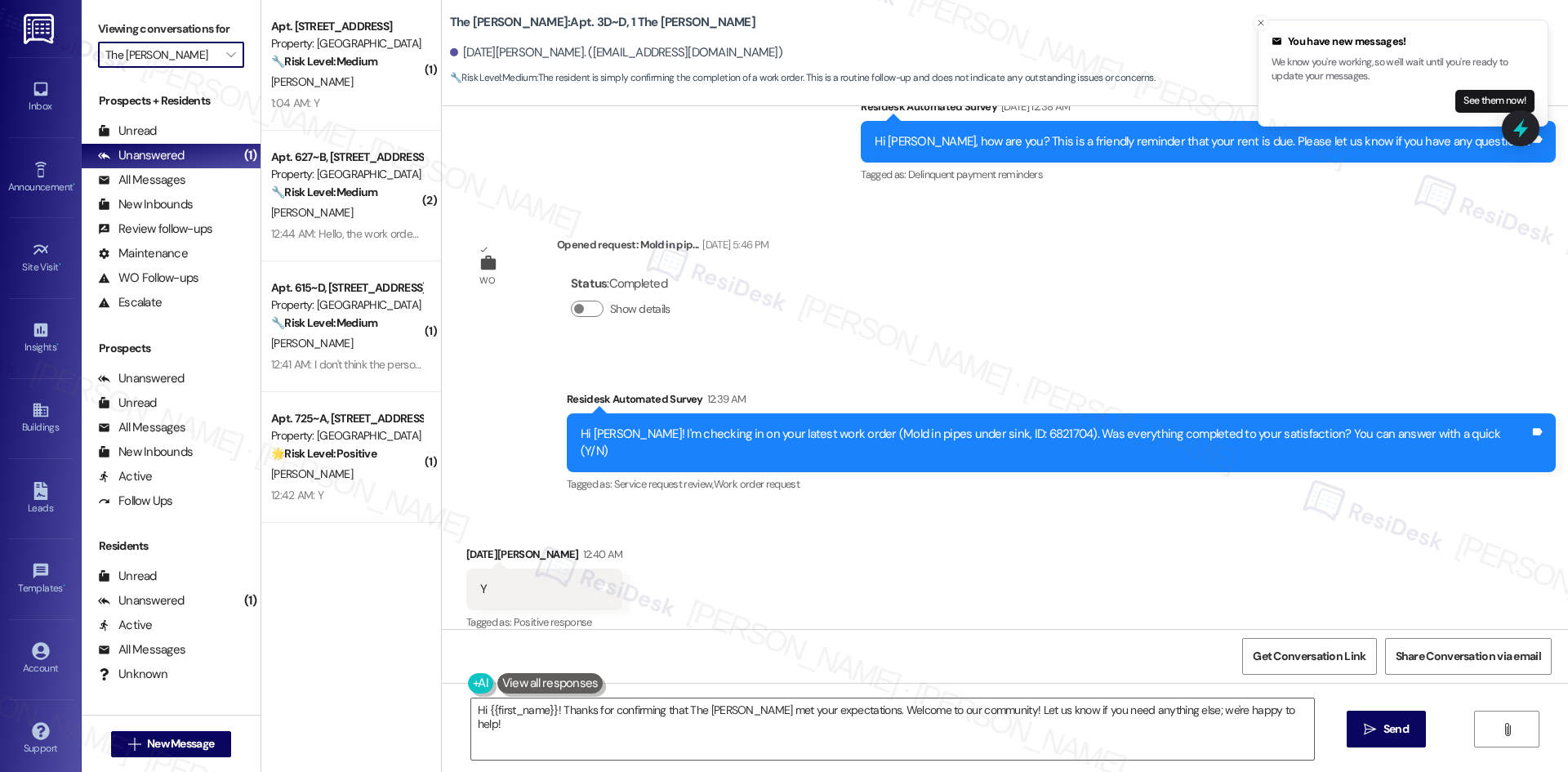
type input "4th Street Commons"
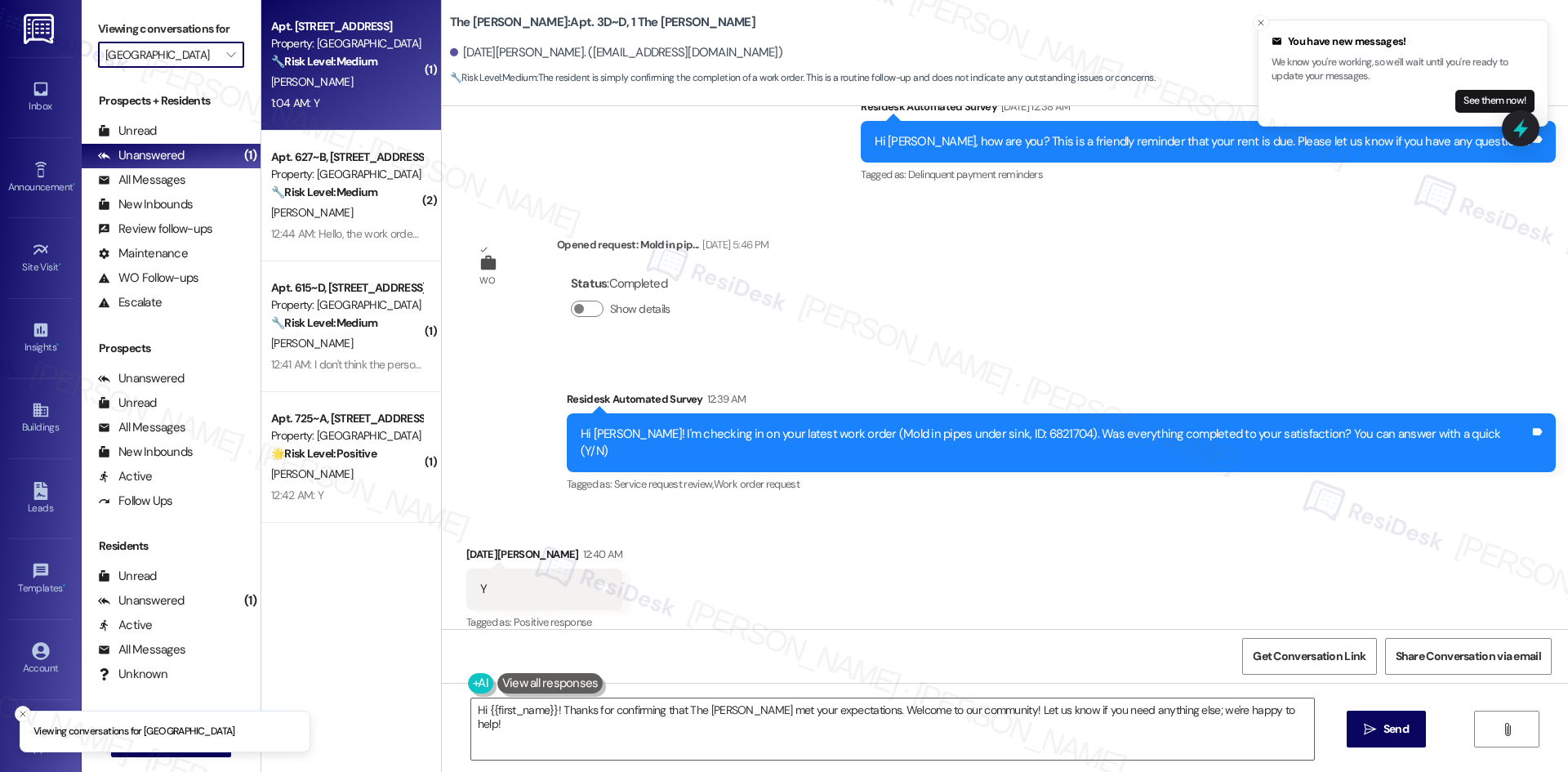
click at [311, 110] on div "1:04 AM: Y 1:04 AM: Y" at bounding box center [346, 103] width 154 height 20
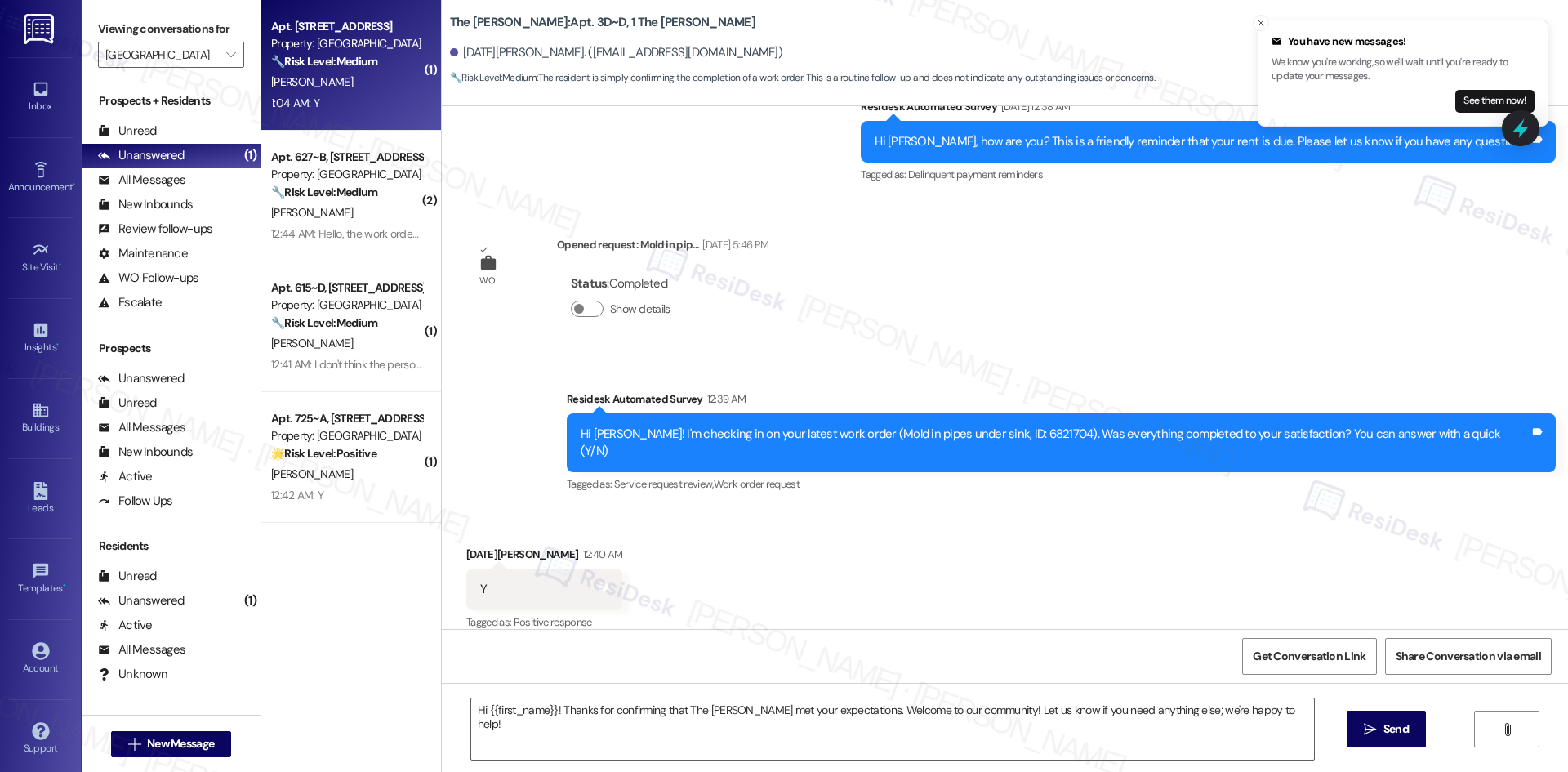
type textarea "Fetching suggested responses. Please feel free to read through the conversation…"
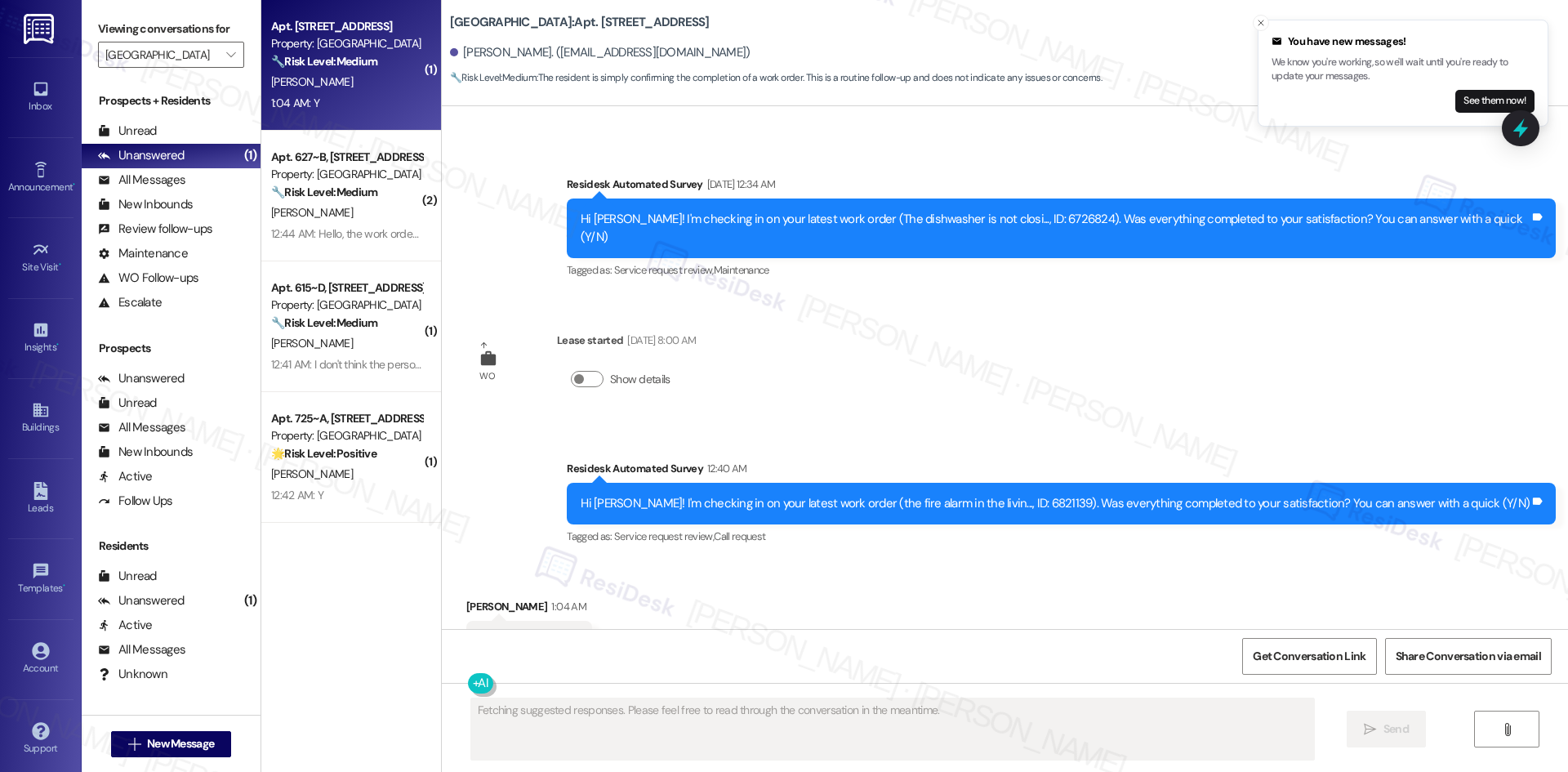
scroll to position [5741, 0]
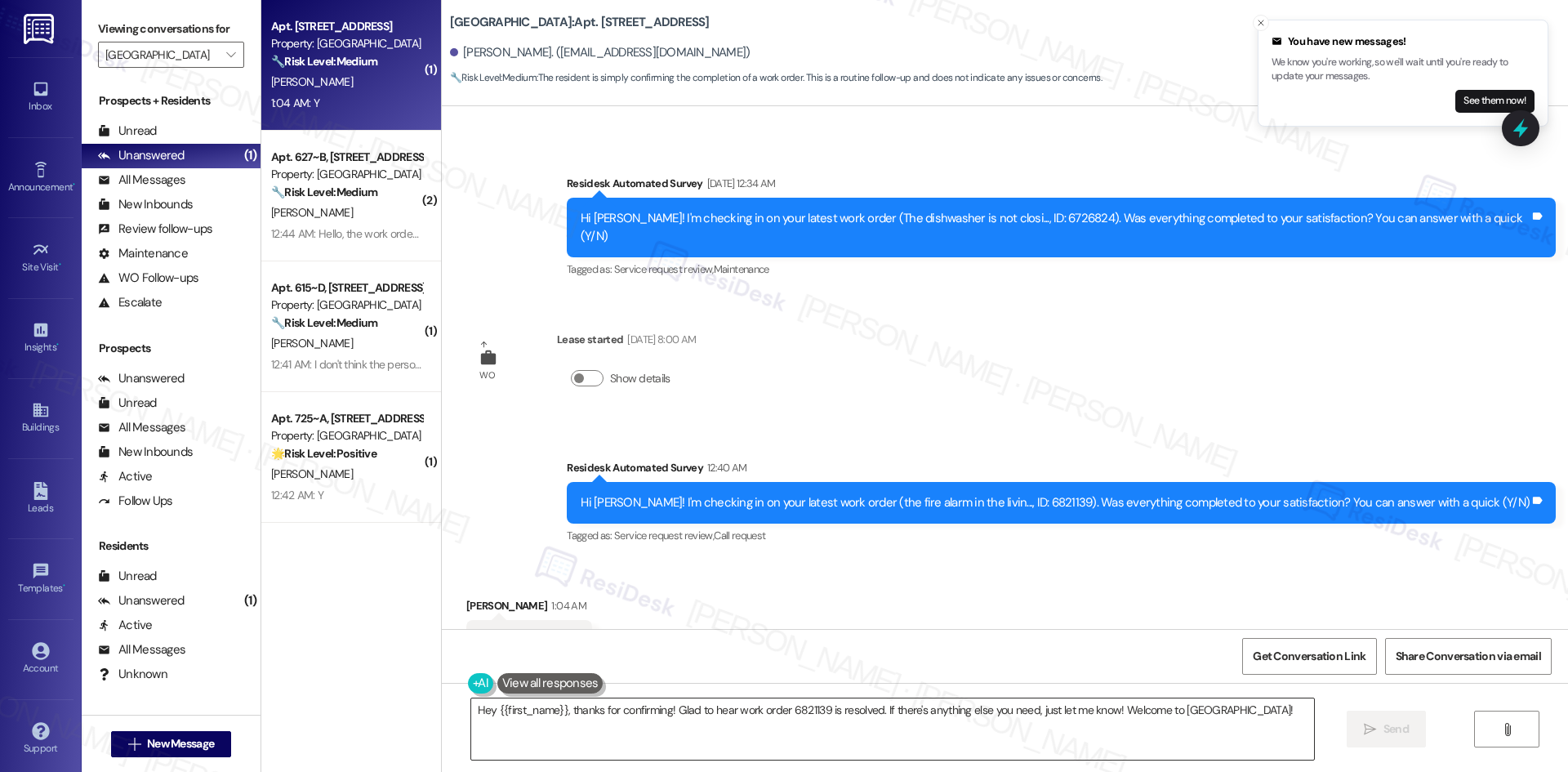
click at [877, 728] on textarea "Hey {{first_name}}, thanks for confirming! Glad to hear work order 6821139 is r…" at bounding box center [892, 729] width 843 height 61
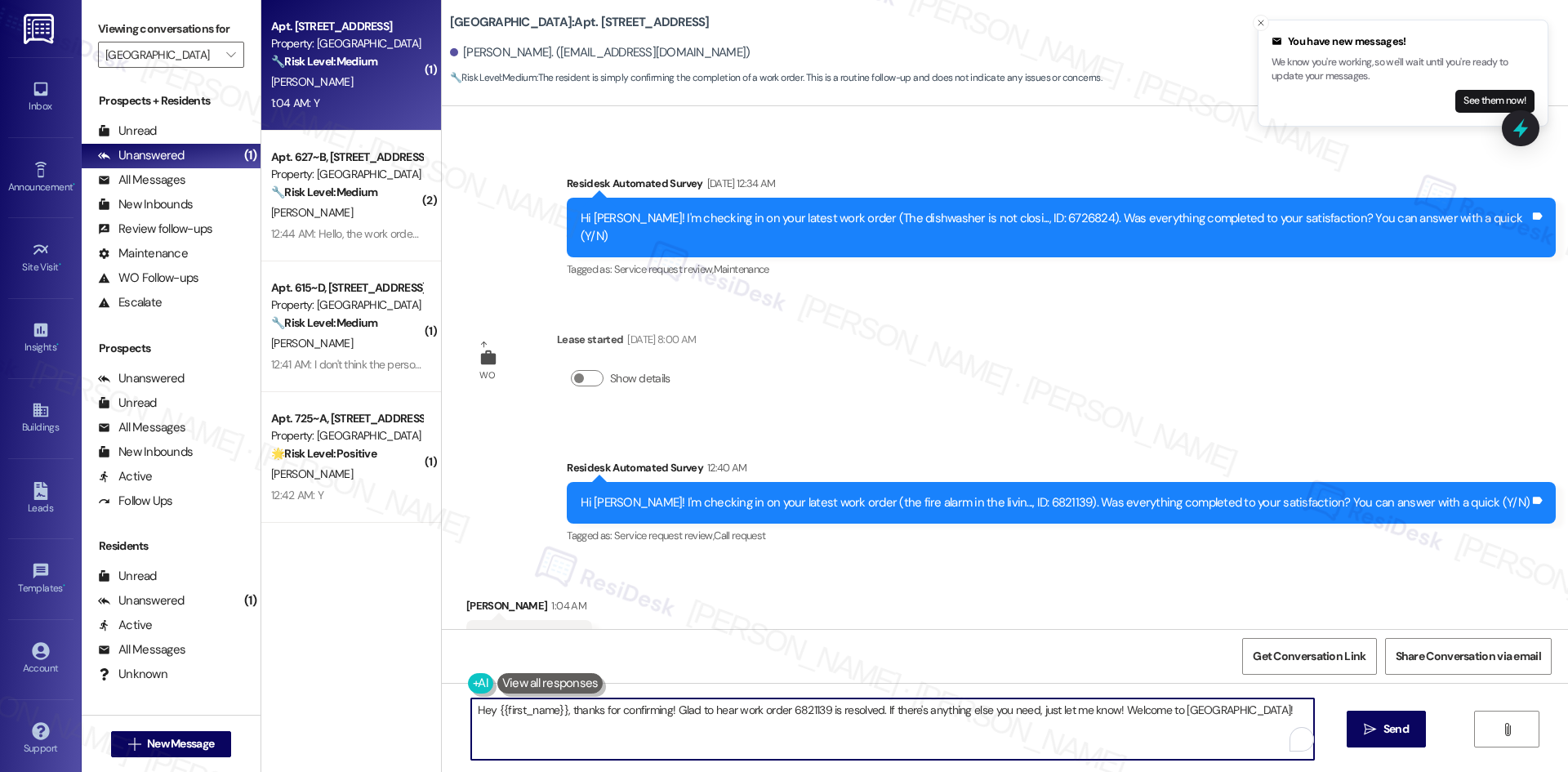
paste textarea "I'm glad to hear the issues have been resolved! If {{property}} met your expect…"
type textarea "I'm glad to hear the issues have been resolved! If {{property}} met your expect…"
click at [1409, 734] on span "Send" at bounding box center [1396, 728] width 32 height 17
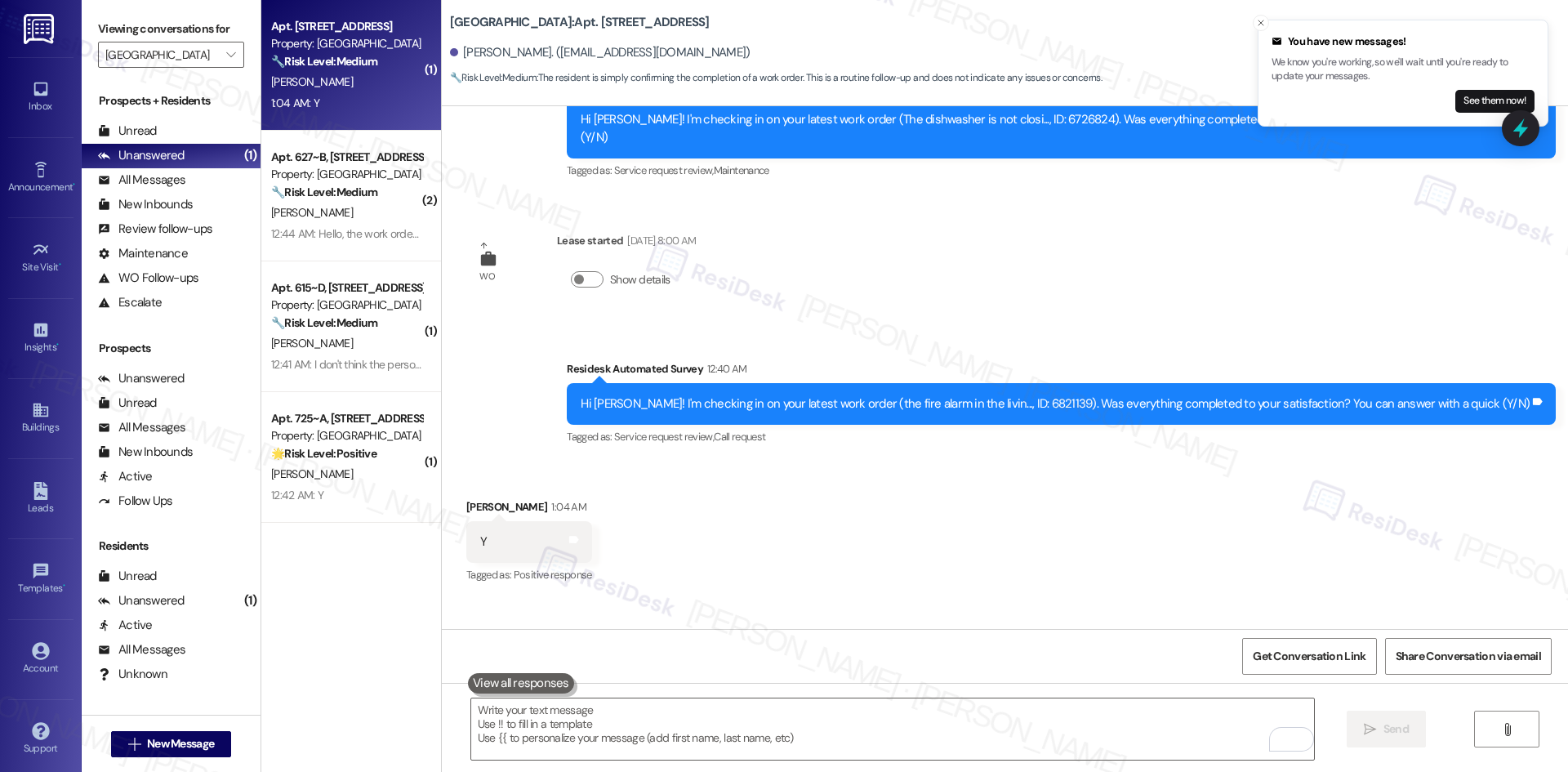
scroll to position [5855, 0]
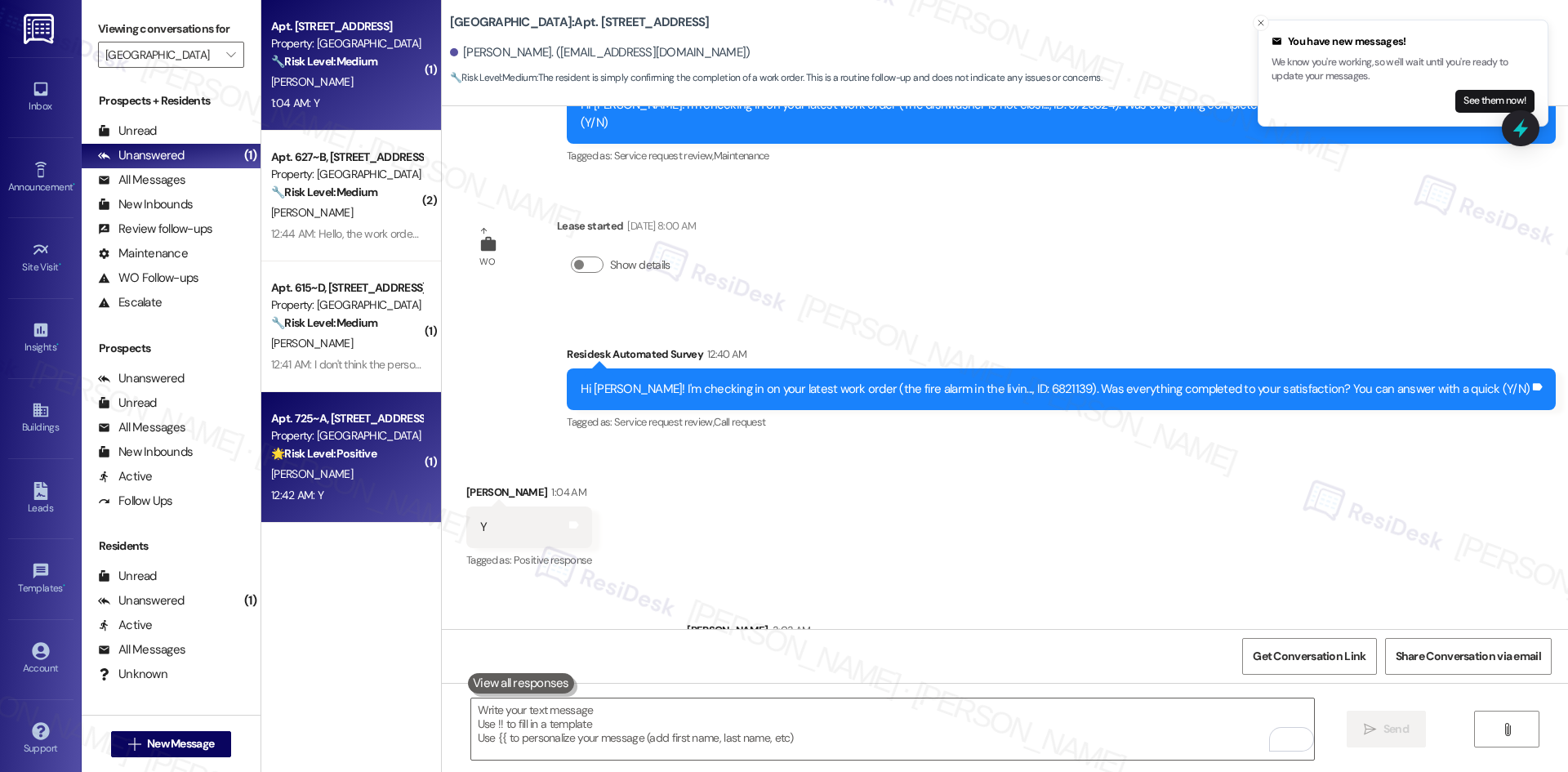
click at [350, 484] on div "Y. Adamu" at bounding box center [346, 474] width 154 height 20
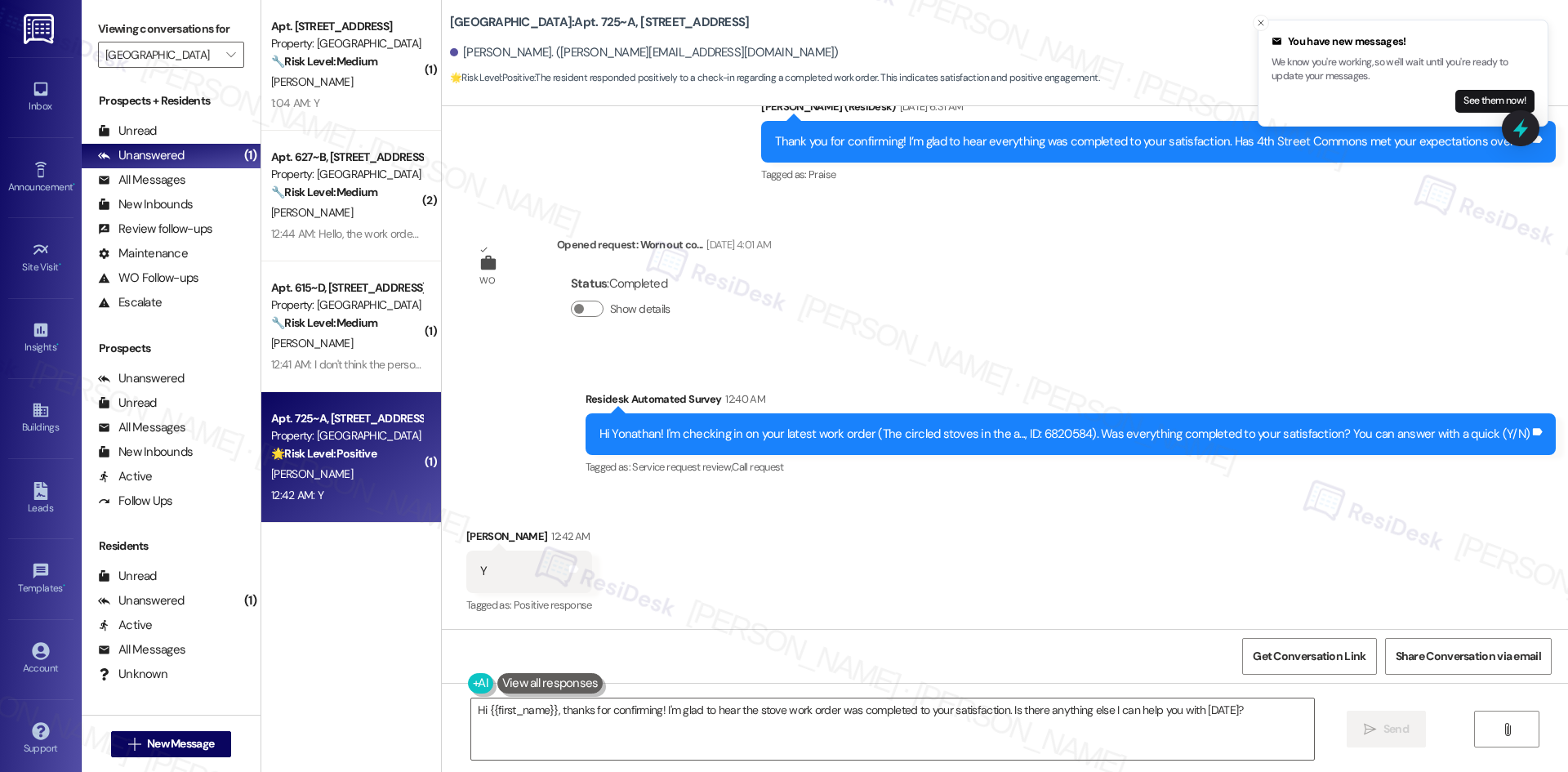
scroll to position [6099, 0]
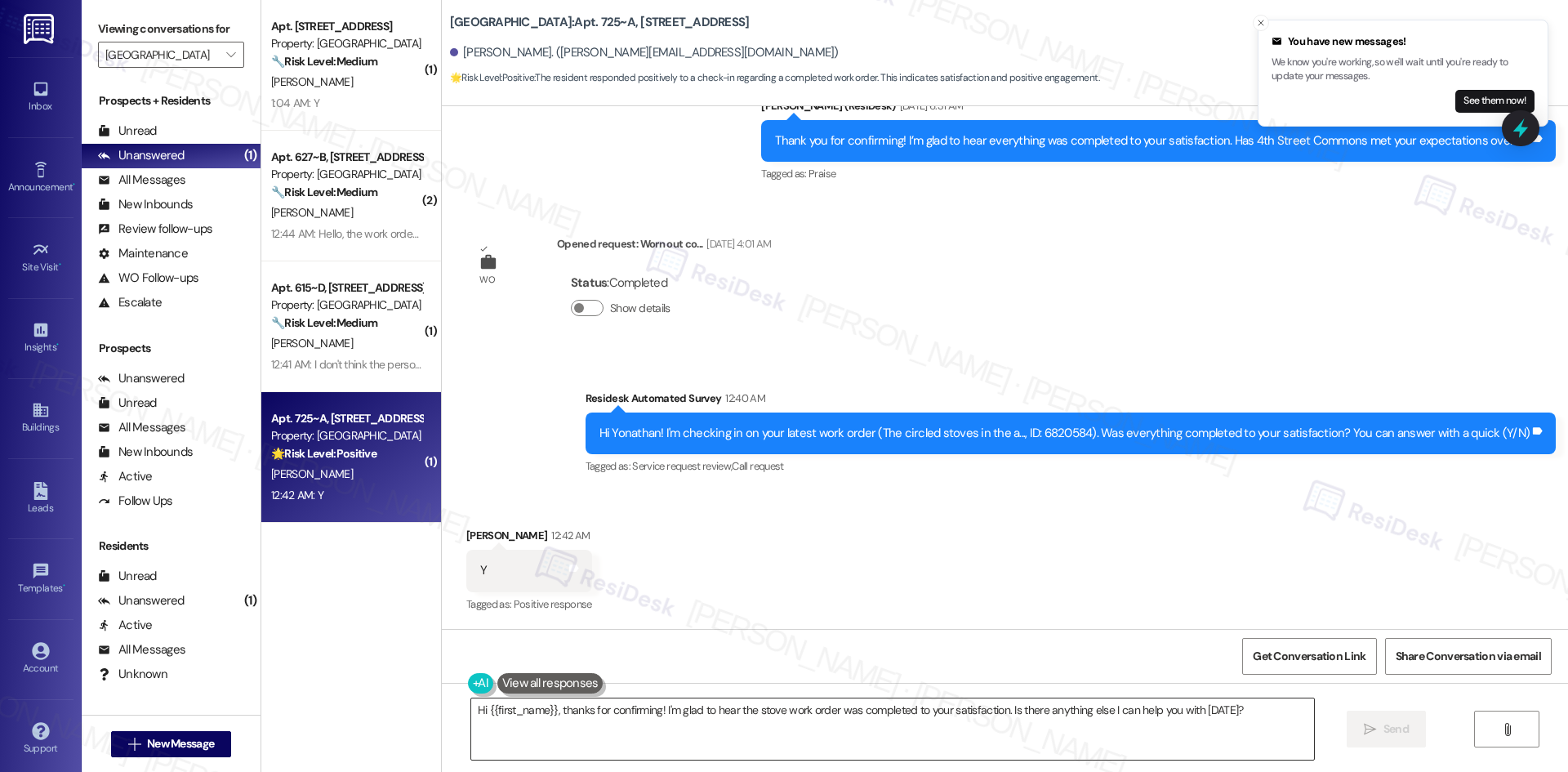
click at [695, 716] on textarea "Hi {{first_name}}, thanks for confirming! I'm glad to hear the stove work order…" at bounding box center [892, 729] width 843 height 61
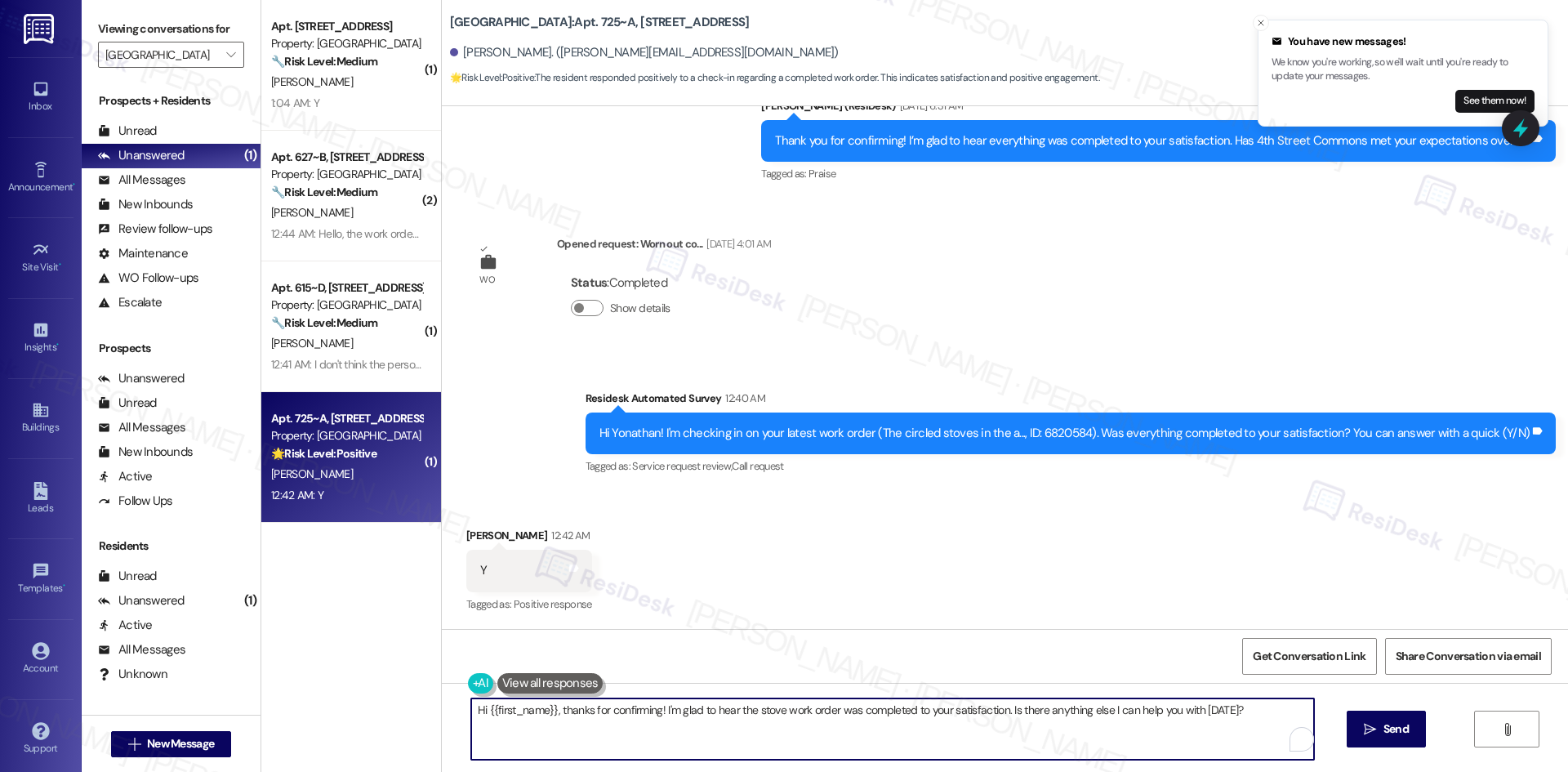
paste textarea "I'm glad to hear the issues have been resolved! If {{property}} met your expect…"
type textarea "I'm glad to hear the issues have been resolved! If {{property}} met your expect…"
click at [1391, 733] on span "Send" at bounding box center [1395, 728] width 25 height 17
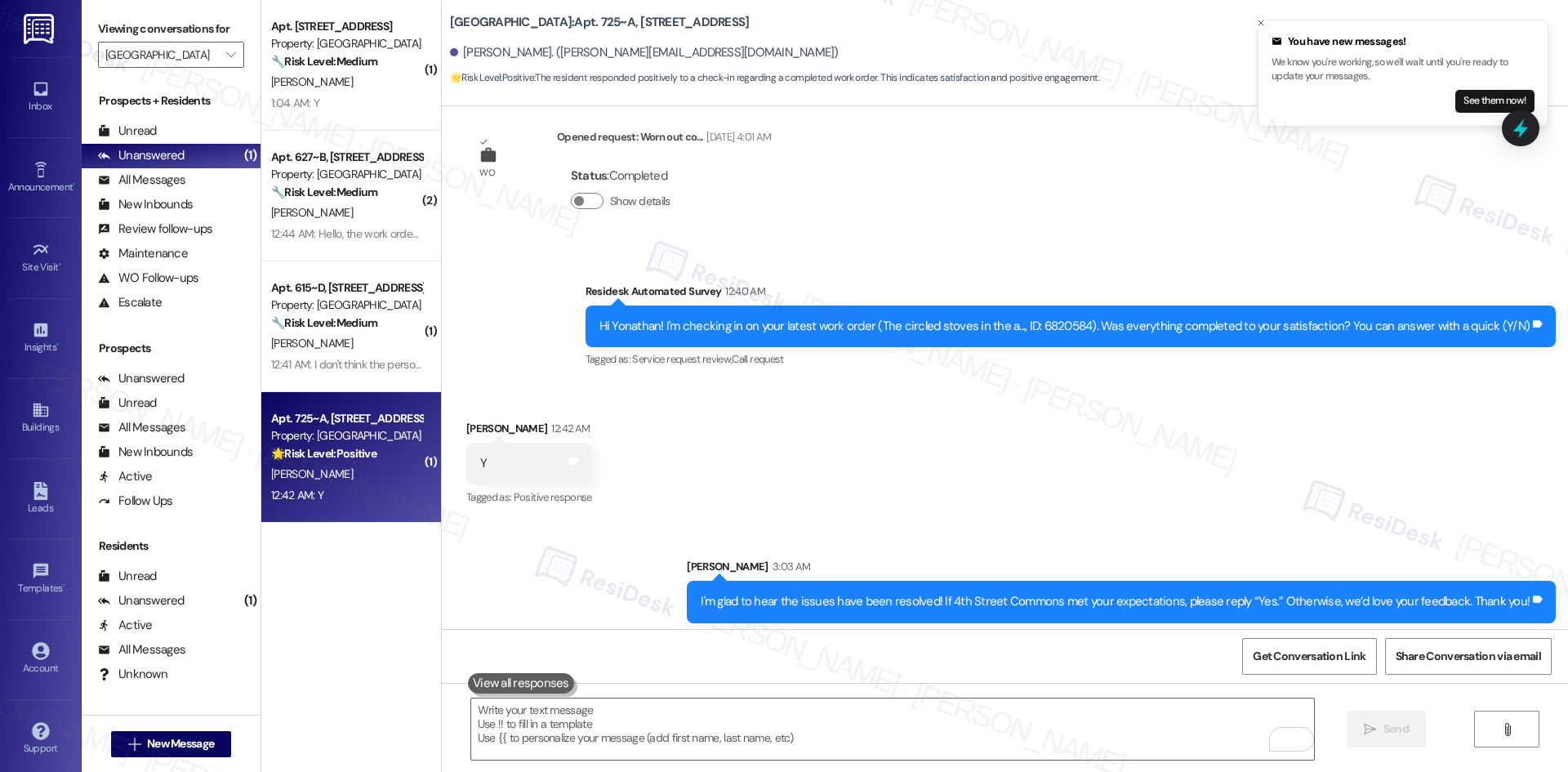
scroll to position [6214, 0]
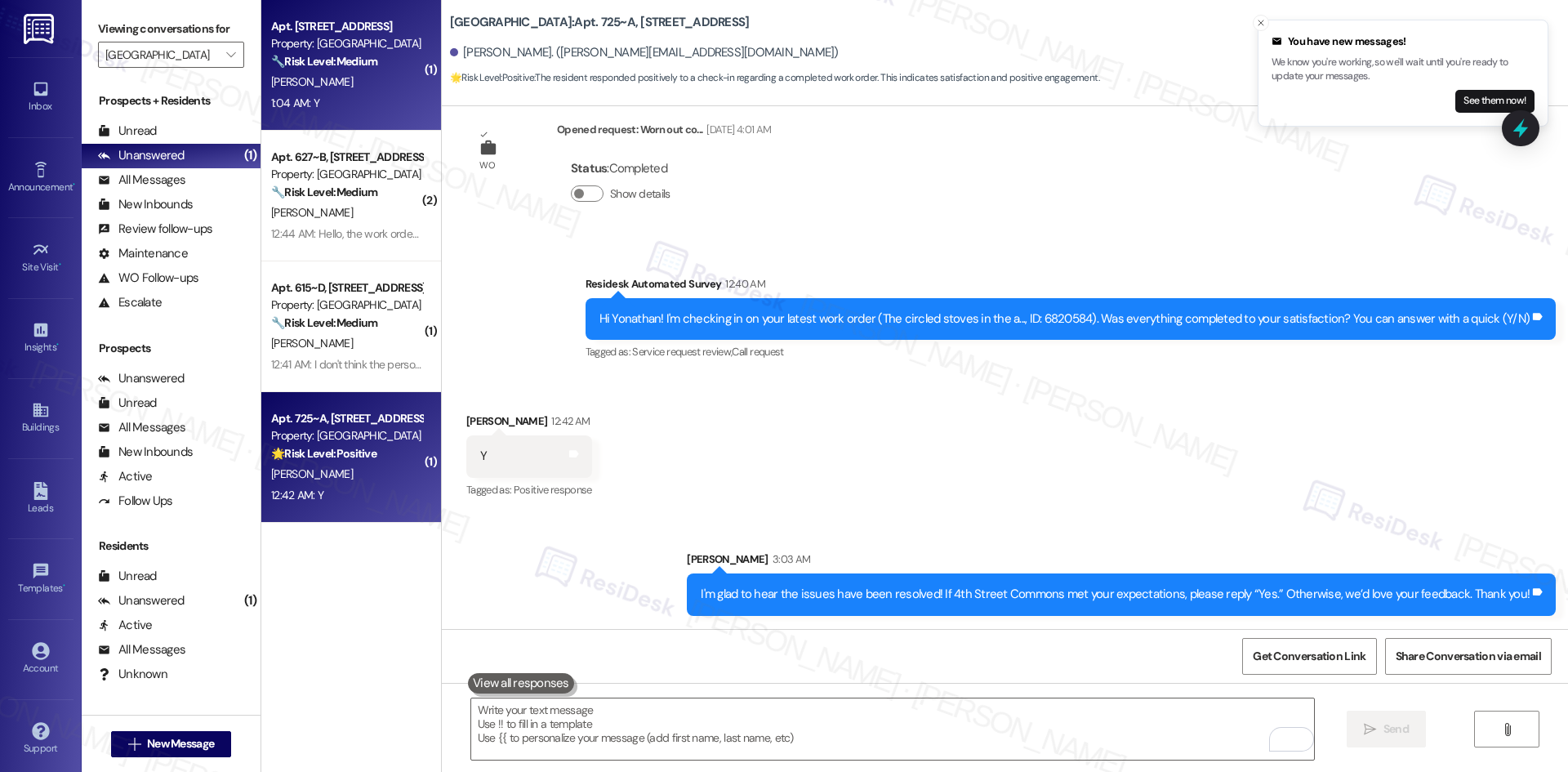
click at [337, 98] on div "1:04 AM: Y 1:04 AM: Y" at bounding box center [346, 103] width 154 height 20
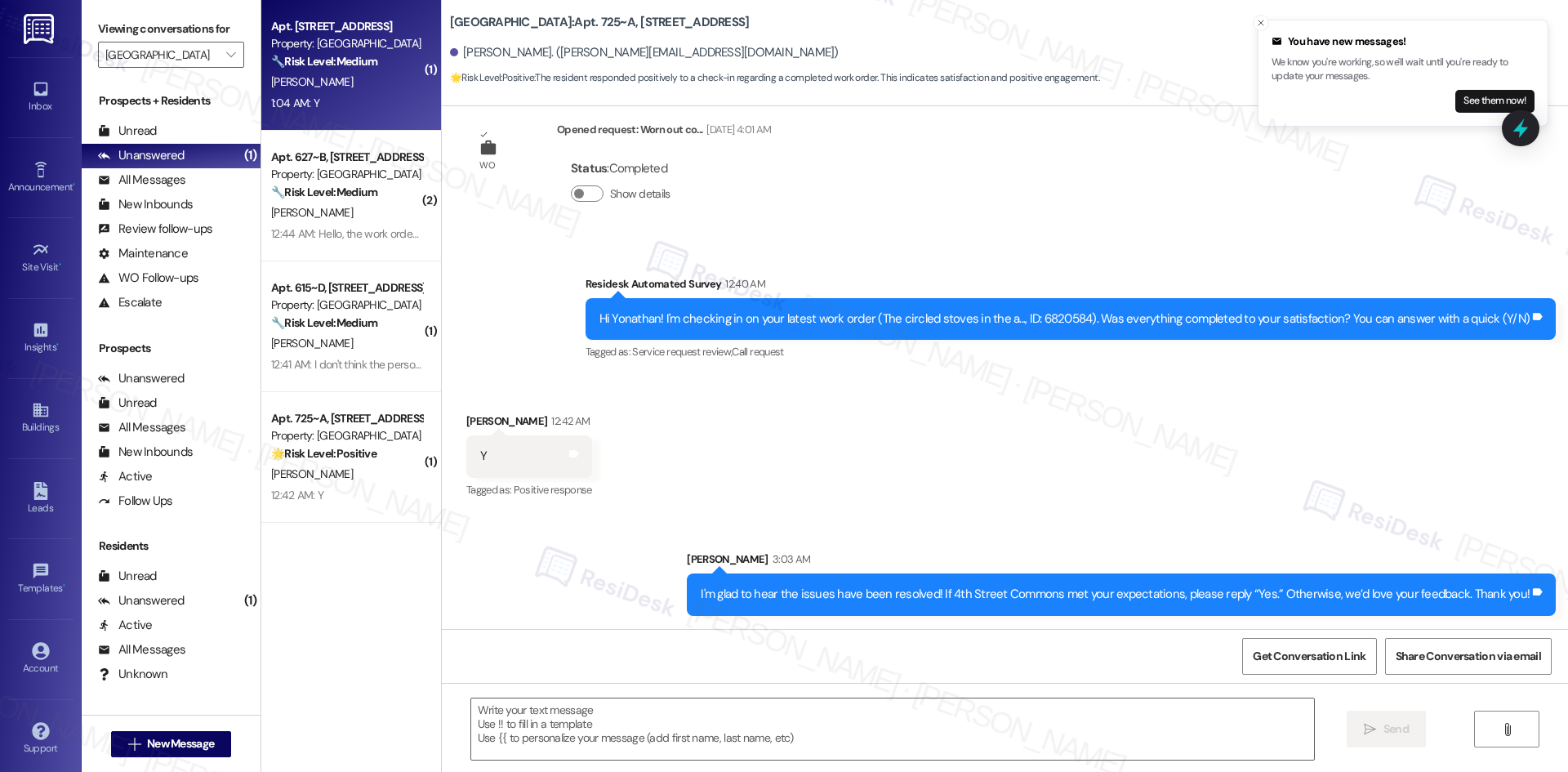
type textarea "Fetching suggested responses. Please feel free to read through the conversation…"
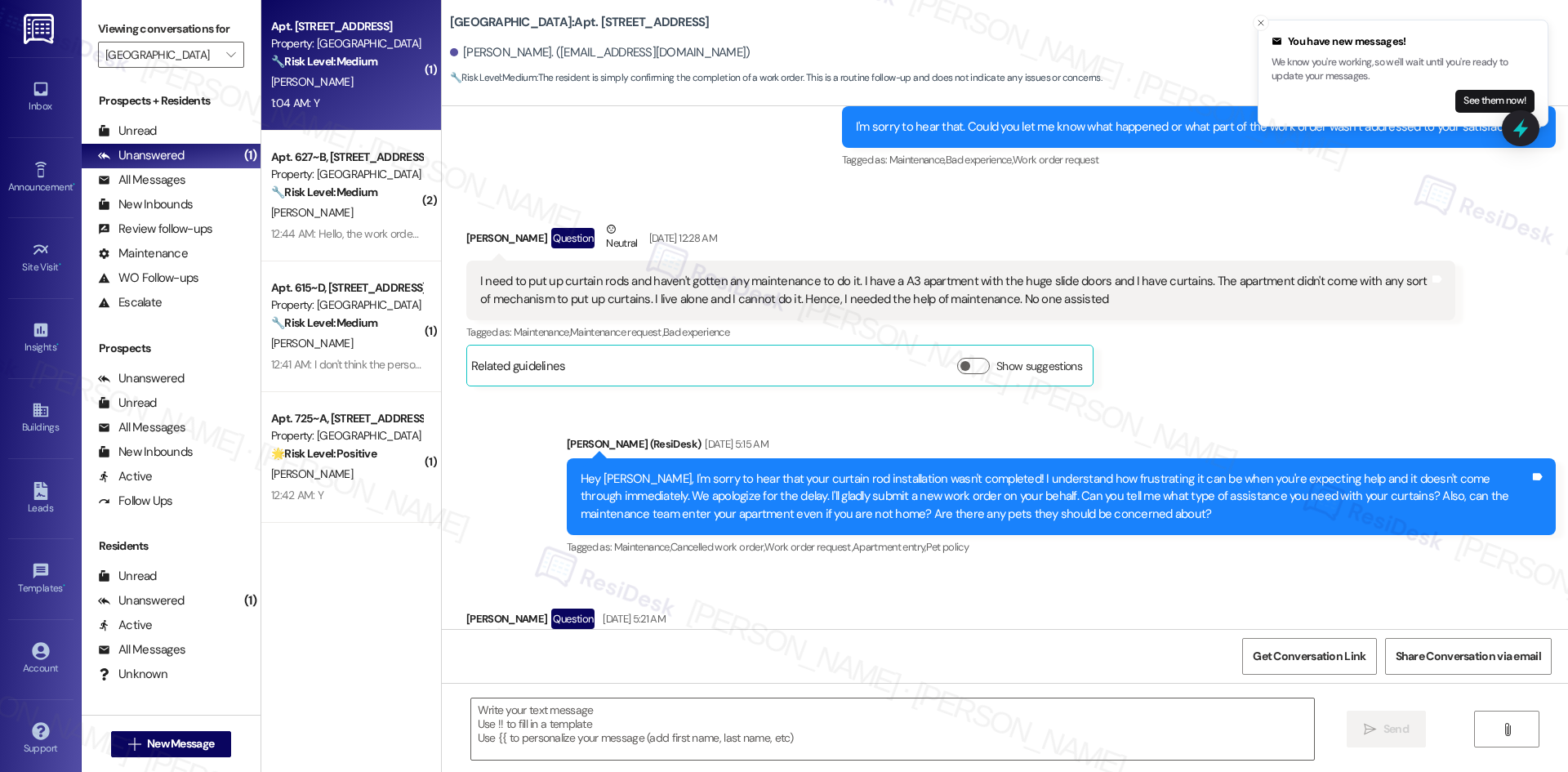
type textarea "Fetching suggested responses. Please feel free to read through the conversation…"
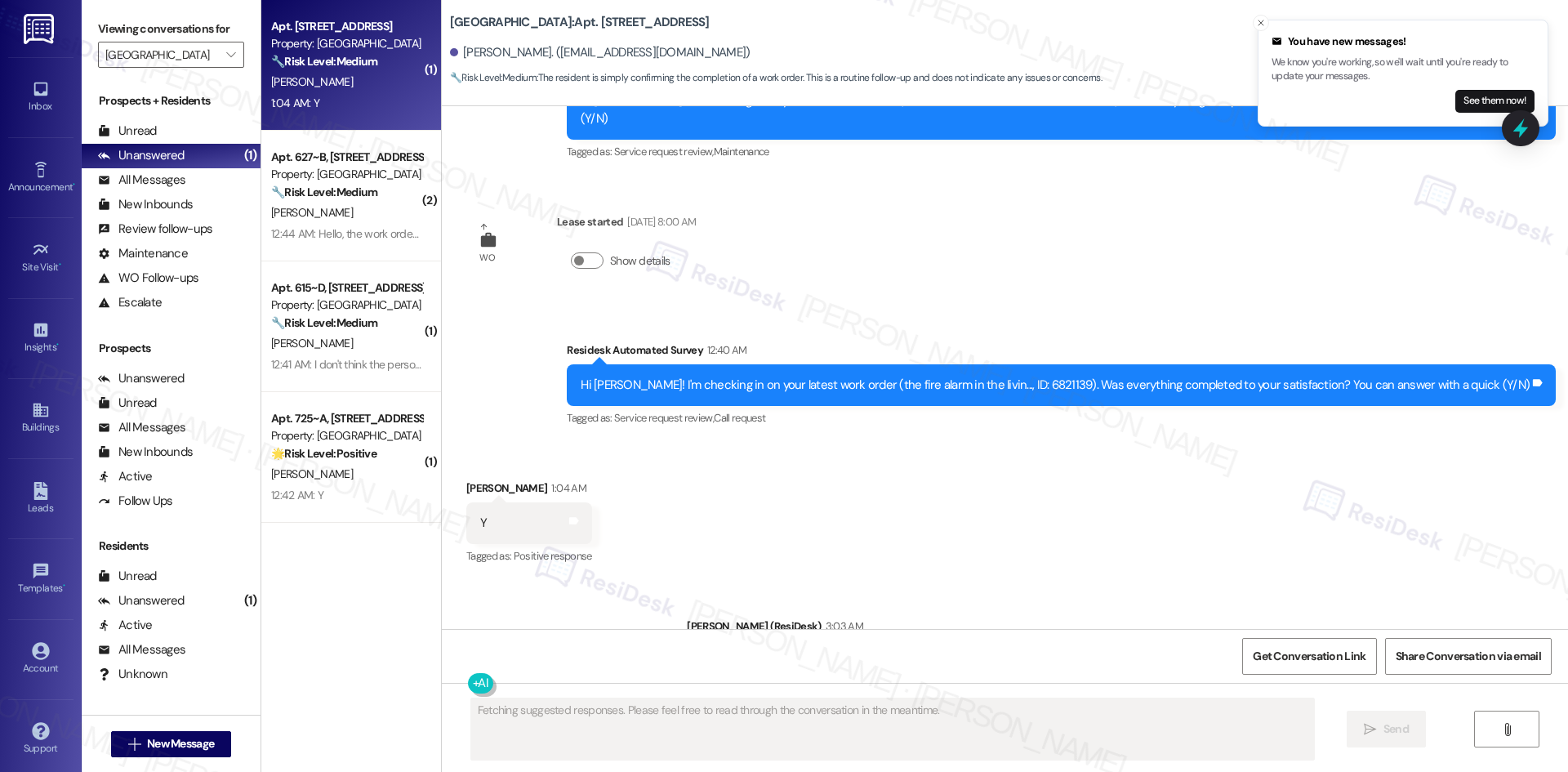
scroll to position [5879, 0]
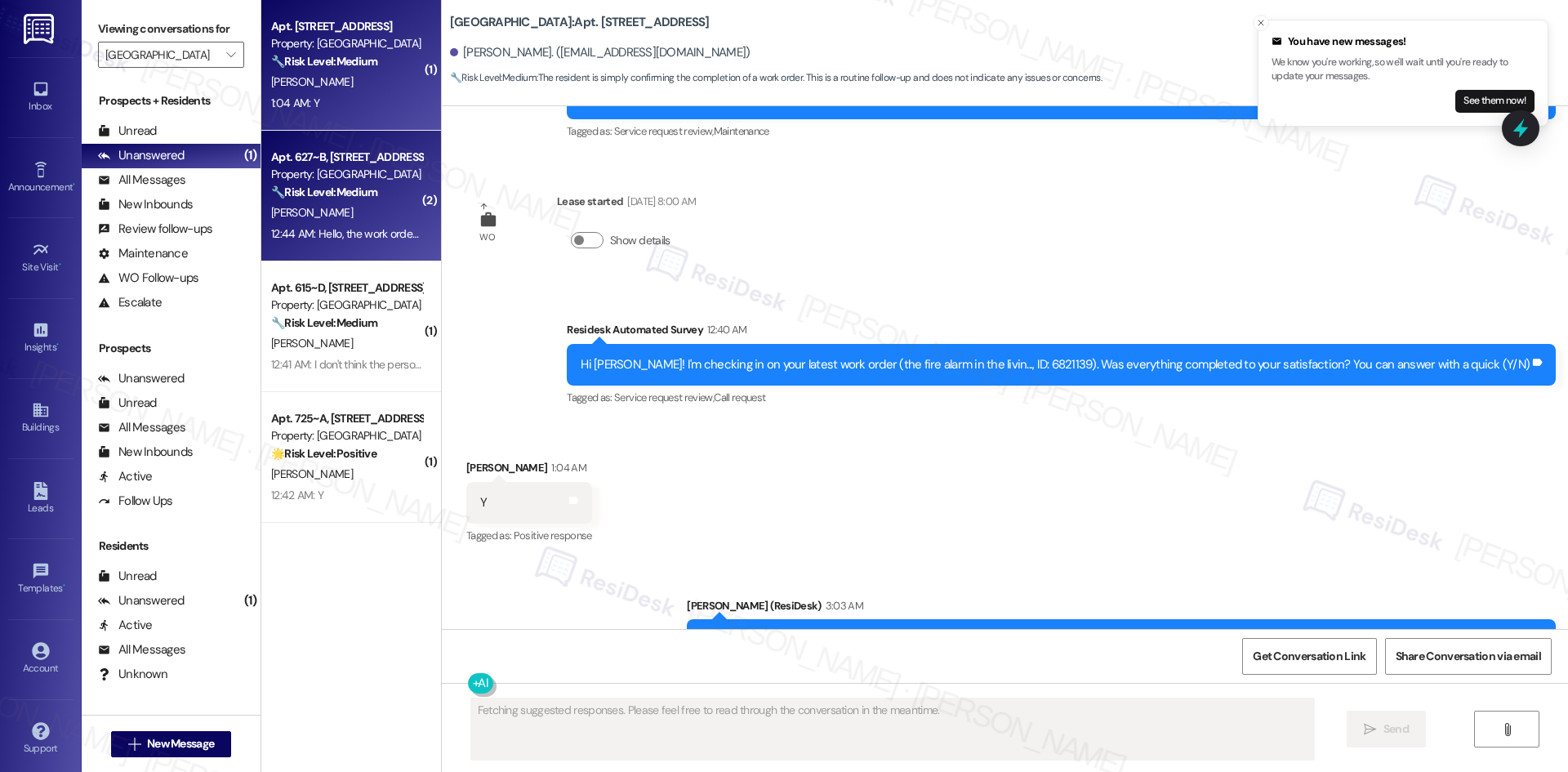
click at [311, 208] on div "A. Egorova" at bounding box center [346, 213] width 154 height 20
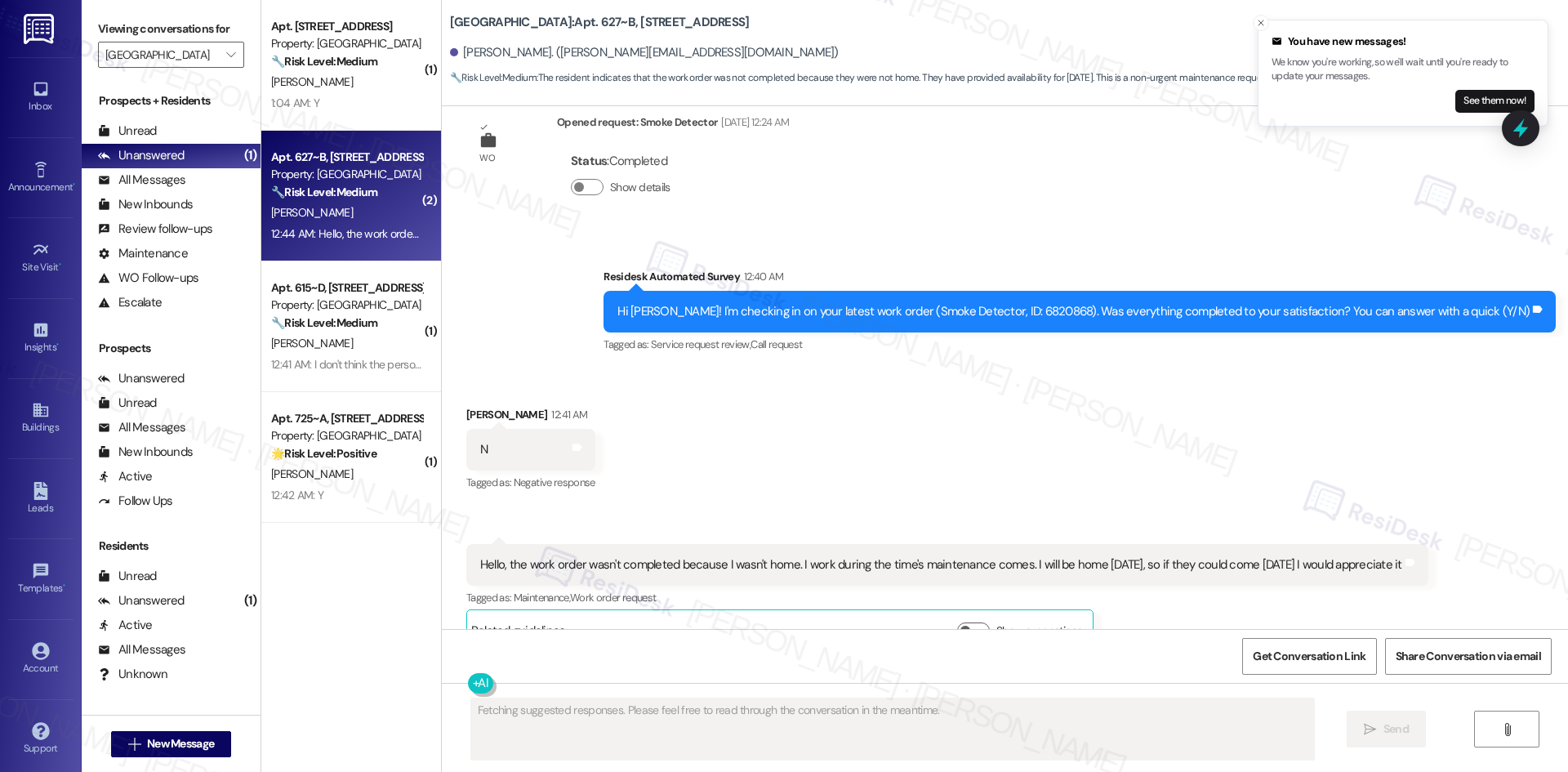
scroll to position [1518, 0]
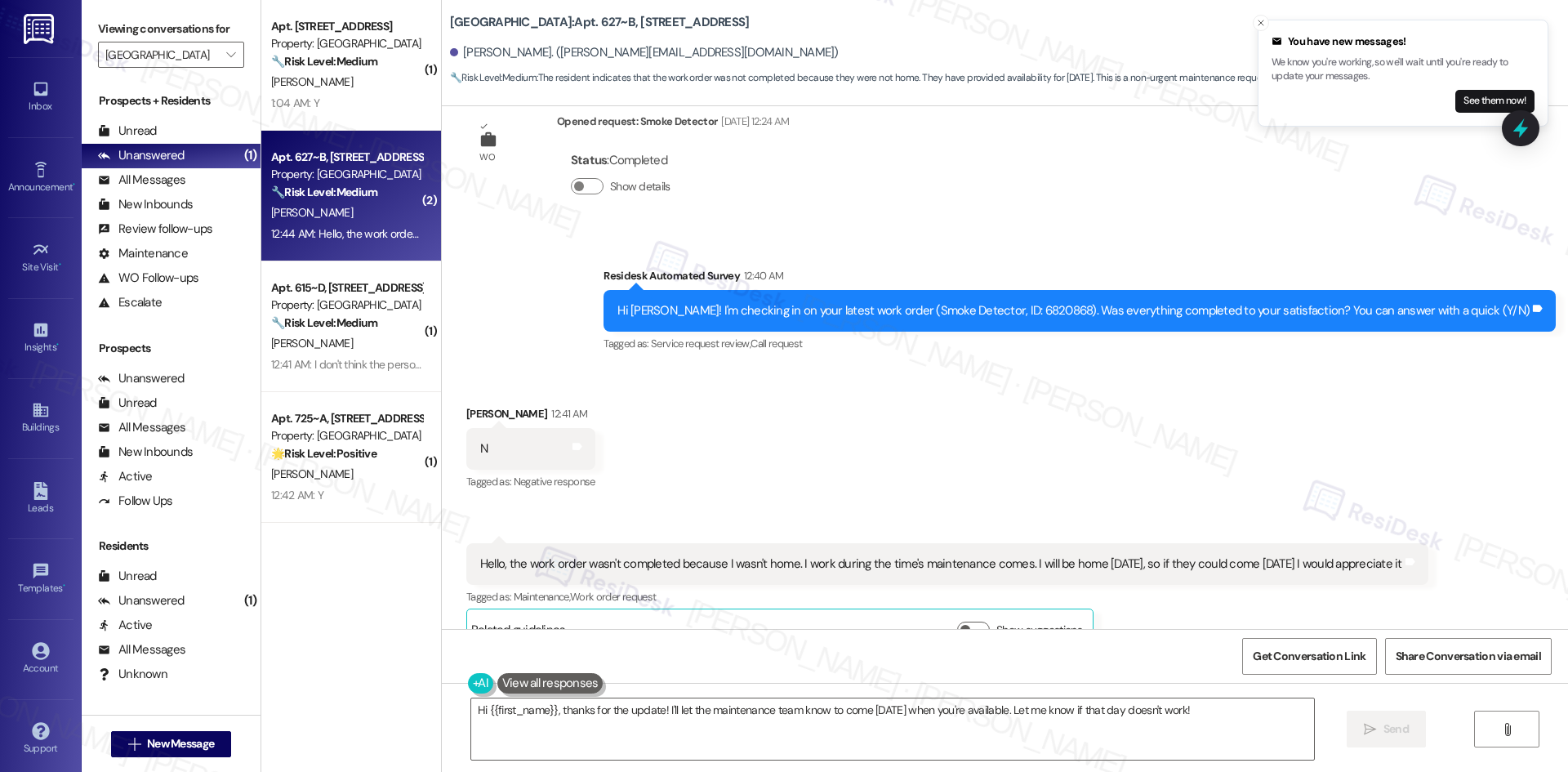
click at [923, 399] on div "Received via SMS Alisa Egorova 12:41 AM N Tags and notes Tagged as: Negative re…" at bounding box center [1004, 516] width 1126 height 295
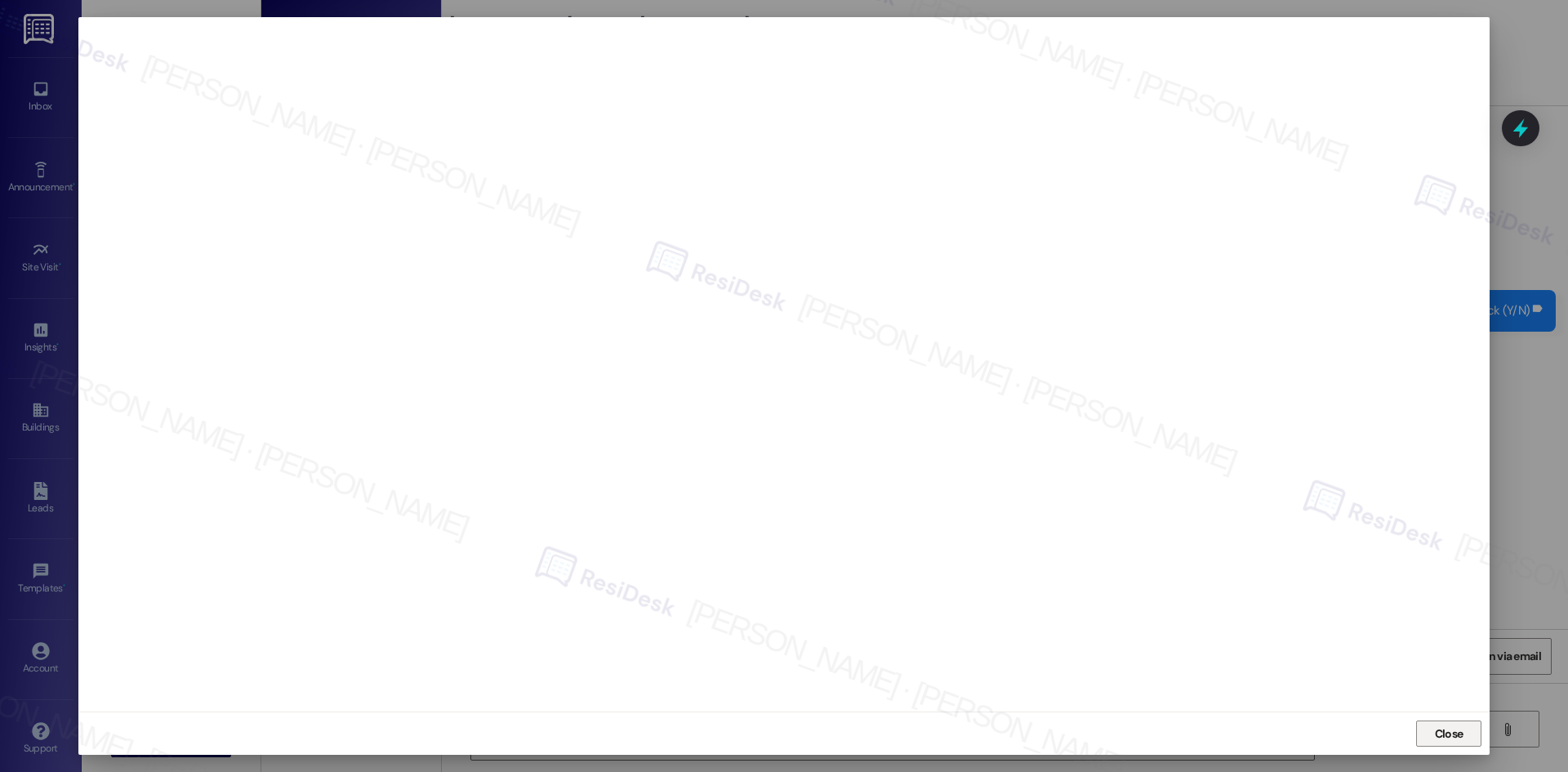
click at [1449, 744] on span "Close" at bounding box center [1448, 734] width 35 height 25
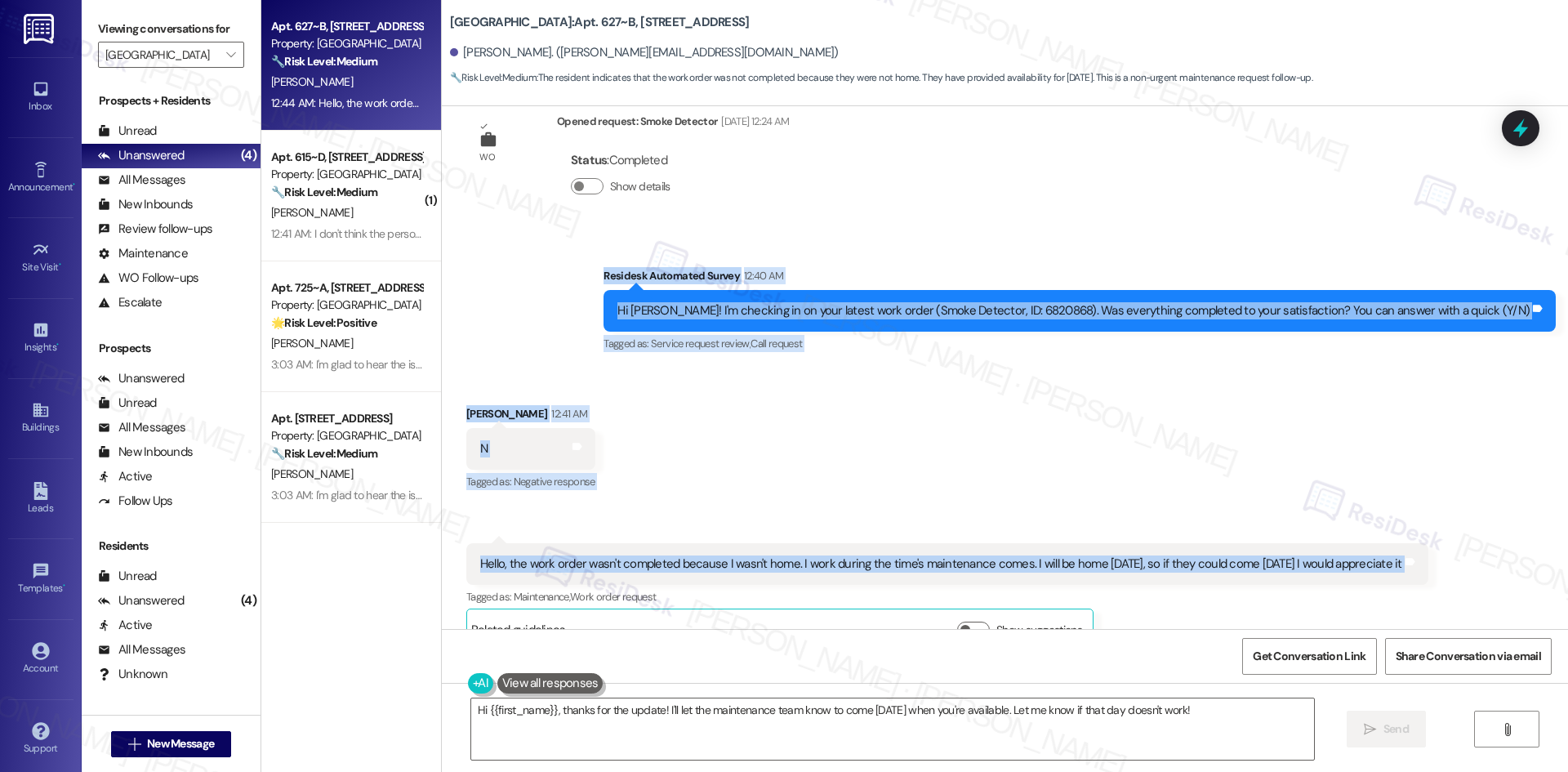
drag, startPoint x: 629, startPoint y: 227, endPoint x: 1485, endPoint y: 514, distance: 902.8
click at [1485, 514] on div "Survey, sent via SMS Residesk Automated Survey Aug 28, 2024 at 1:16 AM This mes…" at bounding box center [1004, 367] width 1126 height 523
copy div "Residesk Automated Survey 12:40 AM Hi Alisa! I'm checking in on your latest wor…"
click at [730, 369] on div "Received via SMS Alisa Egorova 12:41 AM N Tags and notes Tagged as: Negative re…" at bounding box center [1004, 516] width 1126 height 295
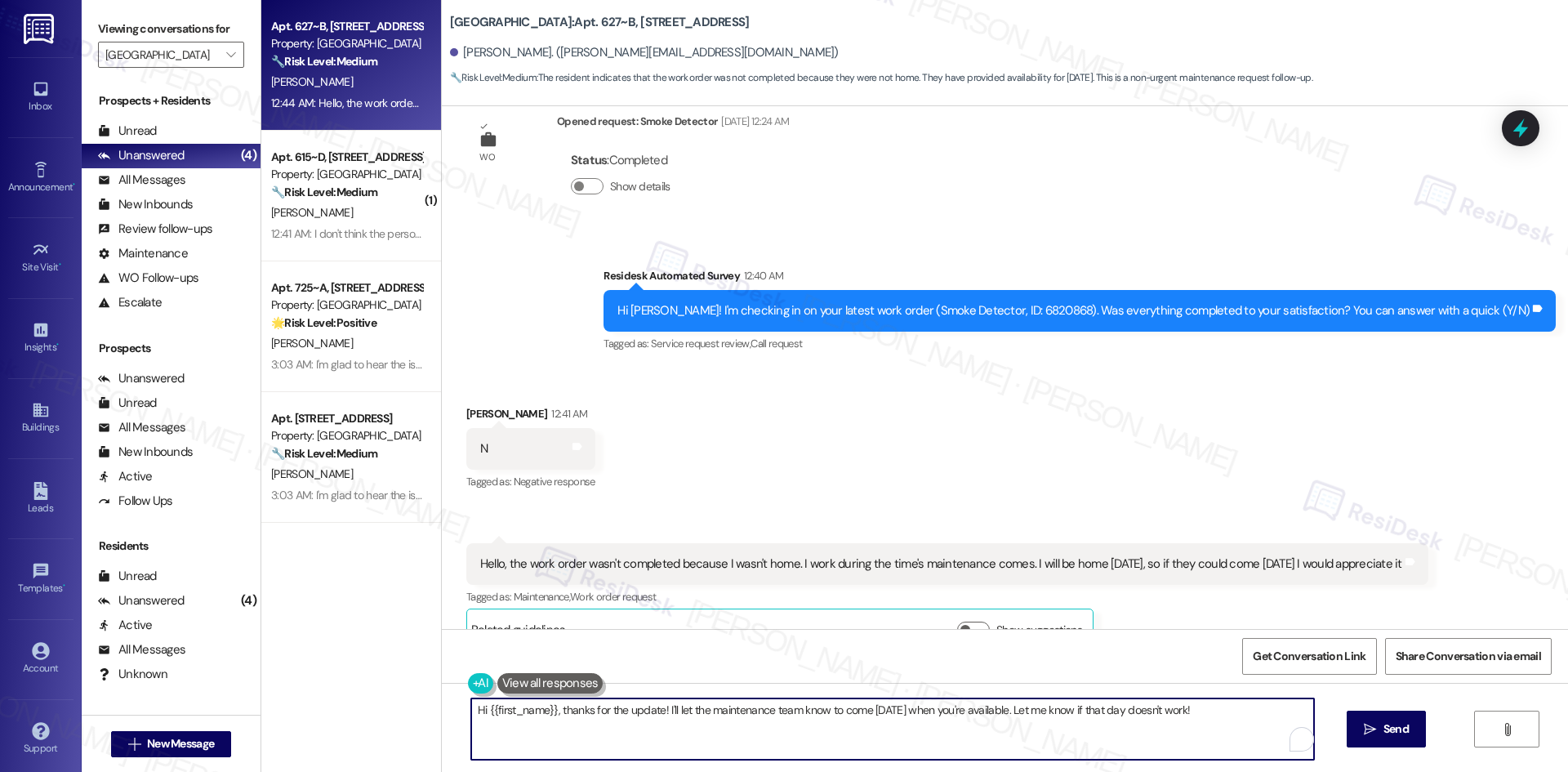
click at [623, 709] on textarea "Hi {{first_name}}, thanks for the update! I'll let the maintenance team know to…" at bounding box center [892, 729] width 843 height 61
paste textarea "thank you for letting me know. I understand the timing didn’t work out. I’ll ch…"
click at [817, 710] on textarea "thank you for letting me know. I understand the timing didn’t work out. I’ll ch…" at bounding box center [892, 729] width 843 height 61
drag, startPoint x: 860, startPoint y: 709, endPoint x: 807, endPoint y: 710, distance: 53.0
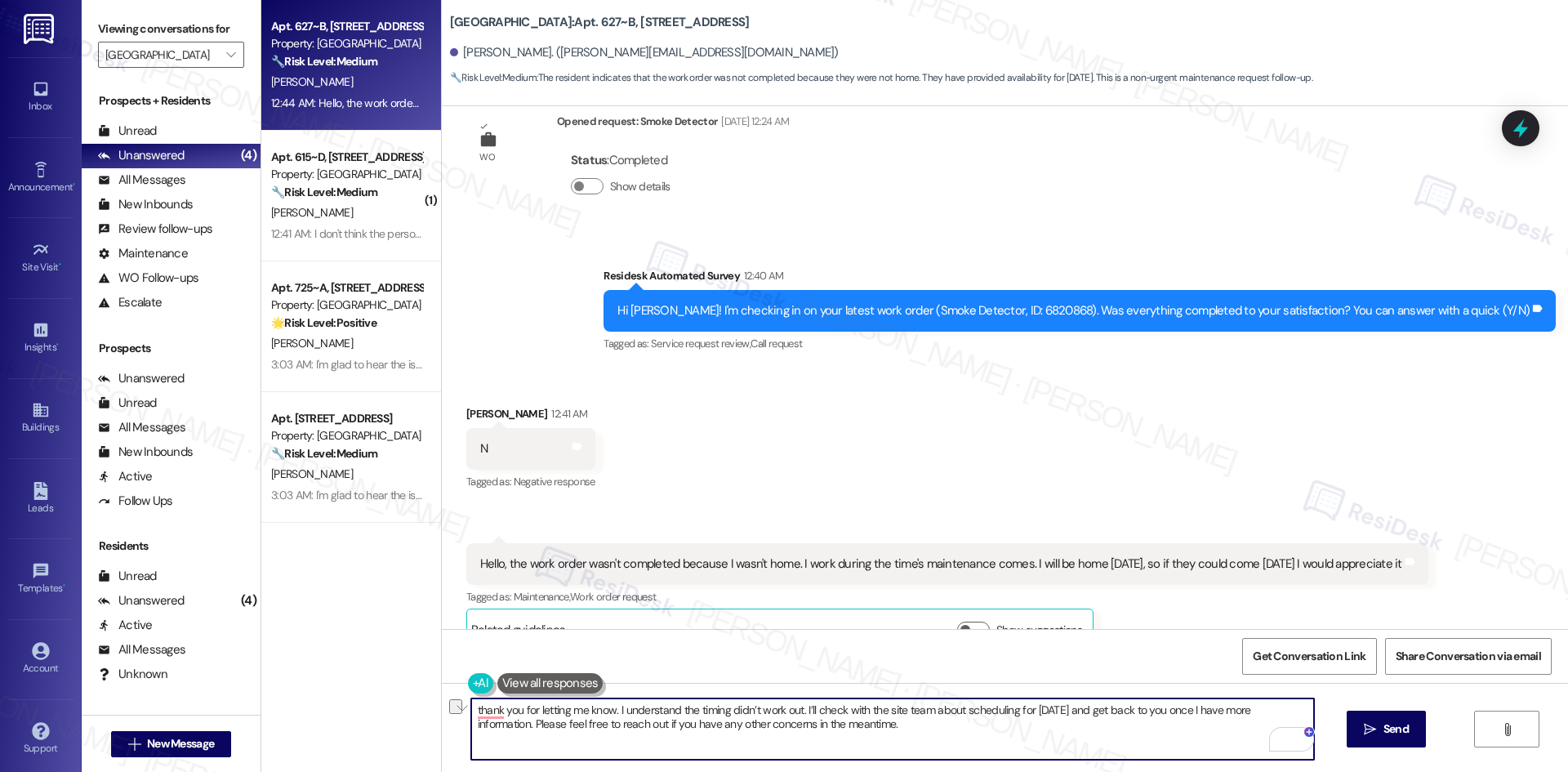
click at [807, 711] on textarea "thank you for letting me know. I understand the timing didn’t work out. I’ll ch…" at bounding box center [892, 729] width 843 height 61
click at [471, 713] on textarea "thank you for letting me know. I understand the timing didn’t work out. I’ll in…" at bounding box center [892, 729] width 843 height 61
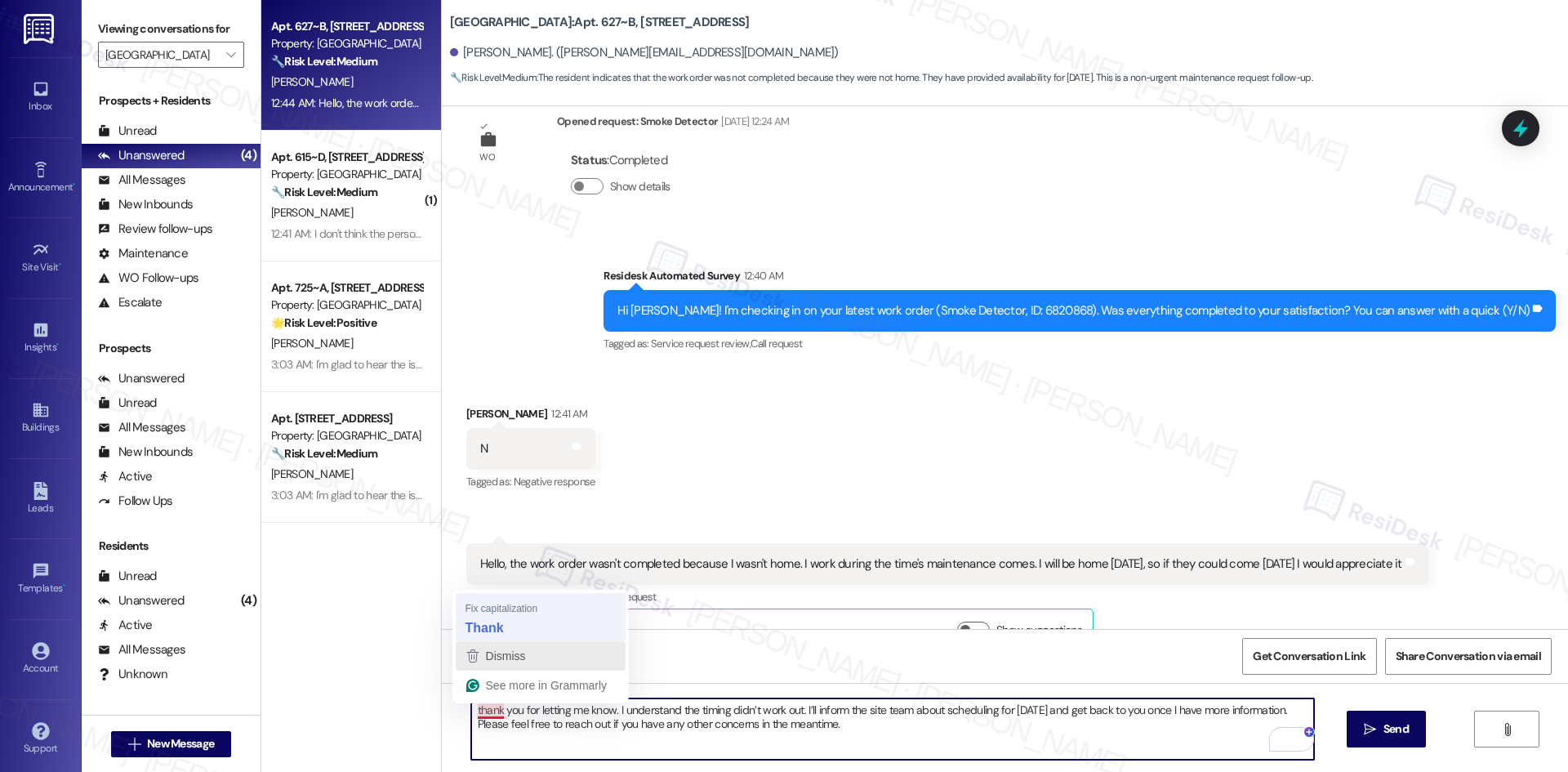
type textarea "Thank you for letting me know. I understand the timing didn’t work out. I’ll in…"
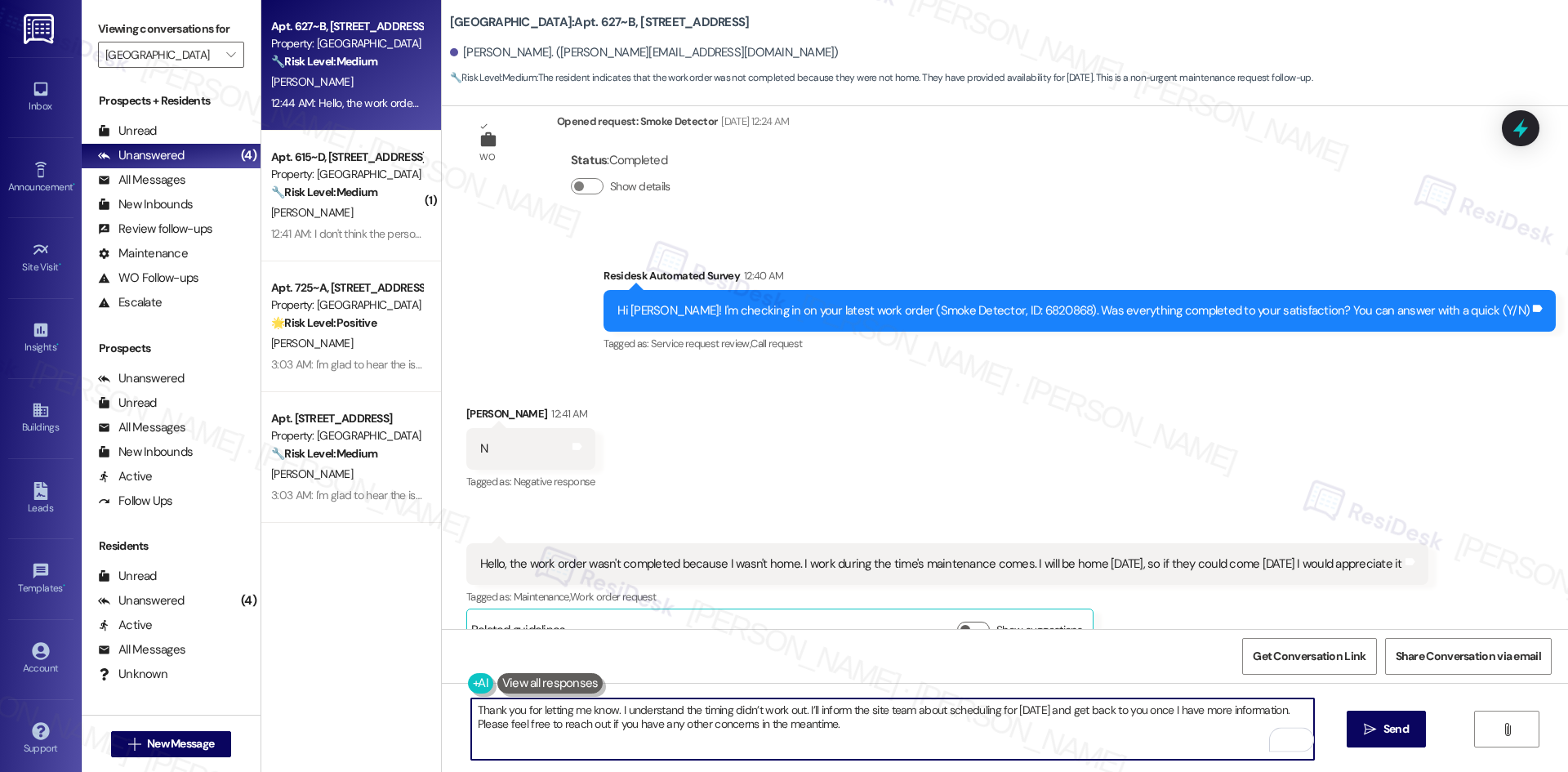
click at [715, 716] on textarea "Thank you for letting me know. I understand the timing didn’t work out. I’ll in…" at bounding box center [892, 729] width 843 height 61
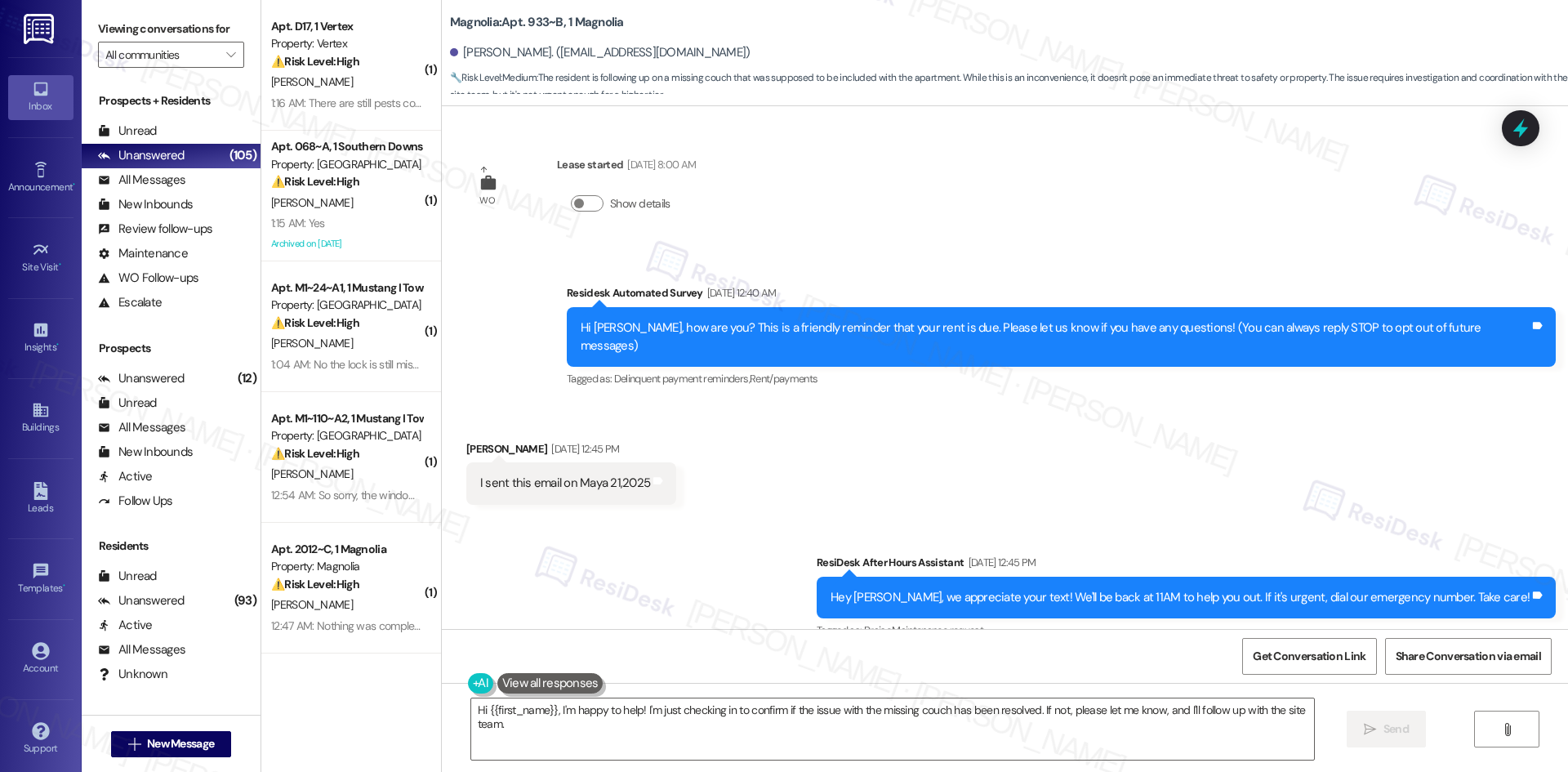
scroll to position [15170, 0]
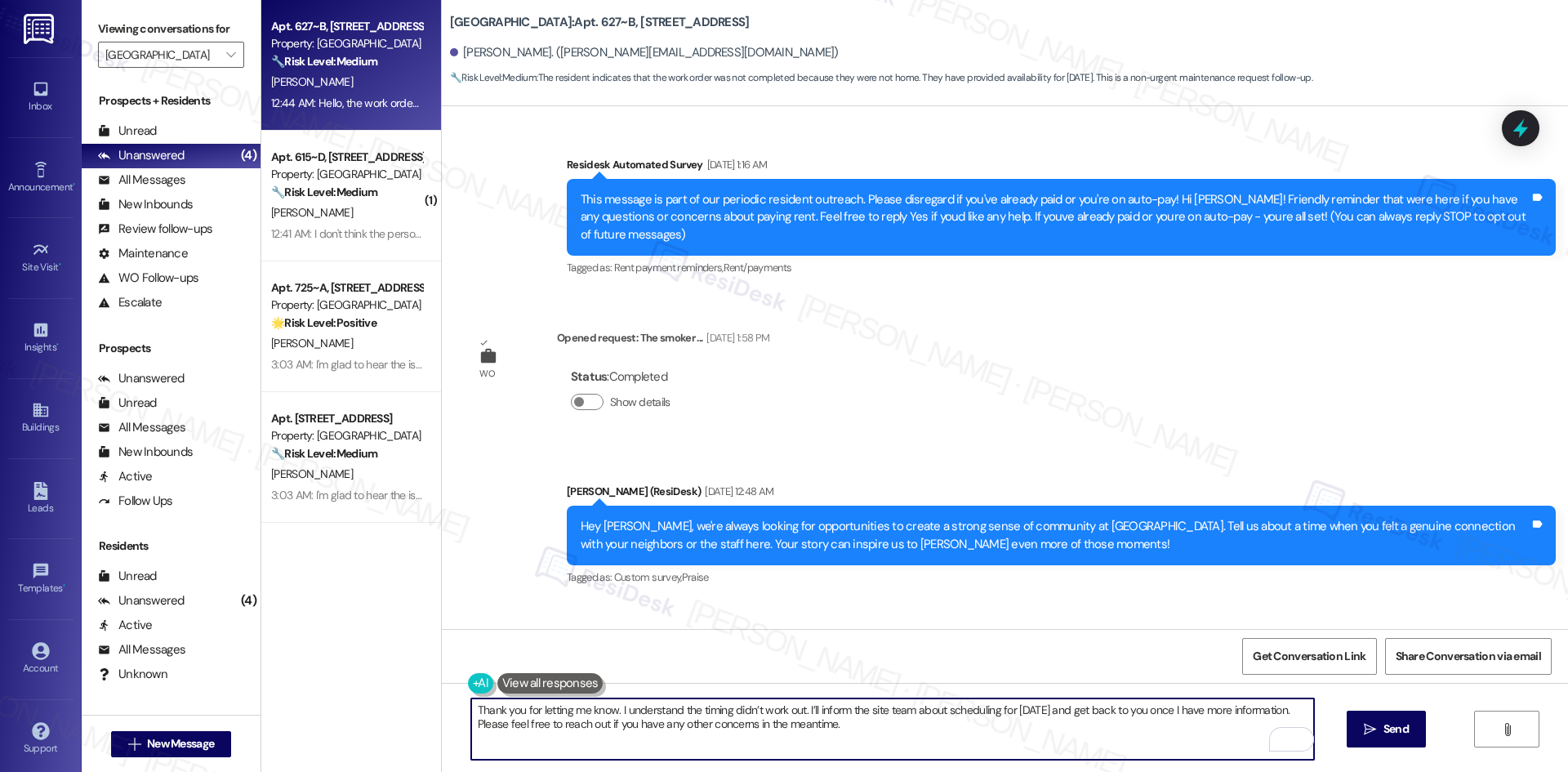
scroll to position [1518, 0]
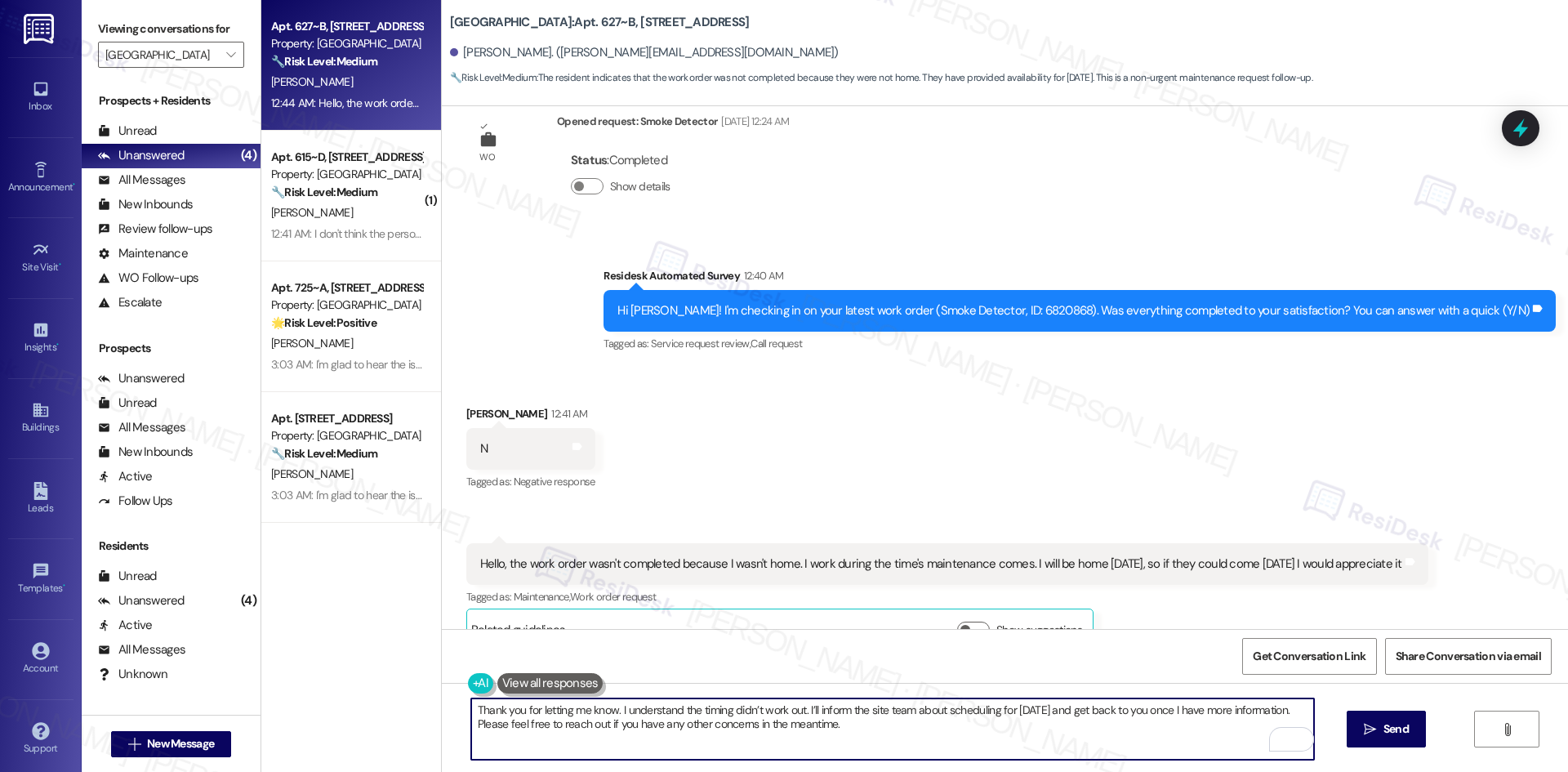
type textarea "Thank you for letting me know. I understand the timing didn’t work out. I’ll in…"
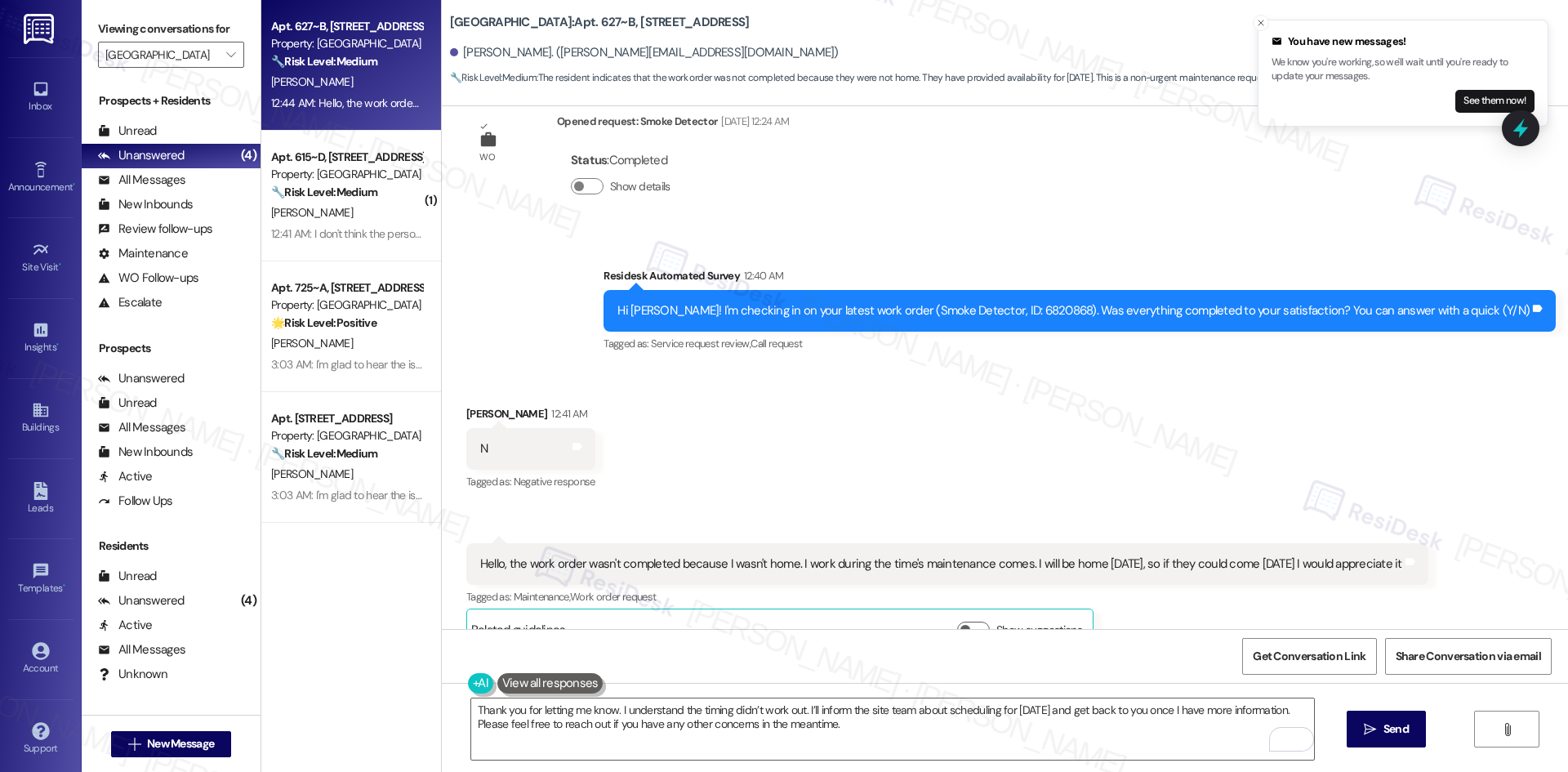
click at [936, 467] on div "Received via SMS Alisa Egorova 12:41 AM N Tags and notes Tagged as: Negative re…" at bounding box center [1004, 516] width 1126 height 295
click at [770, 460] on div "Received via SMS Alisa Egorova 12:41 AM N Tags and notes Tagged as: Negative re…" at bounding box center [1004, 516] width 1126 height 295
click at [1380, 730] on span "Send" at bounding box center [1396, 728] width 32 height 17
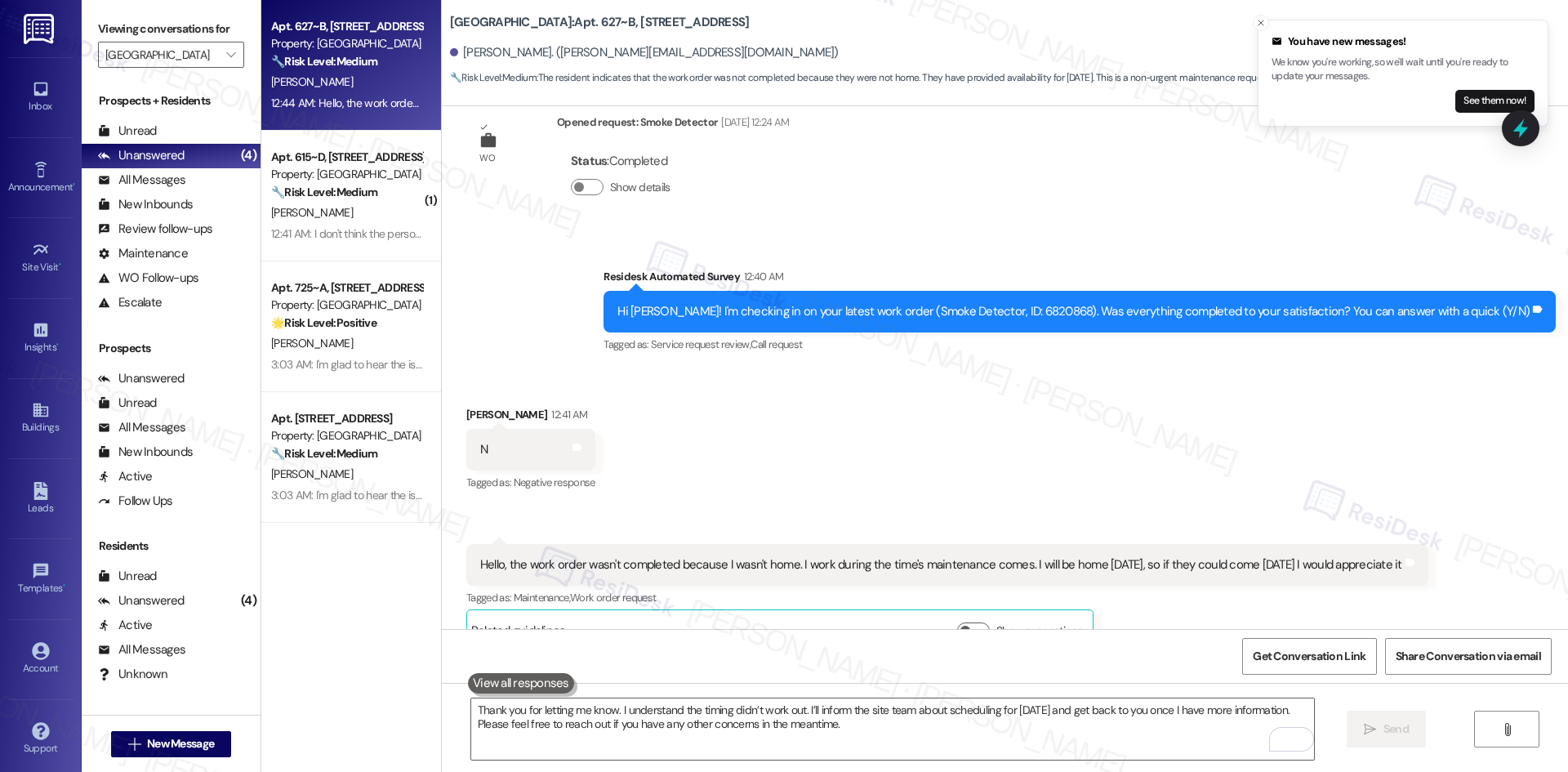
click at [1055, 434] on div "Received via SMS Alisa Egorova 12:41 AM N Tags and notes Tagged as: Negative re…" at bounding box center [1004, 516] width 1126 height 295
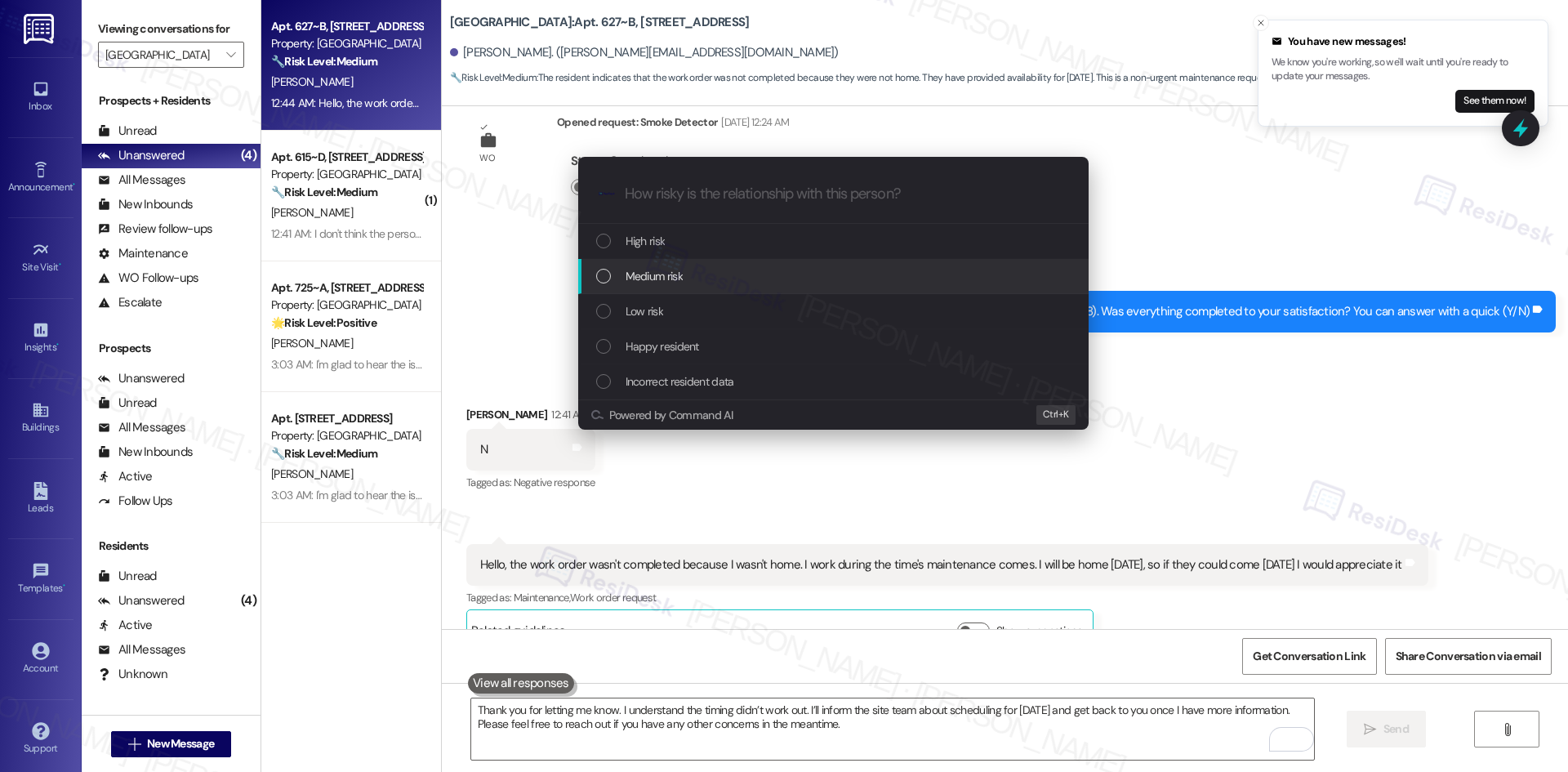
click at [748, 284] on div "Medium risk" at bounding box center [835, 276] width 478 height 18
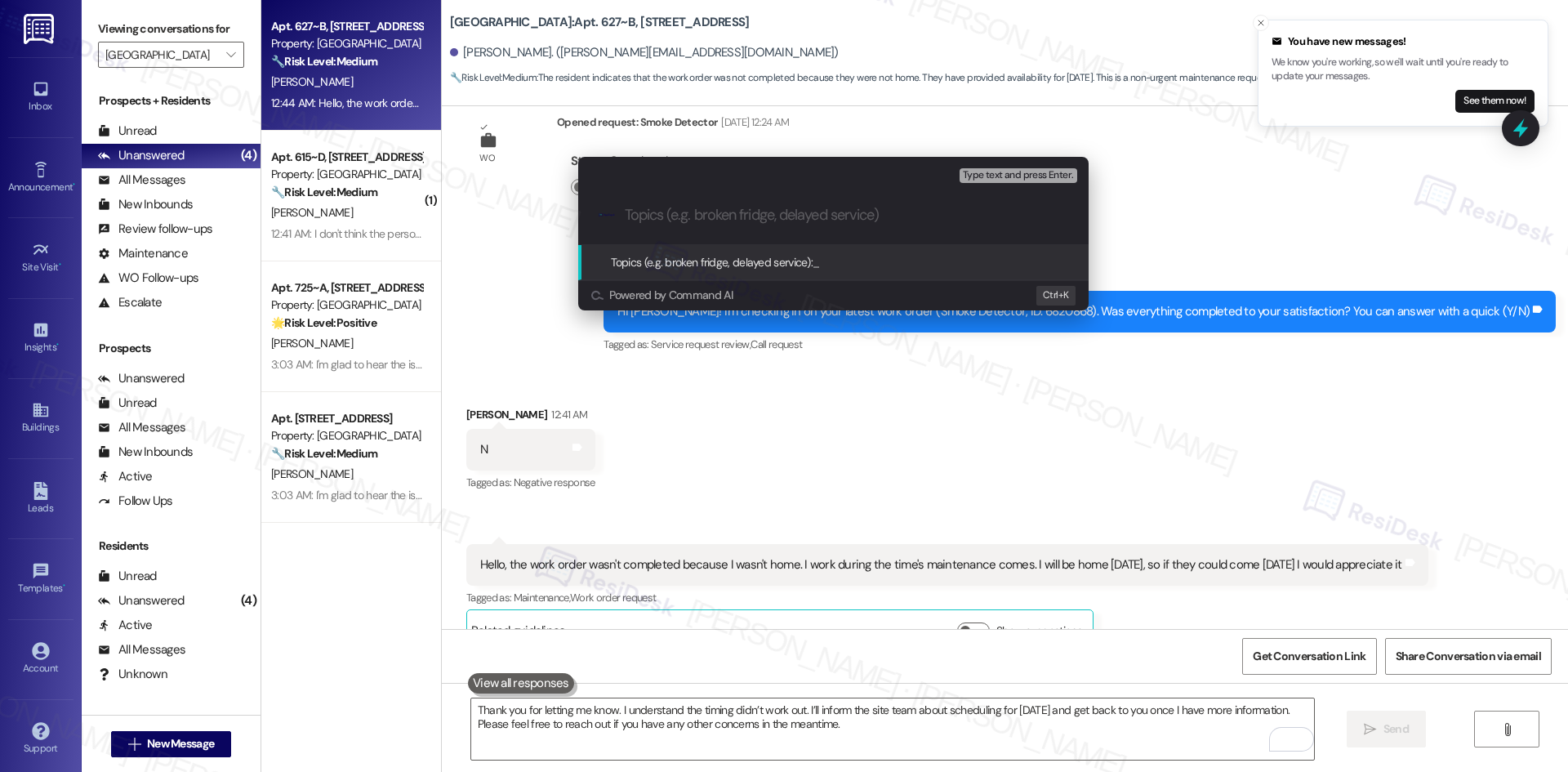
click at [773, 219] on input "Topics (e.g. broken fridge, delayed service)" at bounding box center [846, 215] width 443 height 17
paste input "Smoke Detector Work Order Scheduling – Alisa Egorova (Work Order 6820868)"
type input "Smoke Detector Work Order Scheduling – Alisa Egorova (Work Order 6820868)"
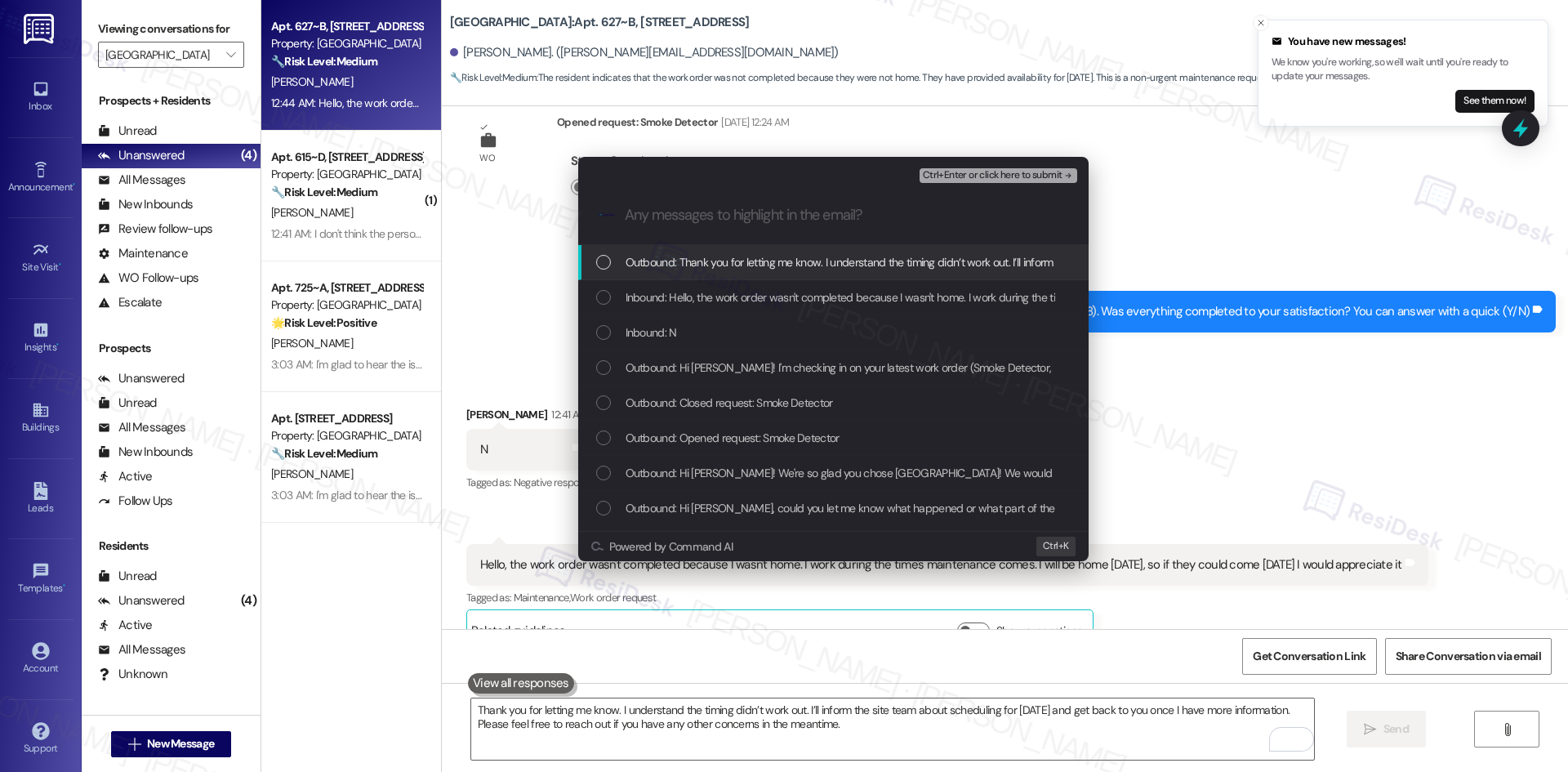
scroll to position [0, 0]
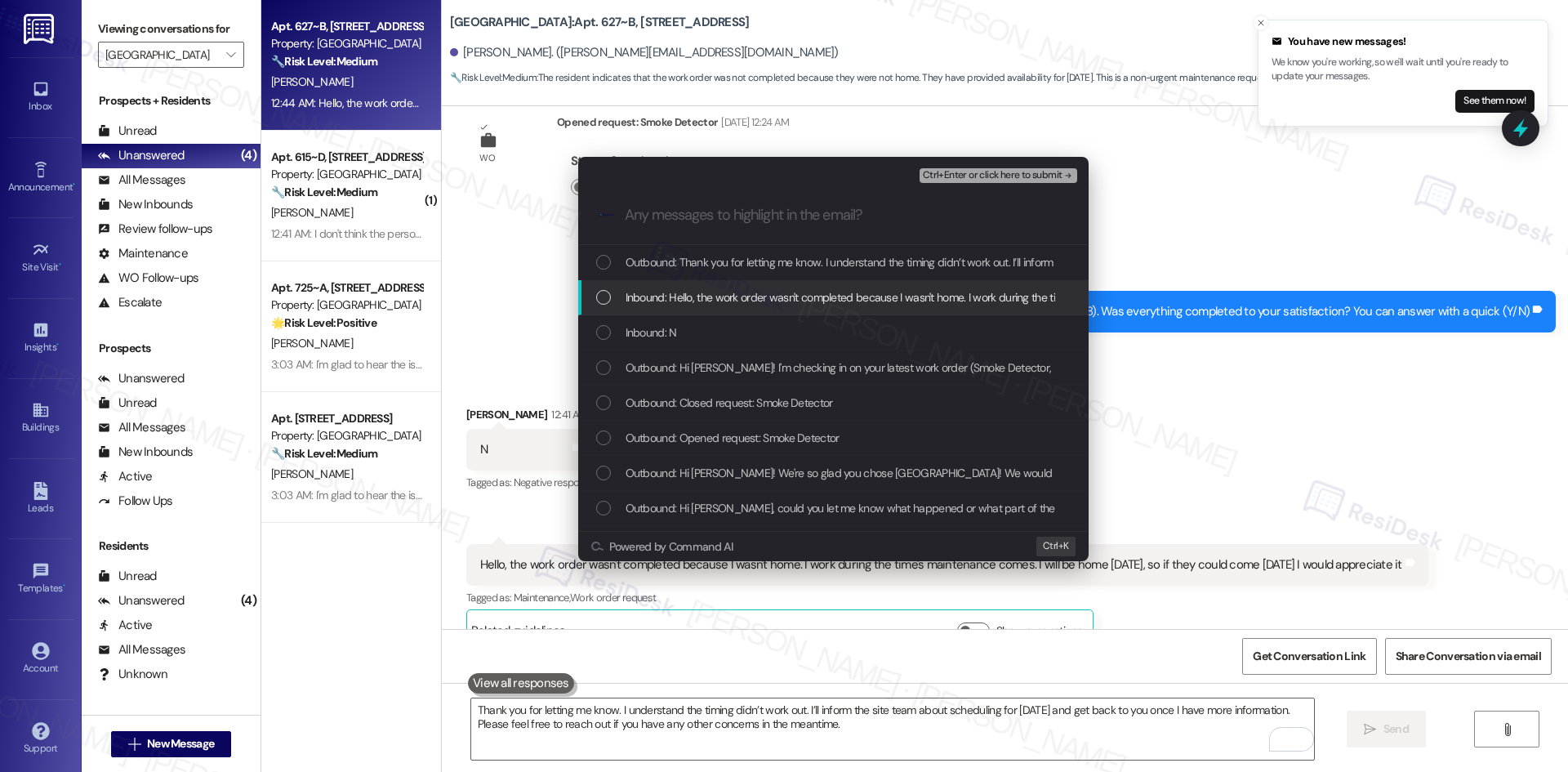
click at [727, 294] on span "Inbound: Hello, the work order wasn't completed because I wasn't home. I work d…" at bounding box center [1071, 297] width 890 height 18
click at [723, 314] on div "Inbound: Hello, the work order wasn't completed because I wasn't home. I work d…" at bounding box center [833, 297] width 510 height 35
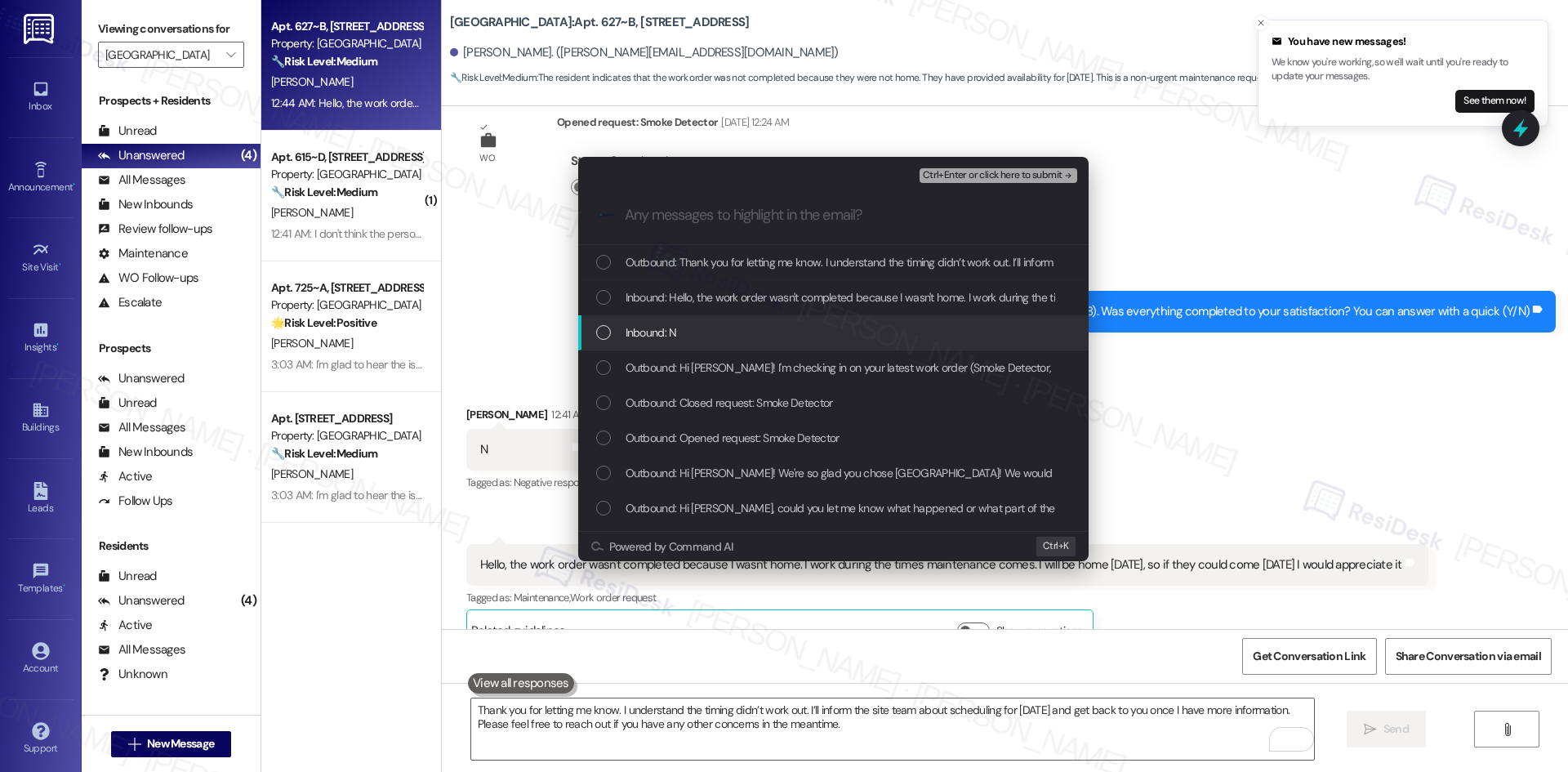
click at [717, 334] on div "Inbound: N" at bounding box center [835, 332] width 478 height 18
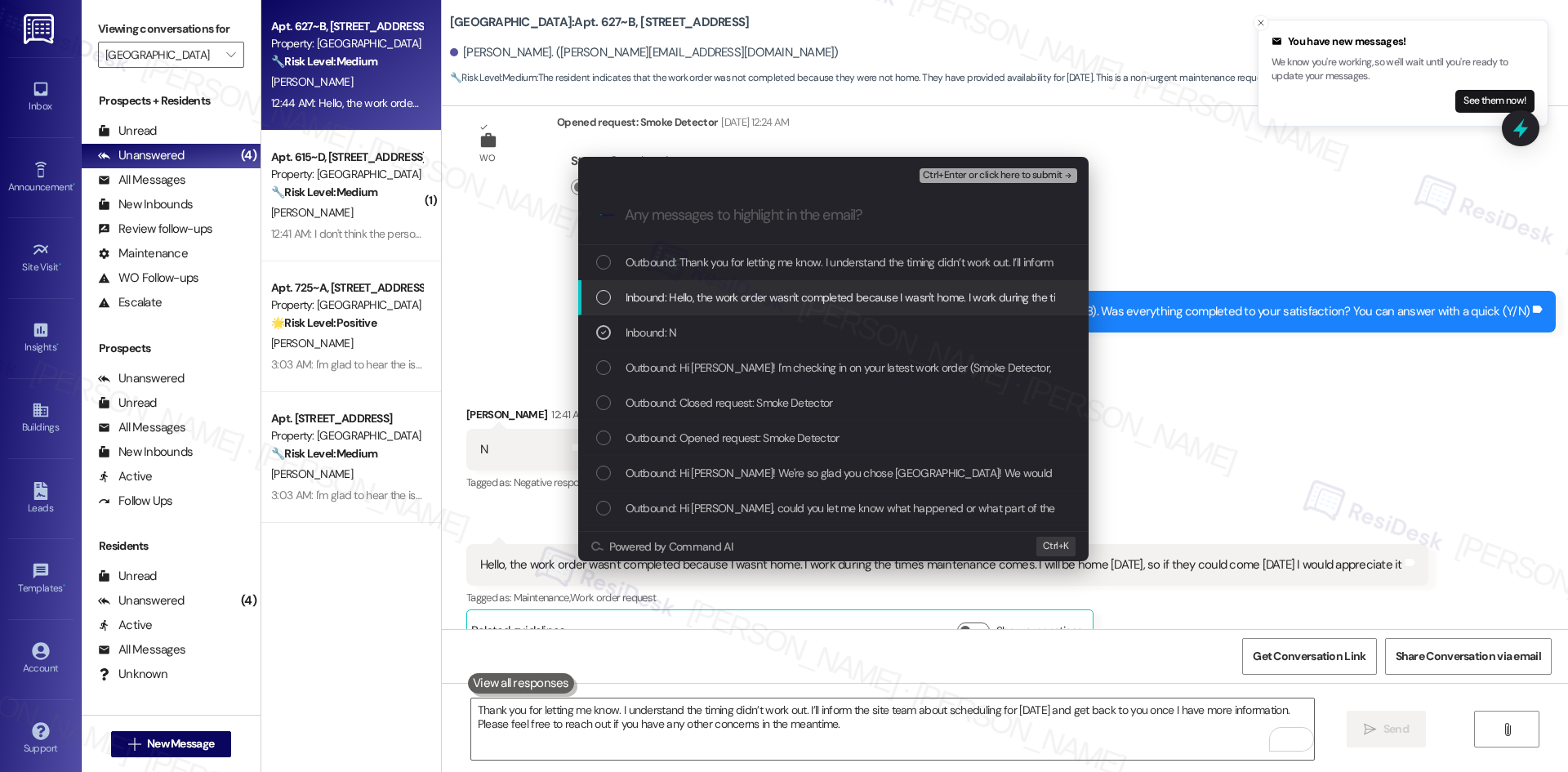
drag, startPoint x: 748, startPoint y: 291, endPoint x: 834, endPoint y: 288, distance: 86.1
click at [748, 291] on span "Inbound: Hello, the work order wasn't completed because I wasn't home. I work d…" at bounding box center [1071, 297] width 890 height 18
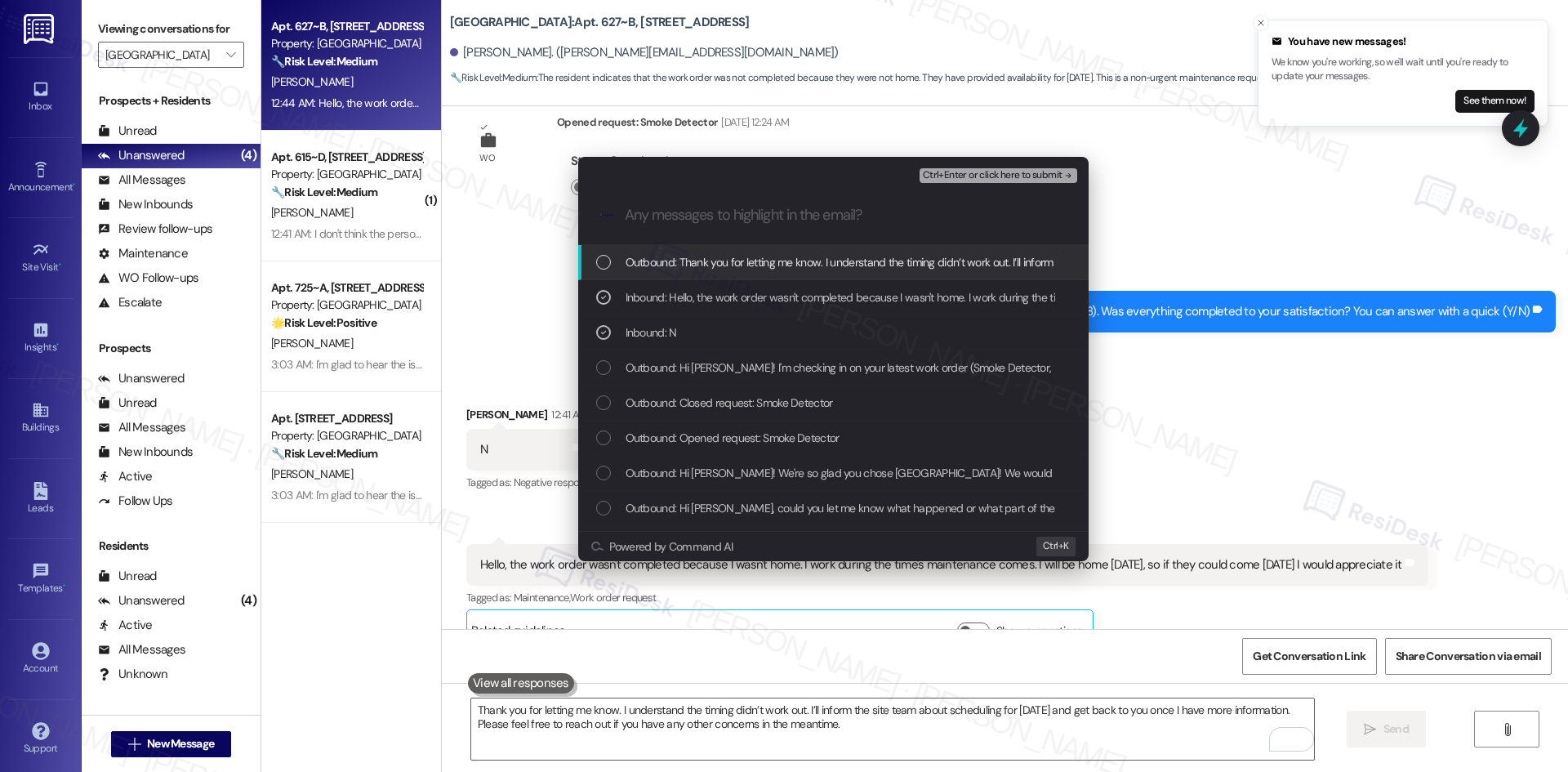
click at [1039, 178] on span "Ctrl+Enter or click here to submit" at bounding box center [992, 175] width 140 height 12
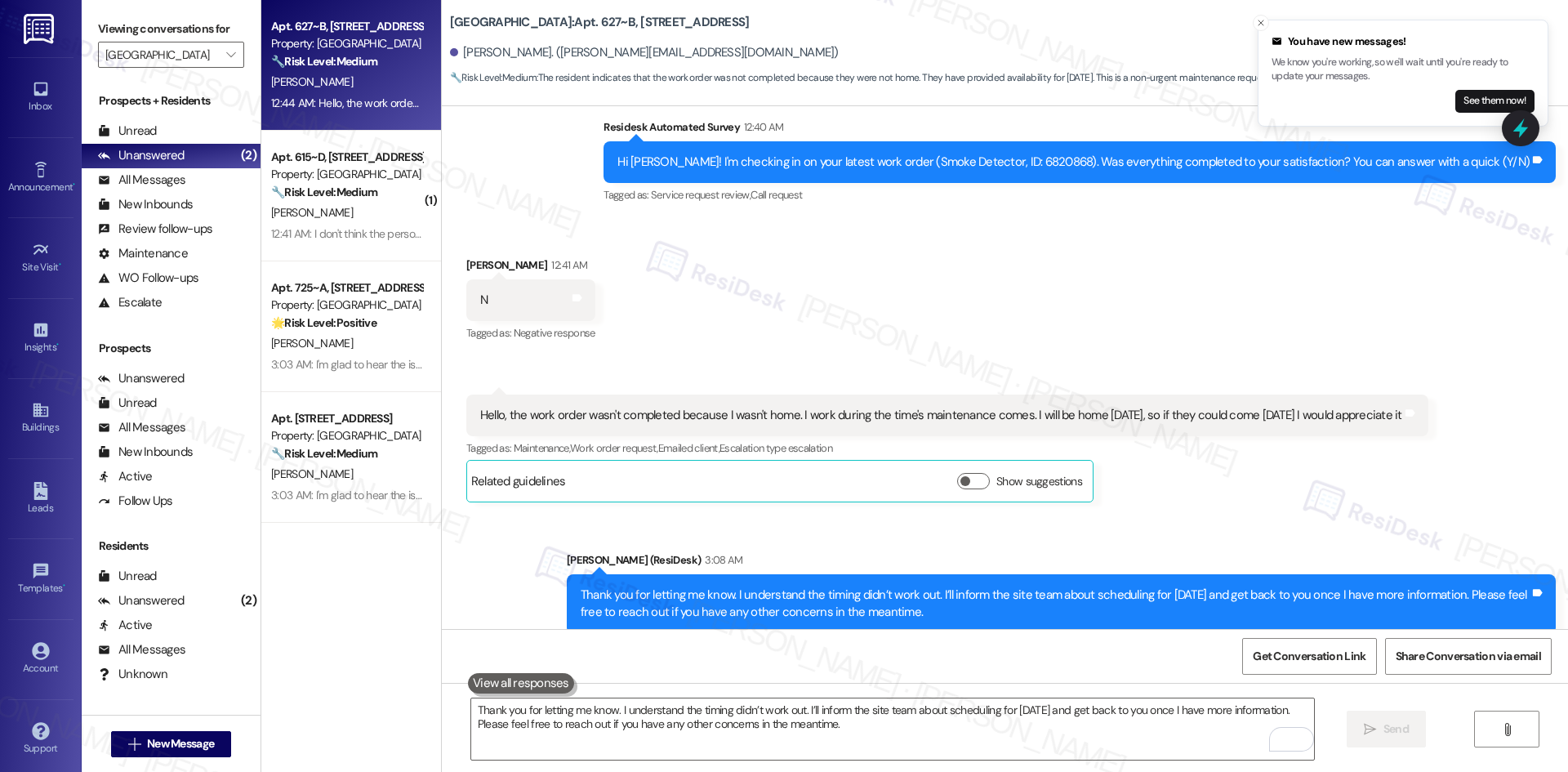
scroll to position [1673, 0]
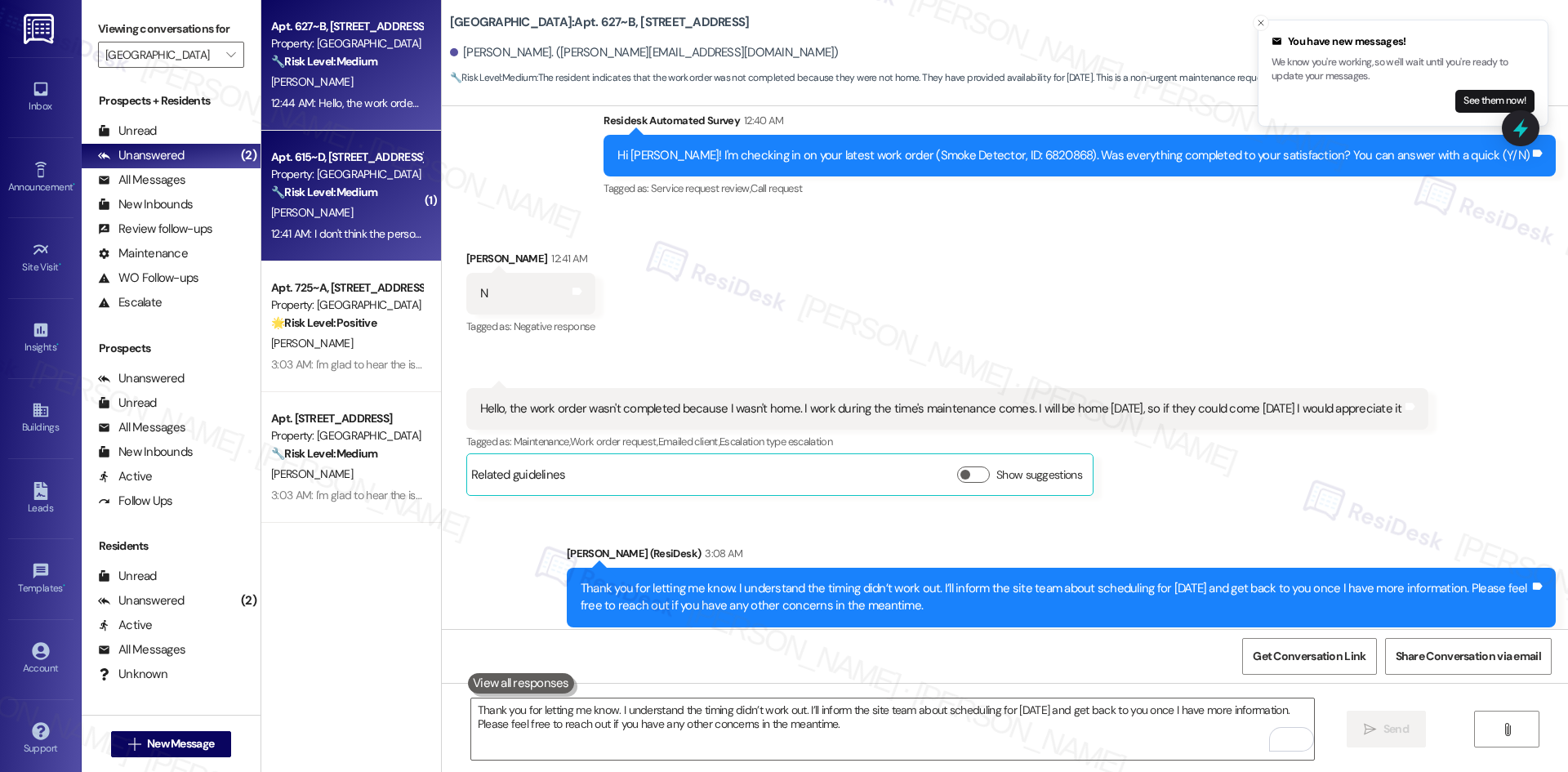
click at [315, 220] on div "S. Watts" at bounding box center [346, 213] width 154 height 20
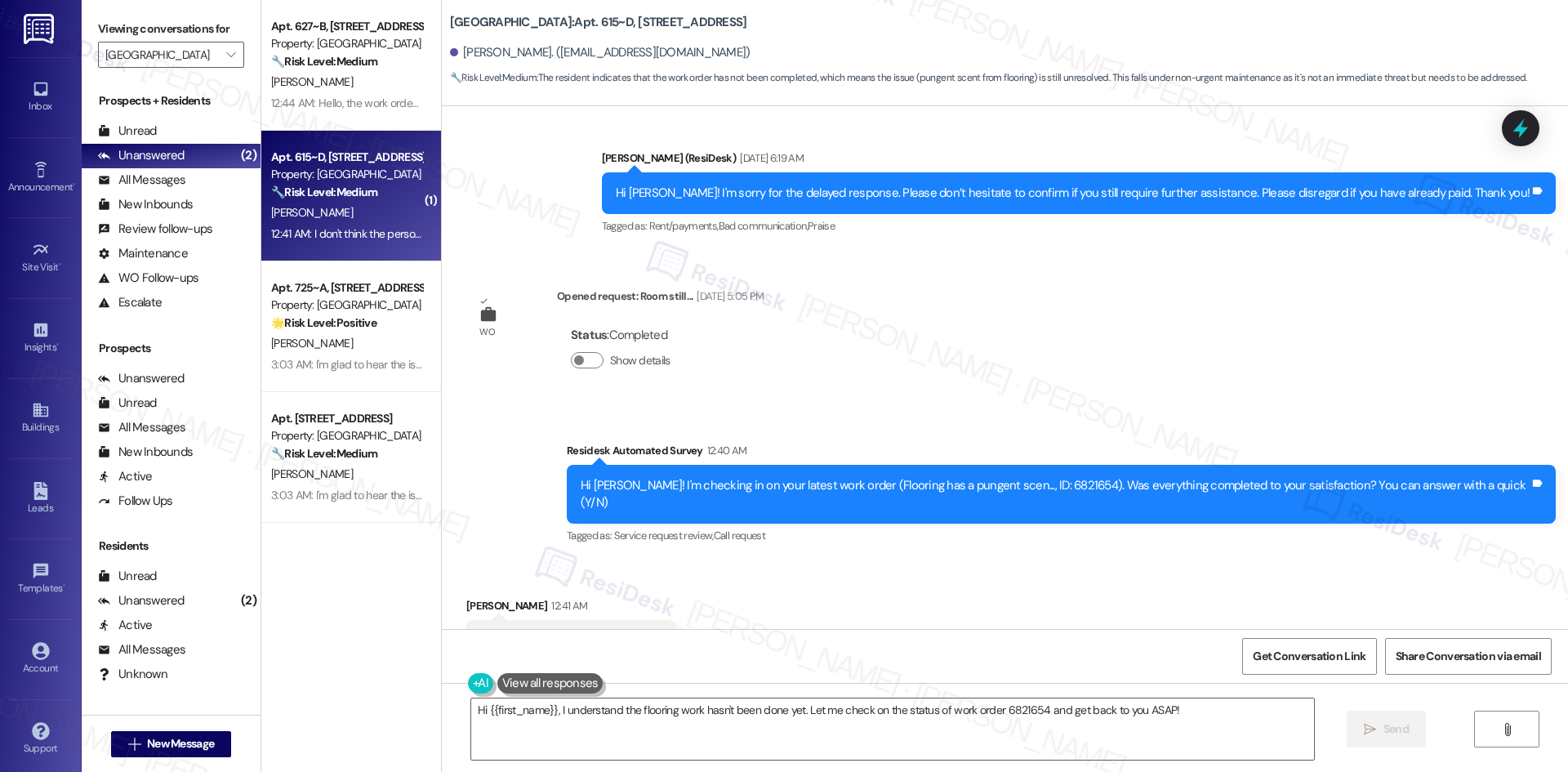
scroll to position [606, 0]
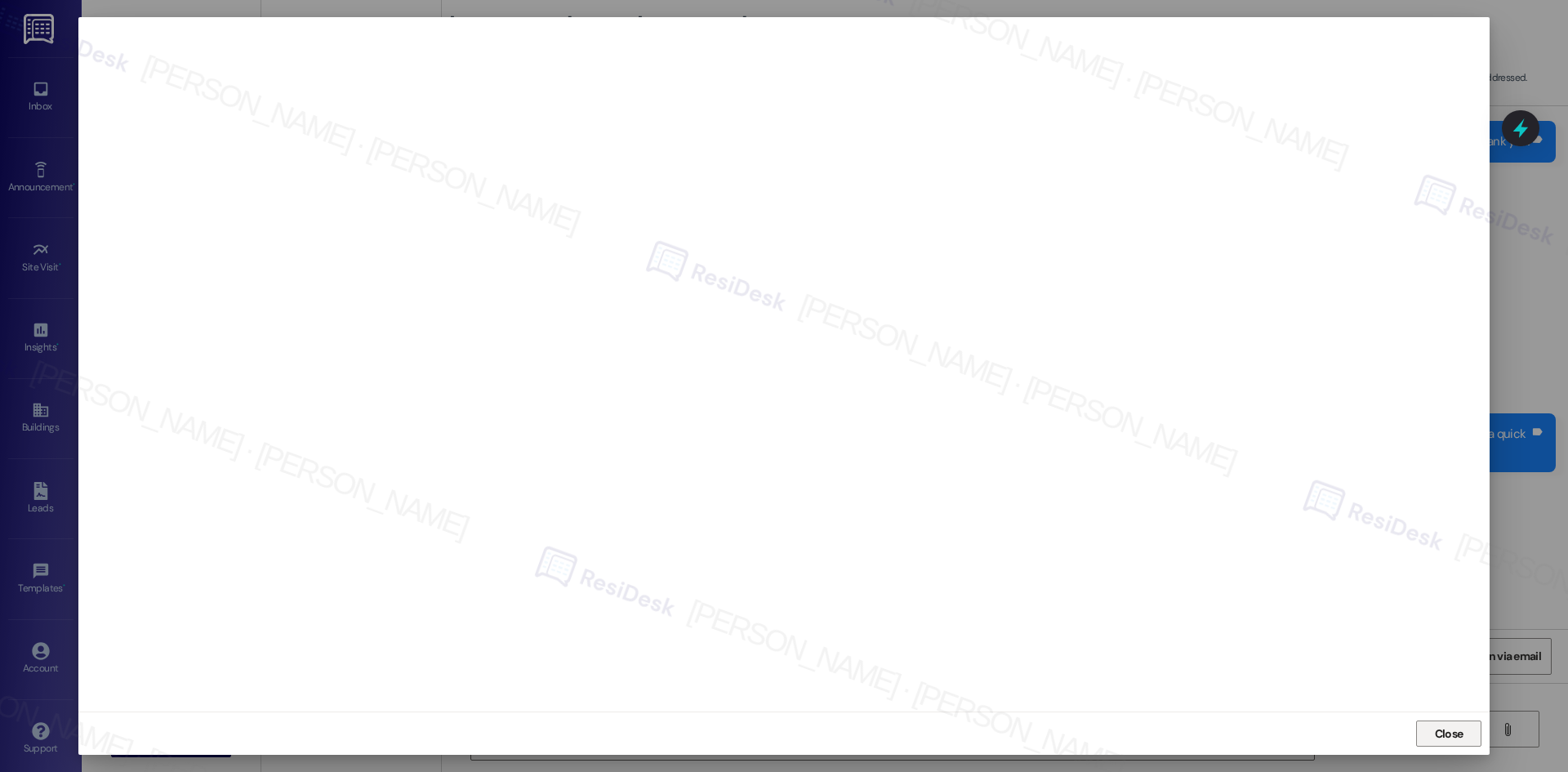
click at [1457, 740] on span "Close" at bounding box center [1449, 734] width 28 height 17
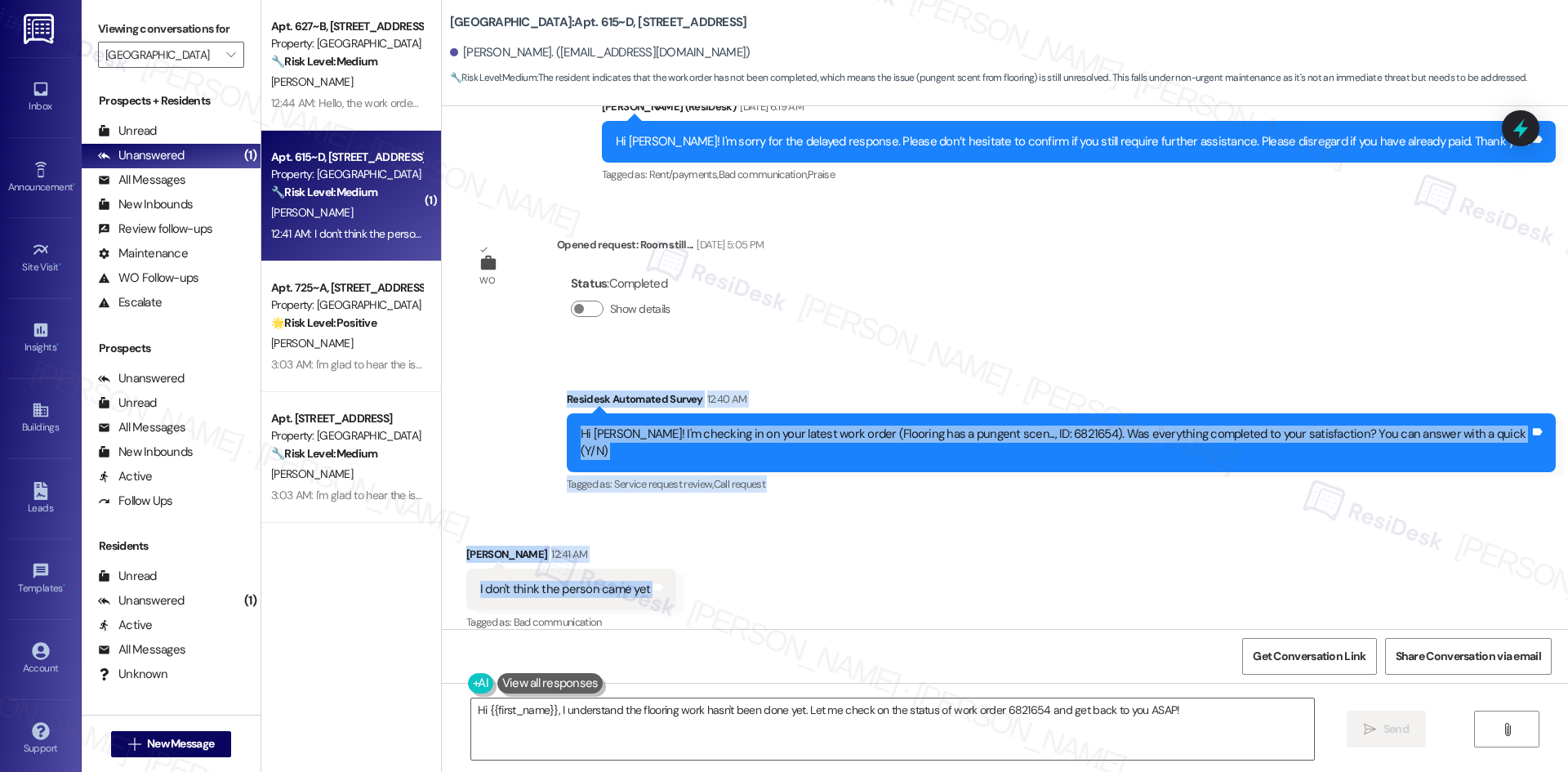
drag, startPoint x: 580, startPoint y: 394, endPoint x: 668, endPoint y: 586, distance: 211.2
click at [668, 586] on div "Lease started Aug 22, 2025 at 8:00 AM Survey, sent via SMS Residesk Automated S…" at bounding box center [1004, 367] width 1126 height 523
copy div "Residesk Automated Survey 12:40 AM Hi Skyler! I'm checking in on your latest wo…"
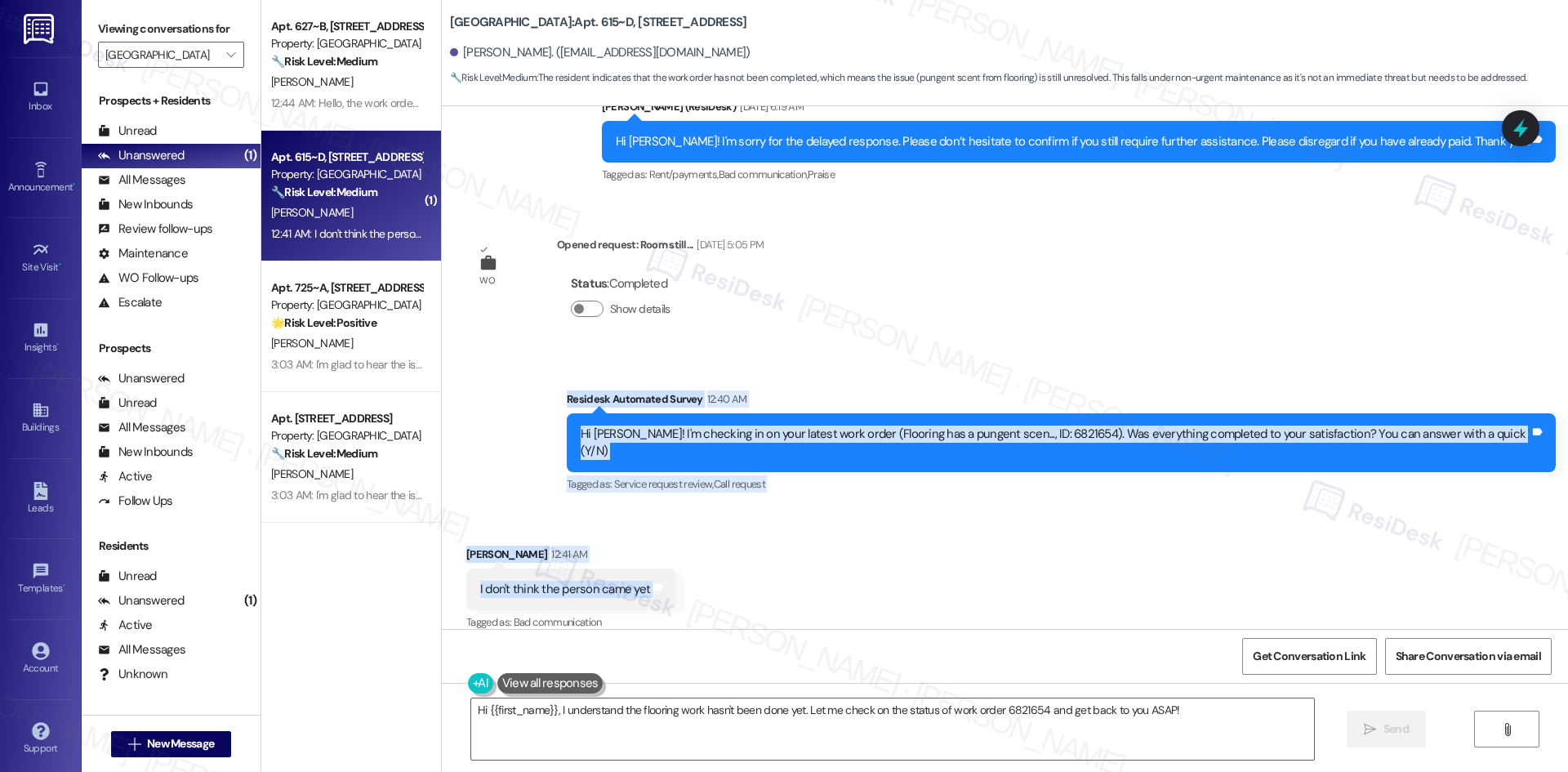
scroll to position [607, 0]
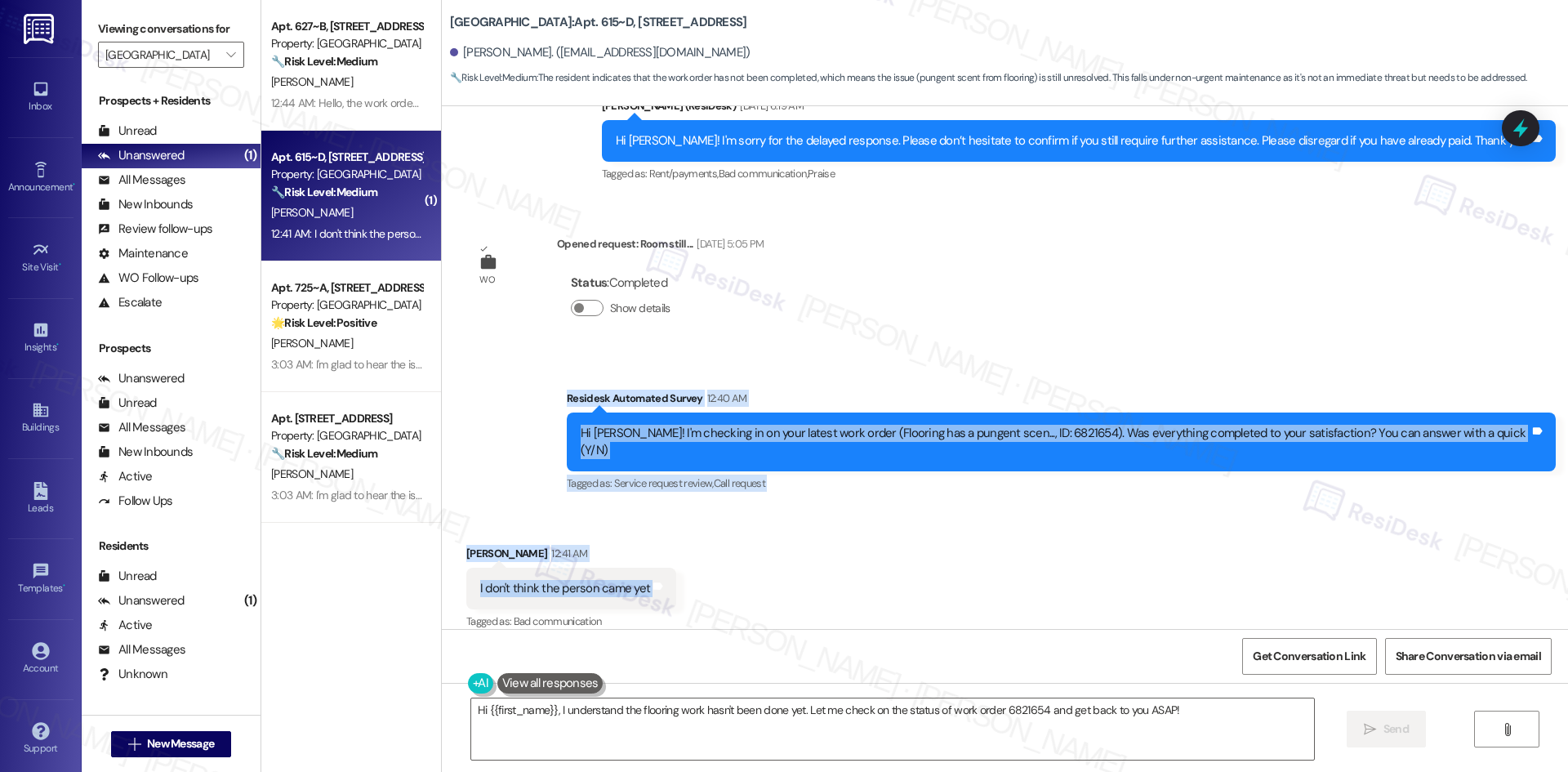
click at [733, 508] on div "Received via SMS Skyler Watts 12:41 AM I don't think the person came yet Tags a…" at bounding box center [1004, 577] width 1126 height 138
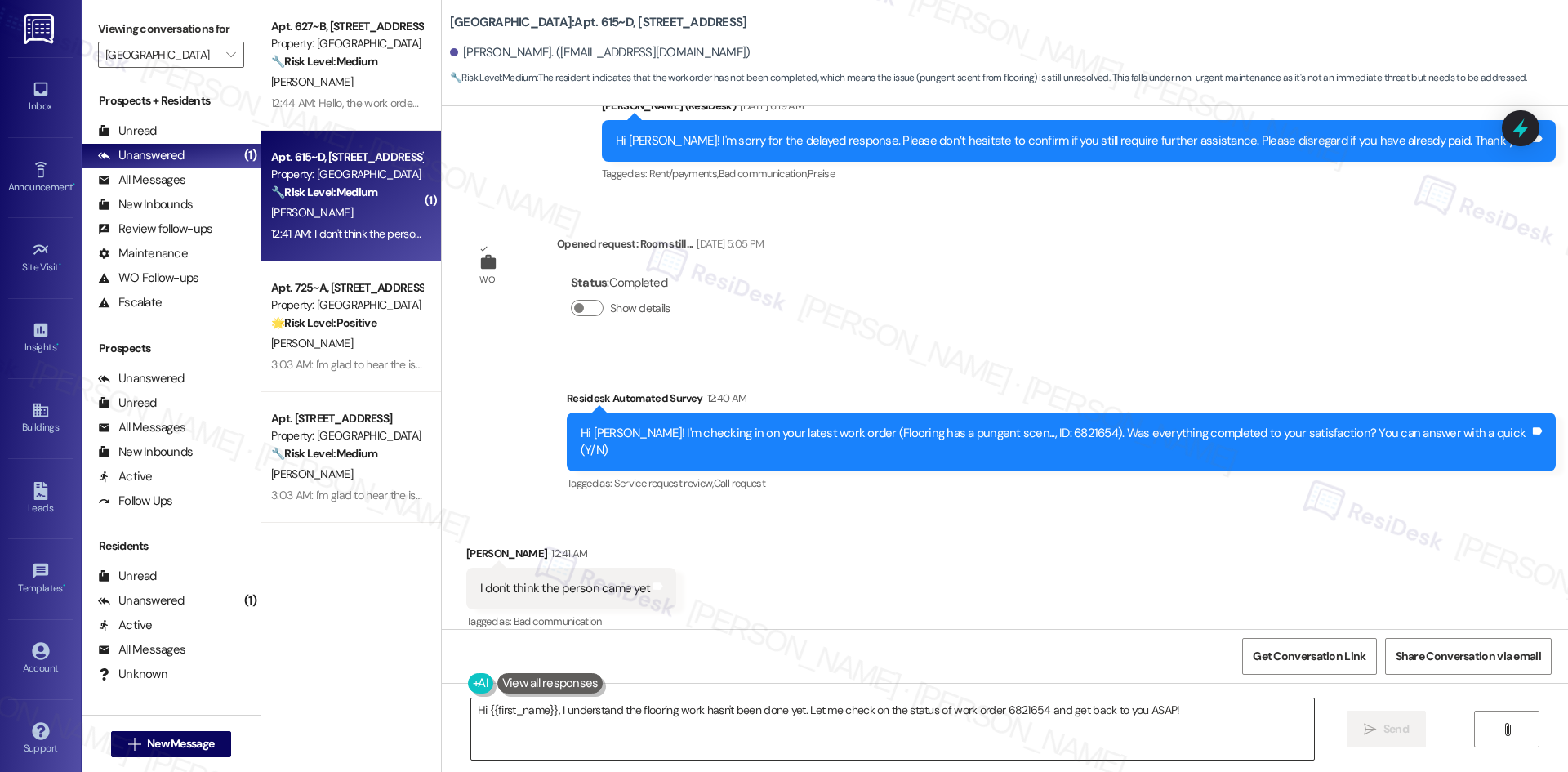
click at [675, 752] on textarea "Hi {{first_name}}, I understand the flooring work hasn't been done yet. Let me …" at bounding box center [892, 729] width 843 height 61
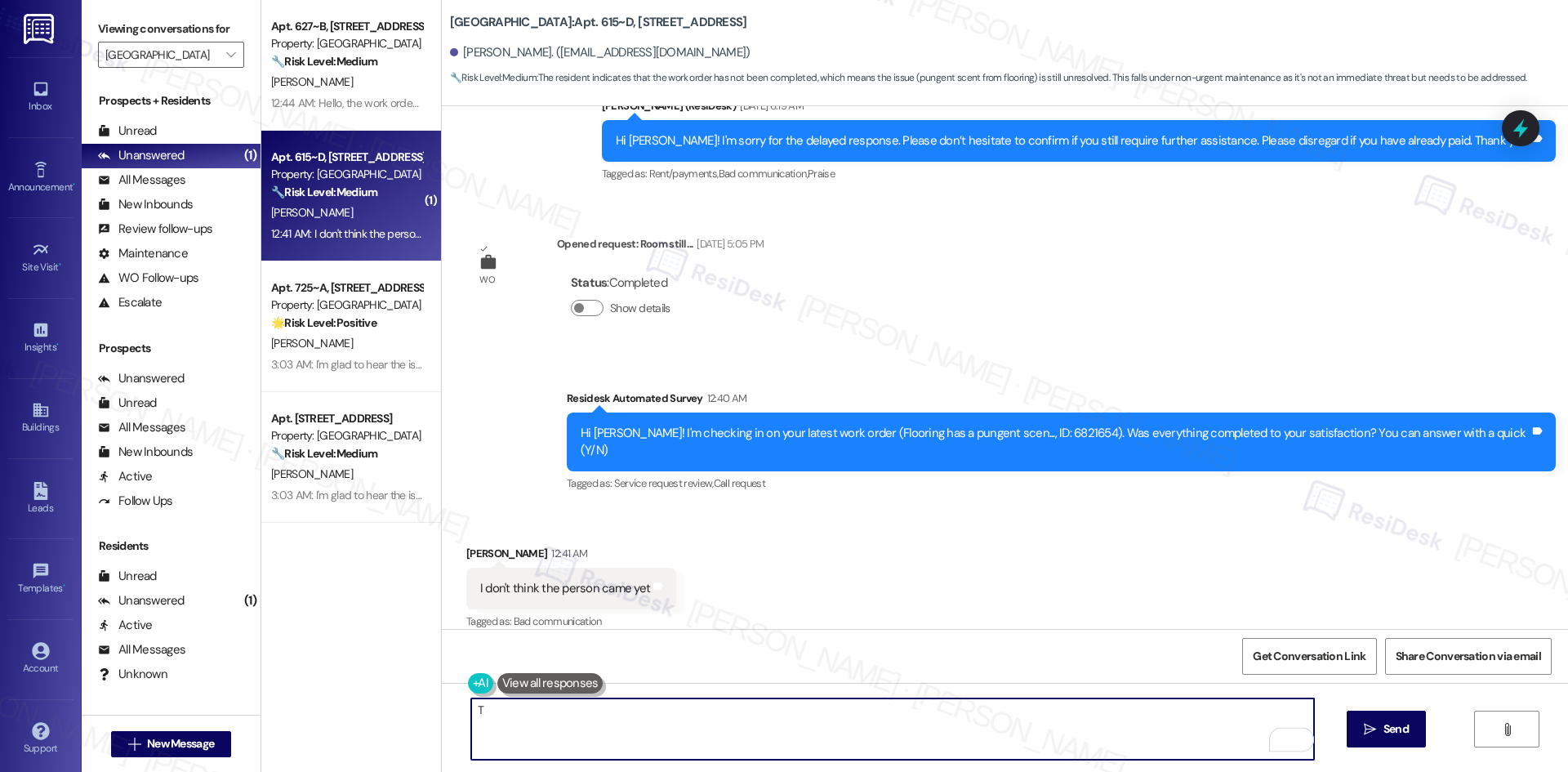
paste textarea "hank you for your update. The closing notes on your work order say to speak wit…"
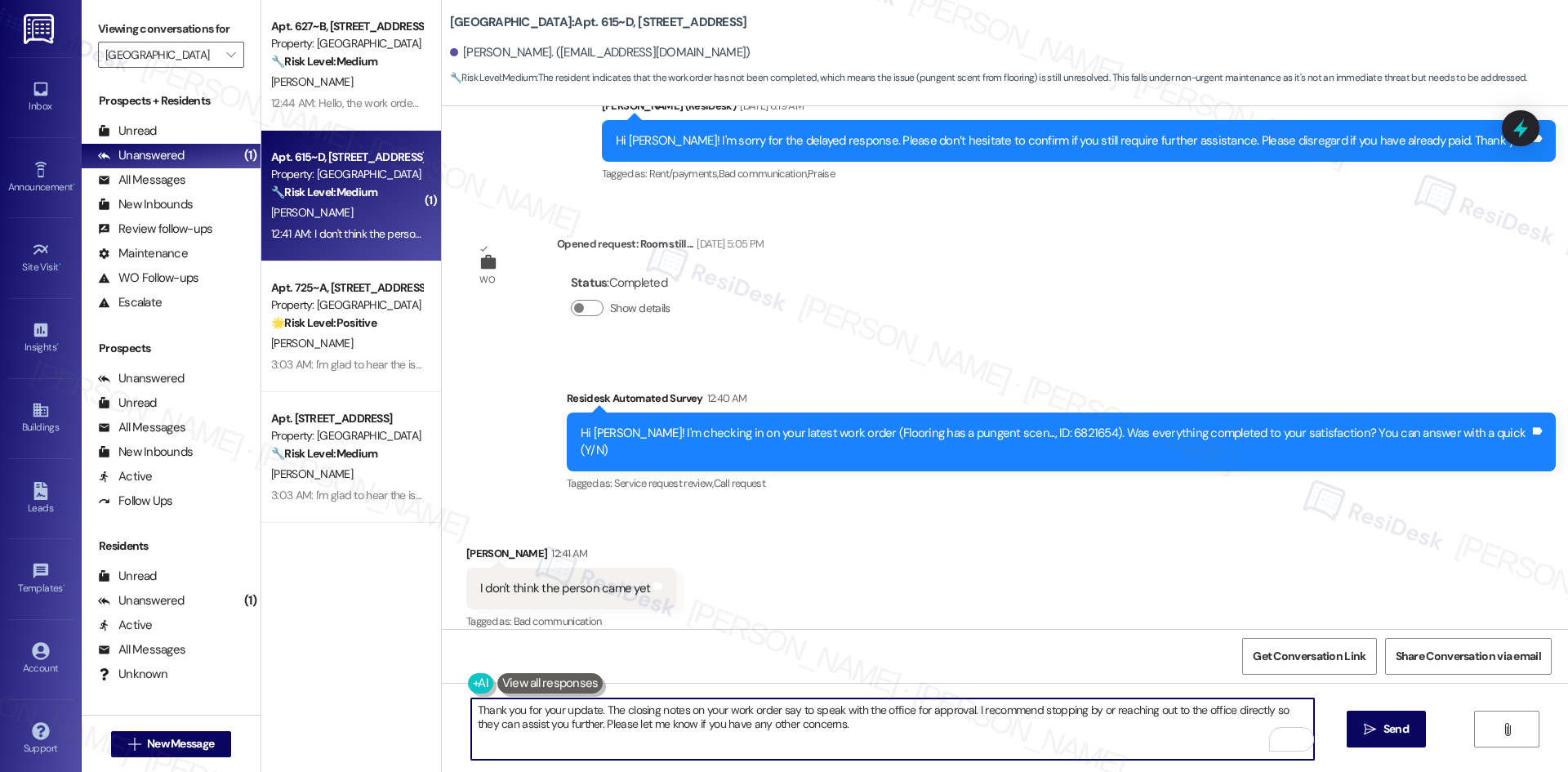
type textarea "Thank you for your update. The closing notes on your work order say to speak wi…"
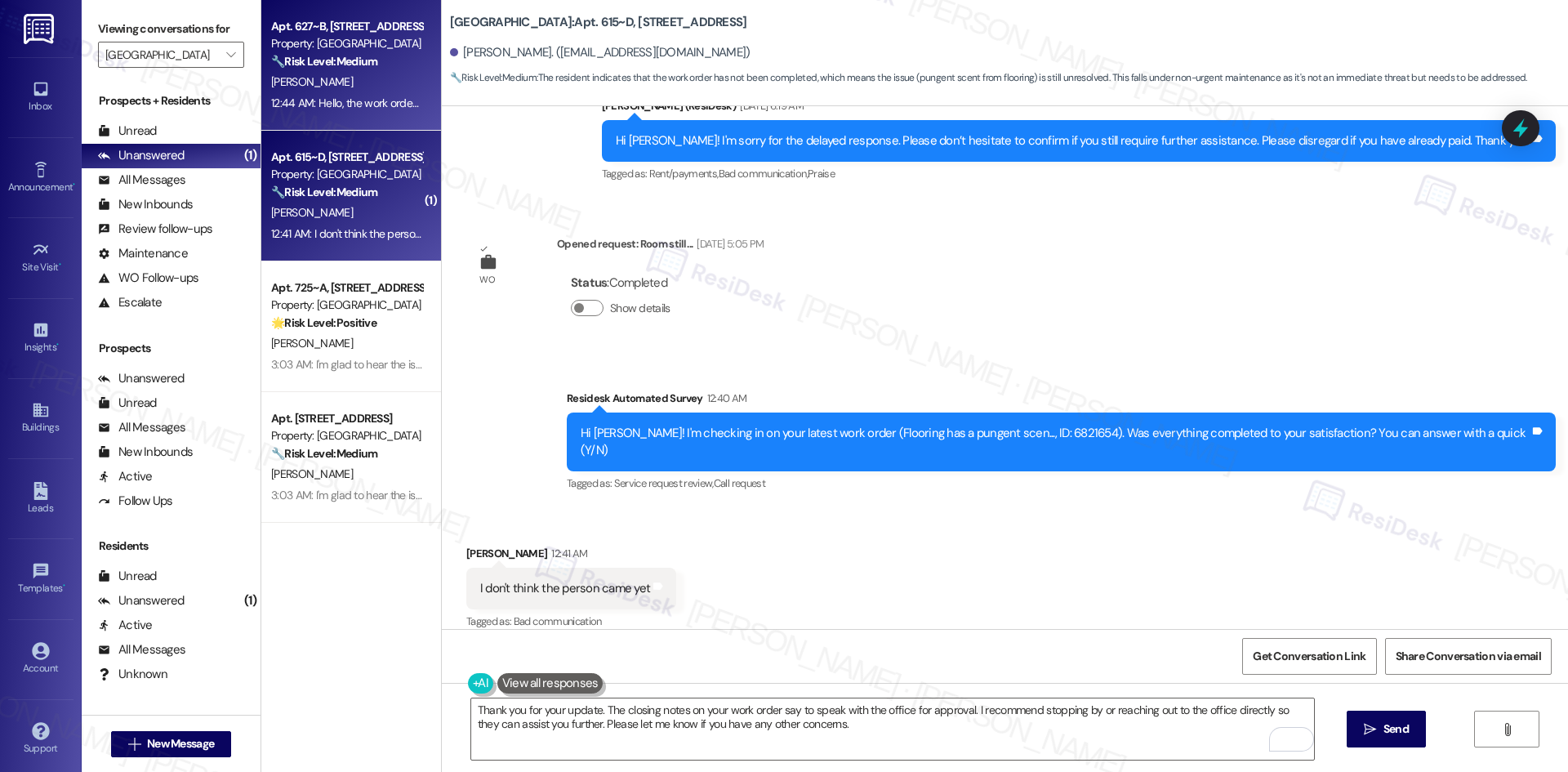
click at [404, 89] on div "A. Egorova" at bounding box center [346, 82] width 154 height 20
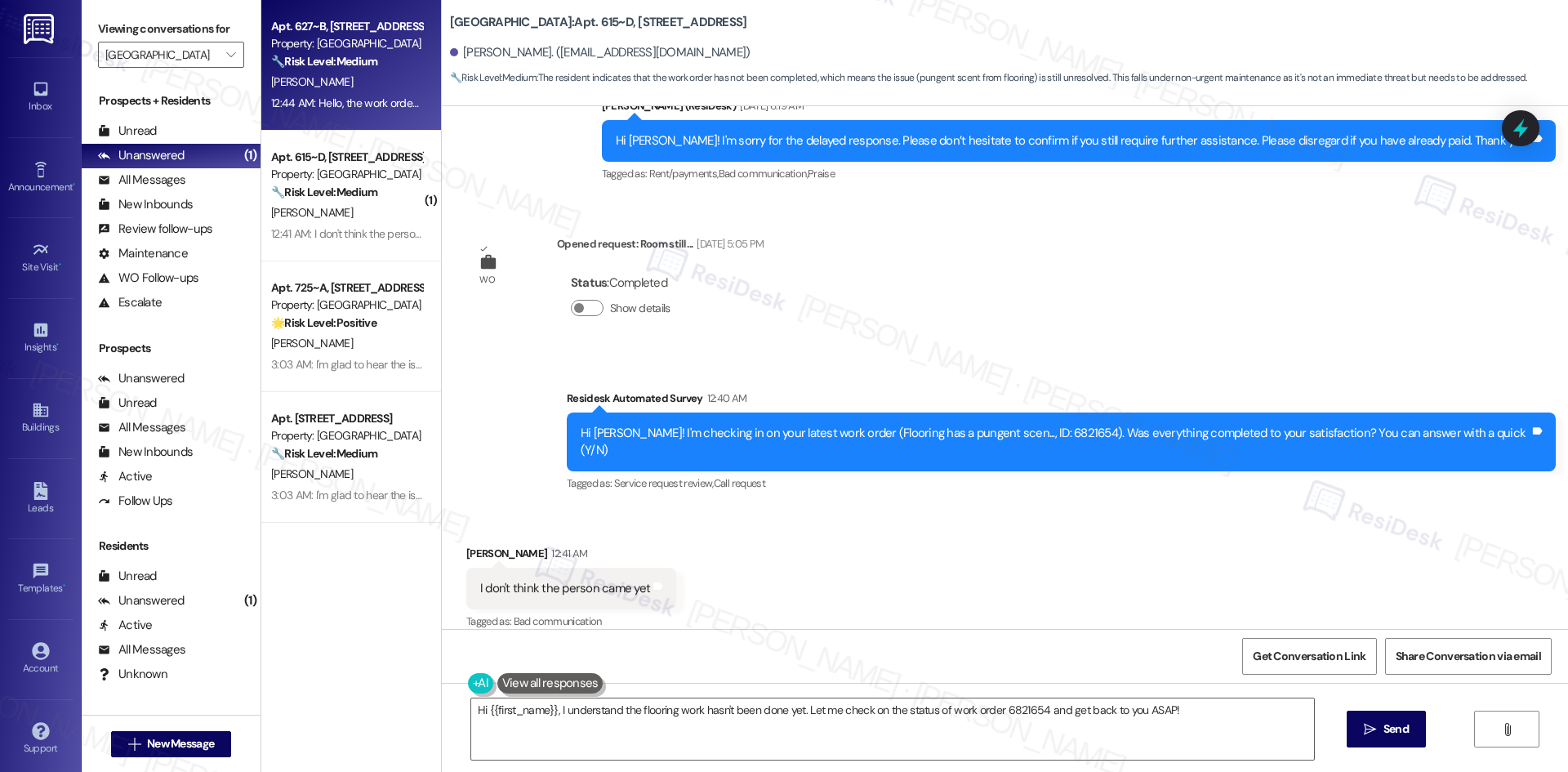
type textarea "Fetching suggested responses. Please feel free to read through the conversation…"
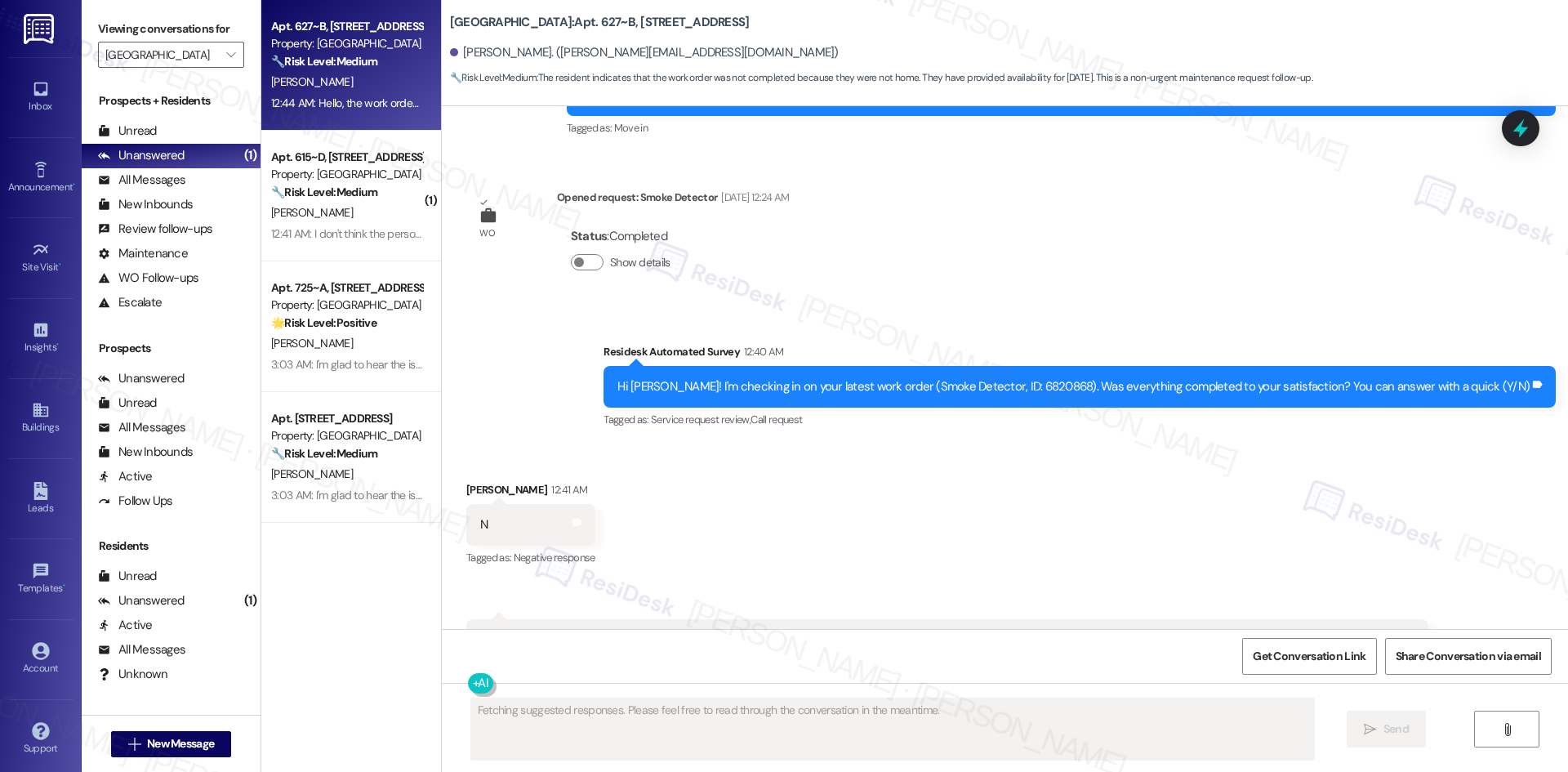
scroll to position [1517, 0]
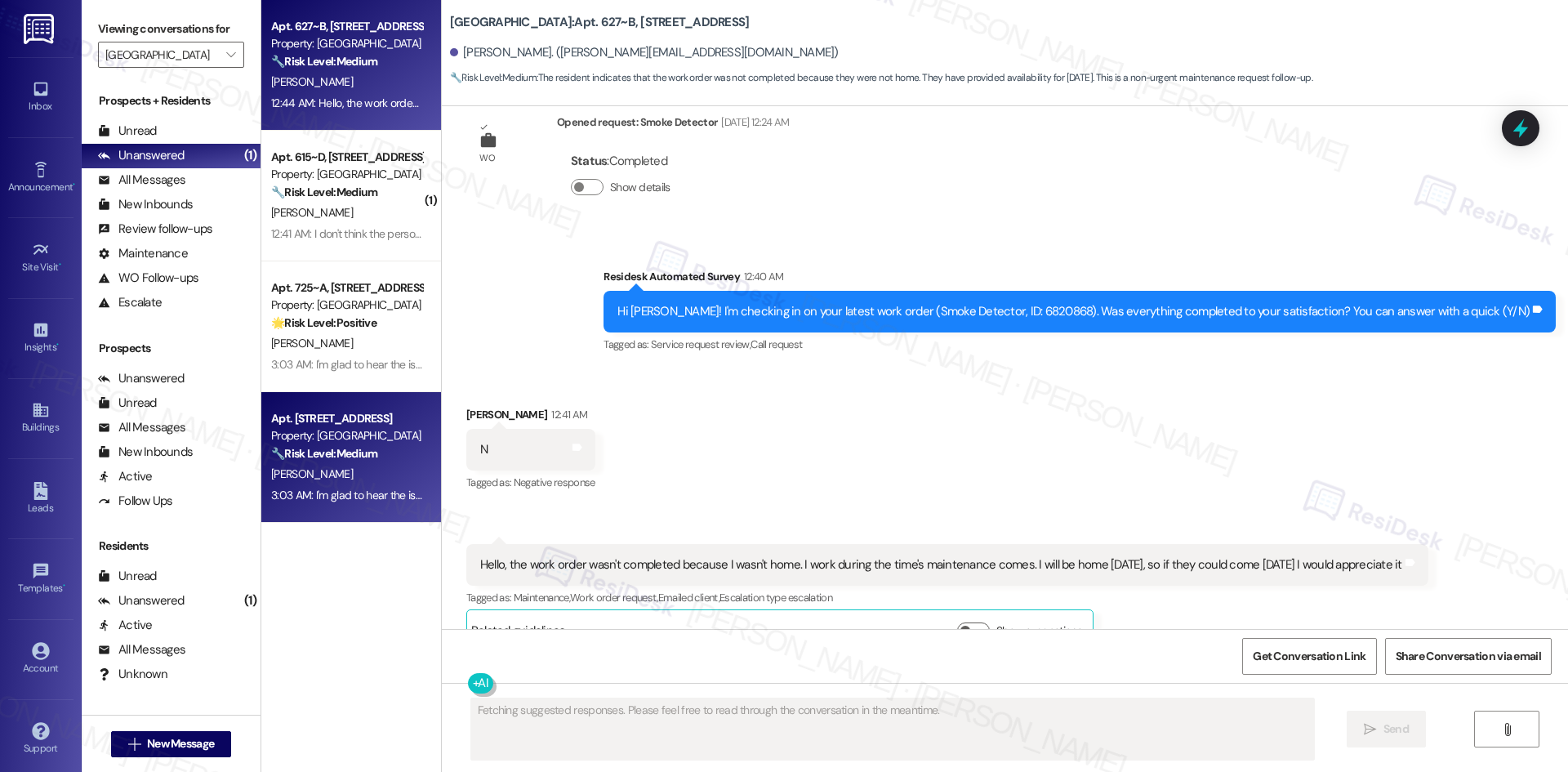
click at [322, 483] on div "S. Birbal" at bounding box center [346, 474] width 154 height 20
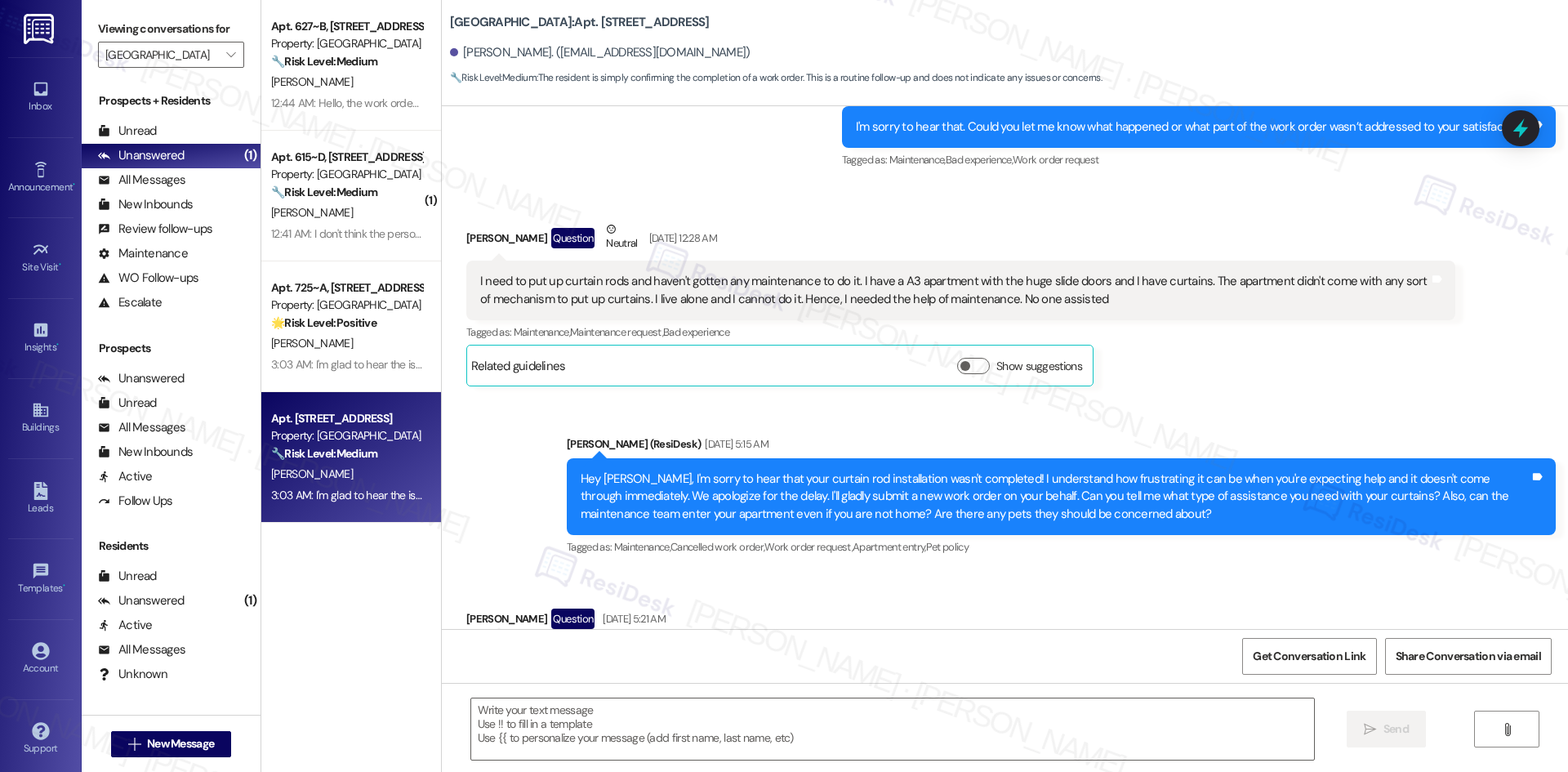
type textarea "Fetching suggested responses. Please feel free to read through the conversation…"
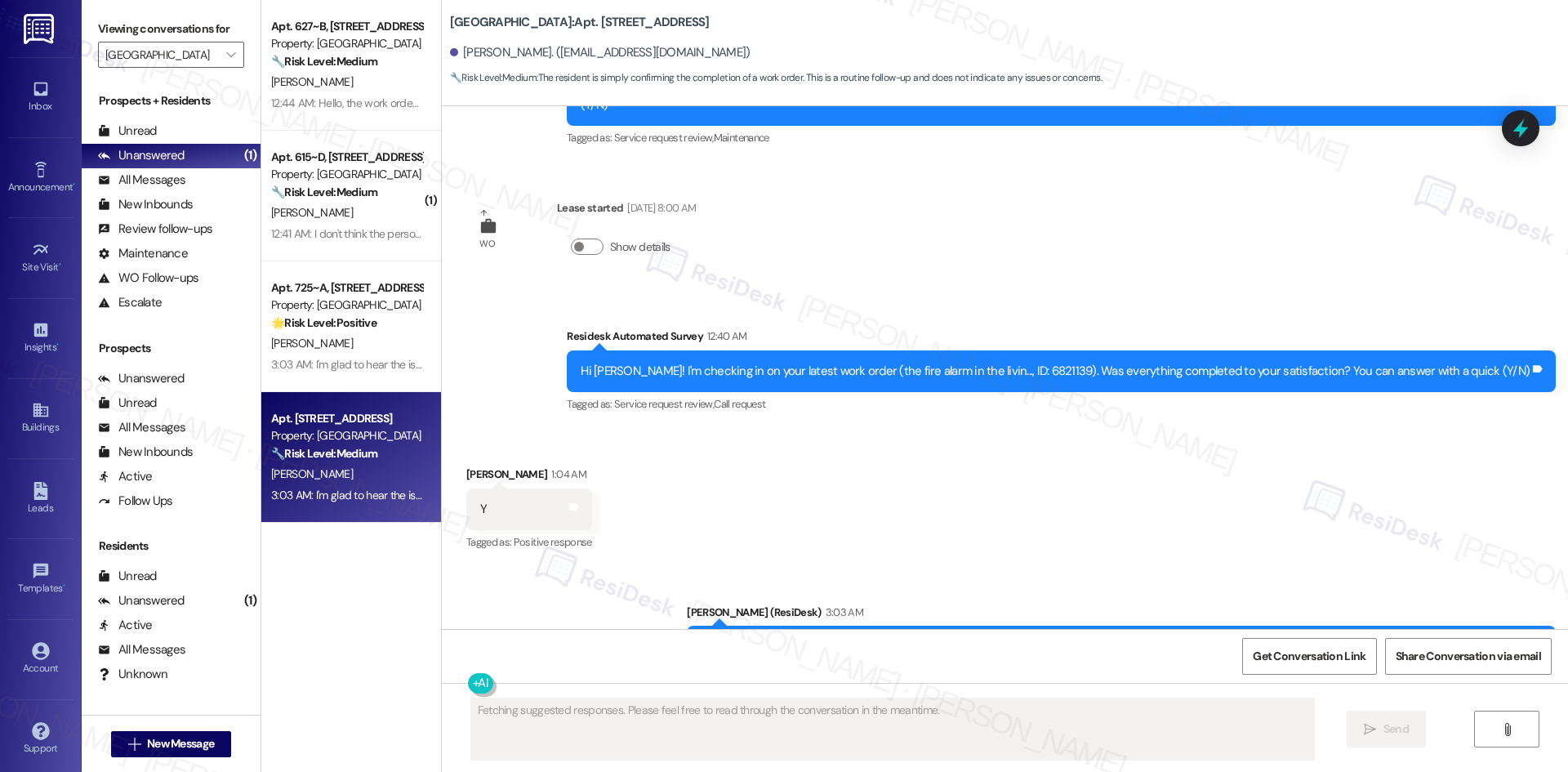
scroll to position [5879, 0]
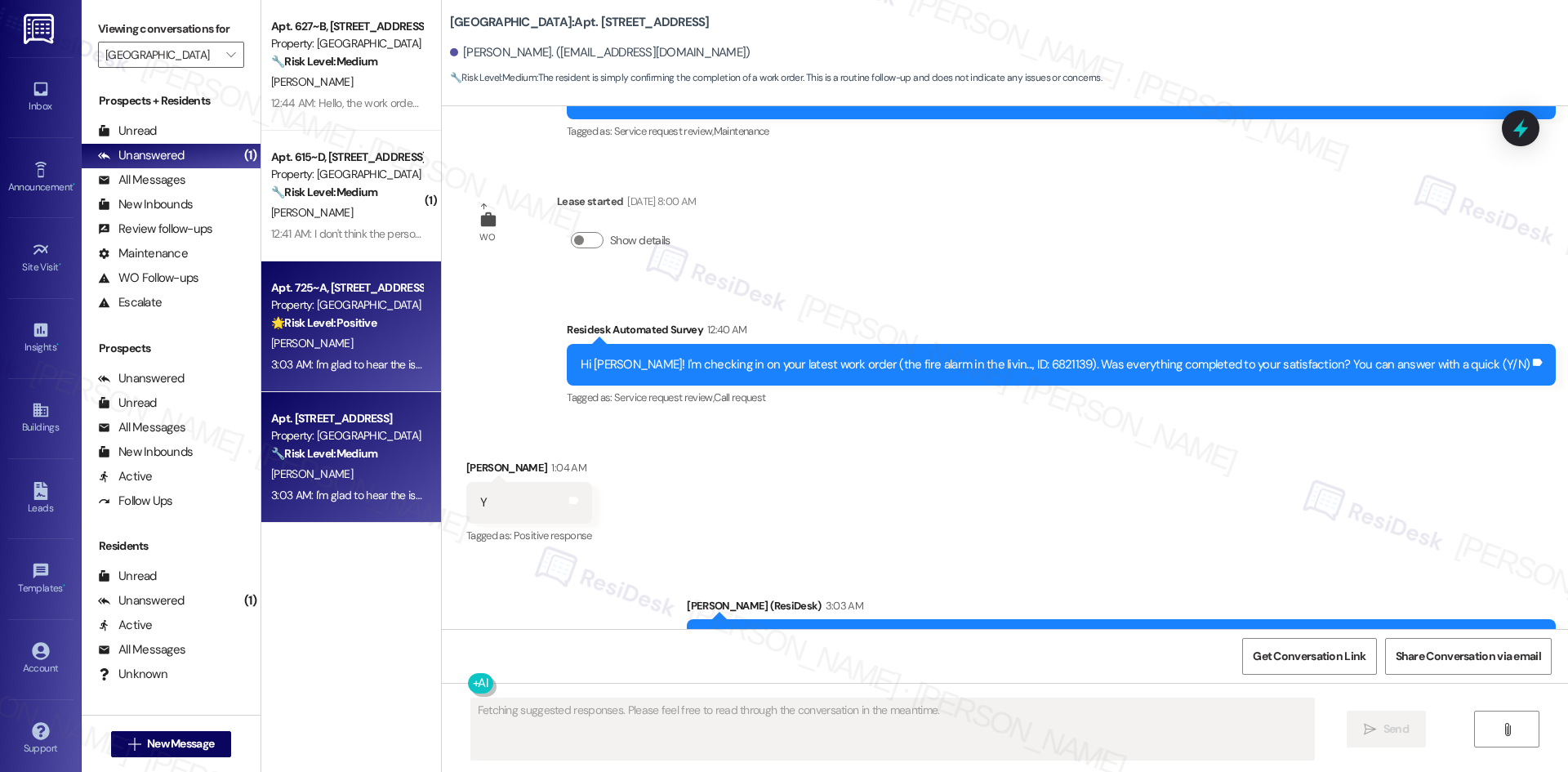
click at [363, 337] on div "Y. Adamu" at bounding box center [346, 343] width 154 height 20
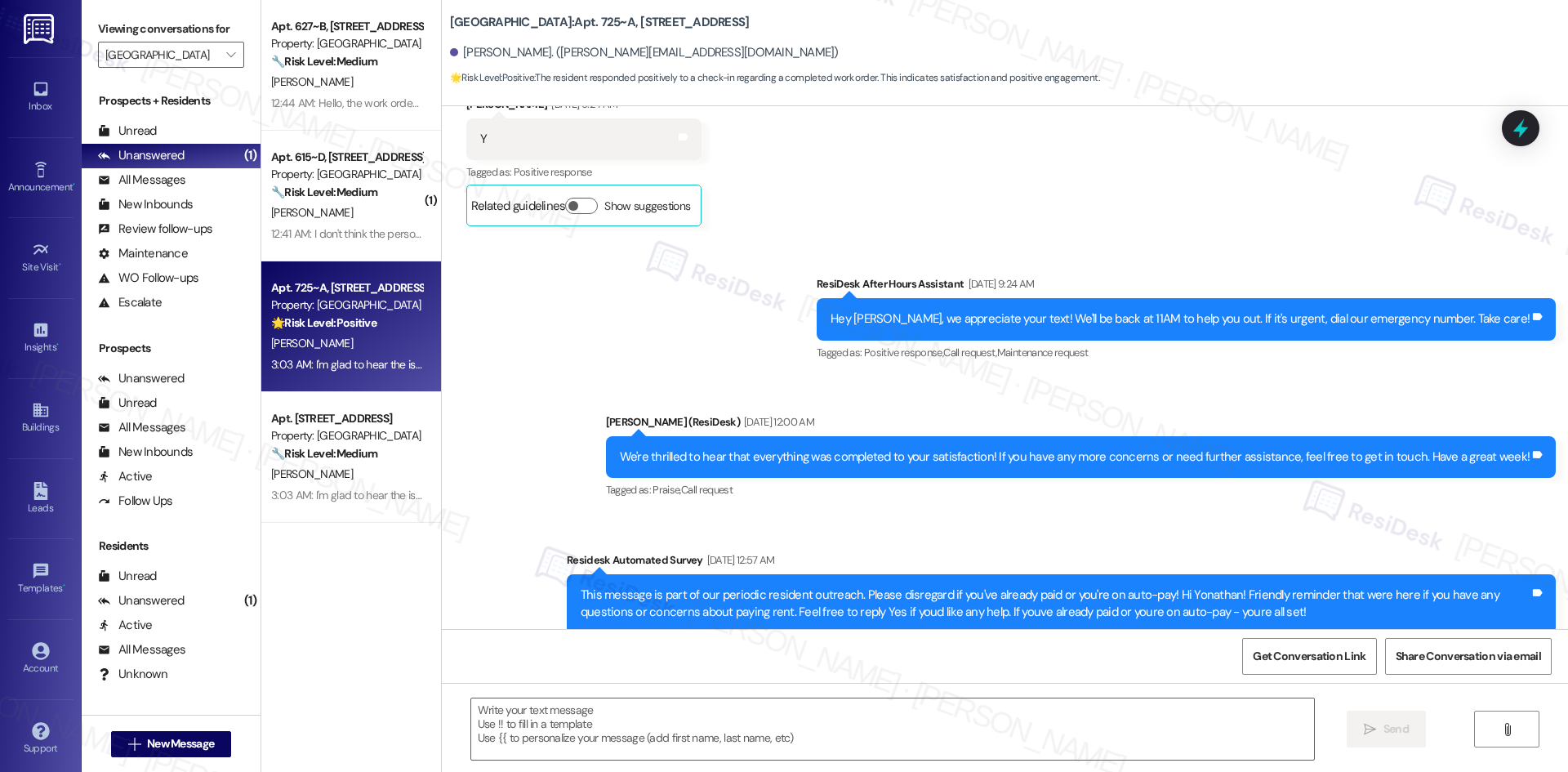
type textarea "Fetching suggested responses. Please feel free to read through the conversation…"
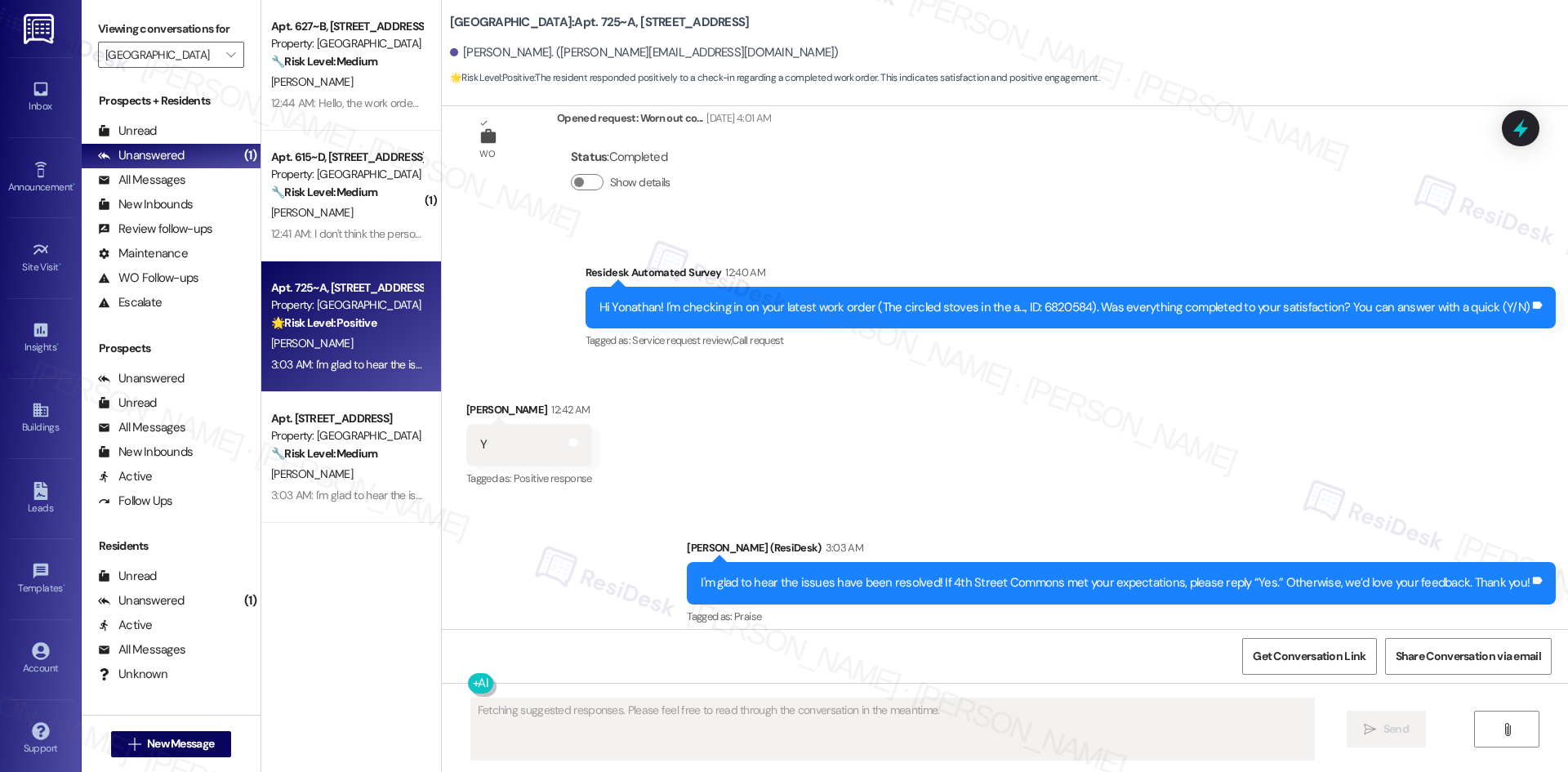
scroll to position [6238, 0]
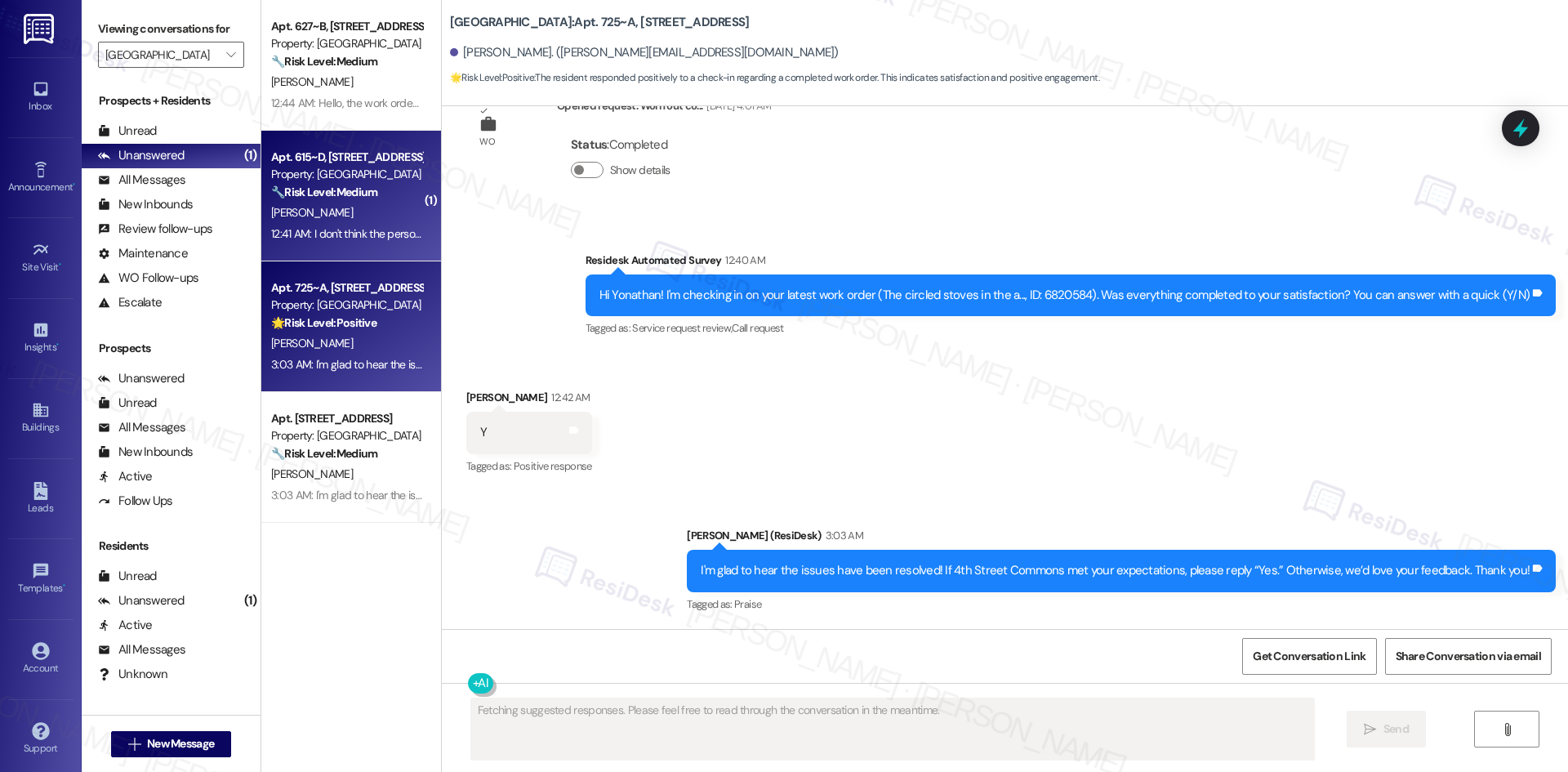
click at [375, 226] on div "12:41 AM: I don't think the person came yet 12:41 AM: I don't think the person …" at bounding box center [369, 233] width 197 height 15
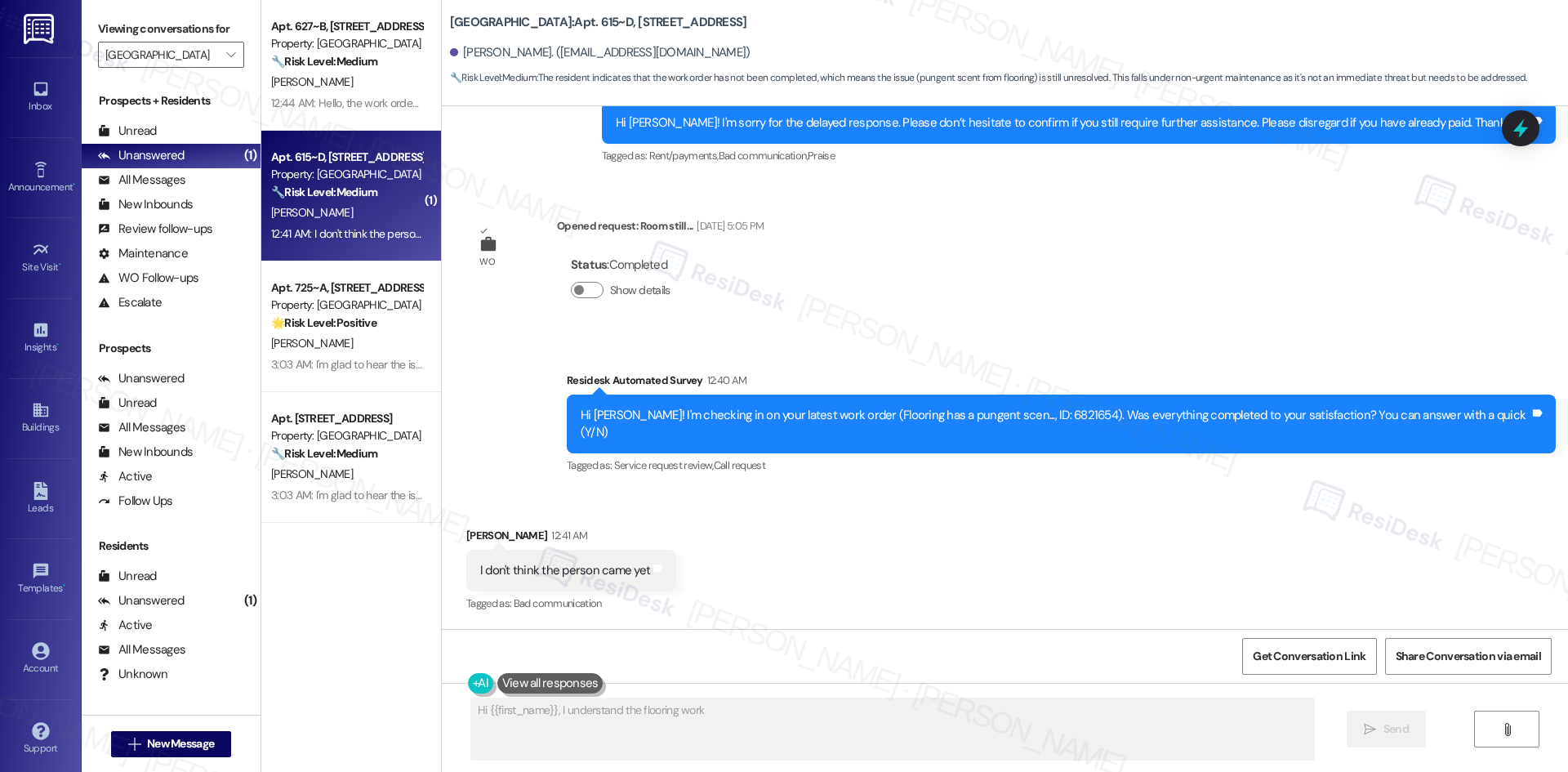
scroll to position [607, 0]
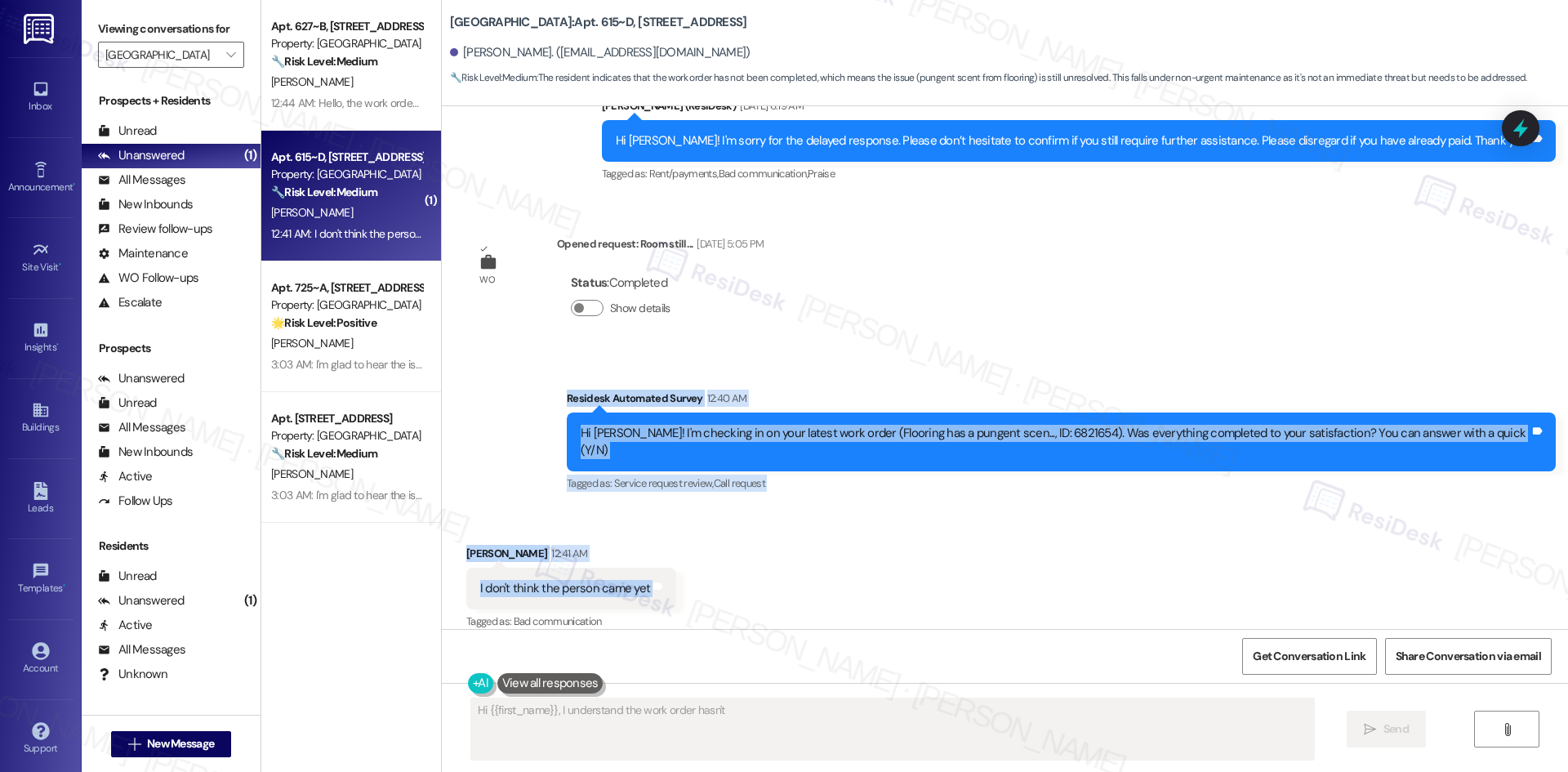
drag, startPoint x: 606, startPoint y: 396, endPoint x: 711, endPoint y: 570, distance: 203.2
click at [711, 570] on div "Lease started Aug 22, 2025 at 8:00 AM Survey, sent via SMS Residesk Automated S…" at bounding box center [1004, 367] width 1126 height 523
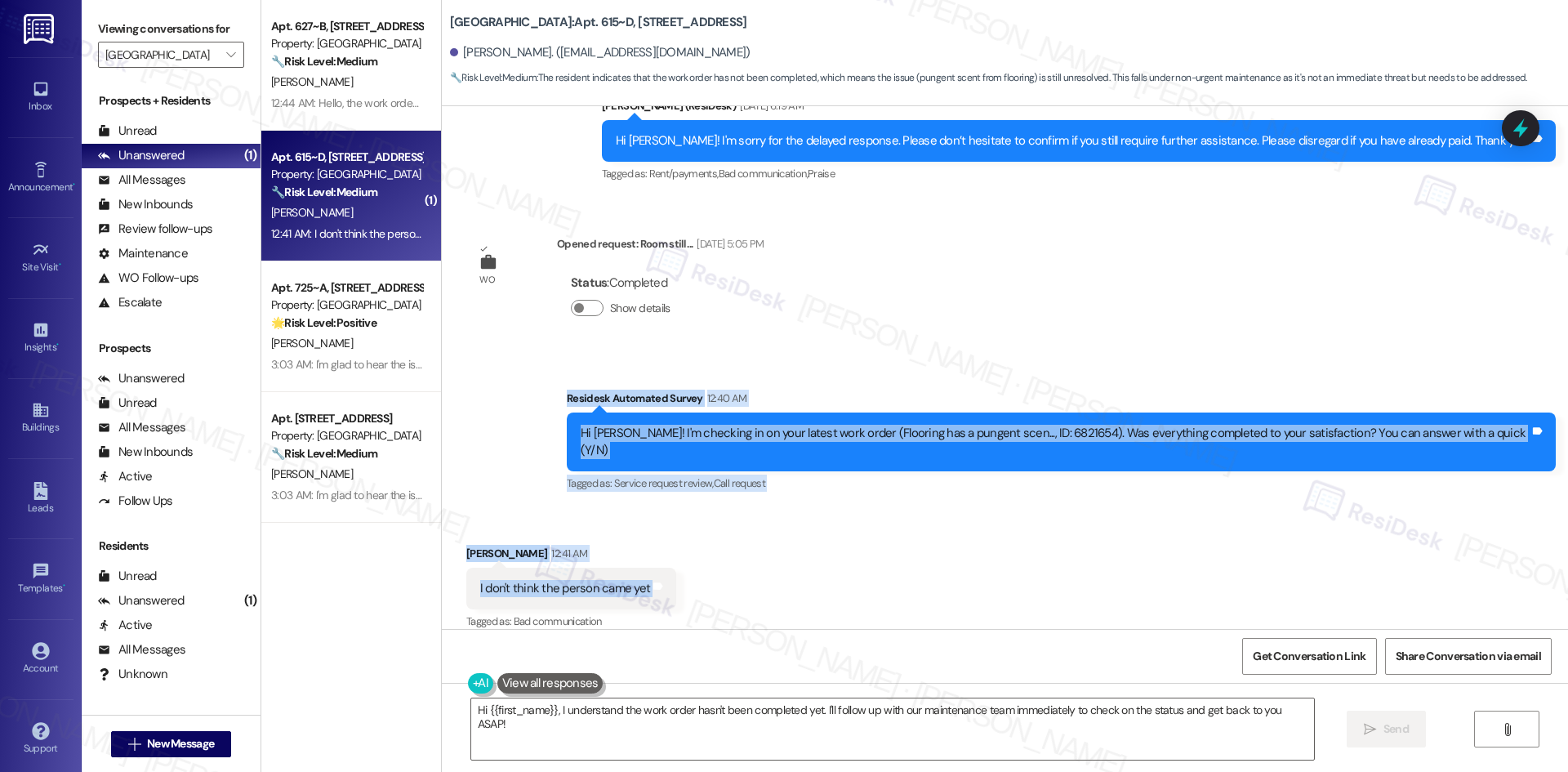
copy div "Residesk Automated Survey 12:40 AM Hi Skyler! I'm checking in on your latest wo…"
click at [889, 530] on div "Received via SMS Skyler Watts 12:41 AM I don't think the person came yet Tags a…" at bounding box center [1004, 577] width 1126 height 138
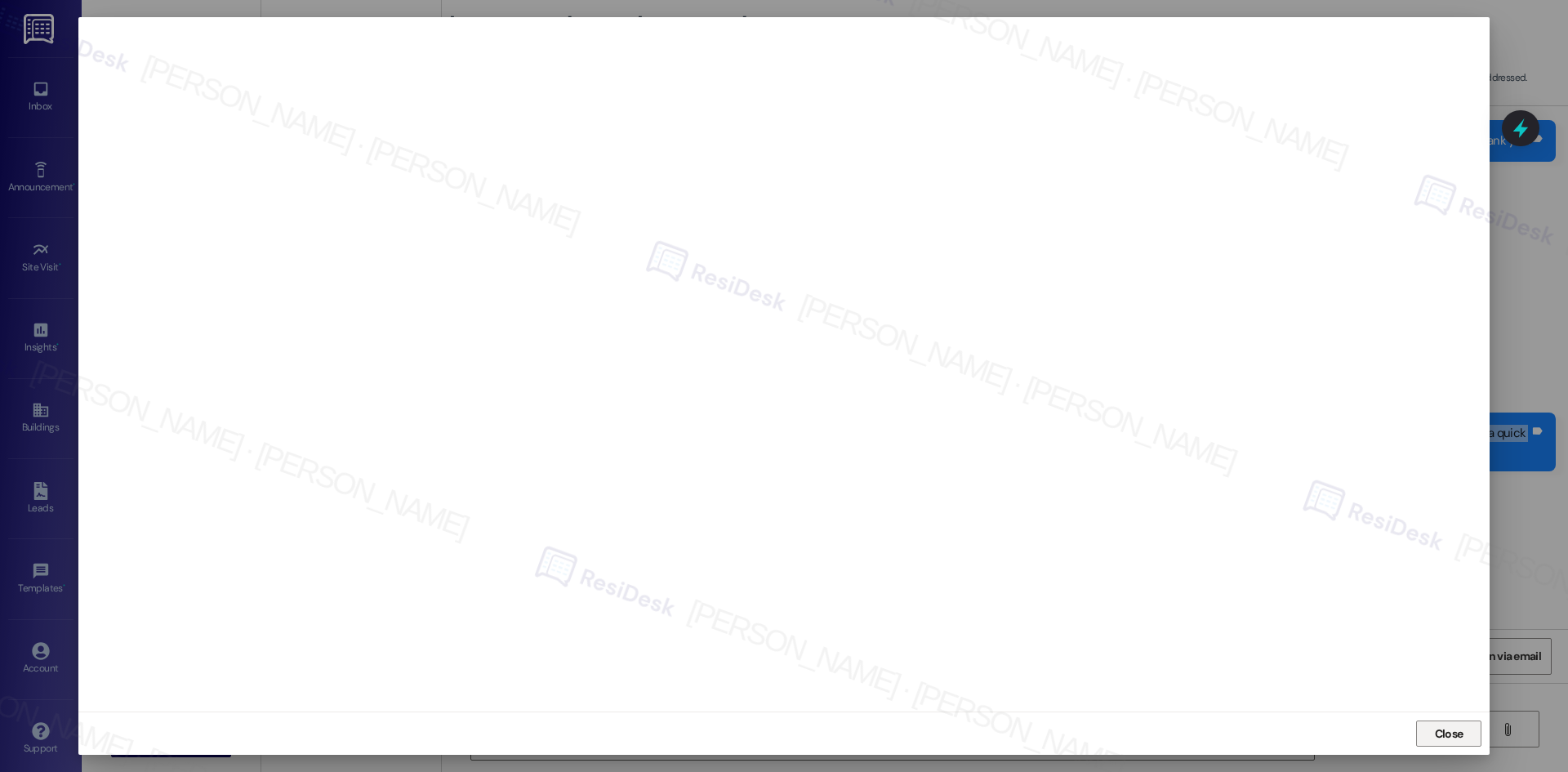
click at [1443, 730] on span "Close" at bounding box center [1449, 734] width 28 height 17
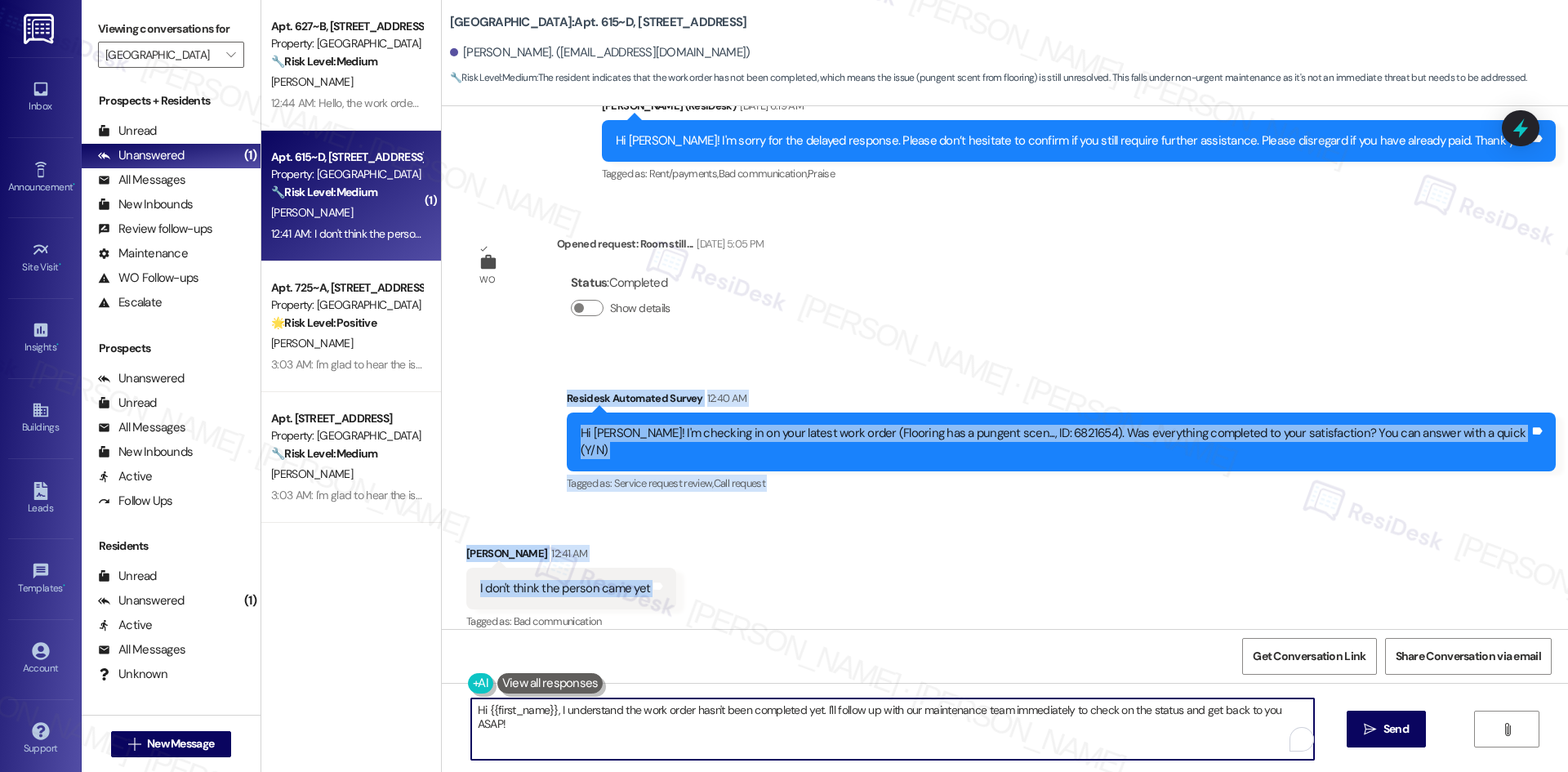
click at [927, 739] on textarea "Hi {{first_name}}, I understand the work order hasn't been completed yet. I'll …" at bounding box center [892, 729] width 843 height 61
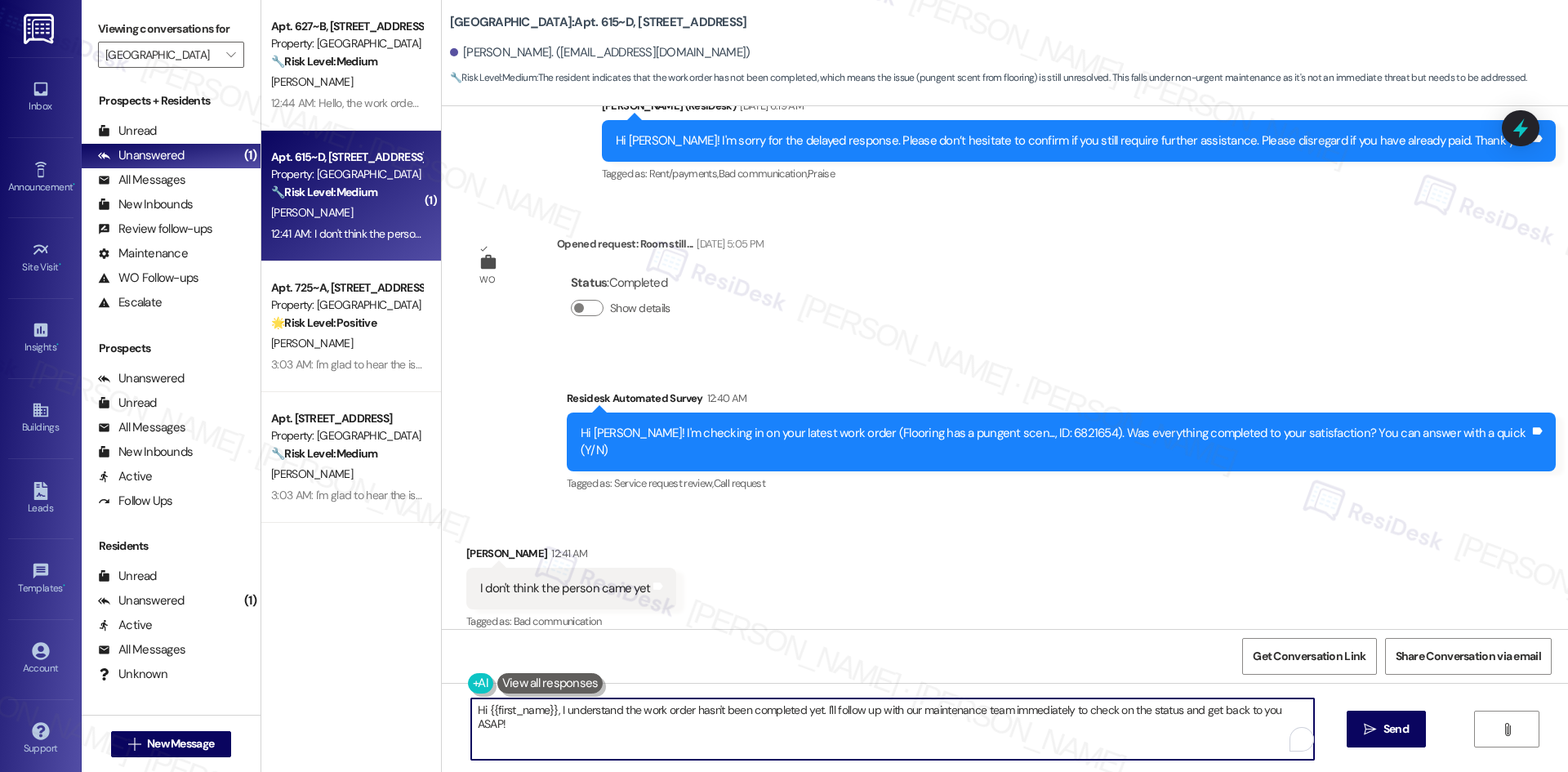
paste textarea "Closing Notes Please speak with office for approval"
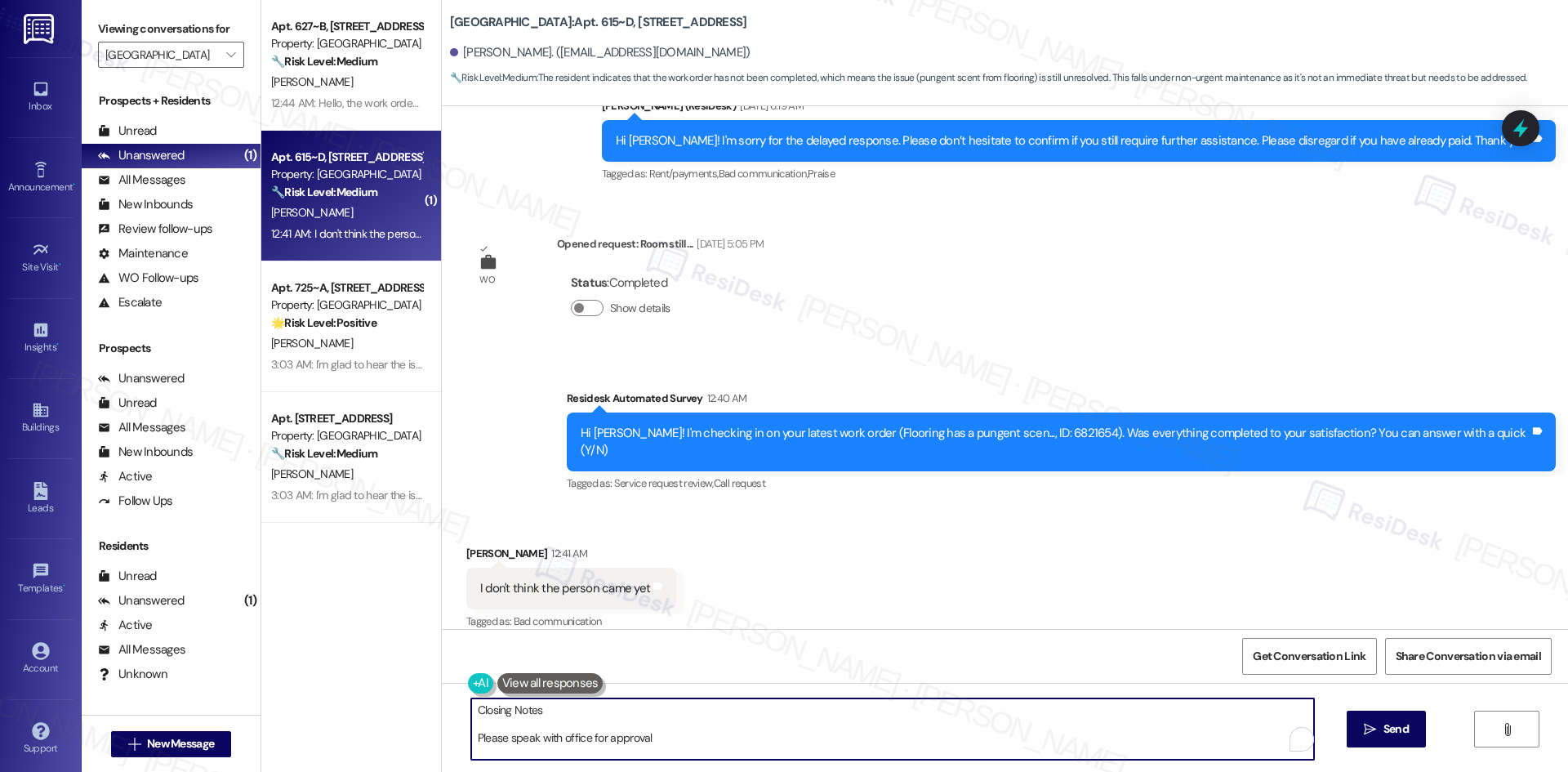
paste textarea "Closing Notes Please speak with office for approval"
type textarea "Closing Notes Please speak with office for approval"
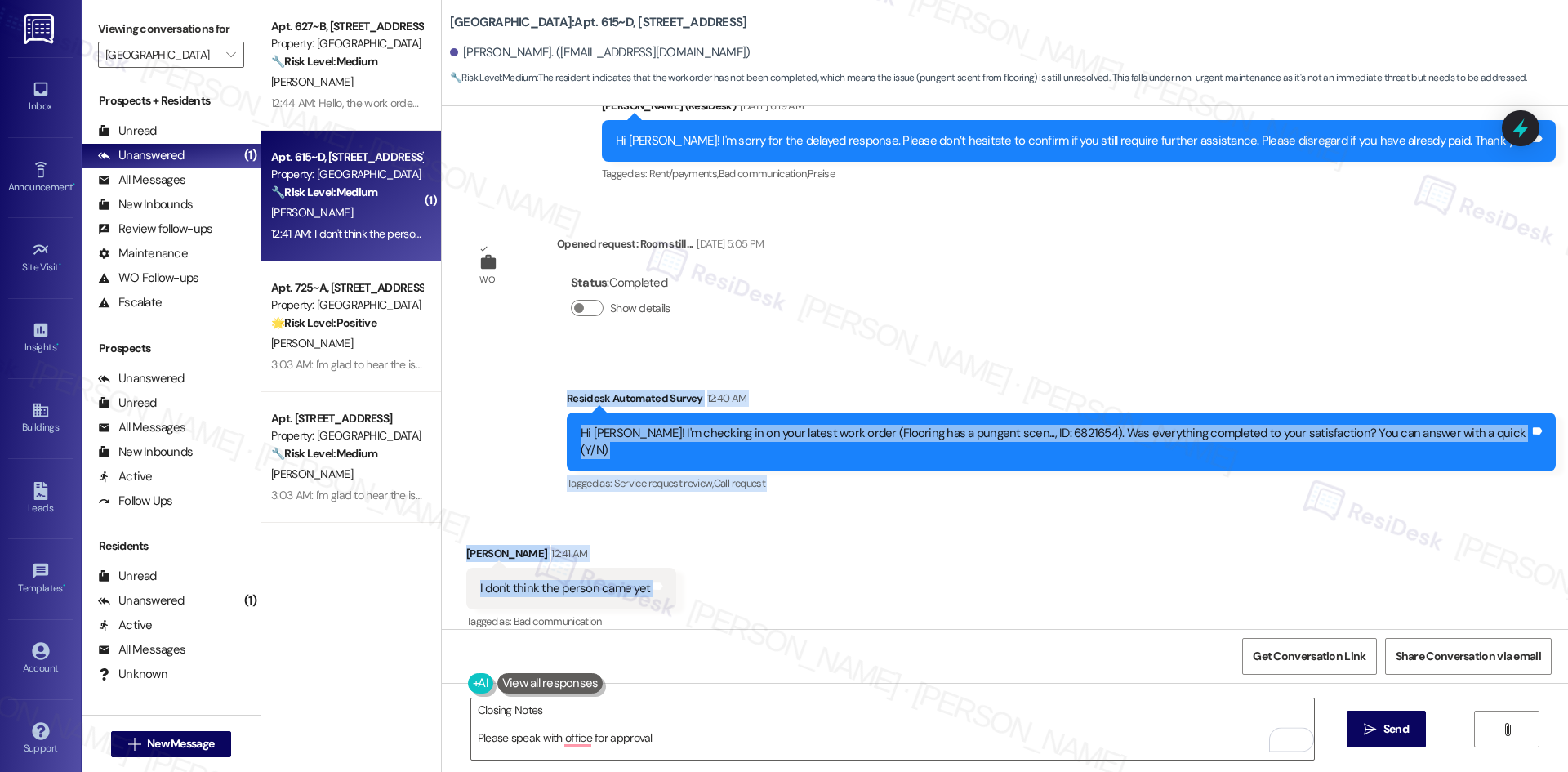
drag, startPoint x: 560, startPoint y: 417, endPoint x: 759, endPoint y: 574, distance: 253.5
click at [759, 574] on div "Lease started Aug 22, 2025 at 8:00 AM Survey, sent via SMS Residesk Automated S…" at bounding box center [1004, 367] width 1126 height 523
copy div "Residesk Automated Survey 12:40 AM Hi Skyler! I'm checking in on your latest wo…"
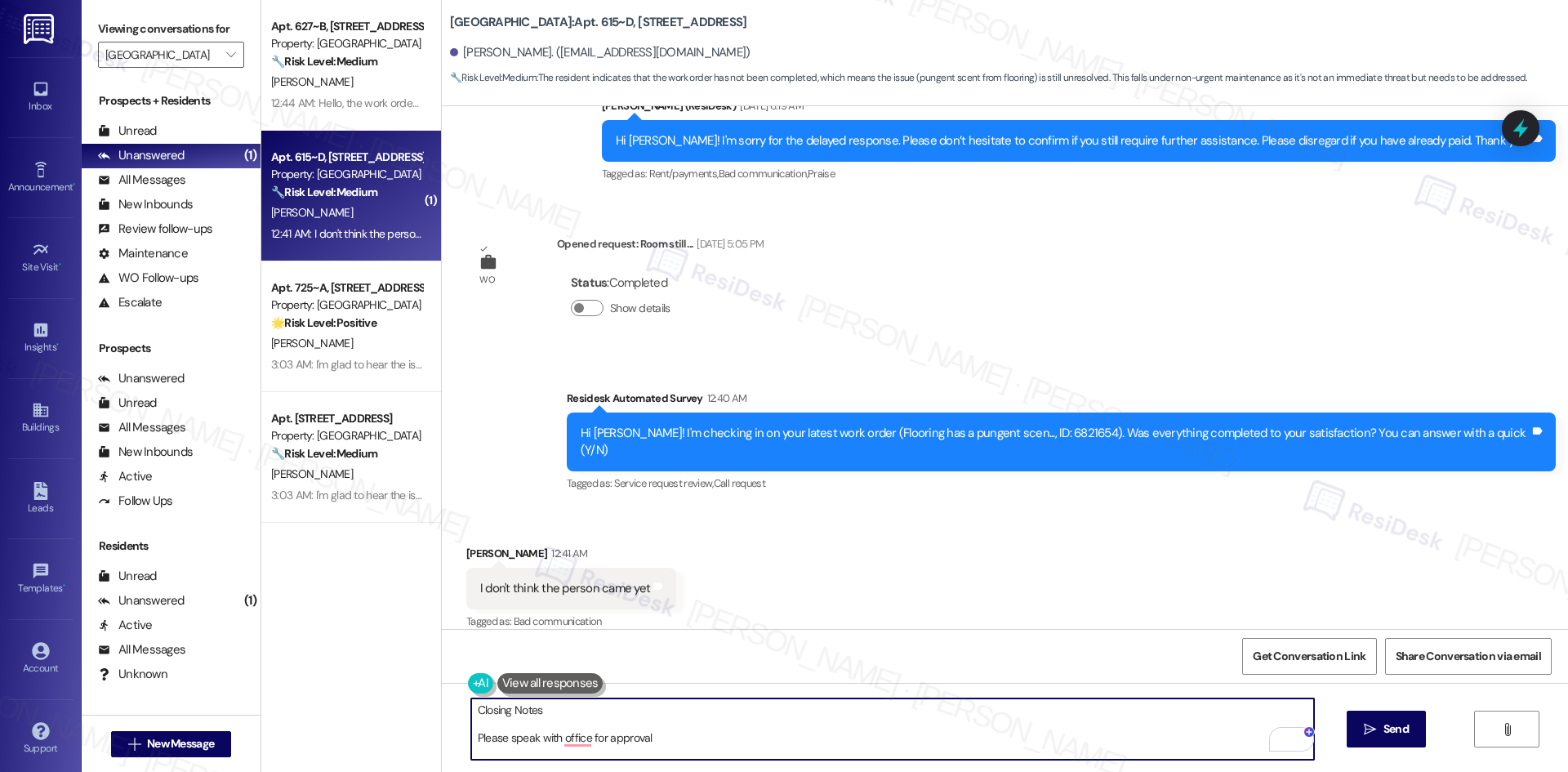
click at [702, 734] on textarea "Closing Notes Please speak with office for approval" at bounding box center [892, 729] width 843 height 61
click at [650, 738] on textarea "To enrich screen reader interactions, please activate Accessibility in Grammarl…" at bounding box center [892, 729] width 843 height 61
paste textarea "Hi Skyler, thanks for your update. The closing notes on your work order say: “P…"
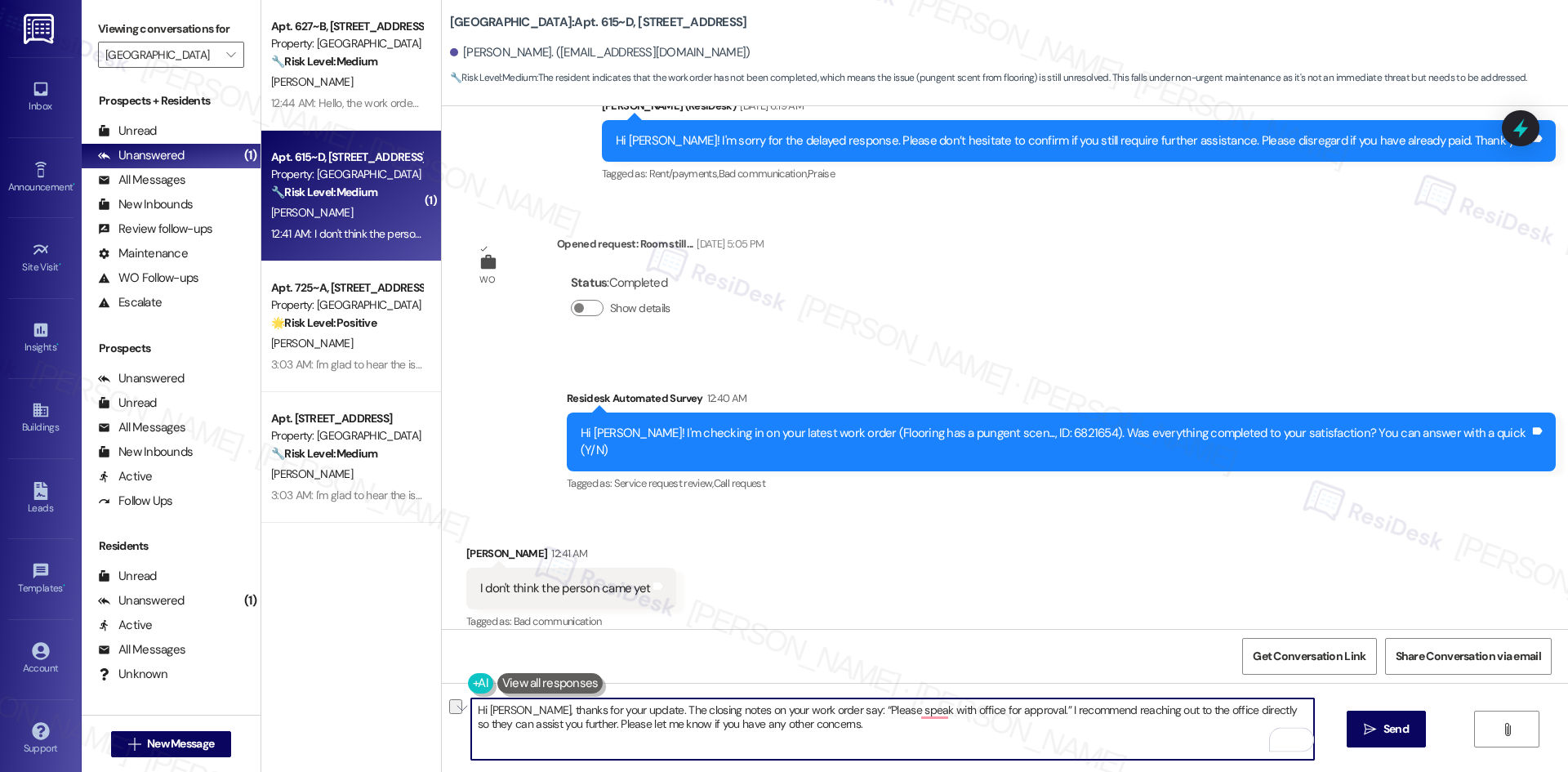
drag, startPoint x: 513, startPoint y: 707, endPoint x: 410, endPoint y: 709, distance: 103.0
click at [410, 709] on div "Apt. 627~B, 1 4th Street Commons Property: 4th Street Commons 🔧 Risk Level: Med…" at bounding box center [915, 386] width 1306 height 772
click at [896, 738] on textarea "Thanks for your update. The closing notes on your work order say: “Please speak…" at bounding box center [892, 729] width 843 height 61
click at [913, 736] on textarea "Thanks for your update. The closing notes on your work order say: “Please speak…" at bounding box center [892, 729] width 843 height 61
type textarea "Thanks for your update. The closing notes on your work order say: “Please speak…"
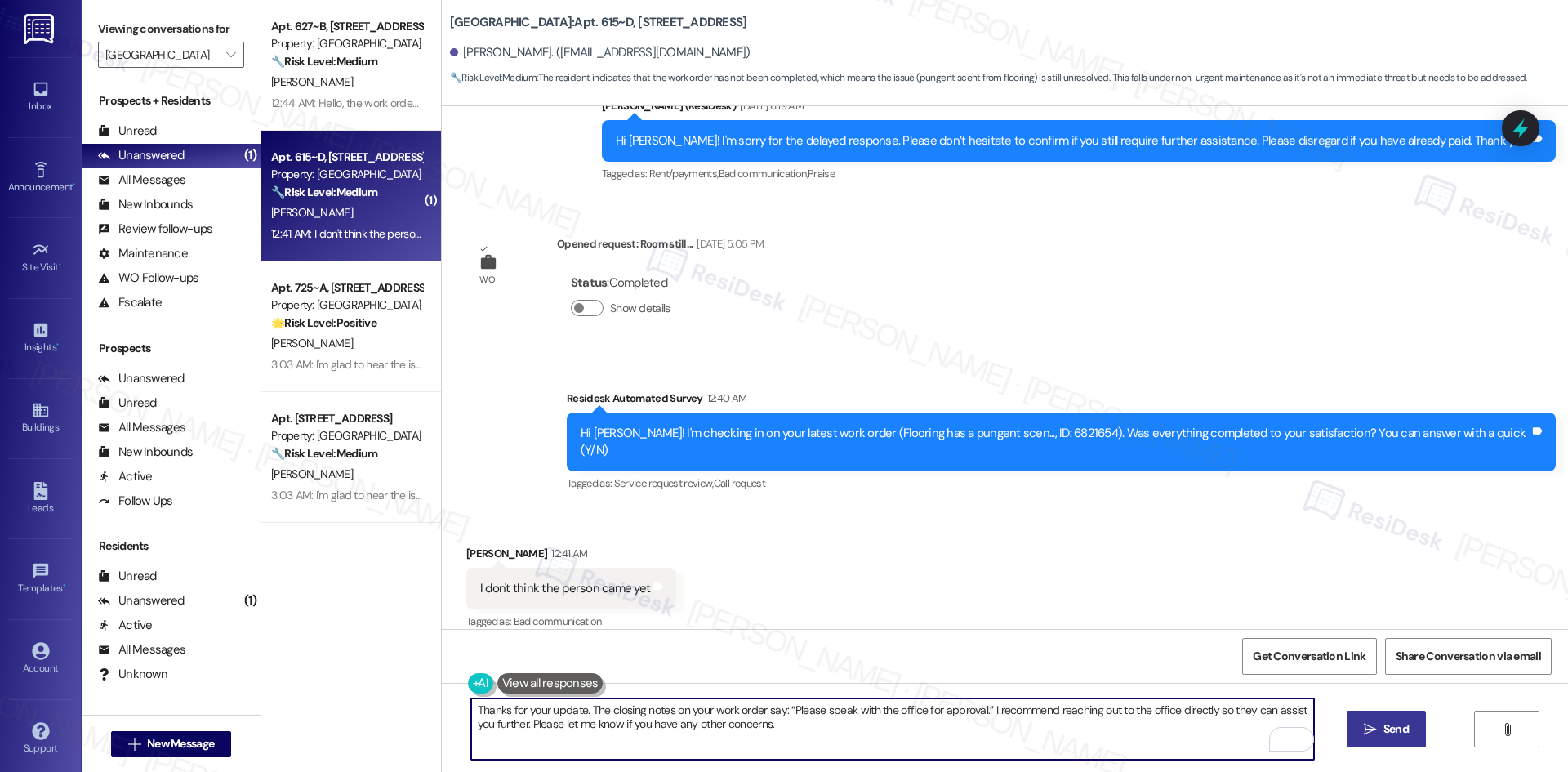
click at [1378, 732] on span " Send" at bounding box center [1386, 728] width 52 height 17
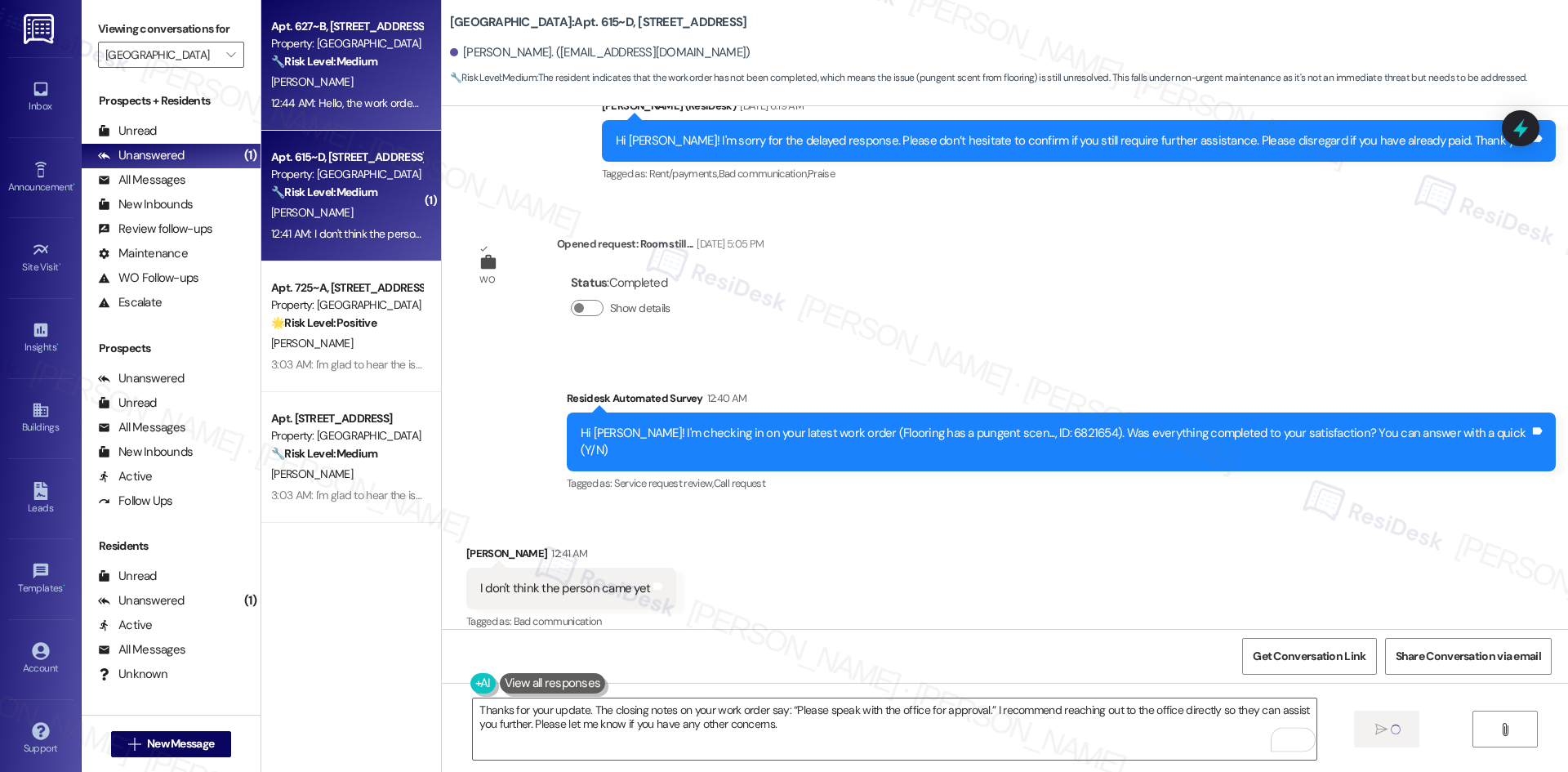
click at [349, 97] on div "12:44 AM: Hello, the work order wasn't completed because I wasn't home. I work …" at bounding box center [718, 102] width 894 height 15
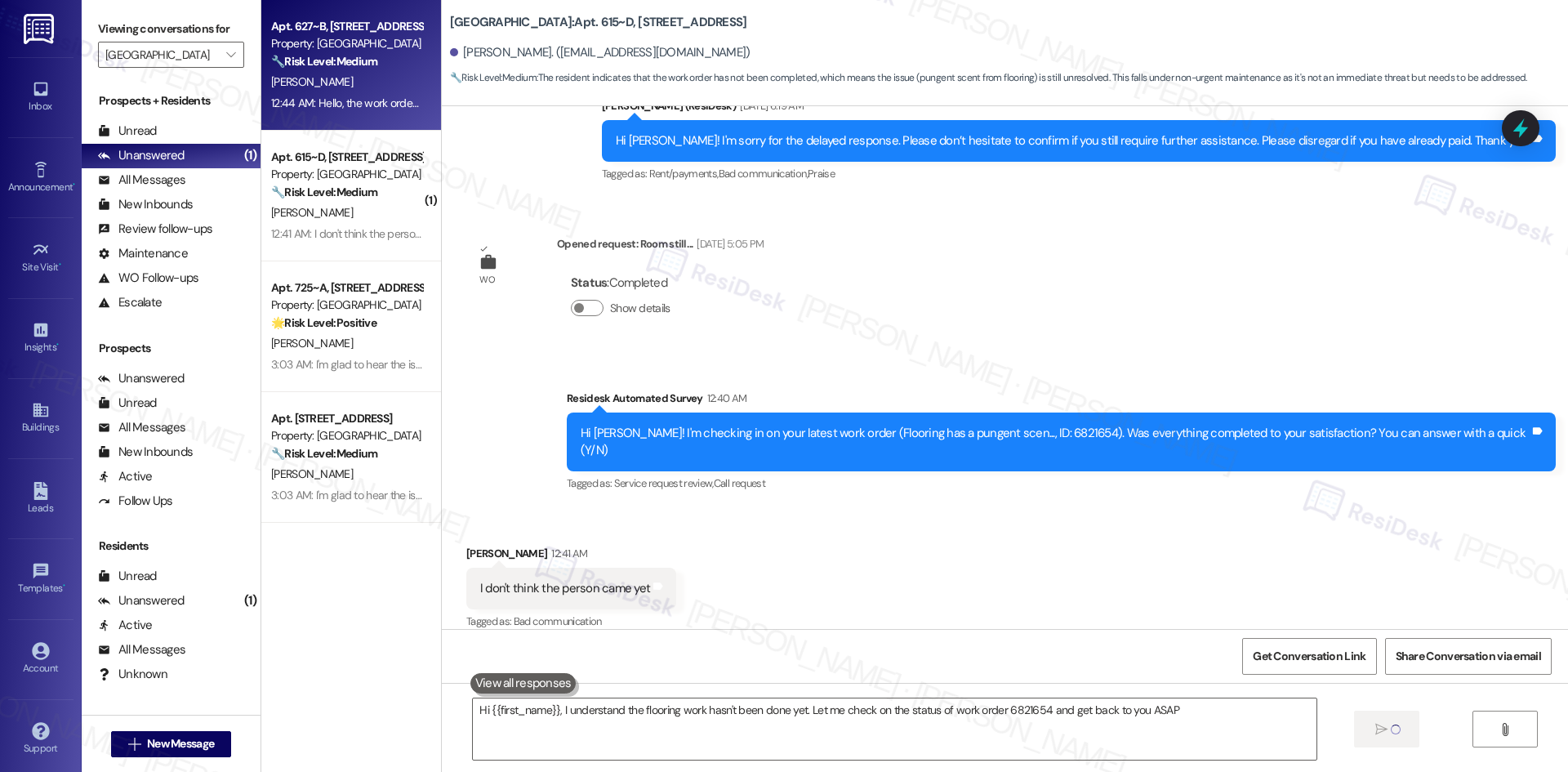
type textarea "Hi {{first_name}}, I understand the flooring work hasn't been done yet. Let me …"
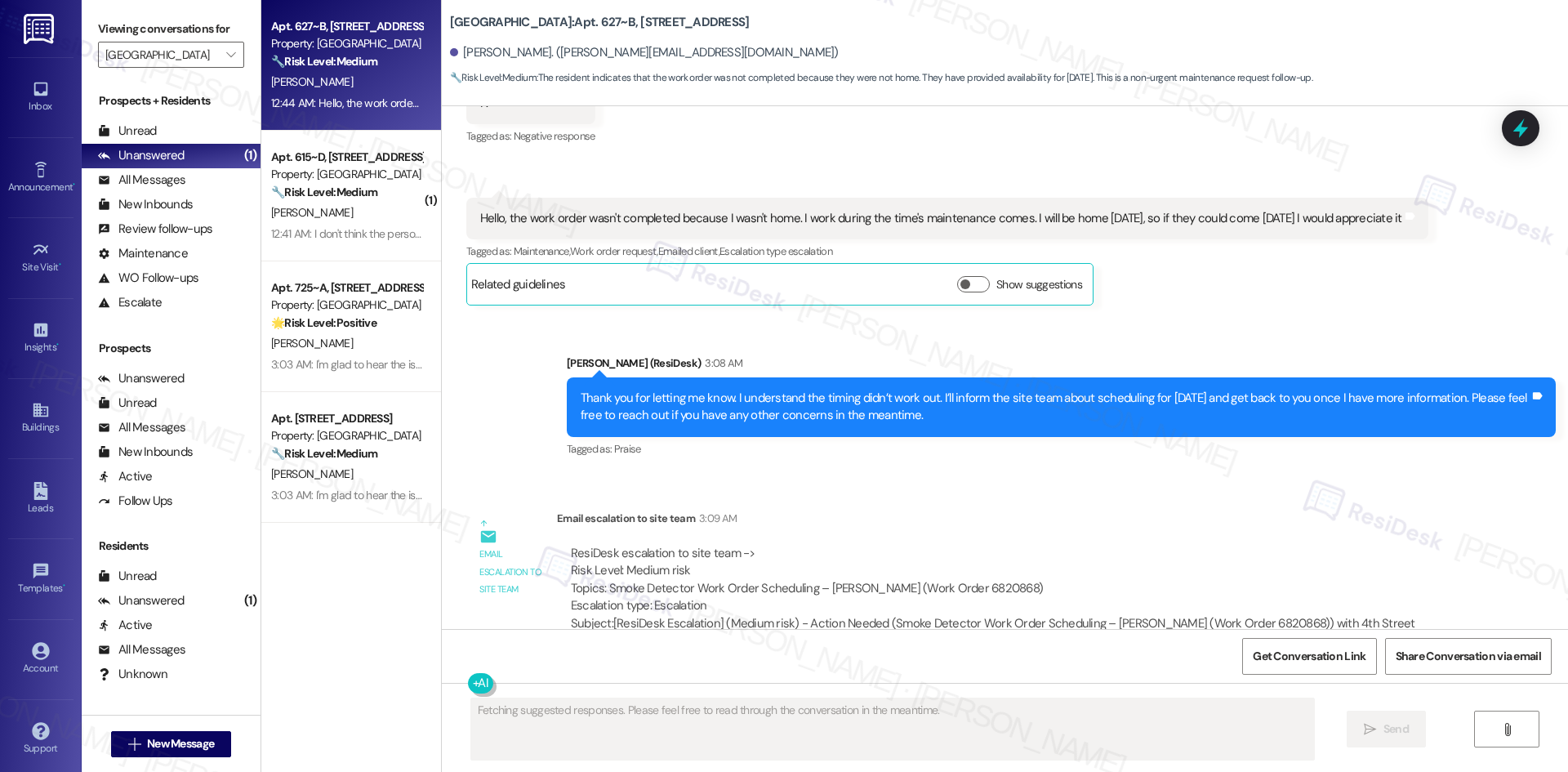
scroll to position [1875, 0]
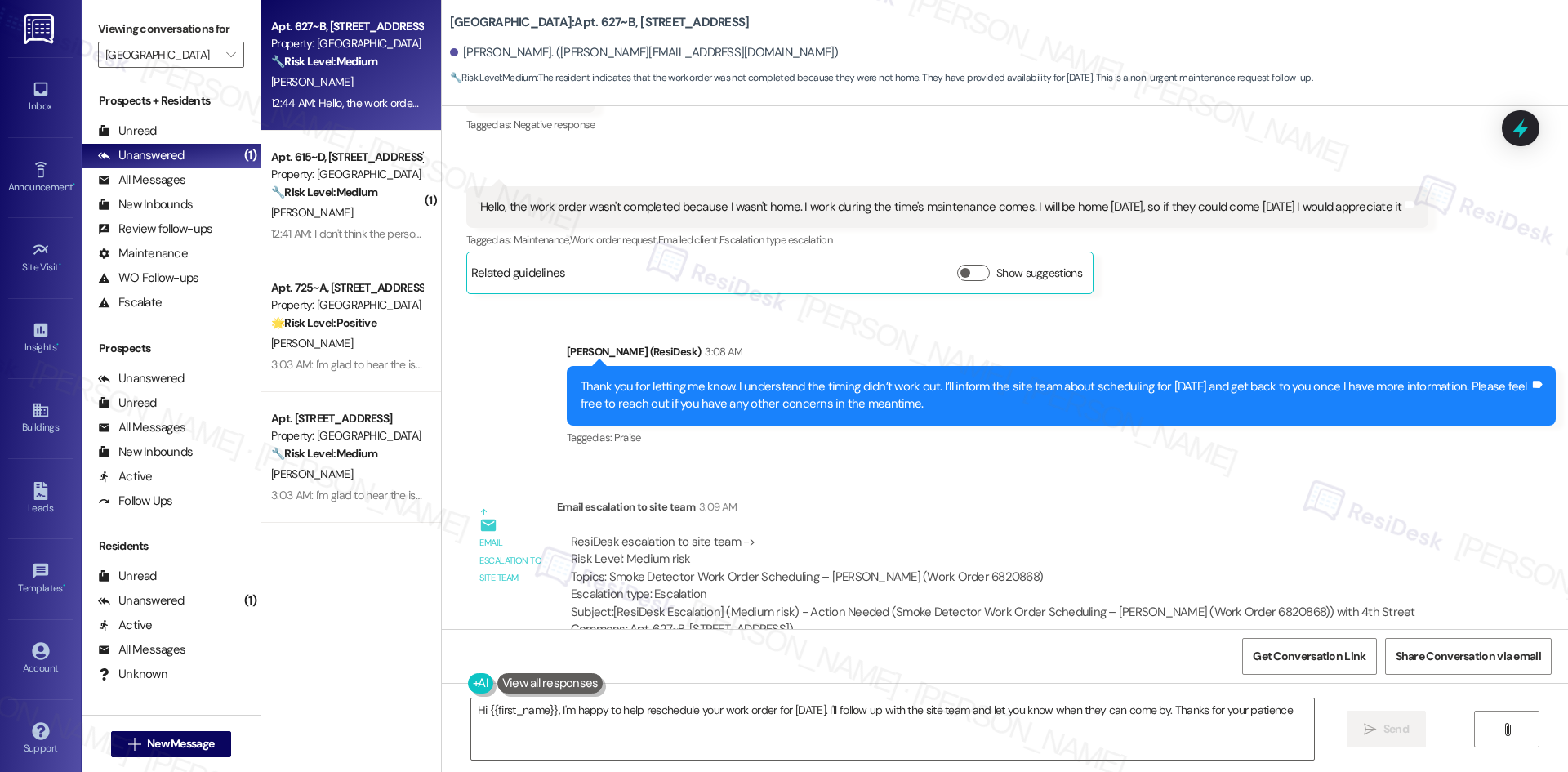
type textarea "Hi {{first_name}}, I'm happy to help reschedule your work order for Monday. I'l…"
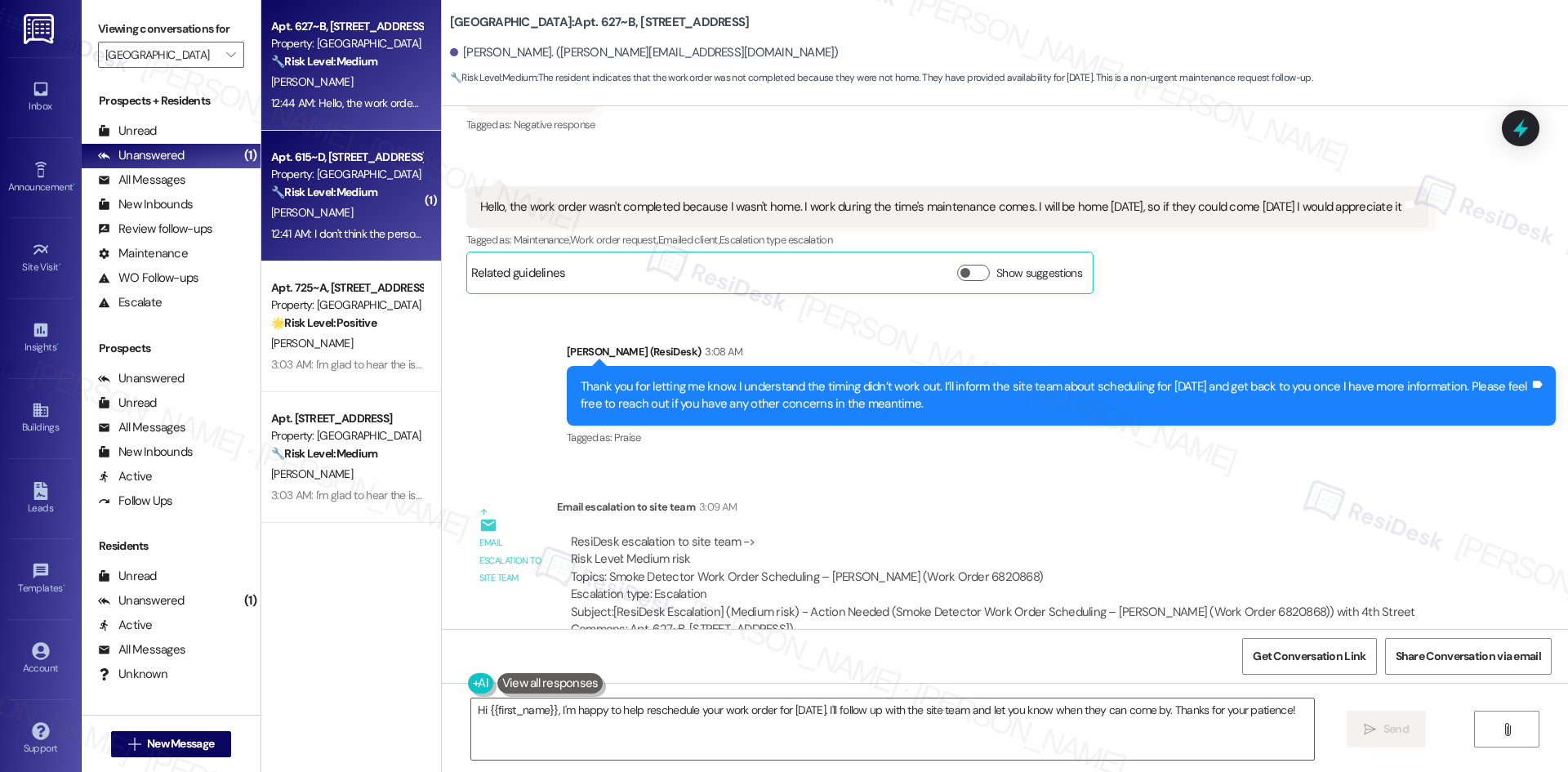
click at [285, 175] on div "Property: 4th Street Commons" at bounding box center [347, 174] width 151 height 17
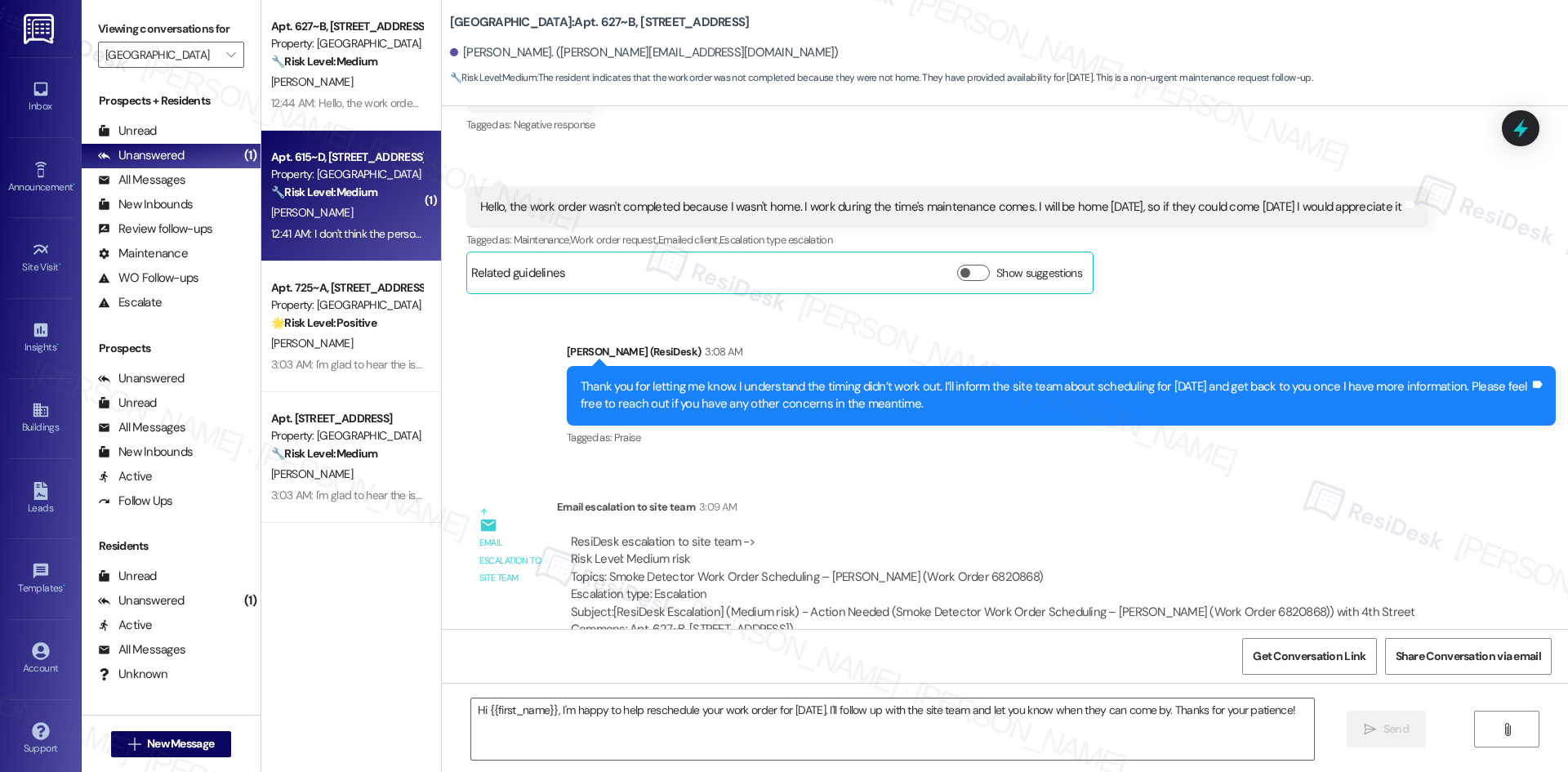
type textarea "Fetching suggested responses. Please feel free to read through the conversation…"
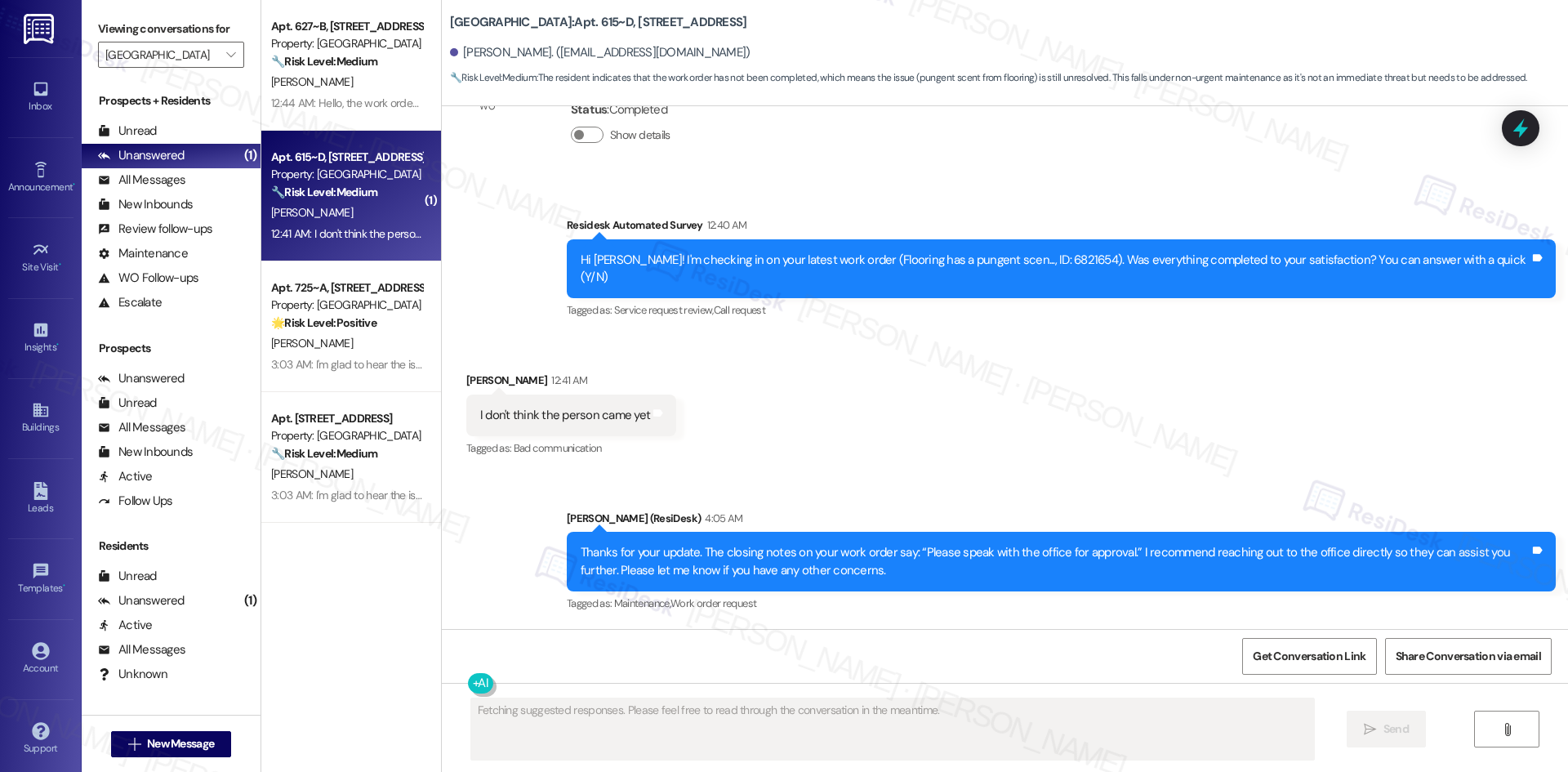
scroll to position [762, 0]
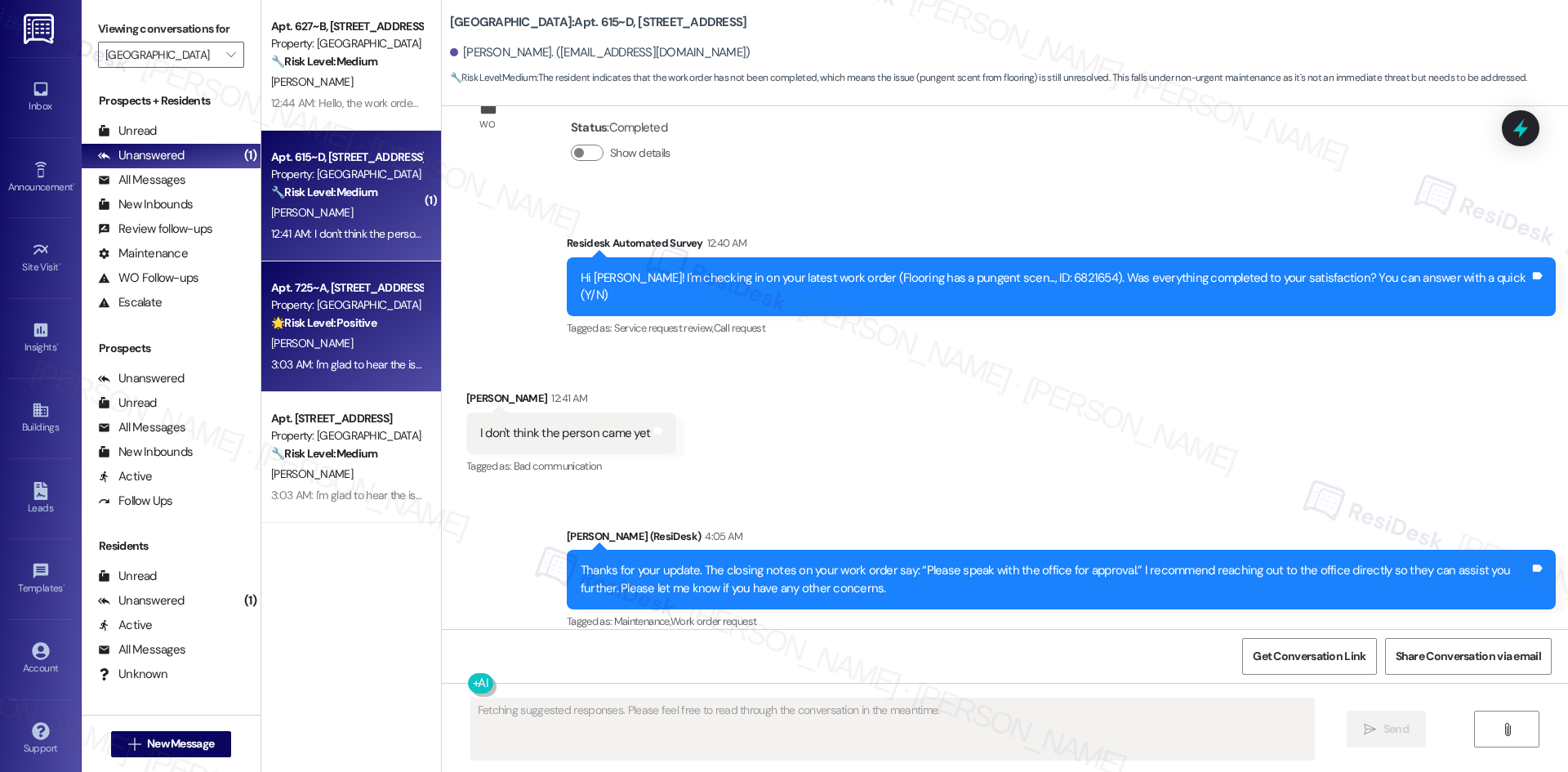
click at [335, 310] on div "Property: 4th Street Commons" at bounding box center [347, 305] width 151 height 17
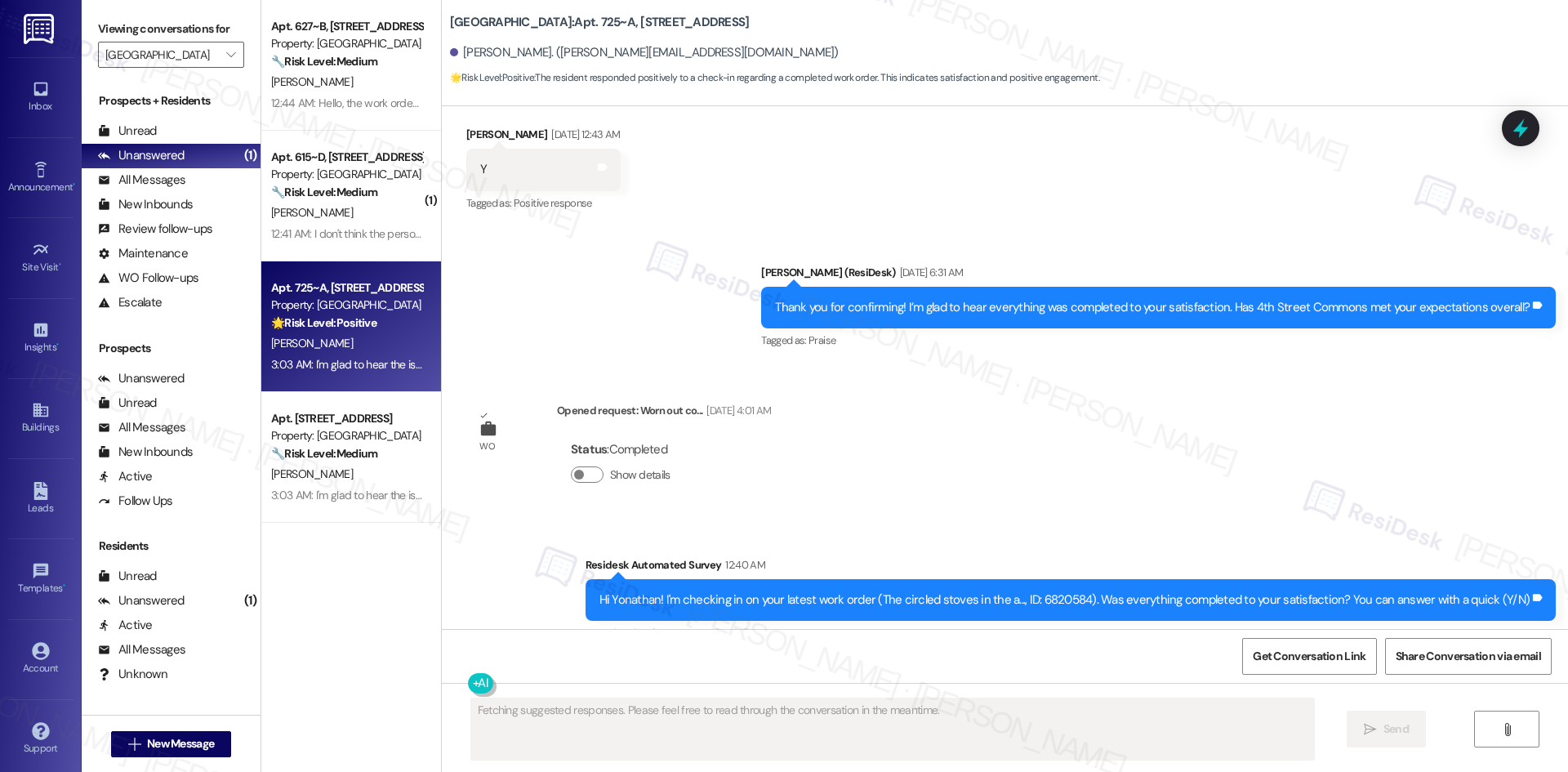
scroll to position [6099, 0]
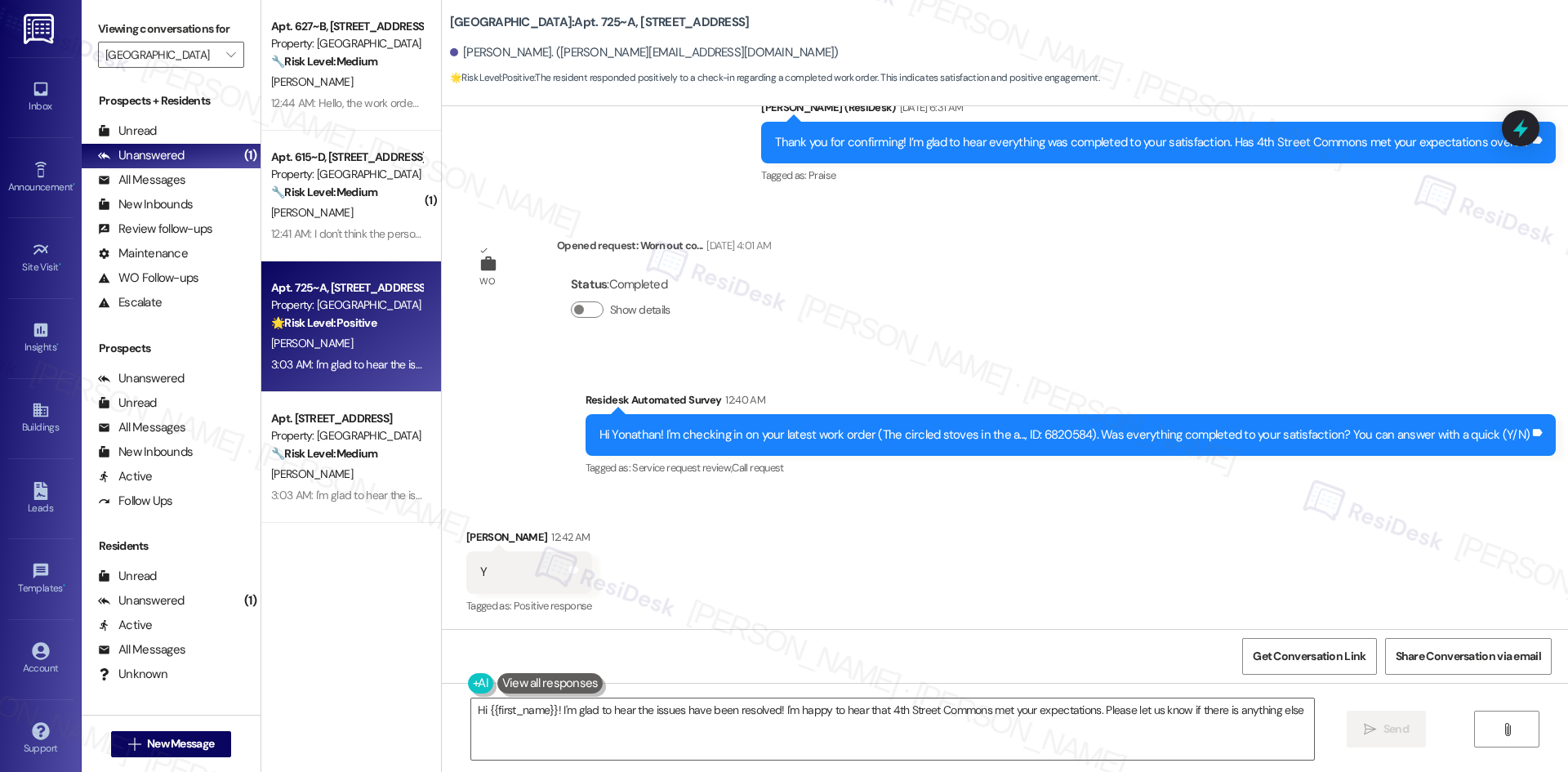
type textarea "Hi {{first_name}}! I'm glad to hear the issues have been resolved! I'm happy to…"
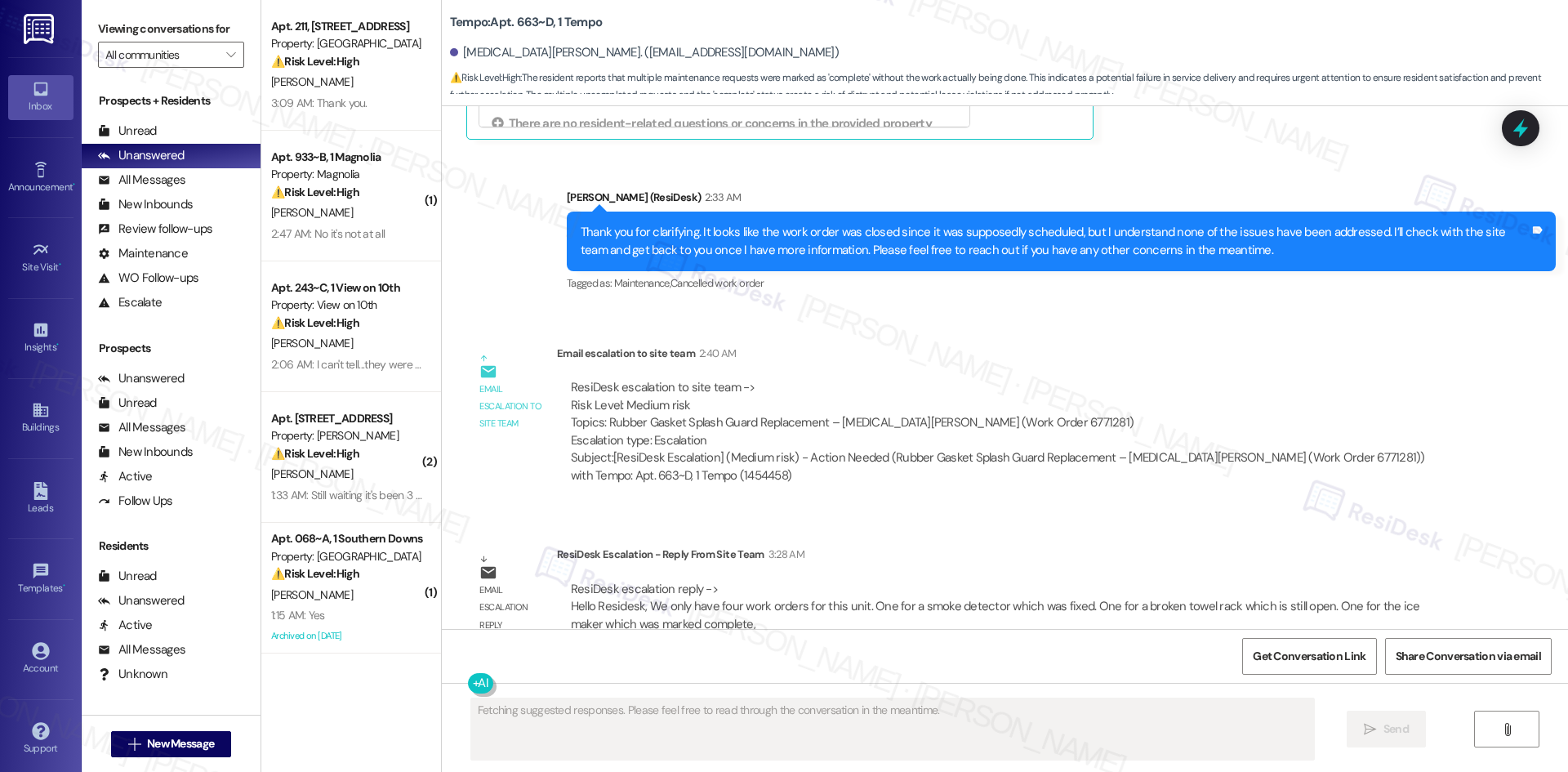
scroll to position [2393, 0]
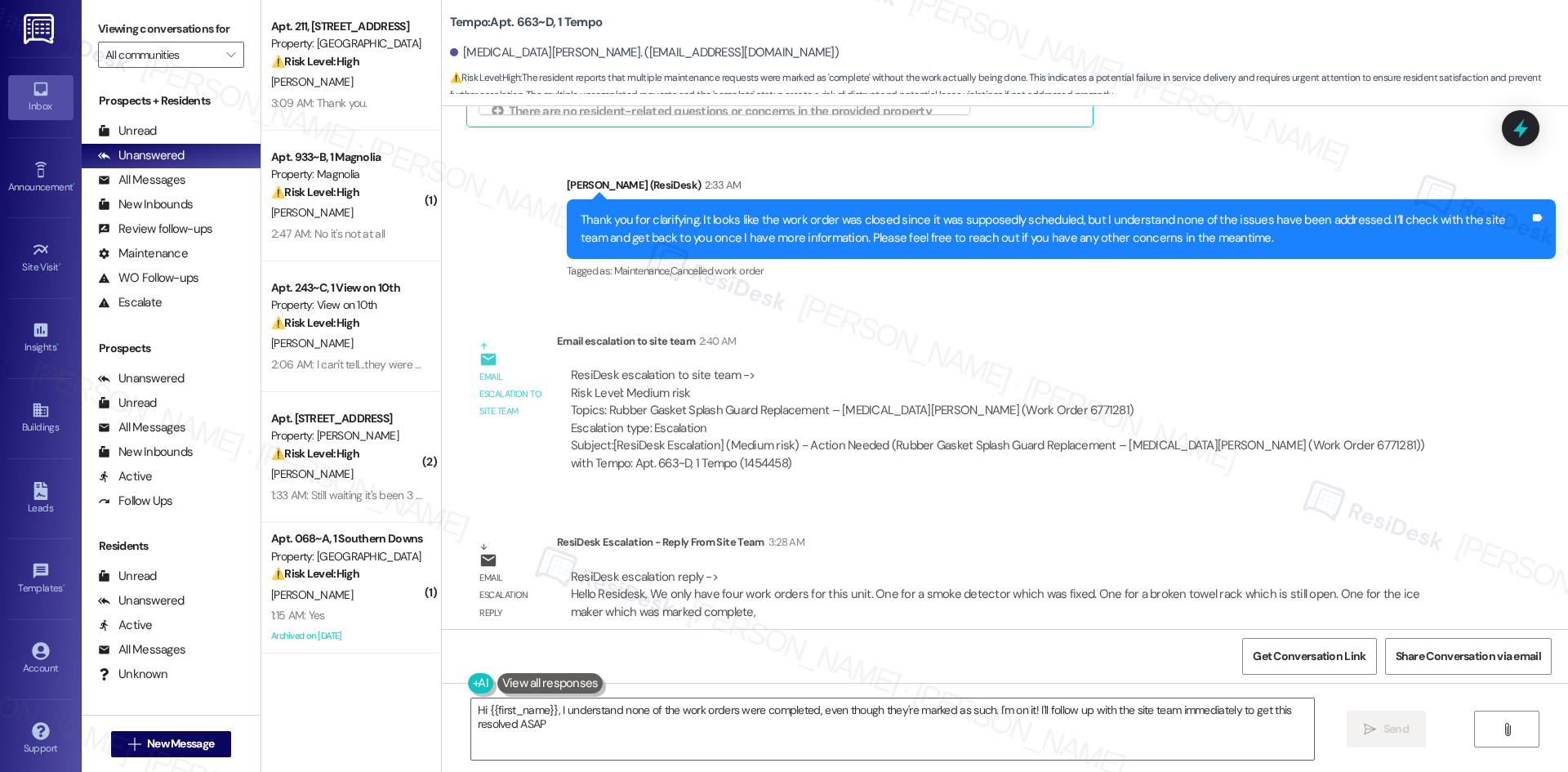
type textarea "Hi {{first_name}}, I understand none of the work orders were completed, even th…"
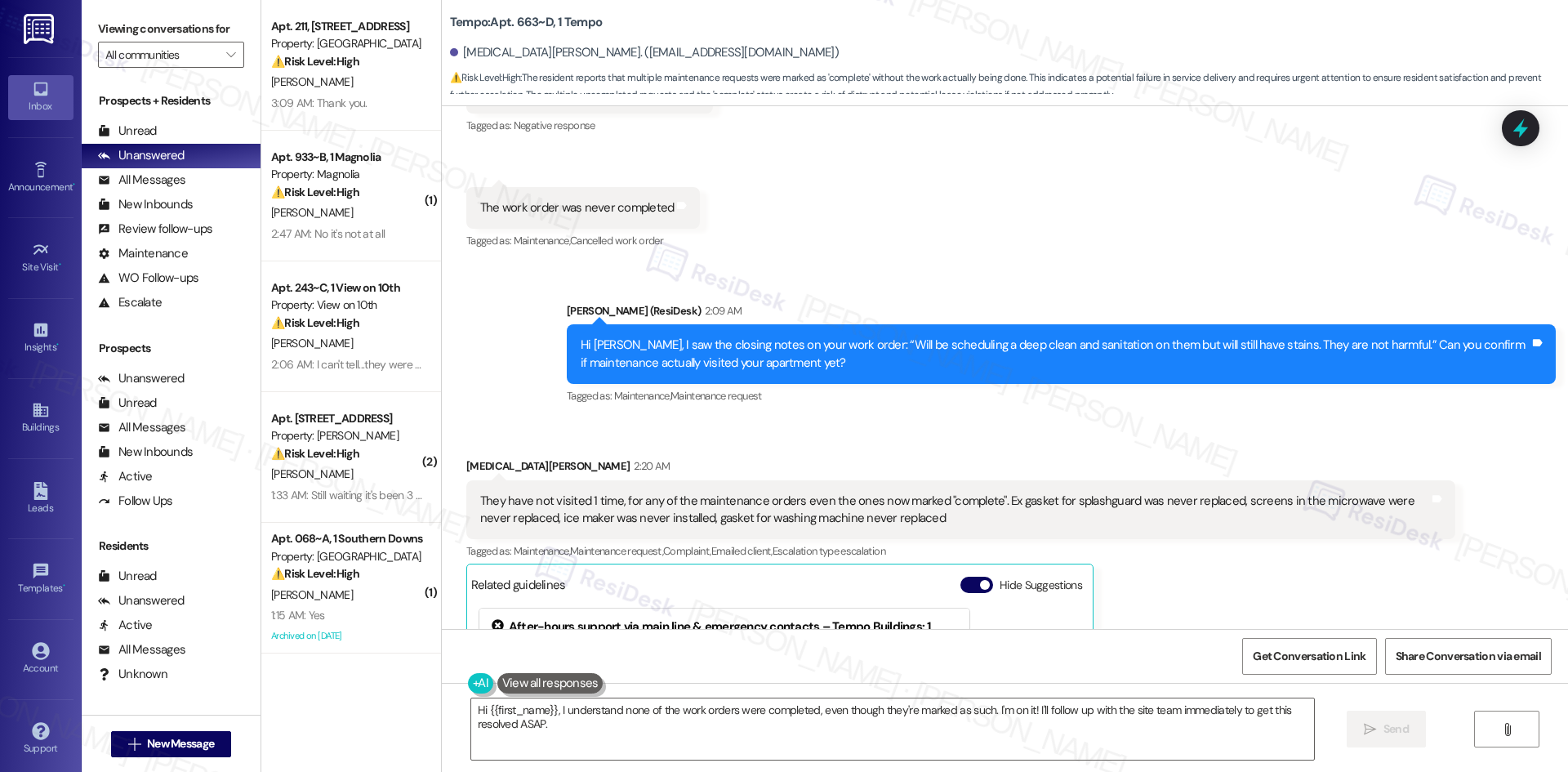
scroll to position [1575, 0]
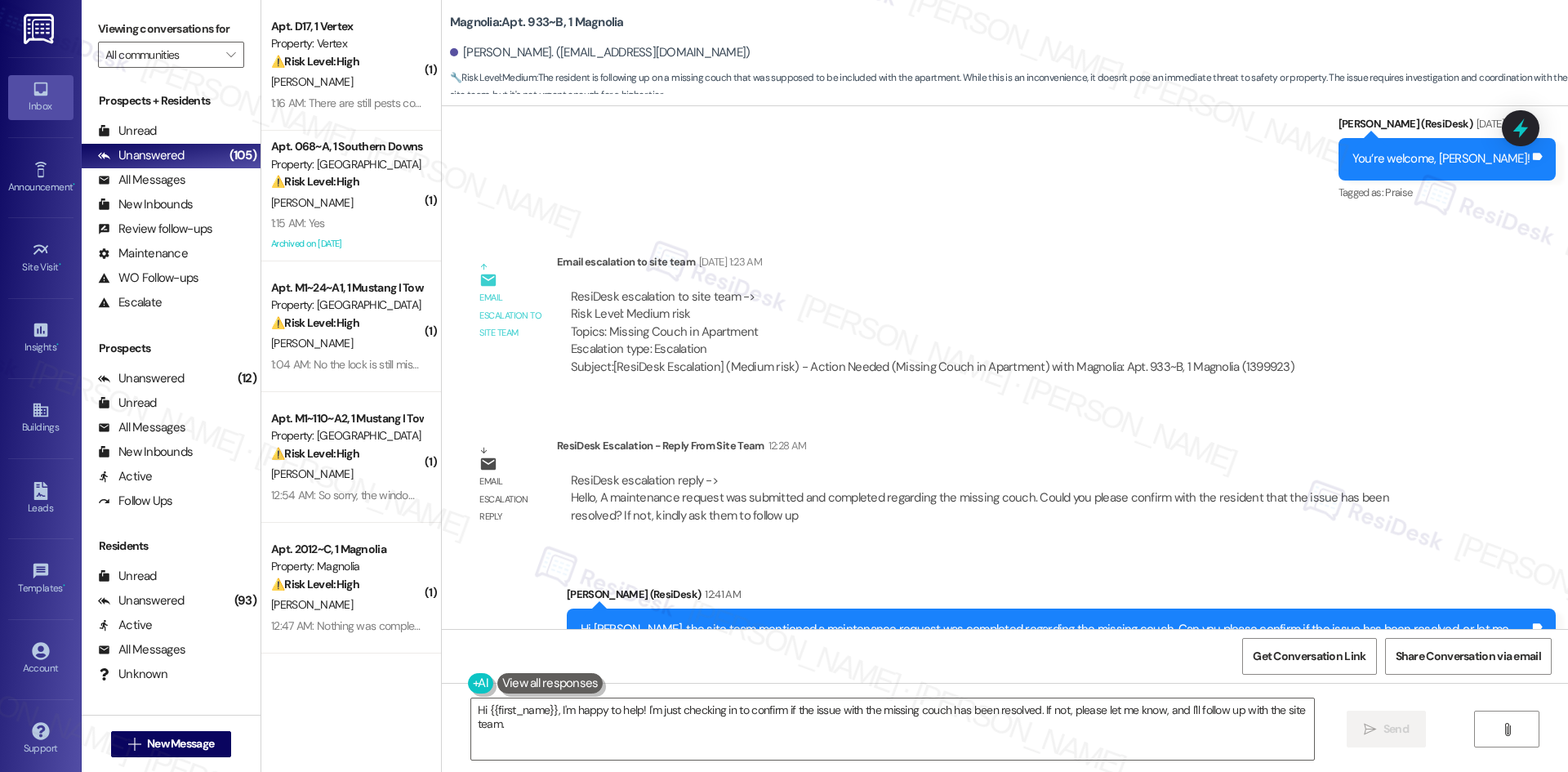
scroll to position [15171, 0]
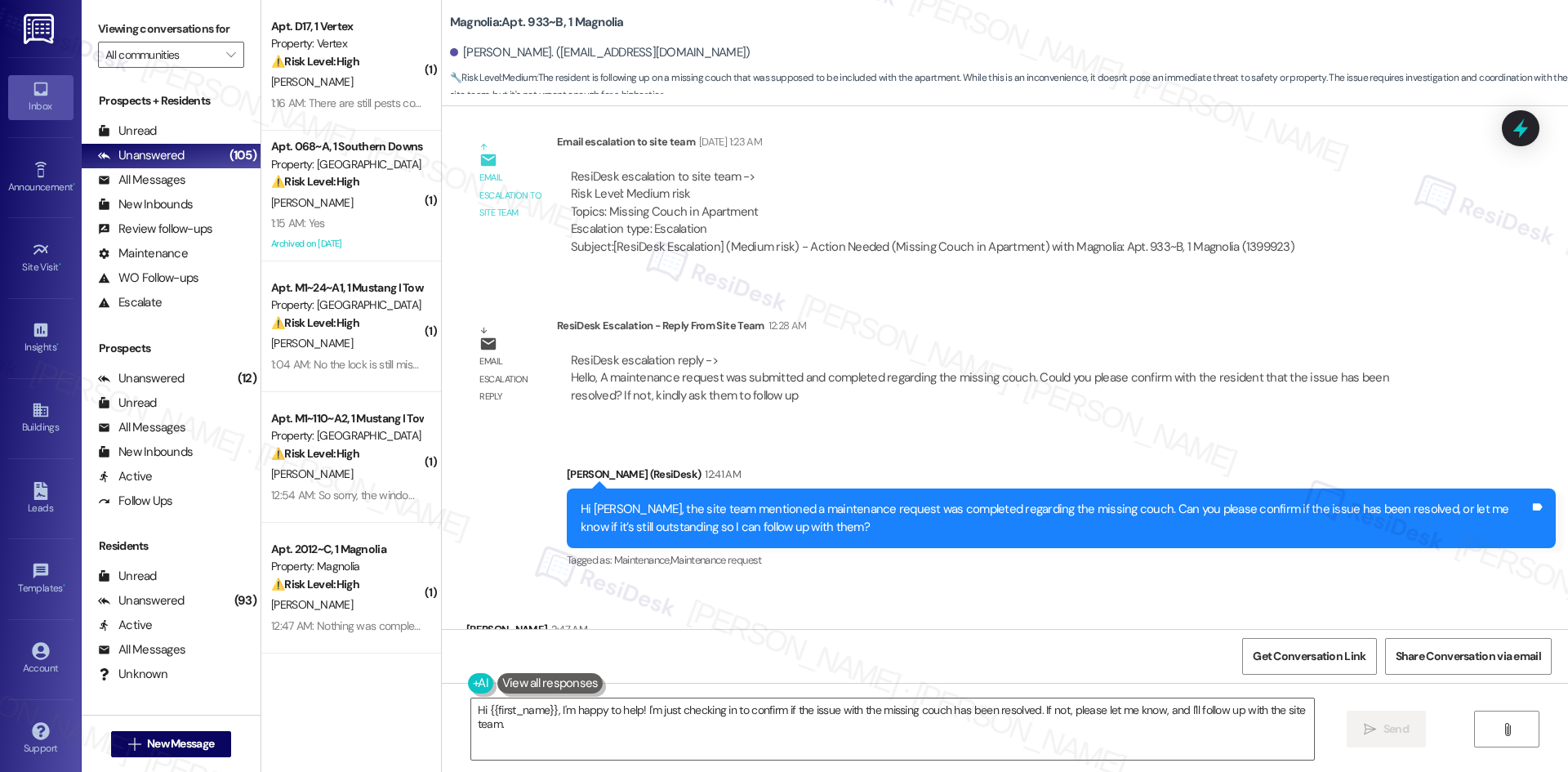
click at [899, 589] on div "Received via SMS [PERSON_NAME] 2:47 AM No it's not at all Tags and notes" at bounding box center [1004, 641] width 1126 height 114
click at [886, 584] on div "Received via SMS [PERSON_NAME] 2:47 AM No it's not at all Tags and notes" at bounding box center [1004, 641] width 1126 height 114
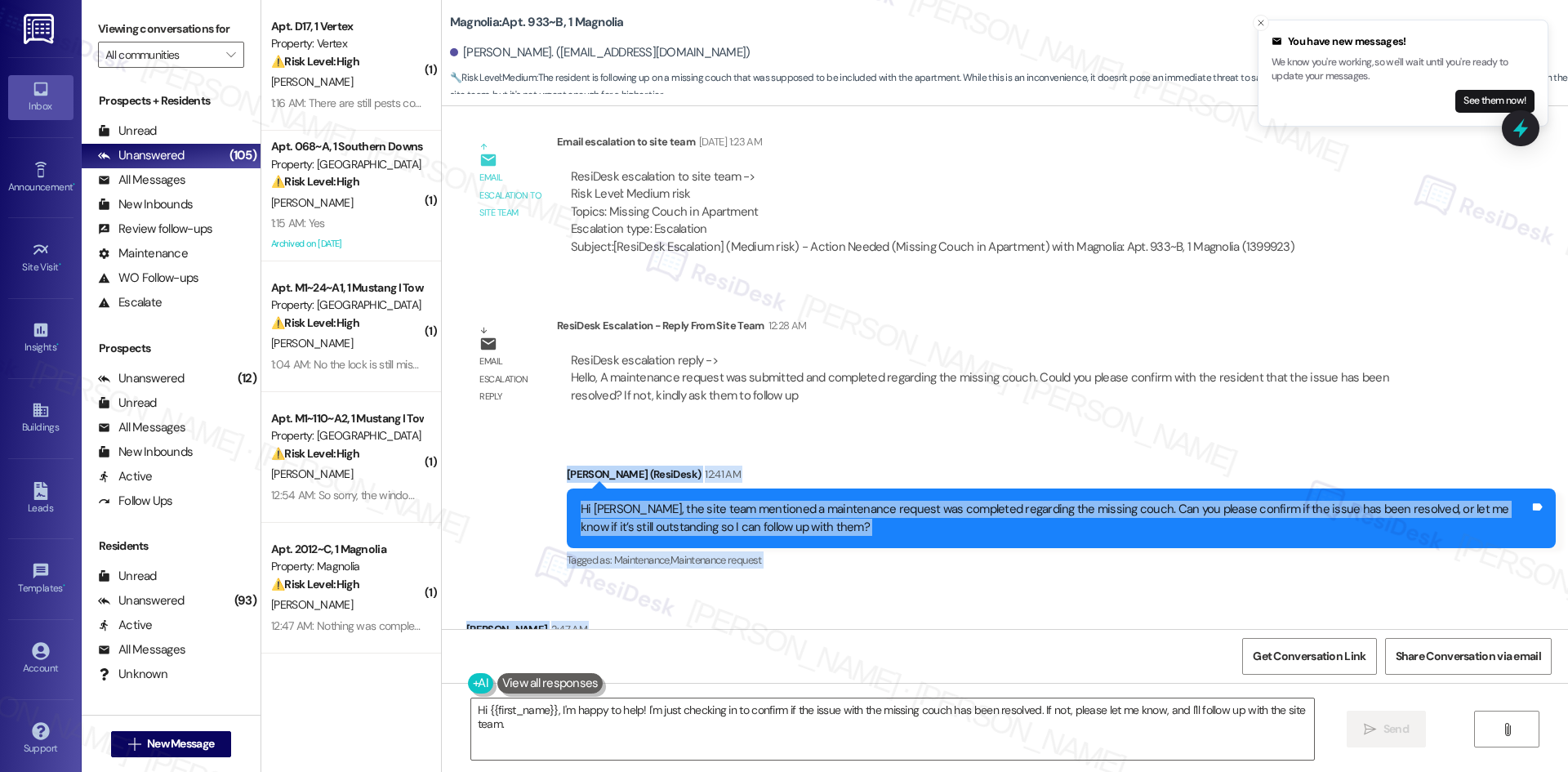
drag, startPoint x: 529, startPoint y: 410, endPoint x: 610, endPoint y: 589, distance: 196.5
click at [610, 589] on div "WO Lease started [DATE] 8:00 AM Show details Survey, sent via SMS Residesk Auto…" at bounding box center [1004, 367] width 1126 height 523
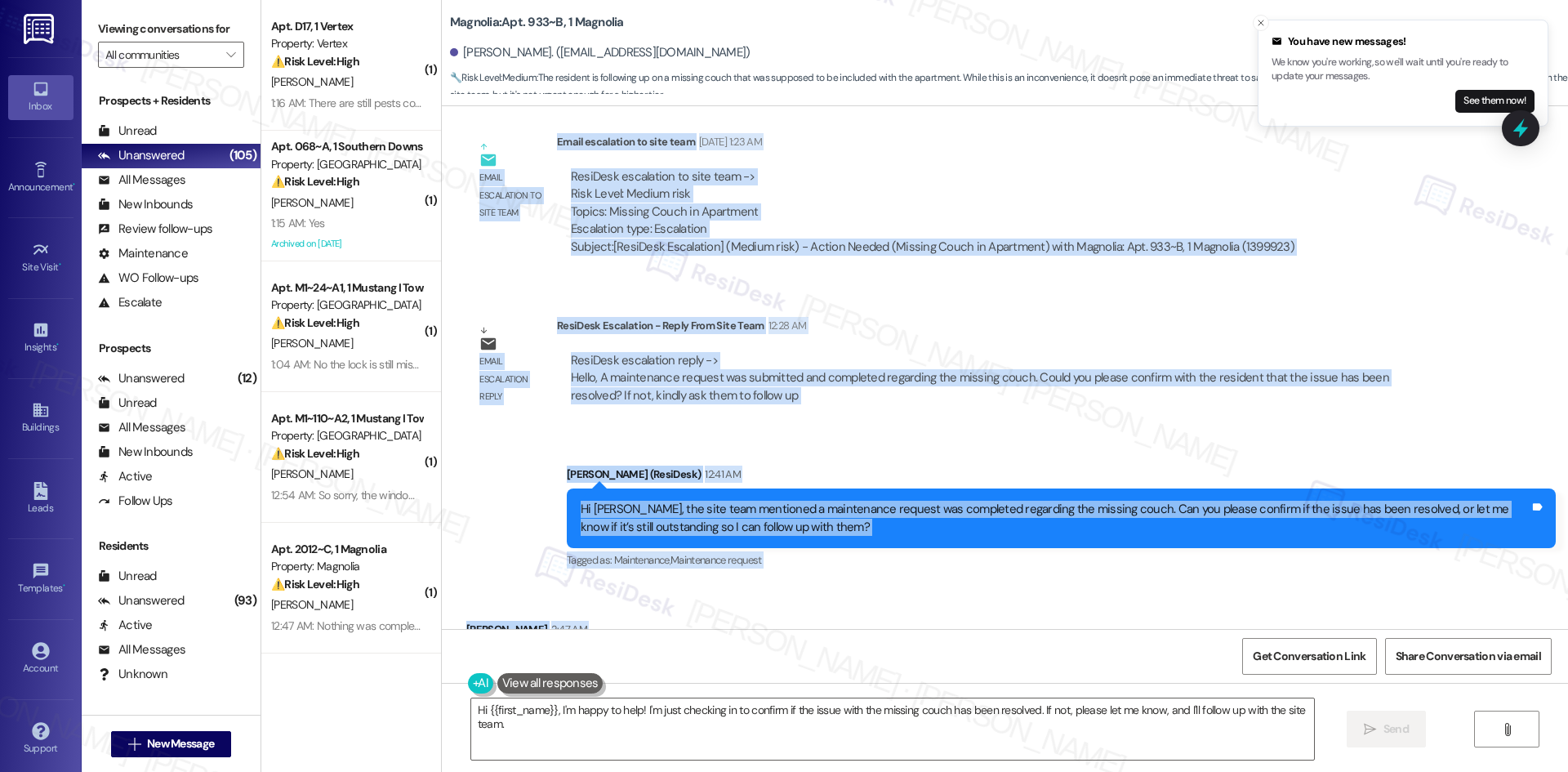
drag, startPoint x: 493, startPoint y: 454, endPoint x: 681, endPoint y: 621, distance: 251.5
click at [681, 622] on div "WO Lease started [DATE] 8:00 AM Show details Survey, sent via SMS Residesk Auto…" at bounding box center [1004, 367] width 1126 height 523
copy div "[PERSON_NAME] Question [DATE] 12:42 AM How can we work on getting our other cou…"
click at [855, 429] on div "Sent via SMS [PERSON_NAME] (ResiDesk) 12:41 AM Hi [PERSON_NAME], the site team …" at bounding box center [1004, 507] width 1126 height 155
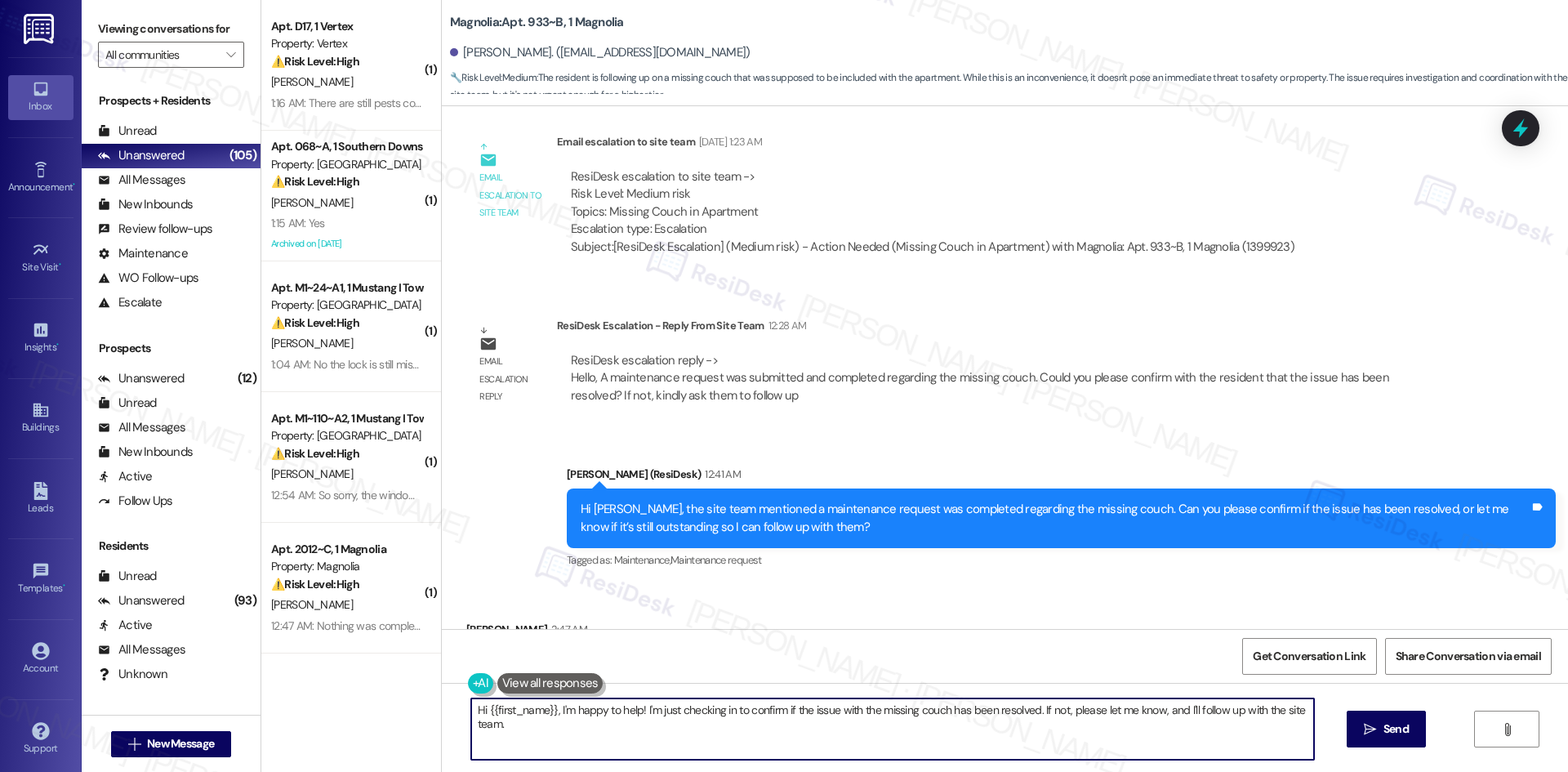
click at [714, 732] on textarea "Hi {{first_name}}, I'm happy to help! I'm just checking in to confirm if the is…" at bounding box center [892, 729] width 843 height 61
paste textarea "[PERSON_NAME], thank you for confirming. I’m sorry the couch still hasn’t been …"
click at [675, 711] on textarea "Hi [PERSON_NAME], thank you for confirming. I’m sorry the couch still hasn’t be…" at bounding box center [892, 729] width 843 height 61
click at [885, 707] on textarea "Hi [PERSON_NAME], thank you for confirming. I’m sorry the couch still hasn’t be…" at bounding box center [892, 729] width 843 height 61
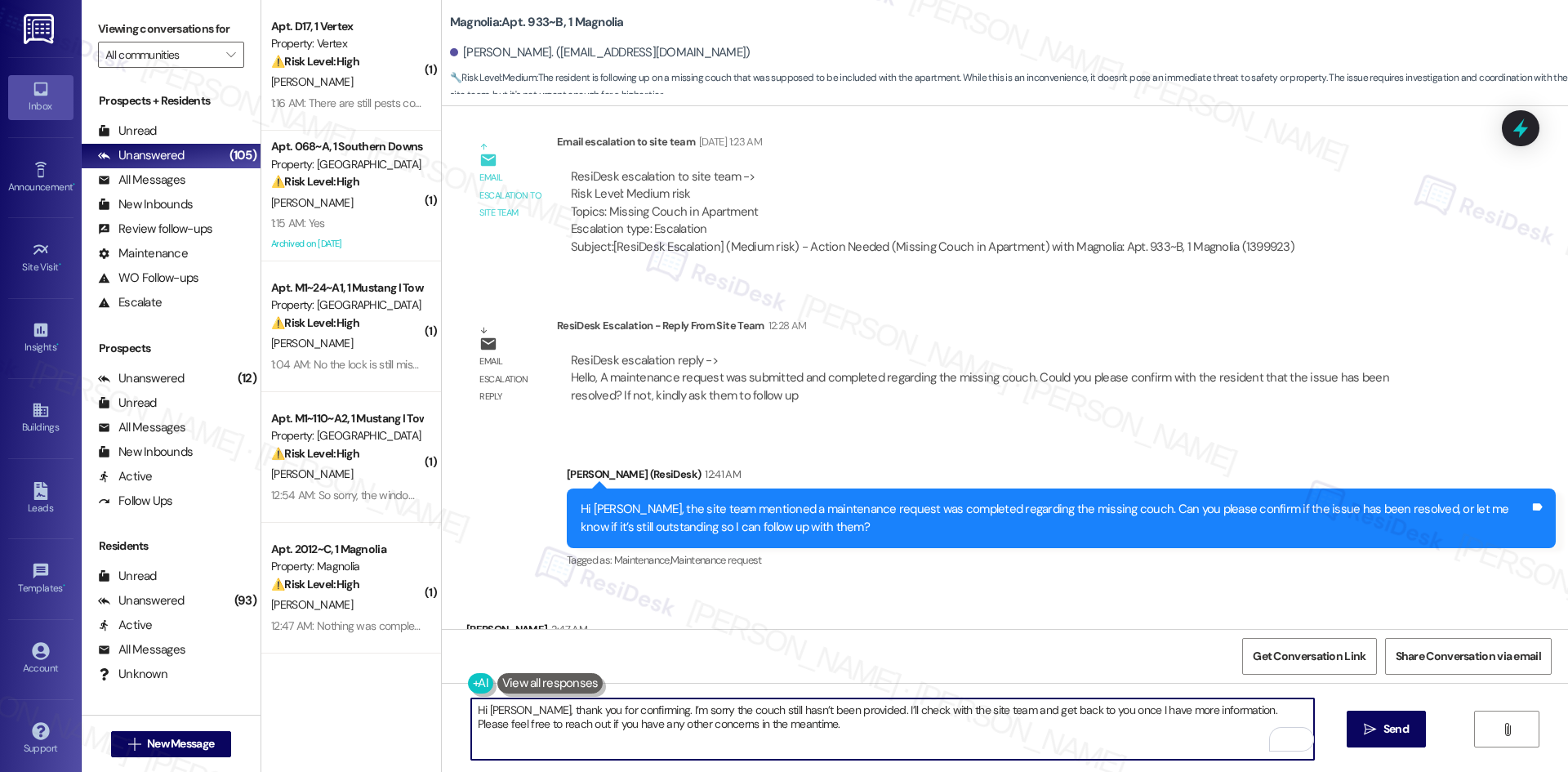
click at [885, 707] on textarea "Hi [PERSON_NAME], thank you for confirming. I’m sorry the couch still hasn’t be…" at bounding box center [892, 729] width 843 height 61
drag, startPoint x: 921, startPoint y: 709, endPoint x: 872, endPoint y: 709, distance: 49.0
click at [872, 709] on textarea "Hi [PERSON_NAME], thank you for confirming. I’m sorry the couch still hasn’t be…" at bounding box center [892, 729] width 843 height 61
click at [1158, 736] on textarea "Hi [PERSON_NAME], thank you for confirming. I’m sorry the couch still hasn’t be…" at bounding box center [892, 729] width 843 height 61
type textarea "Hi [PERSON_NAME], thank you for confirming. I’m sorry the couch still hasn’t be…"
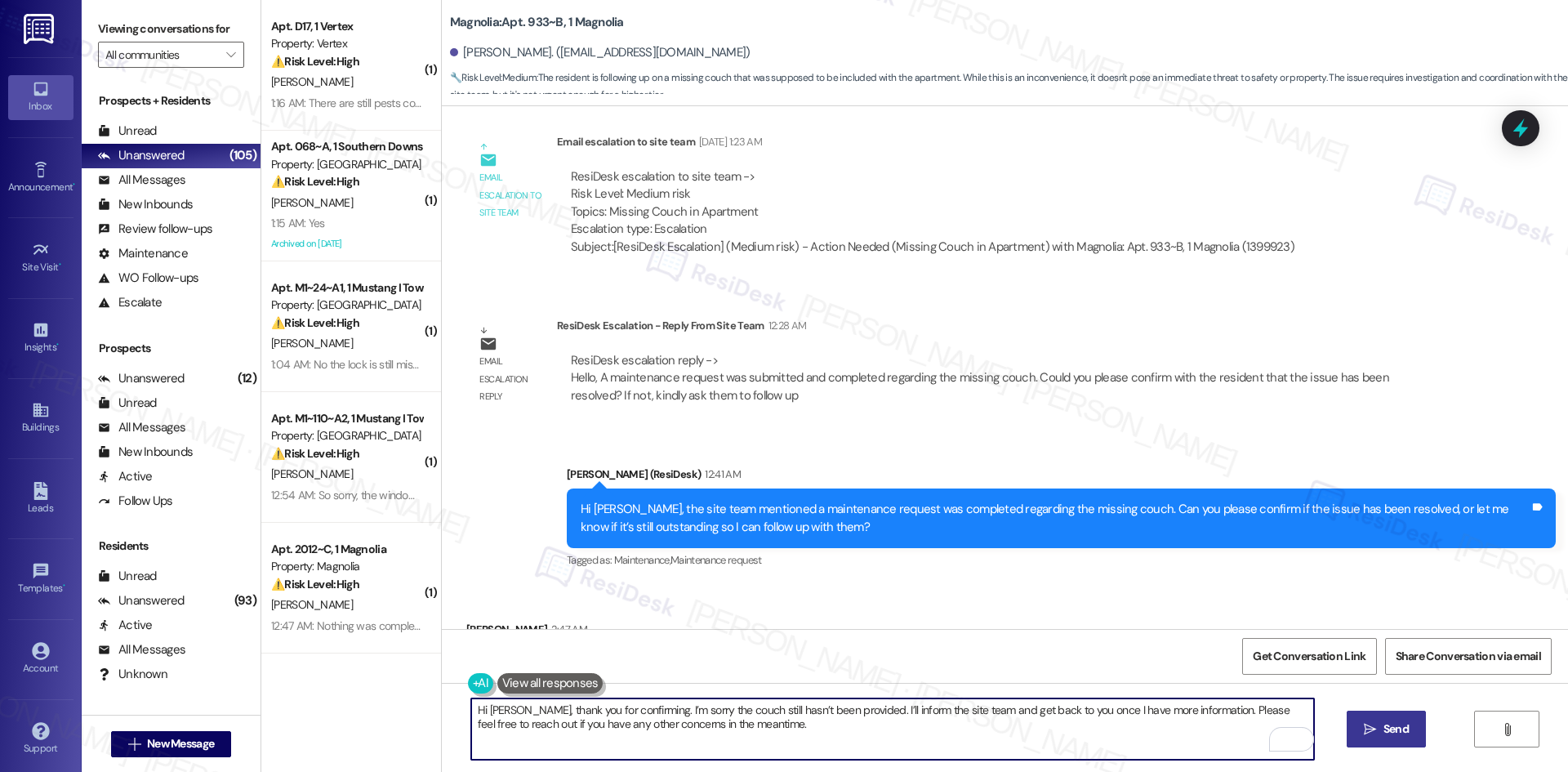
click at [1383, 737] on span "Send" at bounding box center [1395, 728] width 25 height 17
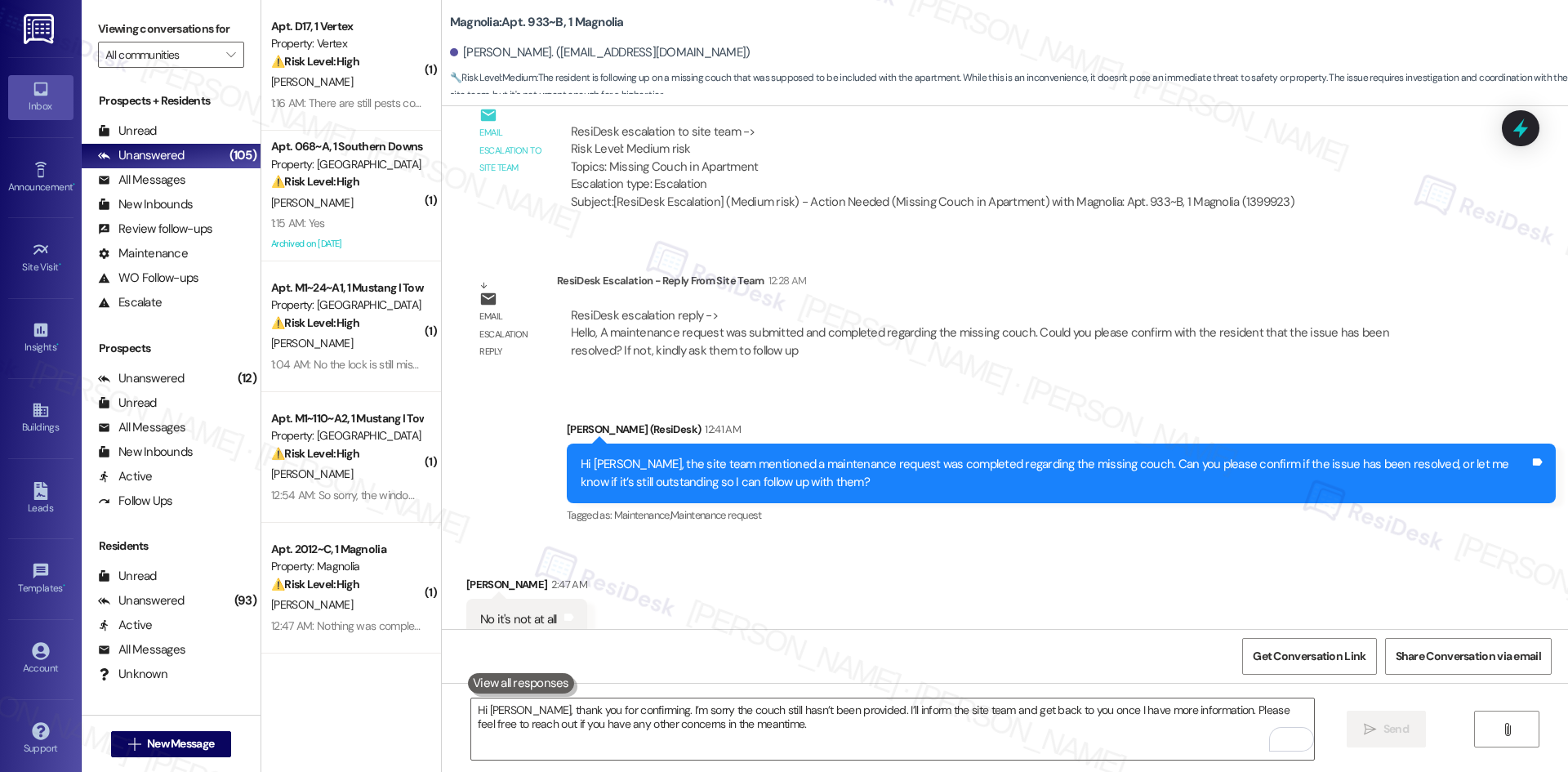
scroll to position [15303, 0]
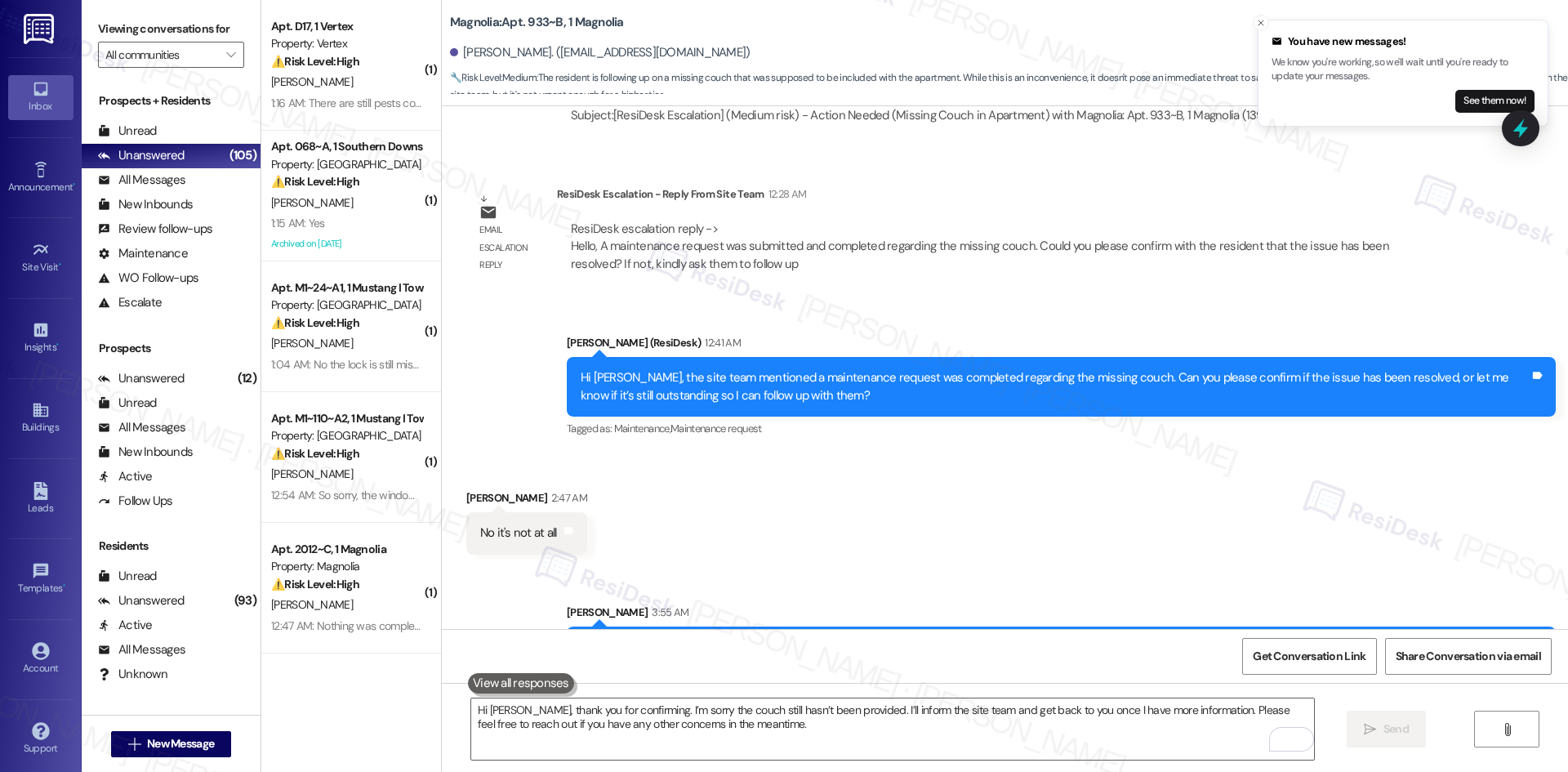
click at [1036, 475] on div "Received via SMS [PERSON_NAME] 2:47 AM No it's not at all Tags and notes" at bounding box center [1004, 509] width 1126 height 114
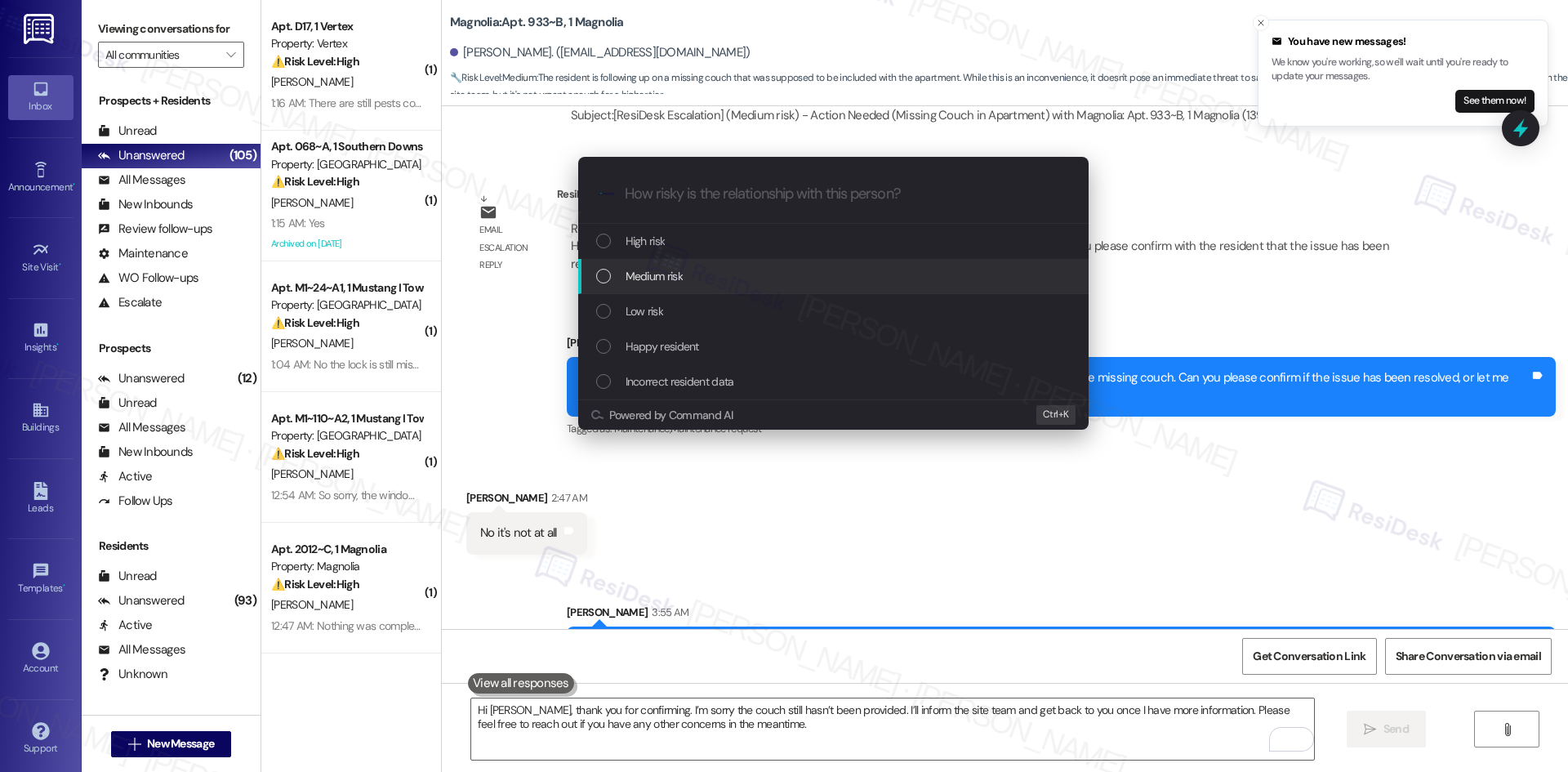
click at [701, 272] on div "Medium risk" at bounding box center [835, 276] width 478 height 18
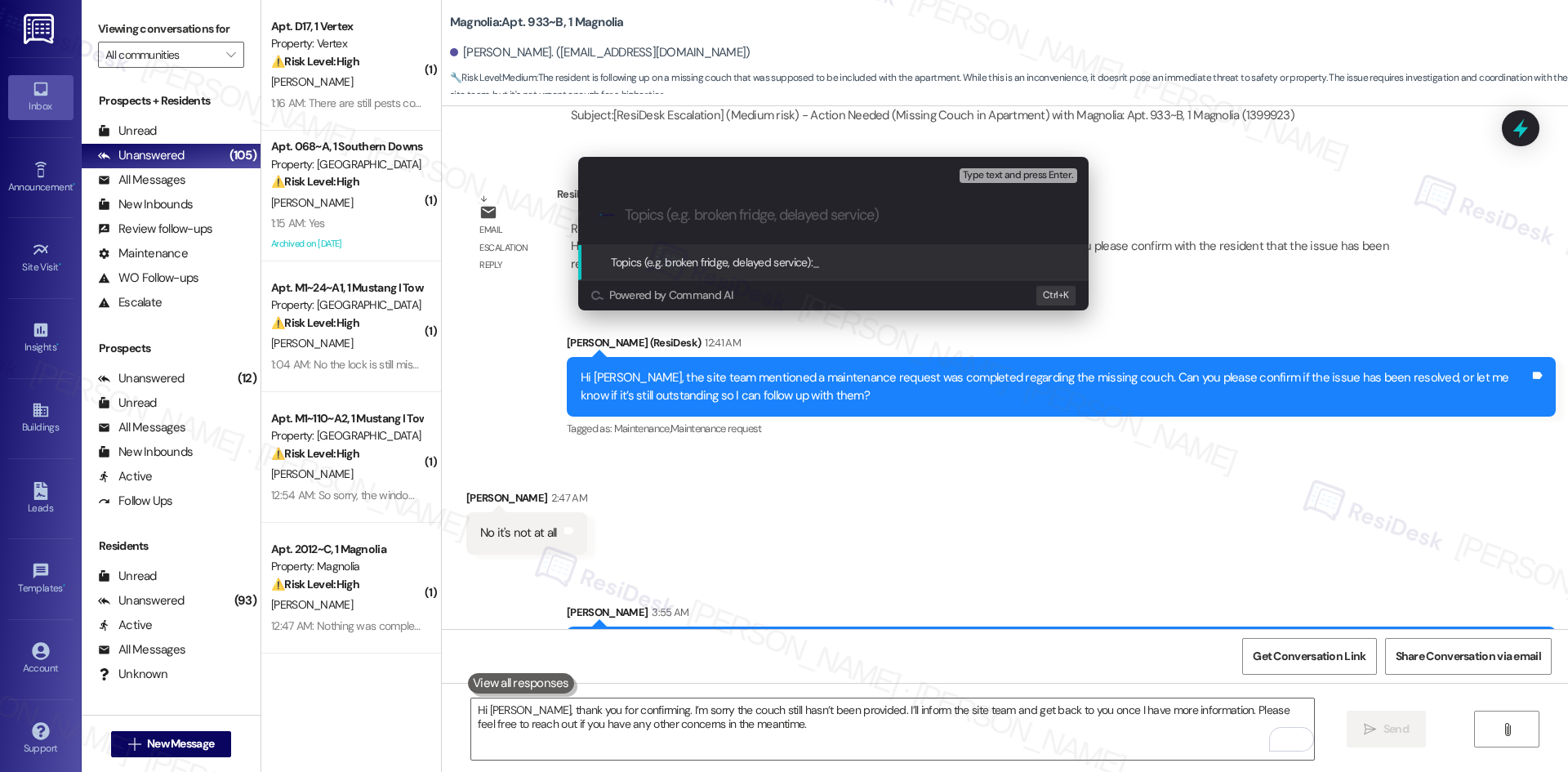
click at [660, 219] on input "Topics (e.g. broken fridge, delayed service)" at bounding box center [846, 215] width 443 height 17
paste input "Missing Couch Still Not Resolved"
type input "Missing Couch Still Not Resolved"
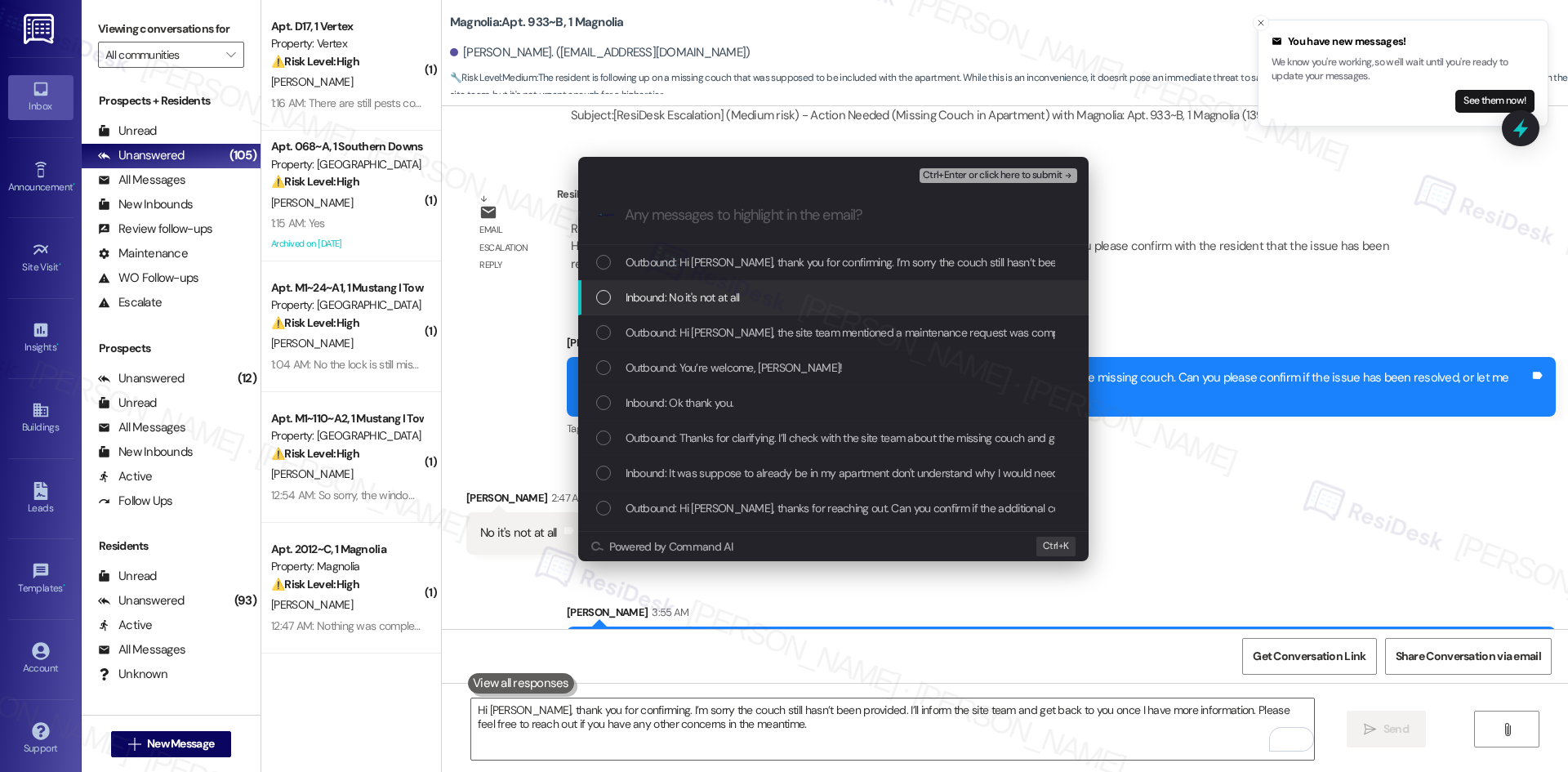
click at [681, 286] on div "Inbound: No it's not at all" at bounding box center [833, 297] width 510 height 35
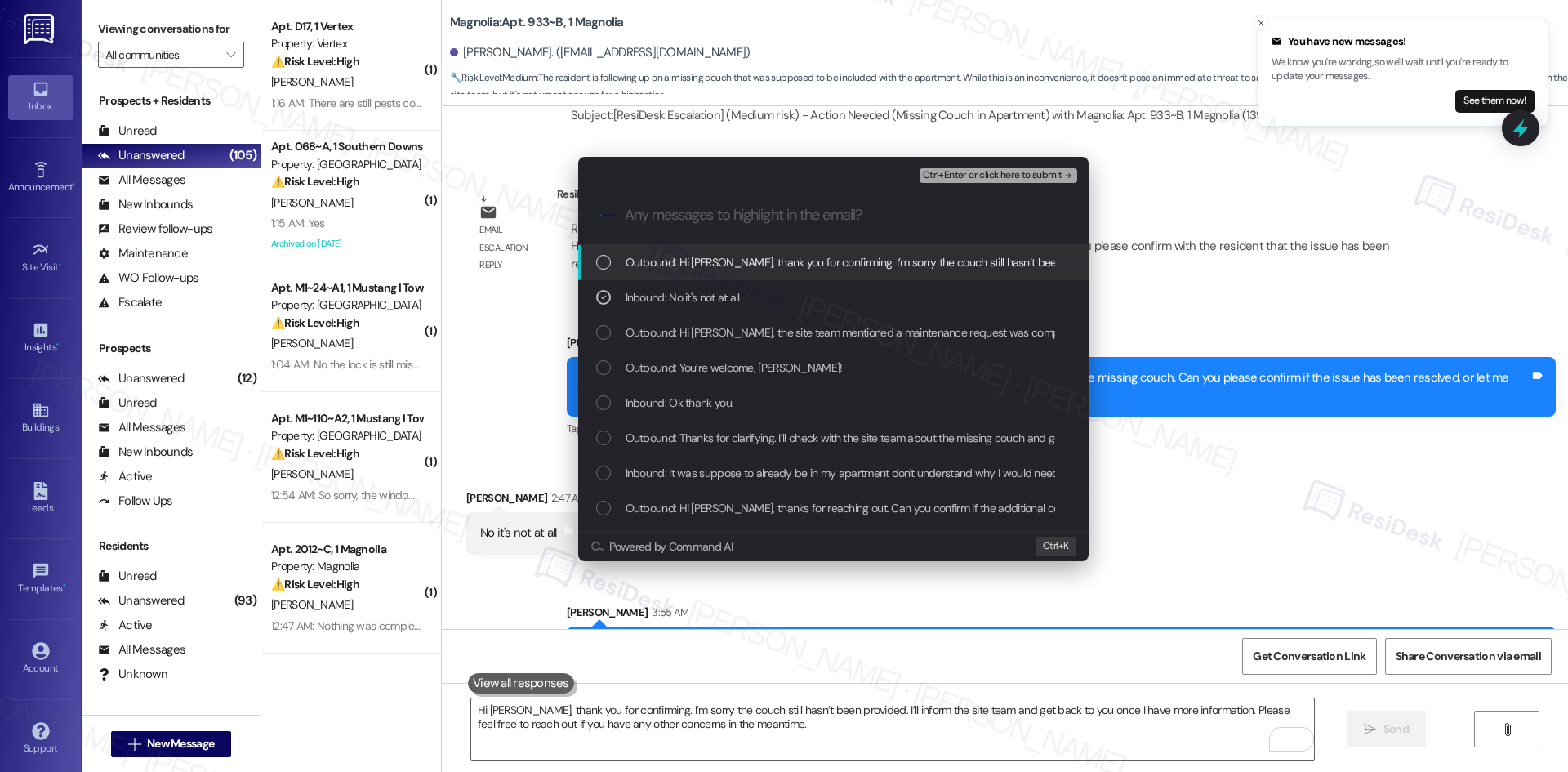
click at [1040, 175] on span "Ctrl+Enter or click here to submit" at bounding box center [992, 175] width 140 height 12
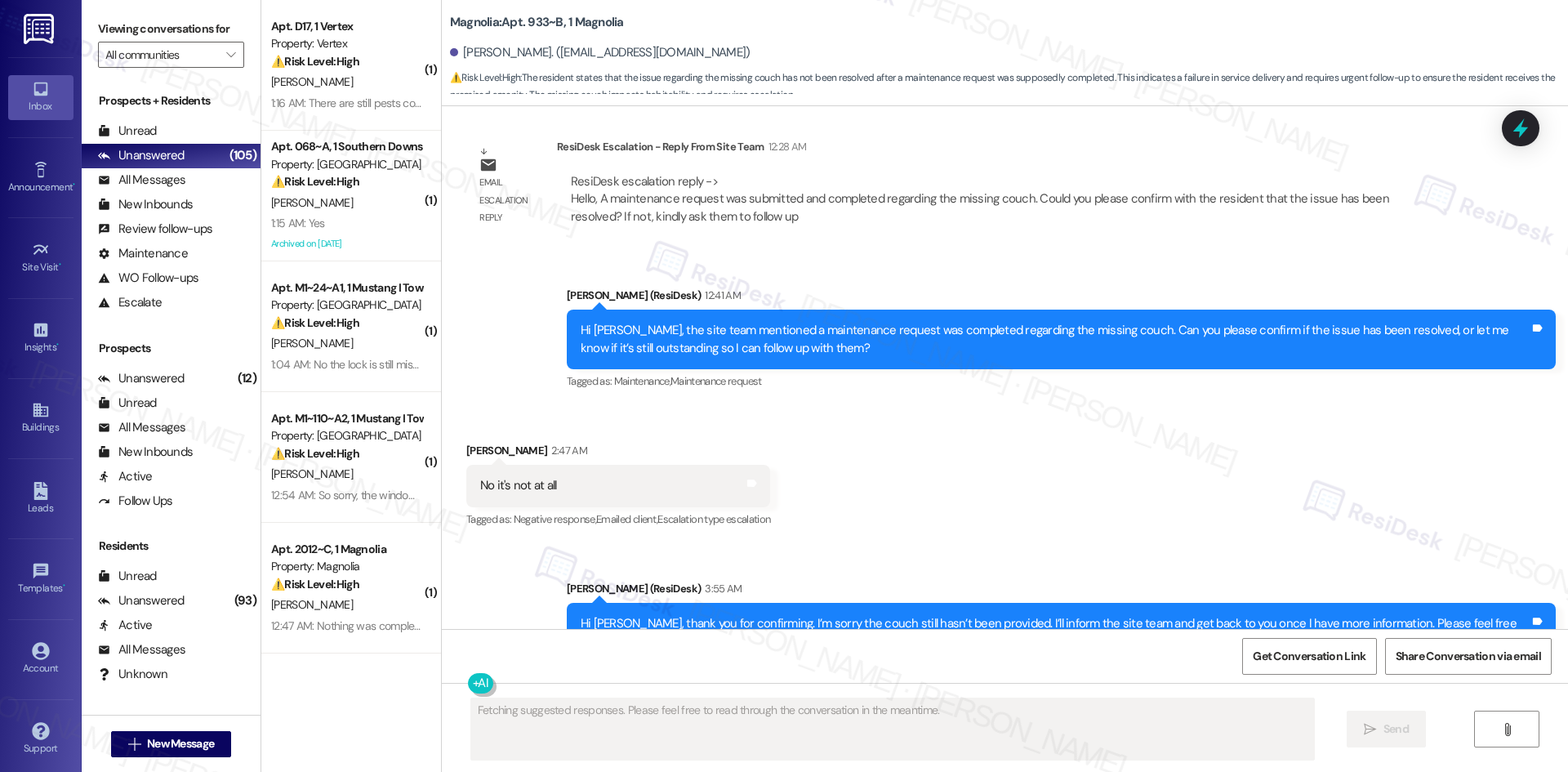
scroll to position [15351, 0]
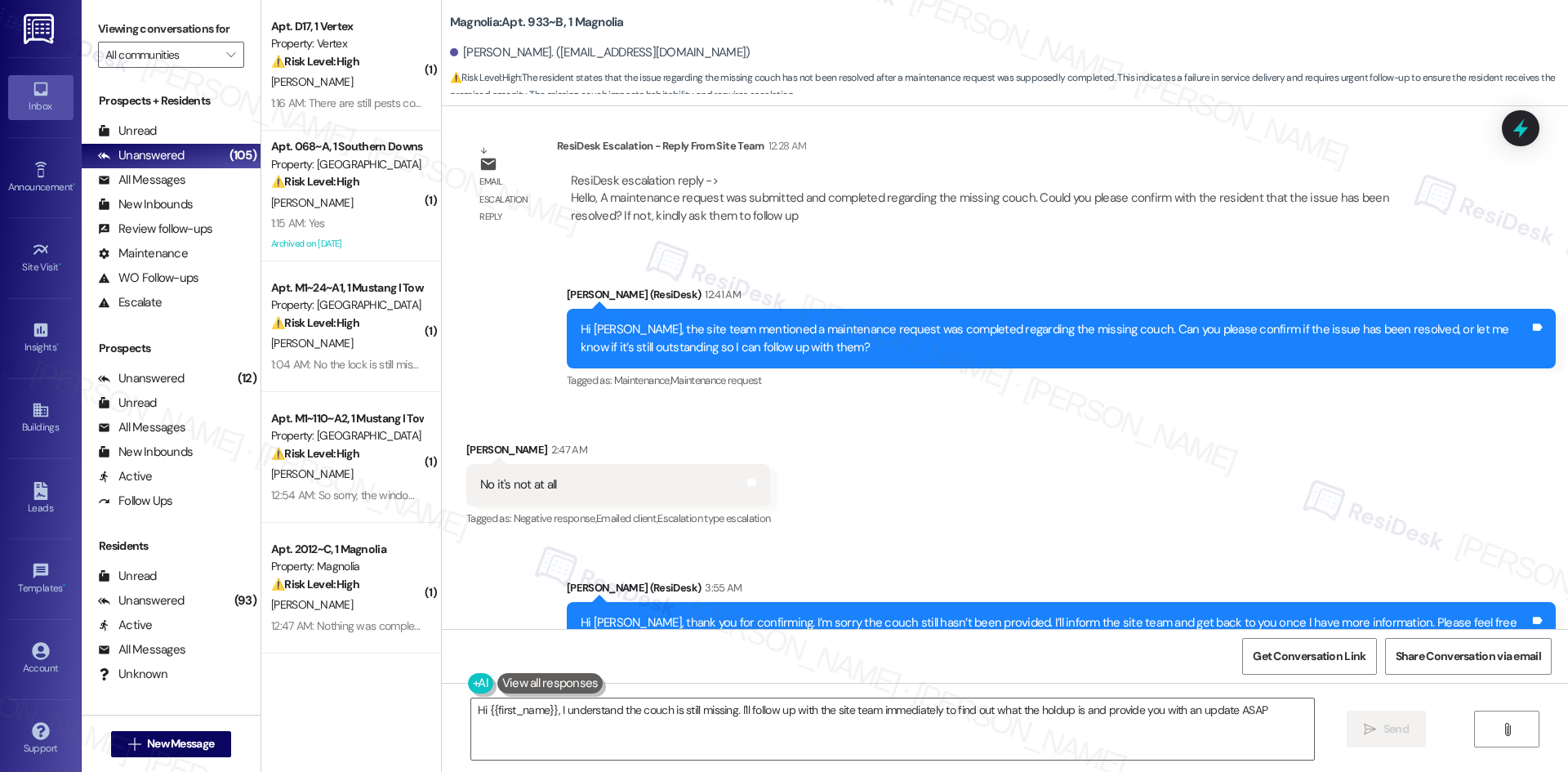
type textarea "Hi {{first_name}}, I understand the couch is still missing. I'll follow up with…"
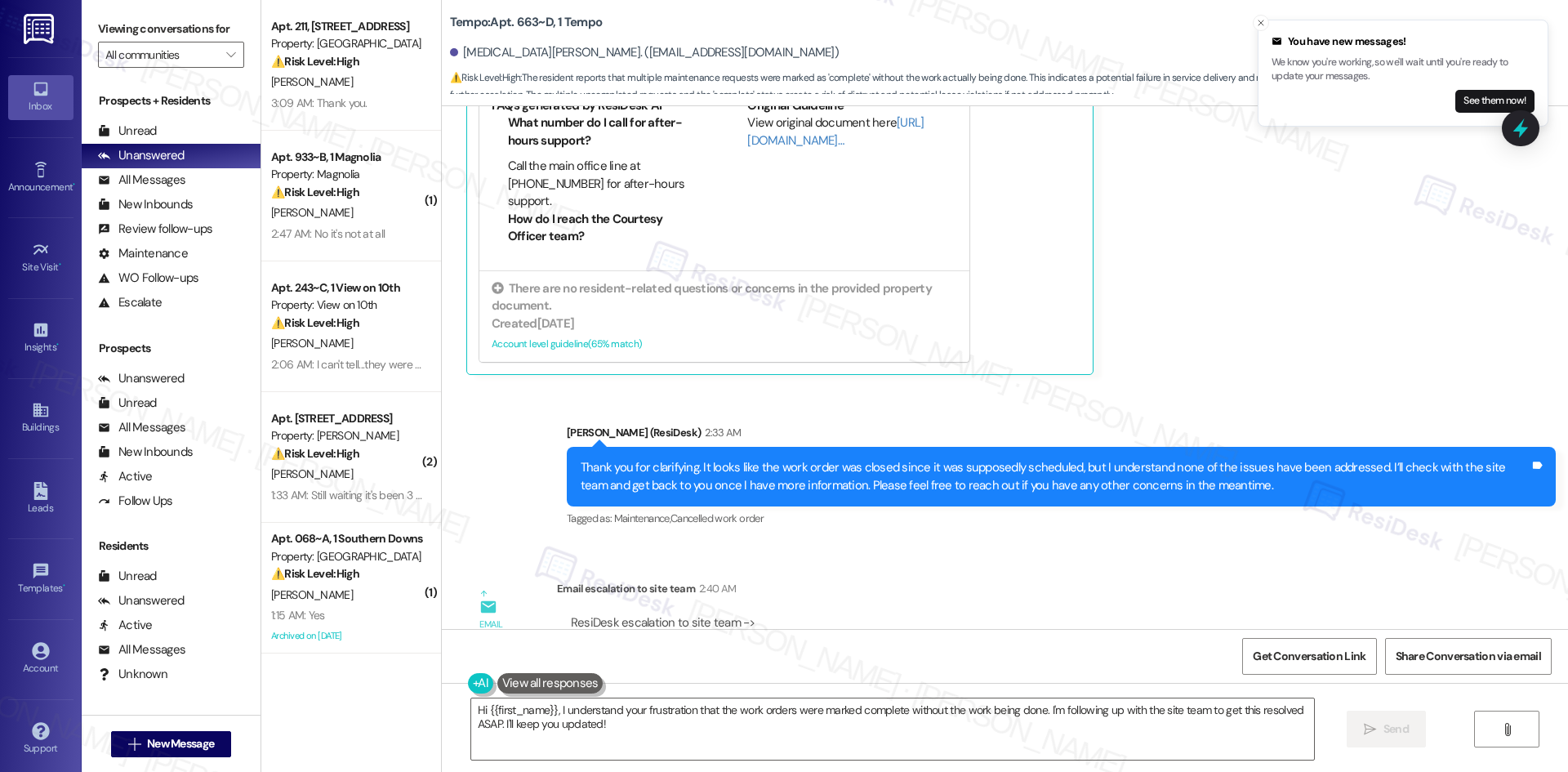
scroll to position [2147, 0]
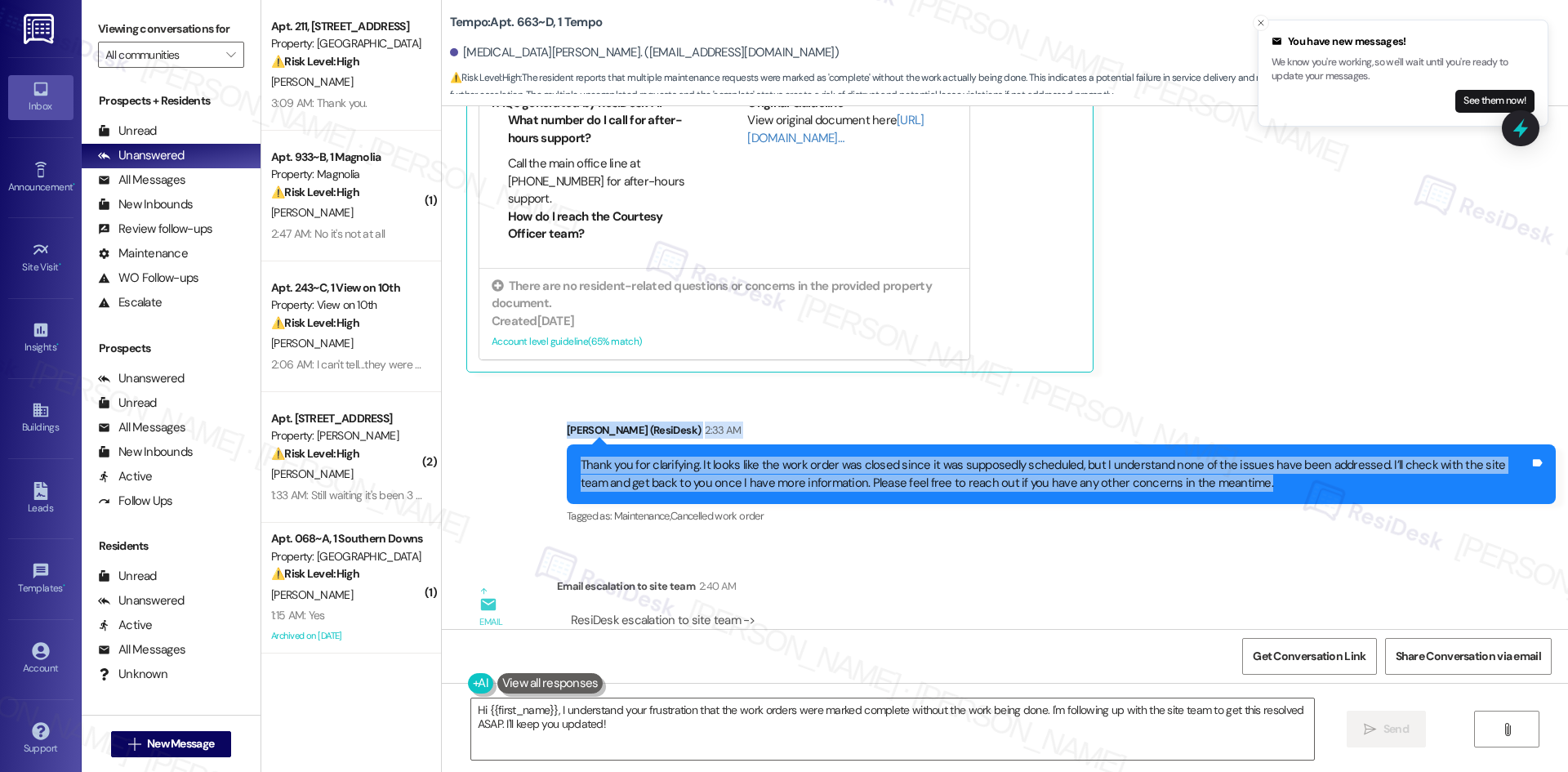
drag, startPoint x: 529, startPoint y: 399, endPoint x: 1233, endPoint y: 467, distance: 707.3
click at [1233, 467] on div "Sent via SMS [PERSON_NAME] (ResiDesk) 2:33 AM Thank you for clarifying. It look…" at bounding box center [1004, 462] width 1126 height 155
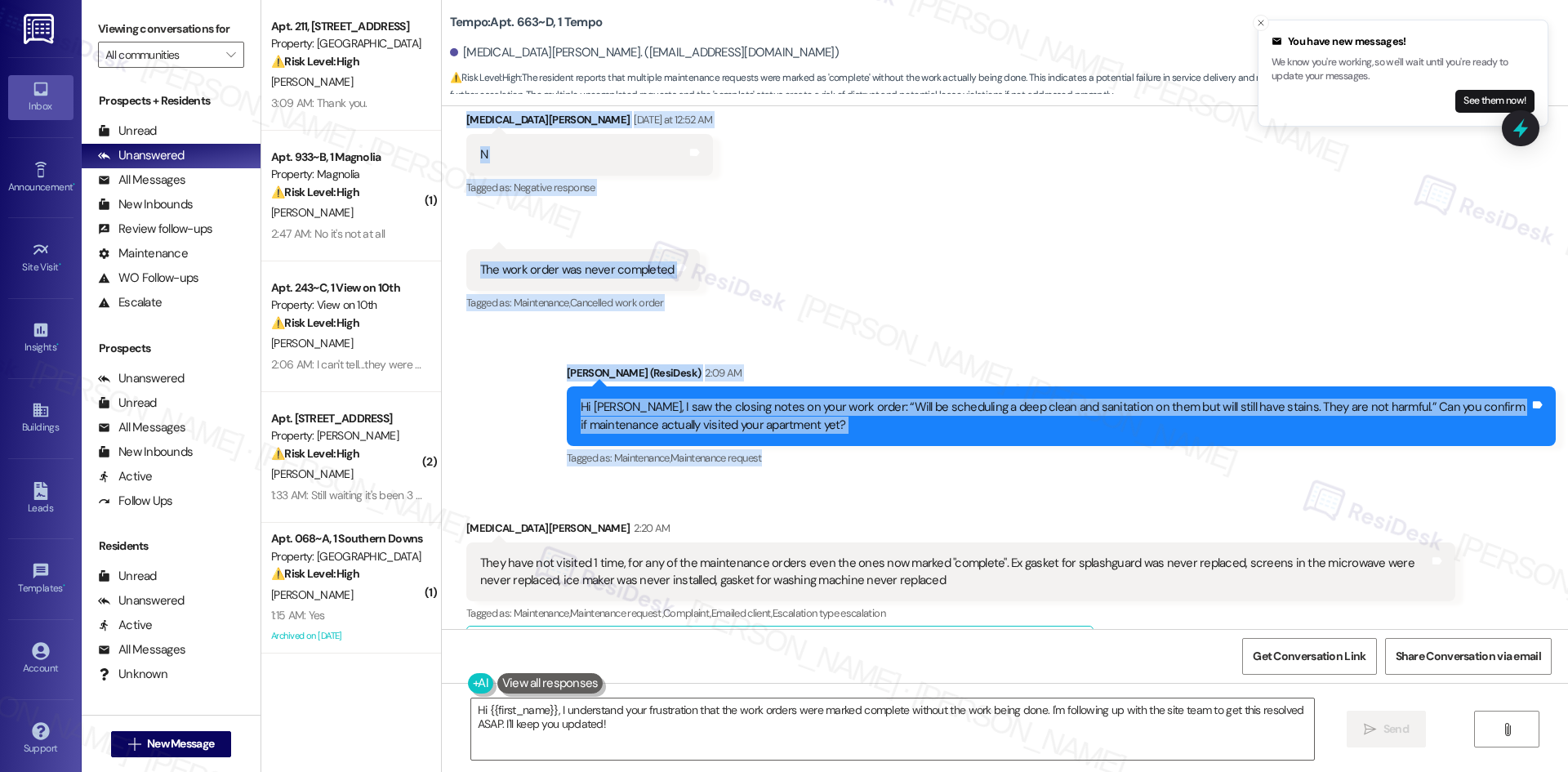
scroll to position [1575, 0]
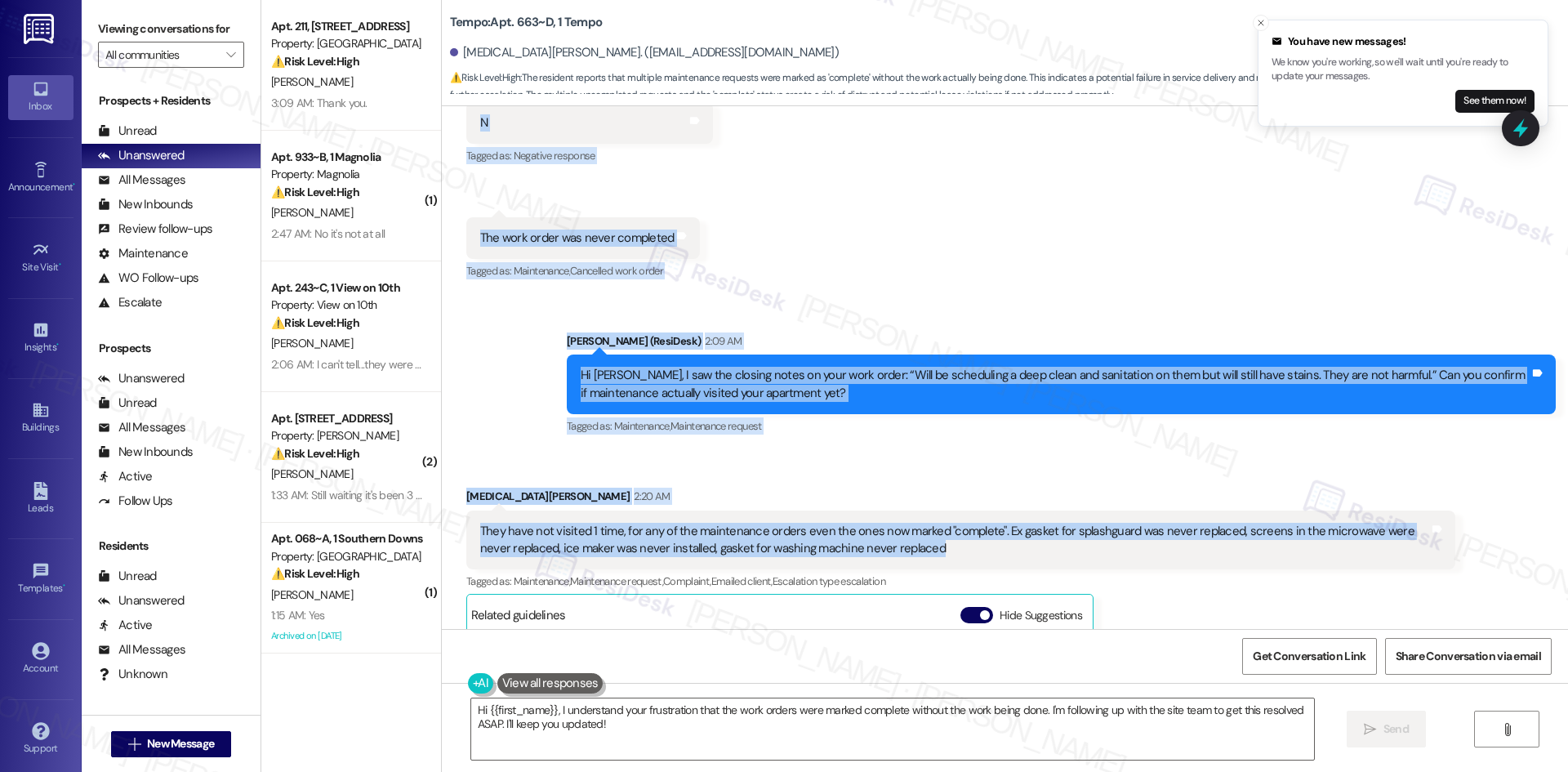
drag, startPoint x: 598, startPoint y: 158, endPoint x: 1079, endPoint y: 542, distance: 615.5
click at [1079, 542] on div "WO Opened request: Upon move i... [DATE] 1:48 AM Status : Completed Show detail…" at bounding box center [1004, 367] width 1126 height 523
copy div "Loremips Dolorsita Consec Adipiscin el 79:38 SE Do Eius! T'i utlabore et do mag…"
click at [877, 491] on div "[MEDICAL_DATA][PERSON_NAME] 2:20 AM" at bounding box center [960, 500] width 989 height 23
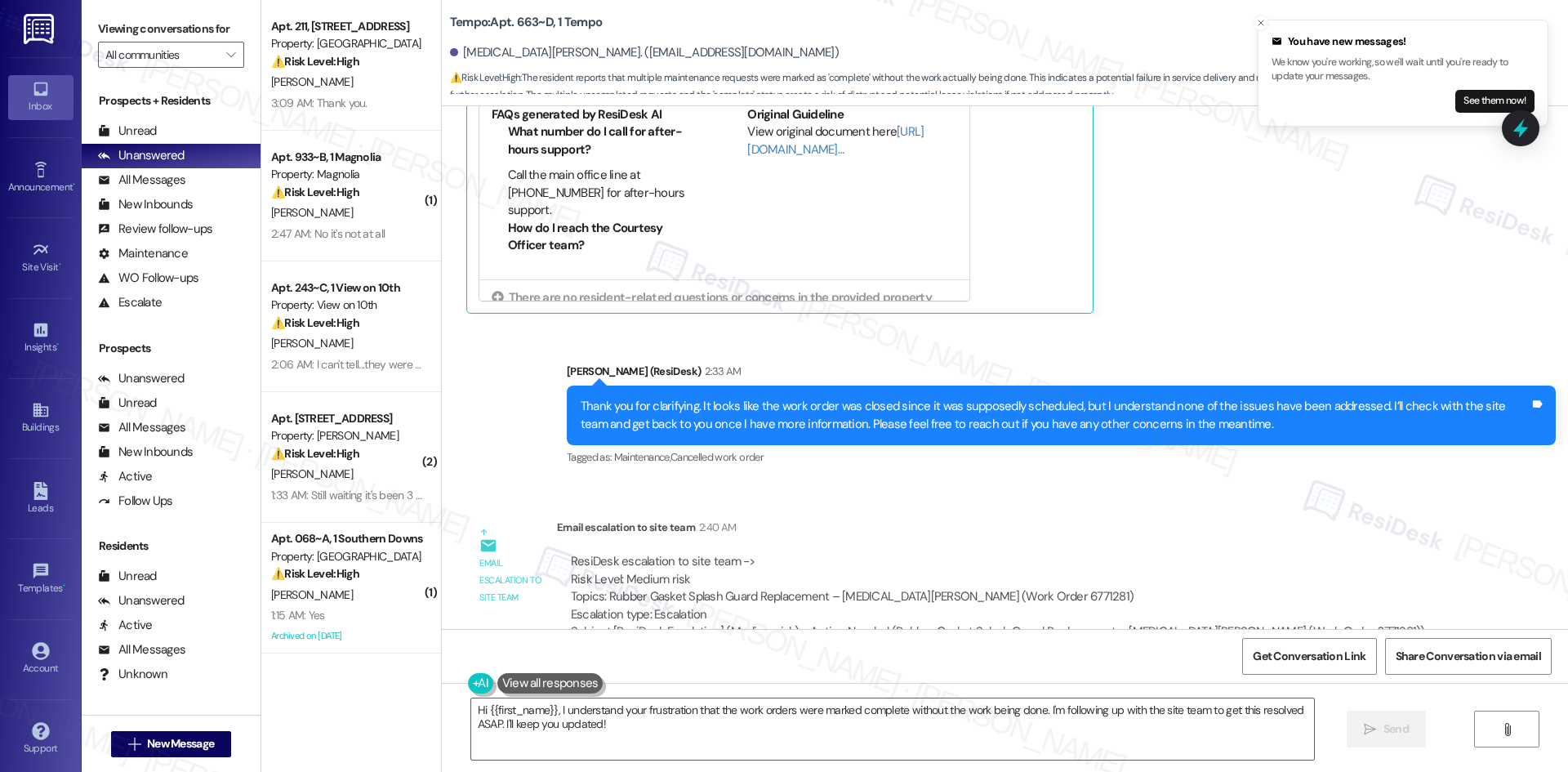
scroll to position [2229, 0]
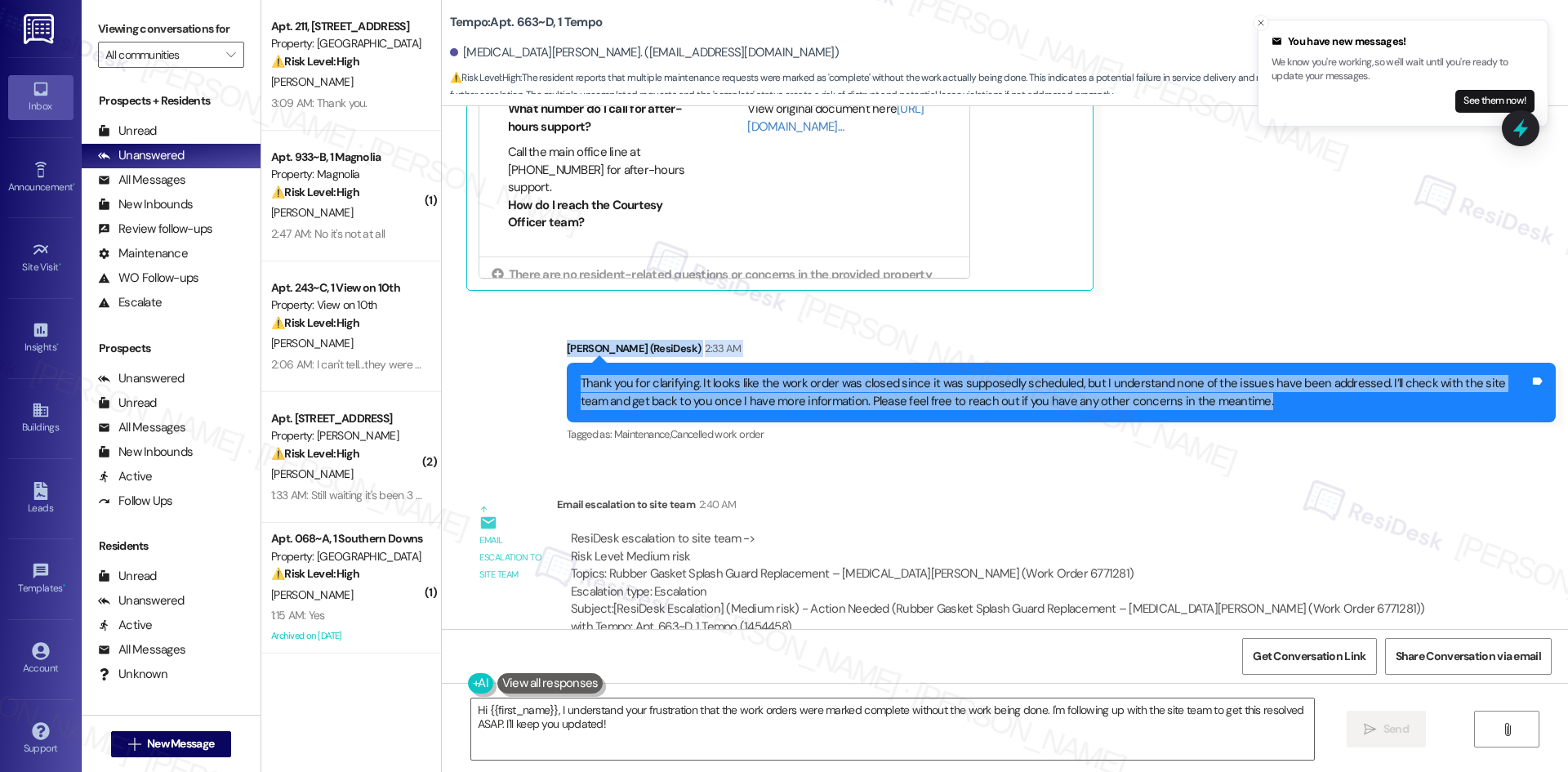
drag, startPoint x: 728, startPoint y: 377, endPoint x: 1197, endPoint y: 399, distance: 469.5
click at [1197, 399] on div "Sent via SMS [PERSON_NAME] (ResiDesk) 2:33 AM Thank you for clarifying. It look…" at bounding box center [1004, 380] width 1126 height 155
copy div "[PERSON_NAME] (ResiDesk) 2:33 AM Thank you for clarifying. It looks like the wo…"
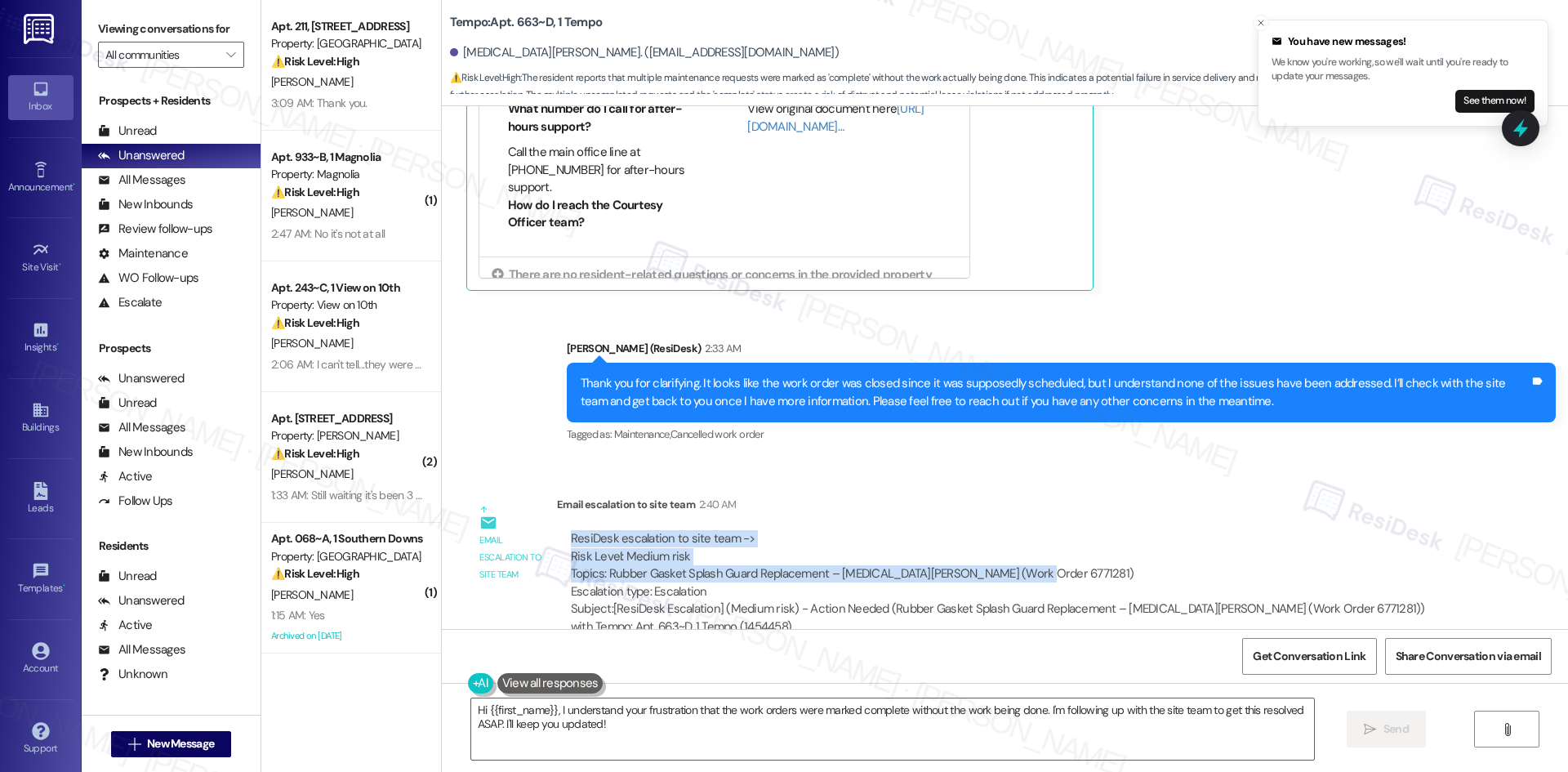
drag, startPoint x: 561, startPoint y: 520, endPoint x: 1031, endPoint y: 550, distance: 471.0
click at [1031, 550] on div "ResiDesk escalation to site team -> Risk Level: Medium risk Topics: Rubber Gask…" at bounding box center [1006, 565] width 870 height 70
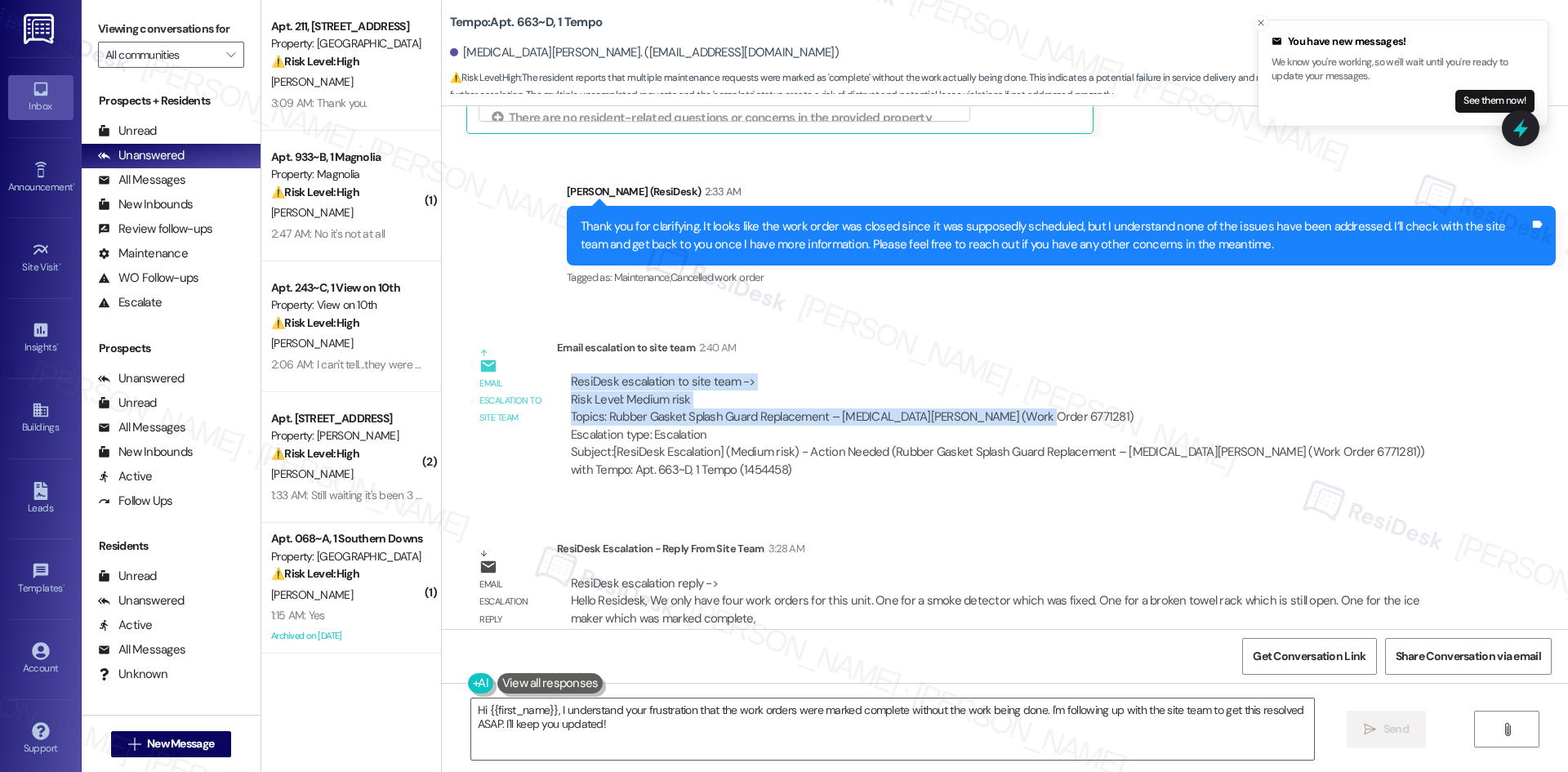
scroll to position [2393, 0]
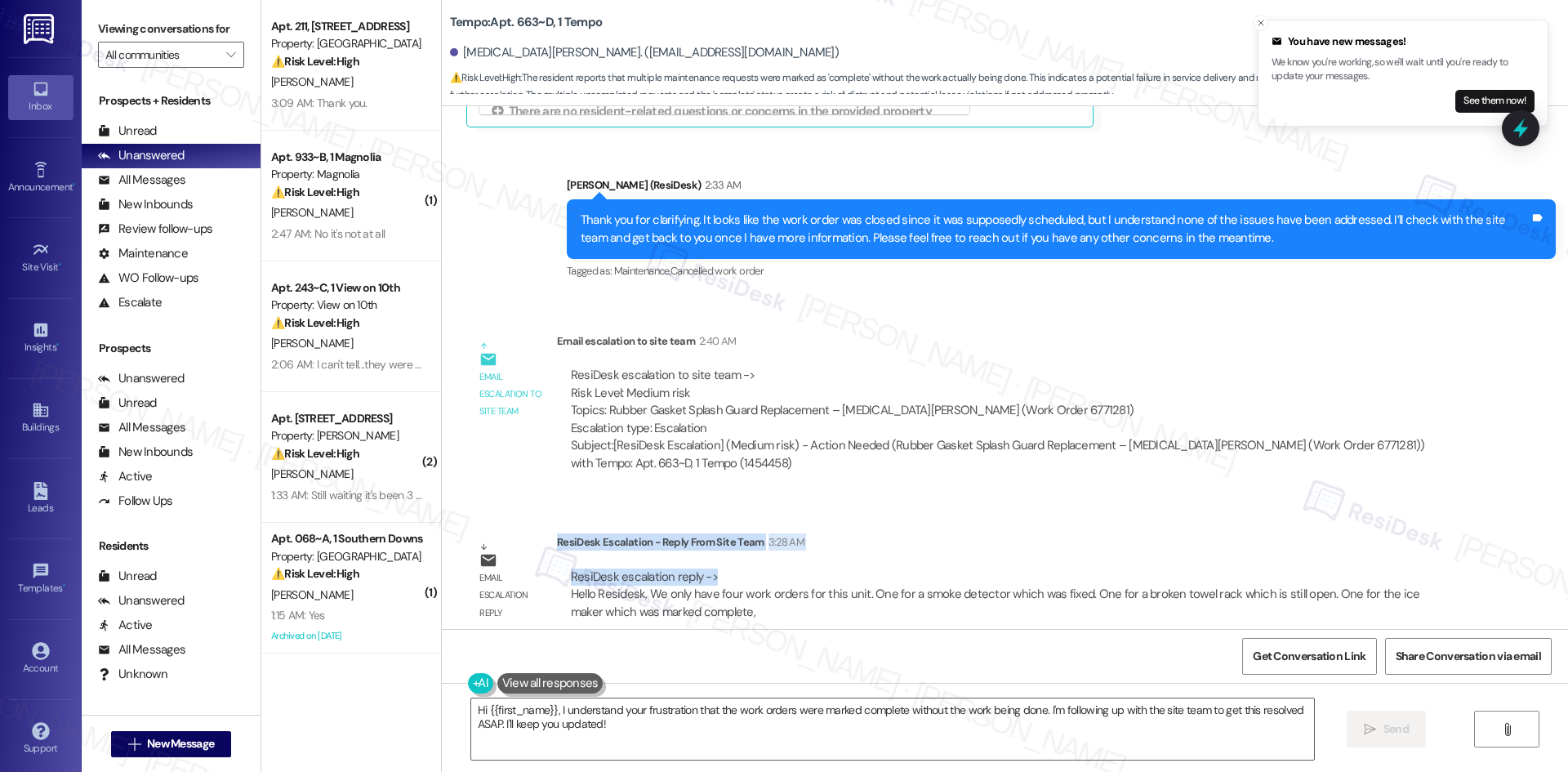
drag, startPoint x: 546, startPoint y: 523, endPoint x: 709, endPoint y: 557, distance: 166.5
click at [709, 557] on div "ResiDesk Escalation - Reply From Site Team 3:28 AM ResiDesk escalation reply ->…" at bounding box center [1006, 583] width 898 height 100
copy div "ResiDesk Escalation - Reply From Site Team 3:28 AM ResiDesk escalation reply ->"
click at [926, 332] on div "Email escalation to site team 2:40 AM" at bounding box center [1006, 344] width 898 height 23
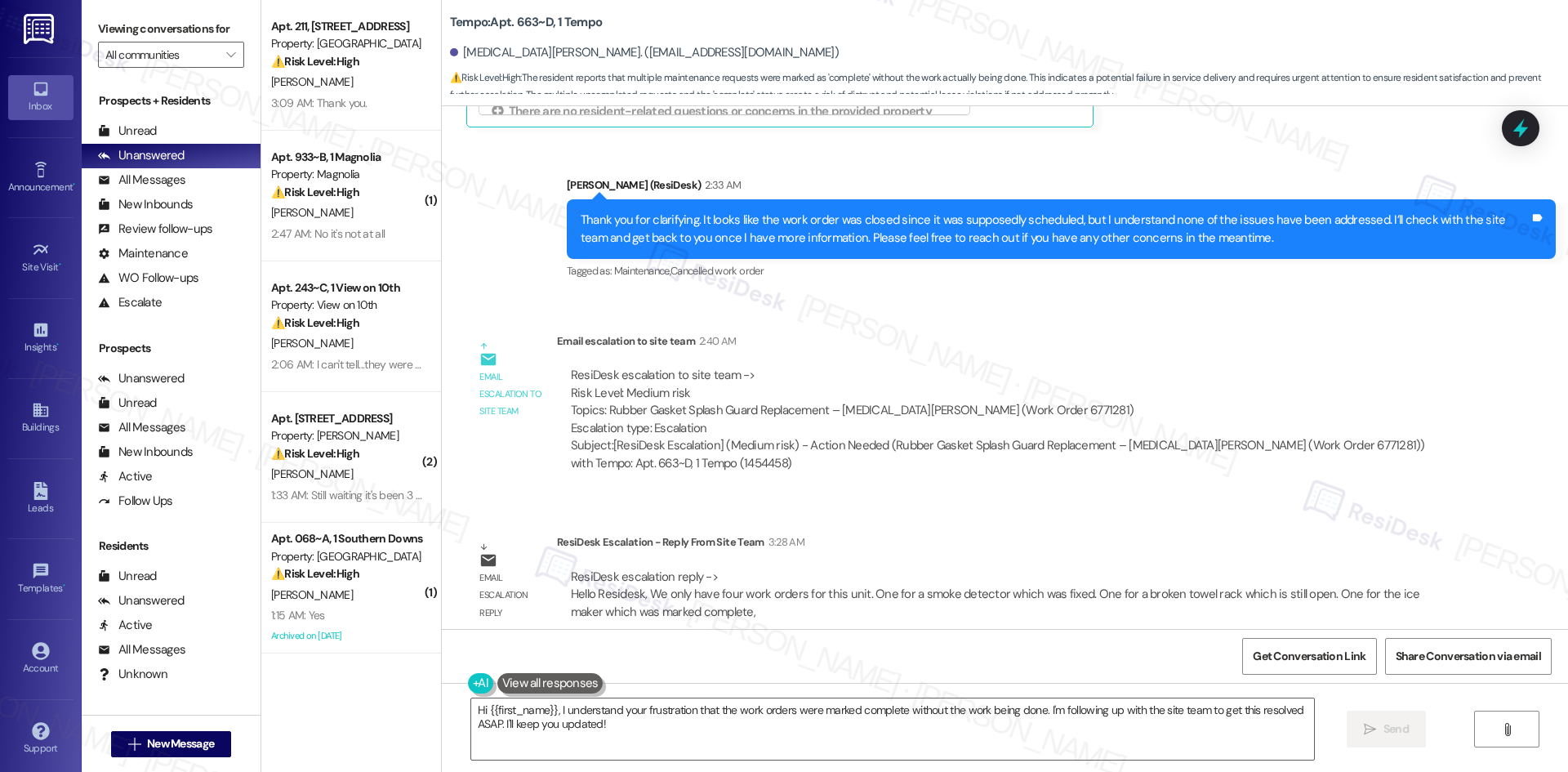
click at [1075, 521] on div "Email escalation reply ResiDesk Escalation - Reply From Site Team 3:28 AM ResiD…" at bounding box center [960, 582] width 1014 height 124
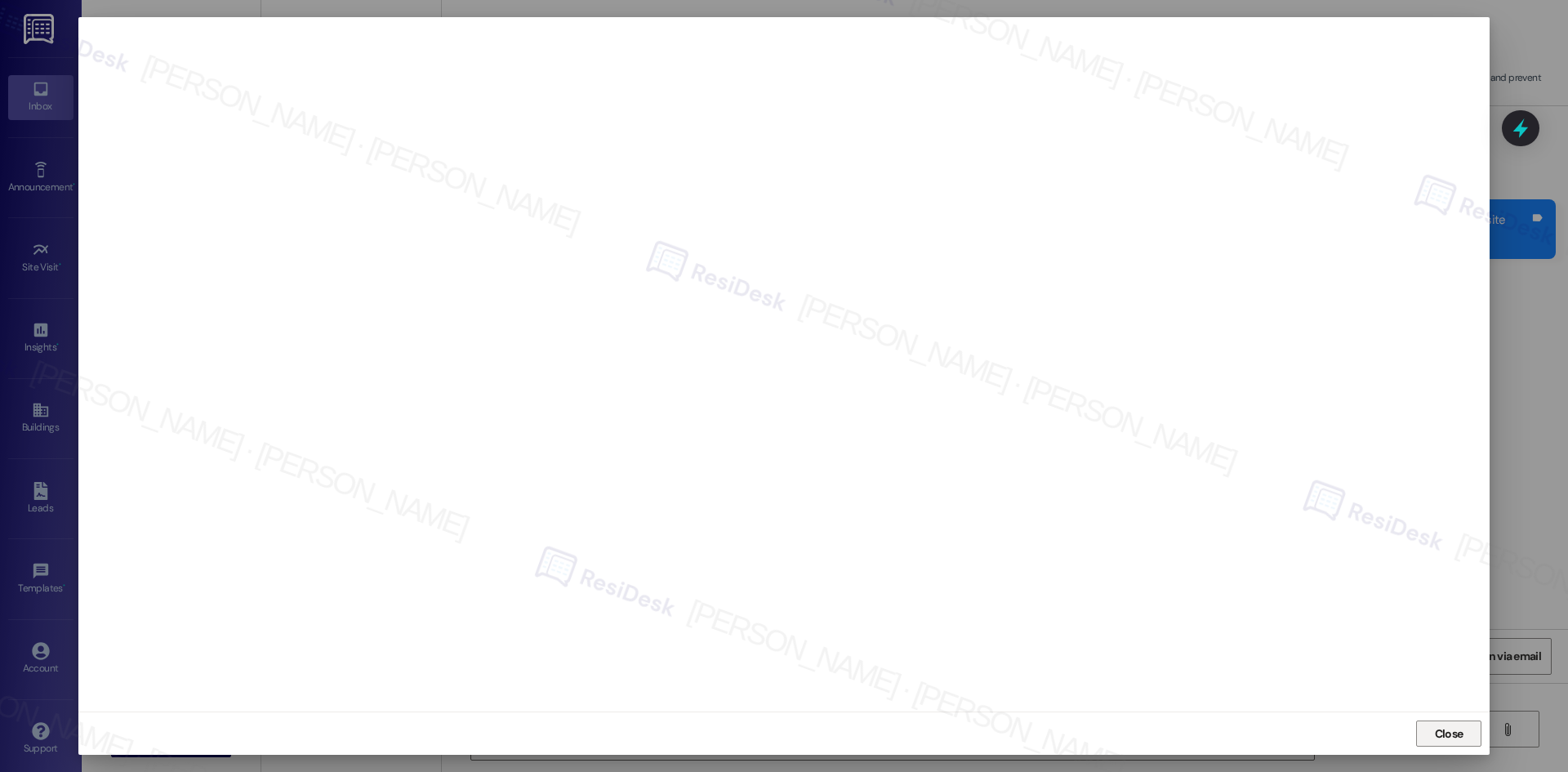
click at [1459, 741] on span "Close" at bounding box center [1449, 734] width 28 height 17
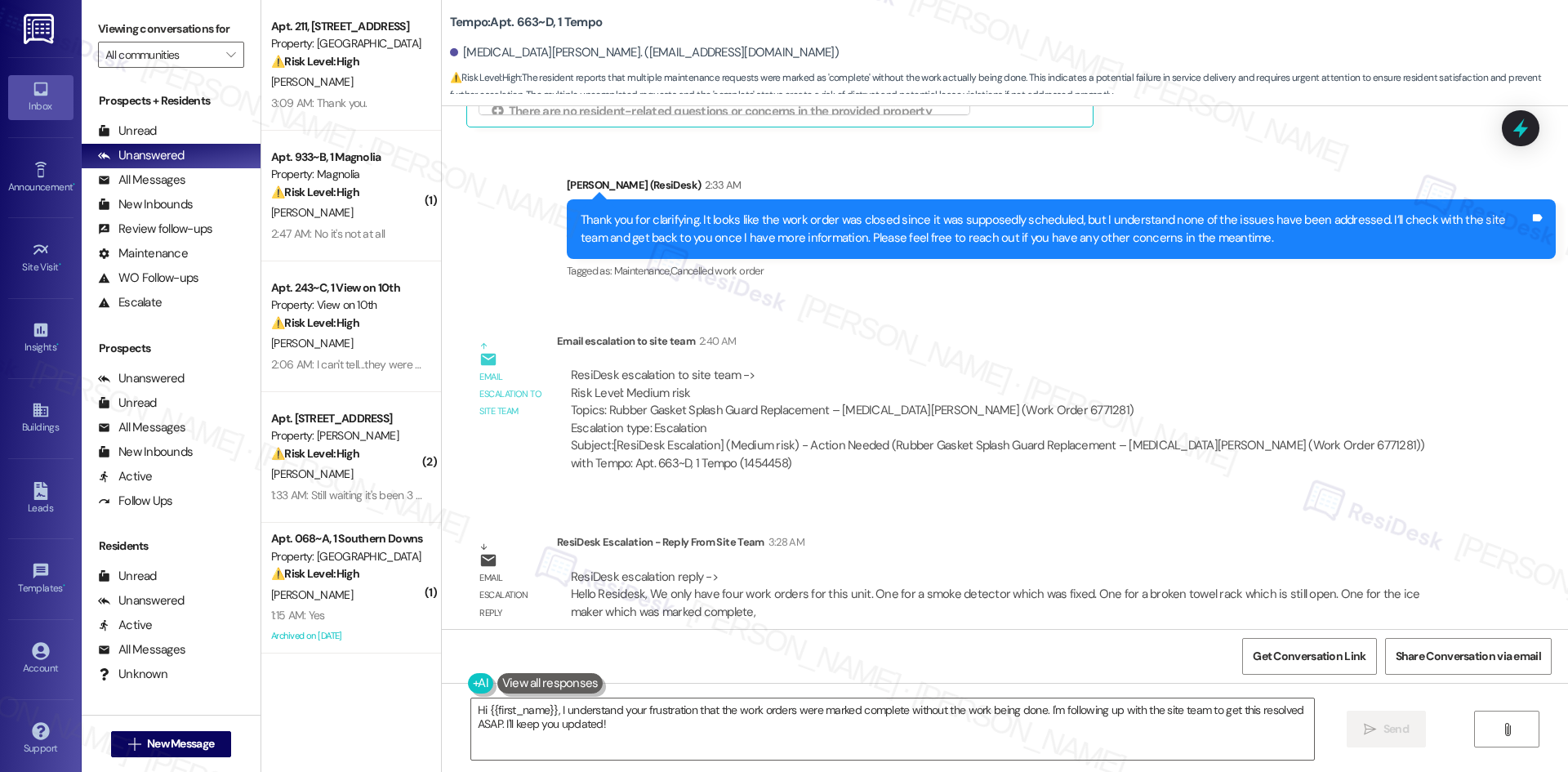
drag, startPoint x: 1378, startPoint y: 501, endPoint x: 1154, endPoint y: 520, distance: 224.8
click at [1375, 502] on div "WO Opened request: Upon move i... [DATE] 1:48 AM Status : Completed Show detail…" at bounding box center [1004, 367] width 1126 height 523
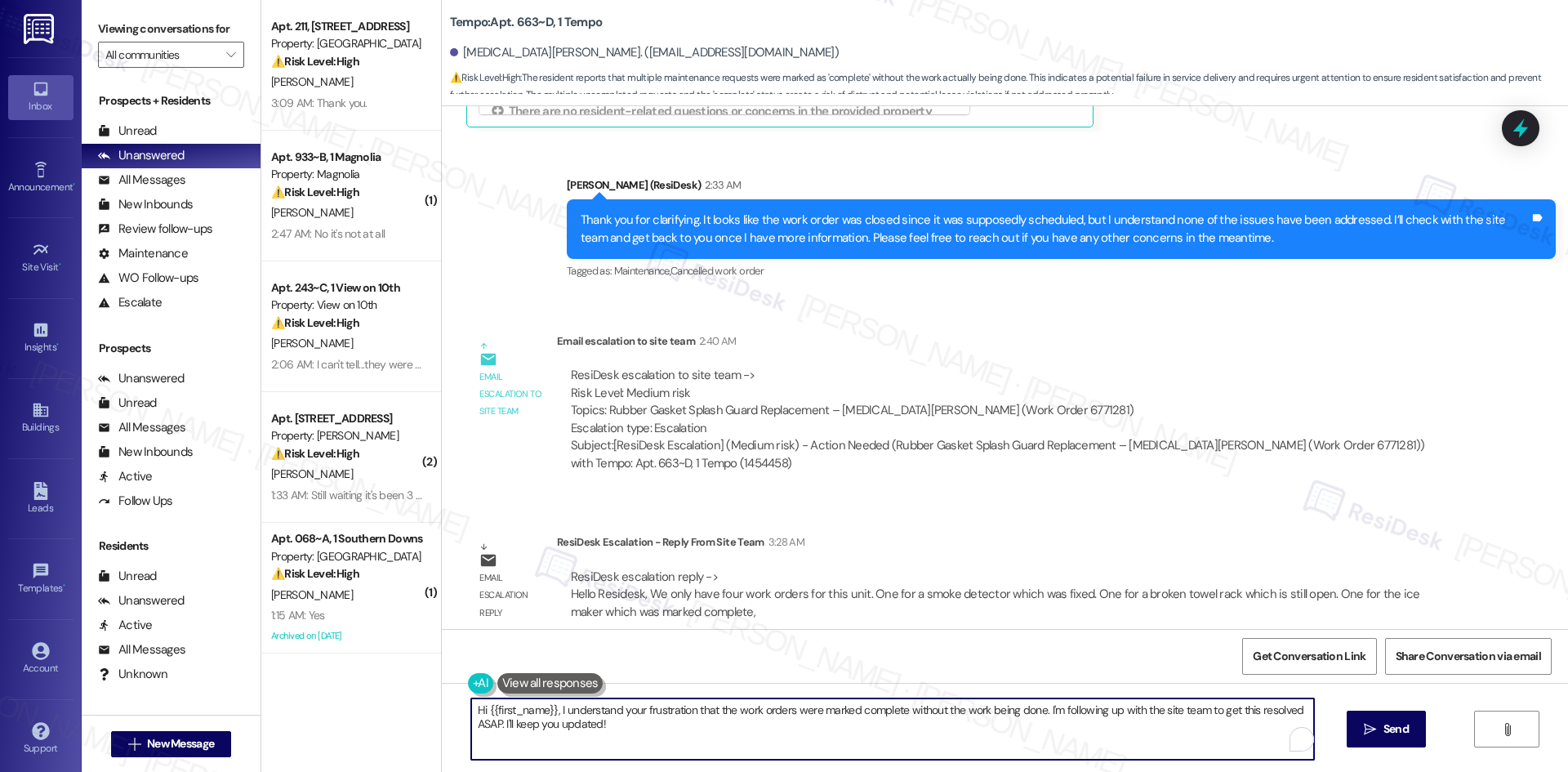
click at [675, 734] on textarea "Hi {{first_name}}, I understand your frustration that the work orders were mark…" at bounding box center [892, 729] width 843 height 61
paste textarea "[MEDICAL_DATA], I checked with the site team. They only have records of four wo…"
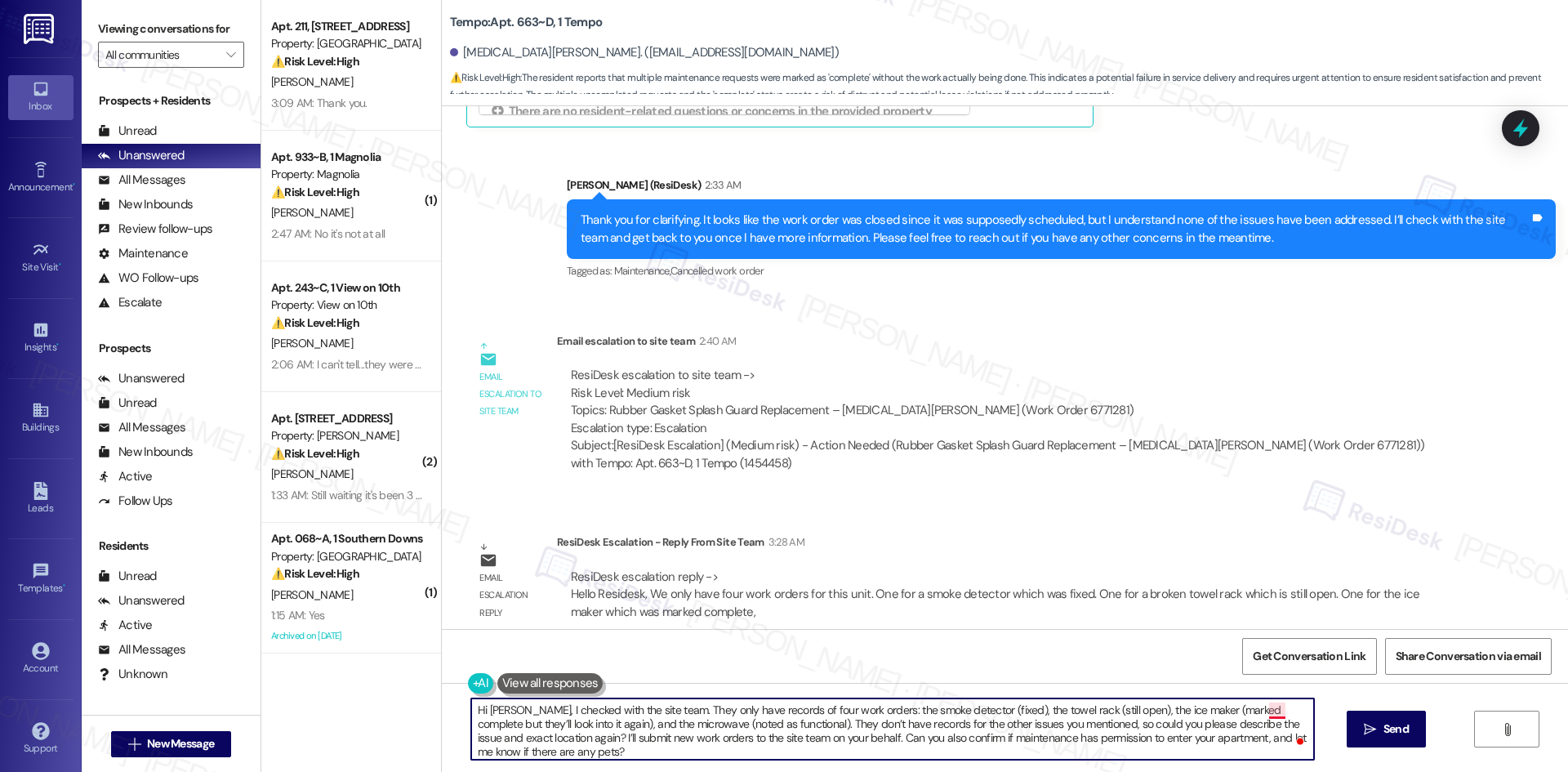
click at [1264, 709] on textarea "Hi [PERSON_NAME], I checked with the site team. They only have records of four …" at bounding box center [892, 729] width 843 height 61
type textarea "Hi [PERSON_NAME], I checked with the site team. They only have records of four …"
click at [1399, 735] on span "Send" at bounding box center [1395, 728] width 25 height 17
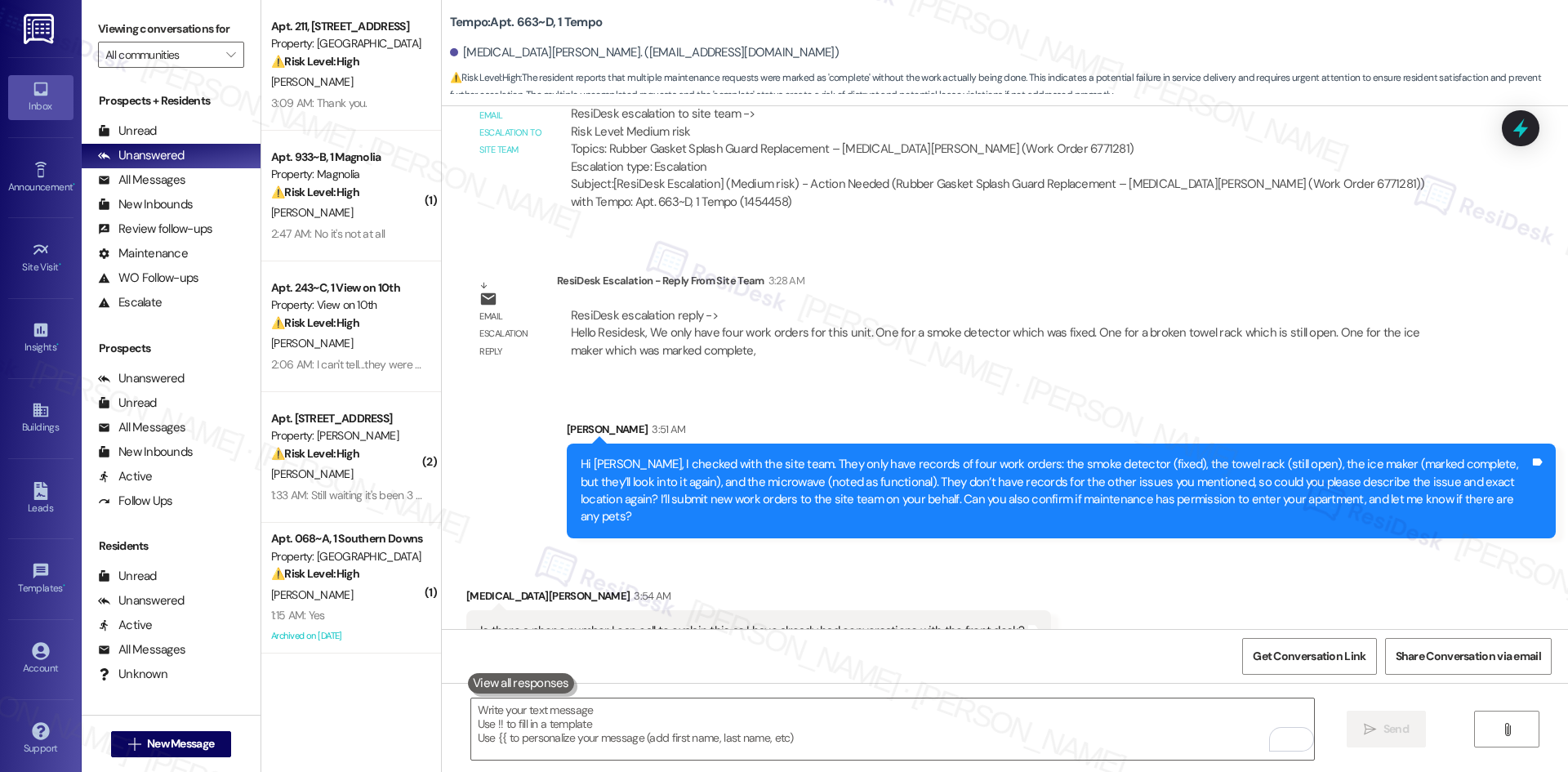
scroll to position [2654, 0]
click at [797, 383] on div "Sent via SMS [PERSON_NAME] 3:51 AM Hi [PERSON_NAME], I checked with the site te…" at bounding box center [1004, 466] width 1126 height 167
click at [826, 408] on div "Sent via SMS [PERSON_NAME] 3:51 AM Hi [PERSON_NAME], I checked with the site te…" at bounding box center [1061, 479] width 1014 height 142
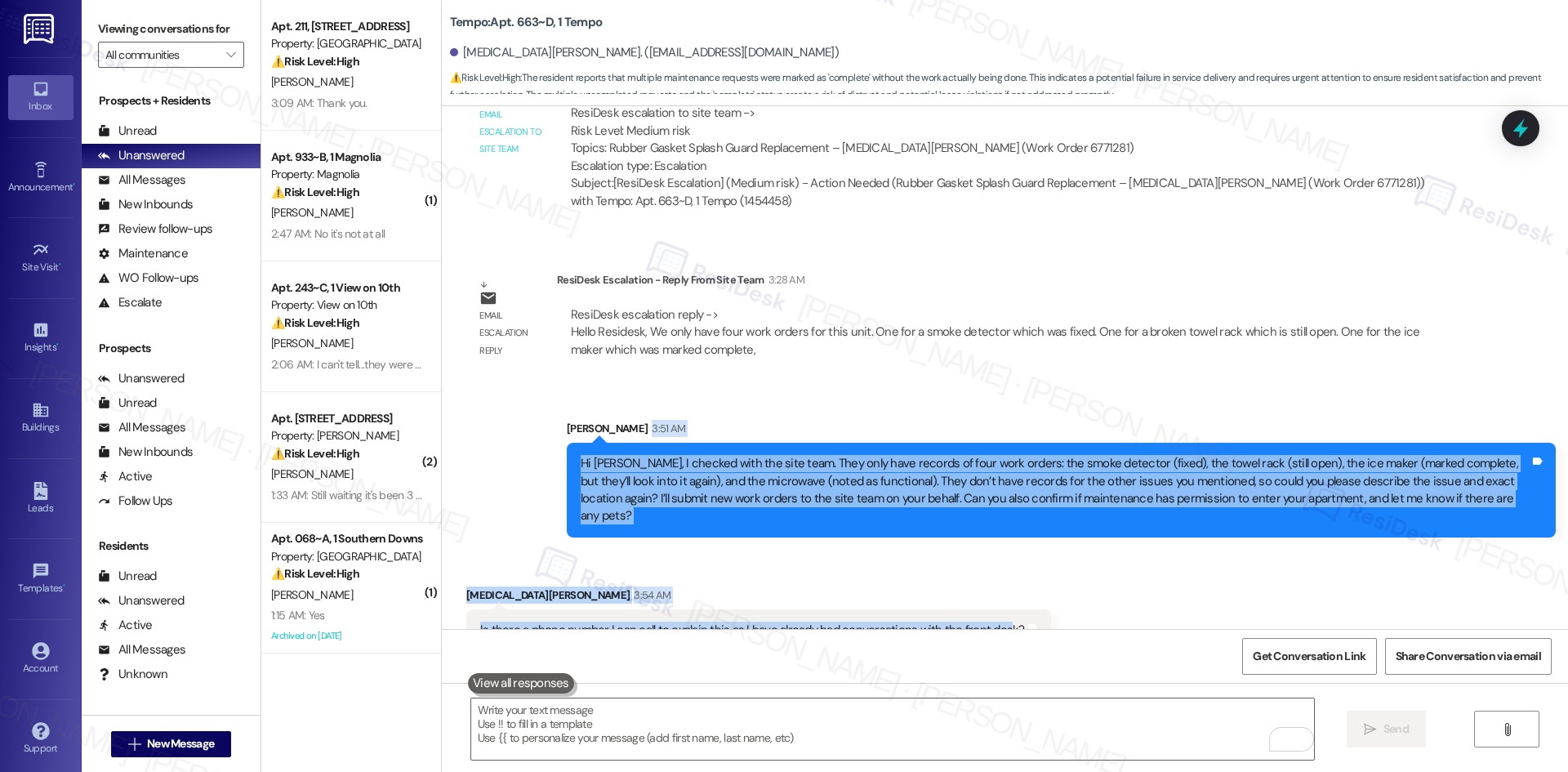
drag, startPoint x: 534, startPoint y: 424, endPoint x: 708, endPoint y: 478, distance: 182.2
click at [987, 605] on div "WO Opened request: Upon move i... [DATE] 1:48 AM Status : Completed Show detail…" at bounding box center [1004, 367] width 1126 height 523
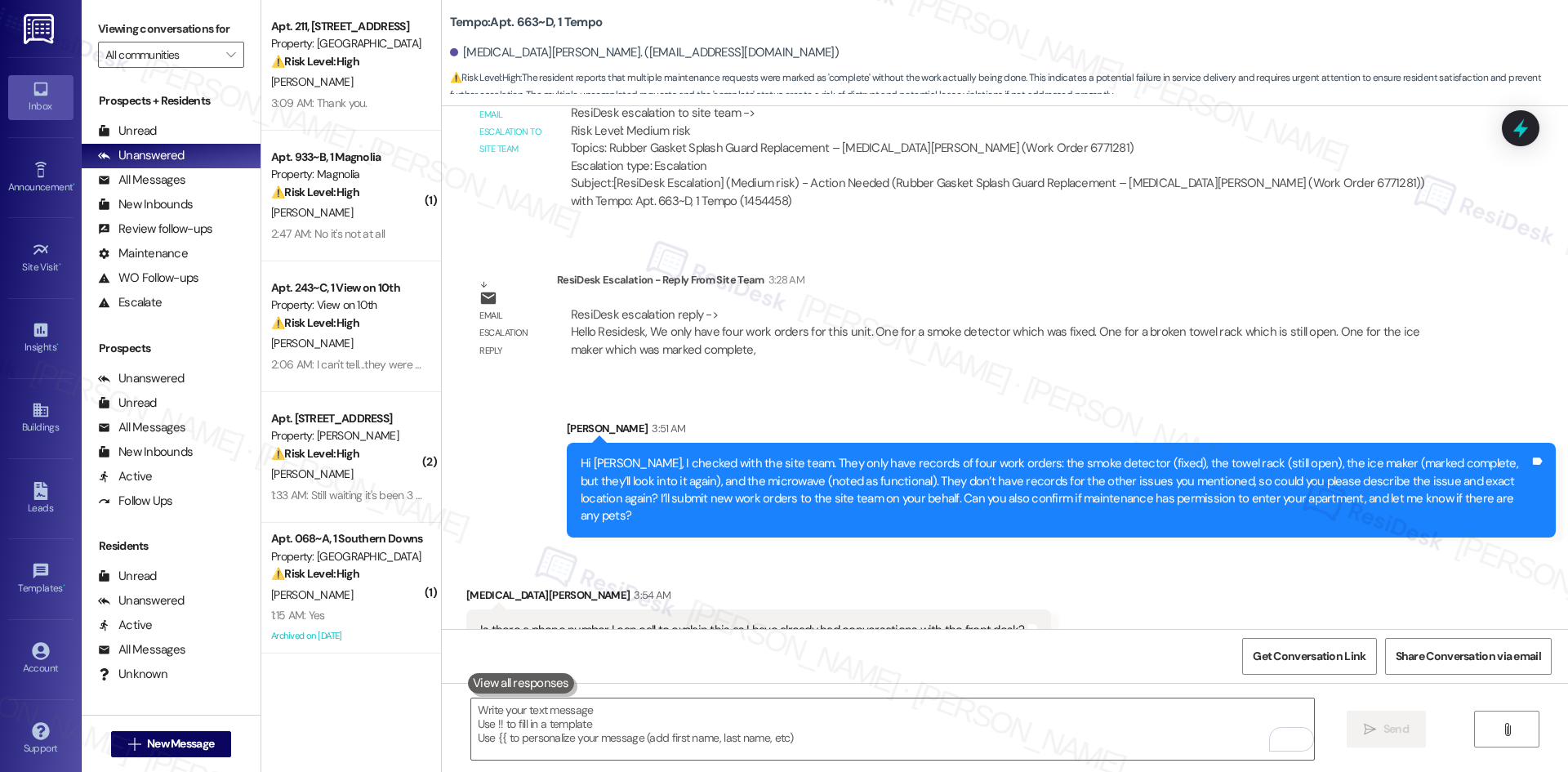
click at [553, 383] on div "Sent via SMS [PERSON_NAME] 3:51 AM Hi [PERSON_NAME], I checked with the site te…" at bounding box center [1004, 466] width 1126 height 167
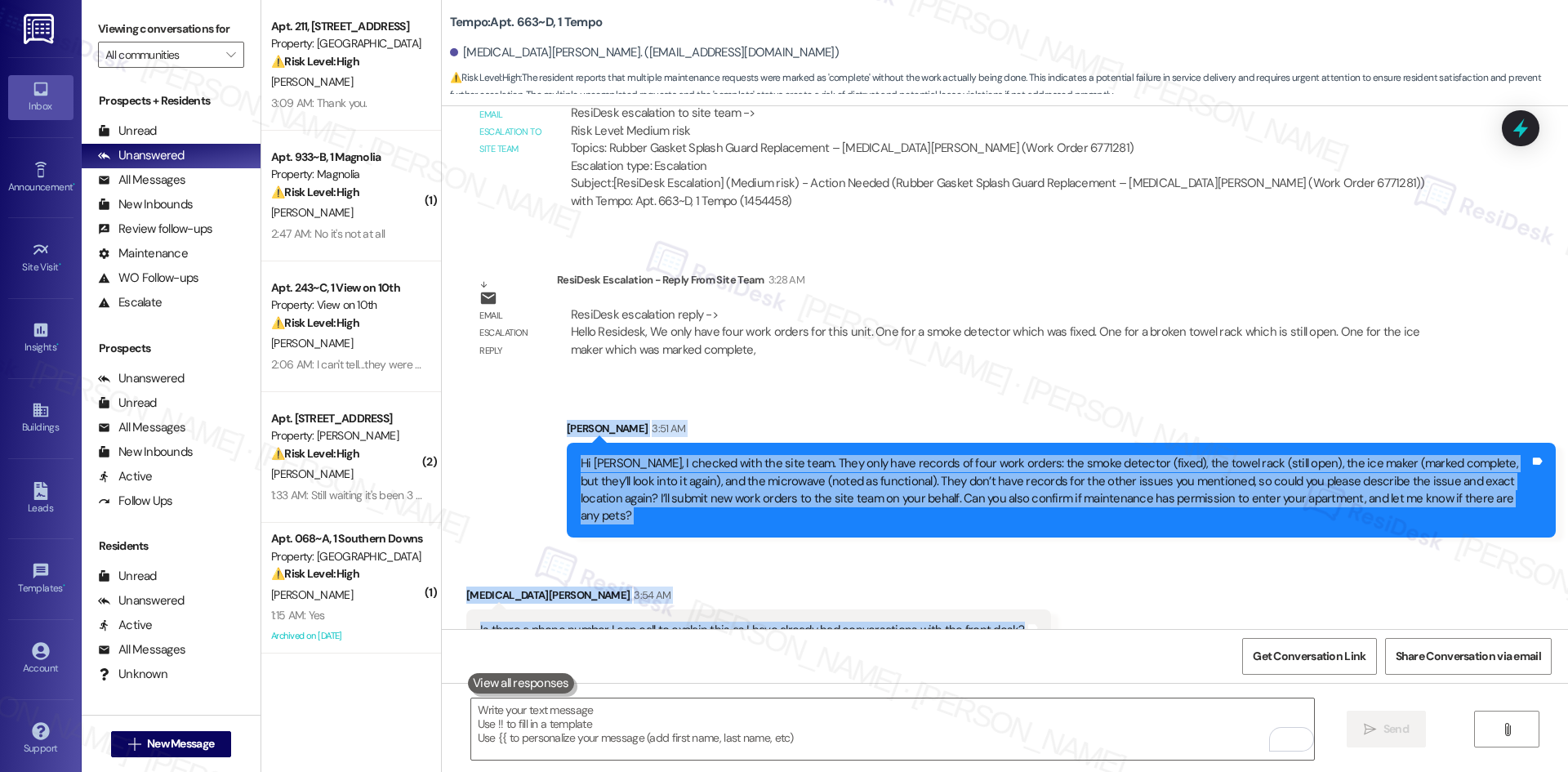
drag, startPoint x: 614, startPoint y: 425, endPoint x: 1053, endPoint y: 597, distance: 471.5
click at [1053, 597] on div "WO Opened request: Upon move i... [DATE] 1:48 AM Status : Completed Show detail…" at bounding box center [1004, 367] width 1126 height 523
copy div "[PERSON_NAME] 3:51 AM Hi [PERSON_NAME], I checked with the site team. They only…"
click at [672, 408] on div "Sent via SMS [PERSON_NAME] 3:51 AM Hi [PERSON_NAME], I checked with the site te…" at bounding box center [1061, 479] width 1014 height 142
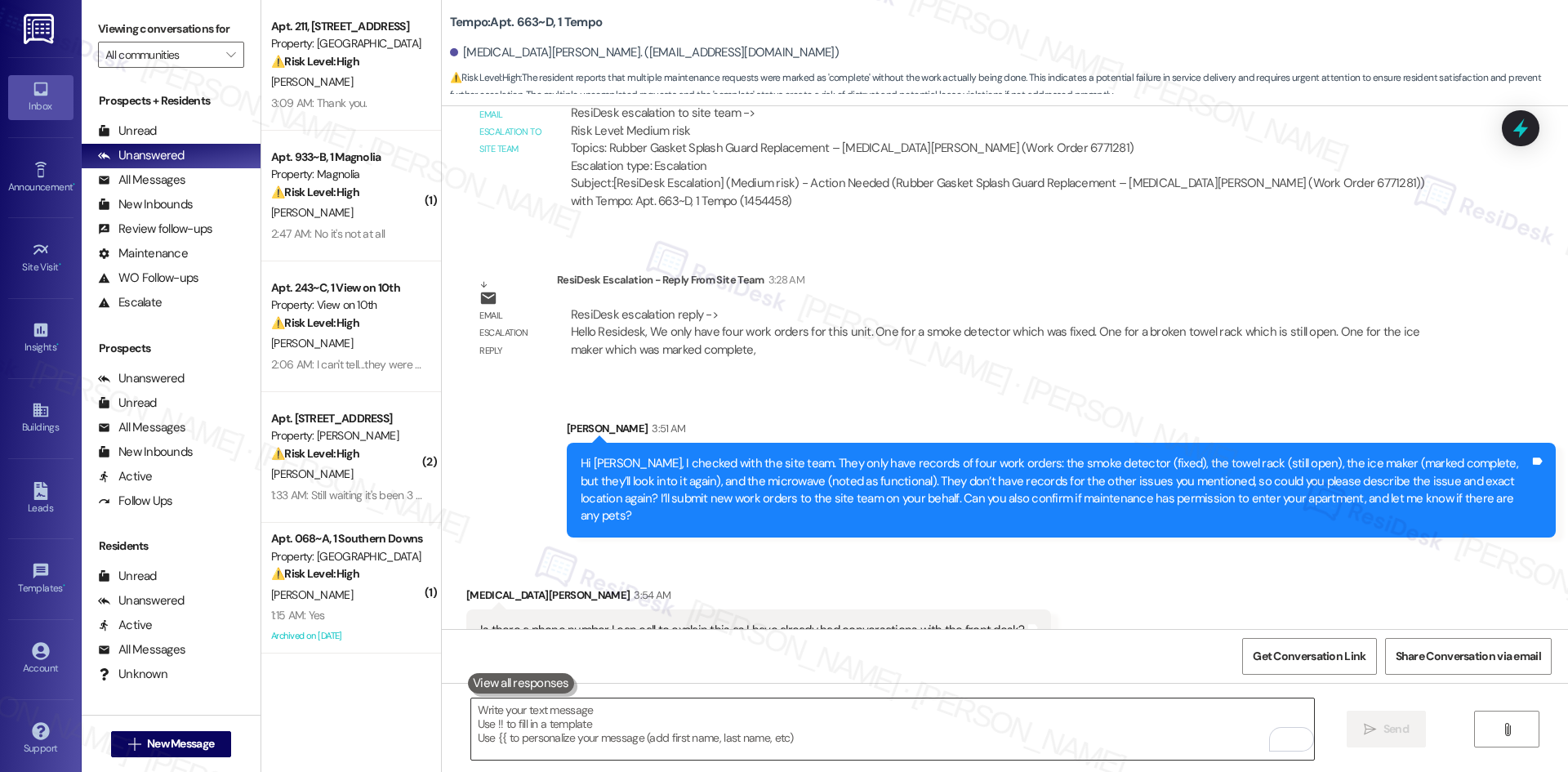
click at [656, 728] on textarea "To enrich screen reader interactions, please activate Accessibility in Grammarl…" at bounding box center [892, 729] width 843 height 61
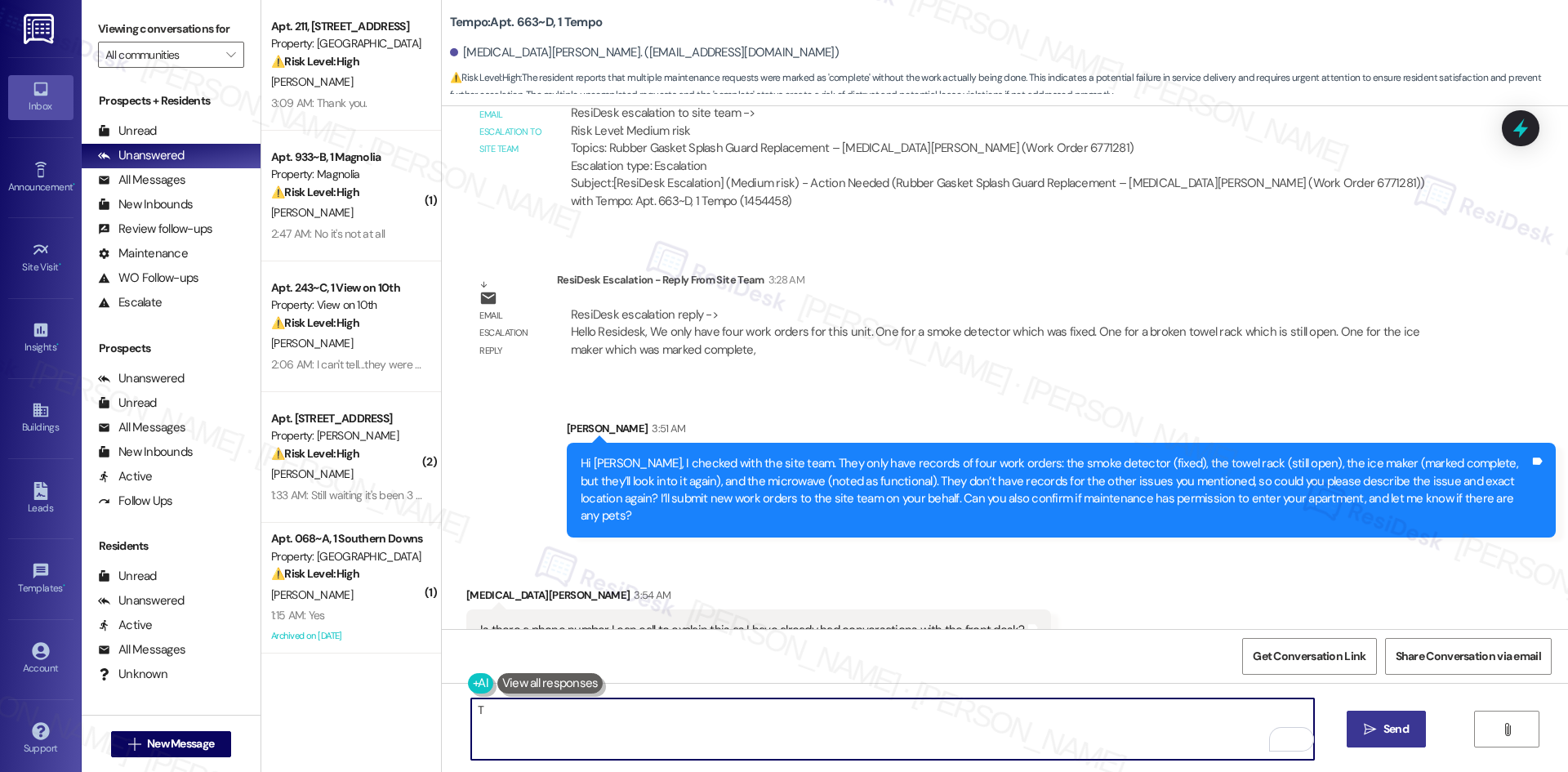
paste textarea "hanks for following up. You can reach the site team at 240-582-6055 and follow …"
type textarea "Thanks for following up. You can reach the site team at 240-582-6055 and follow…"
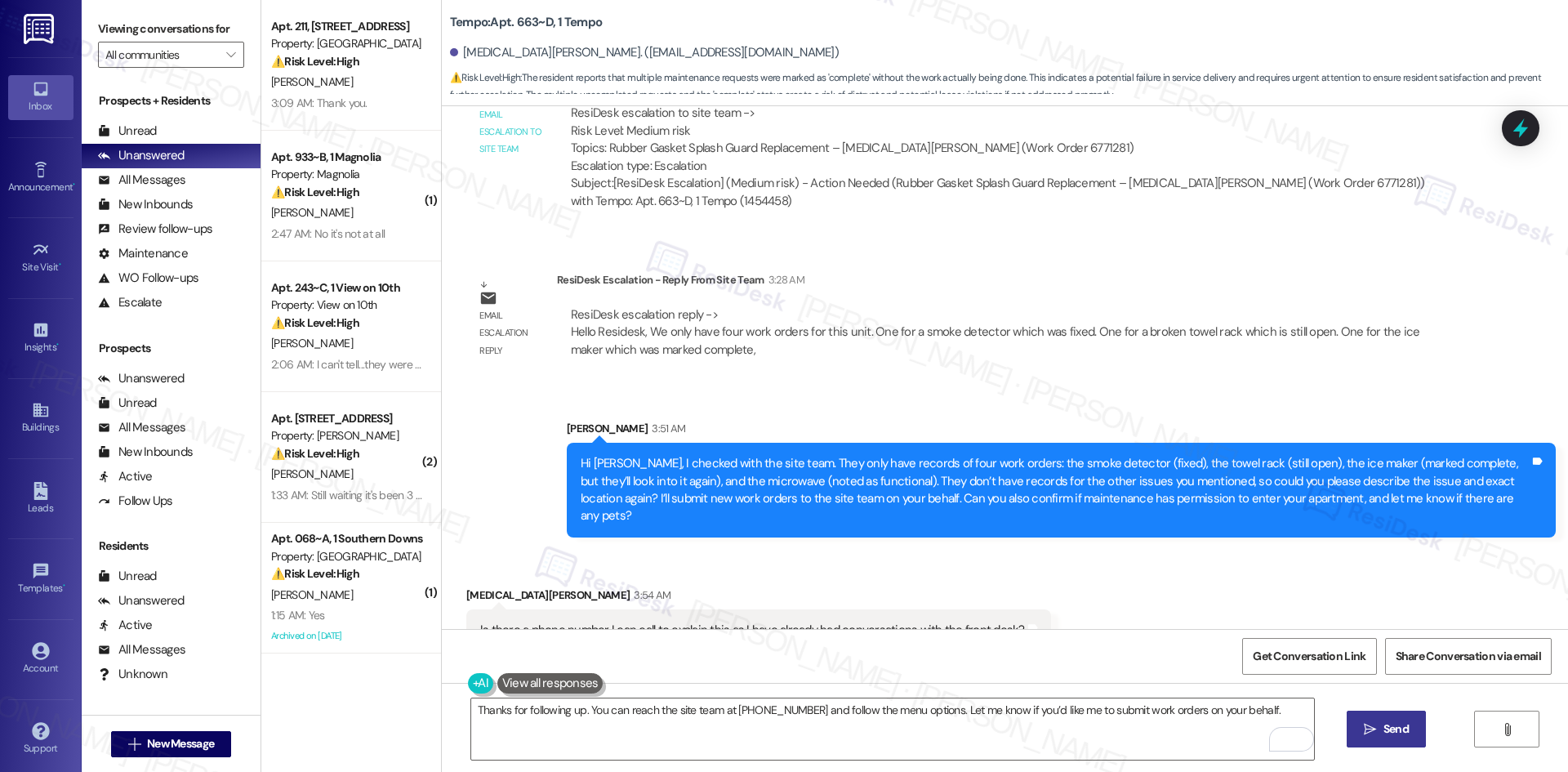
click at [1116, 576] on div "Received via SMS Kyra Brockett 3:54 AM Is there a phone number I can call to ex…" at bounding box center [1004, 607] width 1126 height 114
click at [1406, 741] on button " Send" at bounding box center [1386, 728] width 79 height 37
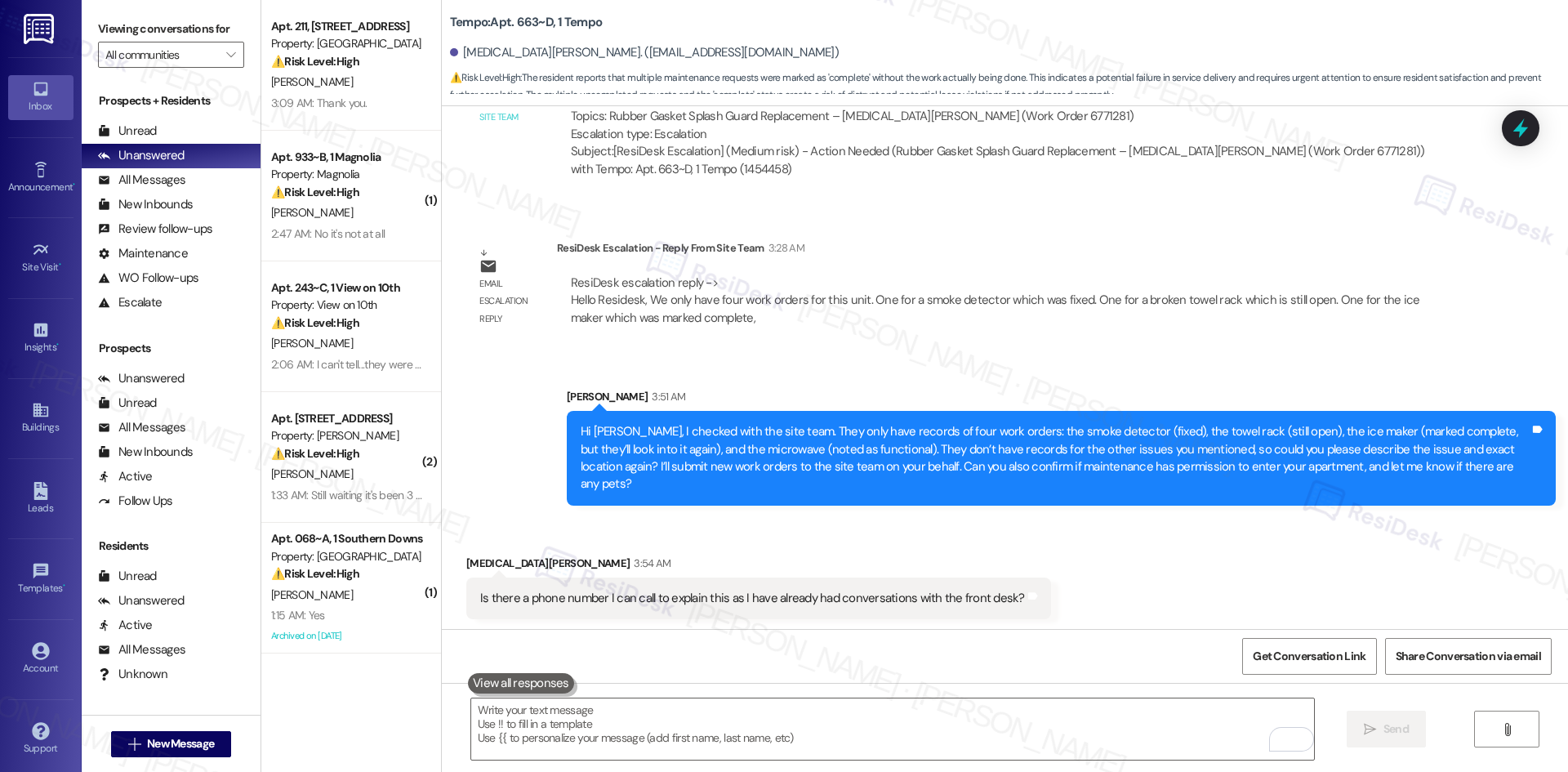
scroll to position [2769, 0]
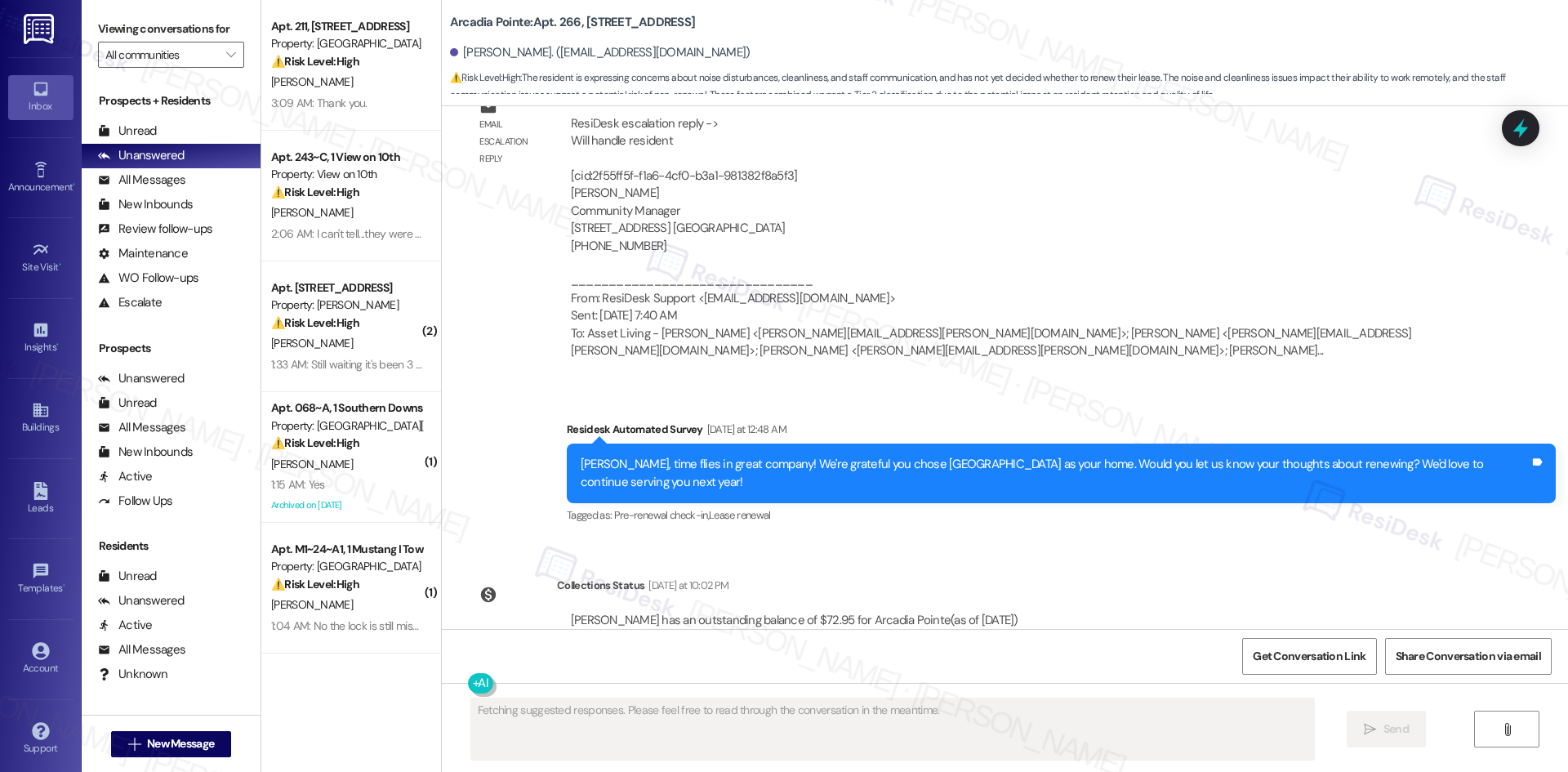
scroll to position [3159, 0]
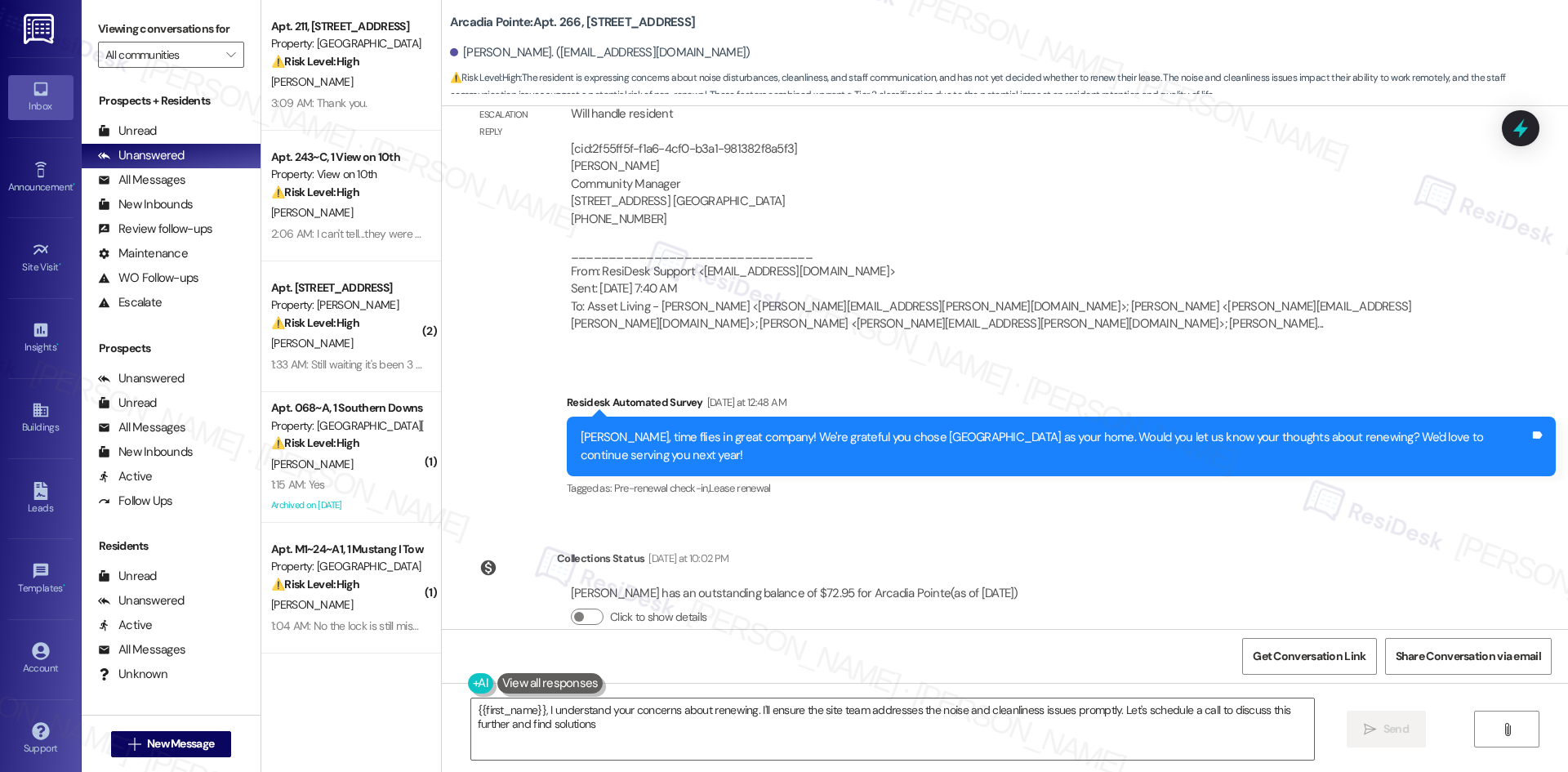
type textarea "{{first_name}}, I understand your concerns about renewing. I'll ensure the site…"
